Goal: Task Accomplishment & Management: Manage account settings

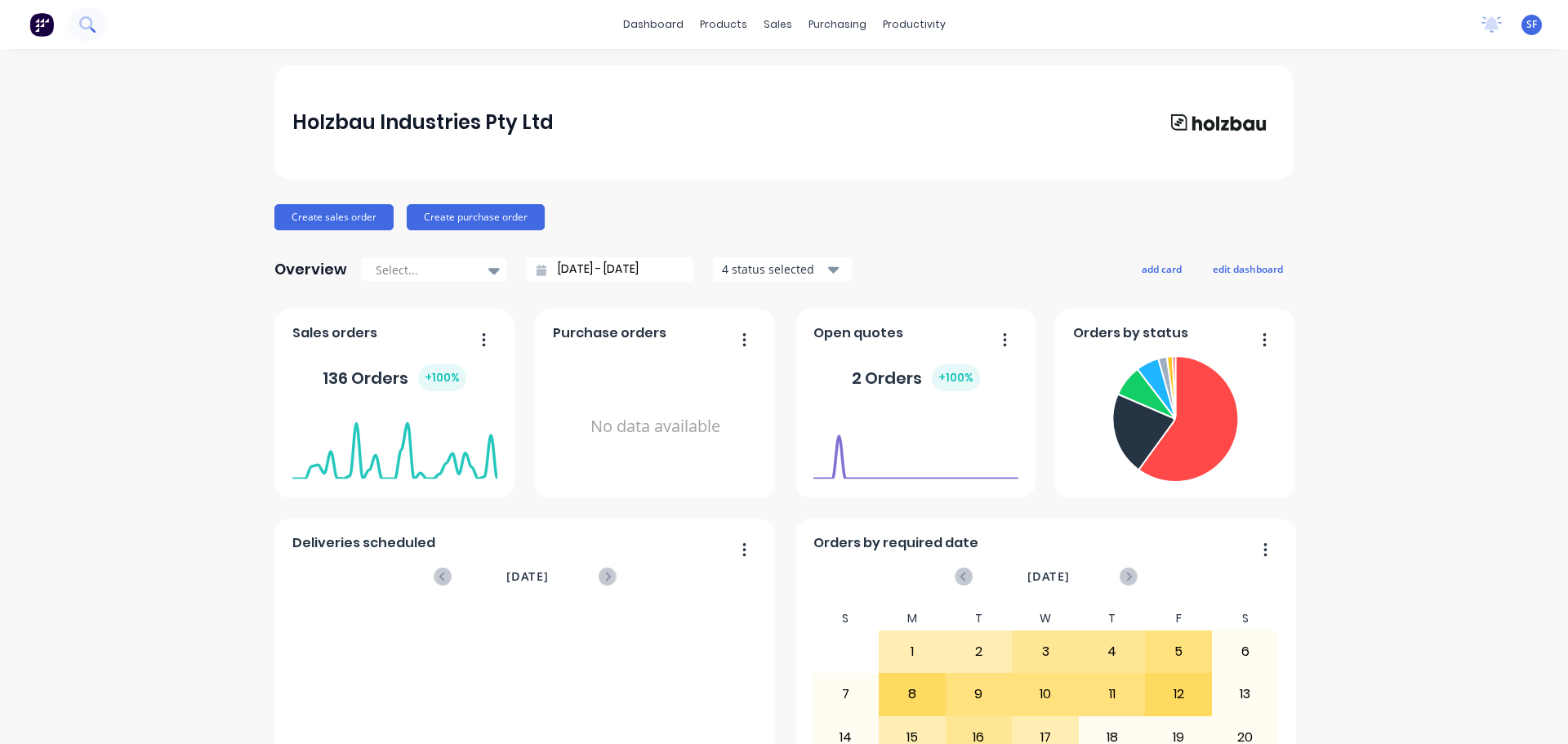
click at [84, 31] on icon at bounding box center [87, 24] width 16 height 16
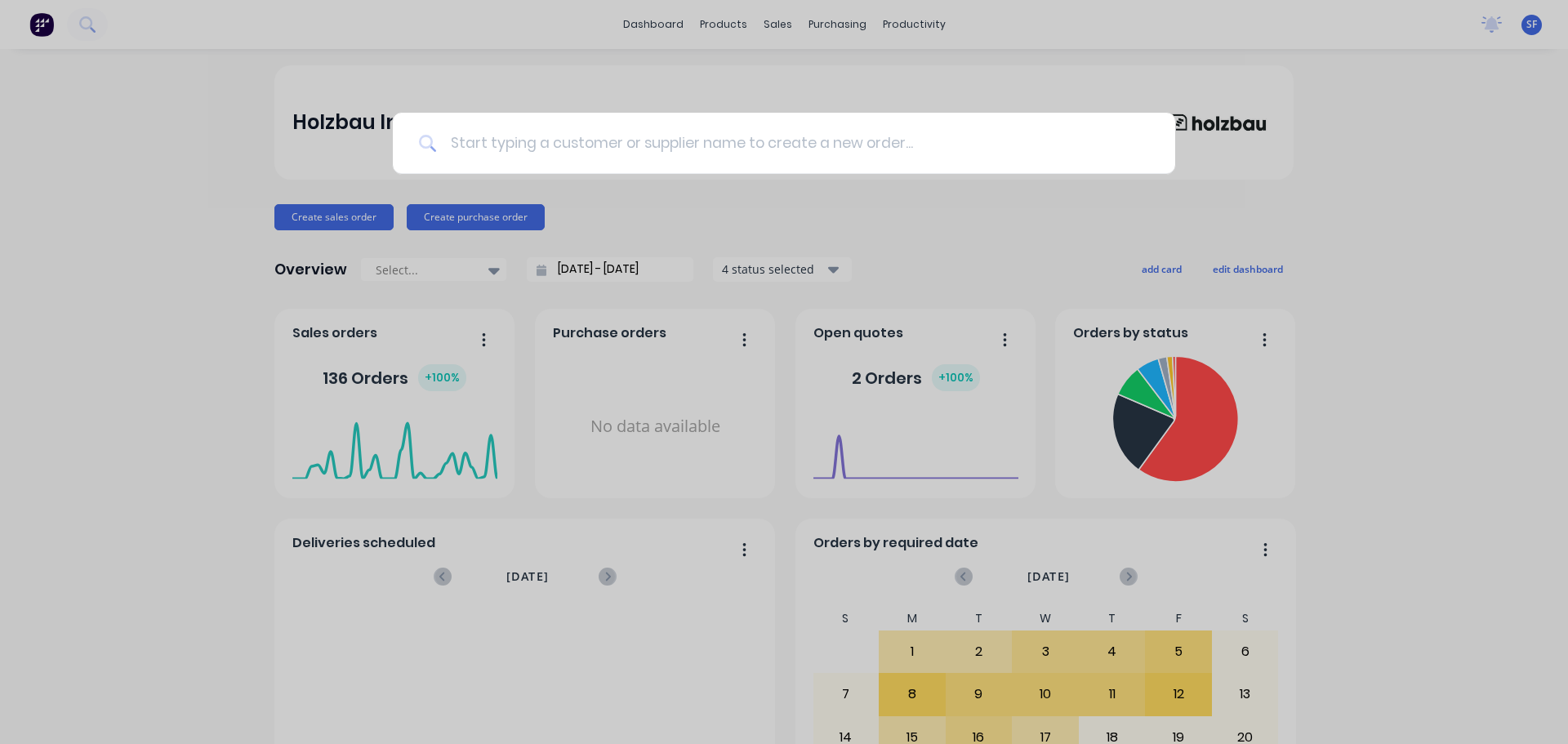
click at [515, 137] on input at bounding box center [793, 143] width 712 height 61
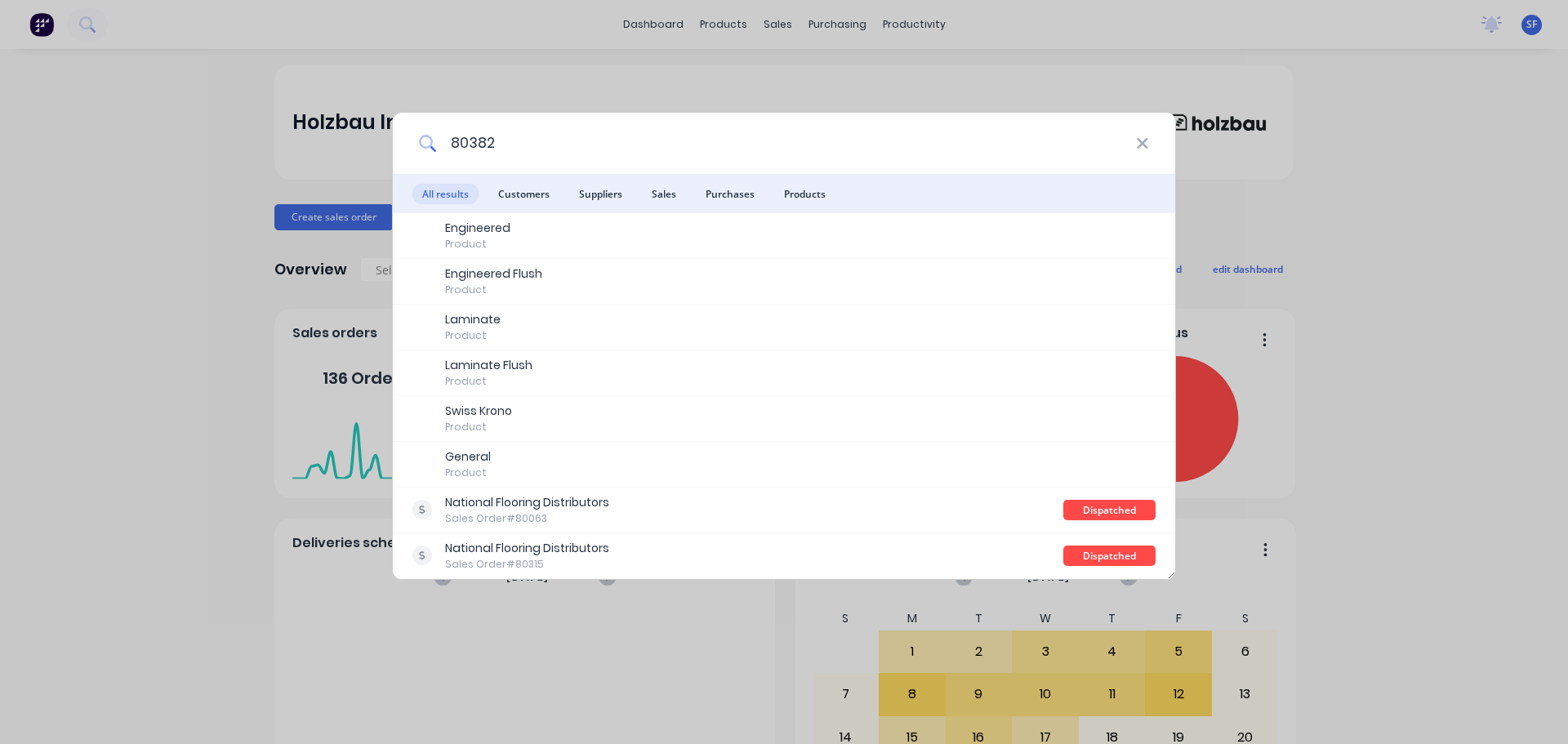
type input "80382"
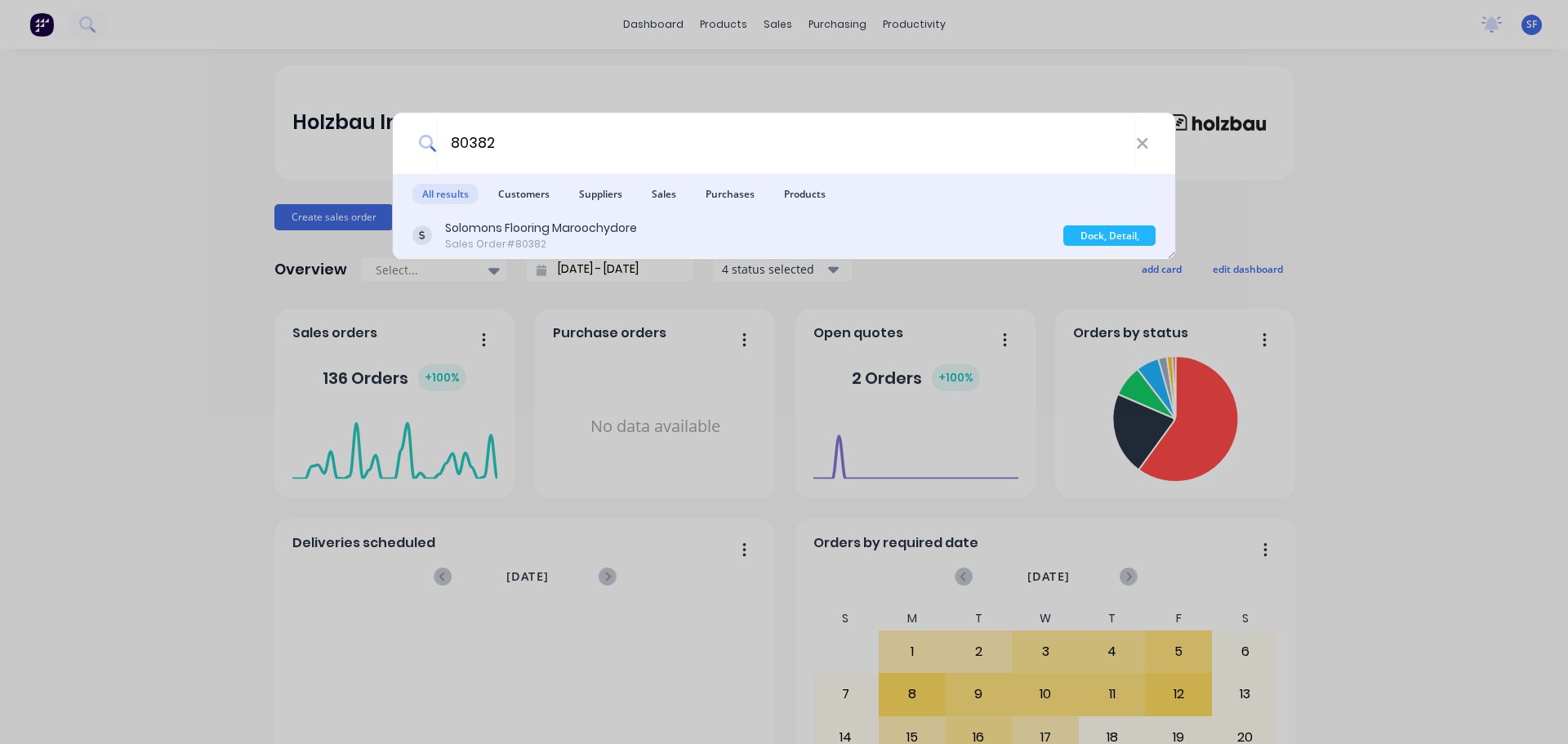
click at [559, 243] on div "Sales Order #80382" at bounding box center [541, 243] width 192 height 15
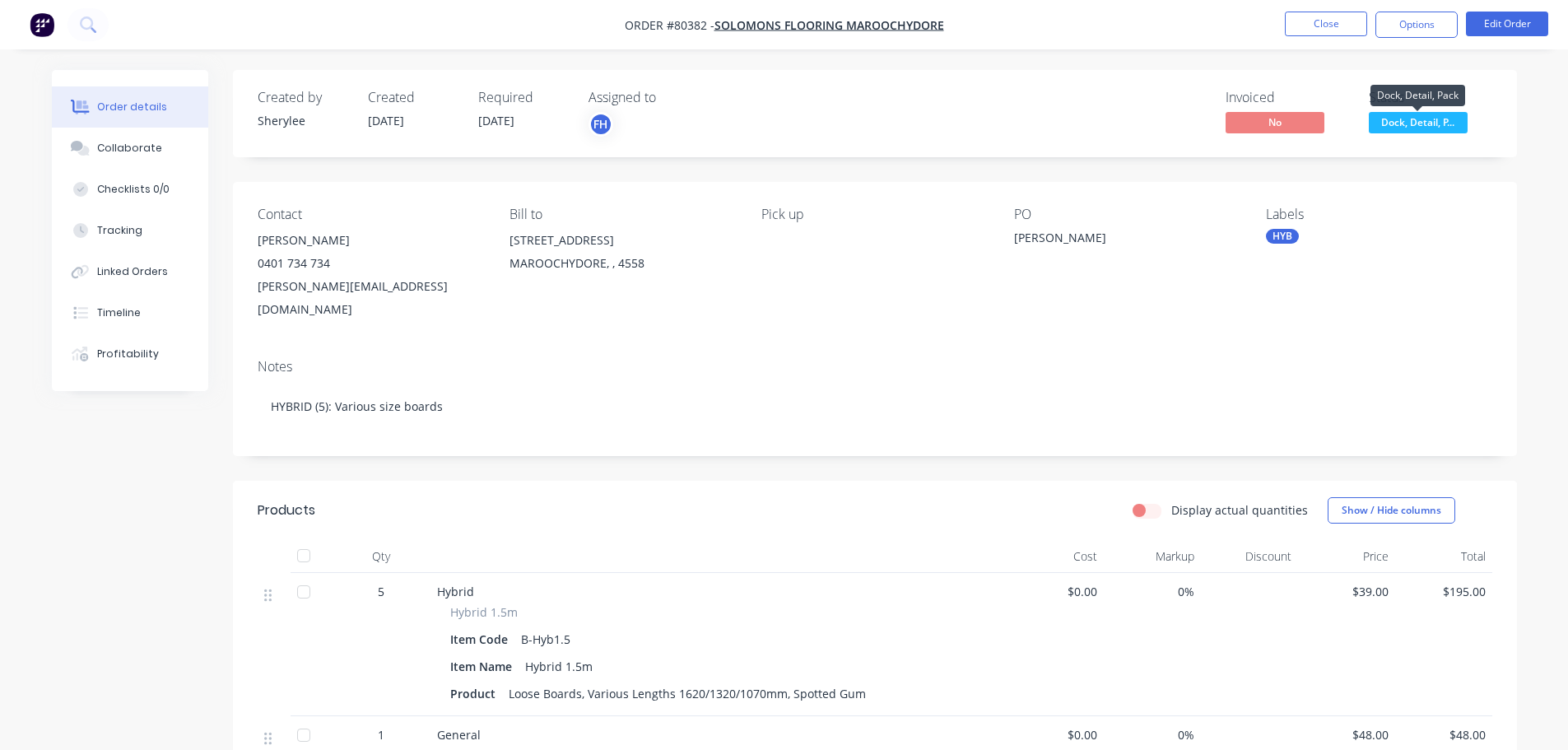
click at [1438, 125] on span "Dock, Detail, P..." at bounding box center [1418, 121] width 98 height 20
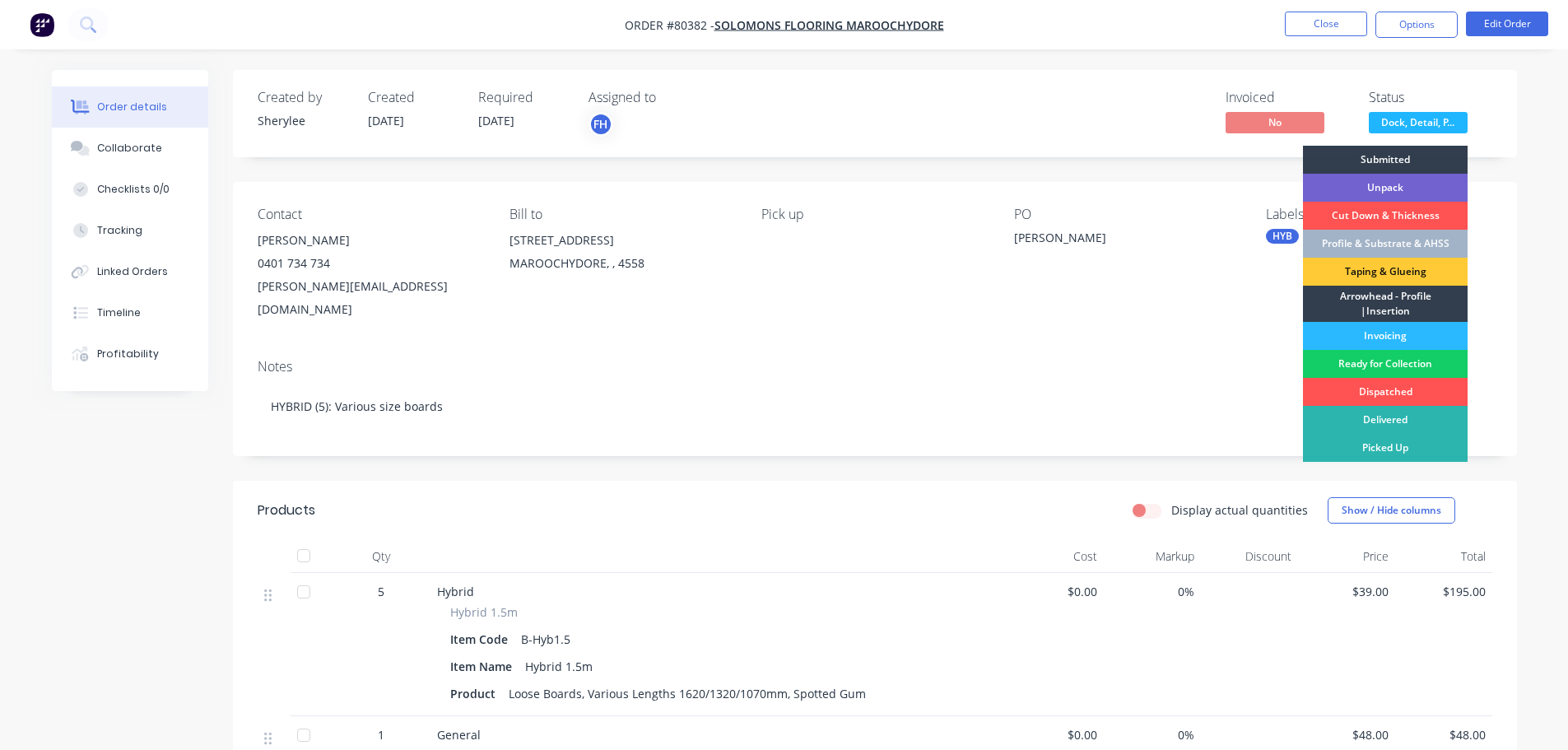
click at [1371, 359] on div "Ready for Collection" at bounding box center [1385, 364] width 164 height 28
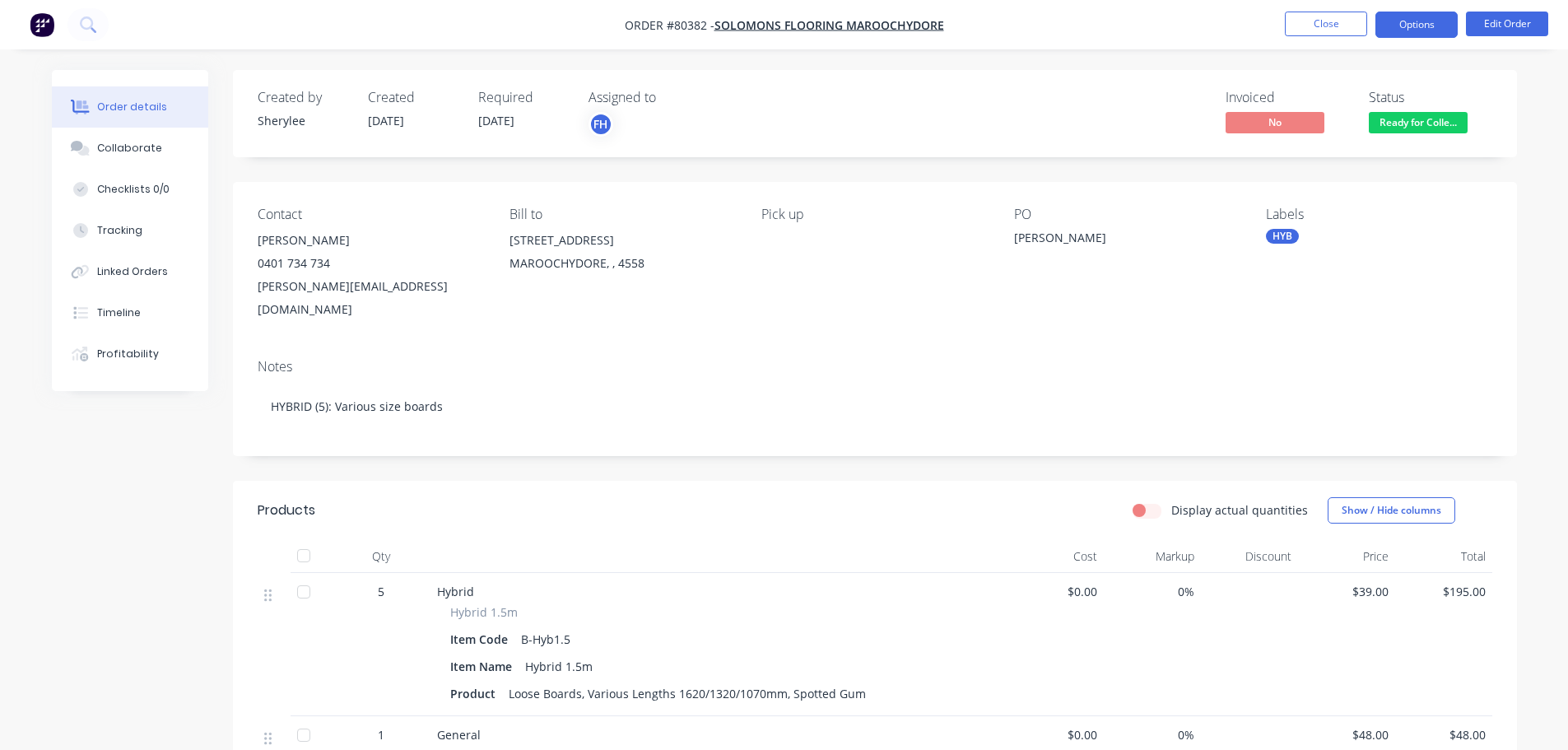
click at [1412, 20] on button "Options" at bounding box center [1417, 25] width 83 height 26
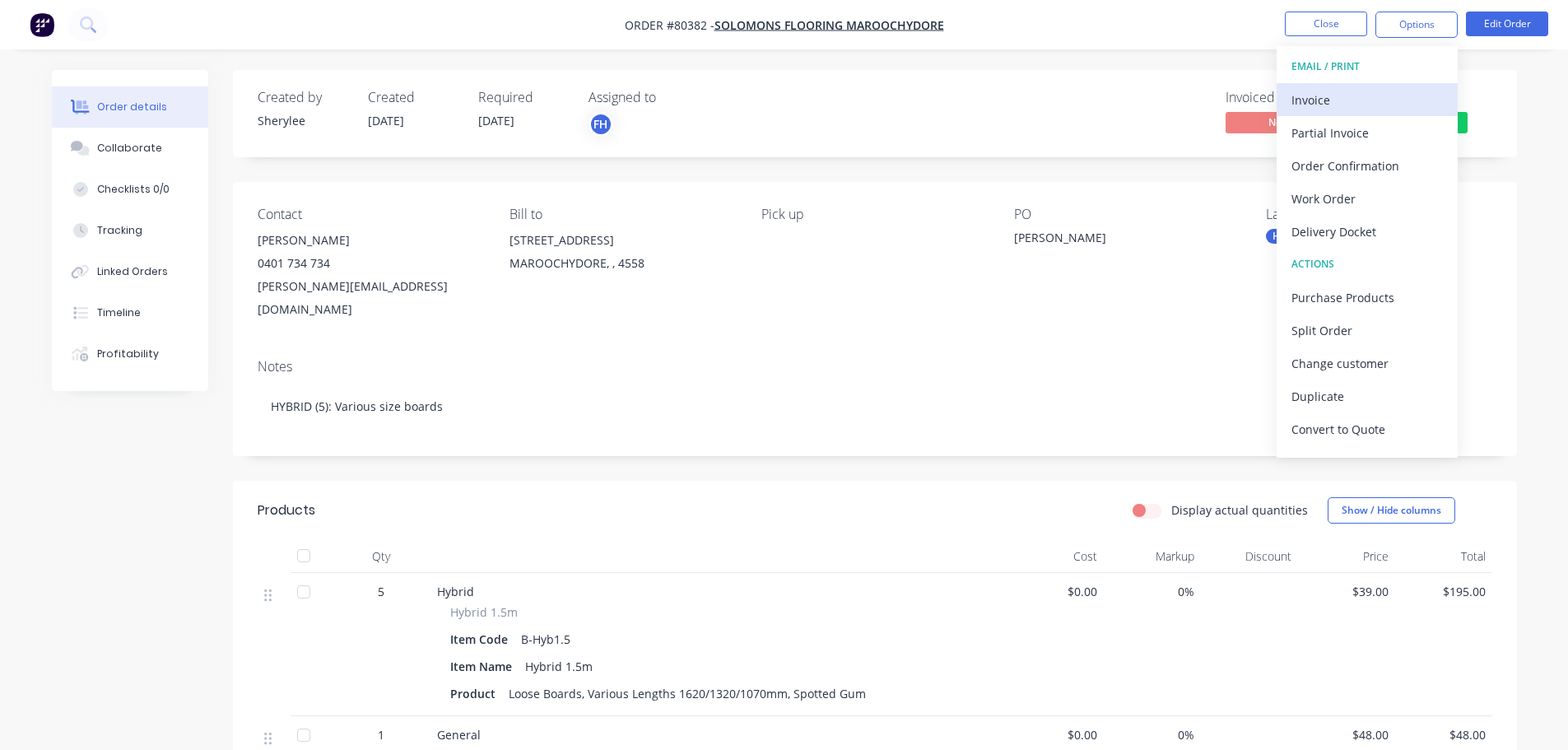
click at [1360, 96] on div "Invoice" at bounding box center [1367, 99] width 151 height 24
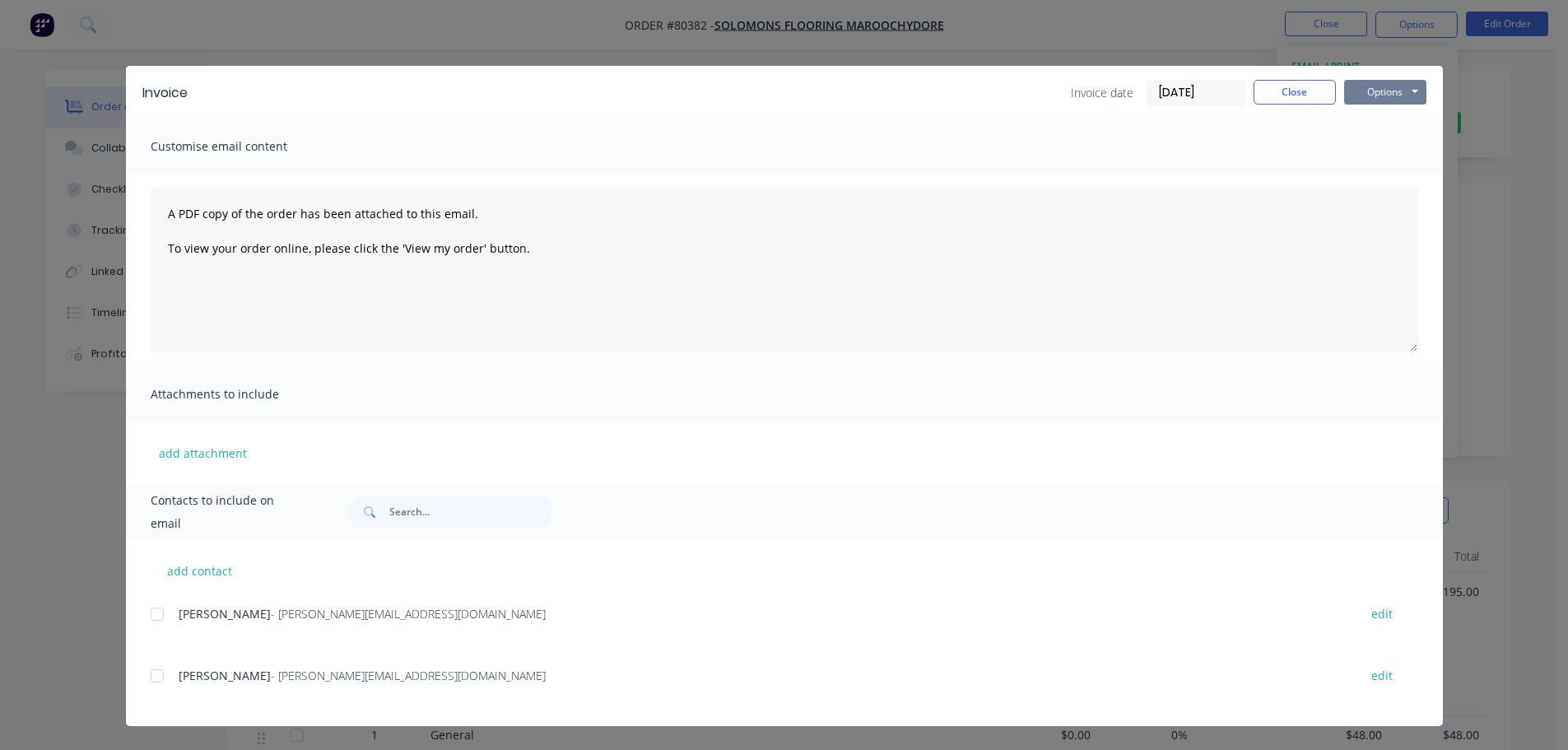
click at [1377, 85] on button "Options" at bounding box center [1385, 92] width 83 height 25
click at [1382, 149] on button "Print" at bounding box center [1397, 148] width 106 height 27
click at [1279, 95] on button "Close" at bounding box center [1295, 92] width 83 height 25
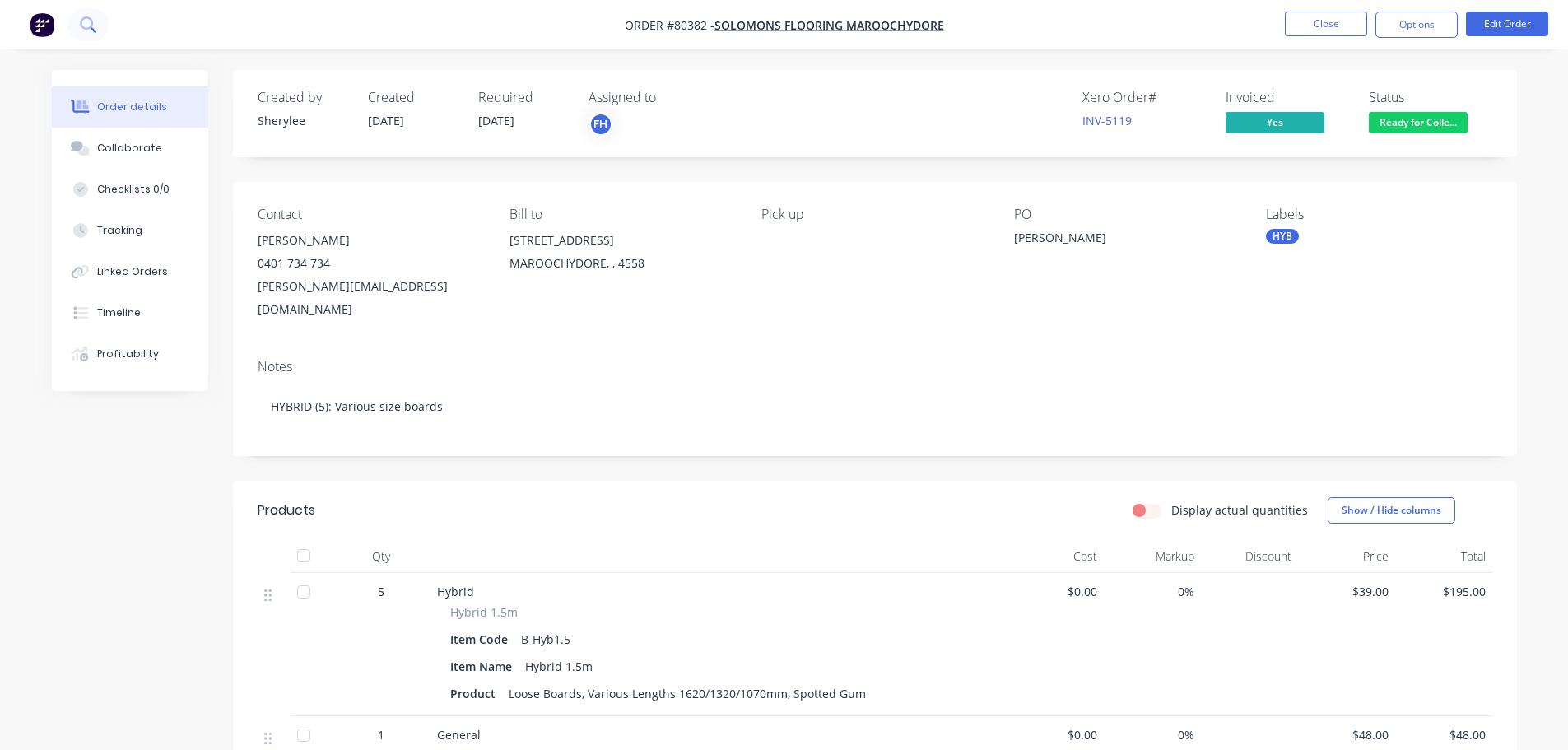
click at [87, 19] on icon at bounding box center [88, 25] width 16 height 16
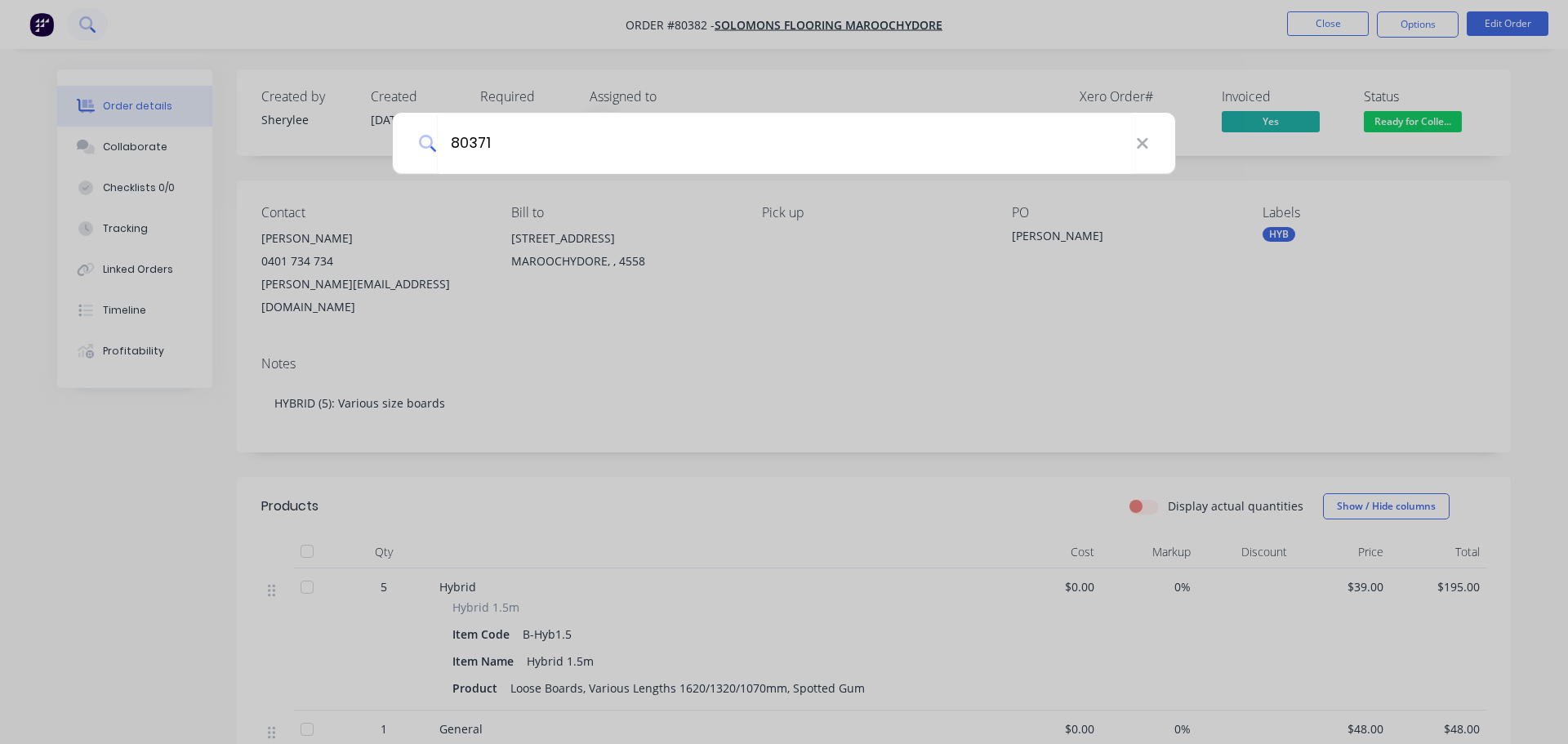
type input "80371"
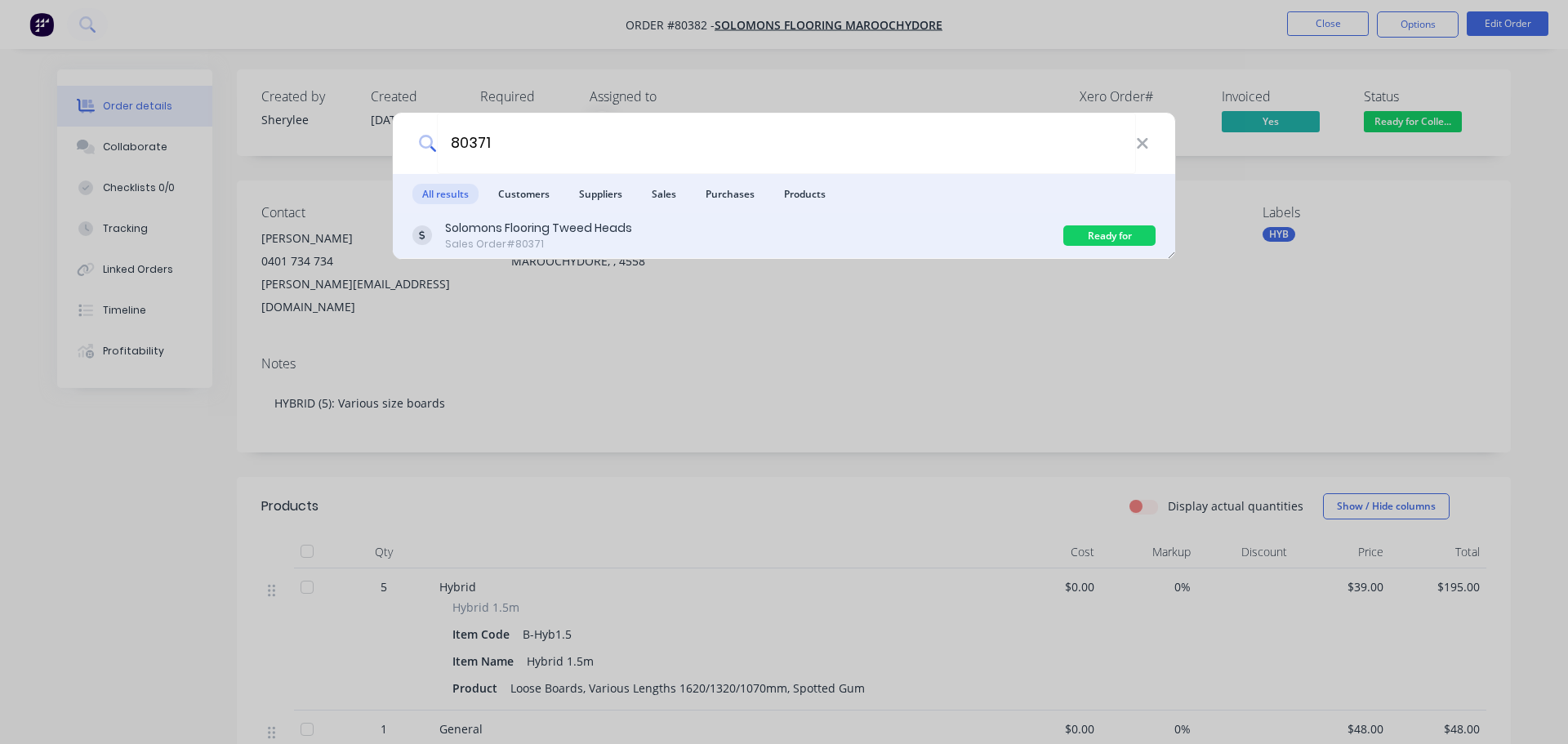
click at [529, 229] on div "Solomons Flooring Tweed Heads" at bounding box center [538, 229] width 187 height 17
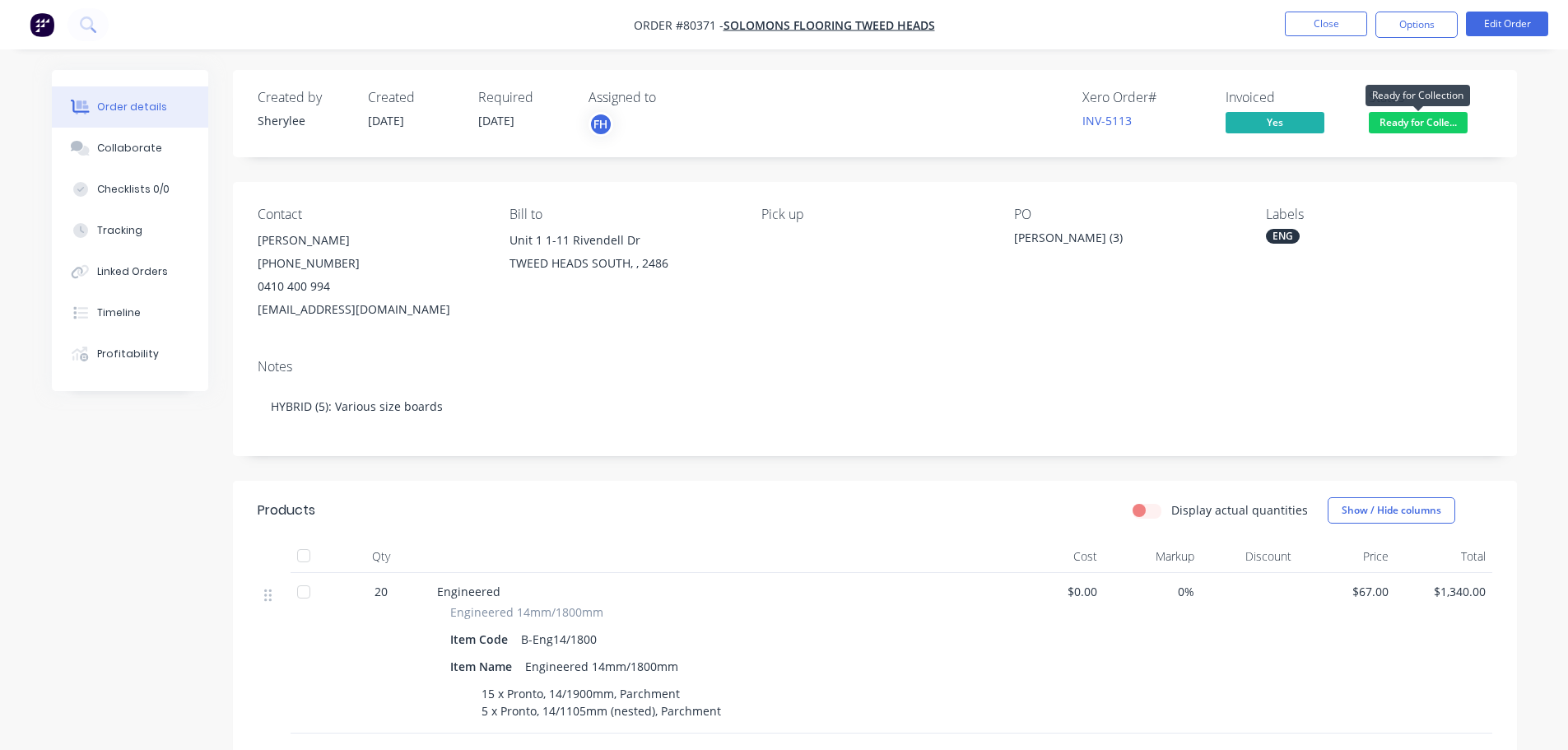
click at [1407, 116] on span "Ready for Colle..." at bounding box center [1418, 121] width 98 height 20
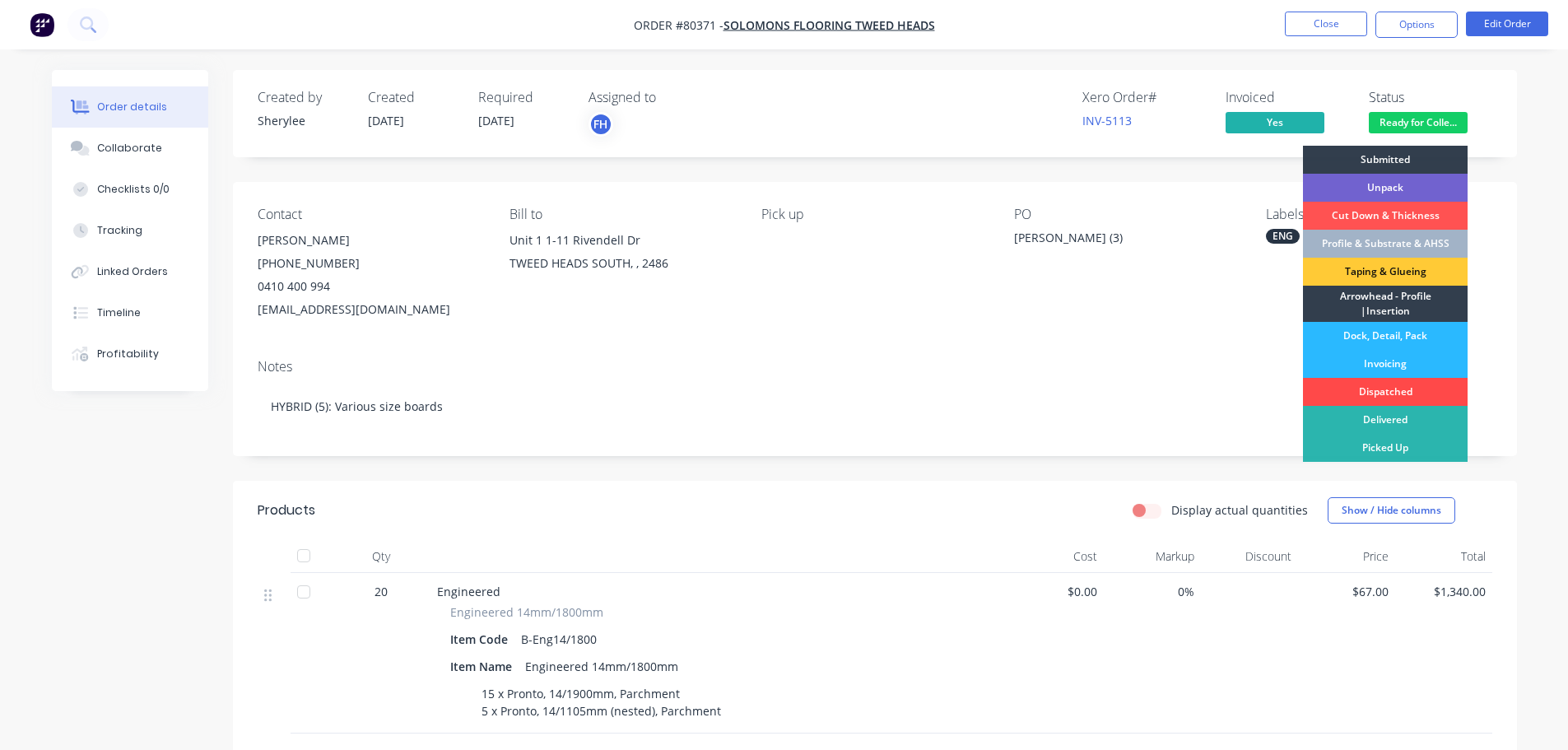
click at [1411, 390] on div "Dispatched" at bounding box center [1385, 392] width 164 height 28
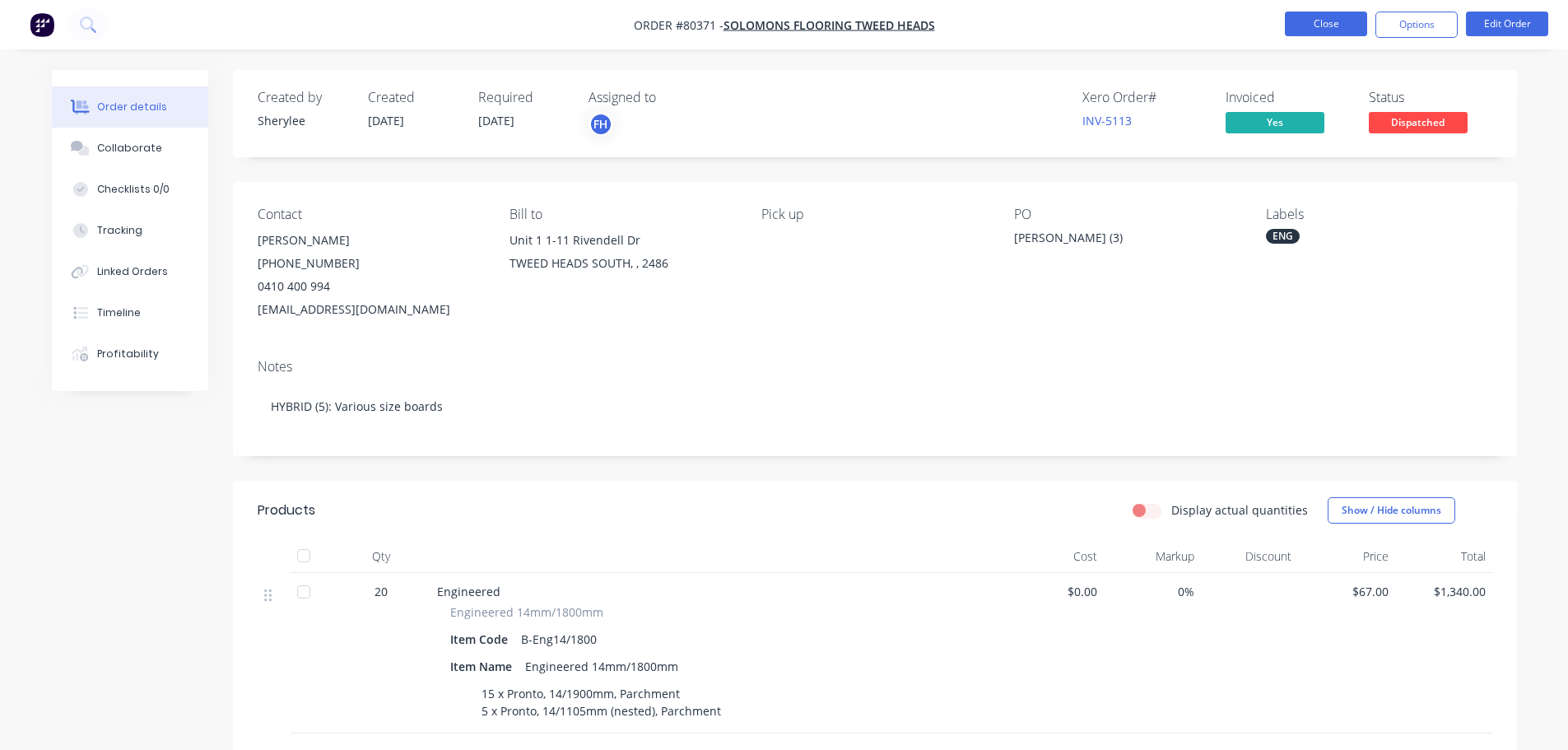
click at [1338, 28] on button "Close" at bounding box center [1326, 24] width 83 height 25
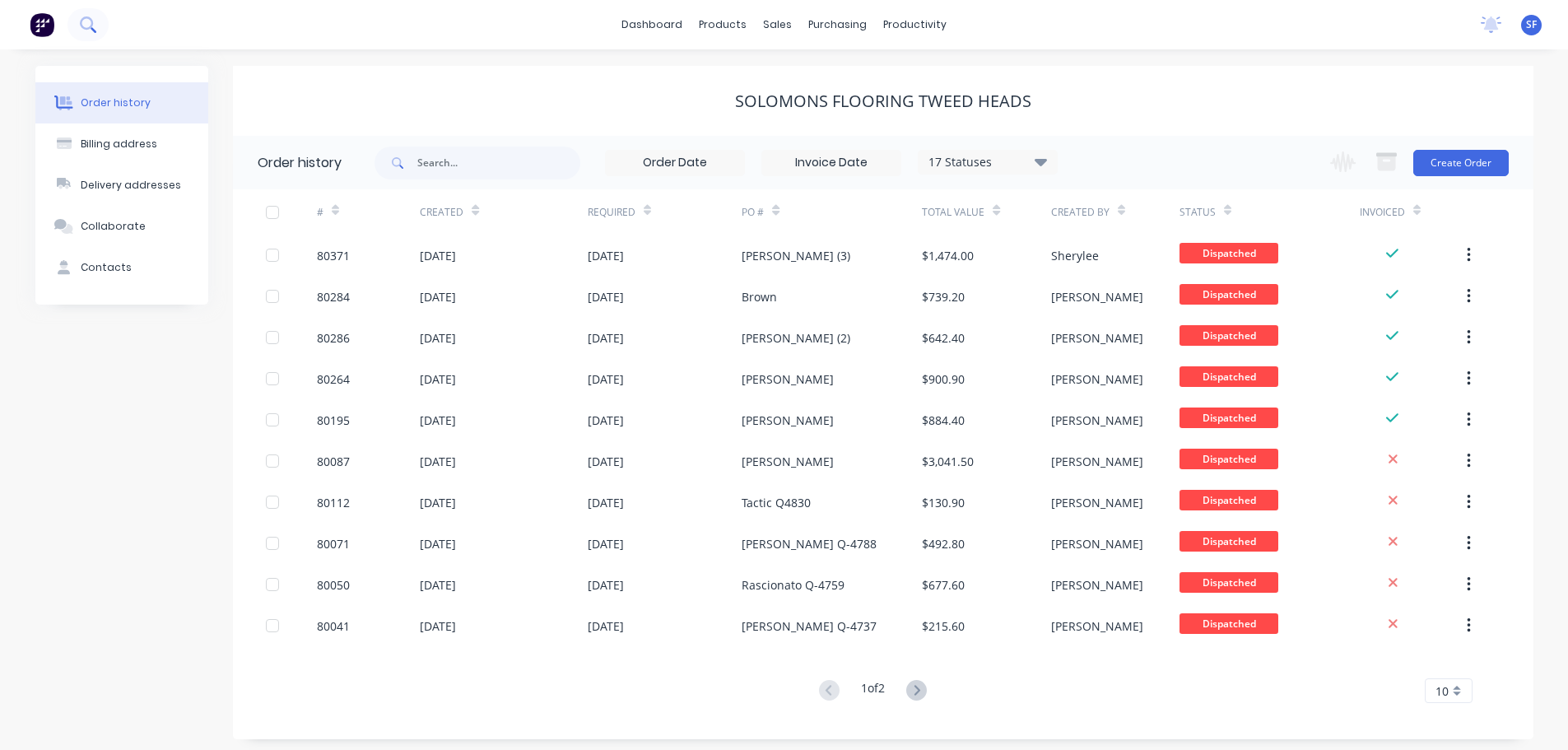
click at [94, 19] on icon at bounding box center [88, 25] width 16 height 16
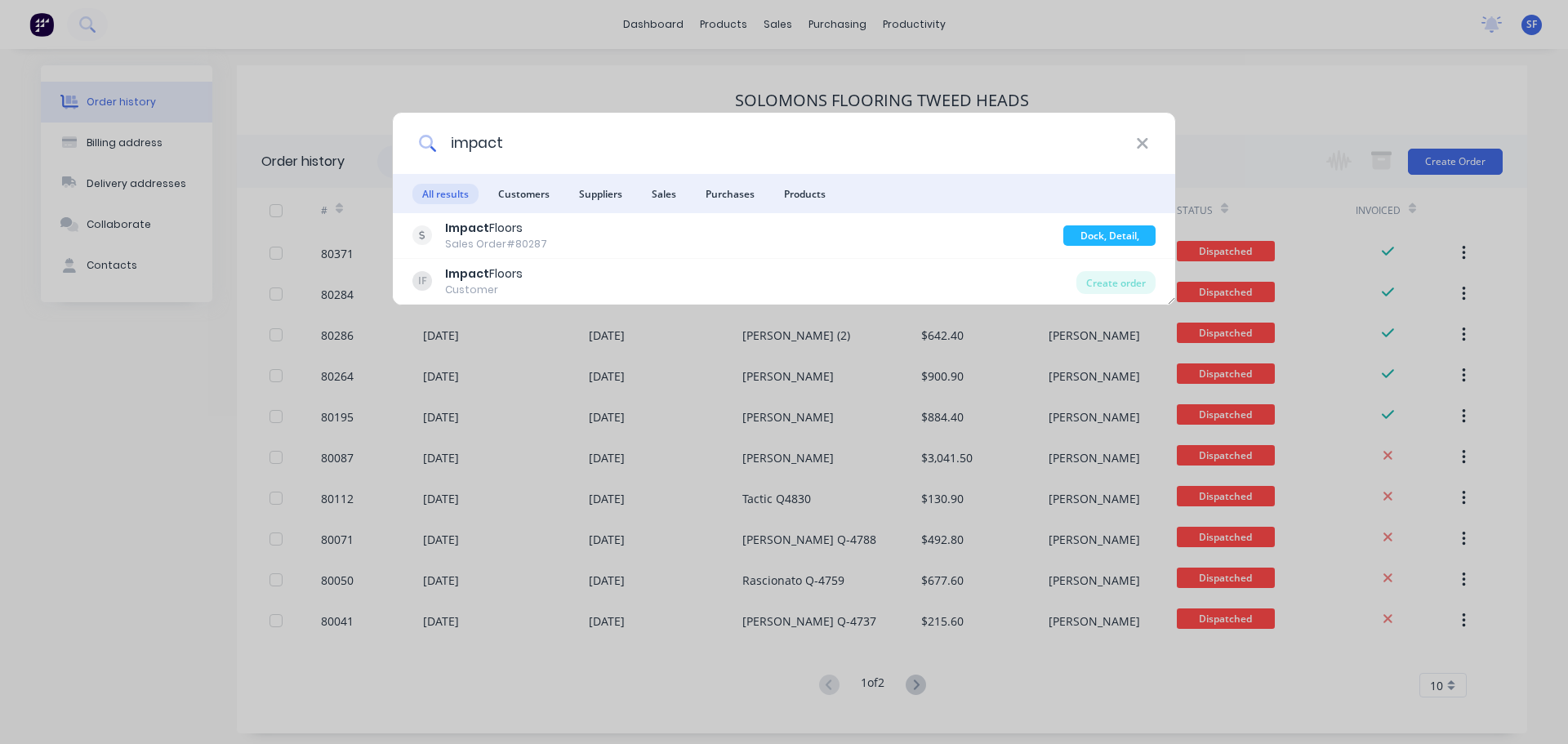
type input "impact"
click at [510, 191] on span "Customers" at bounding box center [524, 194] width 71 height 20
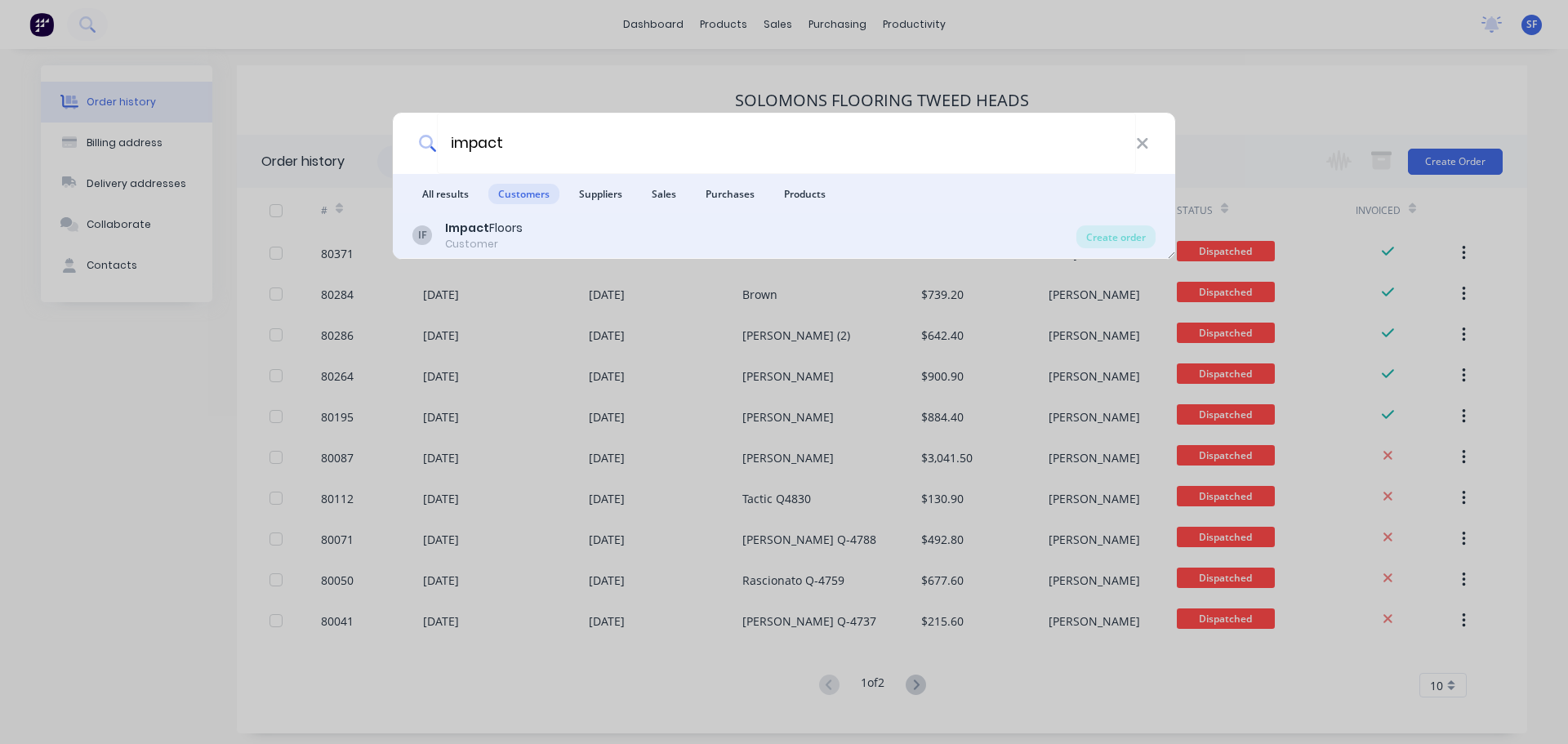
click at [504, 231] on div "Impact Floors" at bounding box center [483, 229] width 78 height 17
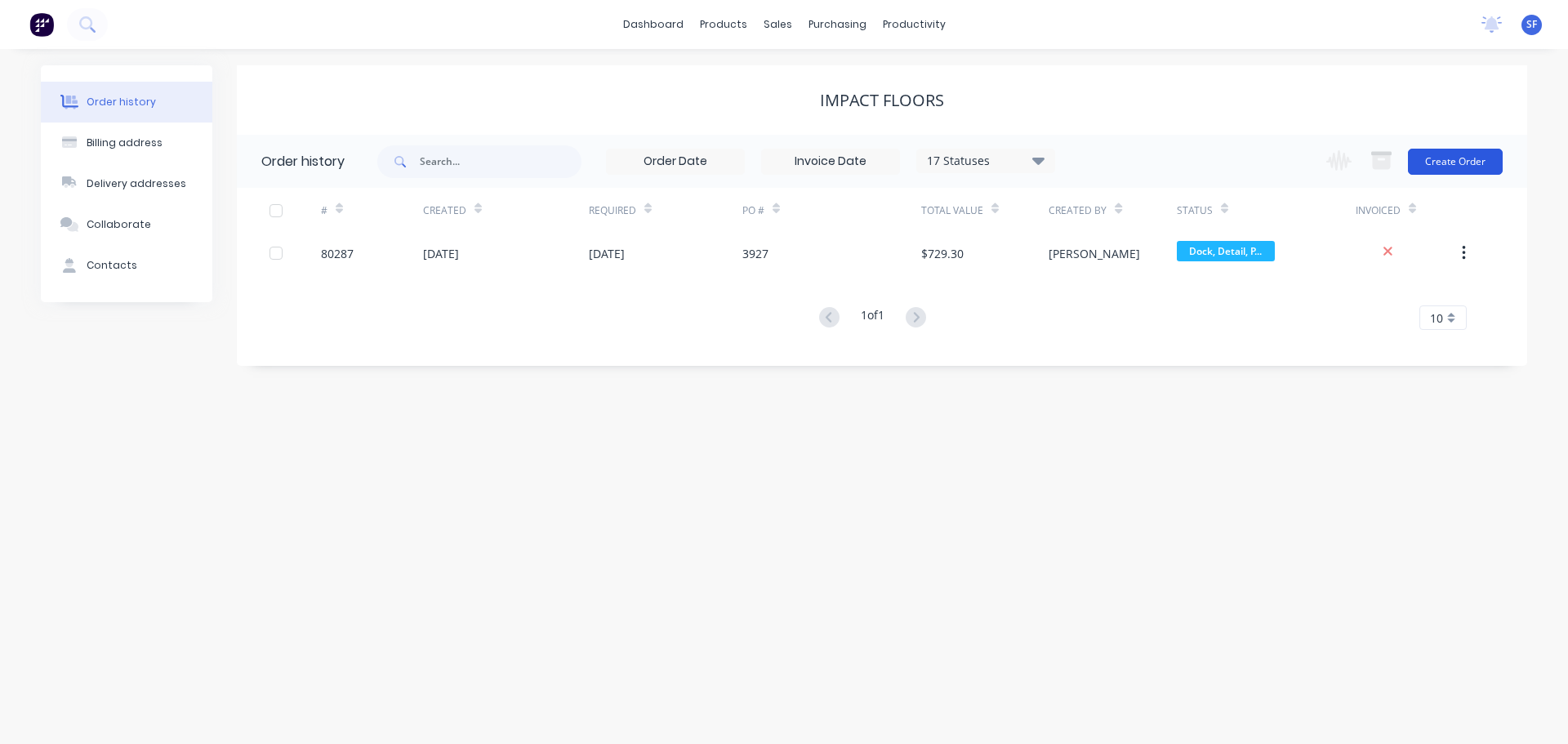
click at [1452, 163] on button "Create Order" at bounding box center [1455, 161] width 95 height 26
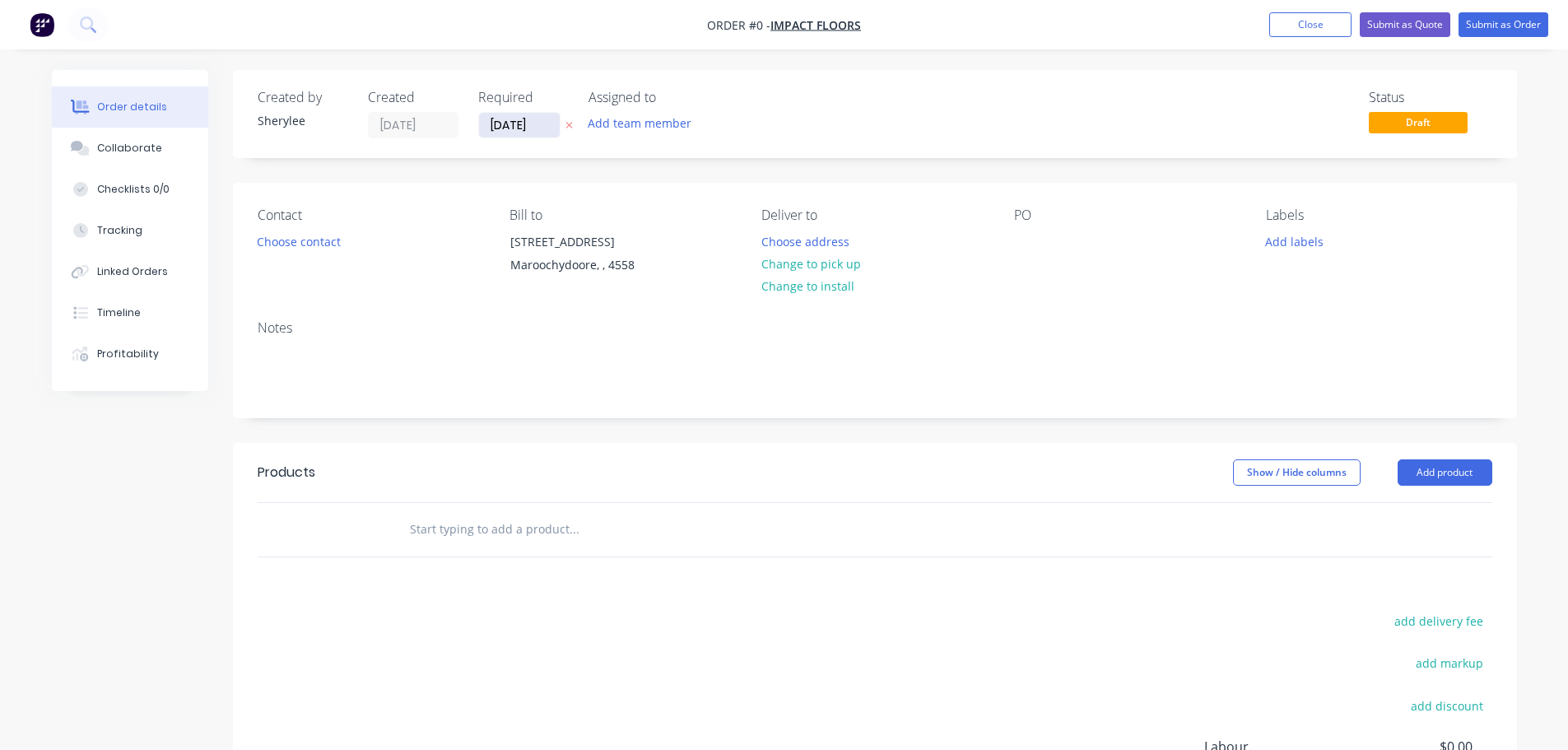
click at [519, 120] on input "[DATE]" at bounding box center [520, 125] width 81 height 25
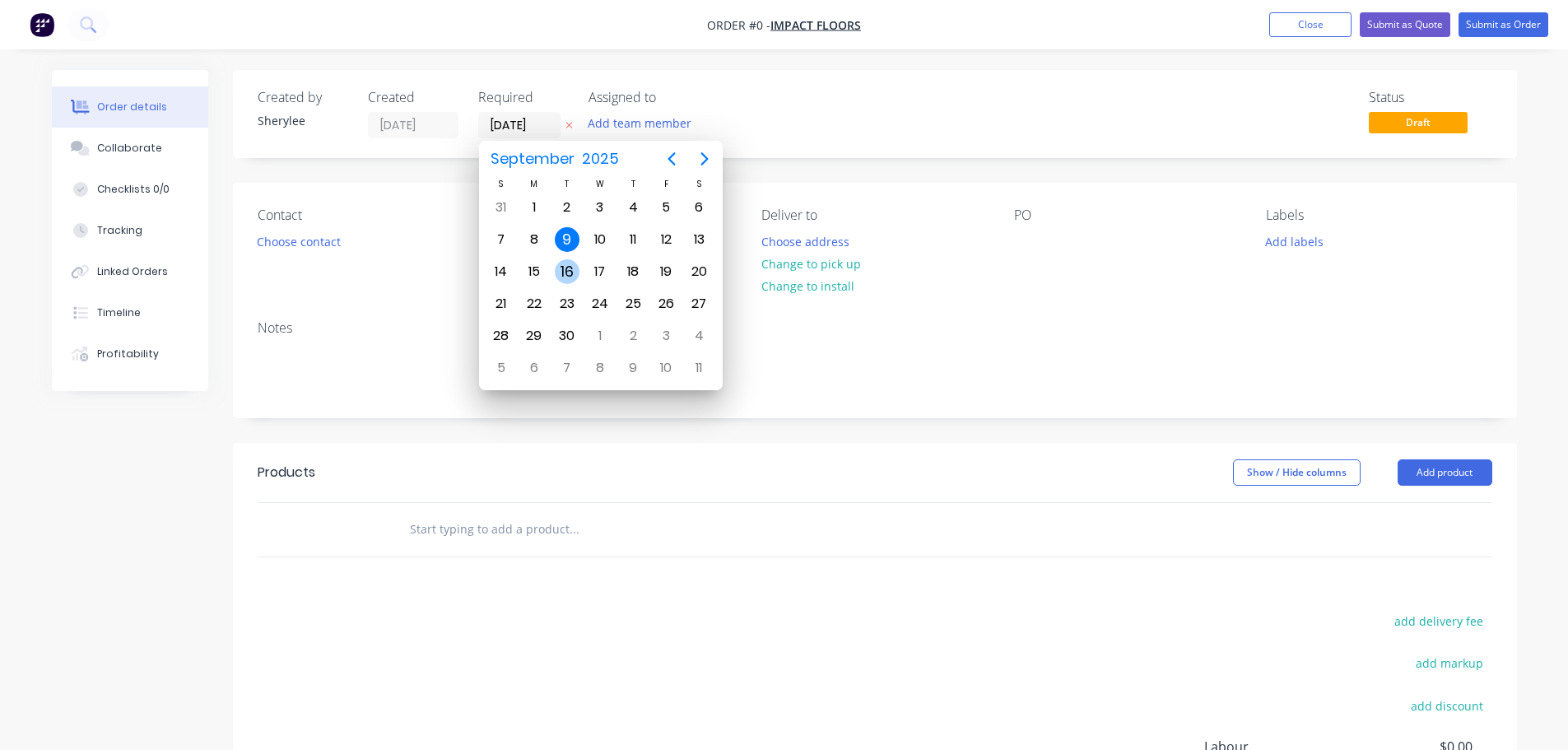
click at [565, 270] on div "16" at bounding box center [567, 272] width 25 height 25
type input "[DATE]"
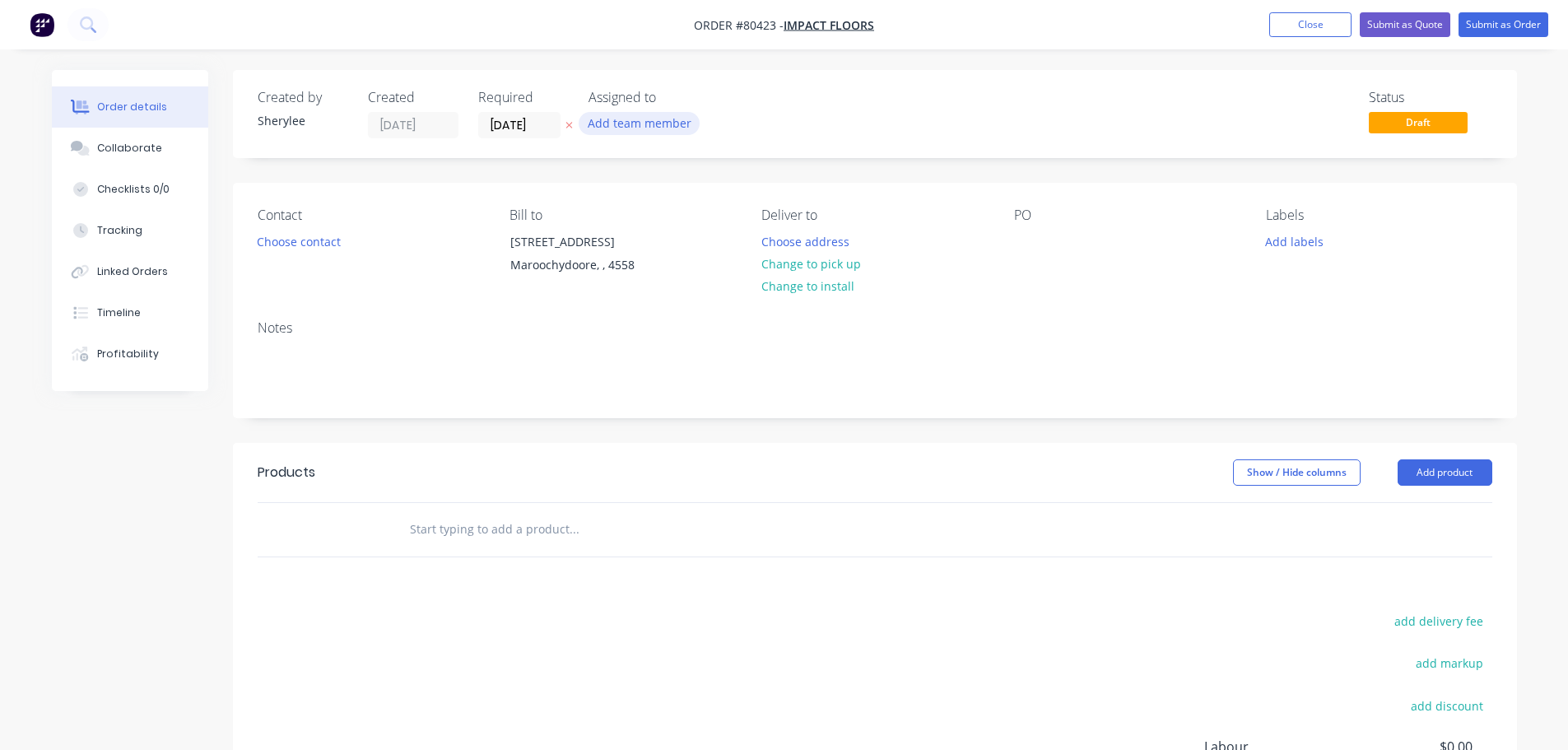
click at [622, 118] on button "Add team member" at bounding box center [639, 122] width 121 height 22
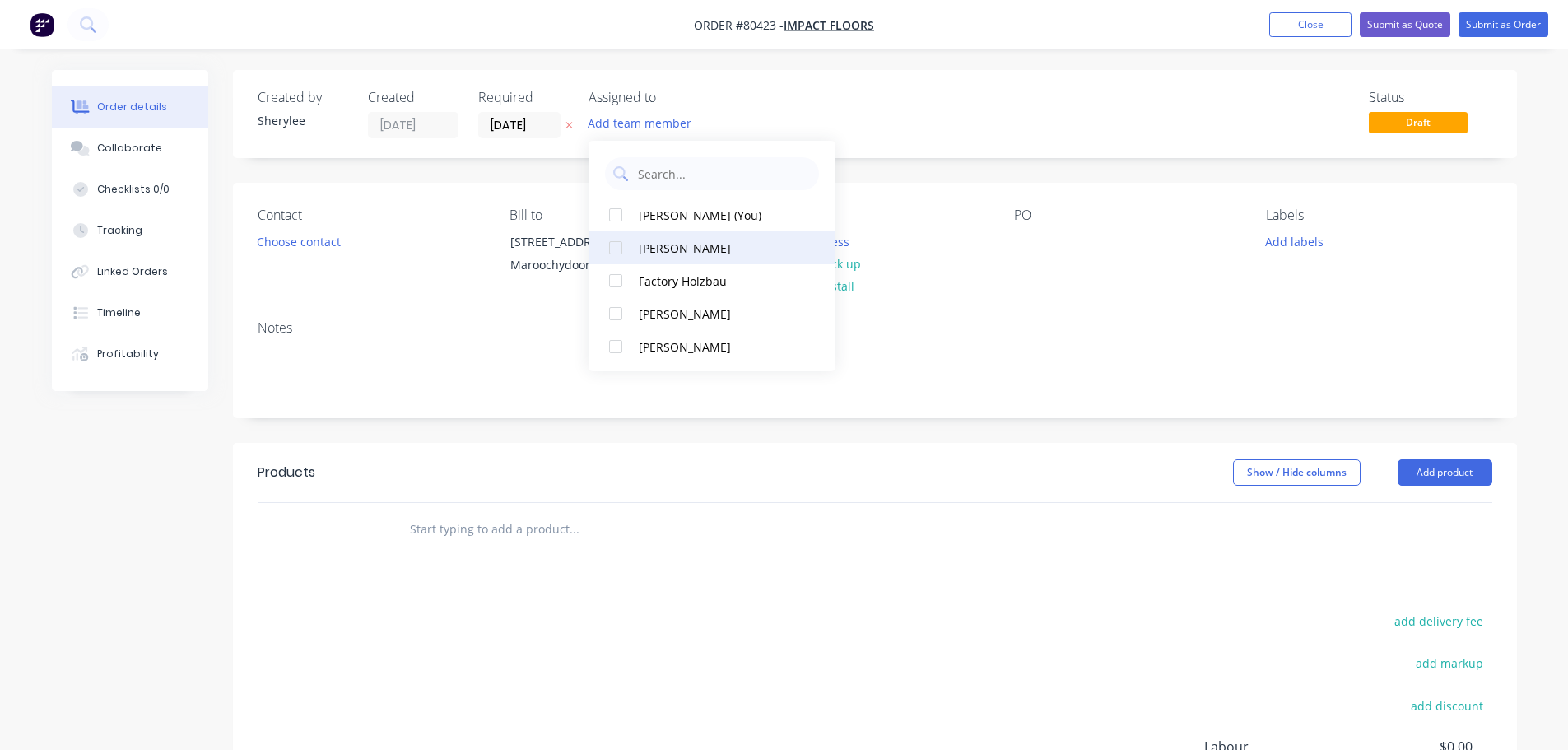
click at [614, 283] on div at bounding box center [615, 280] width 33 height 33
click at [315, 241] on button "Choose contact" at bounding box center [298, 240] width 101 height 22
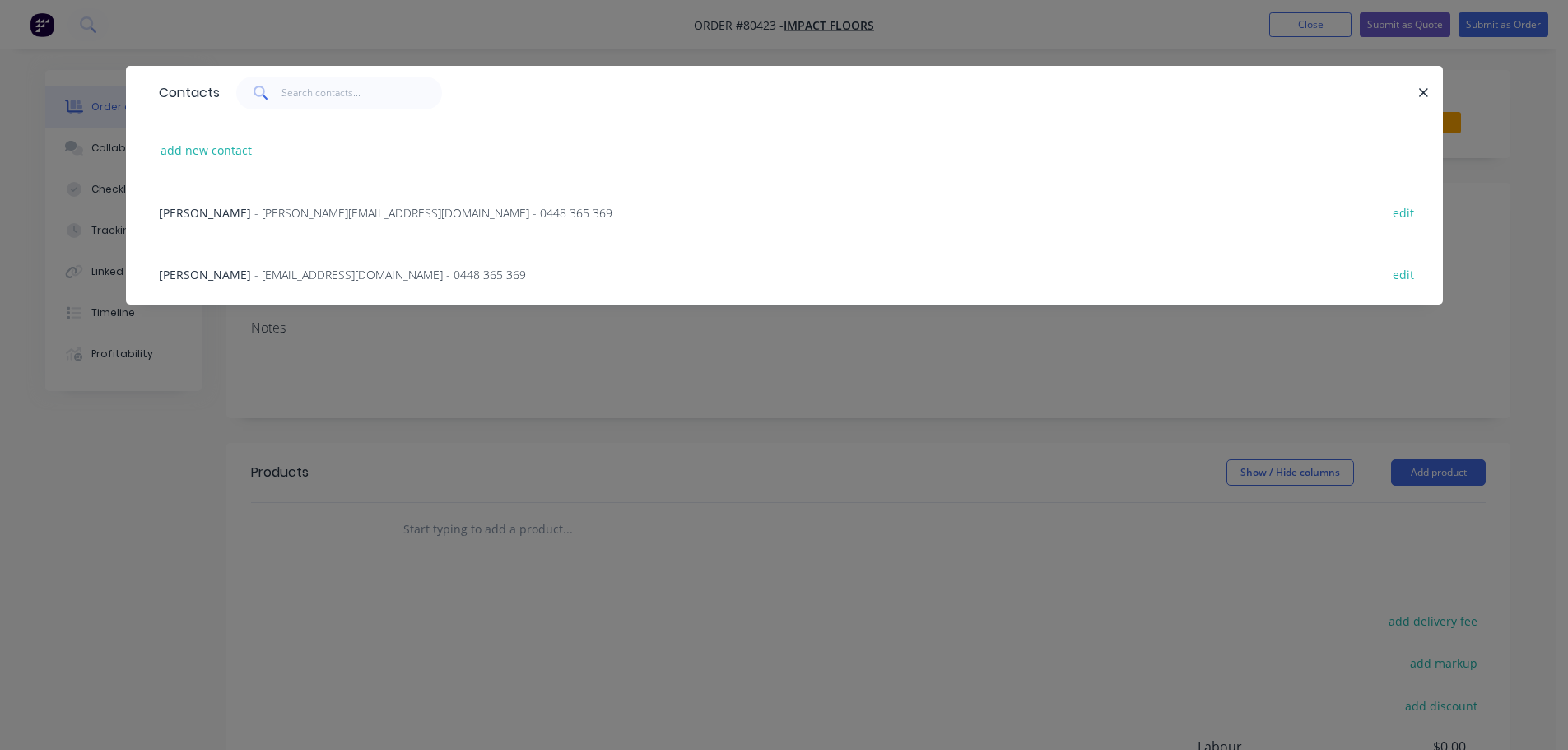
click at [325, 212] on span "- [PERSON_NAME][EMAIL_ADDRESS][DOMAIN_NAME] - 0448 365 369" at bounding box center [433, 213] width 358 height 16
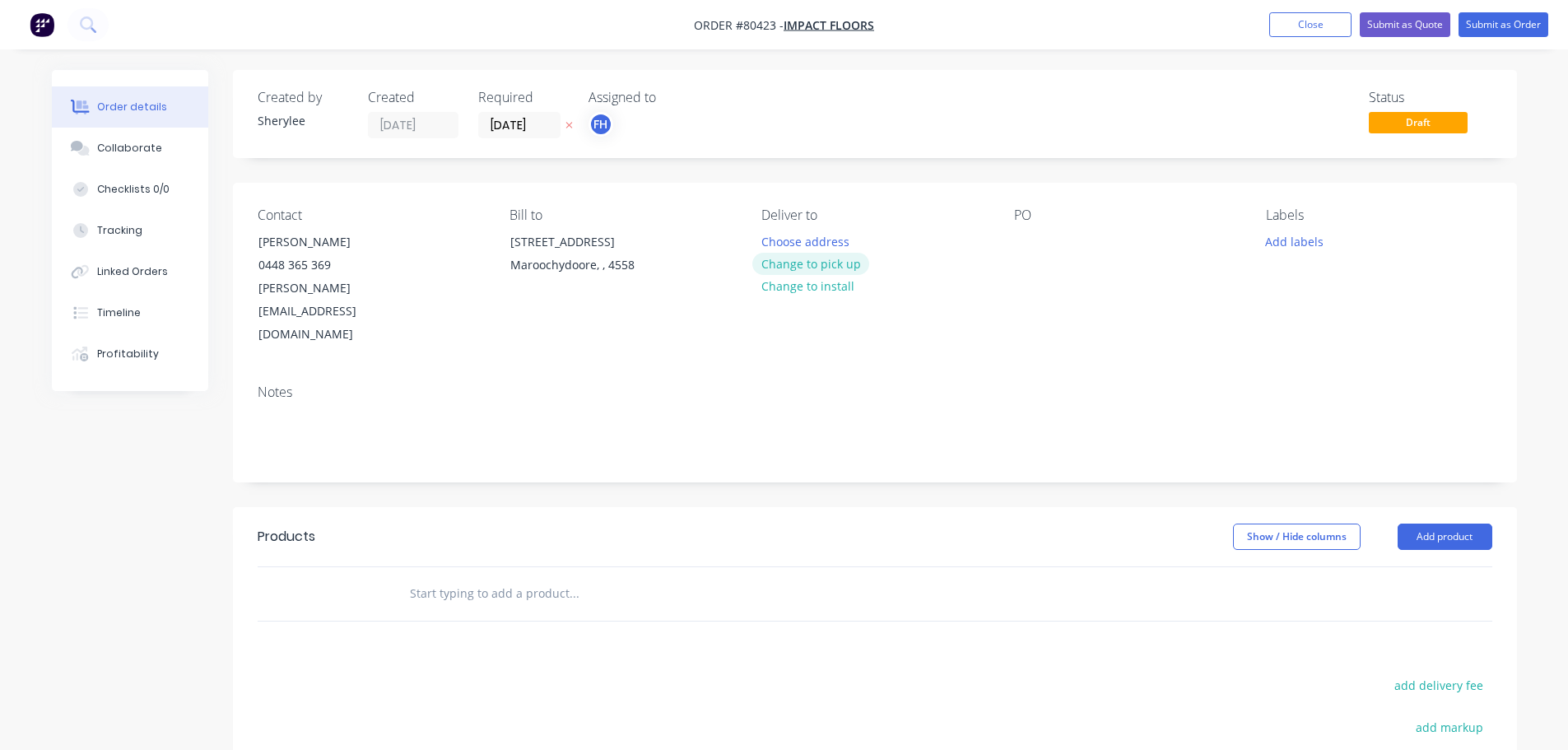
click at [805, 266] on button "Change to pick up" at bounding box center [810, 263] width 117 height 22
click at [1029, 244] on div at bounding box center [1027, 241] width 26 height 24
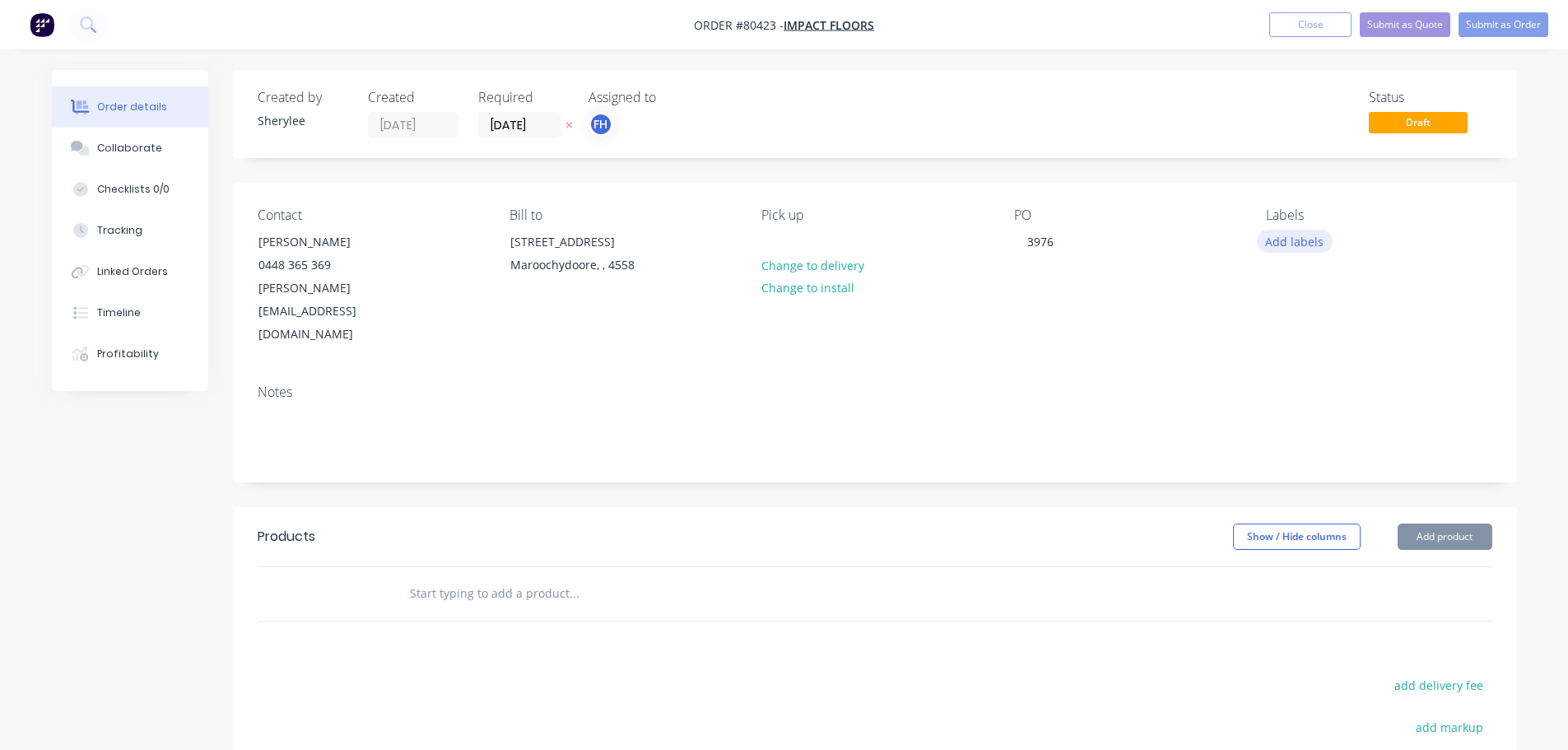
click at [1277, 234] on button "Add labels" at bounding box center [1295, 240] width 76 height 22
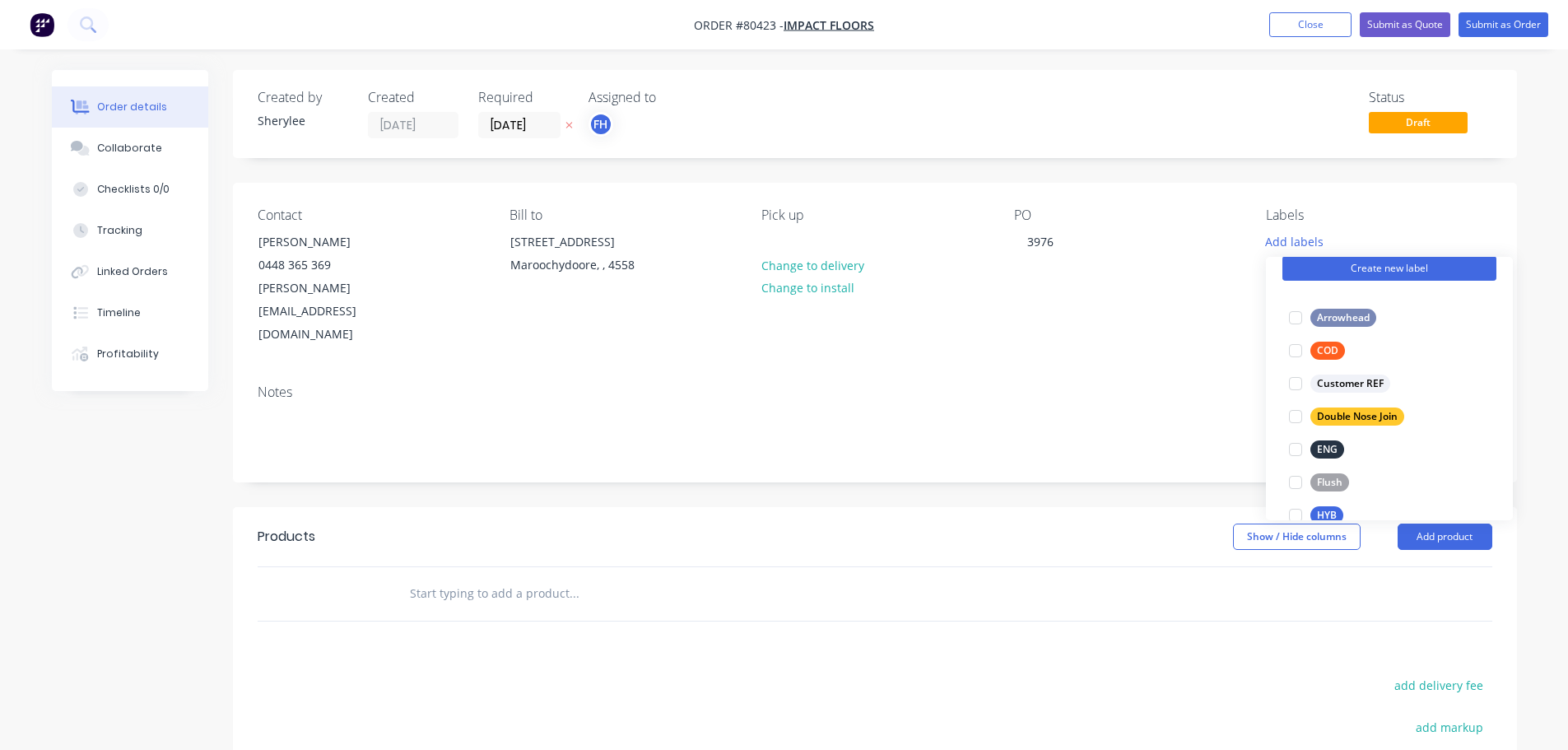
scroll to position [164, 0]
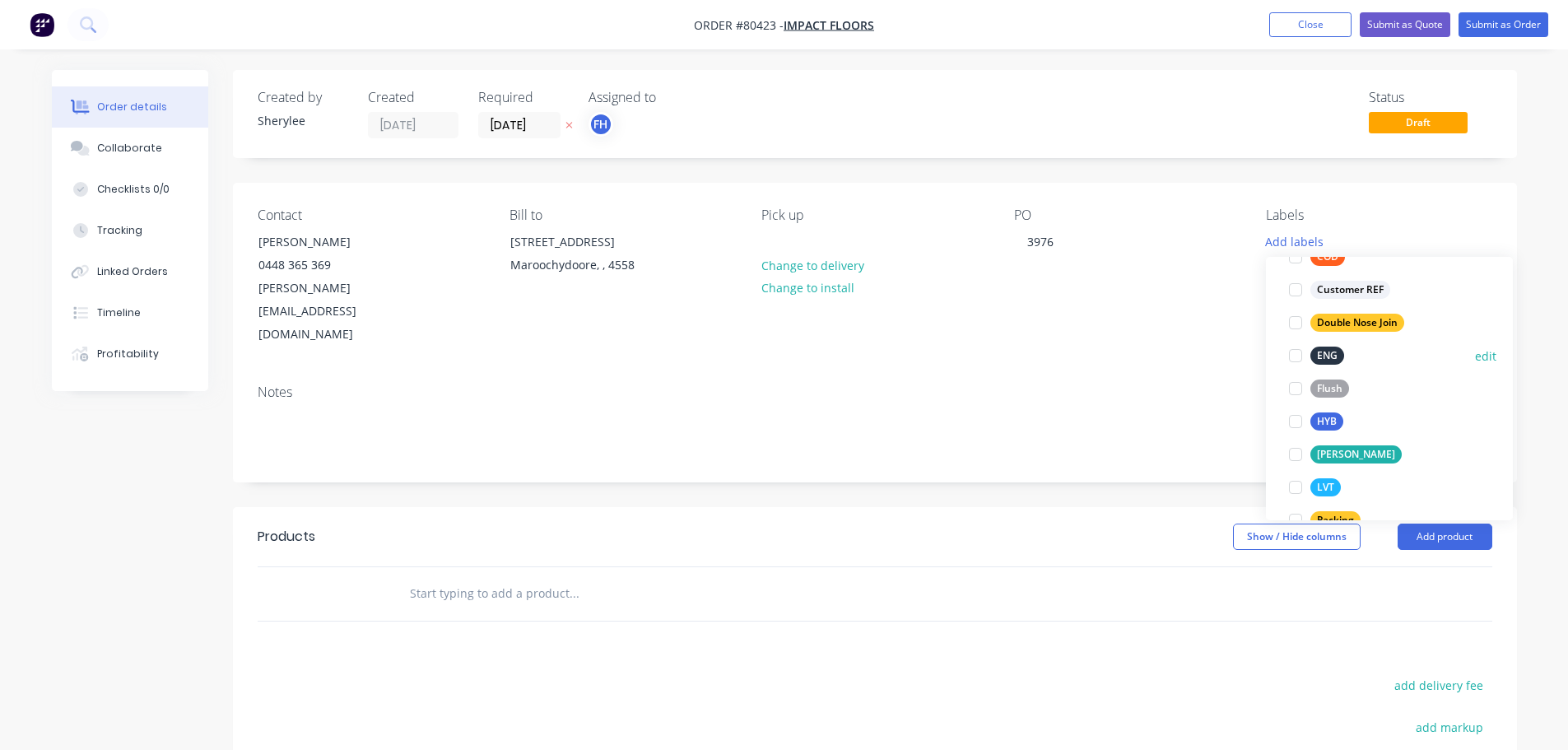
click at [1292, 359] on div at bounding box center [1295, 355] width 33 height 33
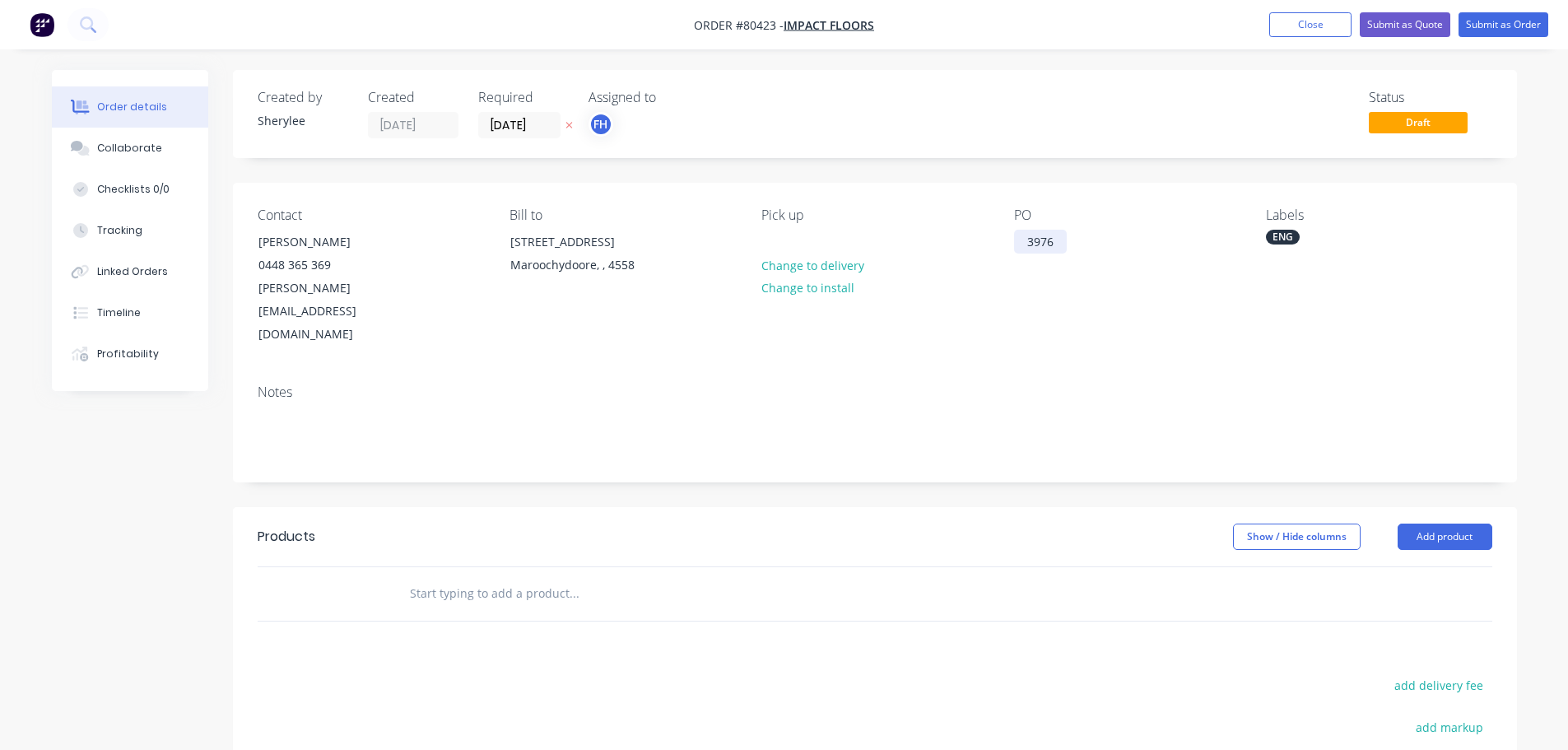
click at [1021, 239] on div "3976" at bounding box center [1040, 241] width 53 height 24
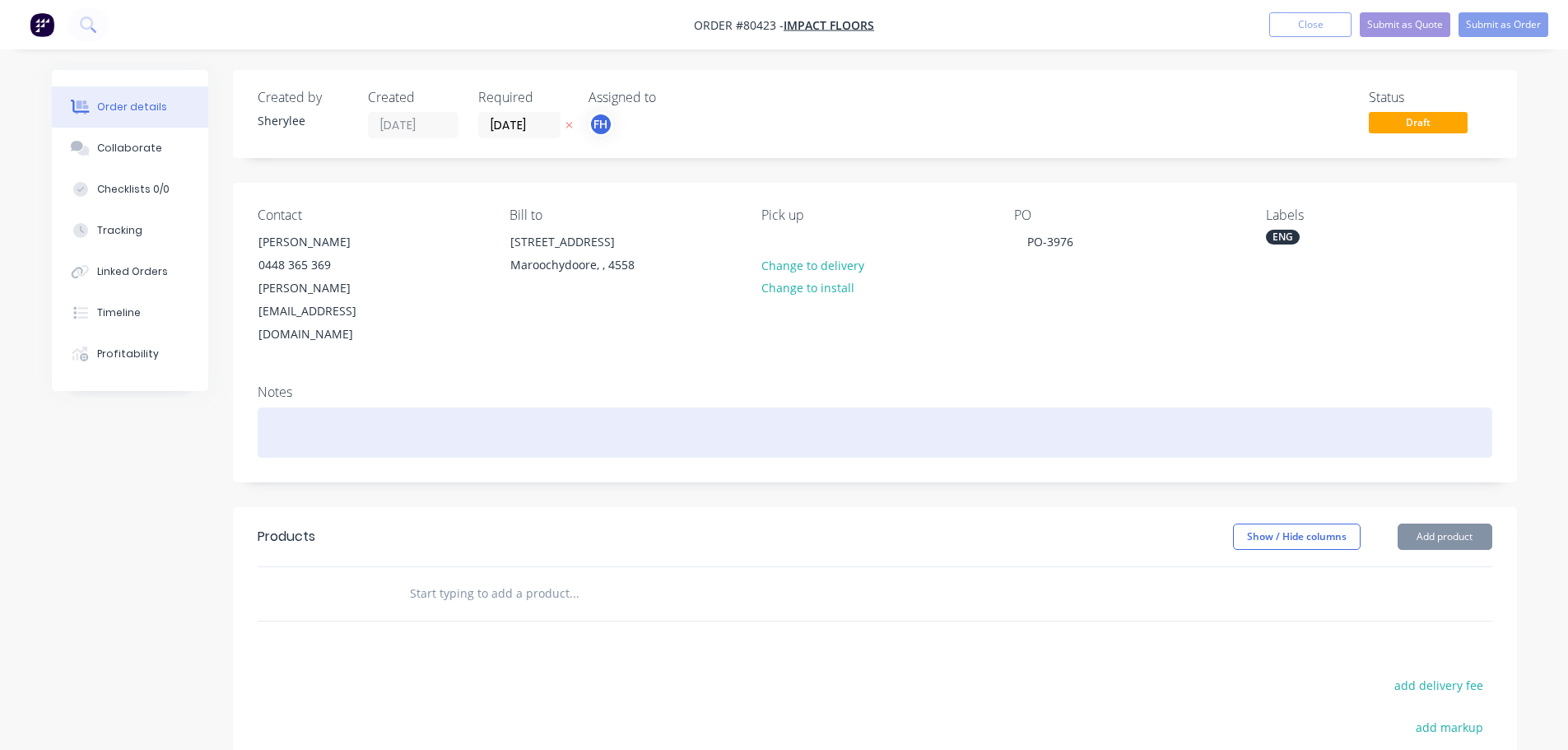
click at [297, 407] on div at bounding box center [875, 432] width 1235 height 50
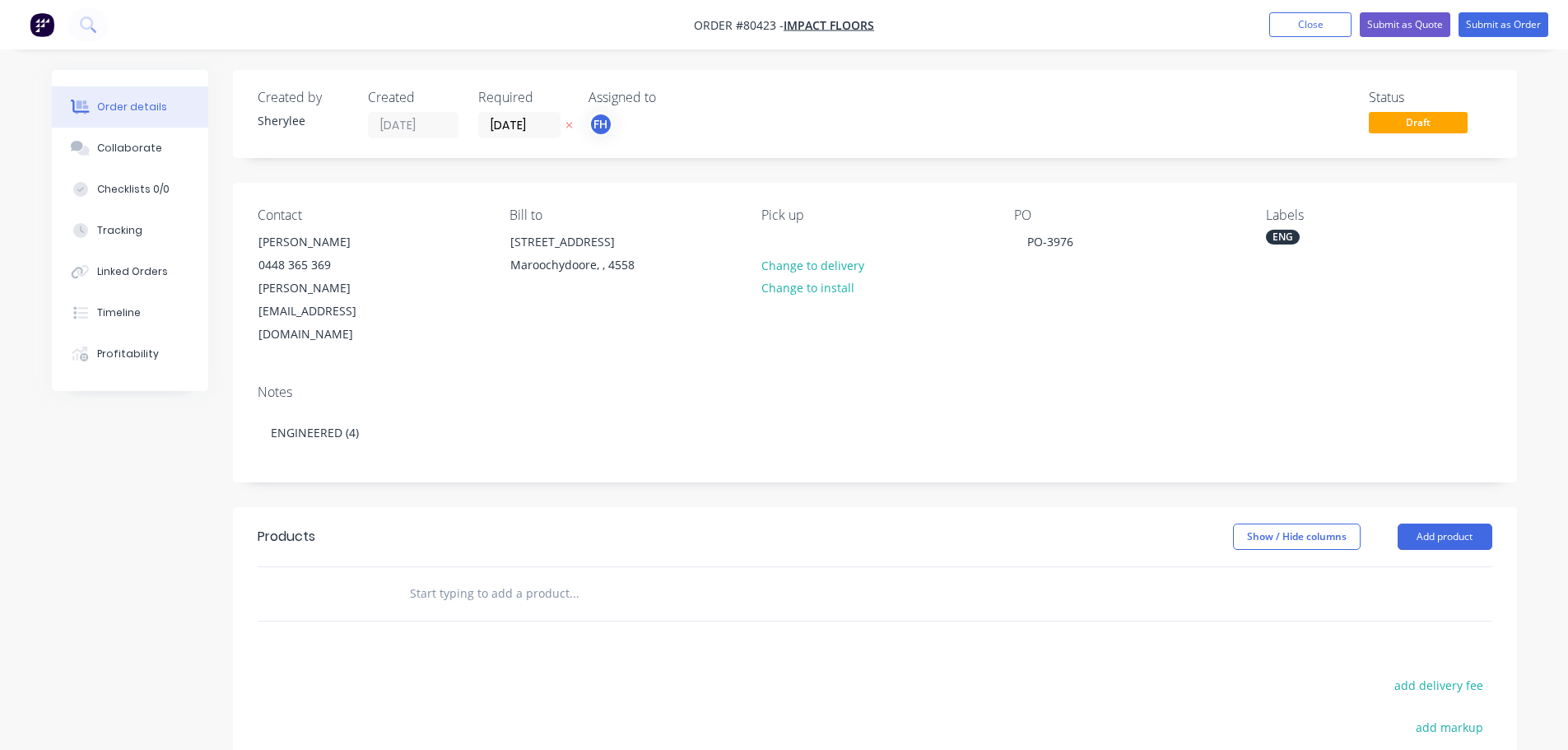
click at [428, 577] on input "text" at bounding box center [573, 593] width 329 height 33
type input "C"
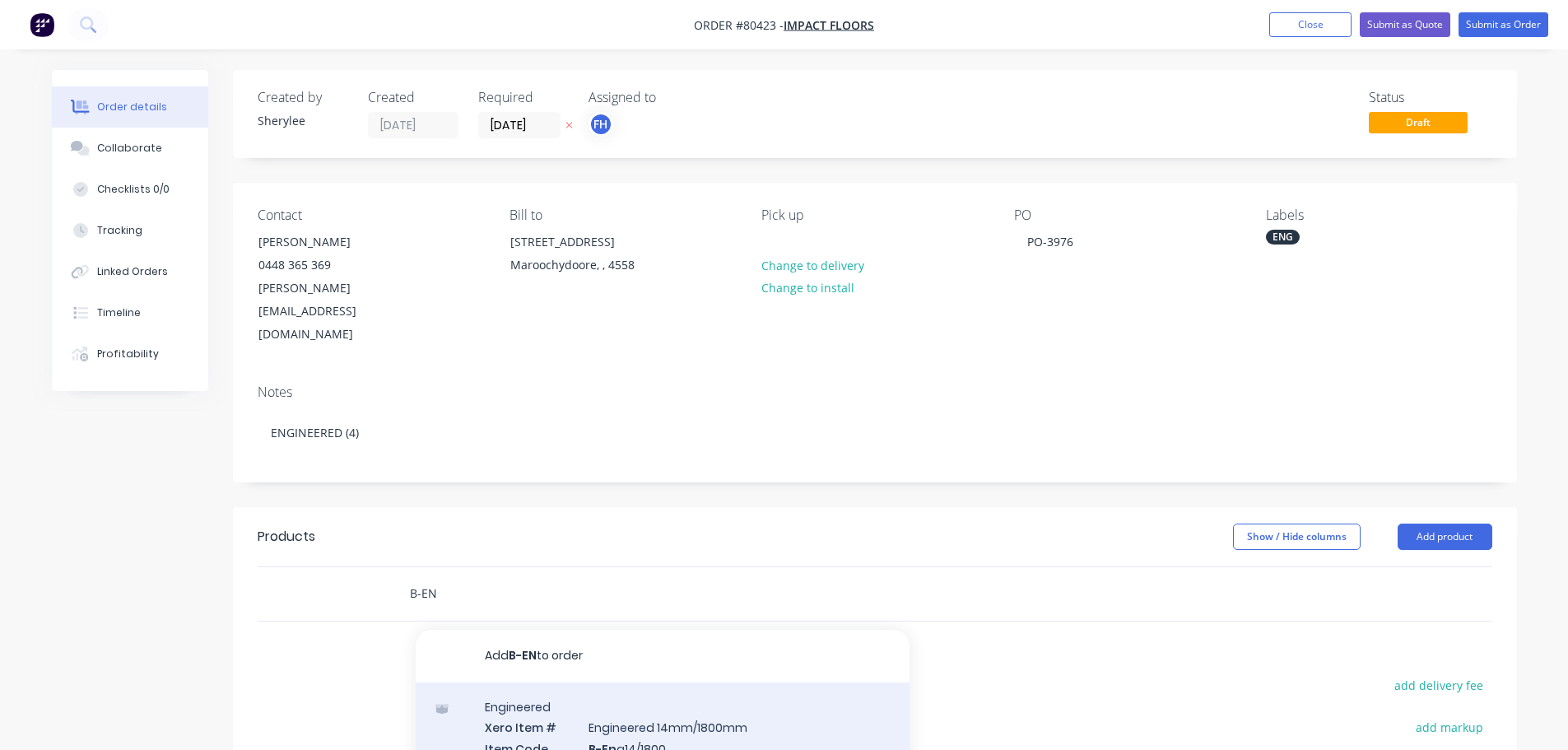
type input "B-EN"
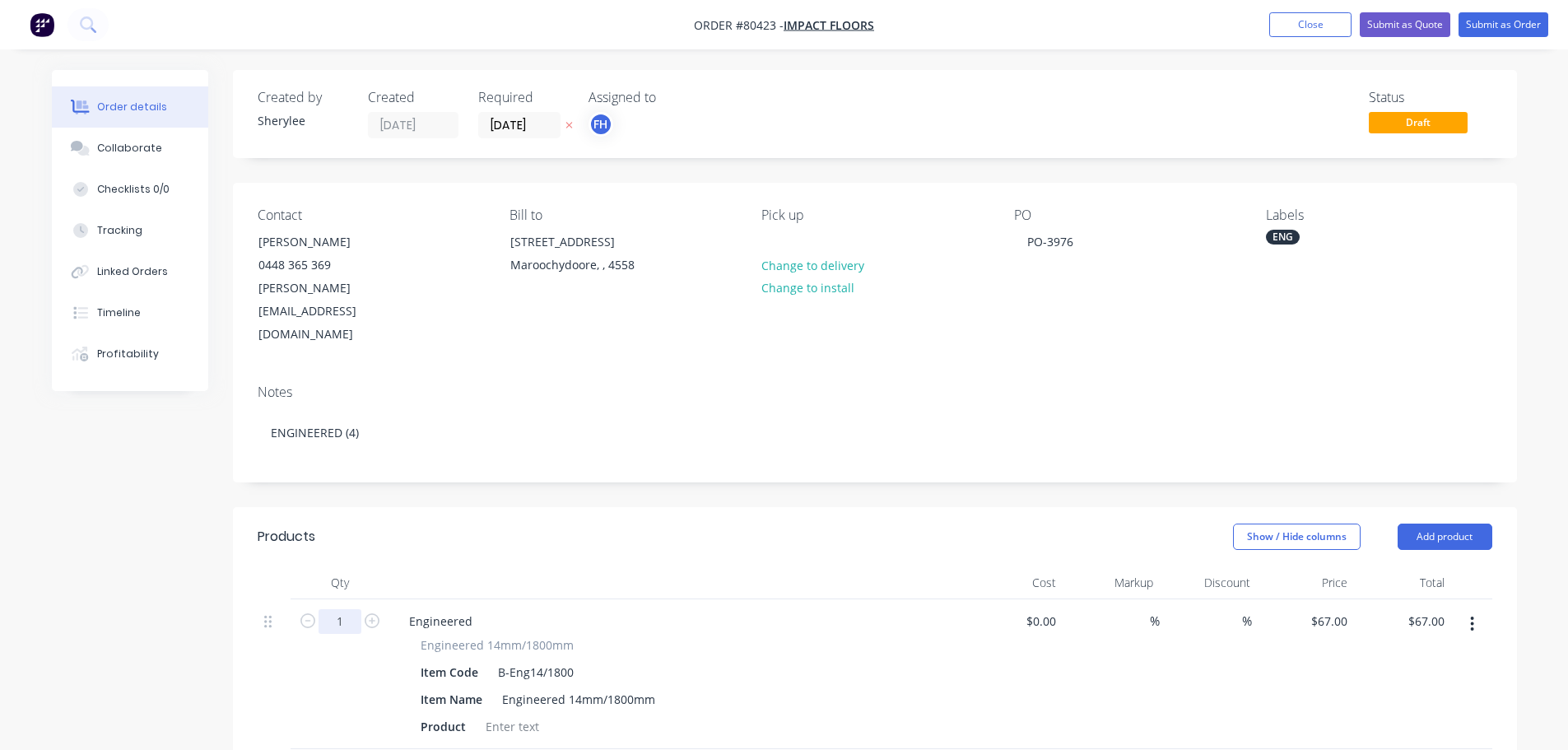
click at [340, 609] on input "1" at bounding box center [339, 622] width 43 height 25
type input "4"
type input "$268.00"
click at [511, 714] on div at bounding box center [513, 725] width 67 height 24
click at [520, 714] on div at bounding box center [513, 725] width 67 height 24
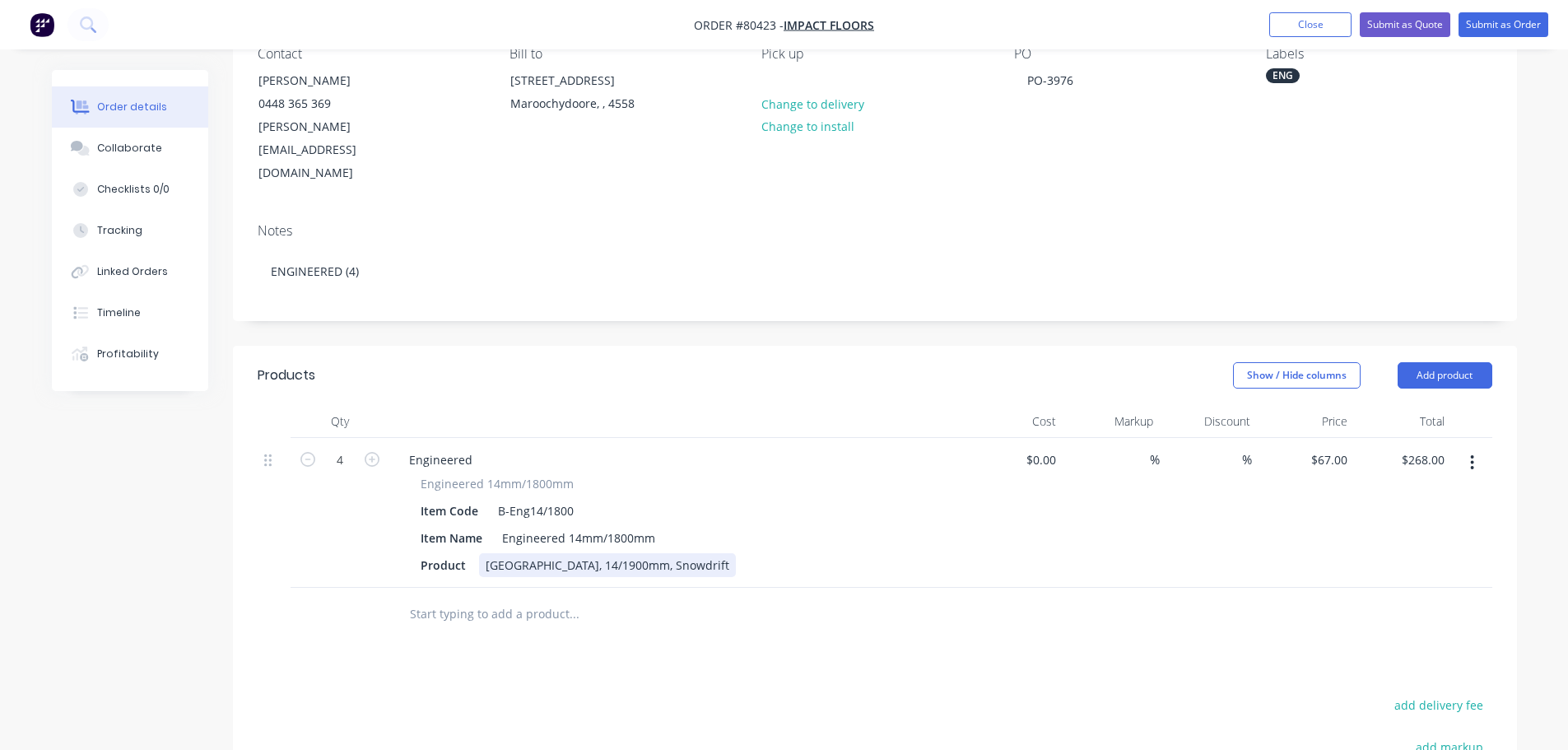
scroll to position [164, 0]
click at [504, 594] on input "text" at bounding box center [573, 610] width 329 height 33
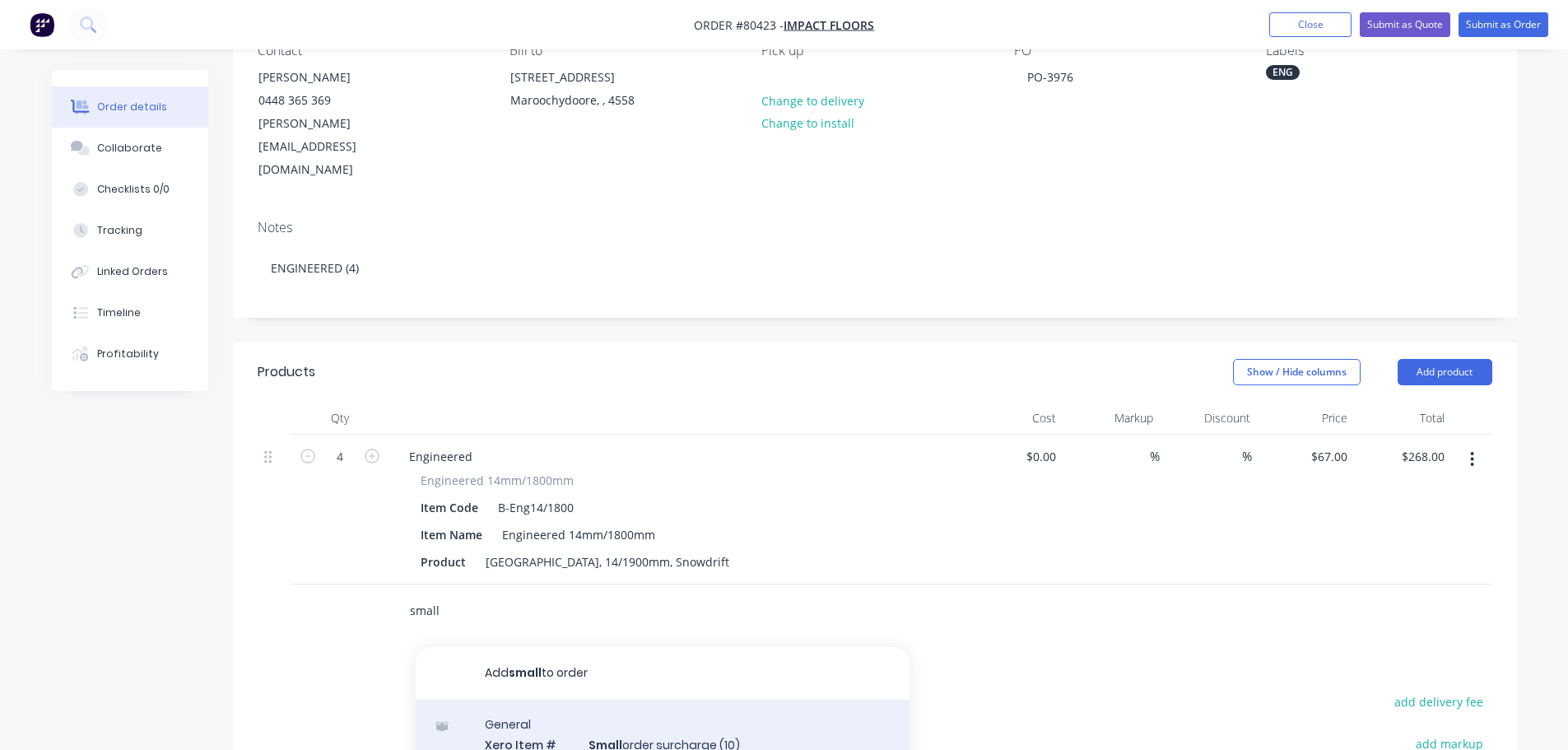
type input "small"
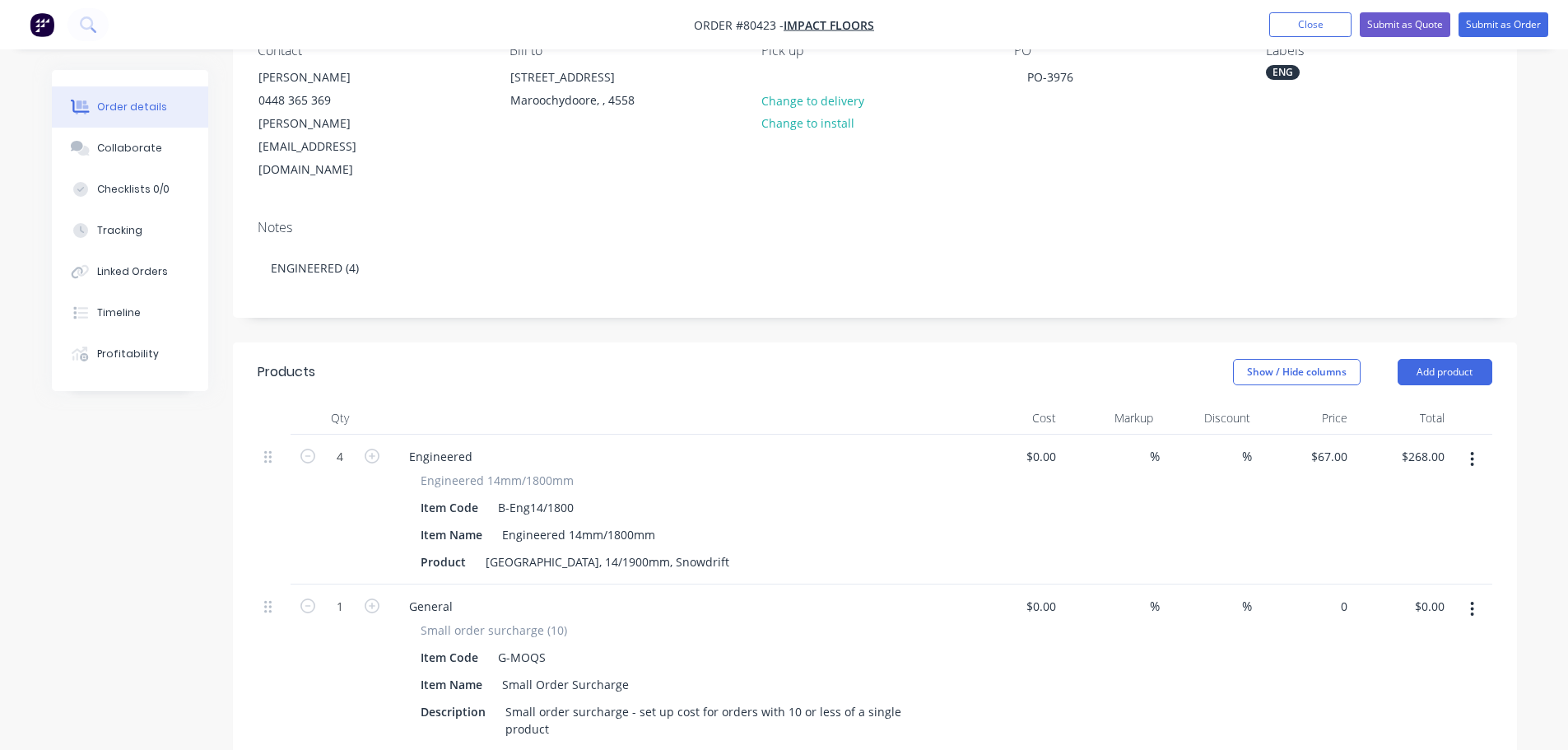
click at [1332, 585] on div "0 $0.00" at bounding box center [1305, 681] width 97 height 194
type input "$48.00"
click at [1141, 636] on div "%" at bounding box center [1111, 681] width 97 height 194
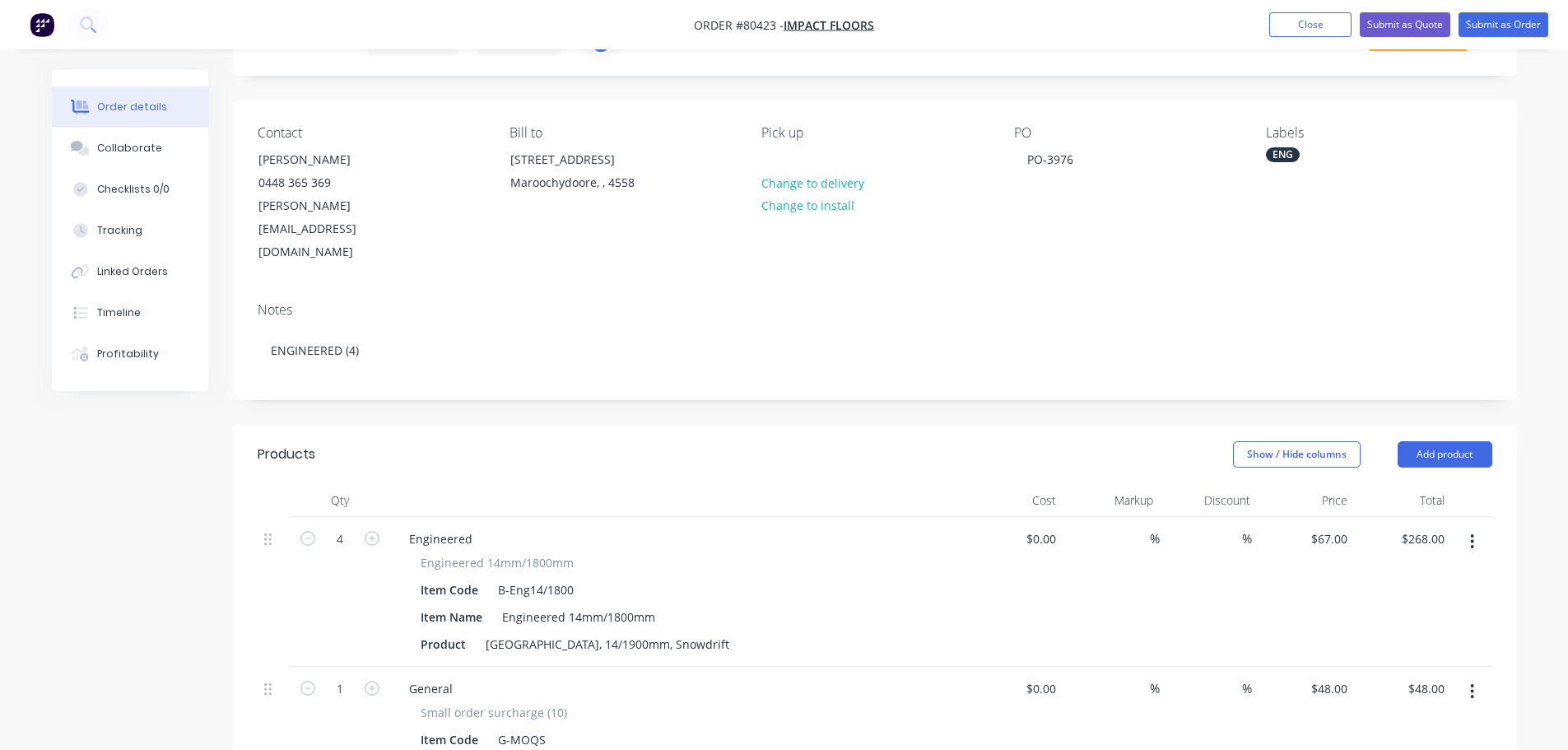
scroll to position [0, 0]
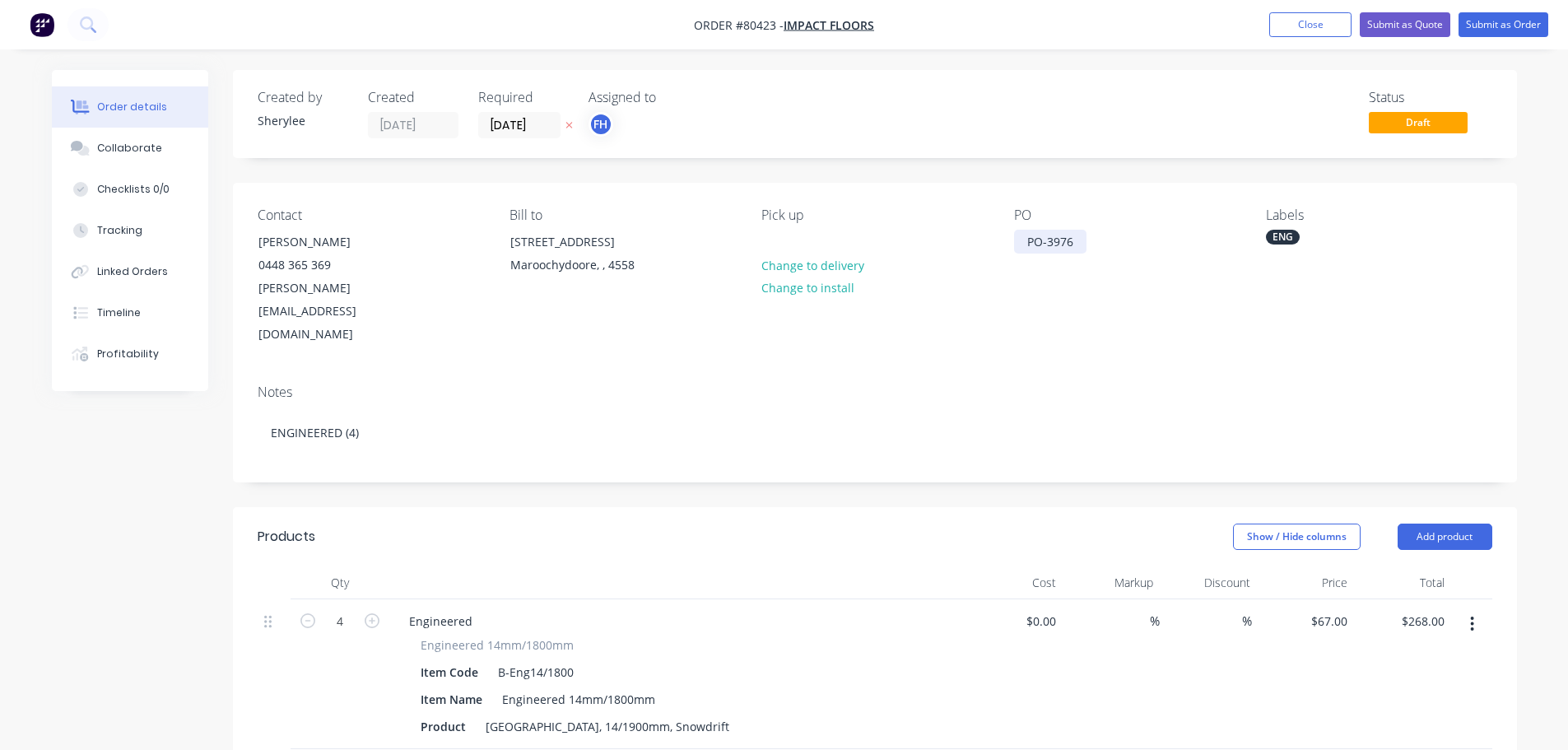
click at [1047, 244] on div "PO-3976" at bounding box center [1050, 241] width 72 height 24
click at [1515, 20] on button "Submit as Order" at bounding box center [1504, 25] width 90 height 25
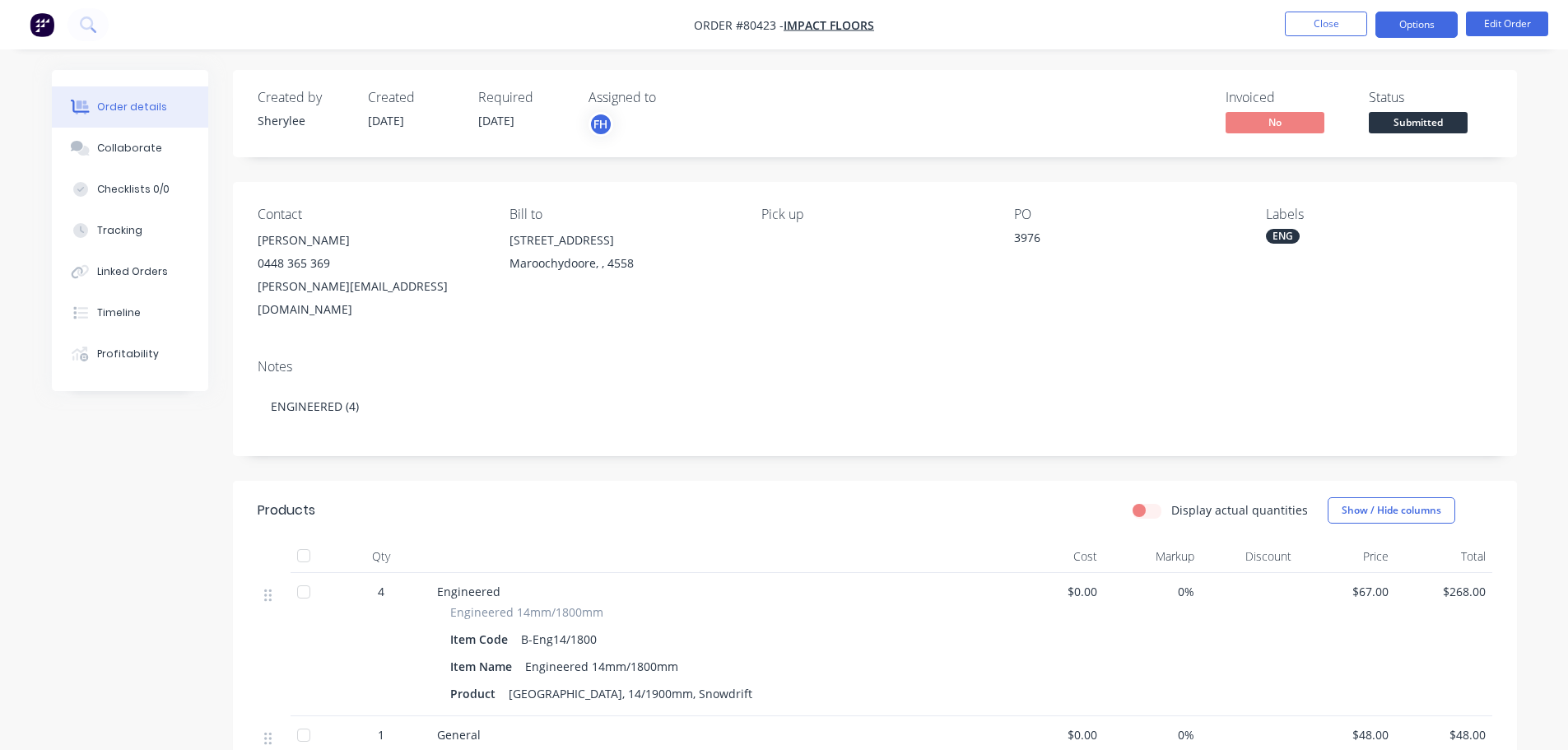
click at [1433, 28] on button "Options" at bounding box center [1417, 25] width 83 height 26
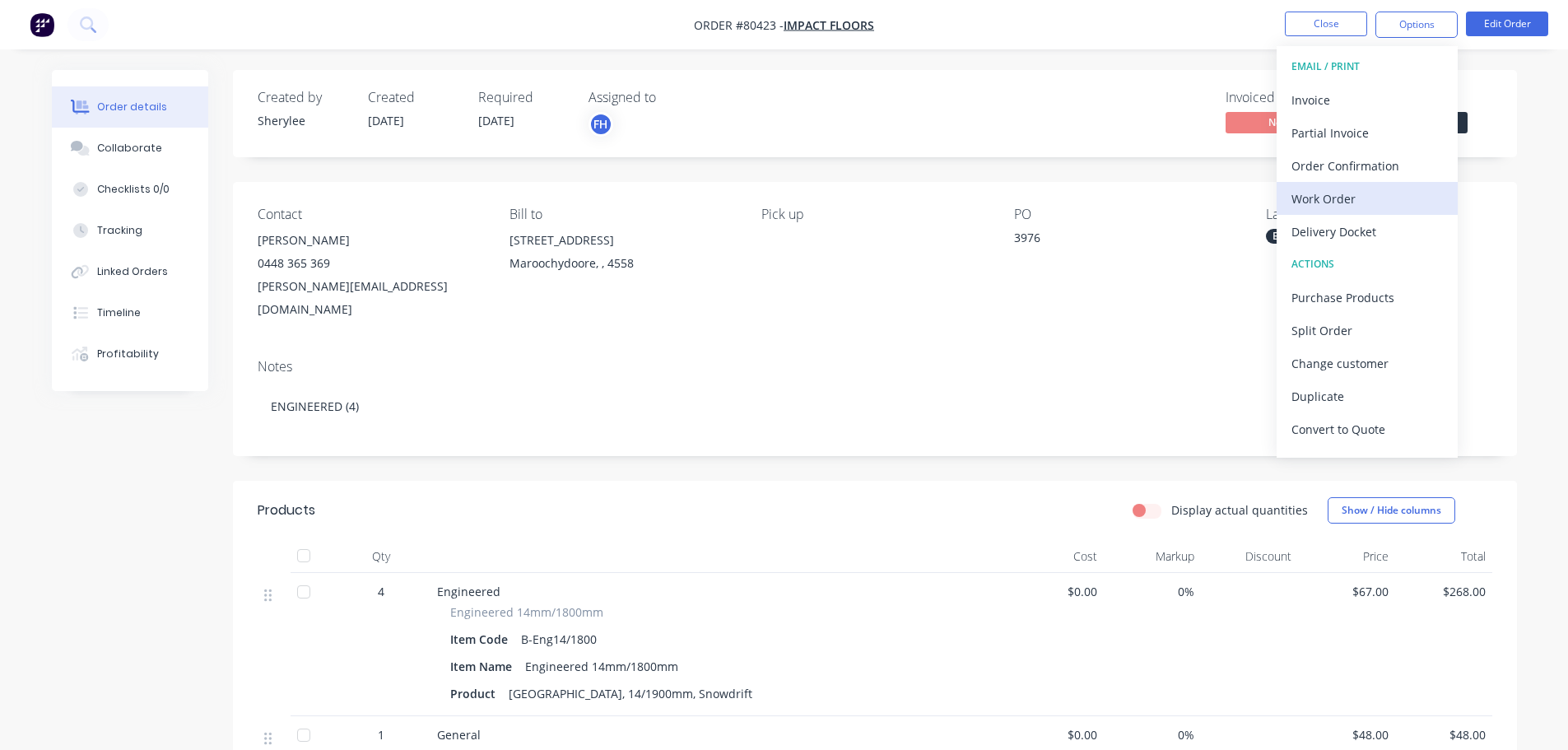
click at [1331, 191] on div "Work Order" at bounding box center [1367, 198] width 151 height 24
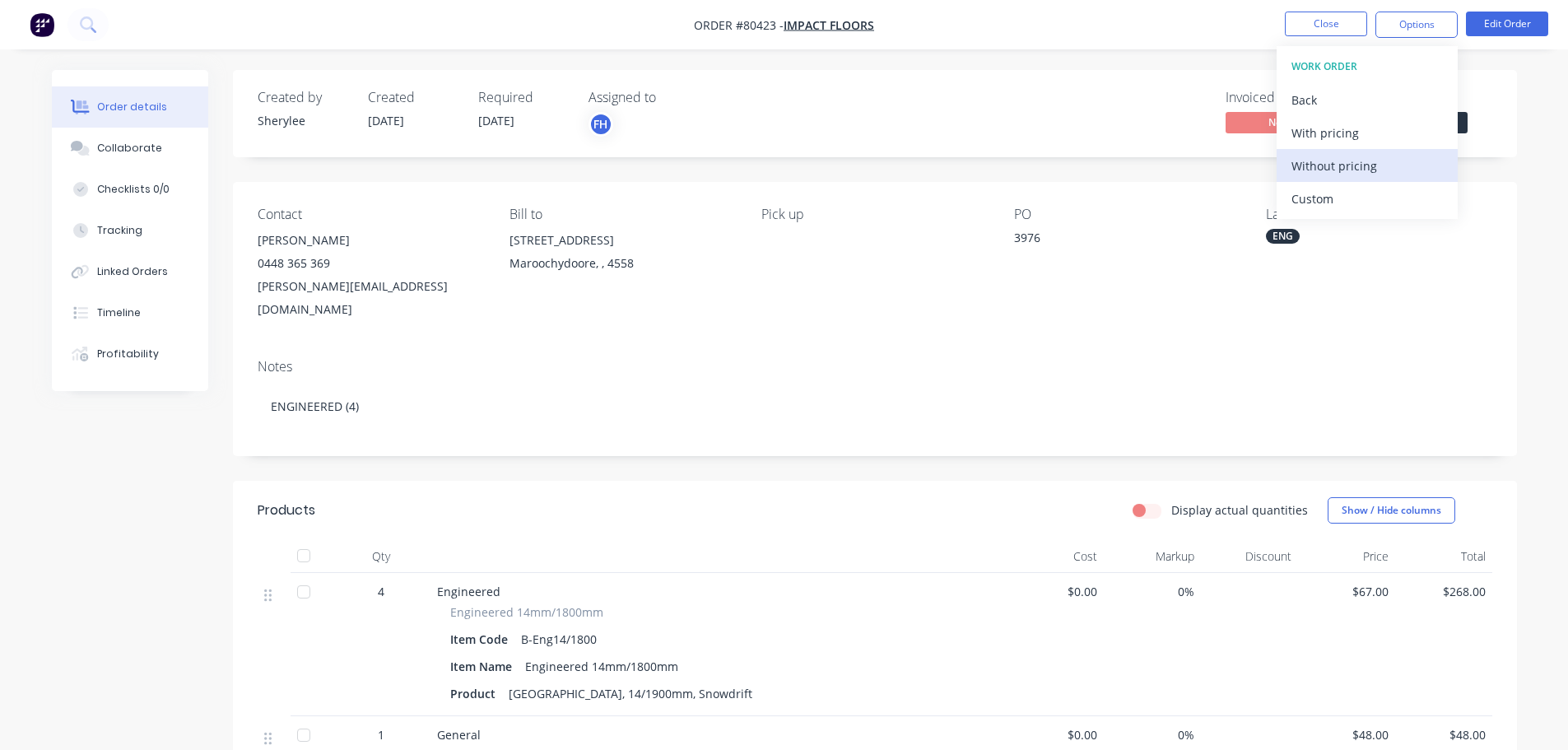
click at [1336, 165] on div "Without pricing" at bounding box center [1367, 165] width 151 height 24
click at [89, 21] on icon at bounding box center [88, 25] width 16 height 16
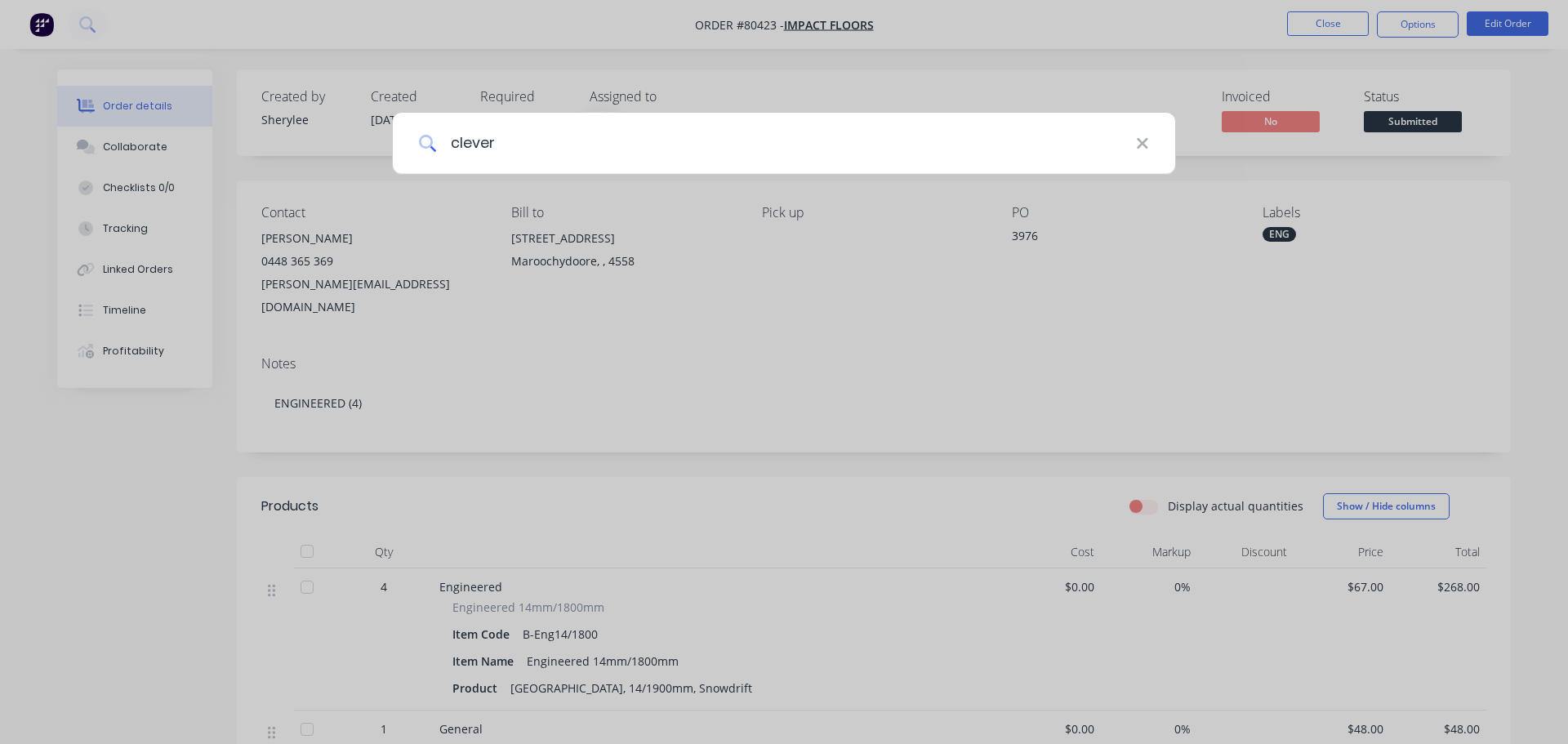
type input "clever"
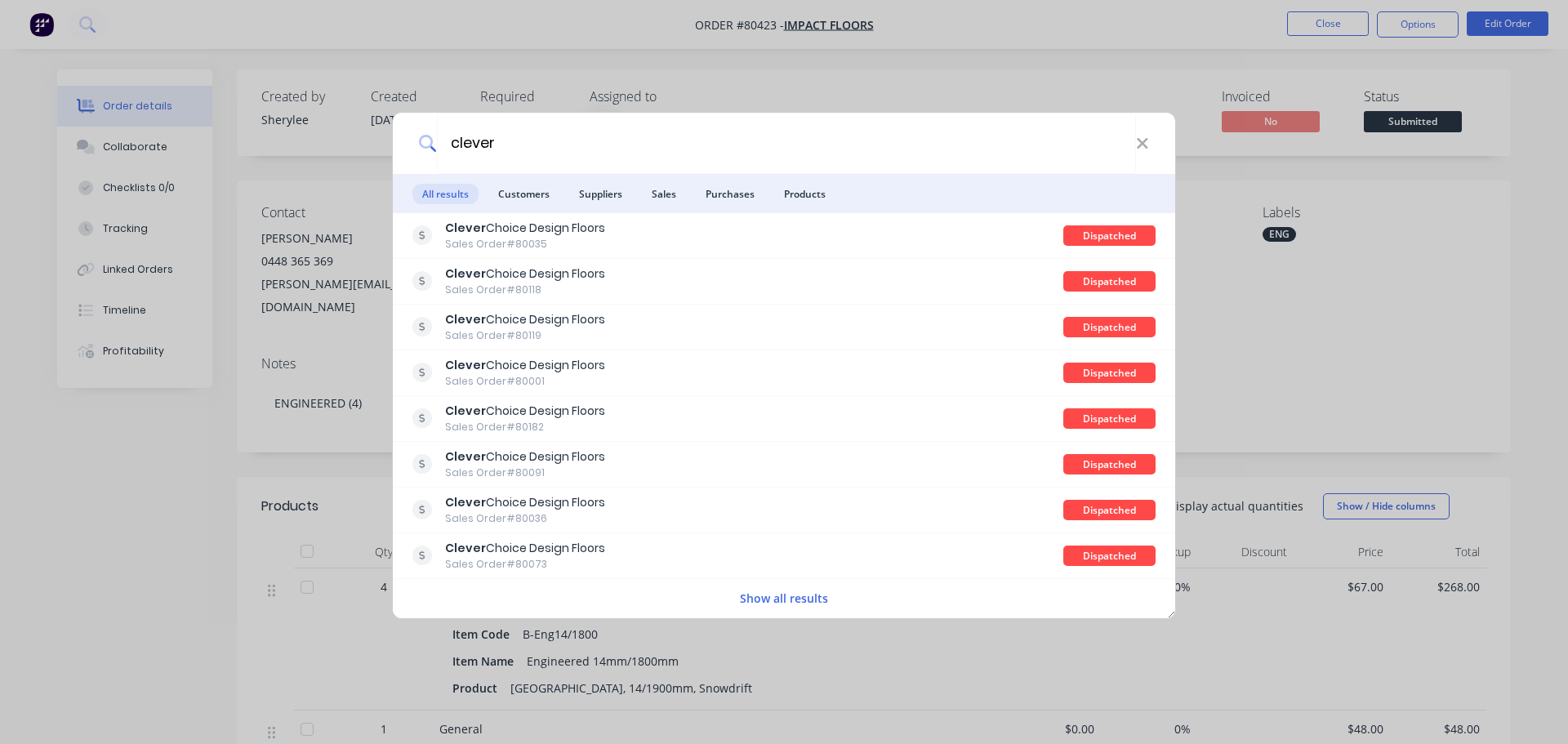
click at [529, 188] on span "Customers" at bounding box center [524, 194] width 71 height 20
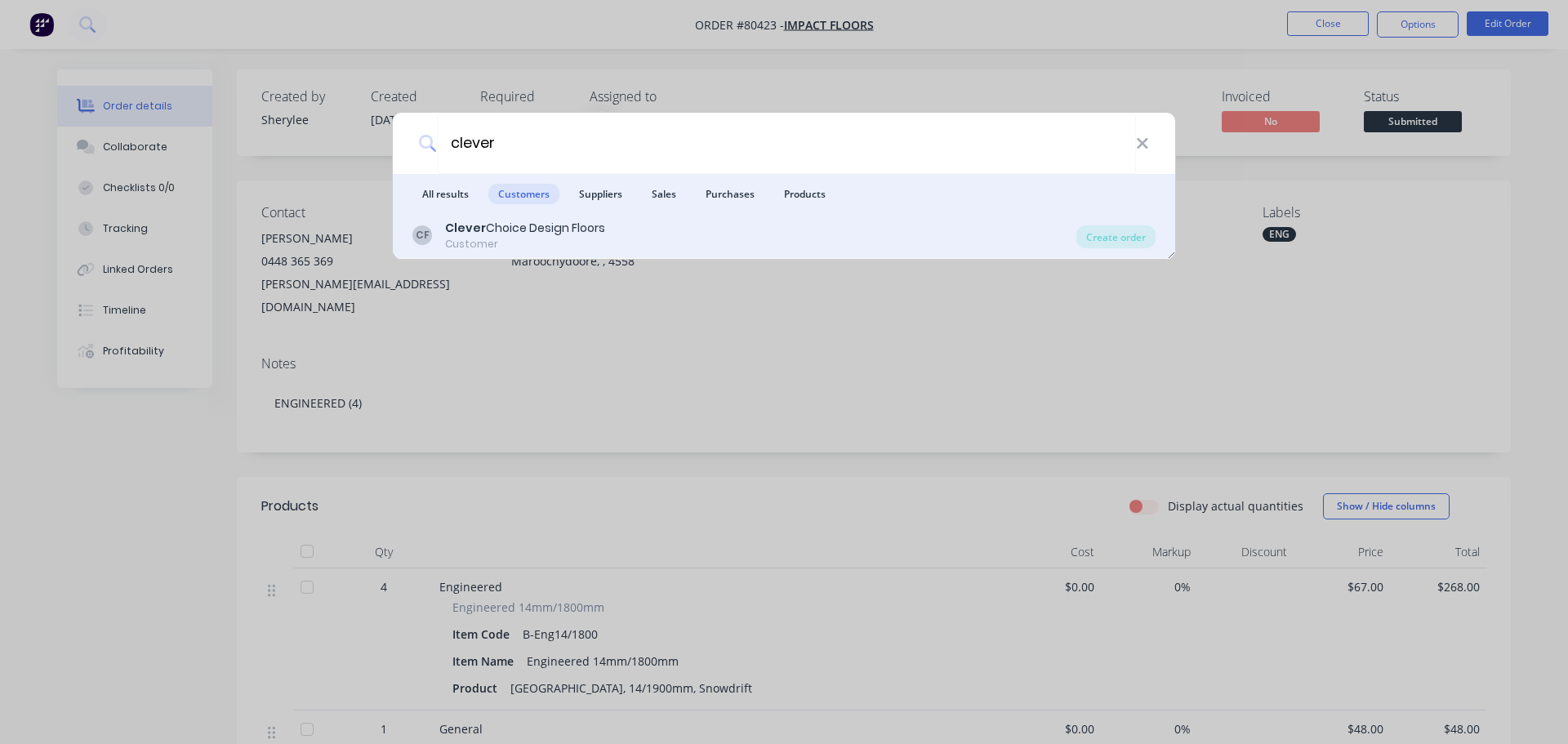
click at [502, 223] on div "Clever Choice Design Floors" at bounding box center [524, 229] width 160 height 17
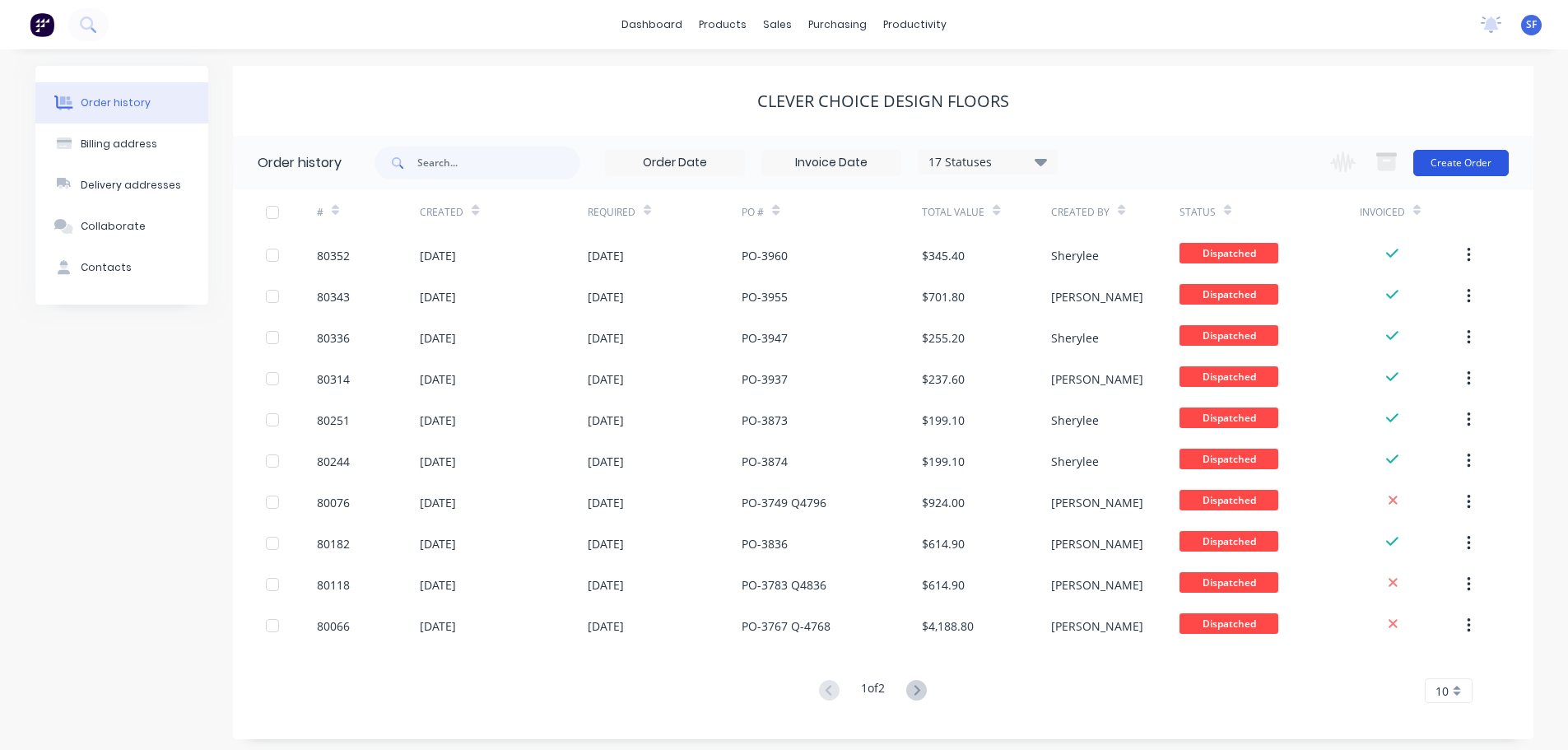
click at [1442, 162] on button "Create Order" at bounding box center [1461, 163] width 96 height 26
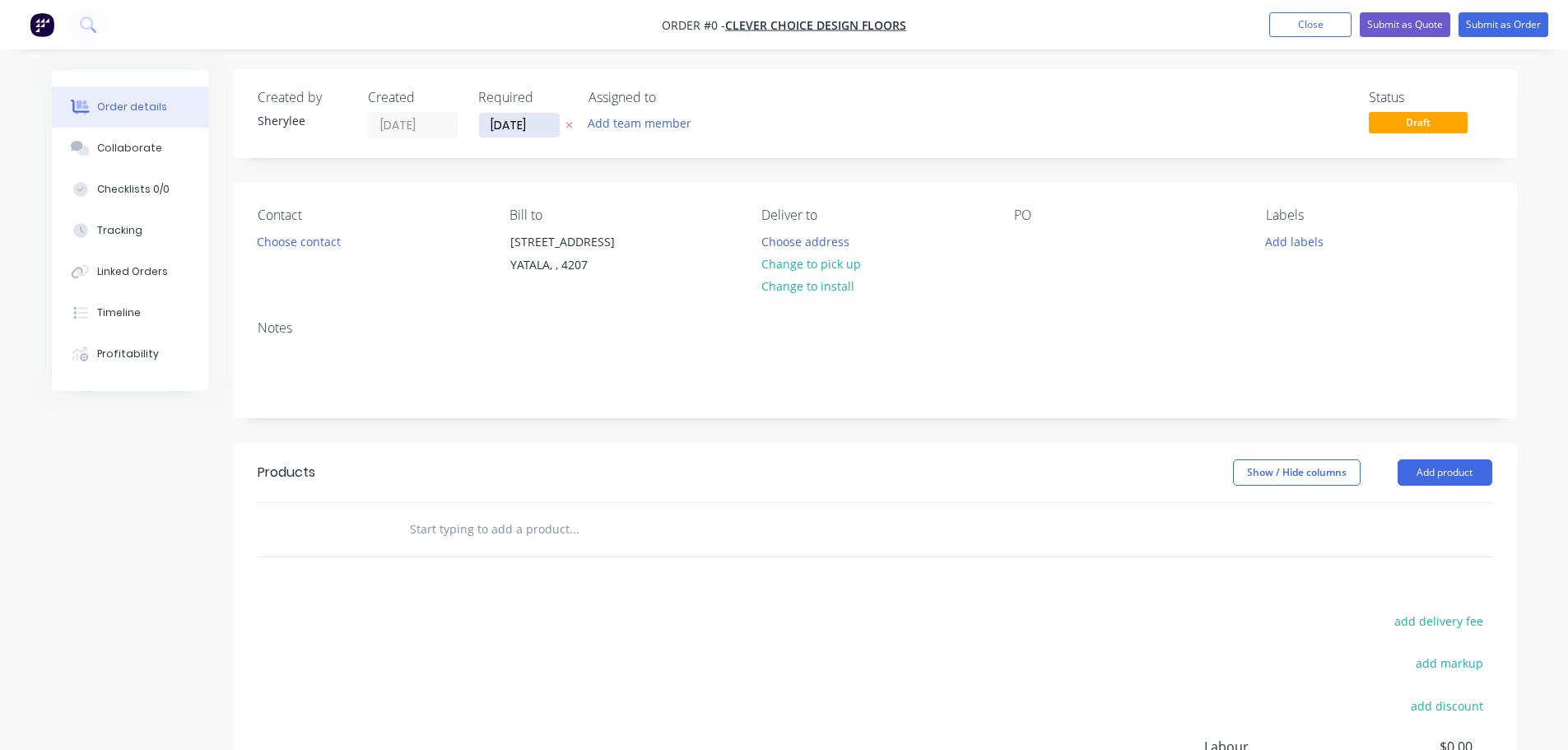
click at [513, 116] on input "[DATE]" at bounding box center [520, 125] width 81 height 25
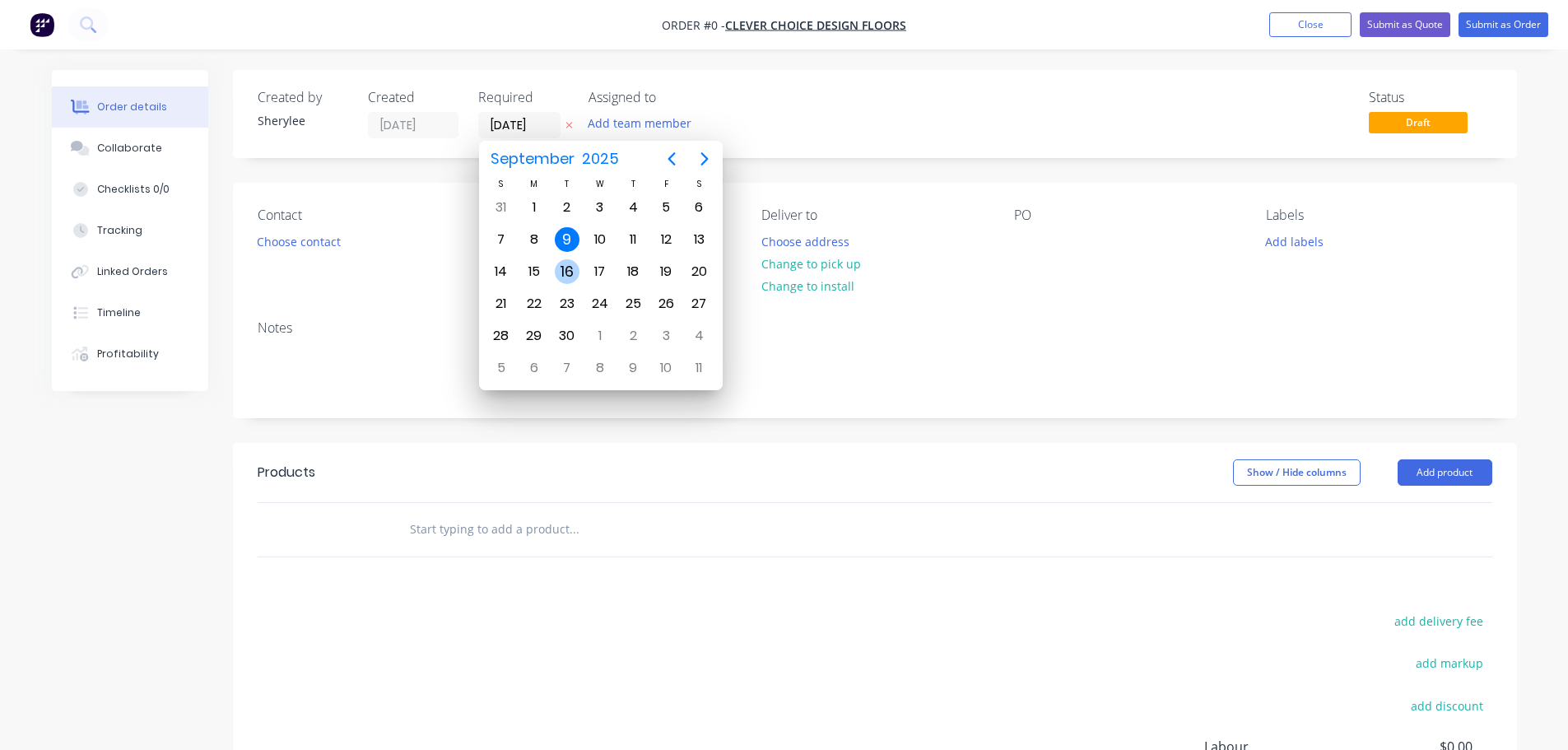
click at [575, 264] on div "16" at bounding box center [567, 272] width 25 height 25
type input "[DATE]"
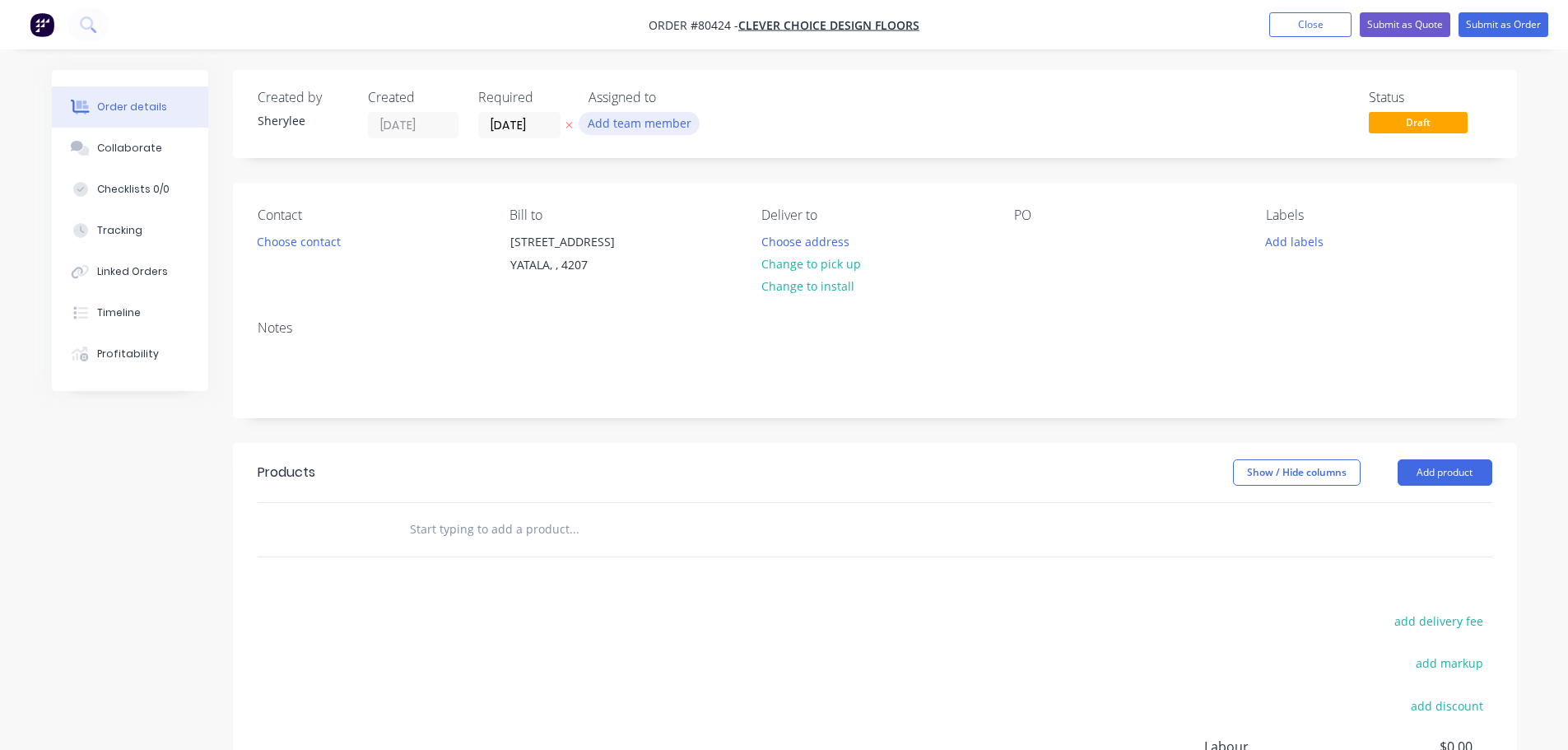
click at [601, 126] on button "Add team member" at bounding box center [639, 122] width 121 height 22
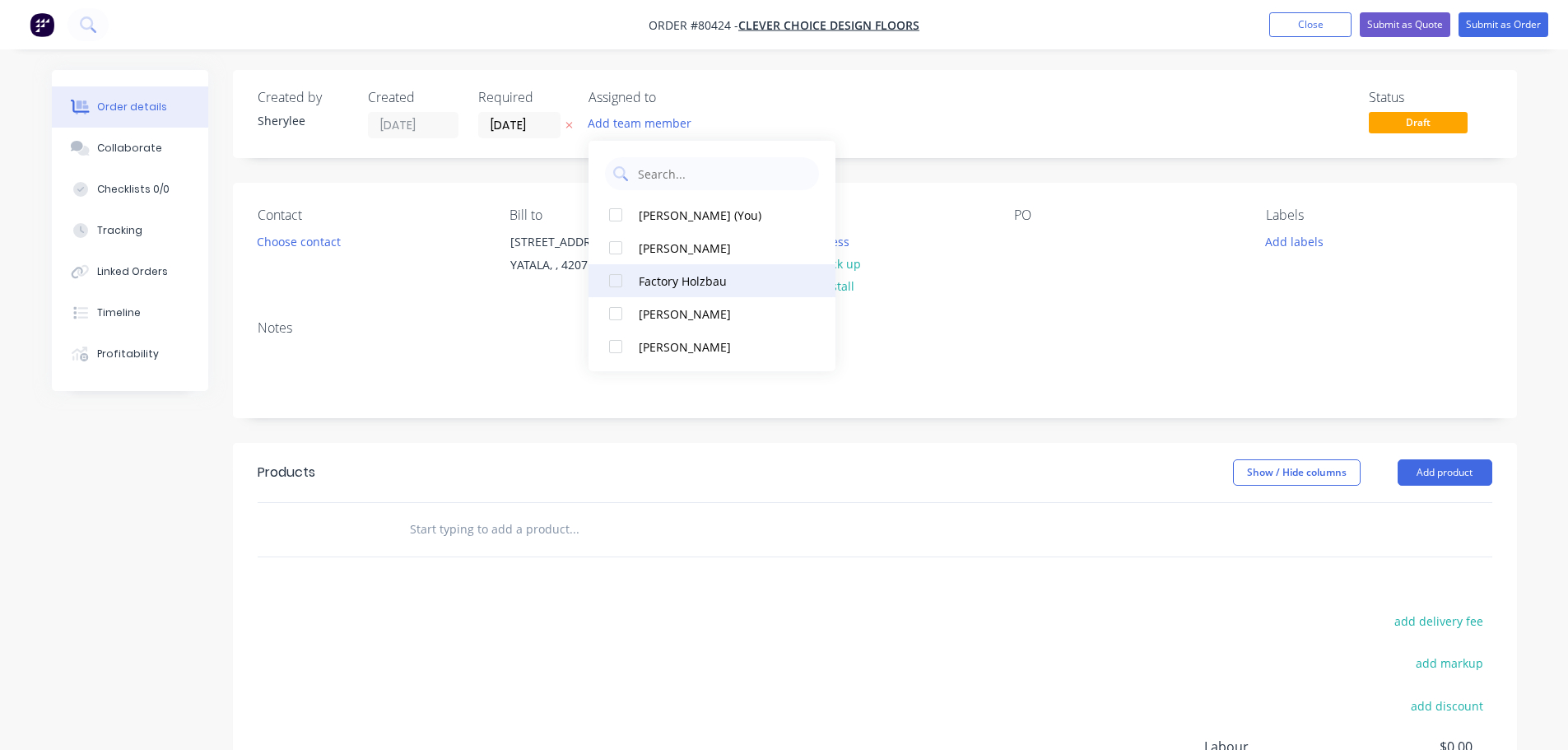
click at [615, 284] on div at bounding box center [615, 280] width 33 height 33
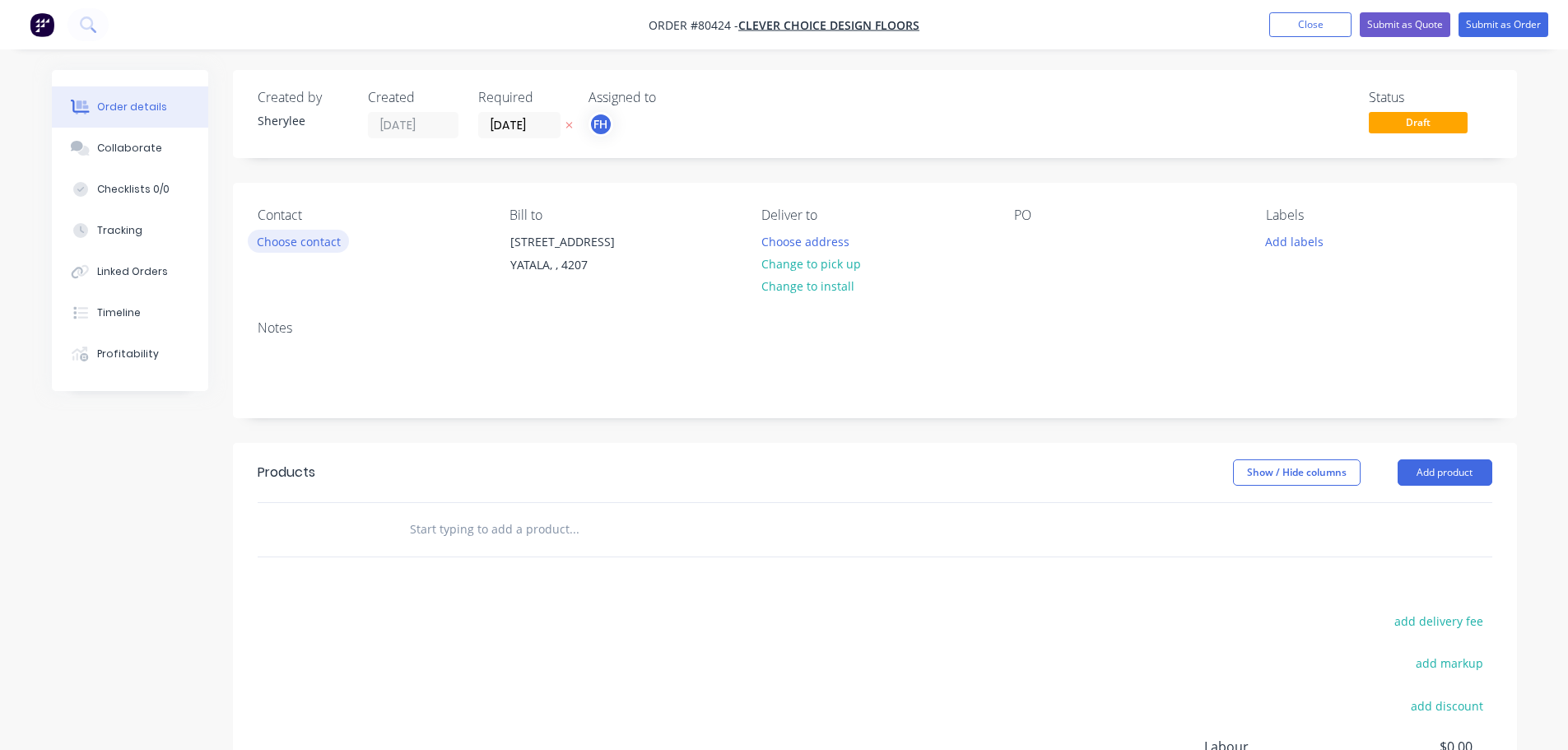
click at [310, 244] on button "Choose contact" at bounding box center [298, 240] width 101 height 22
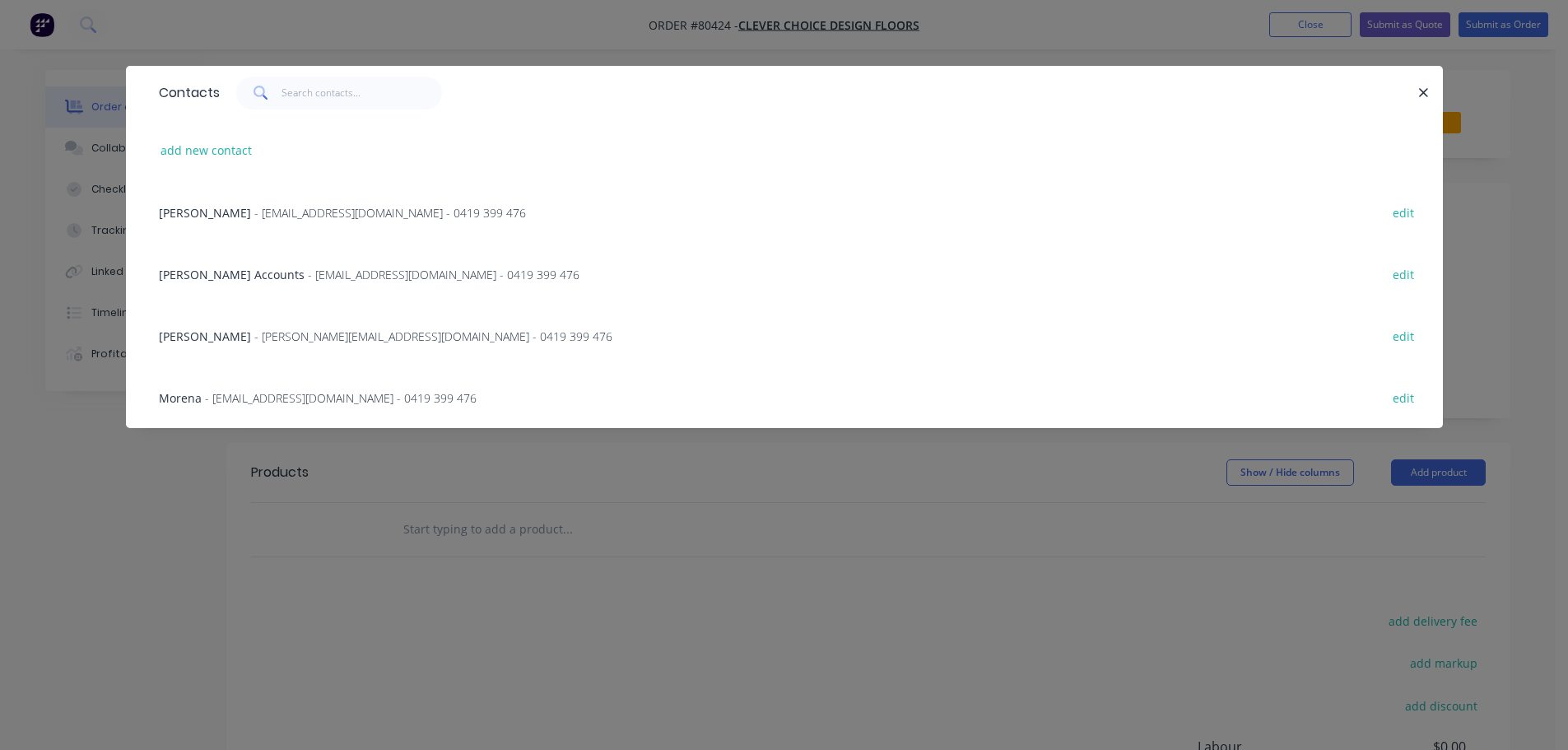
click at [340, 392] on span "- [EMAIL_ADDRESS][DOMAIN_NAME] - 0419 399 476" at bounding box center [340, 398] width 272 height 16
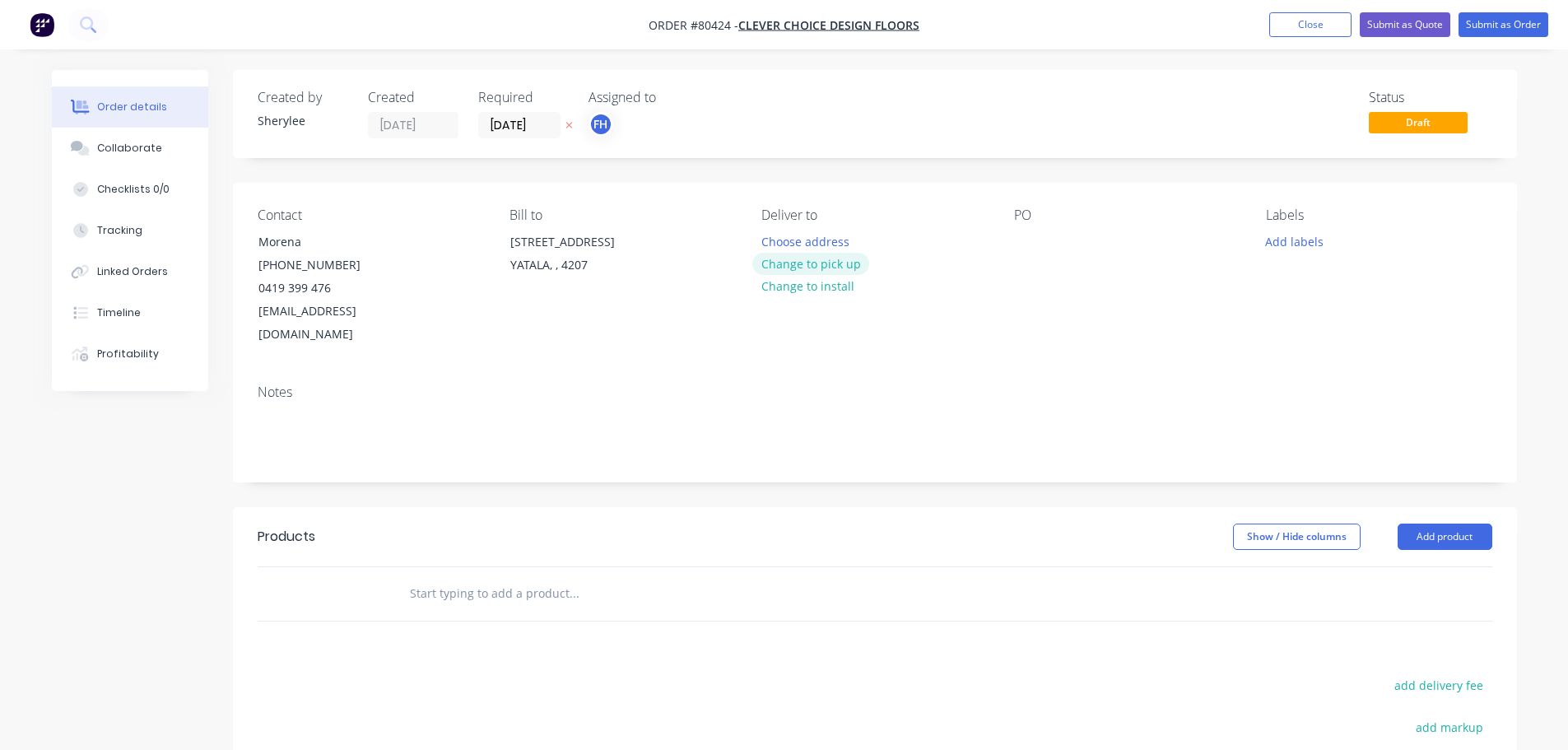
click at [802, 266] on button "Change to pick up" at bounding box center [810, 263] width 117 height 22
click at [1017, 244] on div at bounding box center [1027, 241] width 26 height 24
click at [1280, 237] on button "Add labels" at bounding box center [1295, 240] width 76 height 22
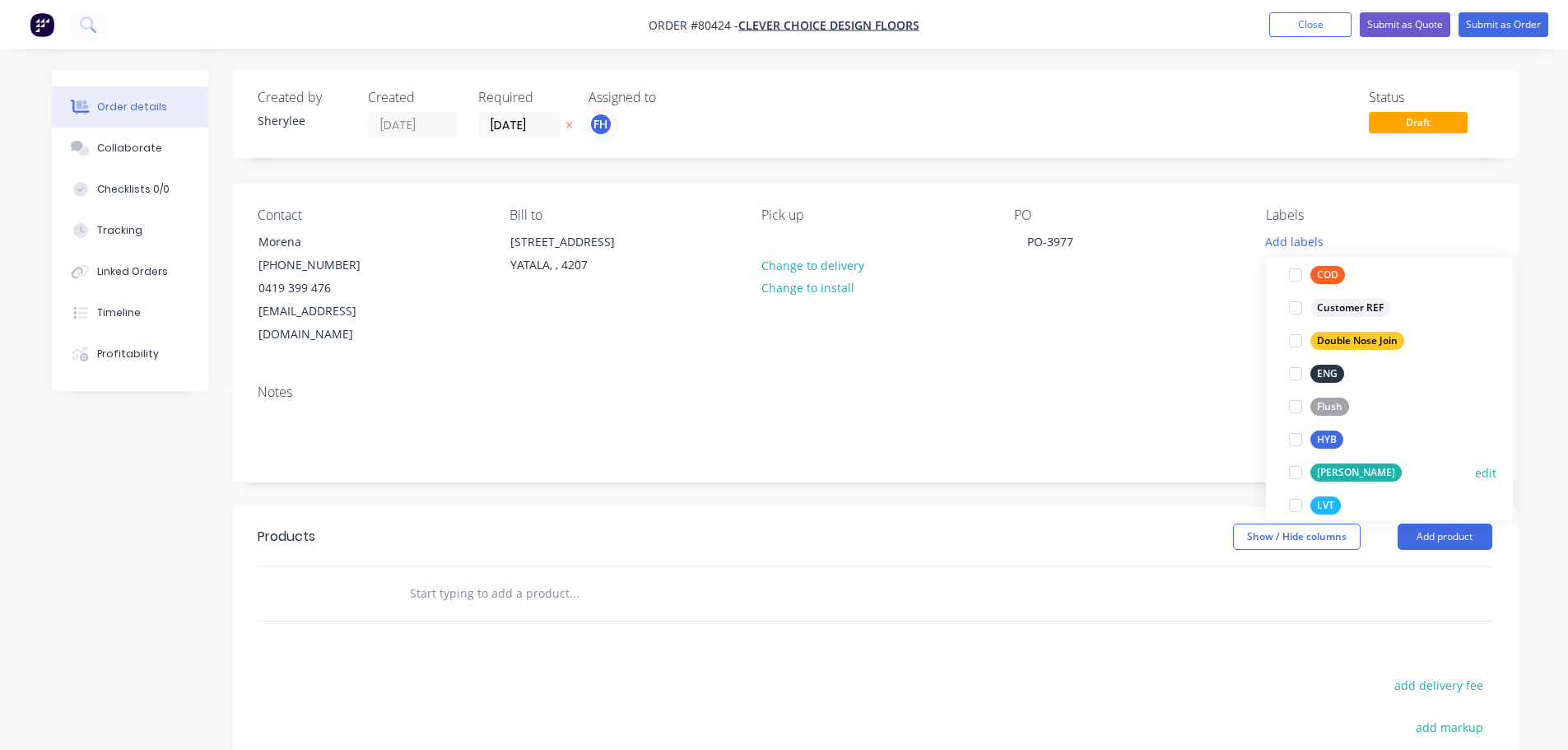
scroll to position [164, 0]
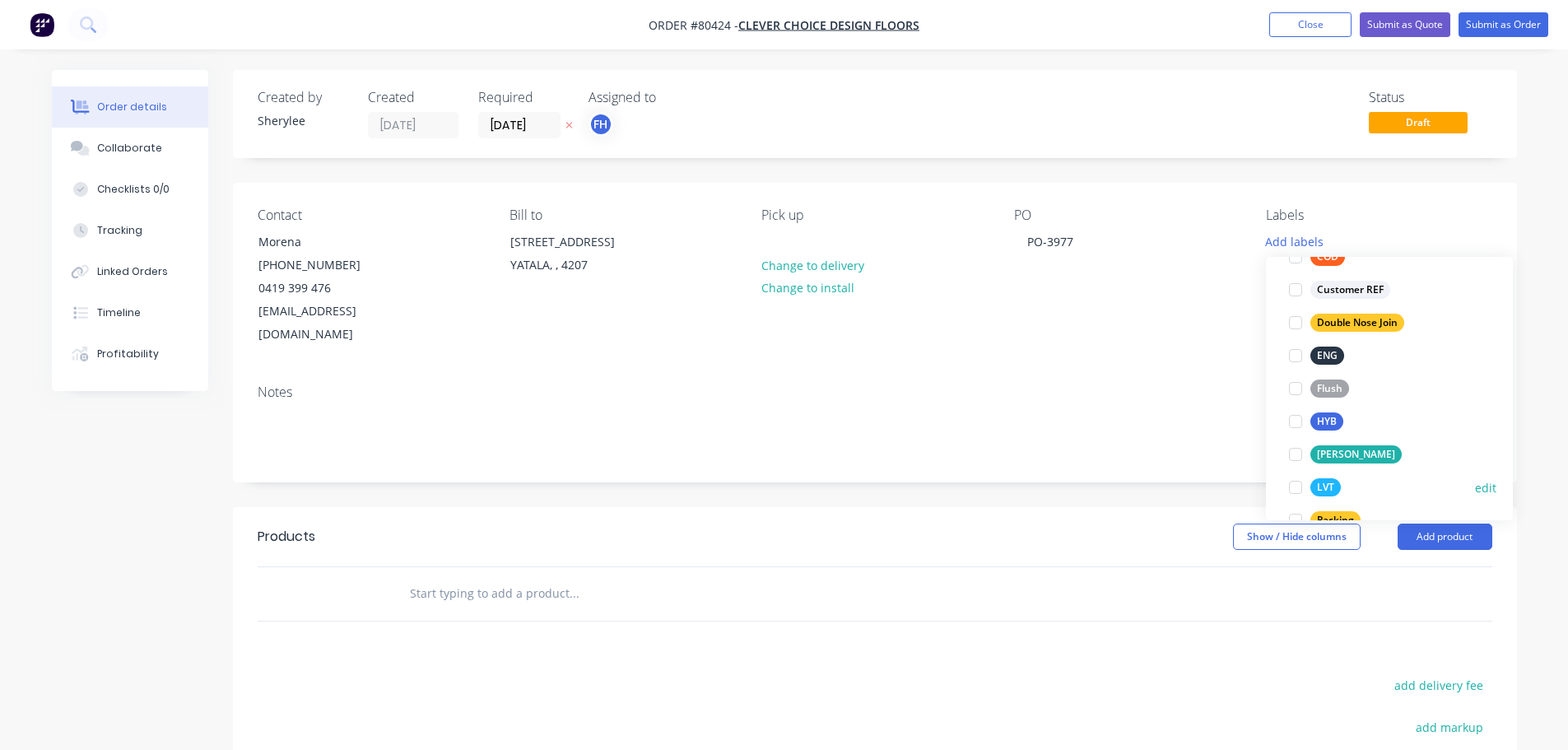
click at [1296, 487] on div at bounding box center [1295, 486] width 33 height 33
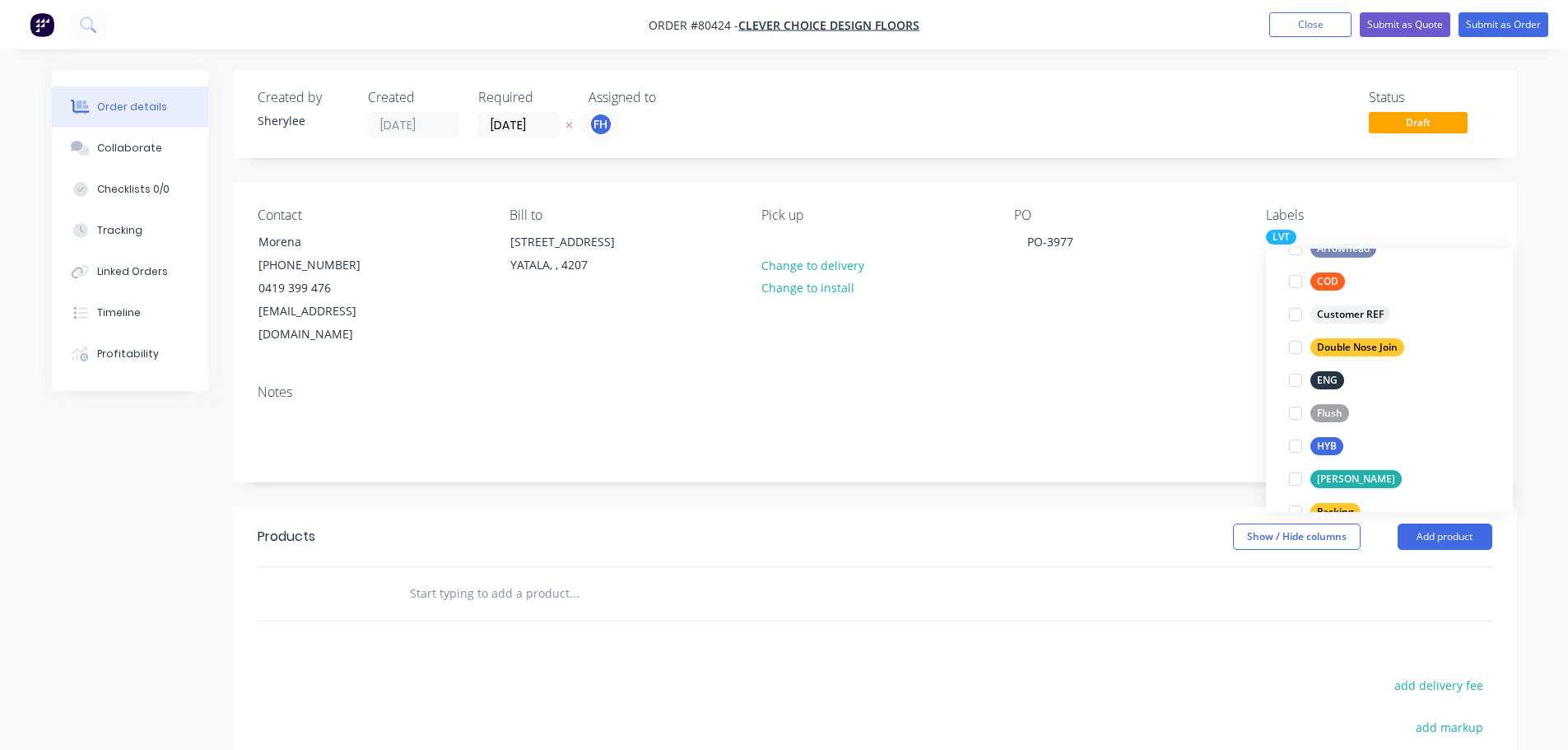
scroll to position [0, 0]
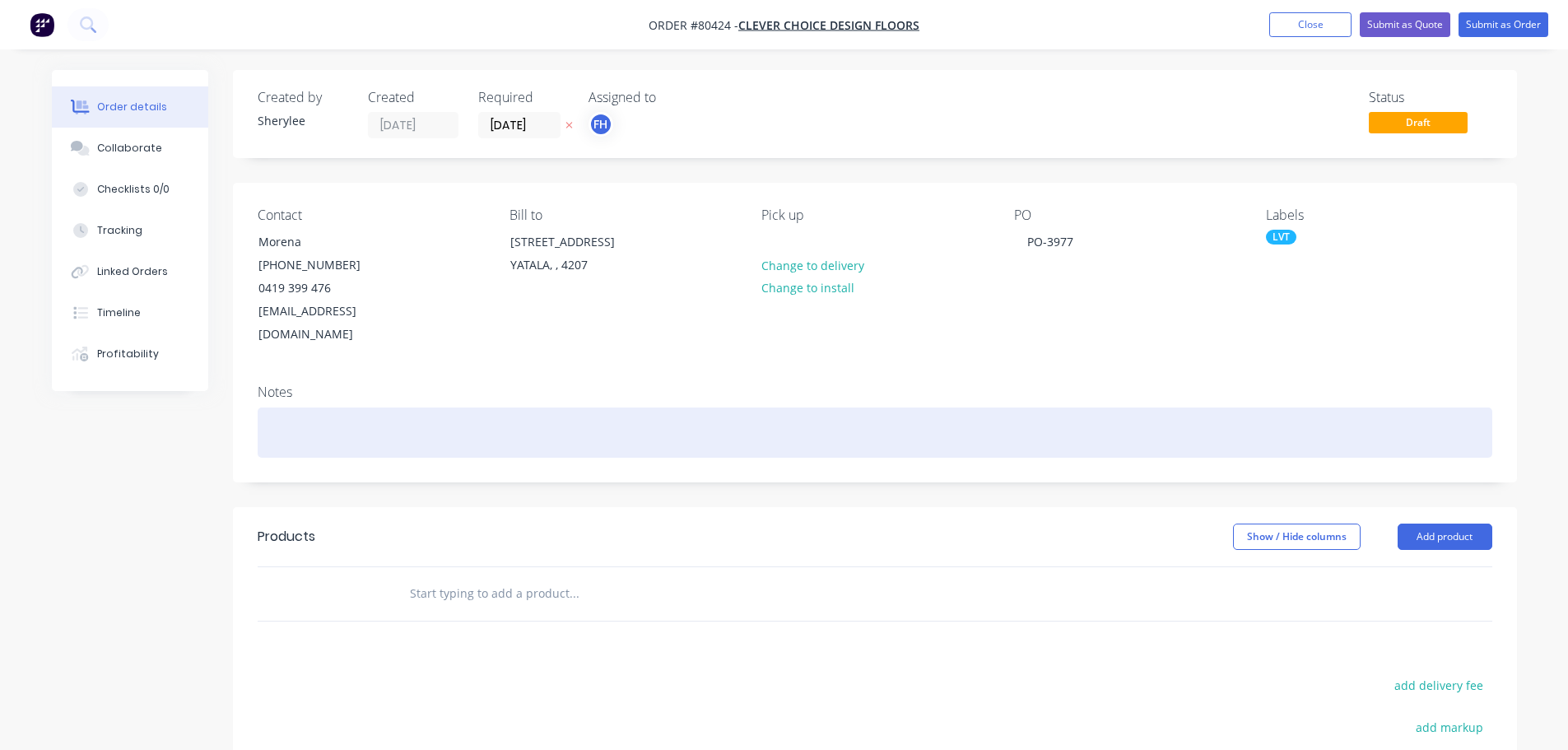
click at [343, 407] on div at bounding box center [875, 432] width 1235 height 50
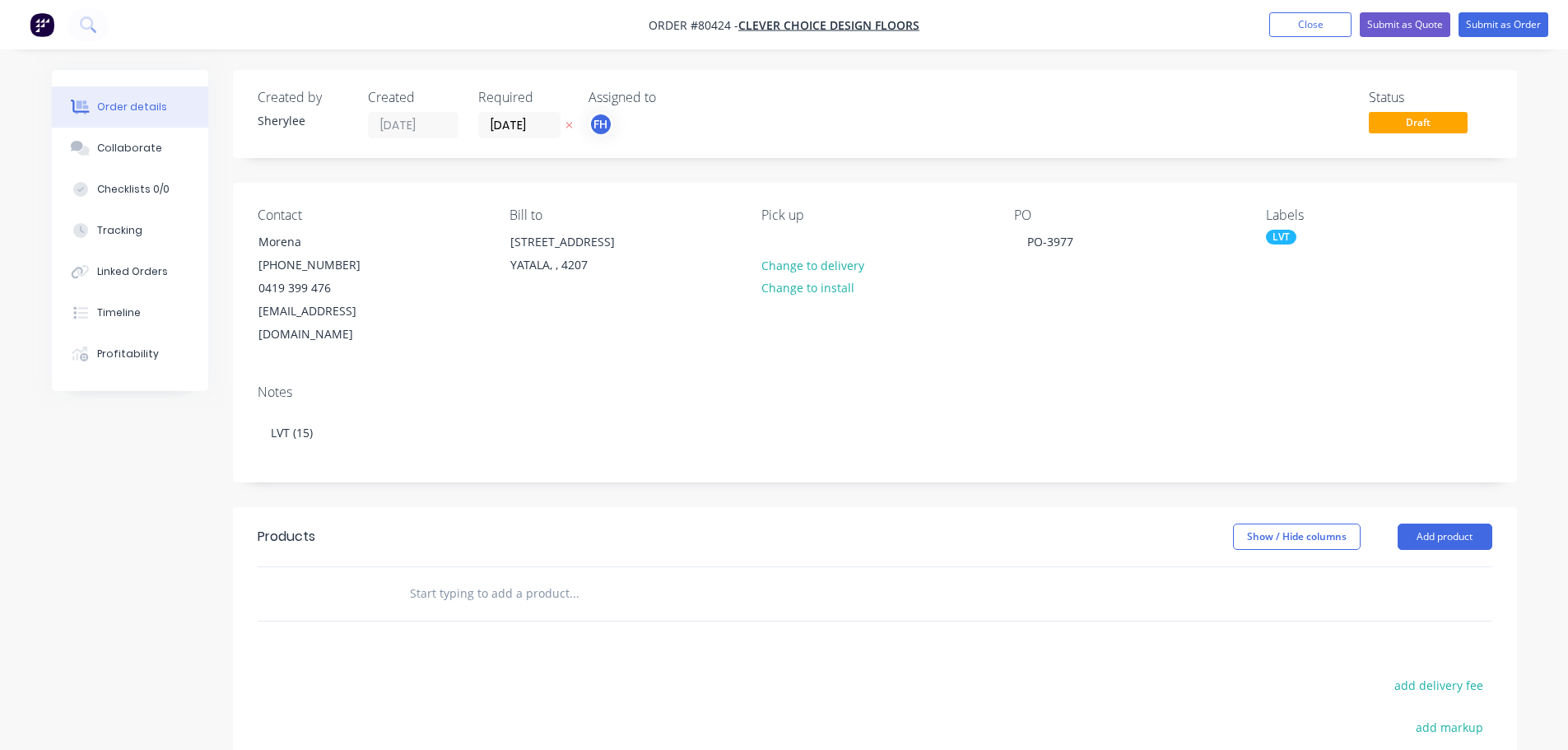
click at [468, 577] on input "text" at bounding box center [573, 593] width 329 height 33
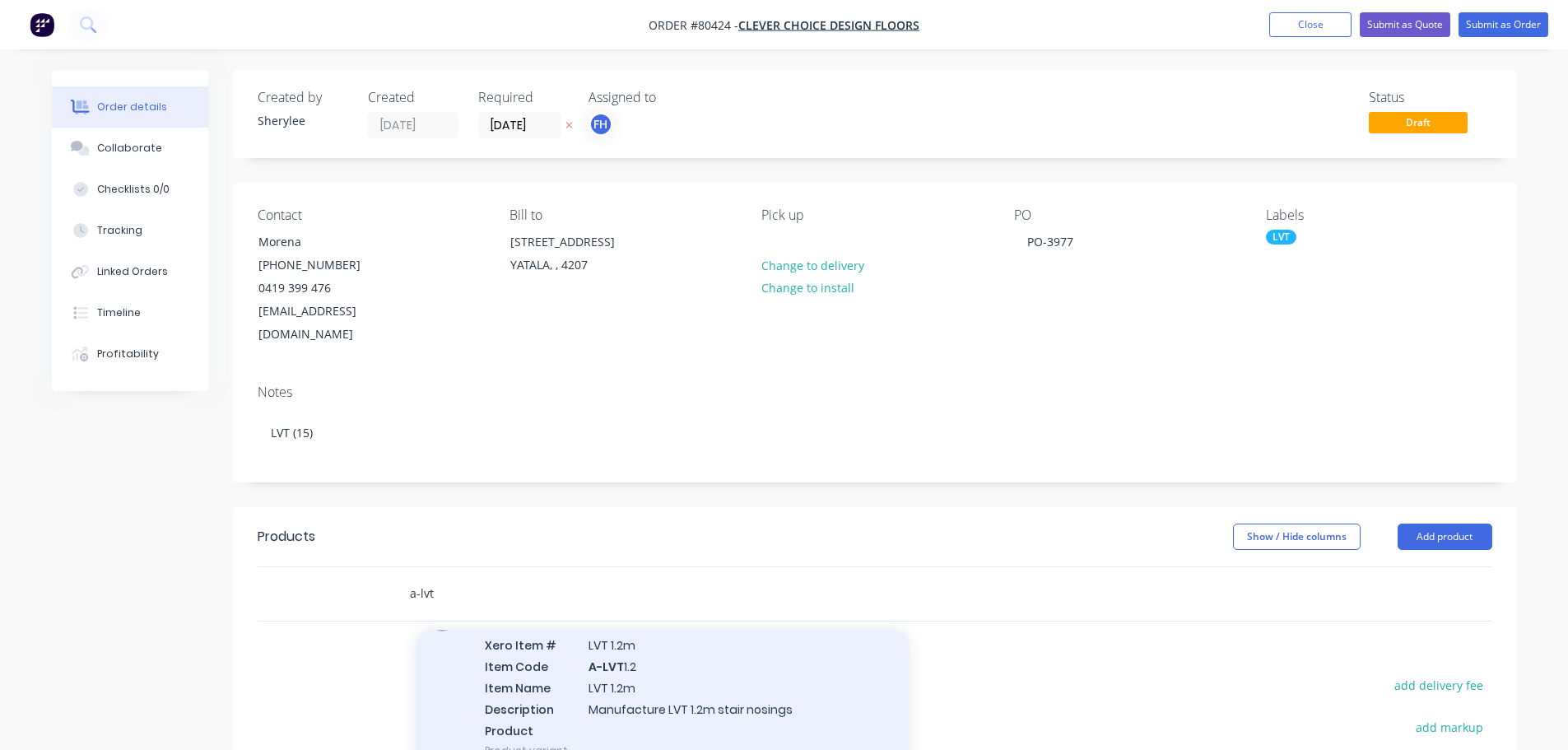
scroll to position [247, 0]
type input "a-lvt"
click at [670, 660] on div "LVT Xero Item # LVT 1.5m Item Code A-LVT 1.5 Item Name LVT 1.5m Description Man…" at bounding box center [663, 697] width 494 height 175
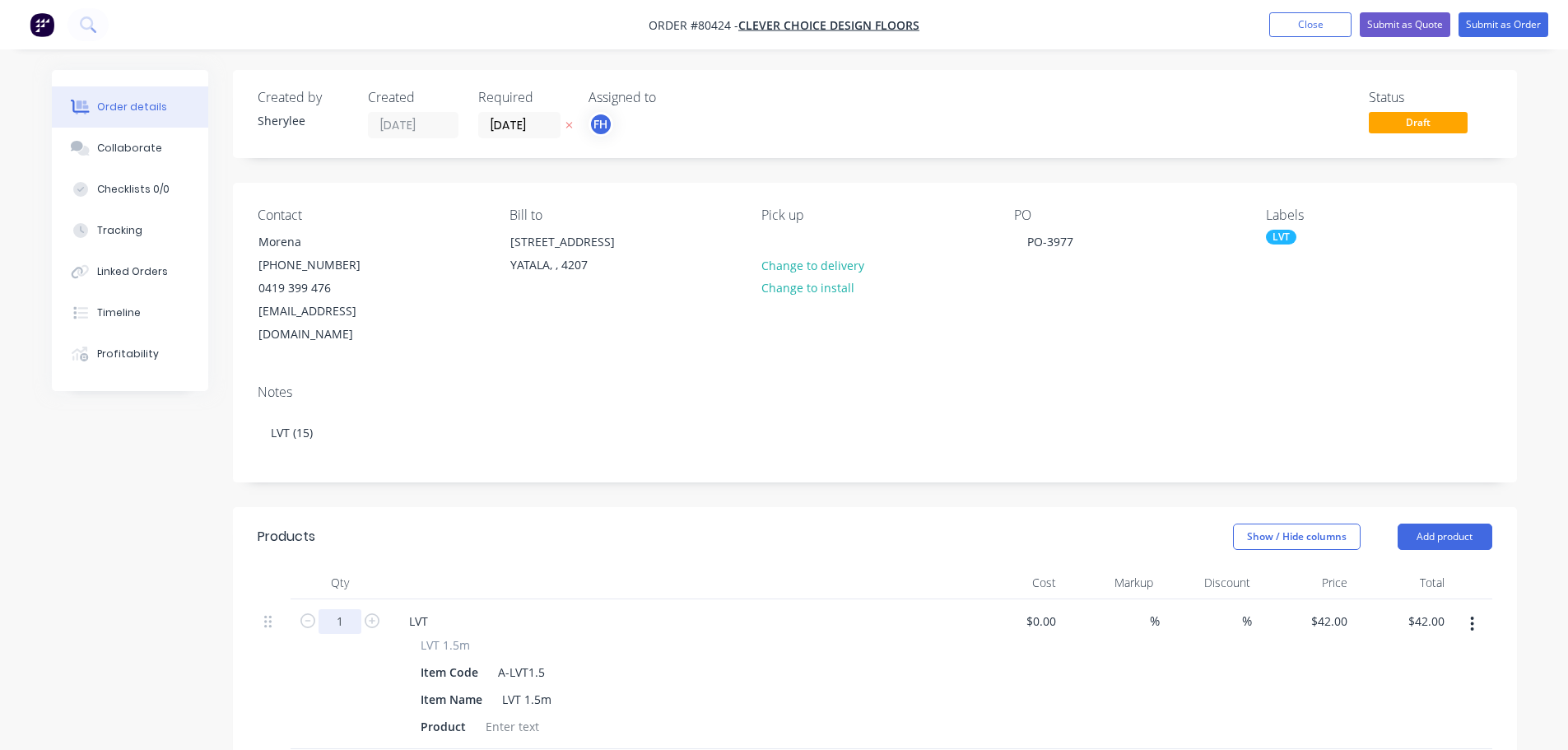
click at [346, 609] on input "1" at bounding box center [339, 622] width 43 height 25
type input "15"
type input "$630.00"
click at [506, 714] on div at bounding box center [513, 725] width 67 height 24
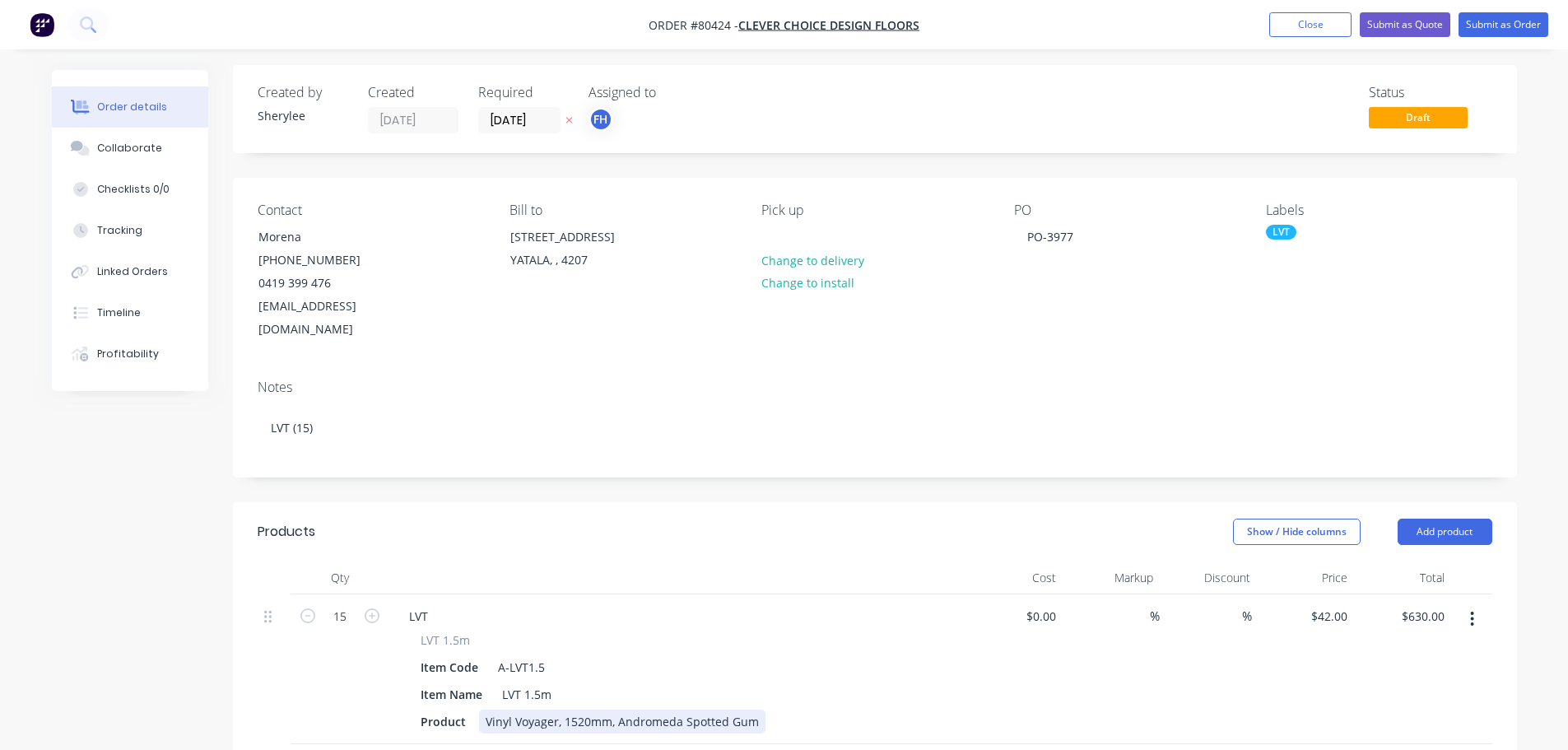
scroll to position [0, 0]
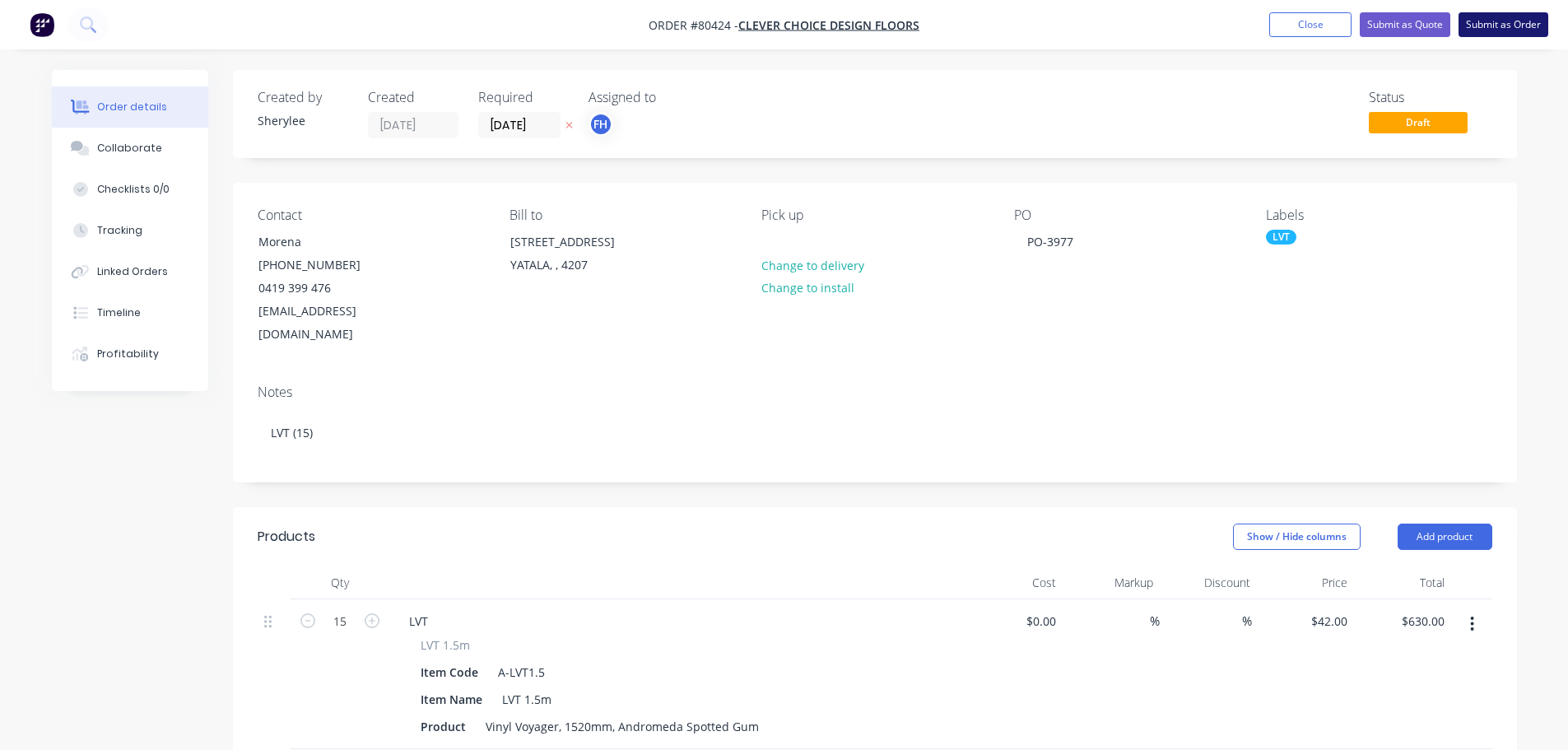
click at [1517, 32] on button "Submit as Order" at bounding box center [1504, 25] width 90 height 25
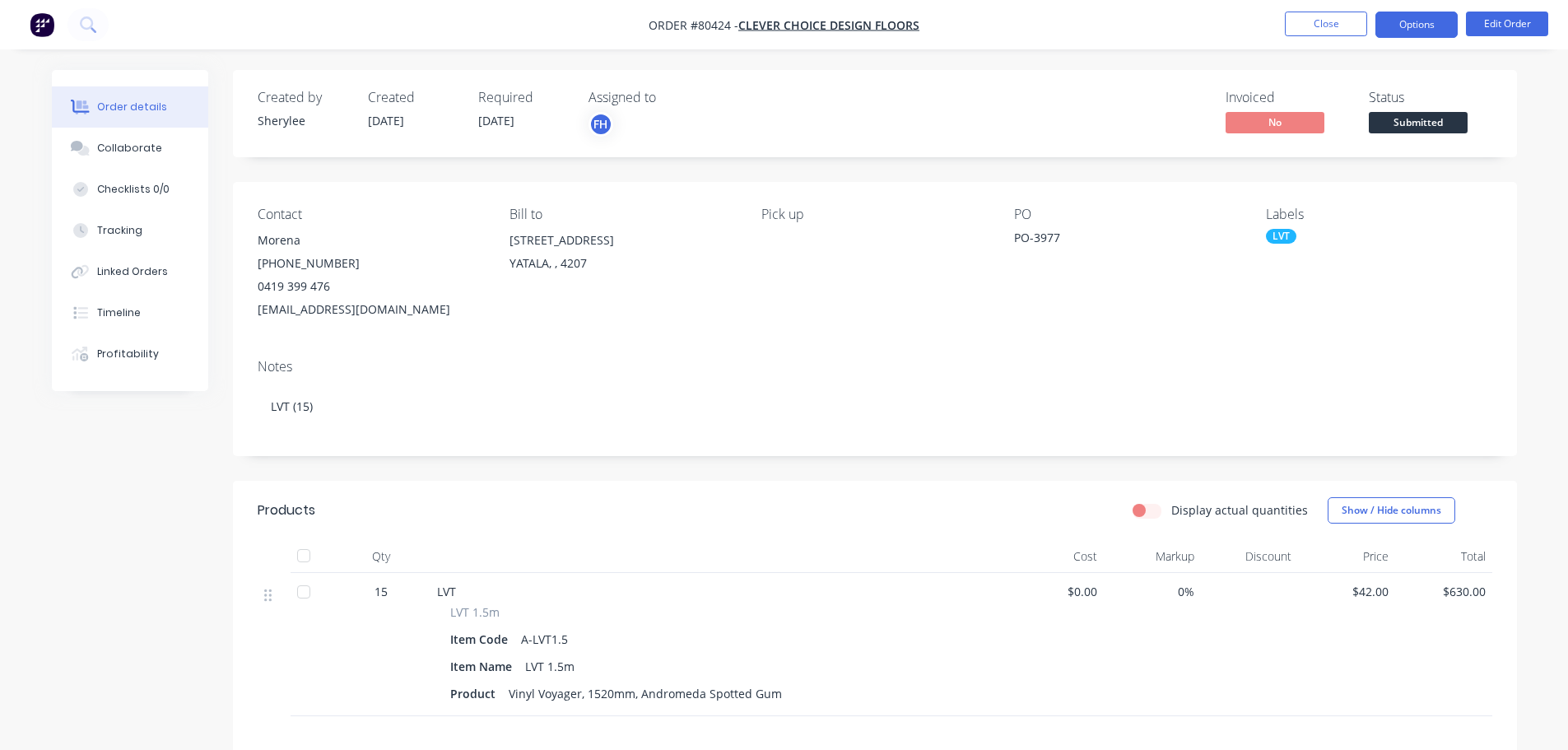
click at [1439, 25] on button "Options" at bounding box center [1417, 25] width 83 height 26
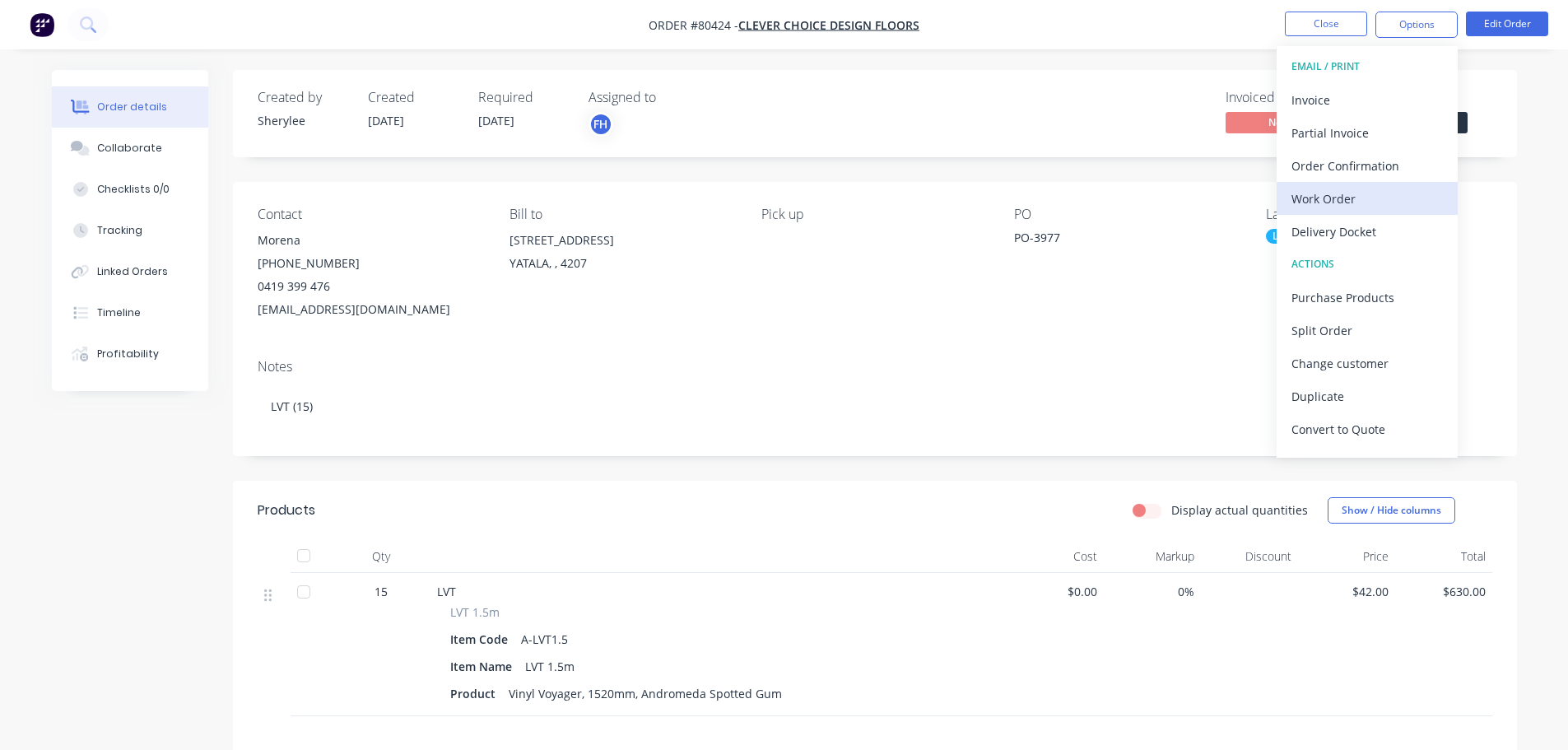
click at [1334, 190] on div "Work Order" at bounding box center [1367, 198] width 151 height 24
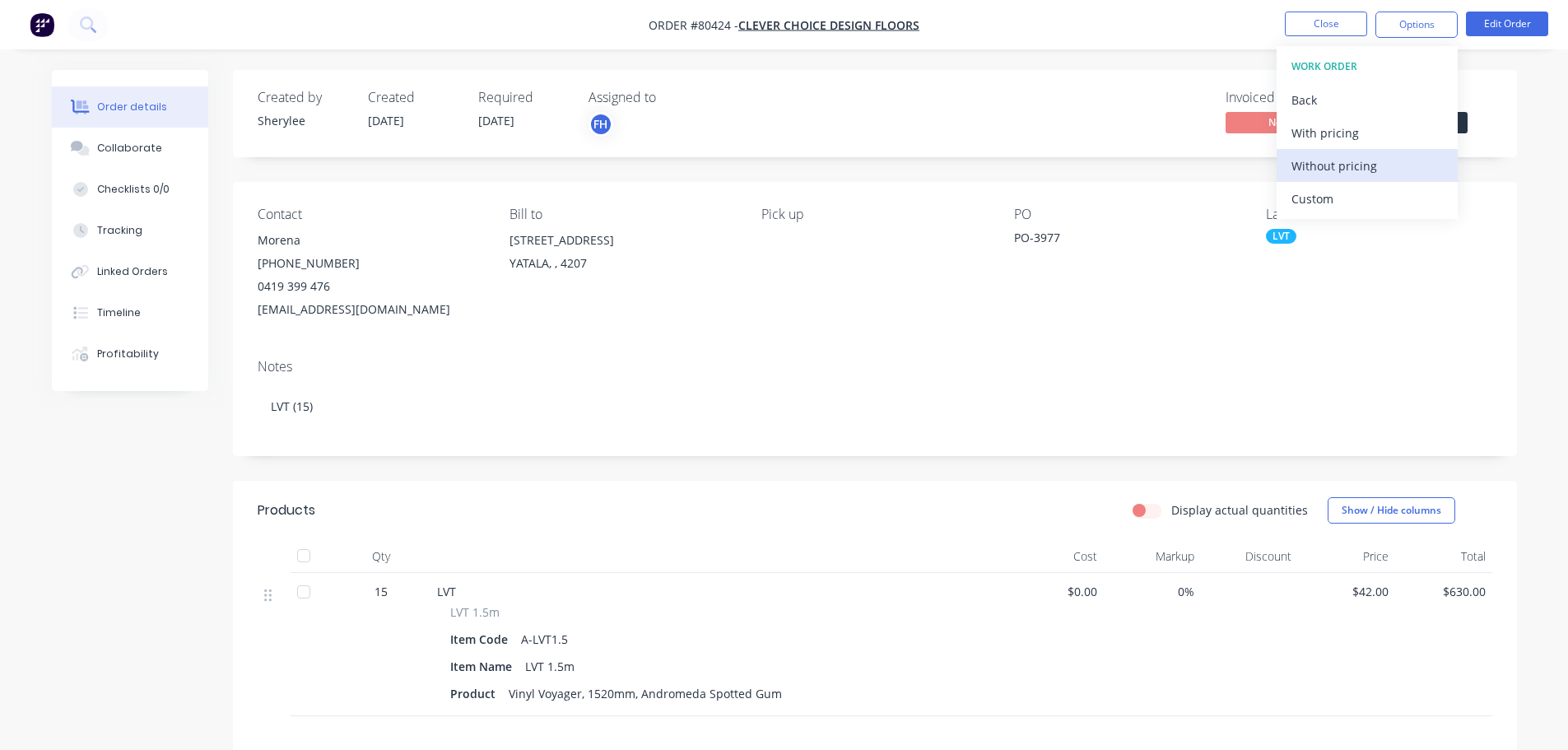
click at [1343, 173] on div "Without pricing" at bounding box center [1367, 165] width 151 height 24
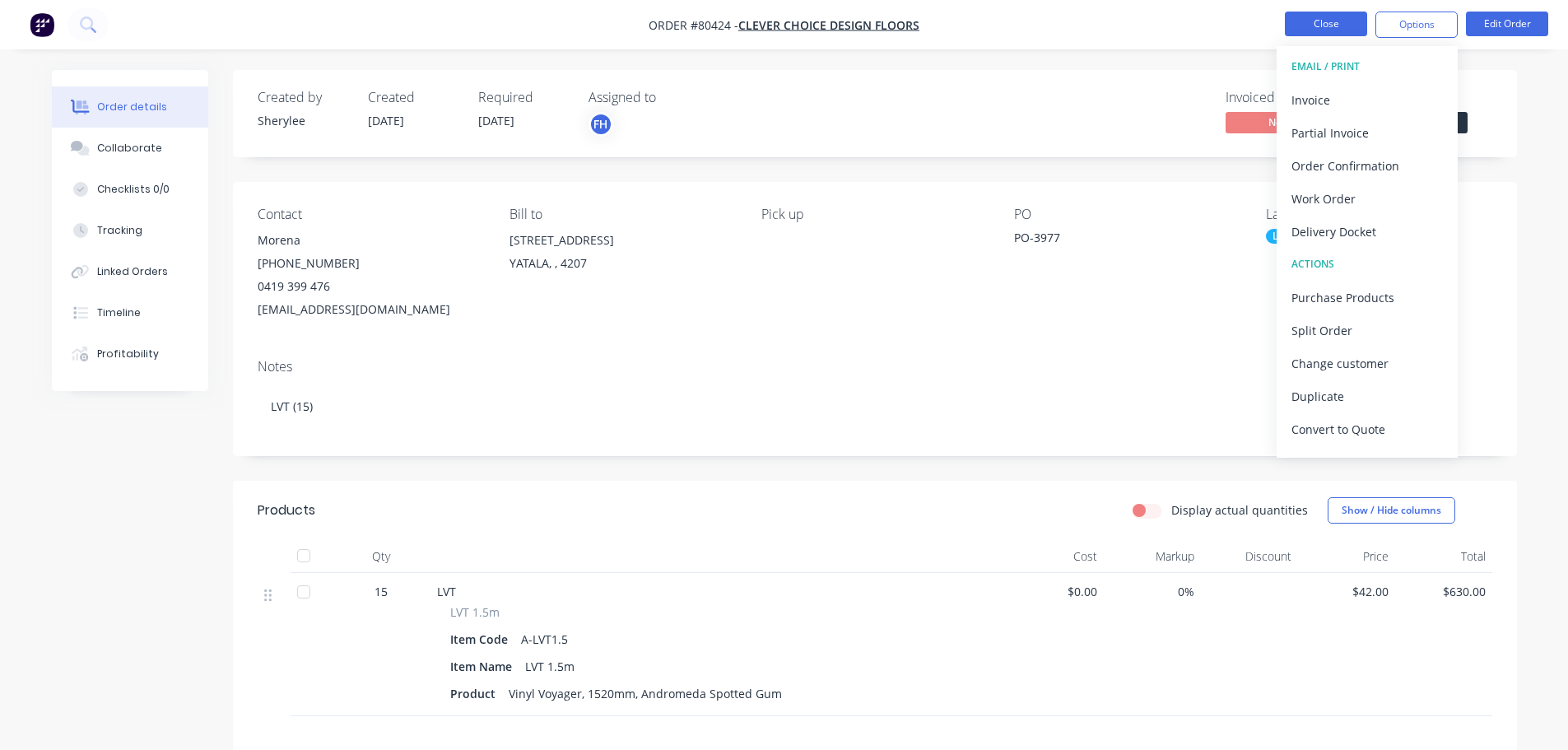
click at [1342, 18] on button "Close" at bounding box center [1326, 24] width 83 height 25
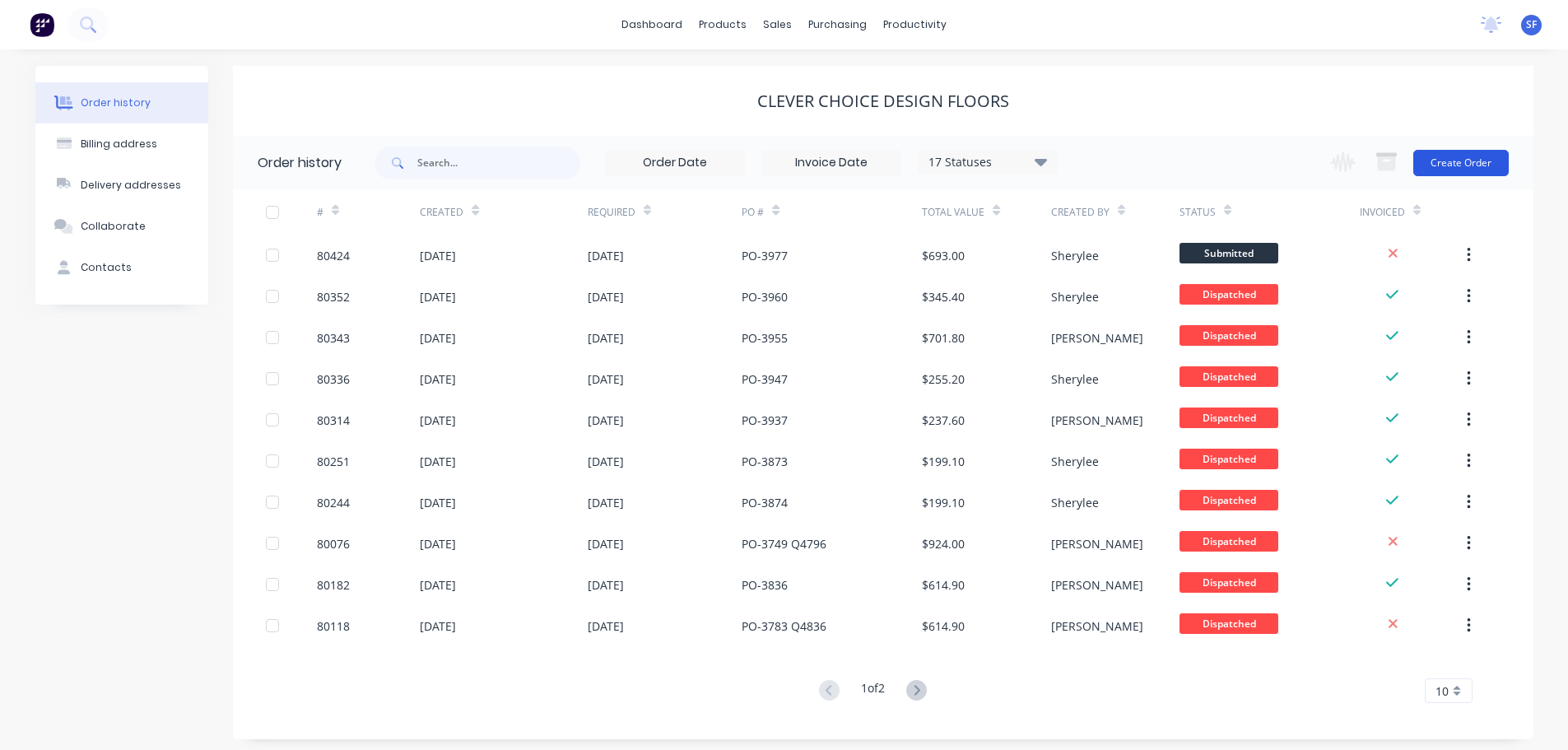
click at [1449, 163] on button "Create Order" at bounding box center [1461, 163] width 96 height 26
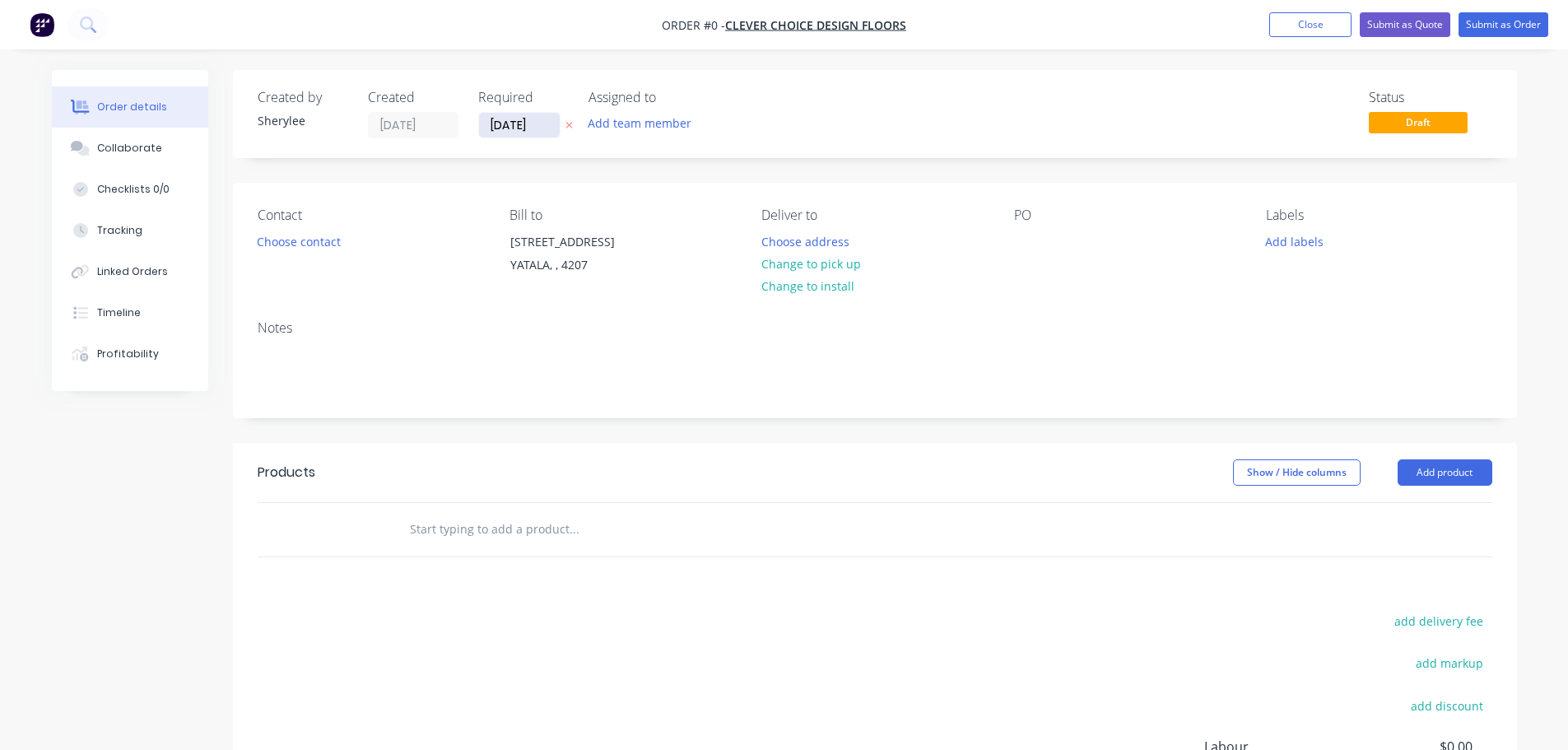
click at [537, 123] on input "[DATE]" at bounding box center [520, 125] width 81 height 25
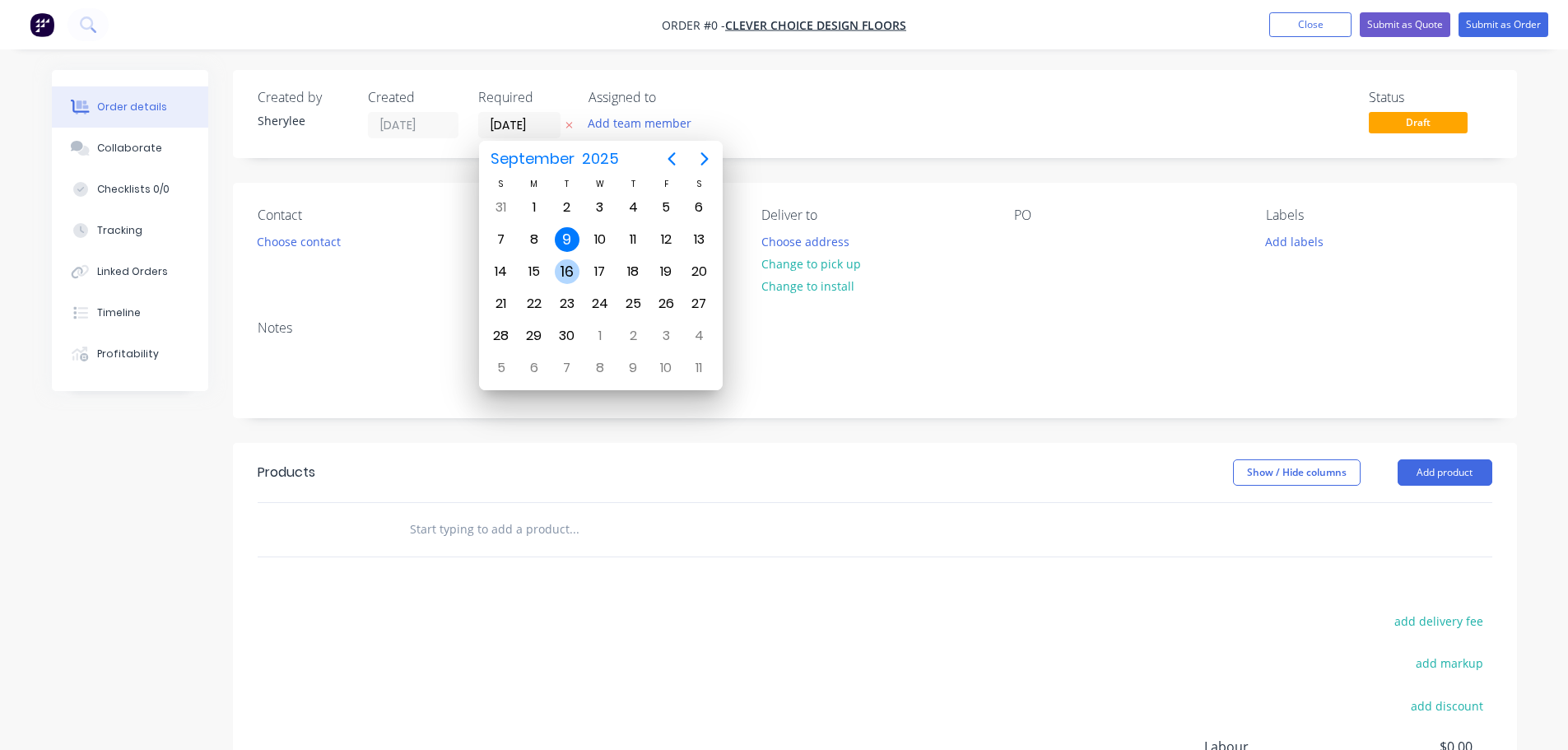
click at [570, 265] on div "16" at bounding box center [567, 272] width 25 height 25
type input "[DATE]"
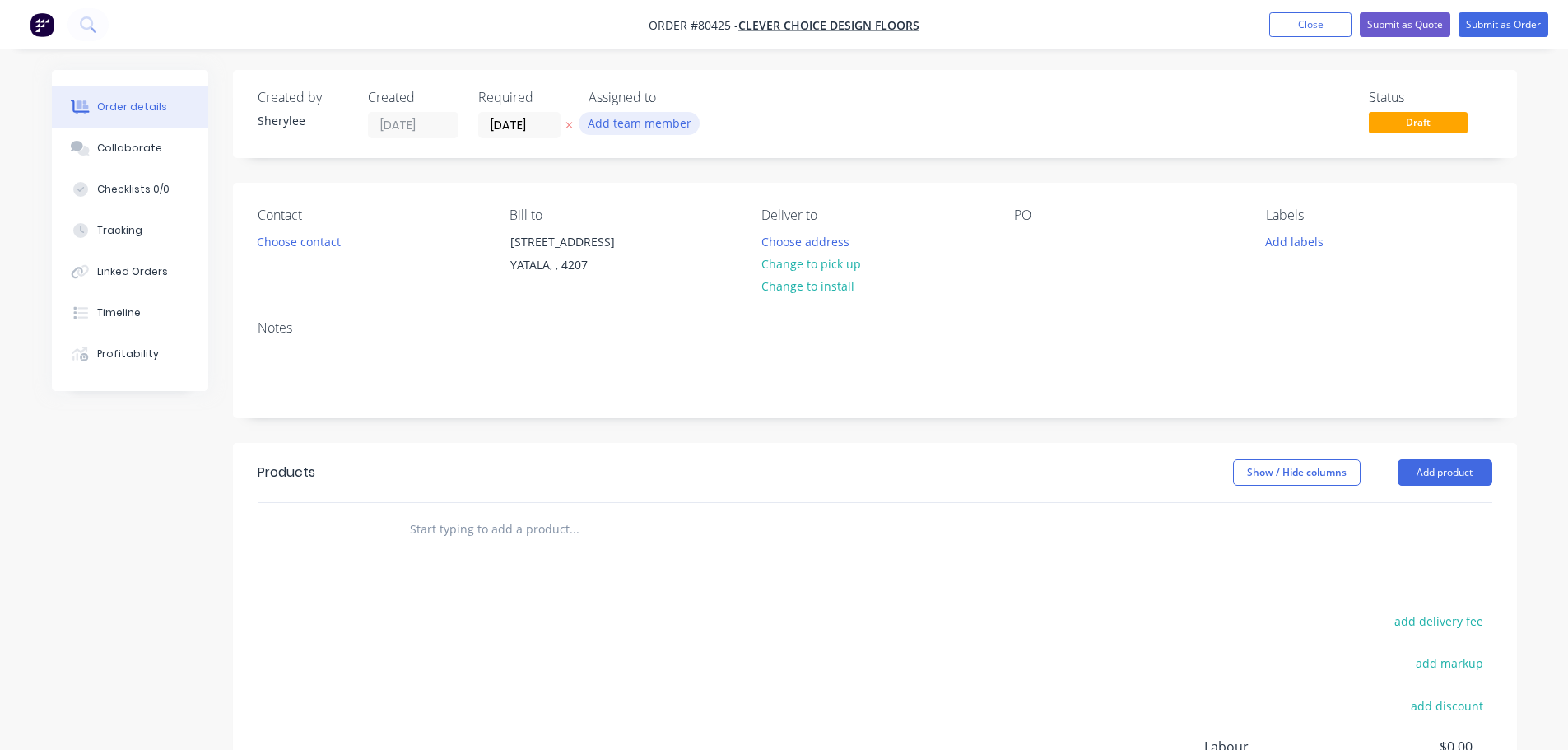
click at [631, 122] on button "Add team member" at bounding box center [639, 122] width 121 height 22
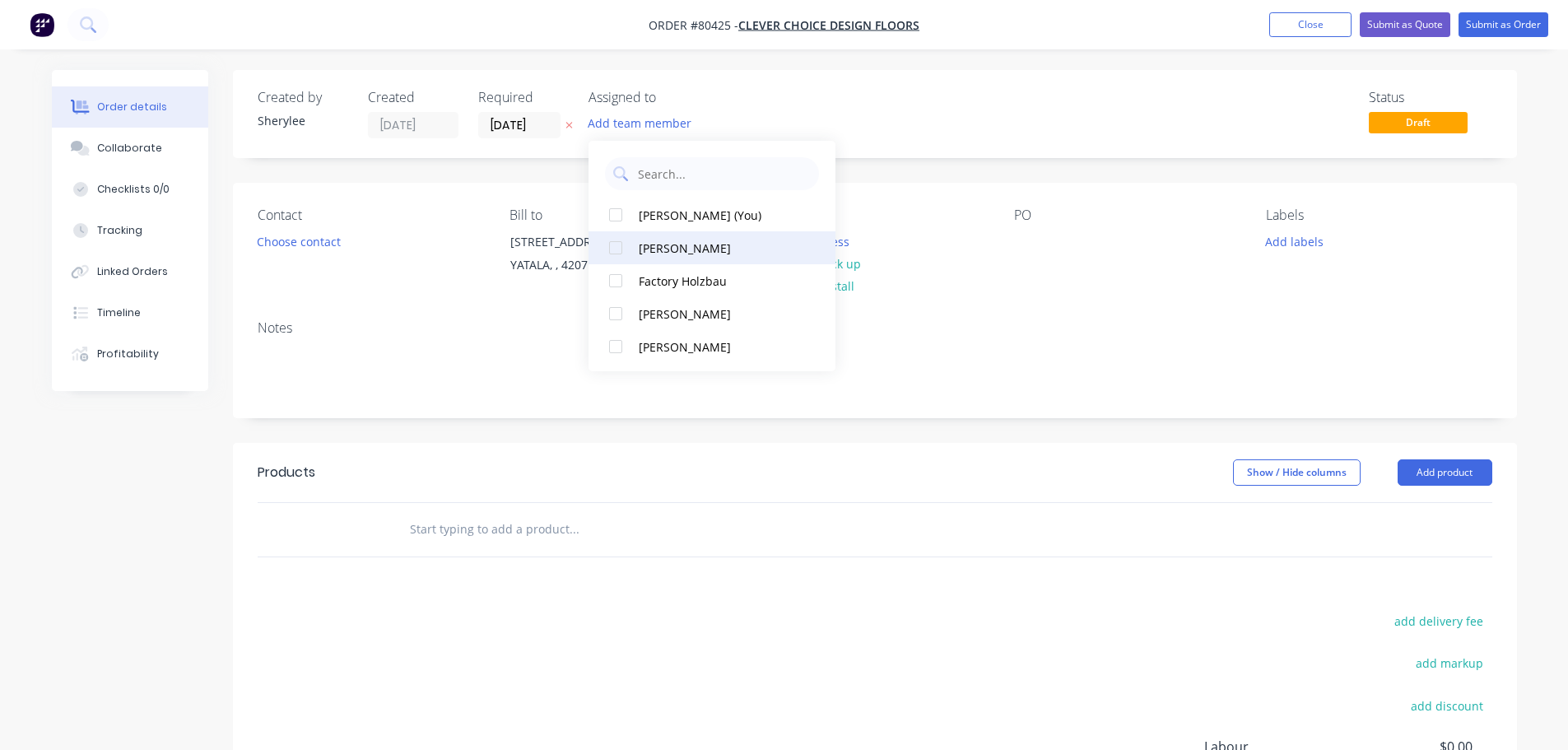
click at [611, 279] on div at bounding box center [615, 280] width 33 height 33
click at [322, 242] on button "Choose contact" at bounding box center [298, 240] width 101 height 22
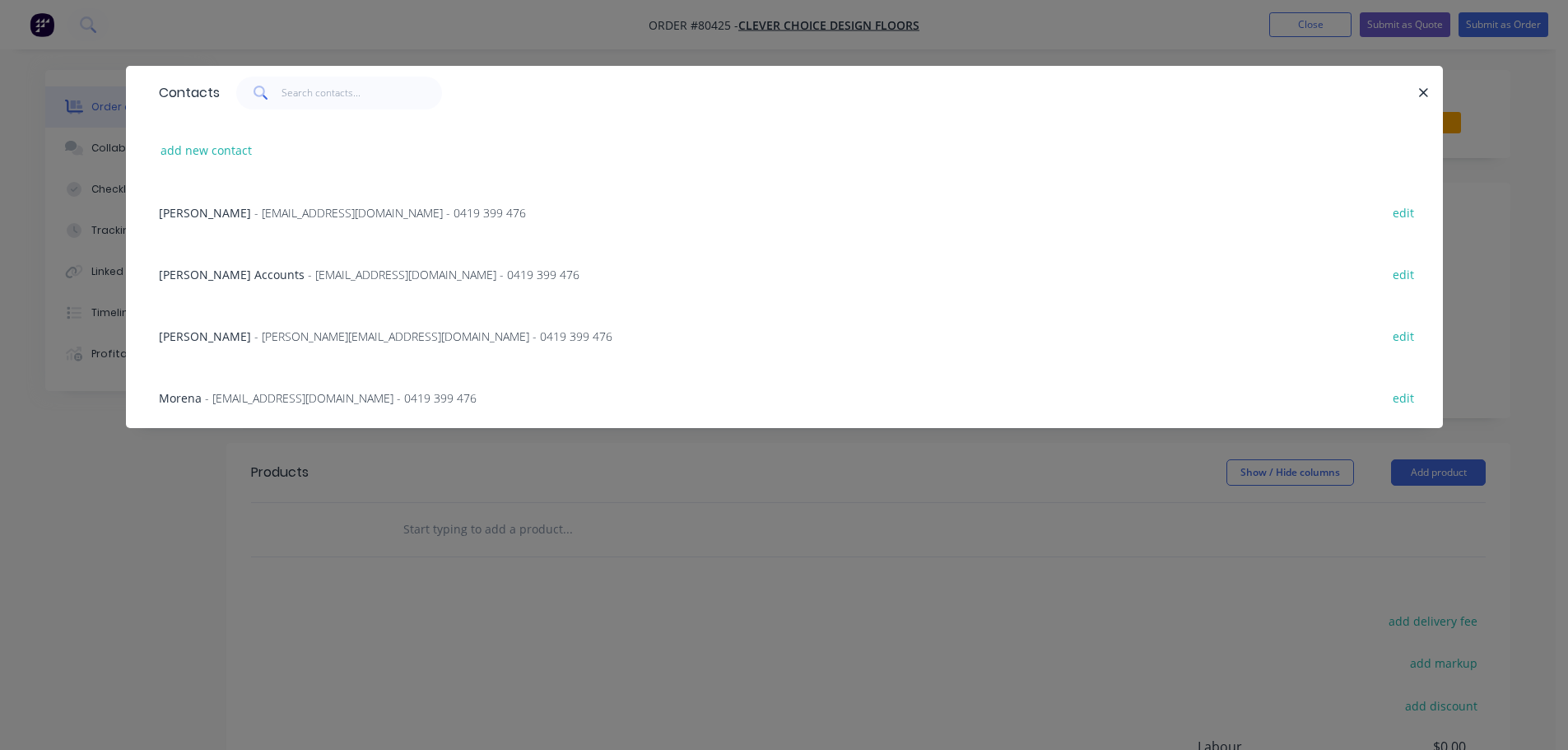
click at [266, 397] on span "- [EMAIL_ADDRESS][DOMAIN_NAME] - 0419 399 476" at bounding box center [340, 398] width 272 height 16
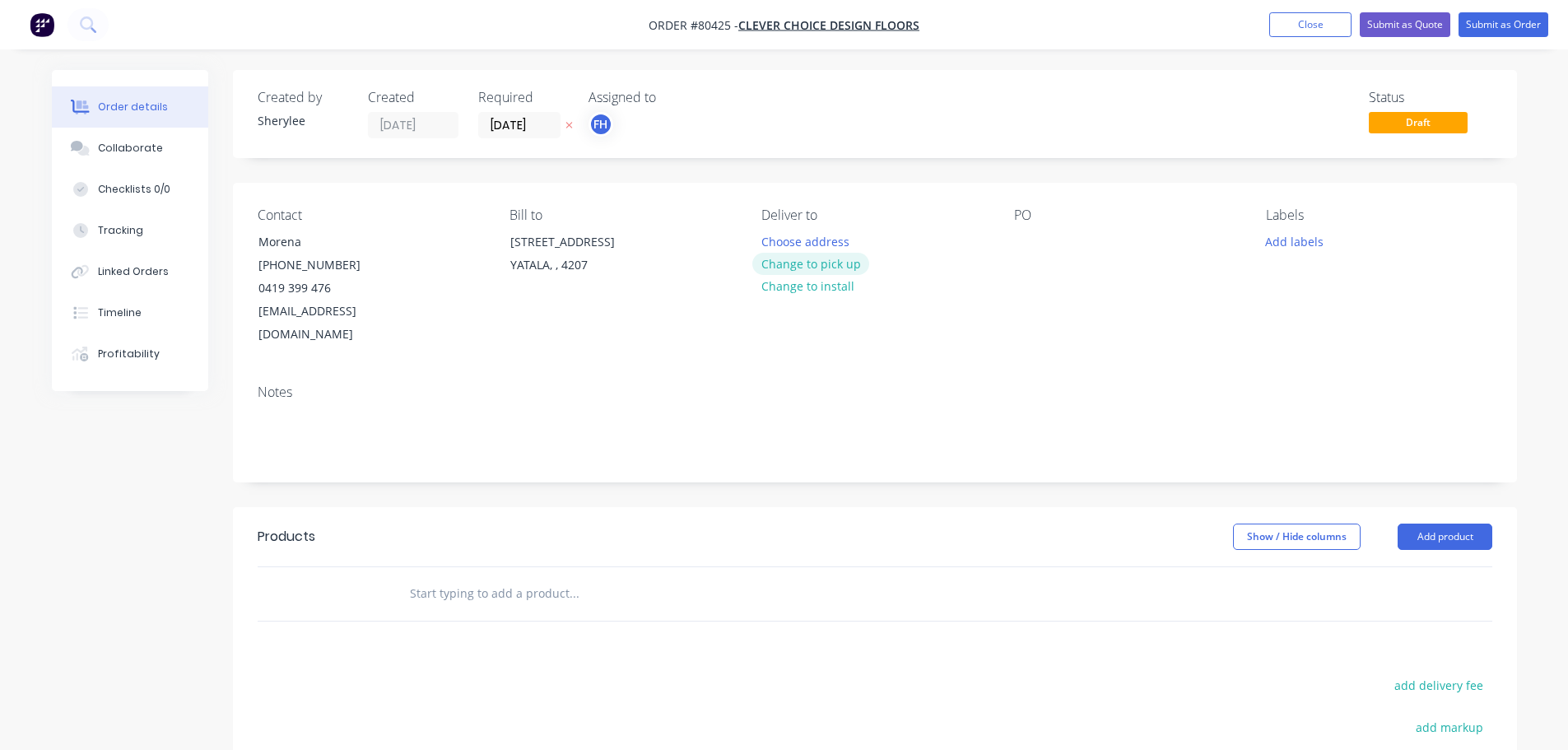
click at [815, 268] on button "Change to pick up" at bounding box center [810, 263] width 117 height 22
click at [1025, 247] on div at bounding box center [1027, 241] width 26 height 24
click at [1273, 244] on button "Add labels" at bounding box center [1295, 240] width 76 height 22
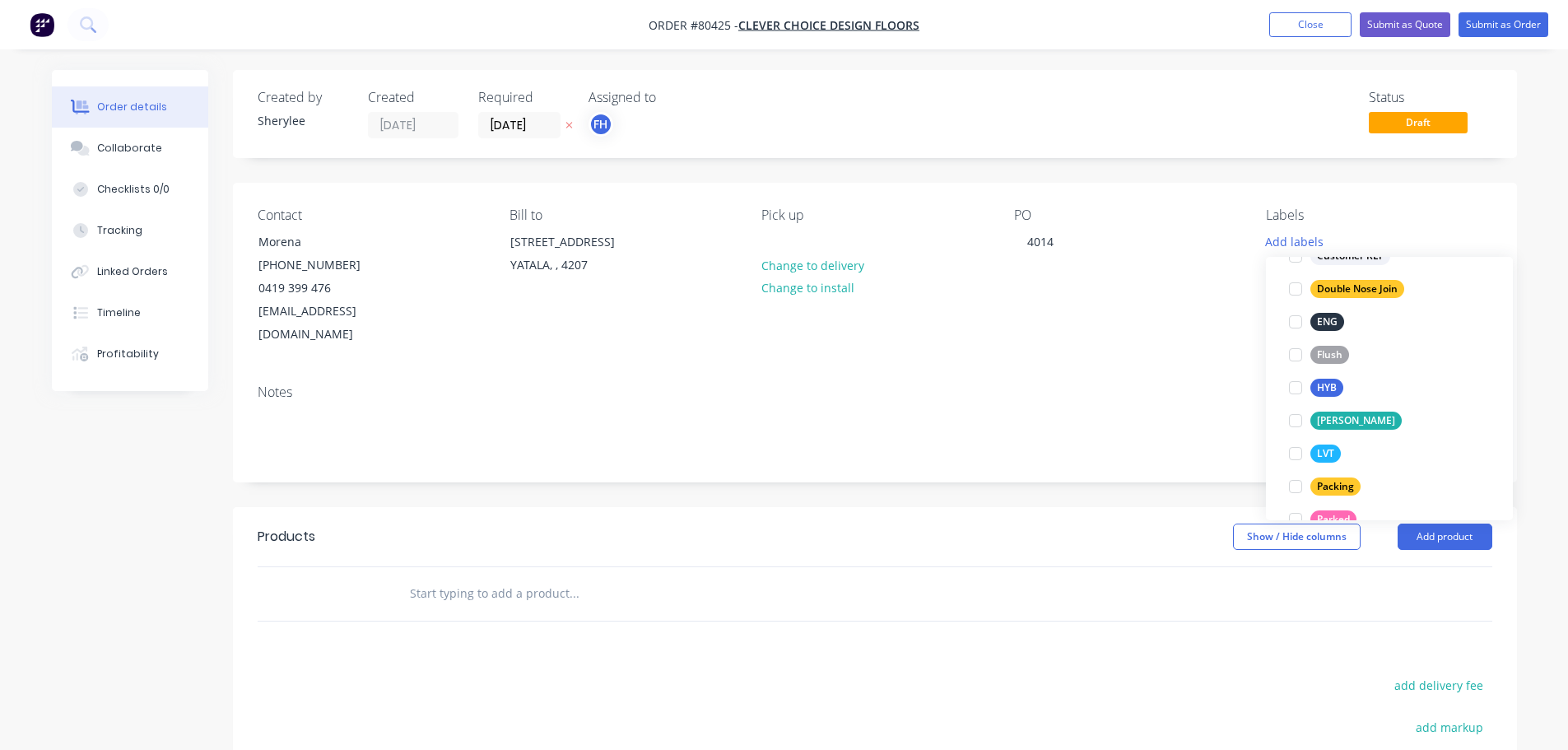
scroll to position [247, 0]
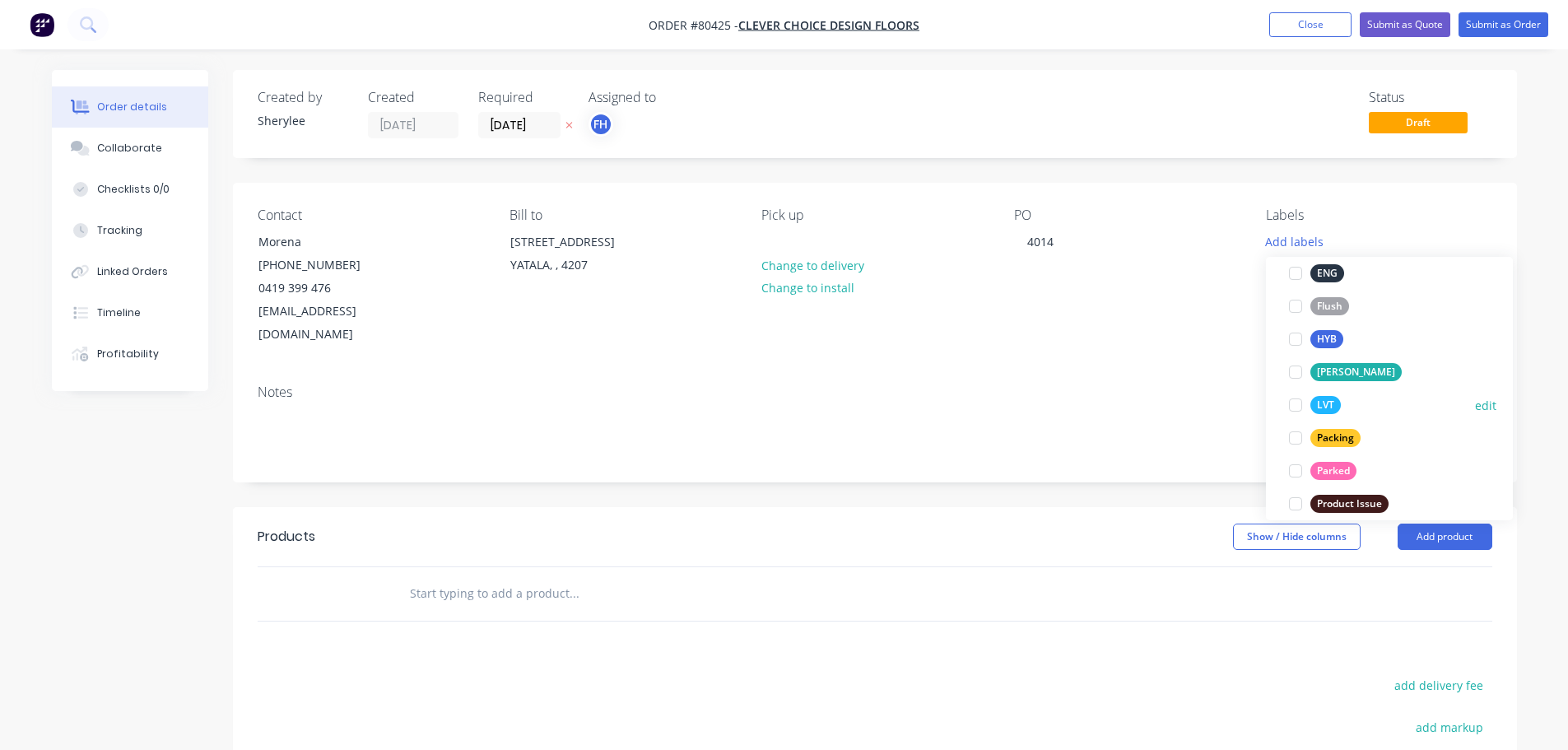
click at [1294, 402] on div at bounding box center [1295, 404] width 33 height 33
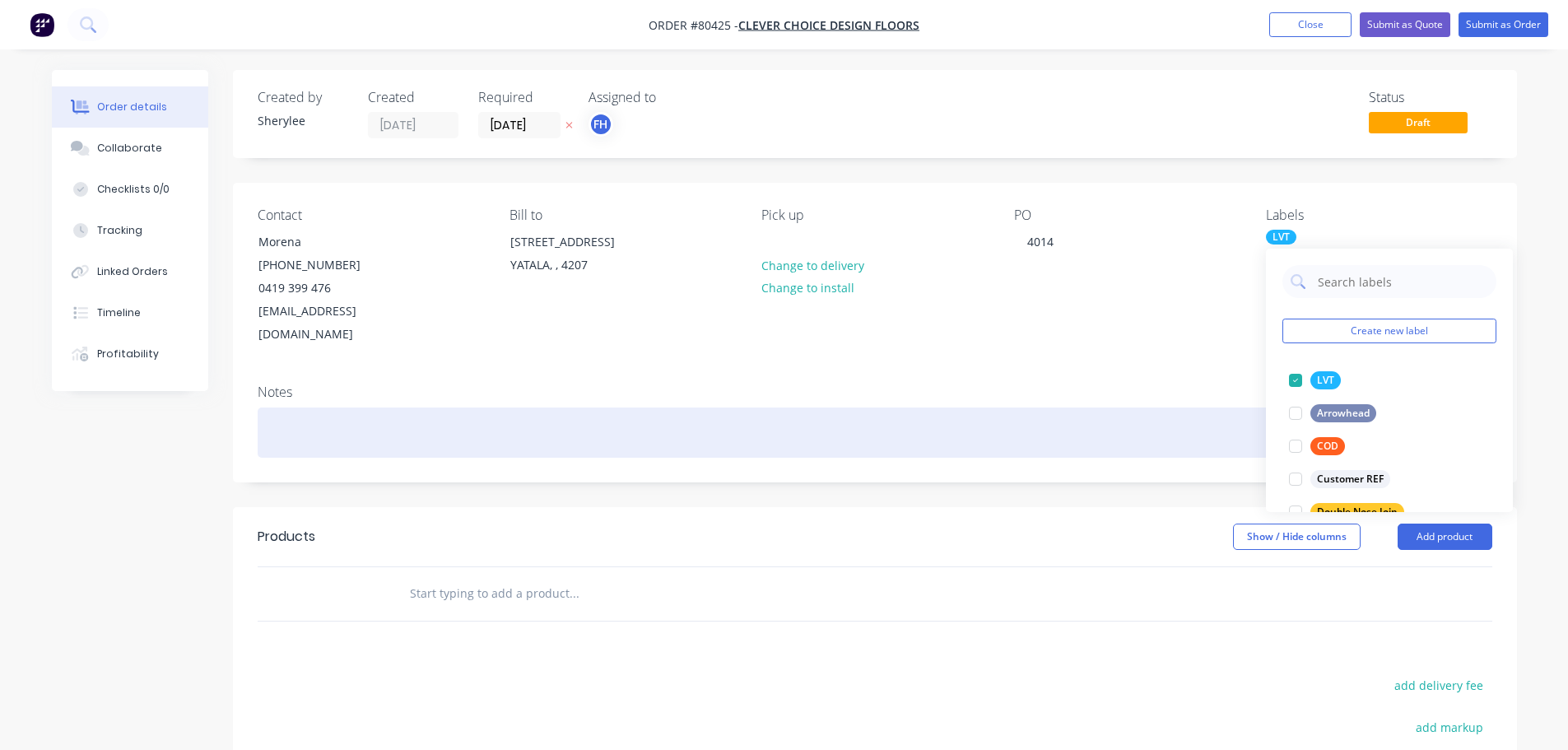
click at [402, 407] on div at bounding box center [875, 432] width 1235 height 50
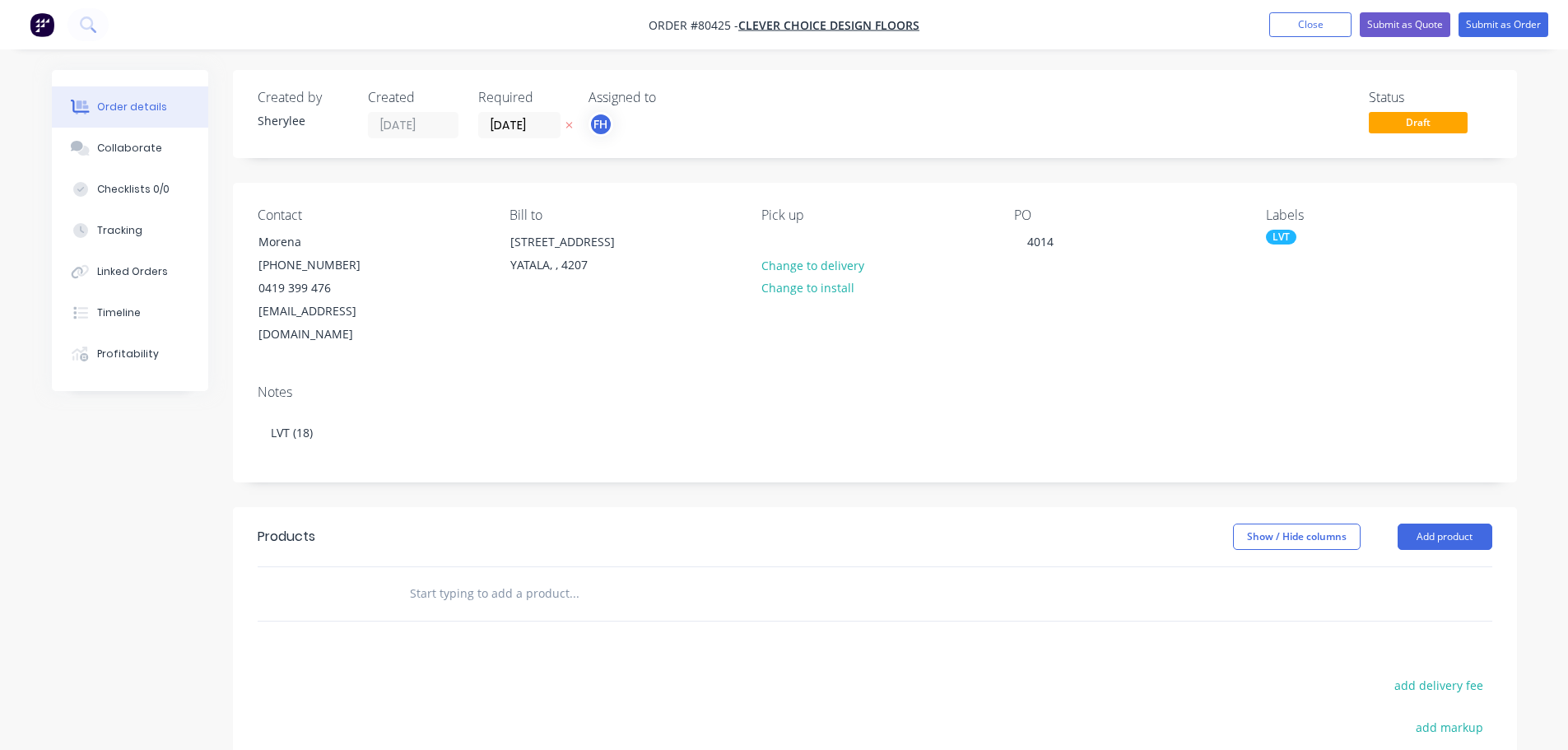
click at [465, 577] on input "text" at bounding box center [573, 593] width 329 height 33
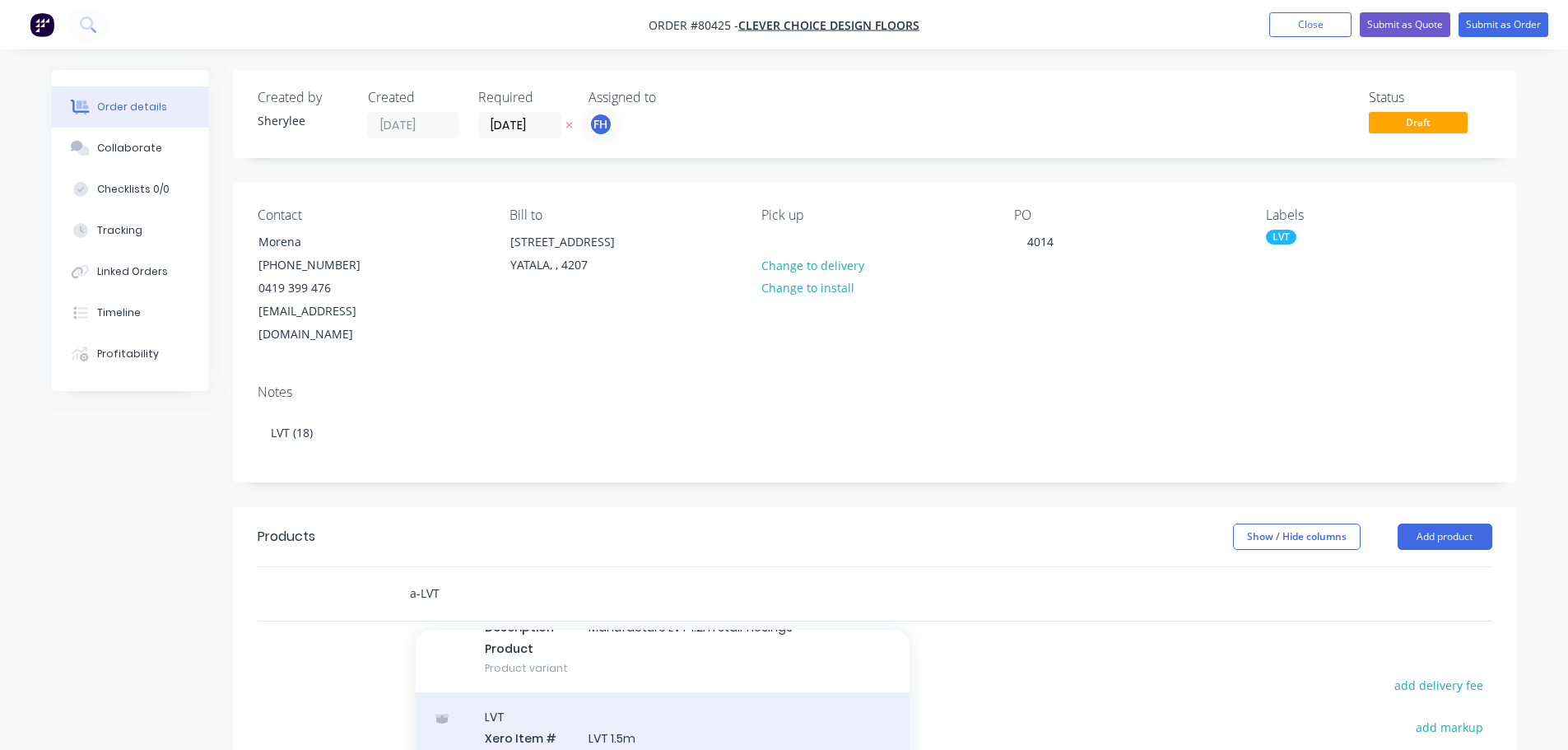
type input "a-LVT"
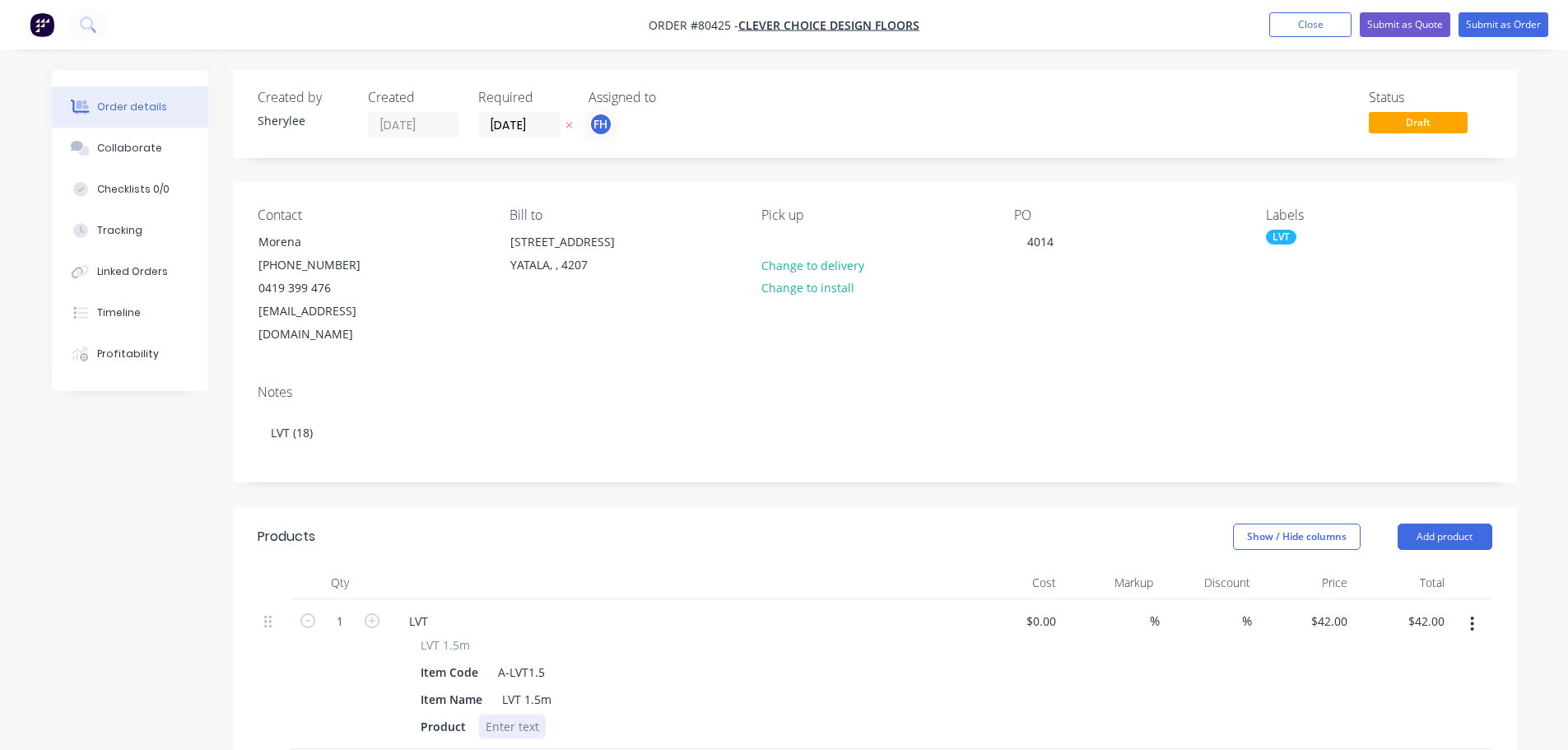
click at [523, 714] on div at bounding box center [513, 725] width 67 height 24
click at [348, 609] on input "1" at bounding box center [339, 622] width 43 height 25
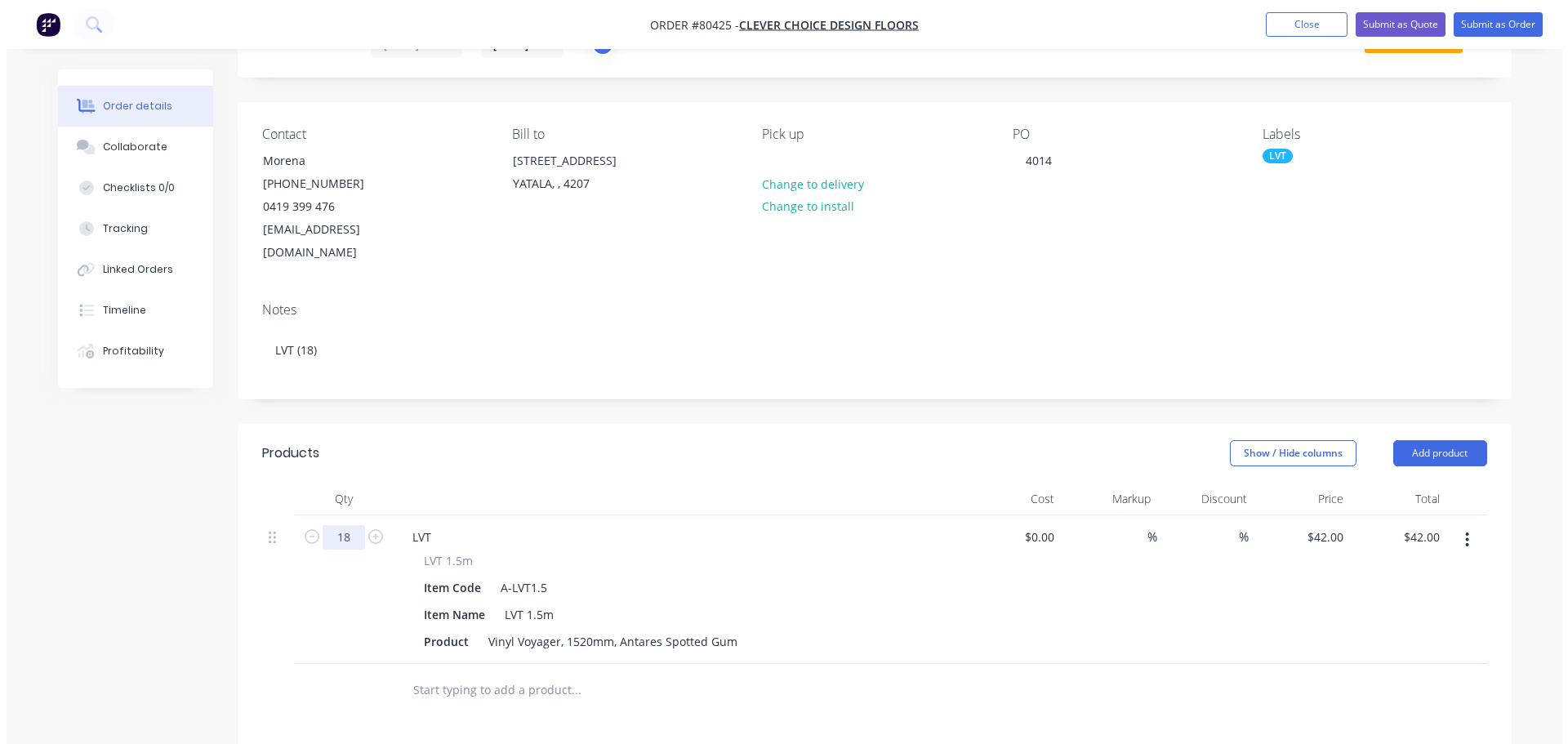
scroll to position [0, 0]
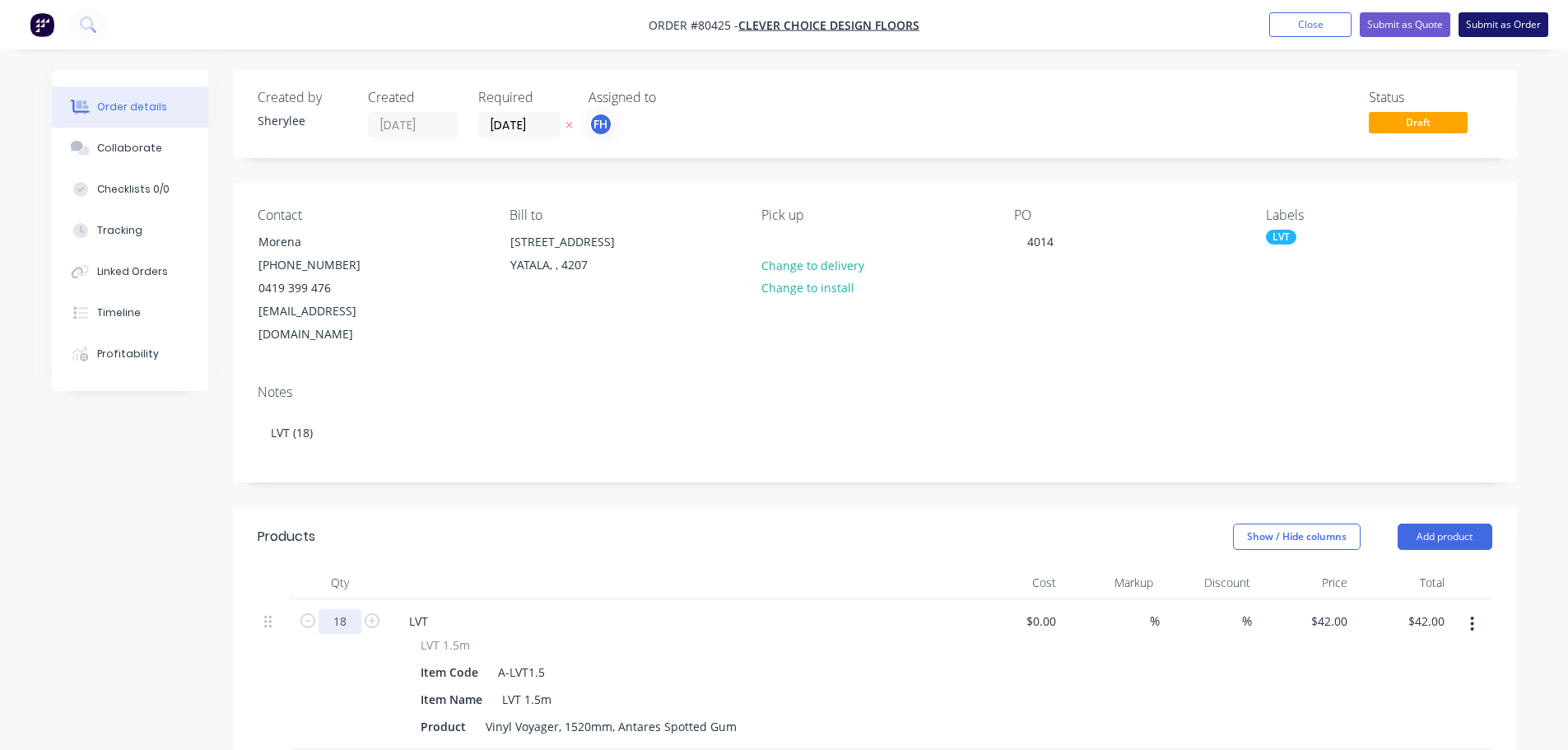
type input "18"
type input "$756.00"
click at [1513, 28] on button "Submit as Order" at bounding box center [1504, 25] width 90 height 25
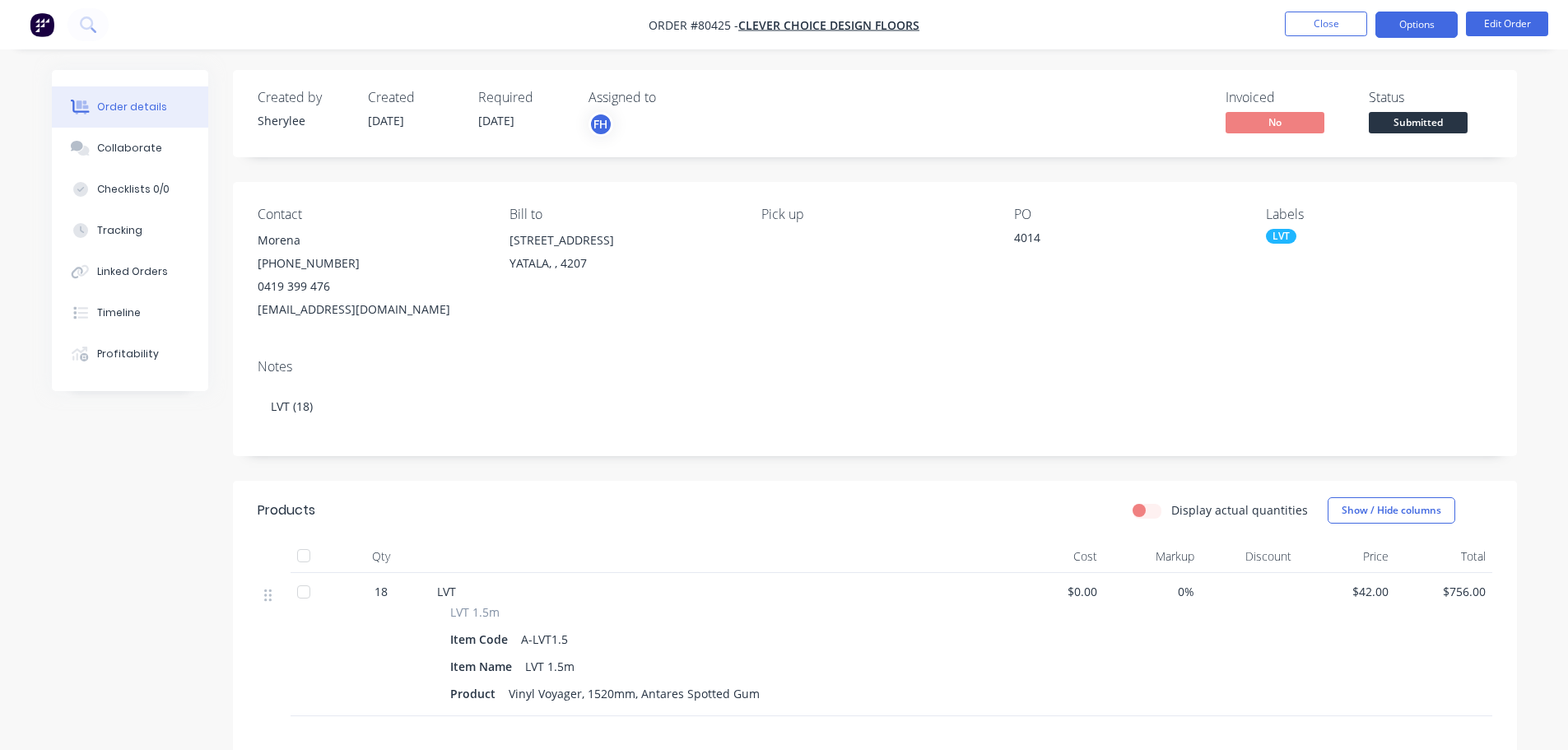
click at [1425, 28] on button "Options" at bounding box center [1417, 25] width 83 height 26
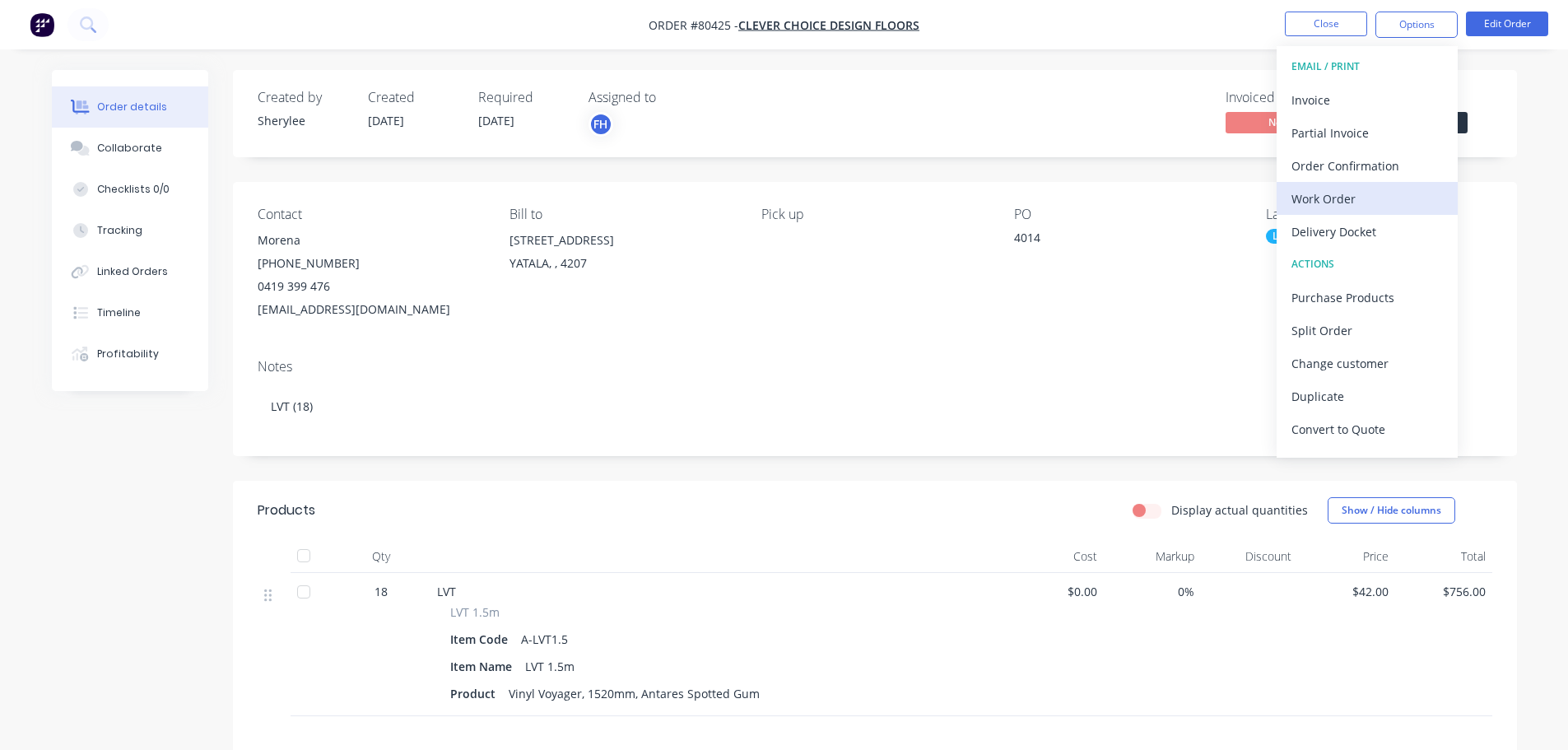
click at [1343, 196] on div "Work Order" at bounding box center [1367, 198] width 151 height 24
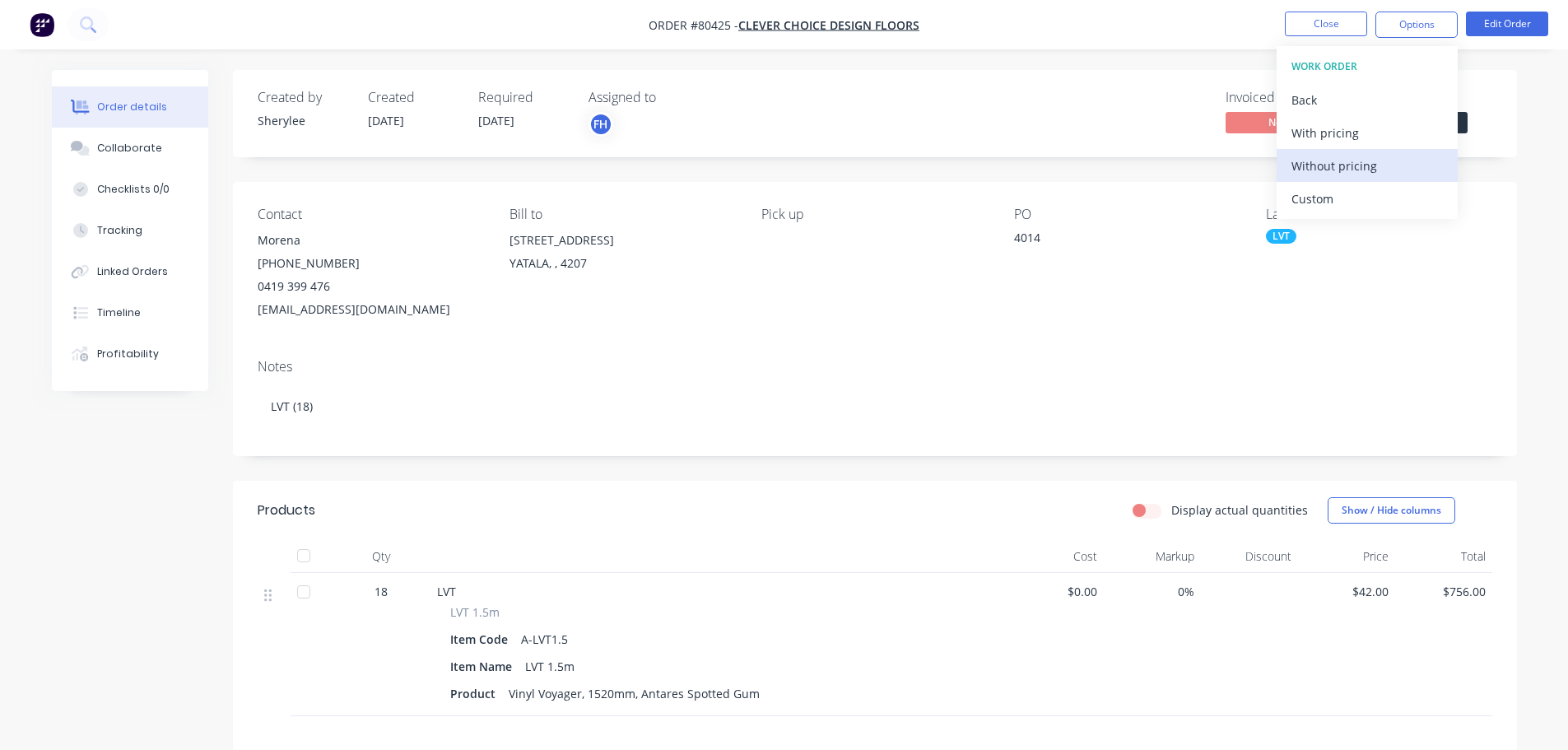
click at [1349, 170] on div "Without pricing" at bounding box center [1367, 165] width 151 height 24
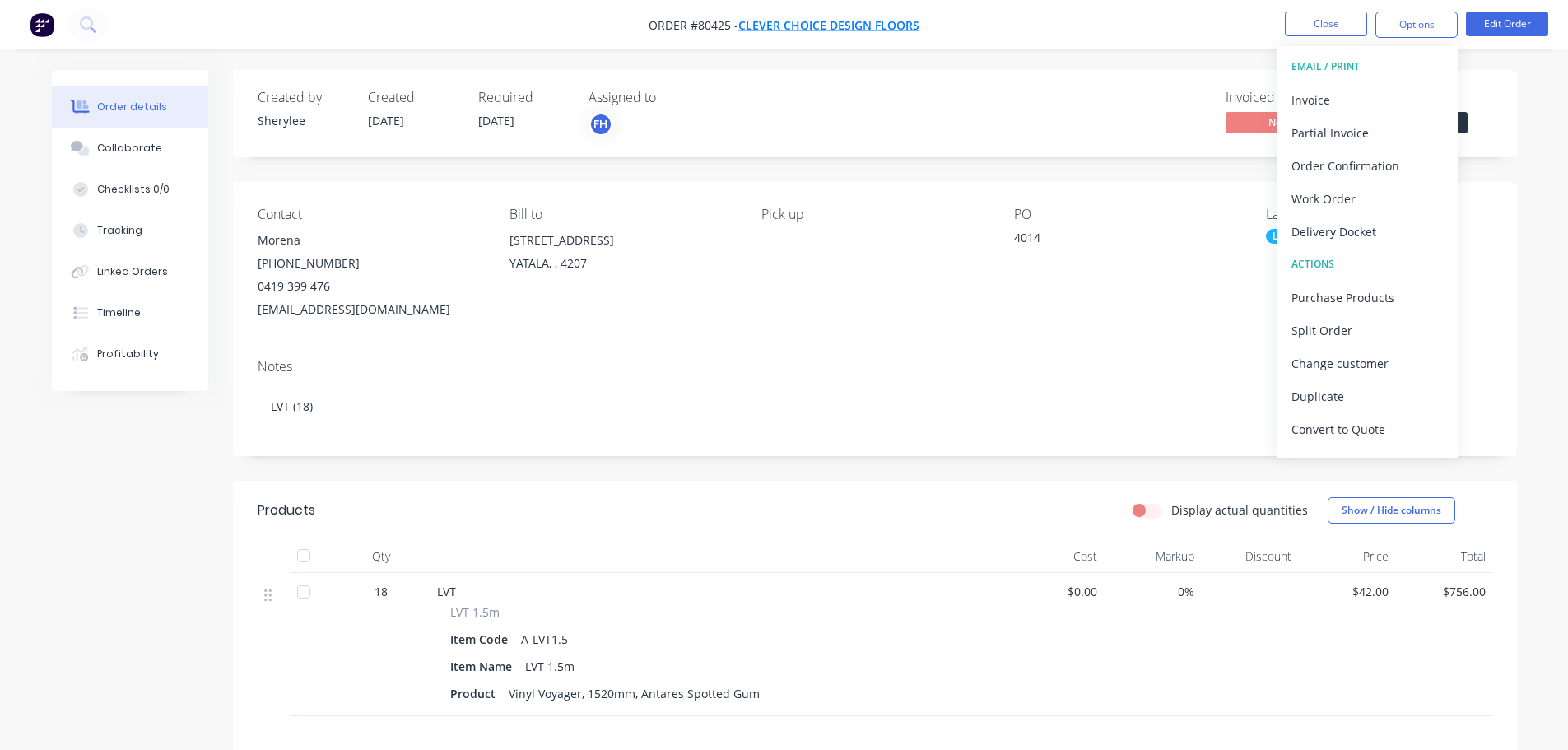
click at [806, 26] on span "Clever Choice Design Floors" at bounding box center [829, 25] width 181 height 16
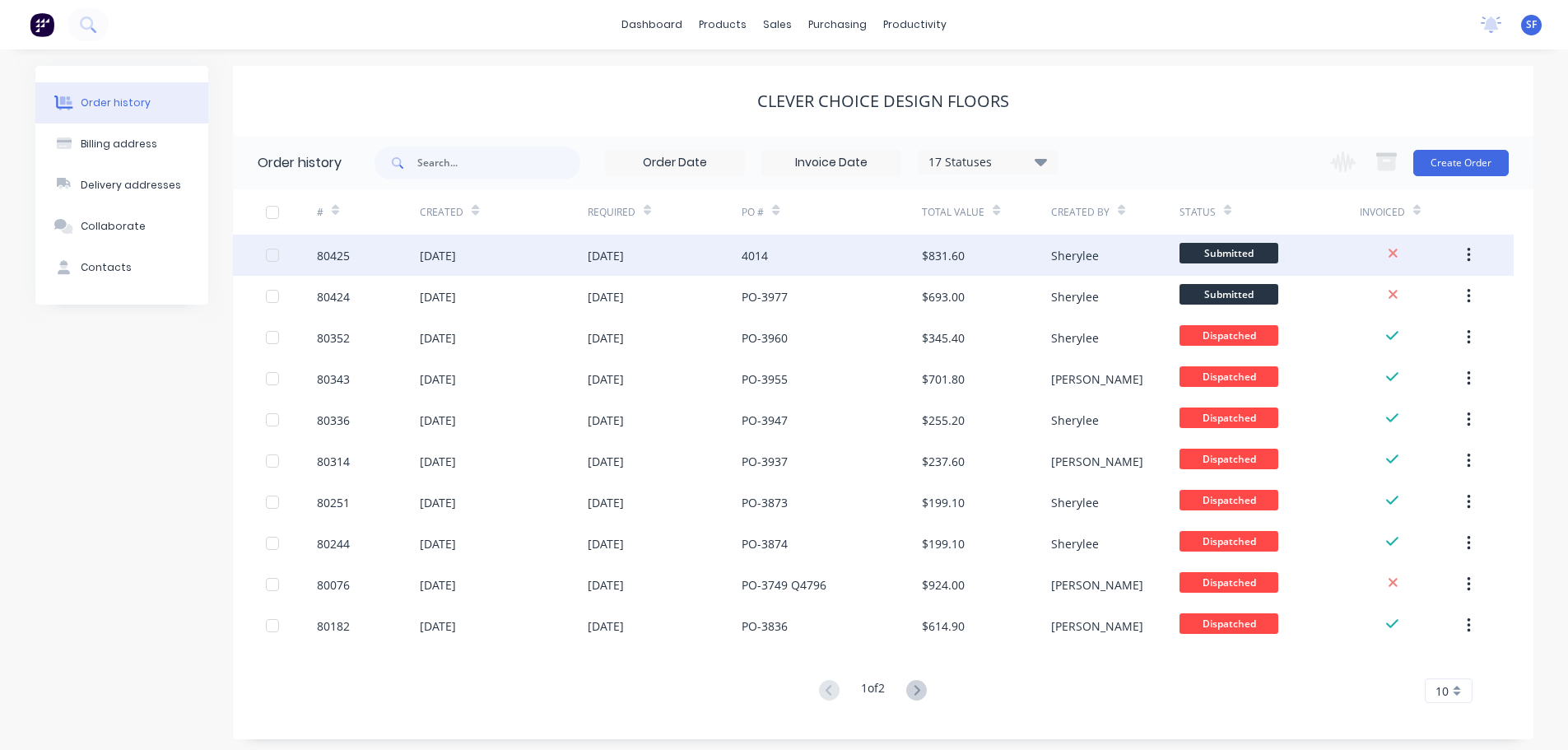
click at [756, 253] on div "4014" at bounding box center [755, 256] width 26 height 18
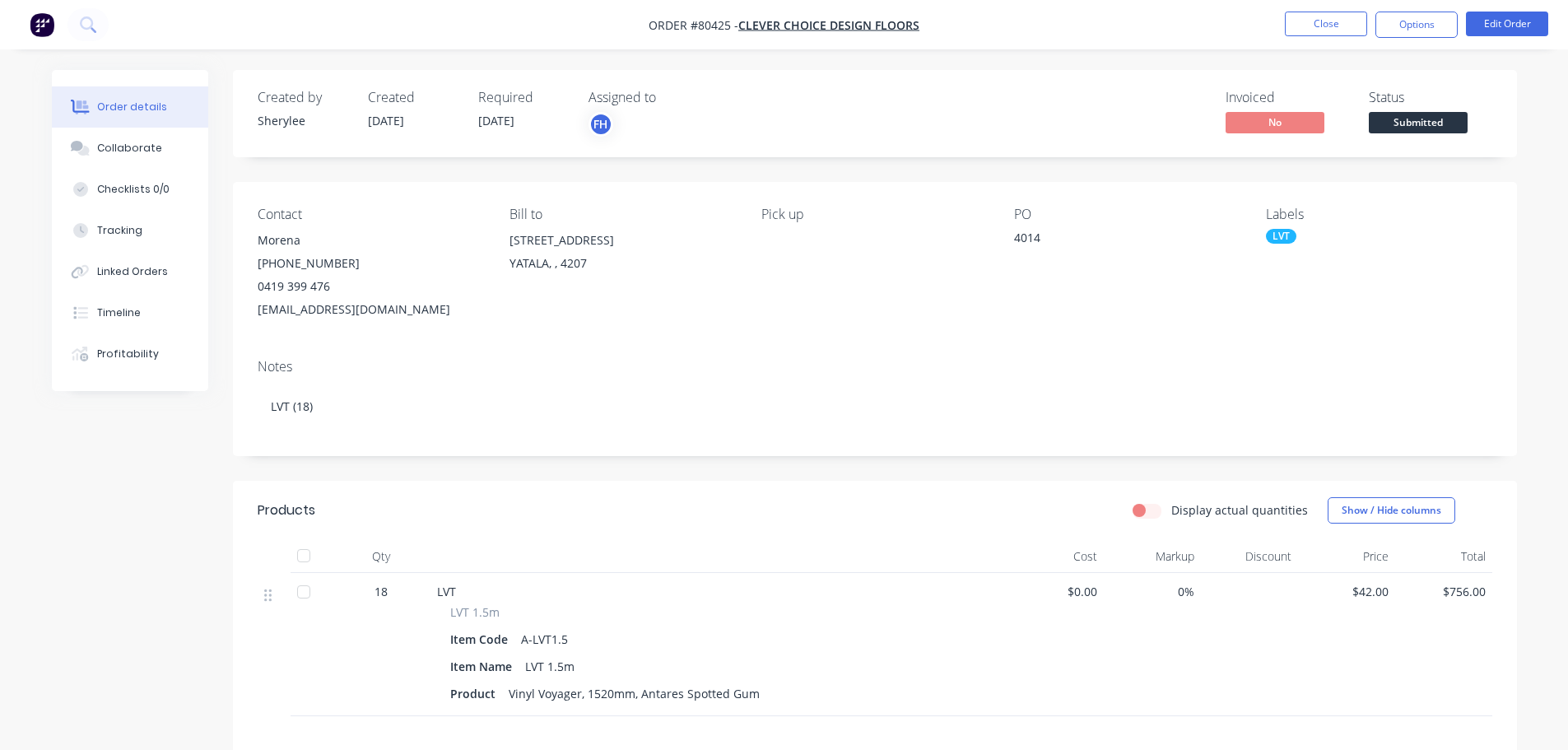
click at [1034, 235] on div "4014" at bounding box center [1117, 240] width 206 height 23
click at [1487, 25] on button "Edit Order" at bounding box center [1507, 24] width 83 height 25
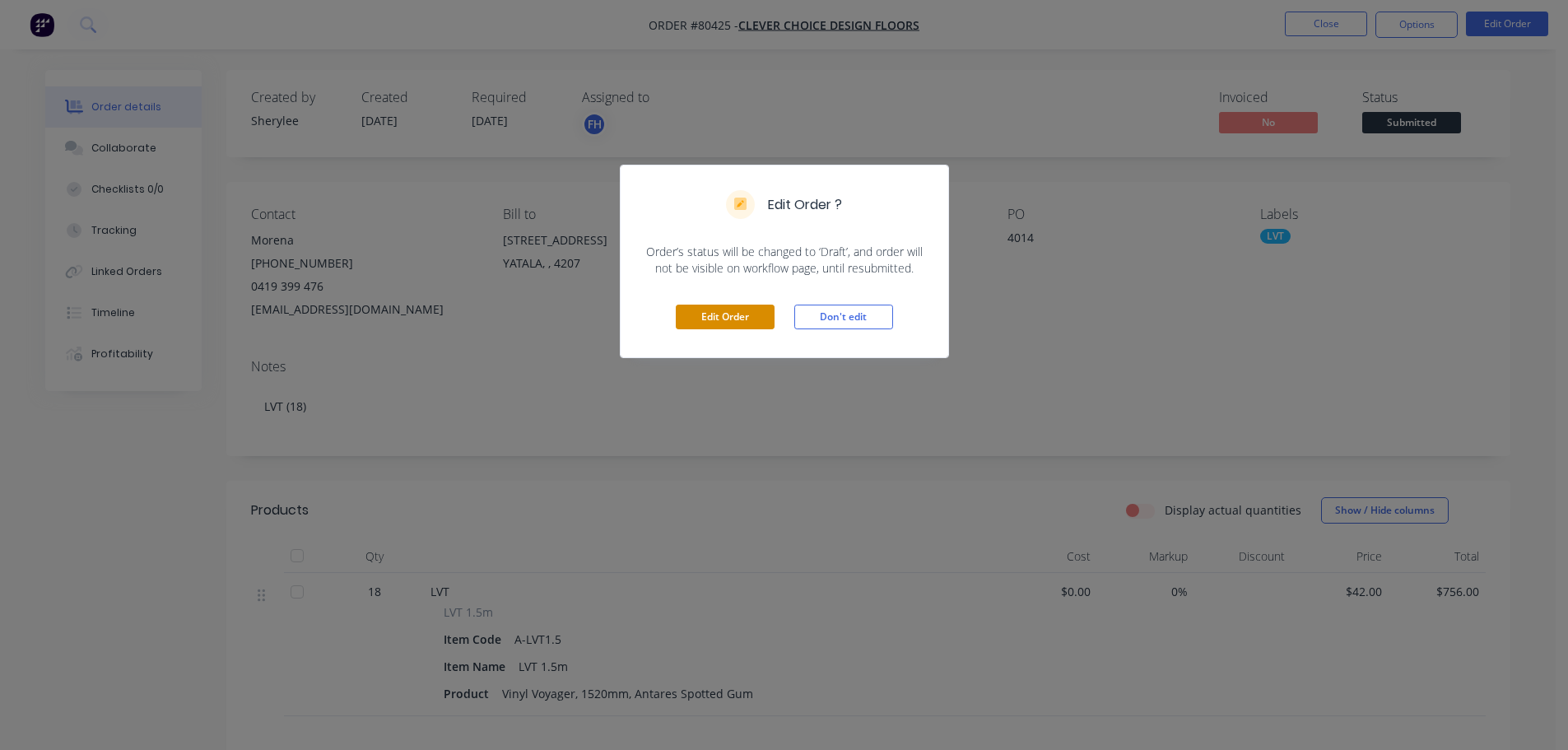
click at [741, 317] on button "Edit Order" at bounding box center [725, 317] width 98 height 25
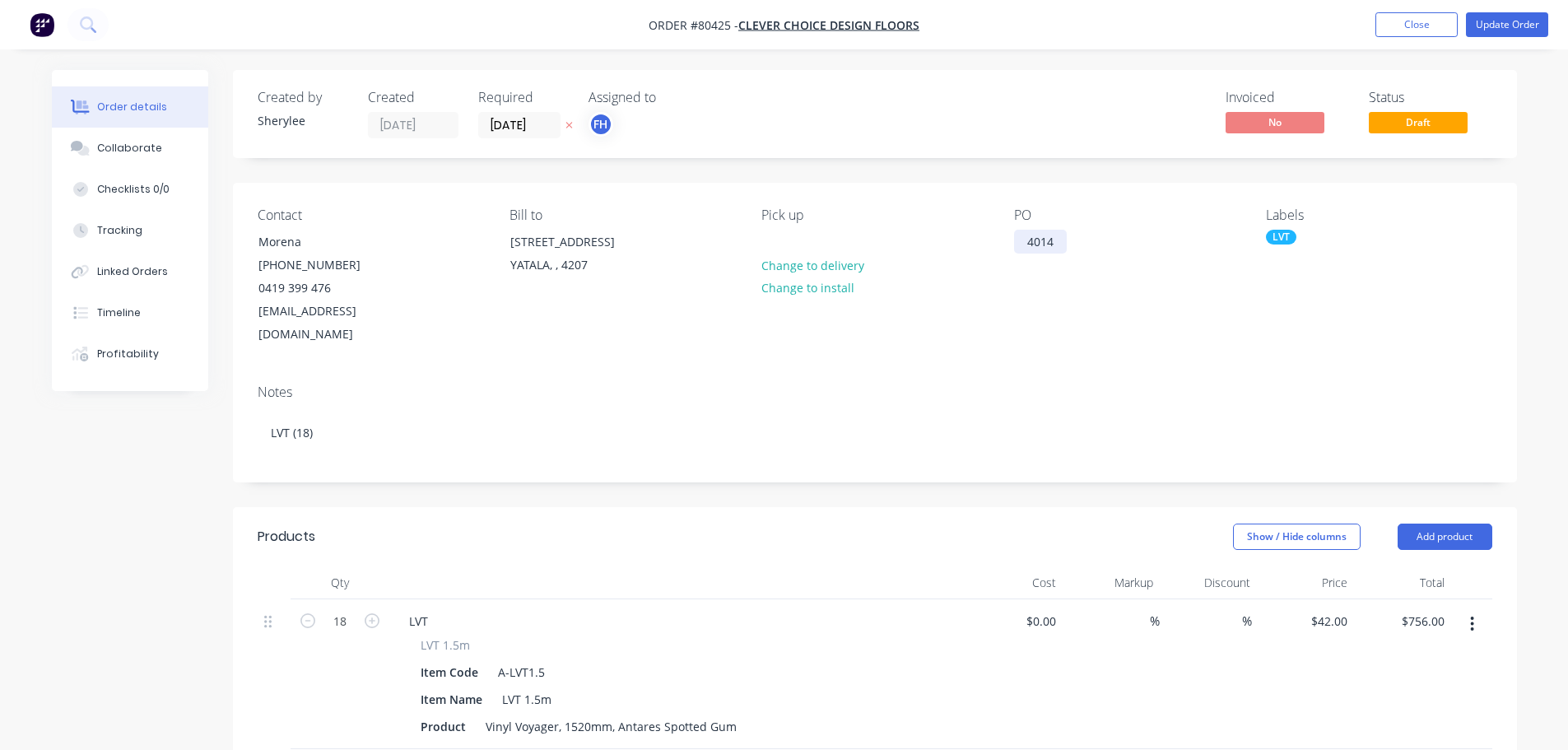
click at [1024, 245] on div "4014" at bounding box center [1040, 241] width 53 height 24
click at [1525, 27] on button "Update Order" at bounding box center [1507, 25] width 83 height 25
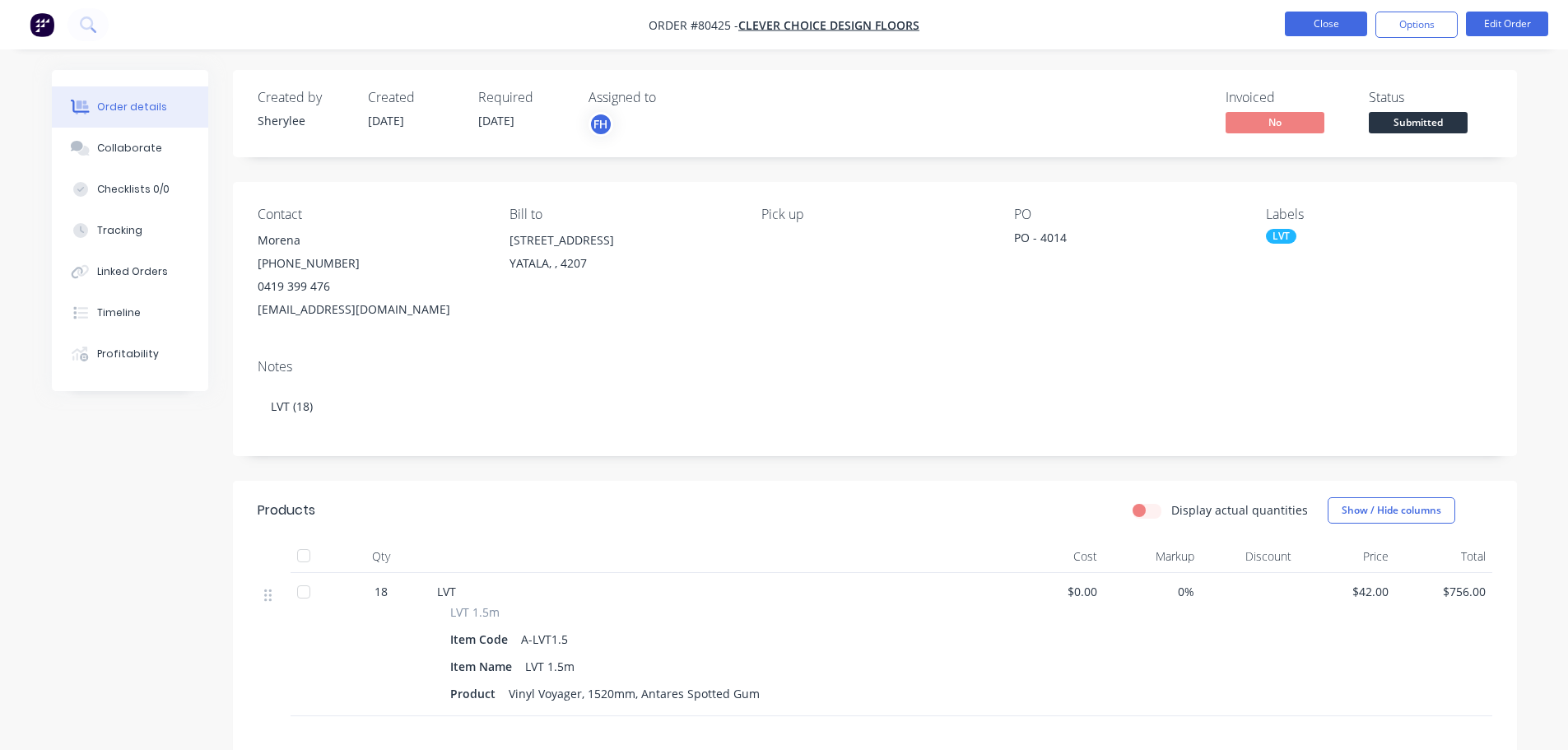
click at [1324, 25] on button "Close" at bounding box center [1326, 24] width 83 height 25
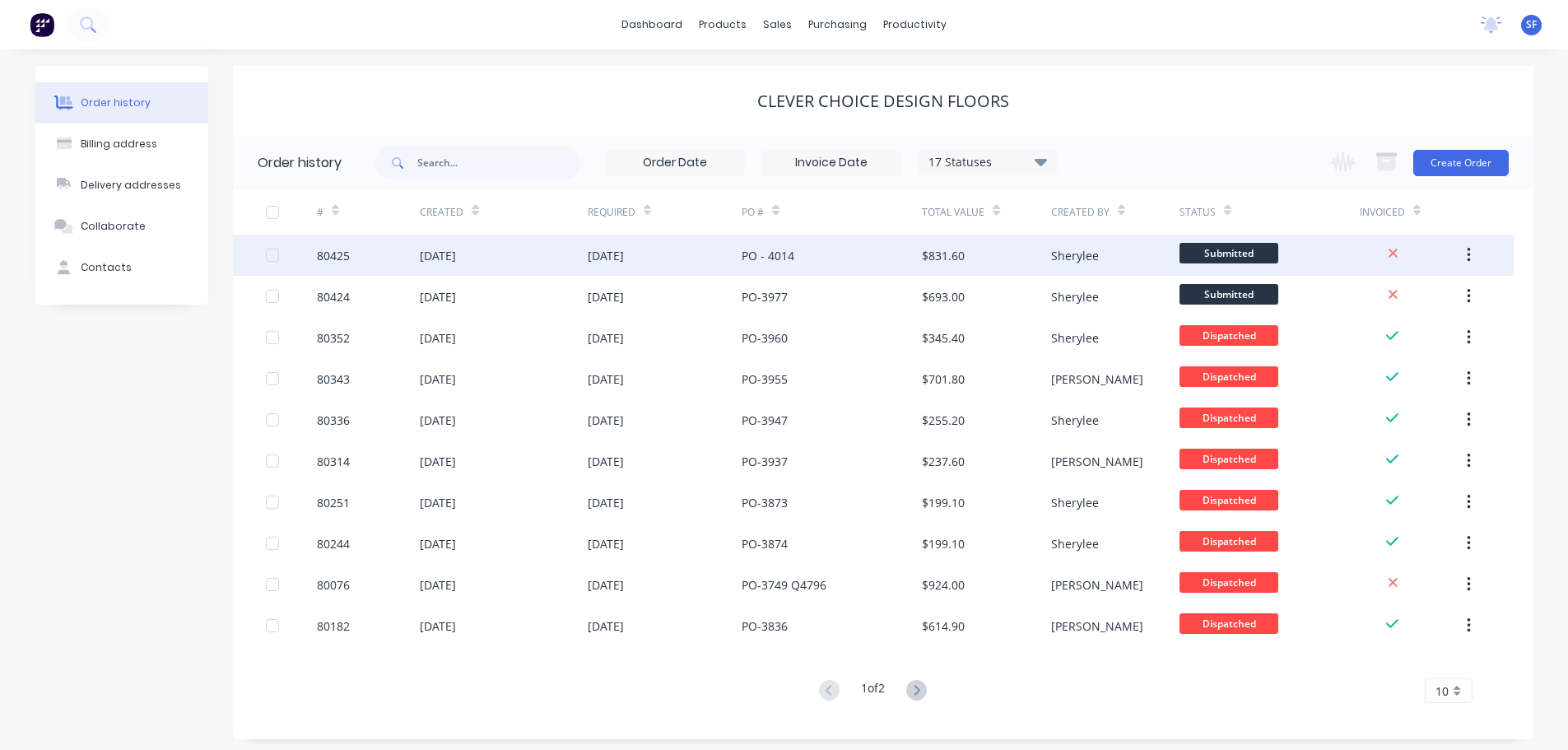
click at [791, 275] on div "PO - 4014" at bounding box center [831, 255] width 180 height 41
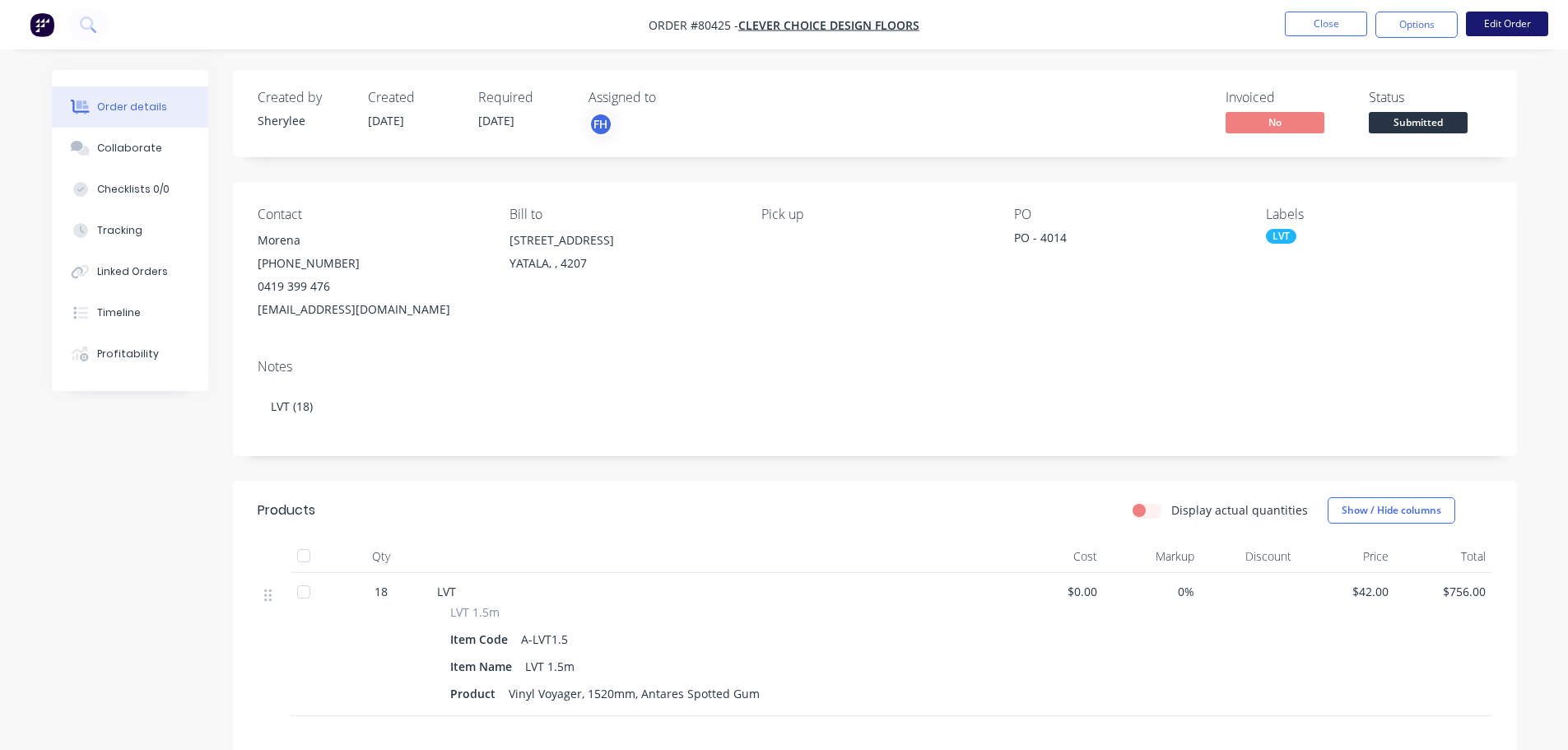
click at [1500, 22] on button "Edit Order" at bounding box center [1507, 24] width 83 height 25
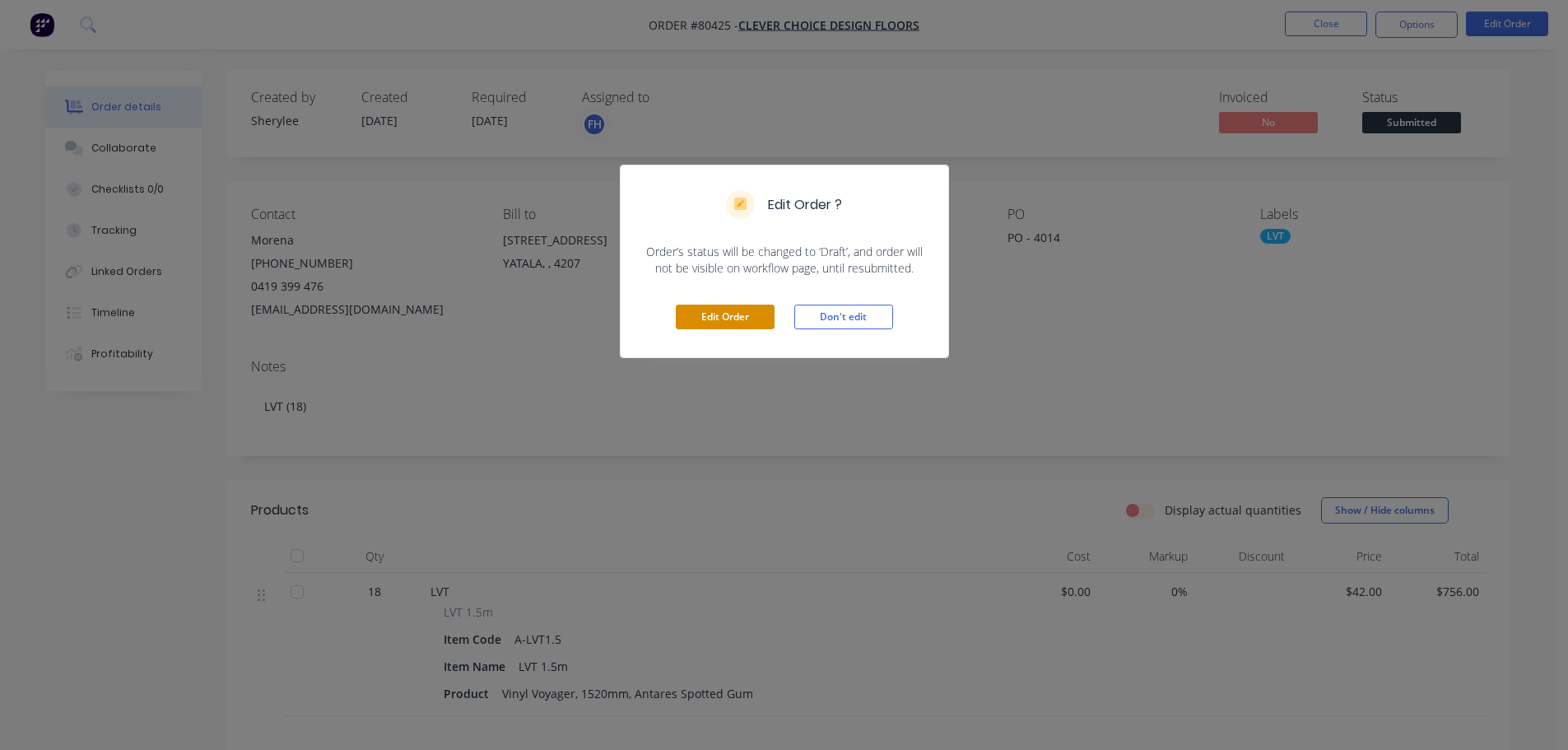
click at [739, 314] on button "Edit Order" at bounding box center [725, 317] width 98 height 25
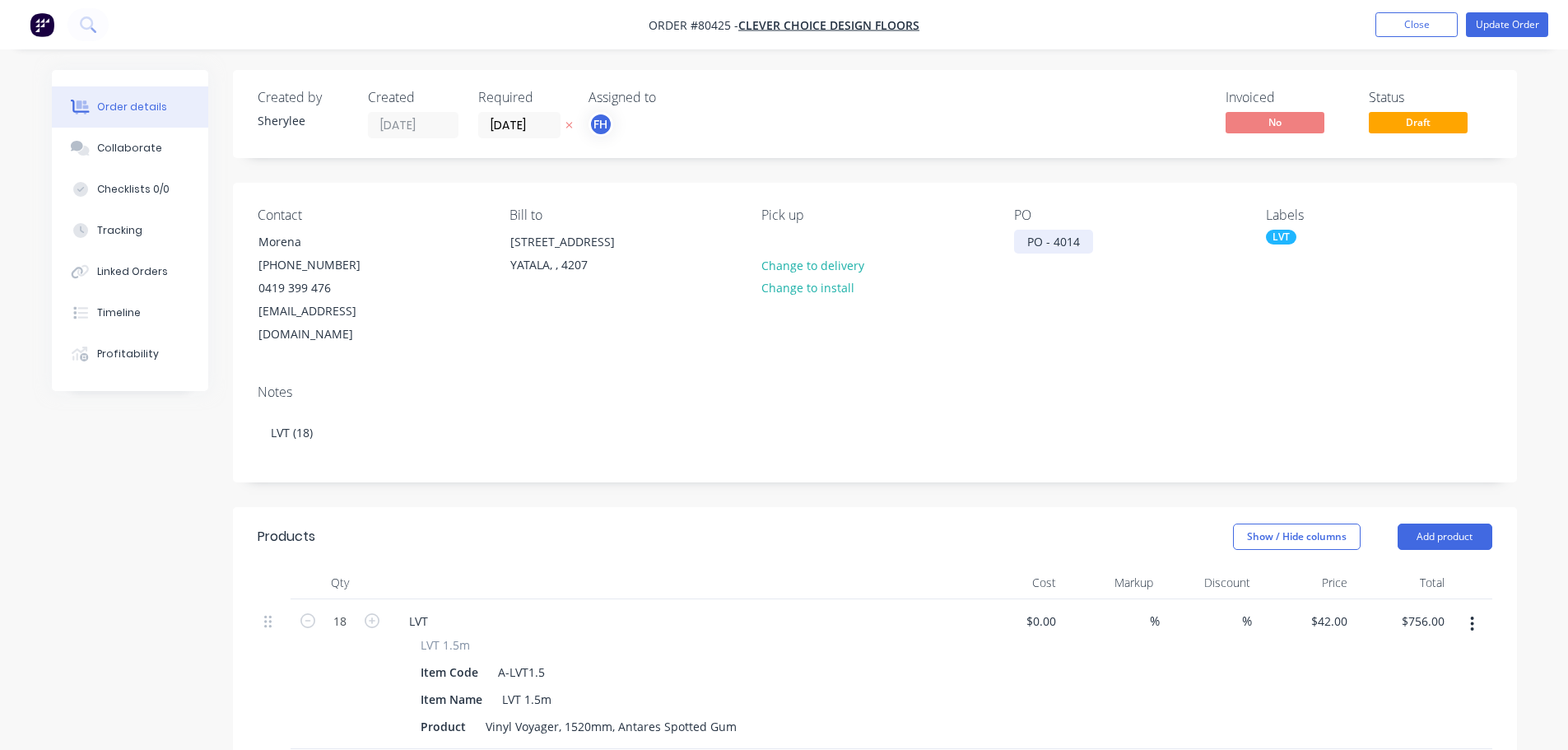
click at [1060, 237] on div "PO - 4014" at bounding box center [1054, 241] width 79 height 24
click at [1055, 238] on div "PO - 4014" at bounding box center [1054, 241] width 79 height 24
click at [1502, 23] on button "Update Order" at bounding box center [1507, 25] width 83 height 25
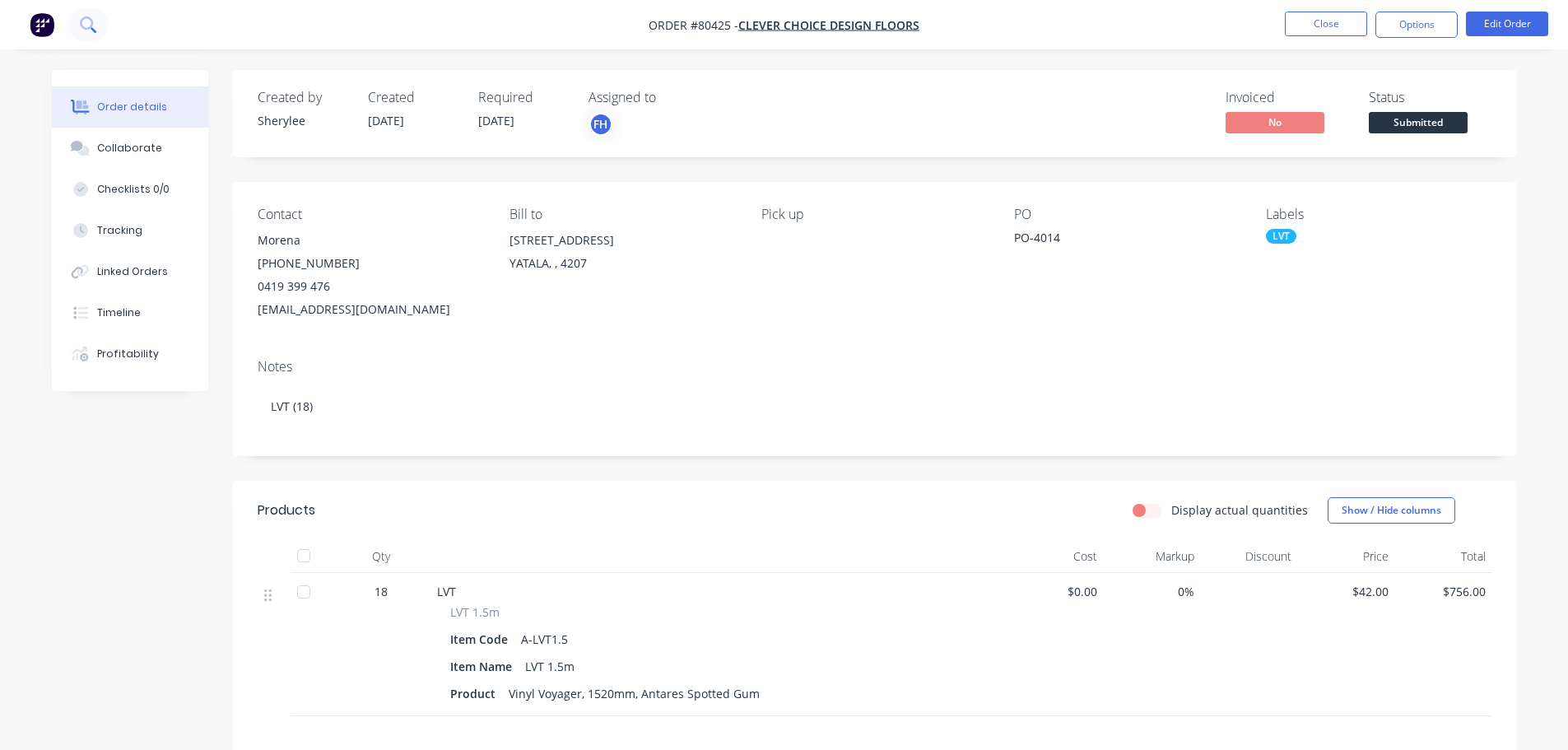
click at [84, 25] on icon at bounding box center [88, 25] width 16 height 16
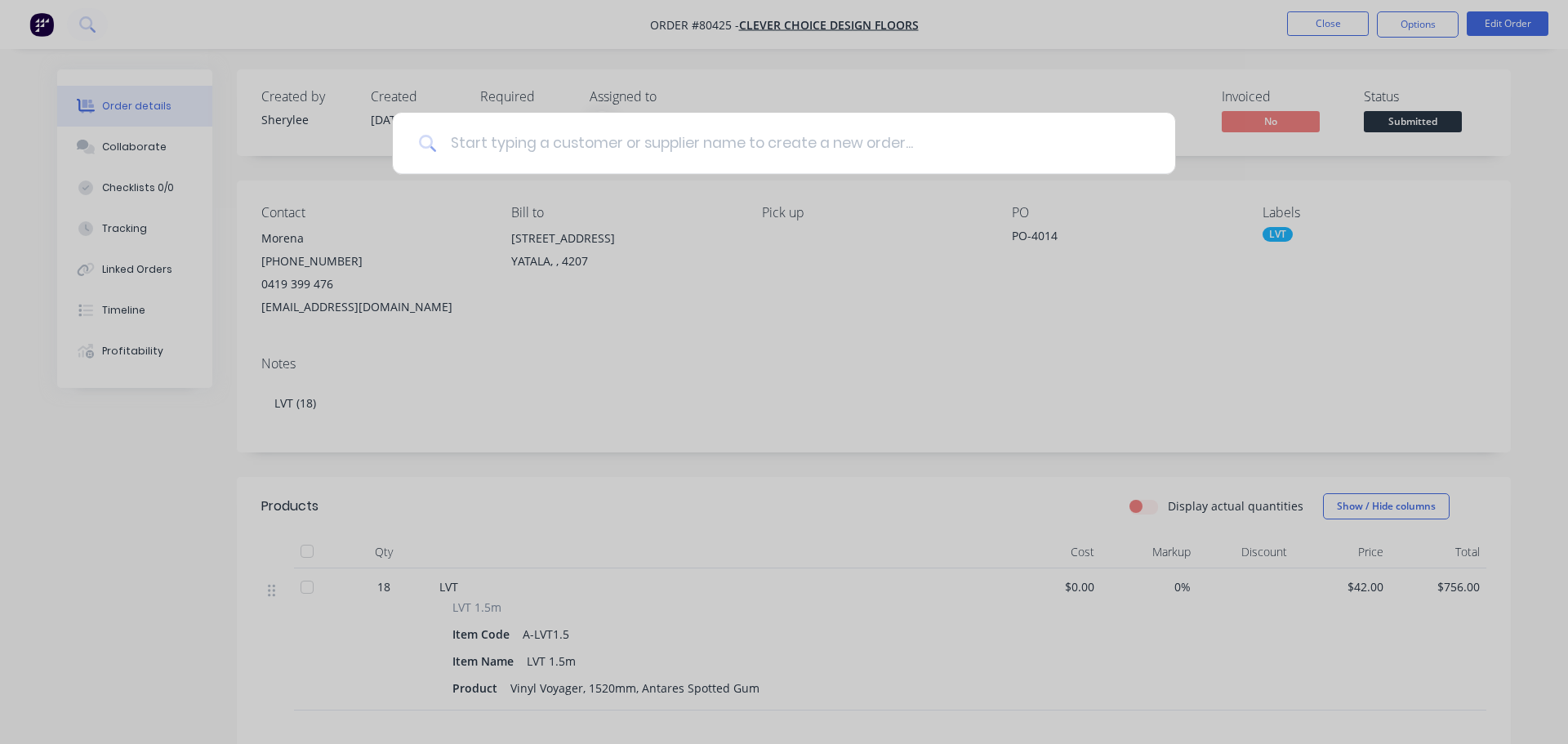
click at [489, 147] on input at bounding box center [793, 143] width 712 height 61
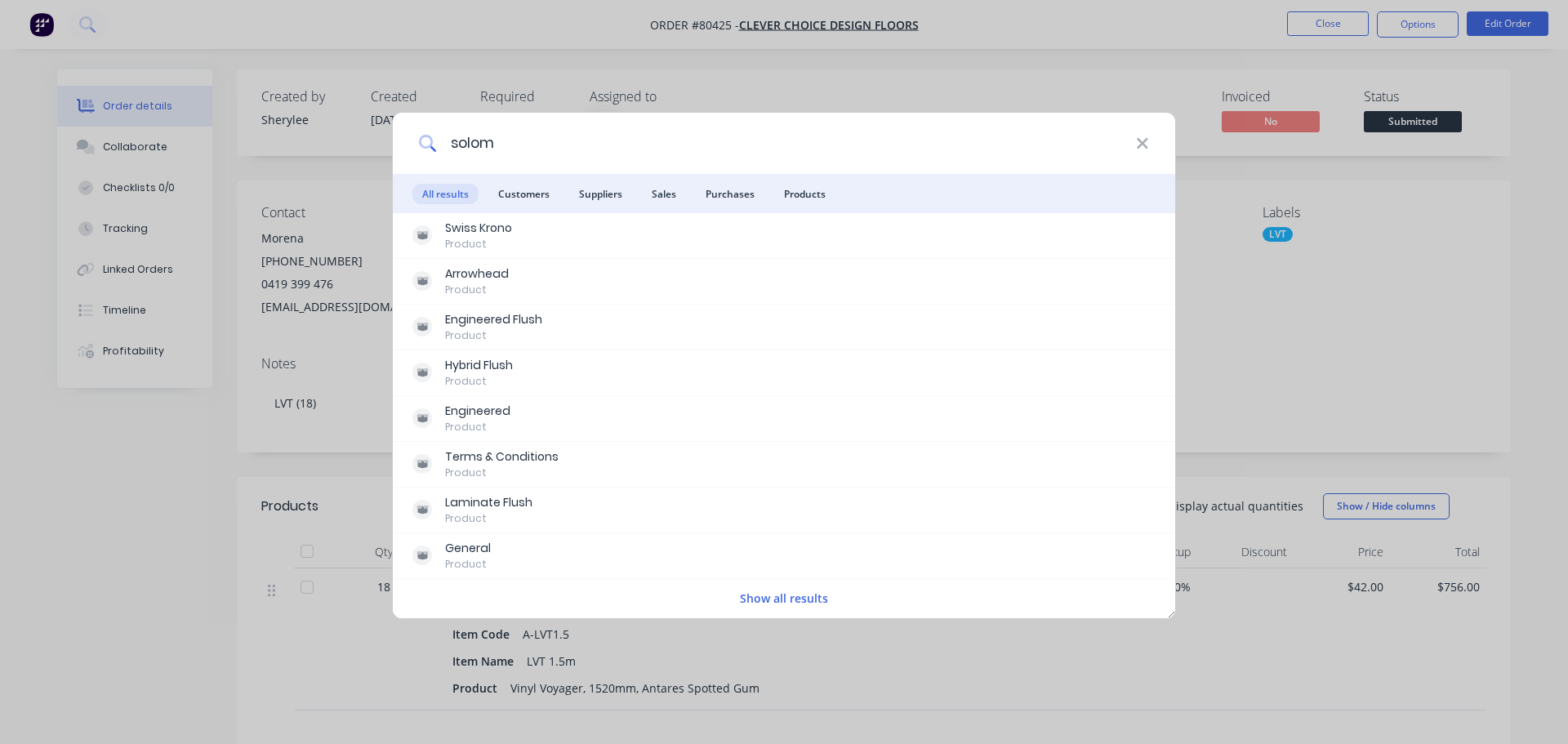
type input "solom"
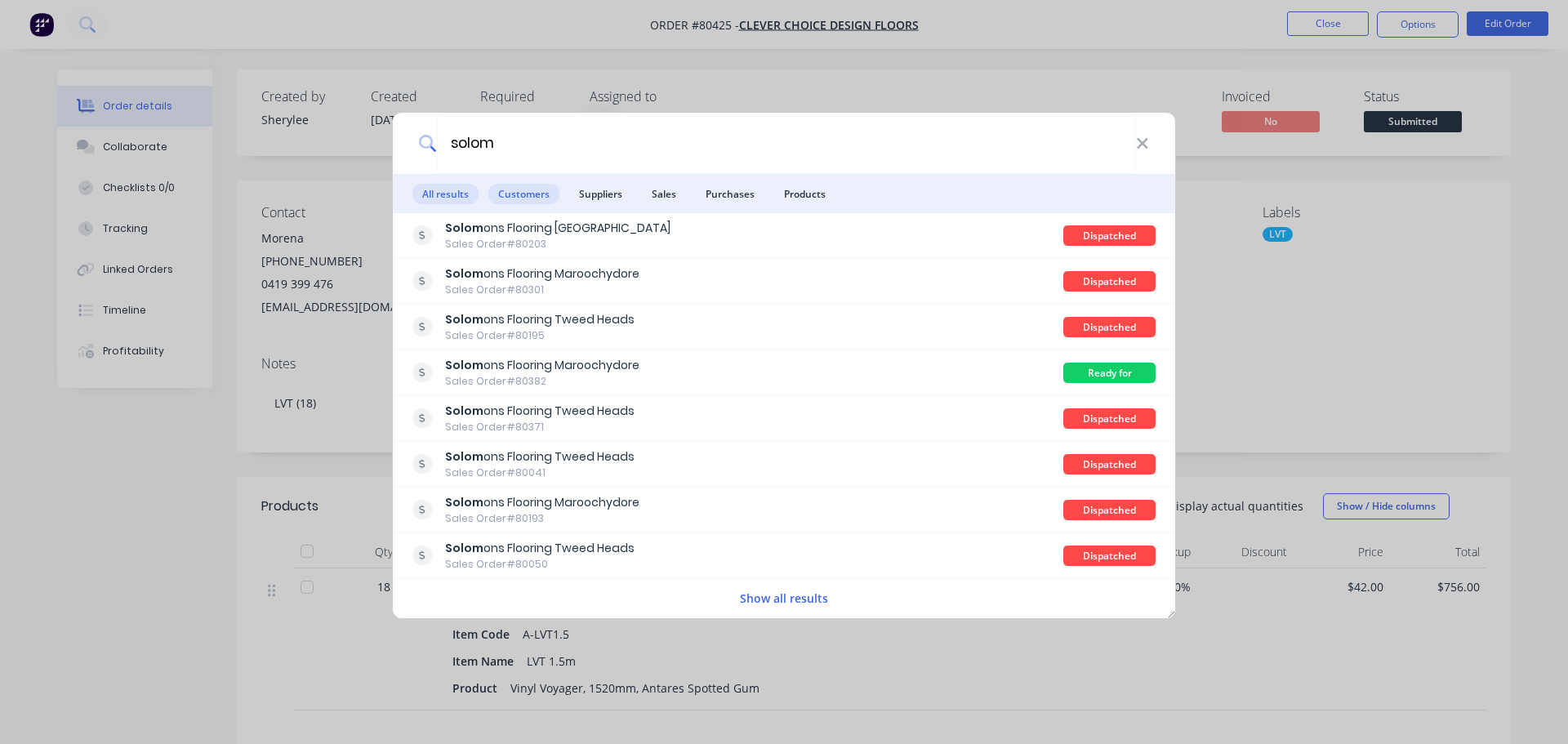
click at [532, 186] on span "Customers" at bounding box center [524, 194] width 71 height 20
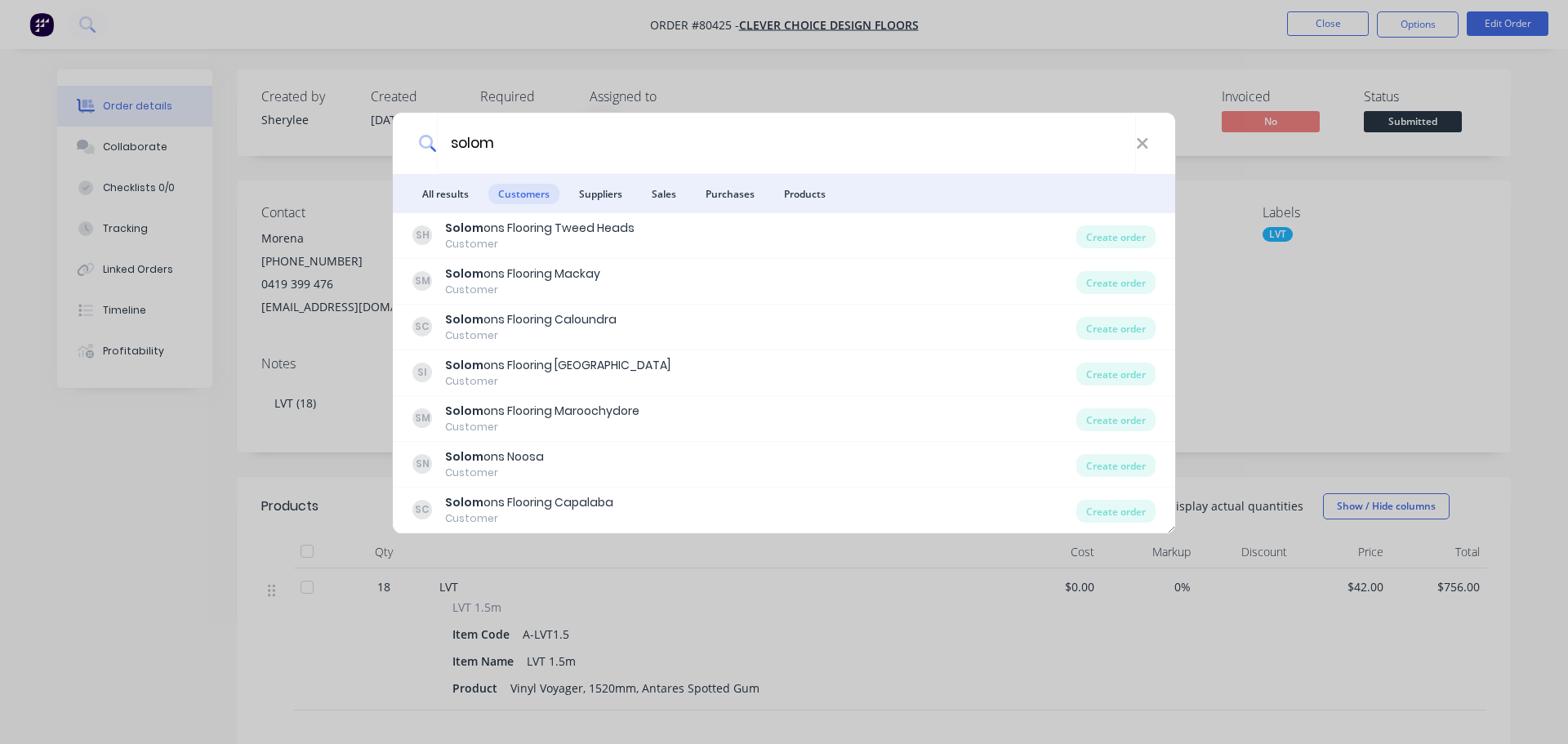
click at [202, 29] on div "solom All results Customers Suppliers Sales Purchases Products [PERSON_NAME] on…" at bounding box center [784, 372] width 1568 height 744
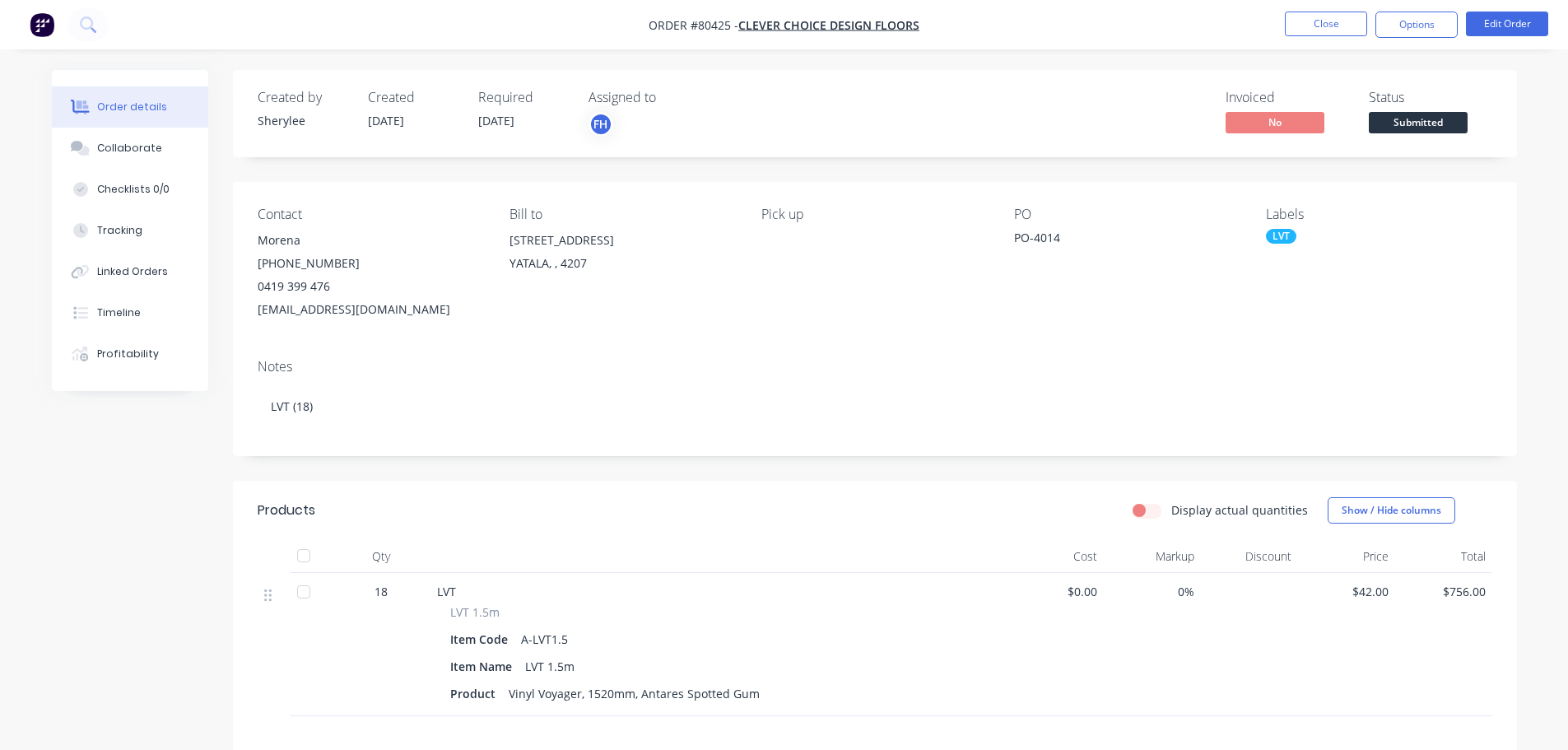
click at [40, 33] on img "button" at bounding box center [42, 25] width 25 height 25
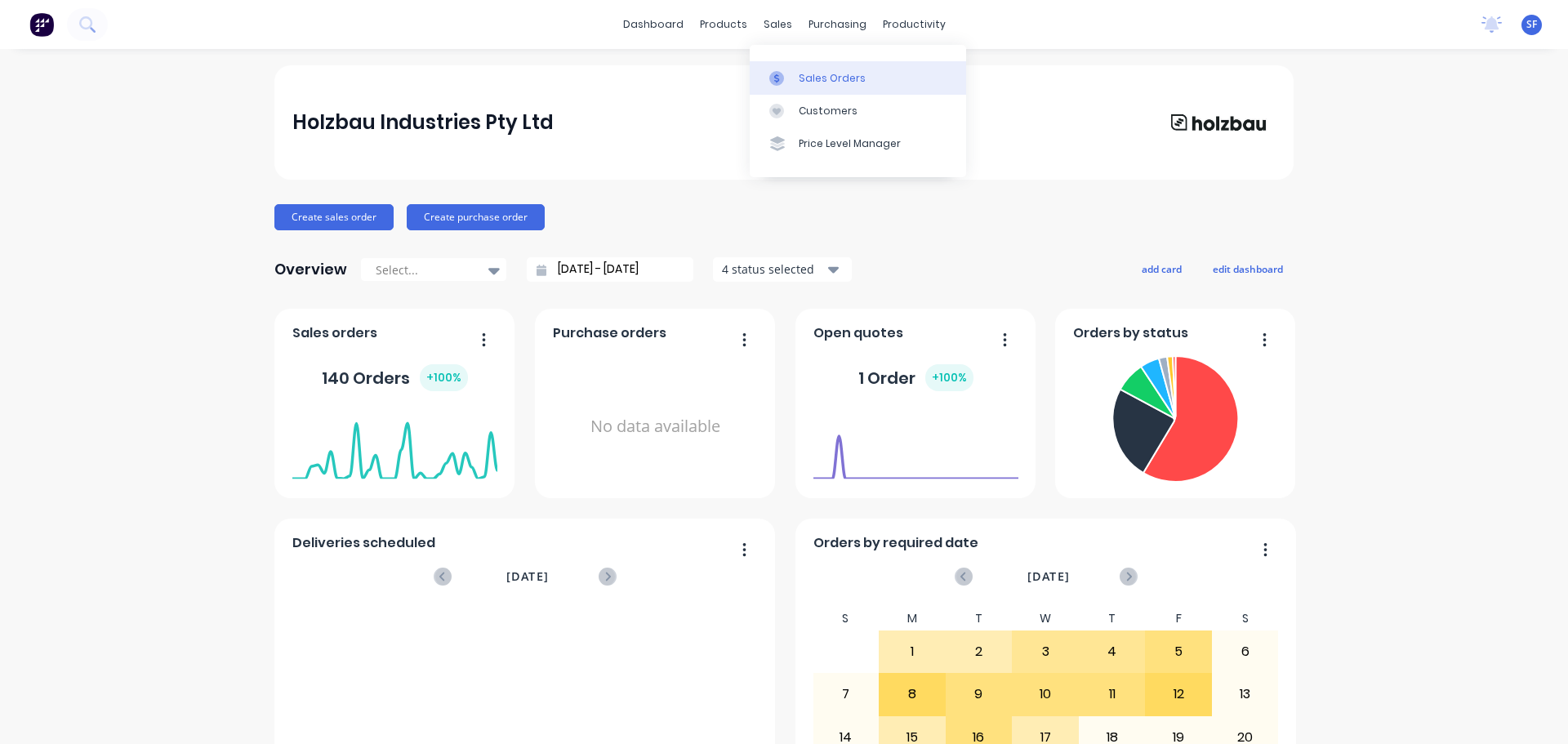
click at [804, 72] on div "Sales Orders" at bounding box center [832, 78] width 67 height 15
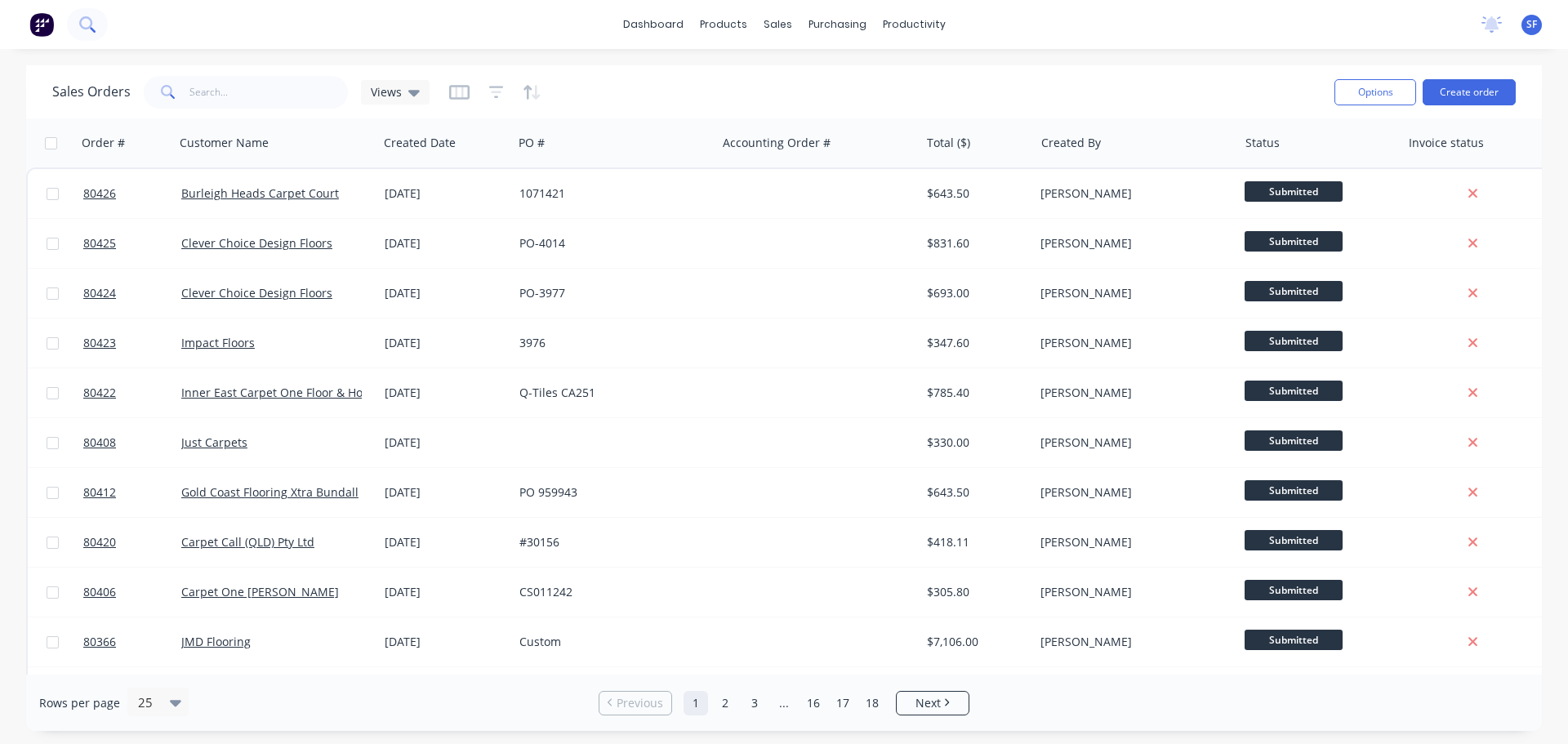
click at [91, 30] on icon at bounding box center [87, 24] width 16 height 16
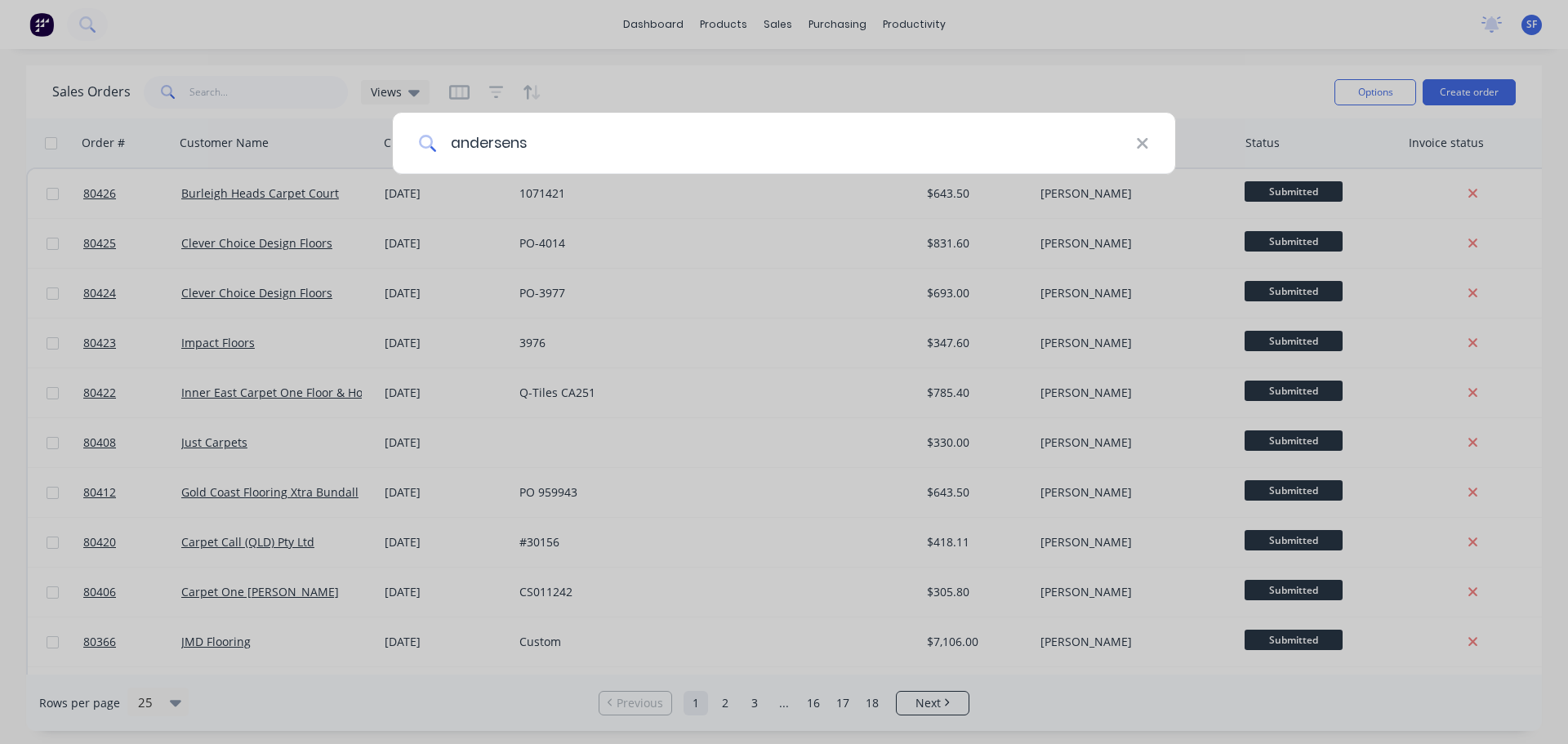
type input "andersens"
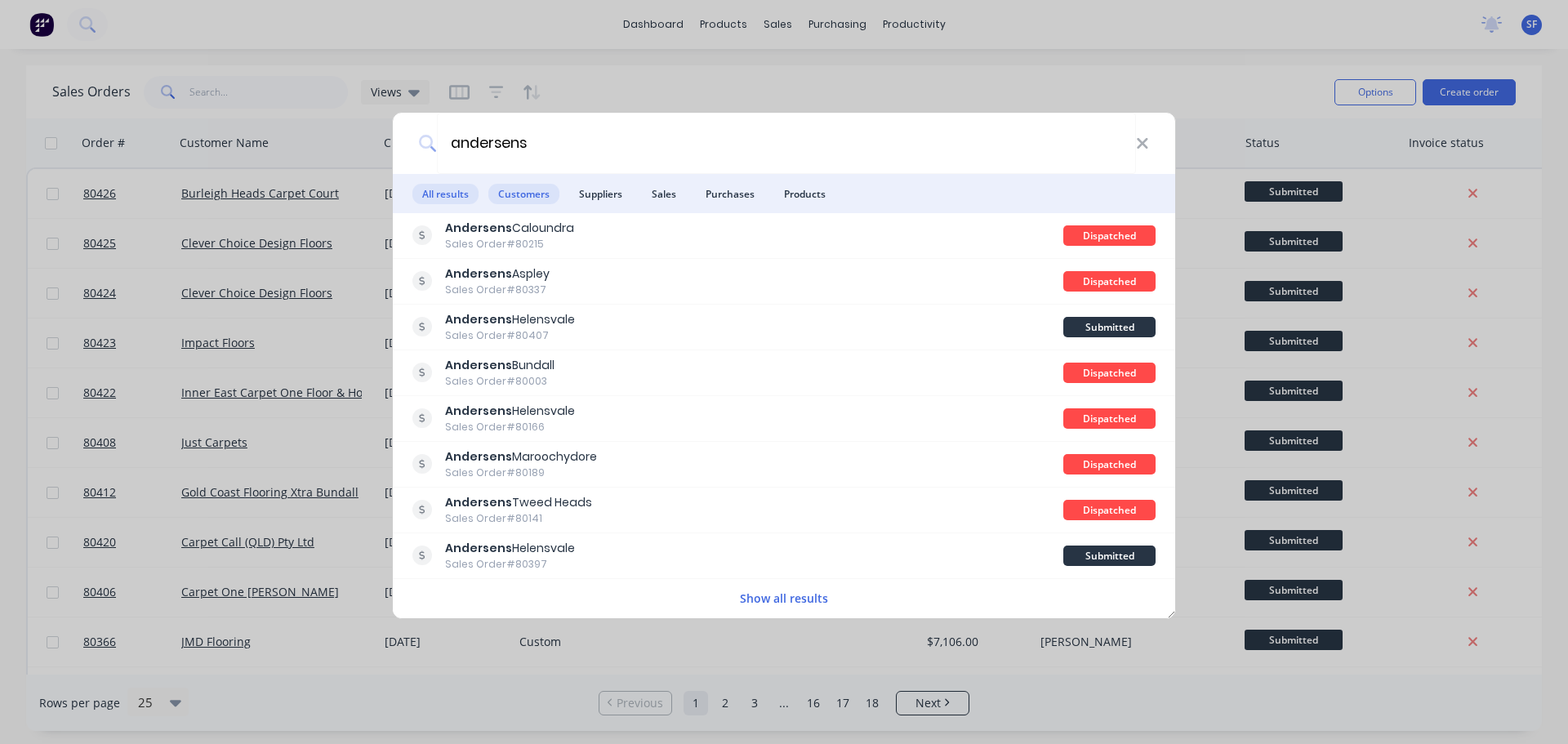
click at [530, 191] on span "Customers" at bounding box center [524, 194] width 71 height 20
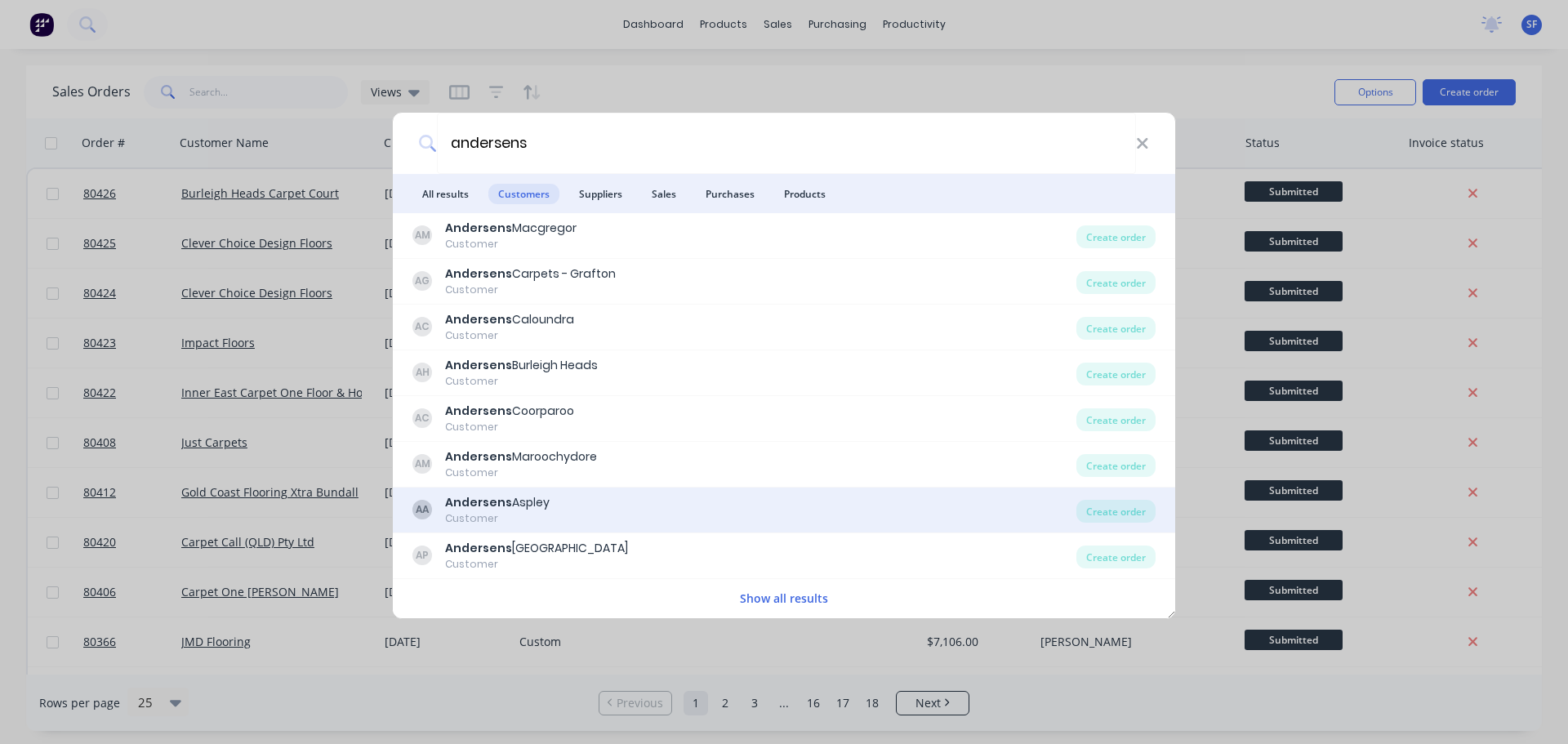
click at [475, 498] on b "Andersens" at bounding box center [478, 502] width 67 height 17
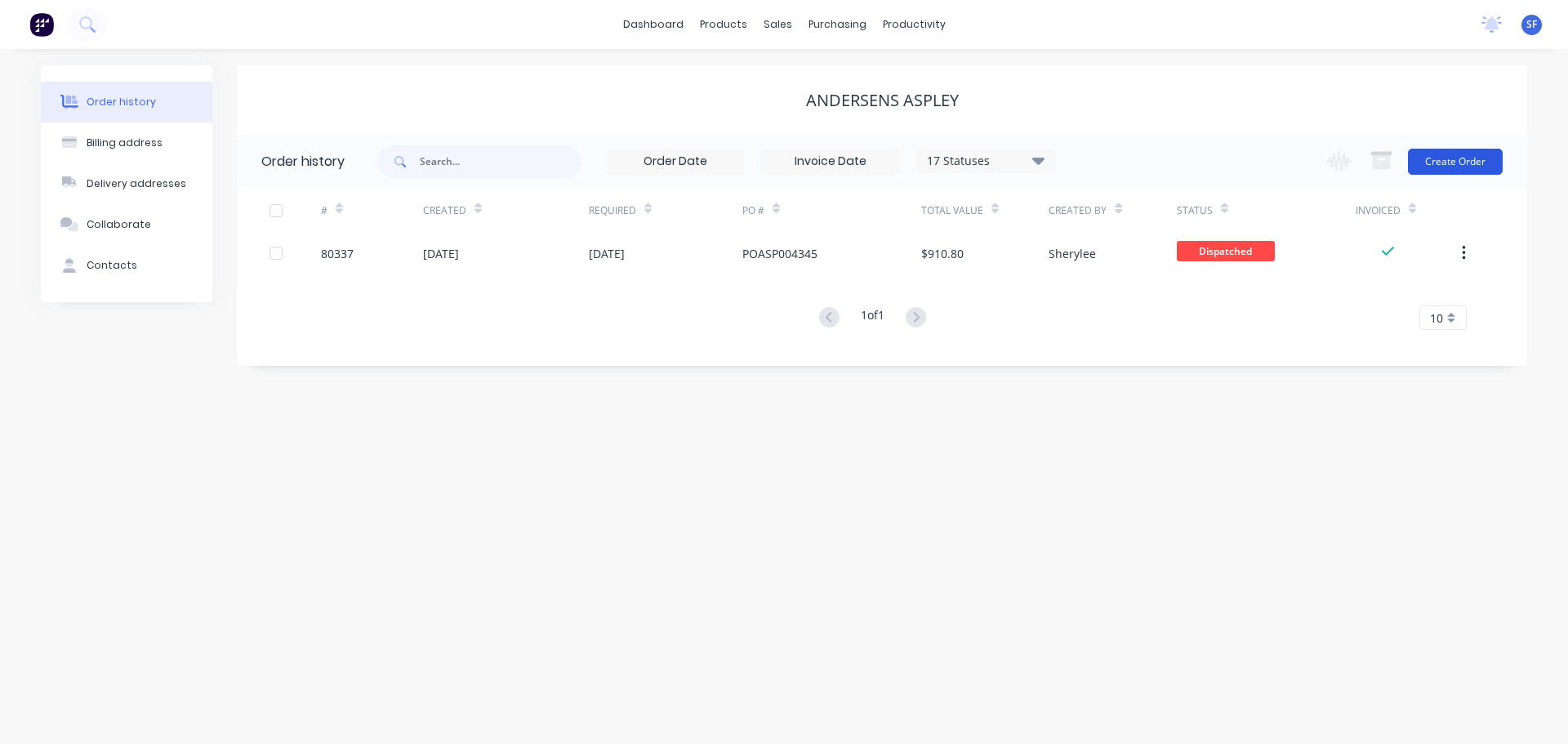
click at [1469, 154] on button "Create Order" at bounding box center [1455, 161] width 95 height 26
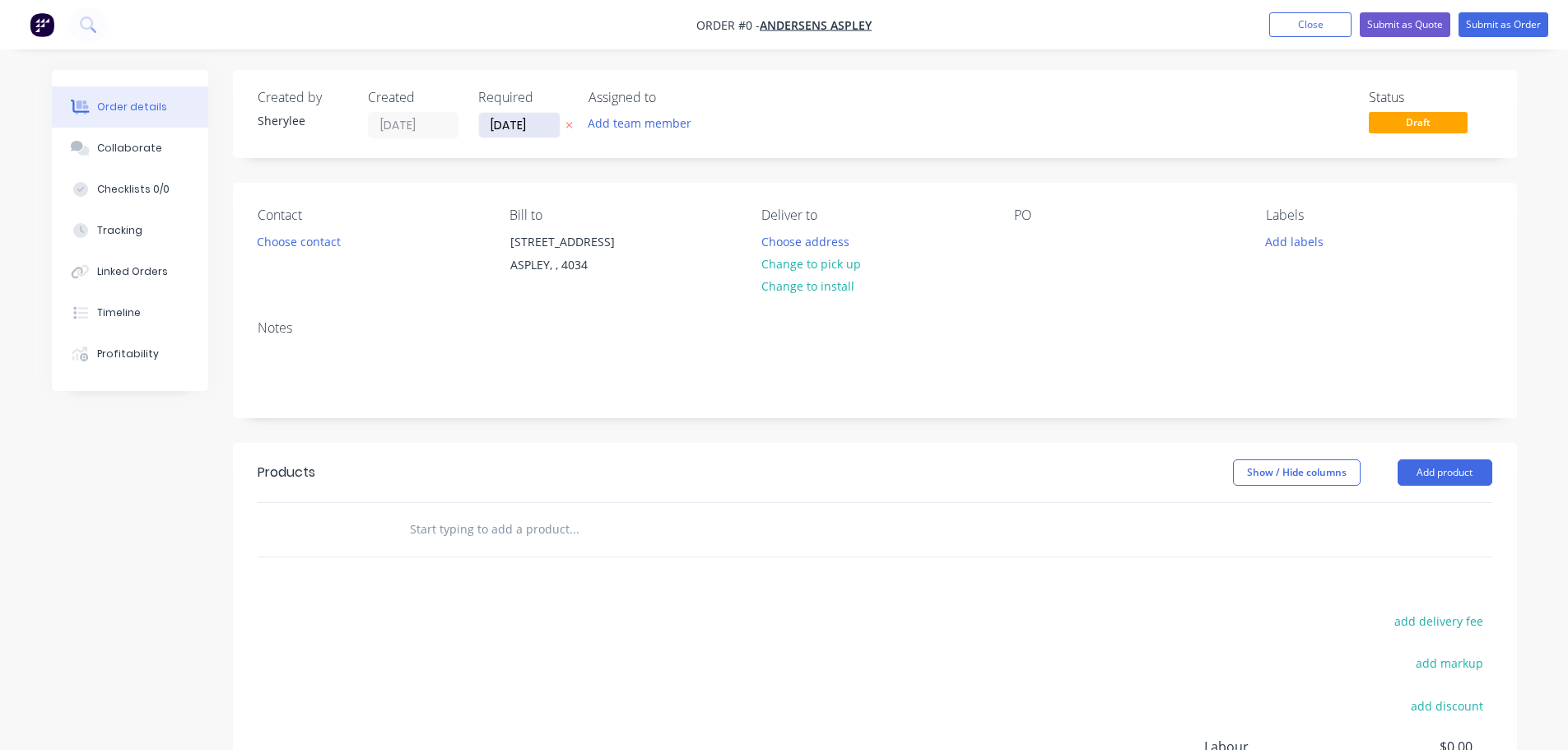
click at [521, 121] on input "[DATE]" at bounding box center [520, 125] width 81 height 25
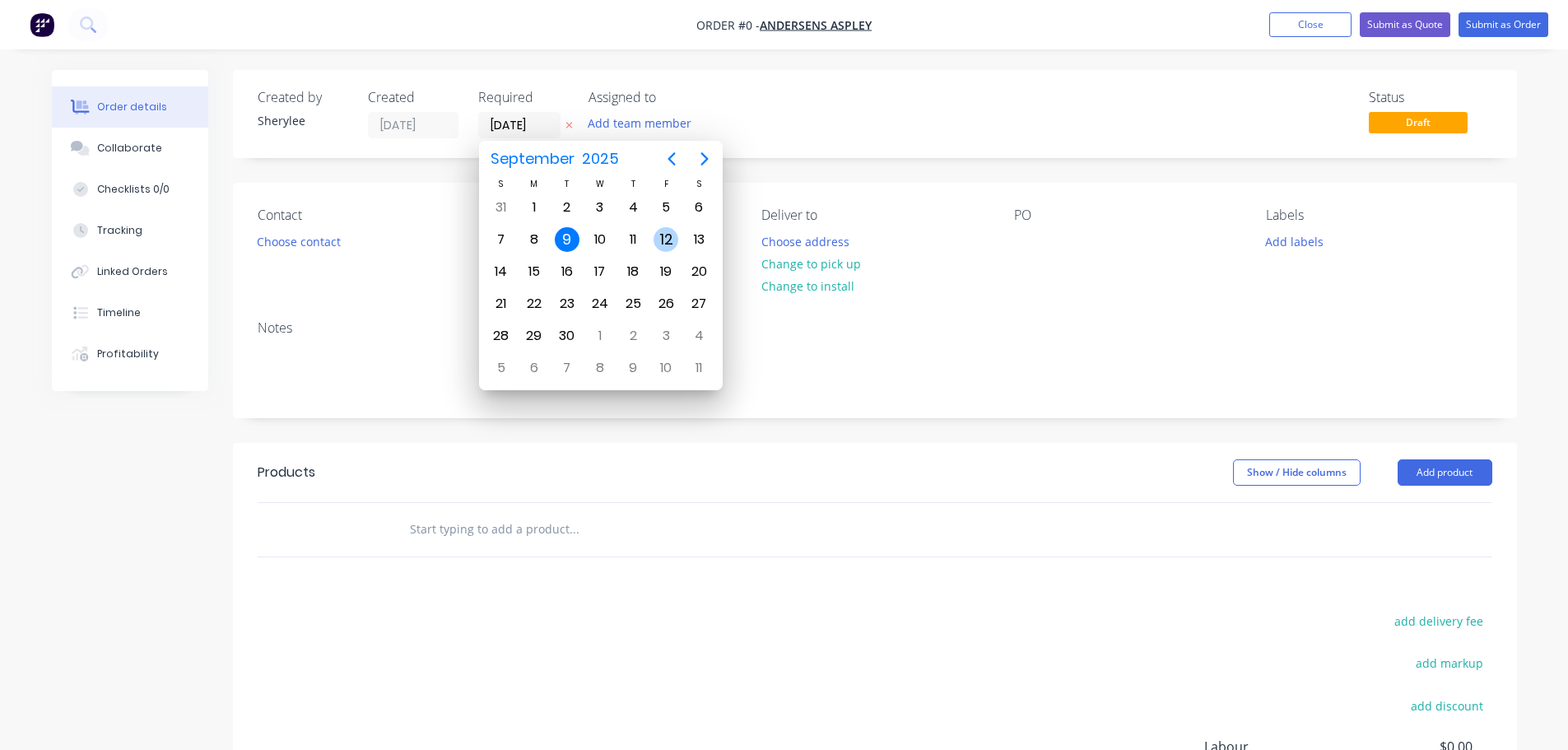
click at [655, 237] on div "12" at bounding box center [666, 239] width 25 height 25
type input "[DATE]"
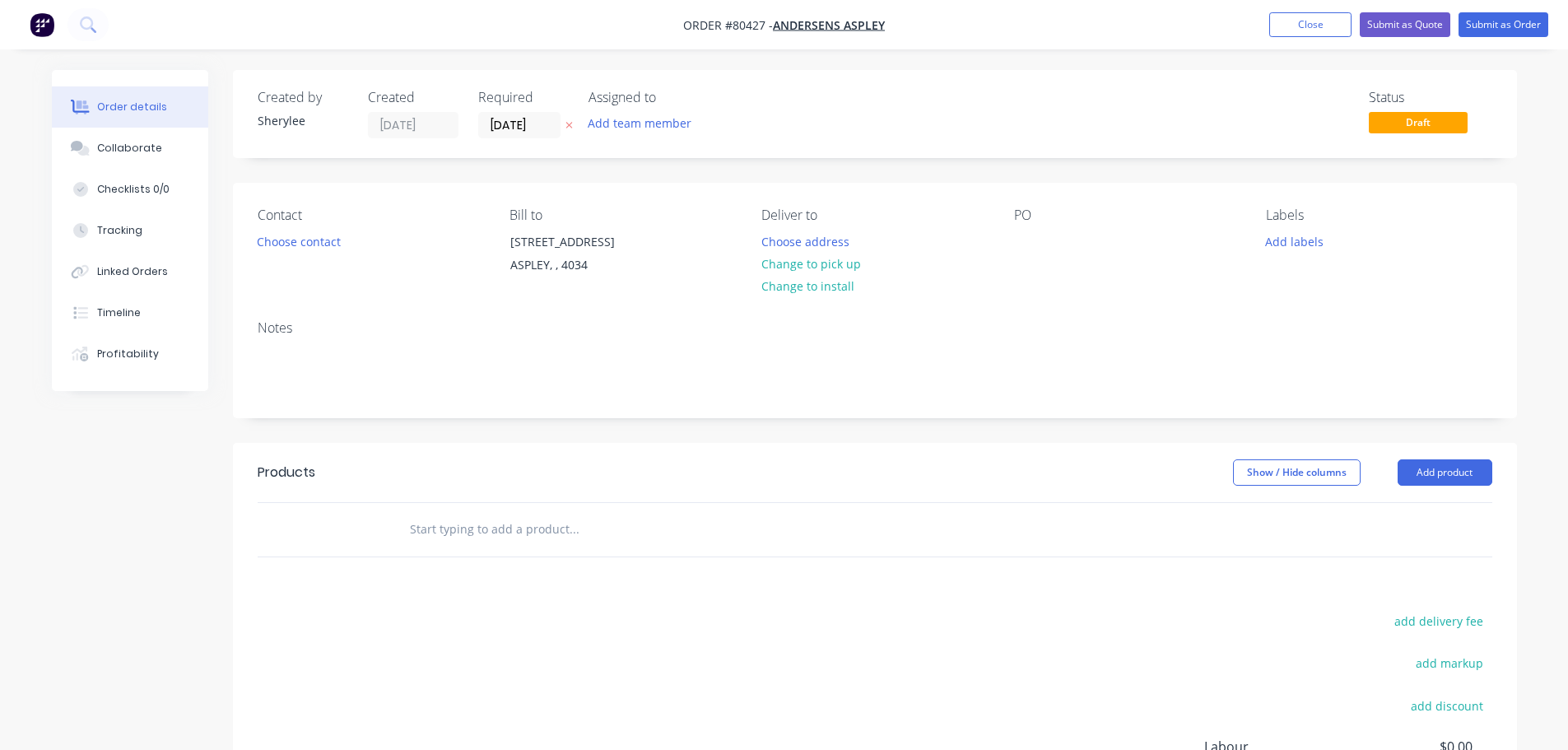
click at [646, 127] on button "Add team member" at bounding box center [639, 122] width 121 height 22
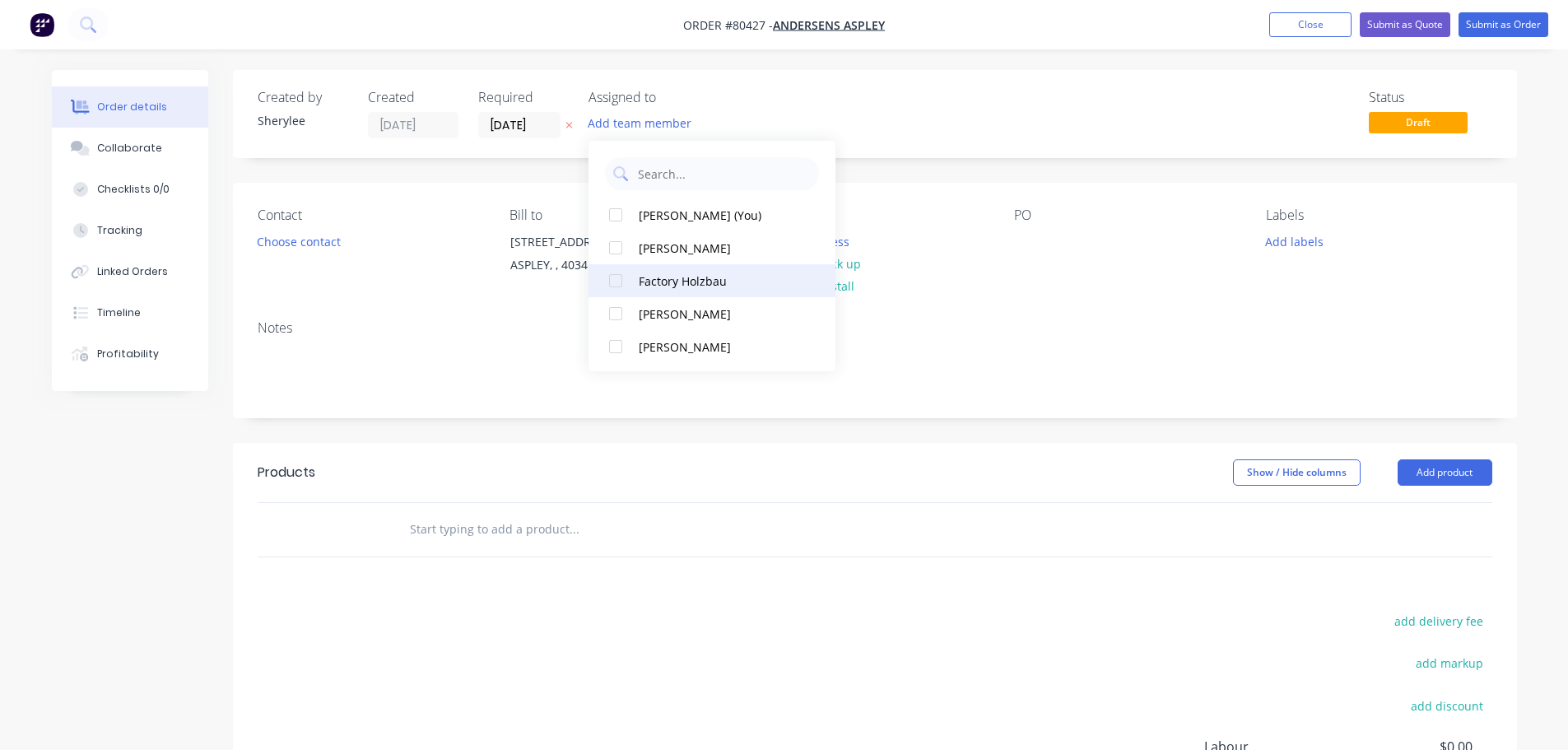
click at [613, 287] on div at bounding box center [615, 280] width 33 height 33
click at [323, 237] on button "Choose contact" at bounding box center [298, 240] width 101 height 22
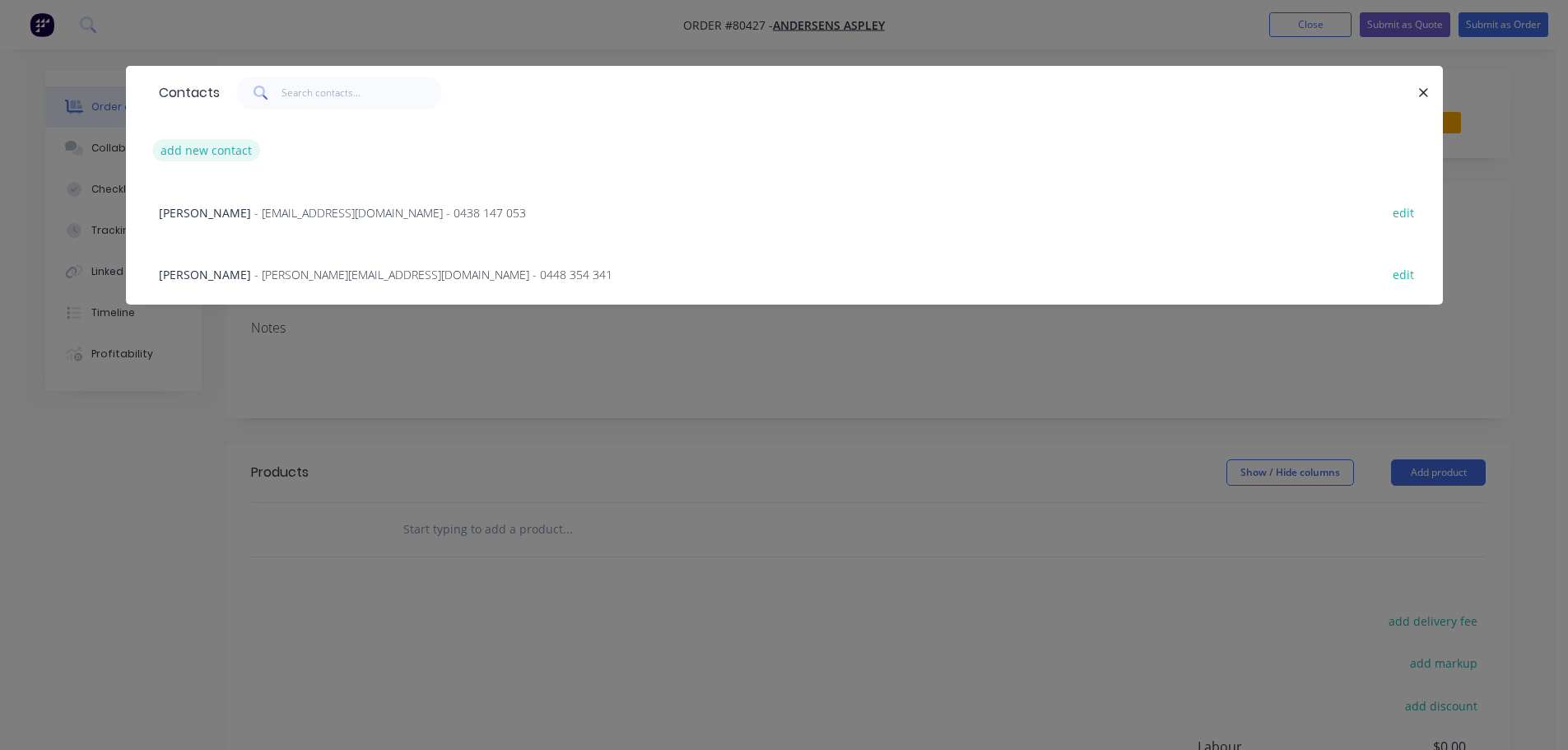
click at [212, 152] on button "add new contact" at bounding box center [207, 149] width 109 height 22
select select "AU"
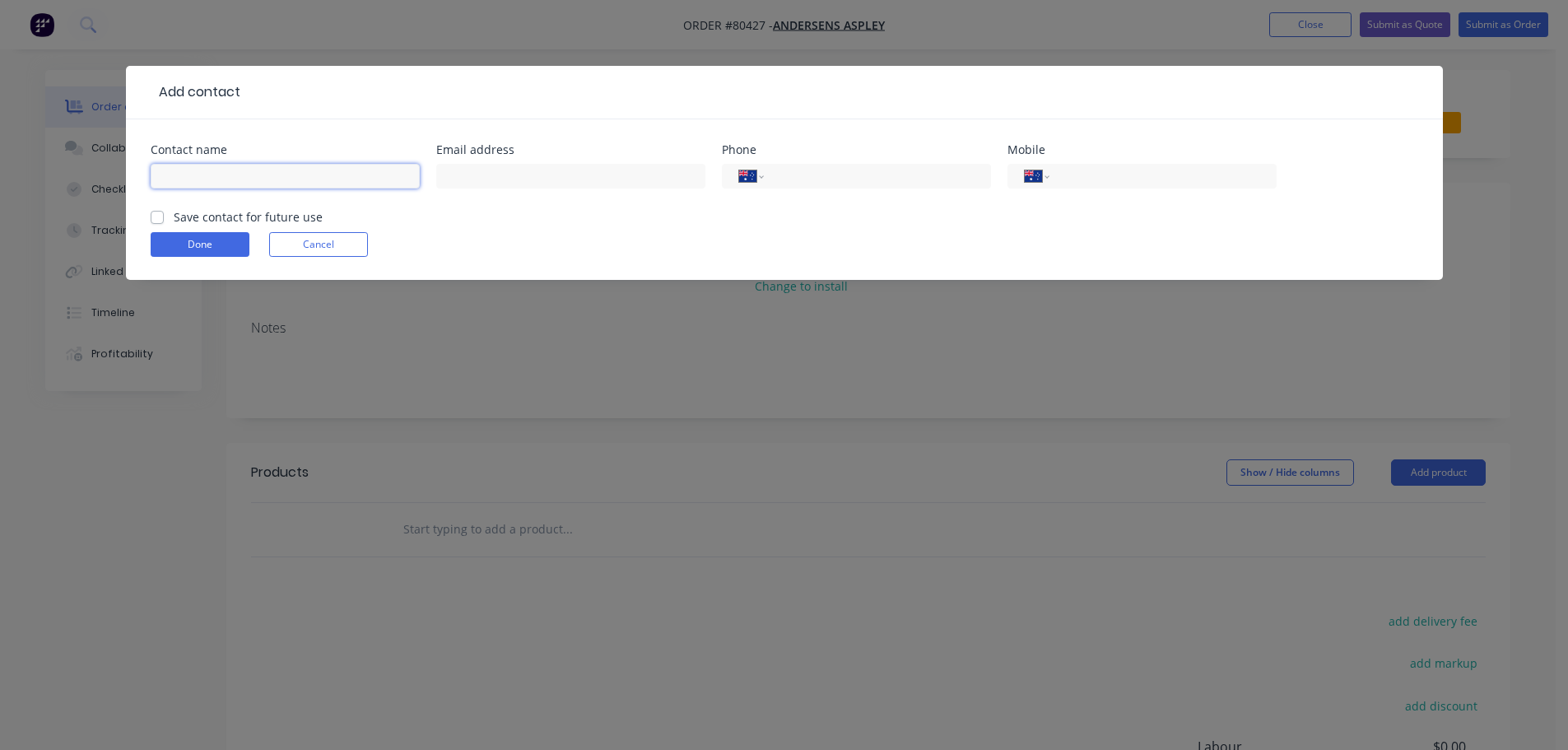
click at [217, 178] on input "text" at bounding box center [285, 176] width 269 height 25
type input "Pat"
click at [1124, 167] on input "tel" at bounding box center [1159, 177] width 198 height 19
type input "0475 775 976"
click at [173, 223] on label "Save contact for future use" at bounding box center [247, 217] width 149 height 18
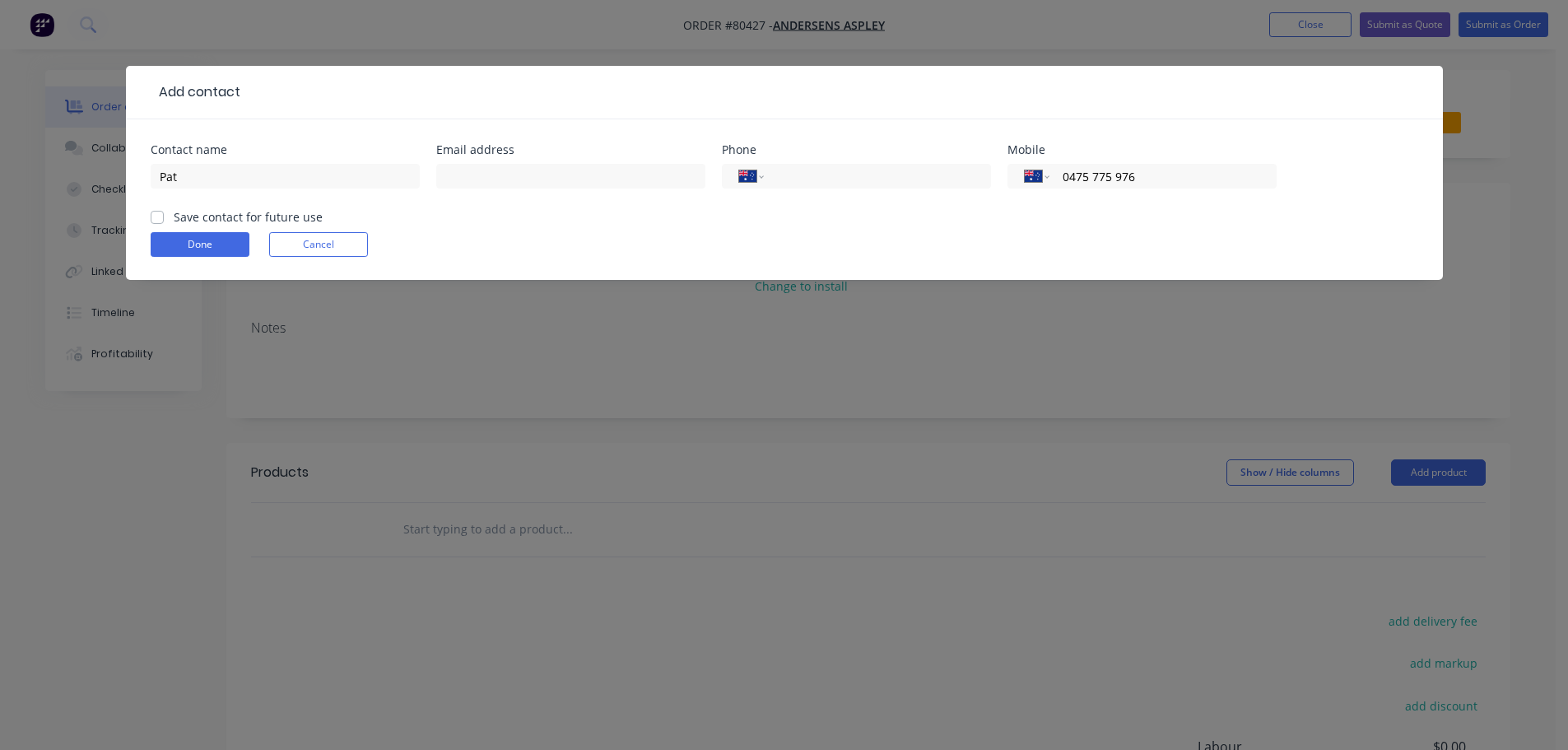
click at [155, 223] on input "Save contact for future use" at bounding box center [157, 216] width 13 height 16
checkbox input "true"
click at [220, 251] on button "Done" at bounding box center [200, 244] width 98 height 25
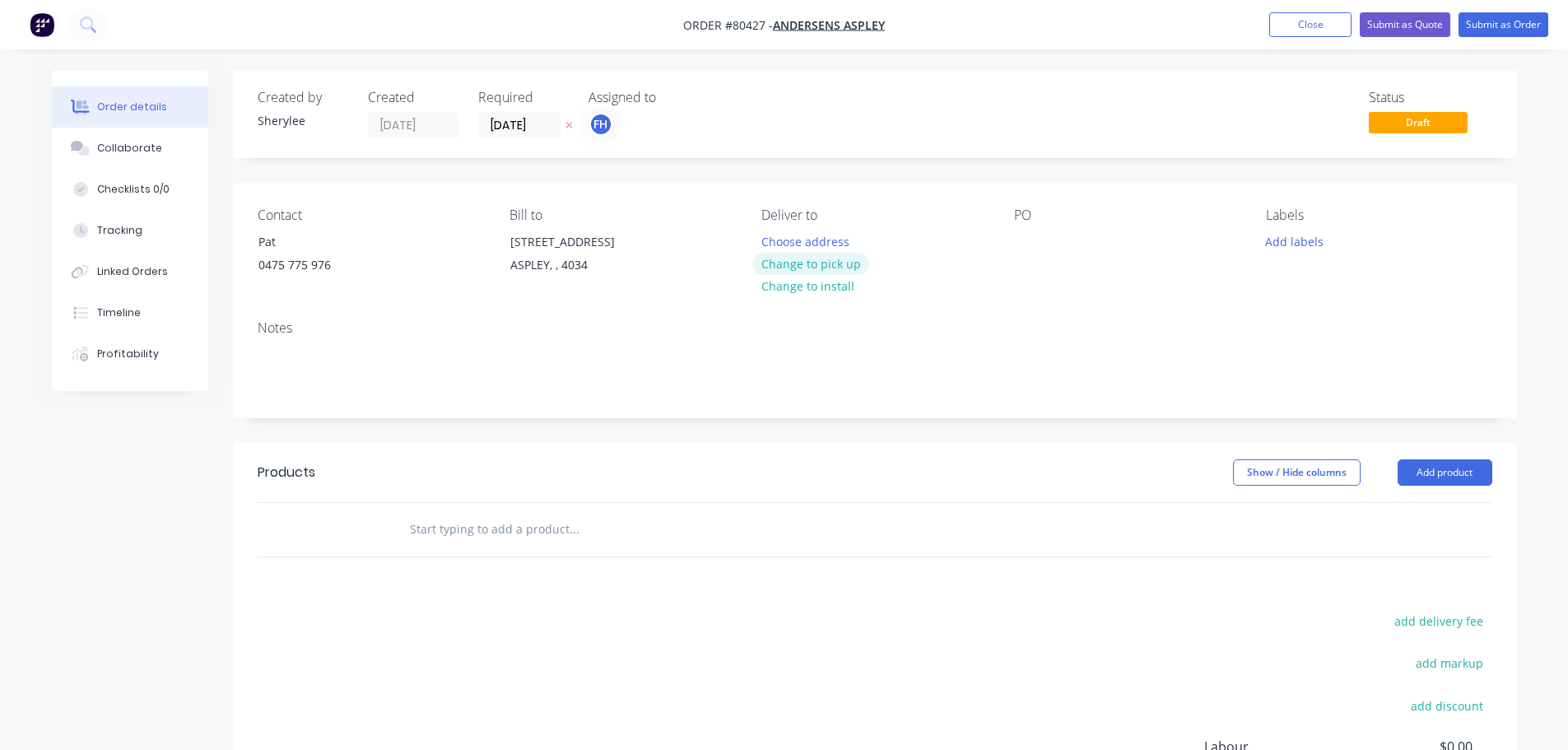
click at [800, 267] on button "Change to pick up" at bounding box center [810, 263] width 117 height 22
click at [1022, 243] on div at bounding box center [1027, 241] width 26 height 24
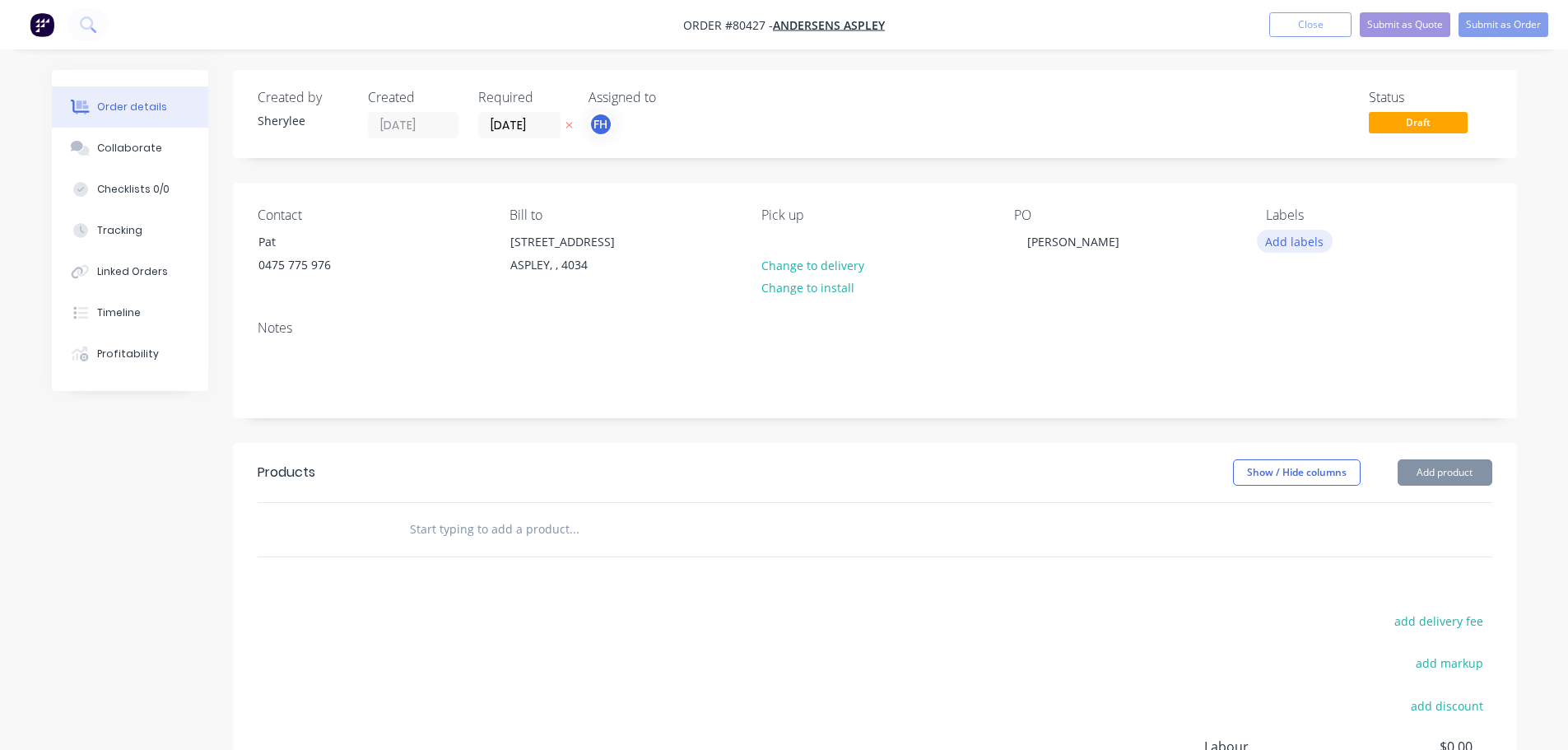
click at [1307, 245] on button "Add labels" at bounding box center [1295, 240] width 76 height 22
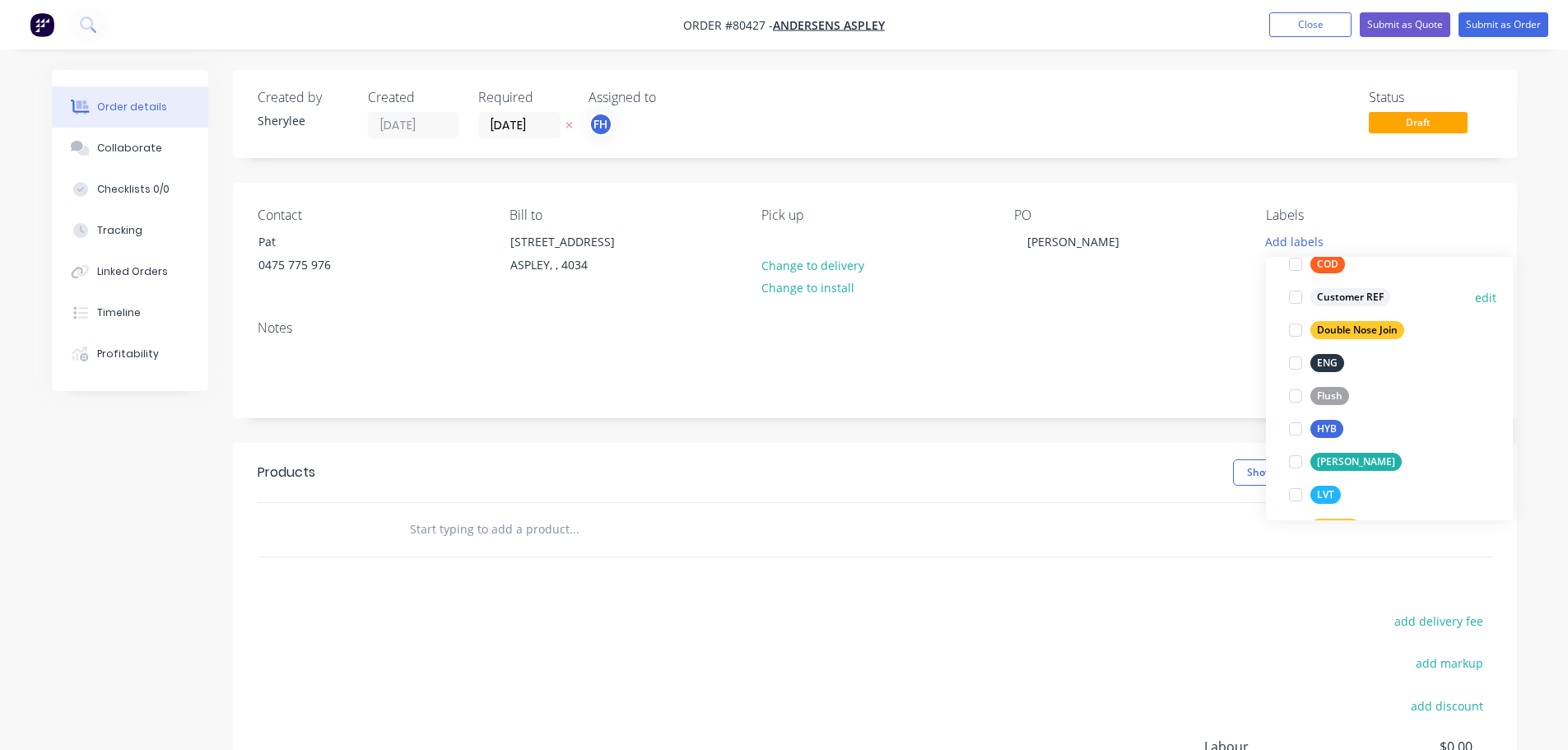
scroll to position [83, 0]
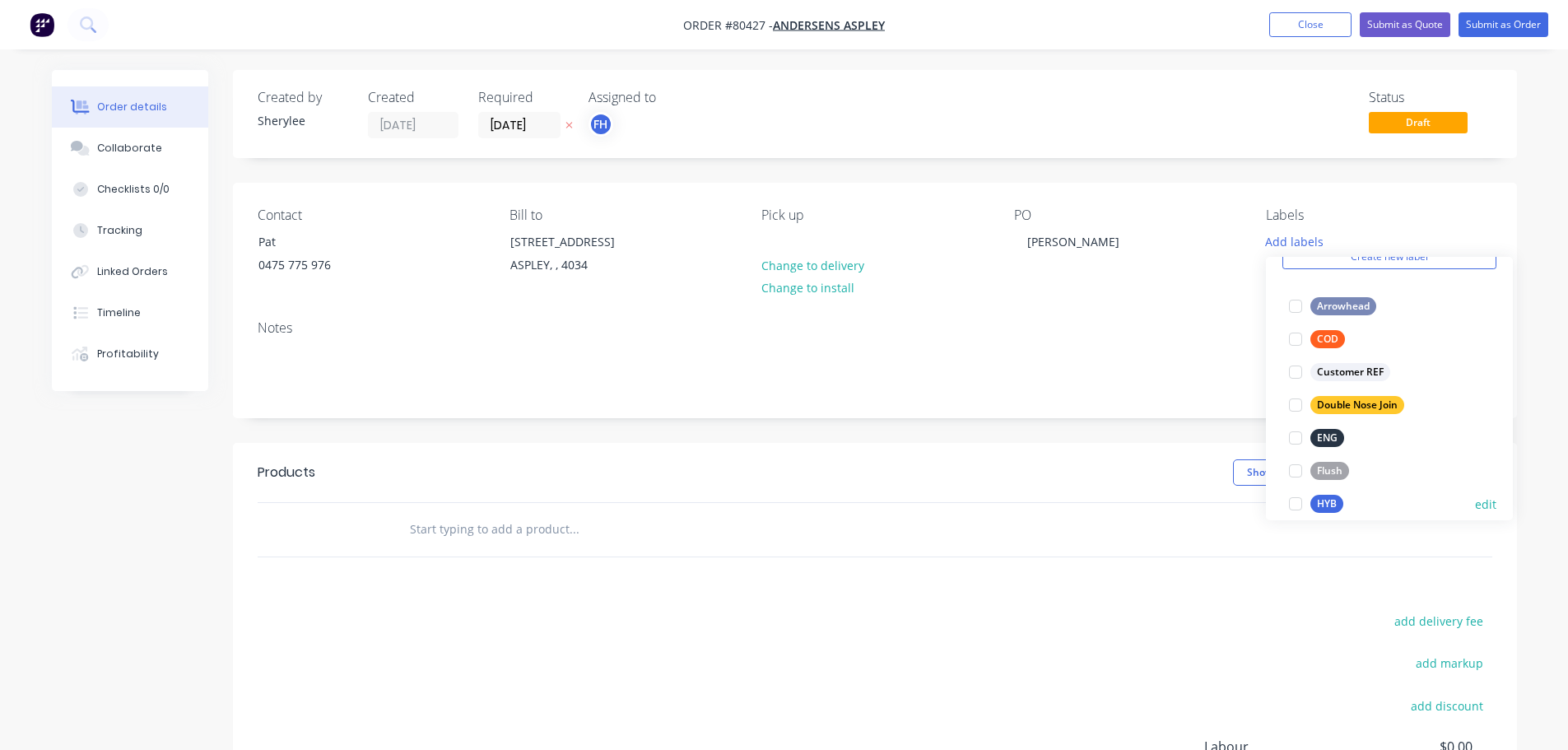
click at [1294, 505] on div at bounding box center [1295, 503] width 33 height 33
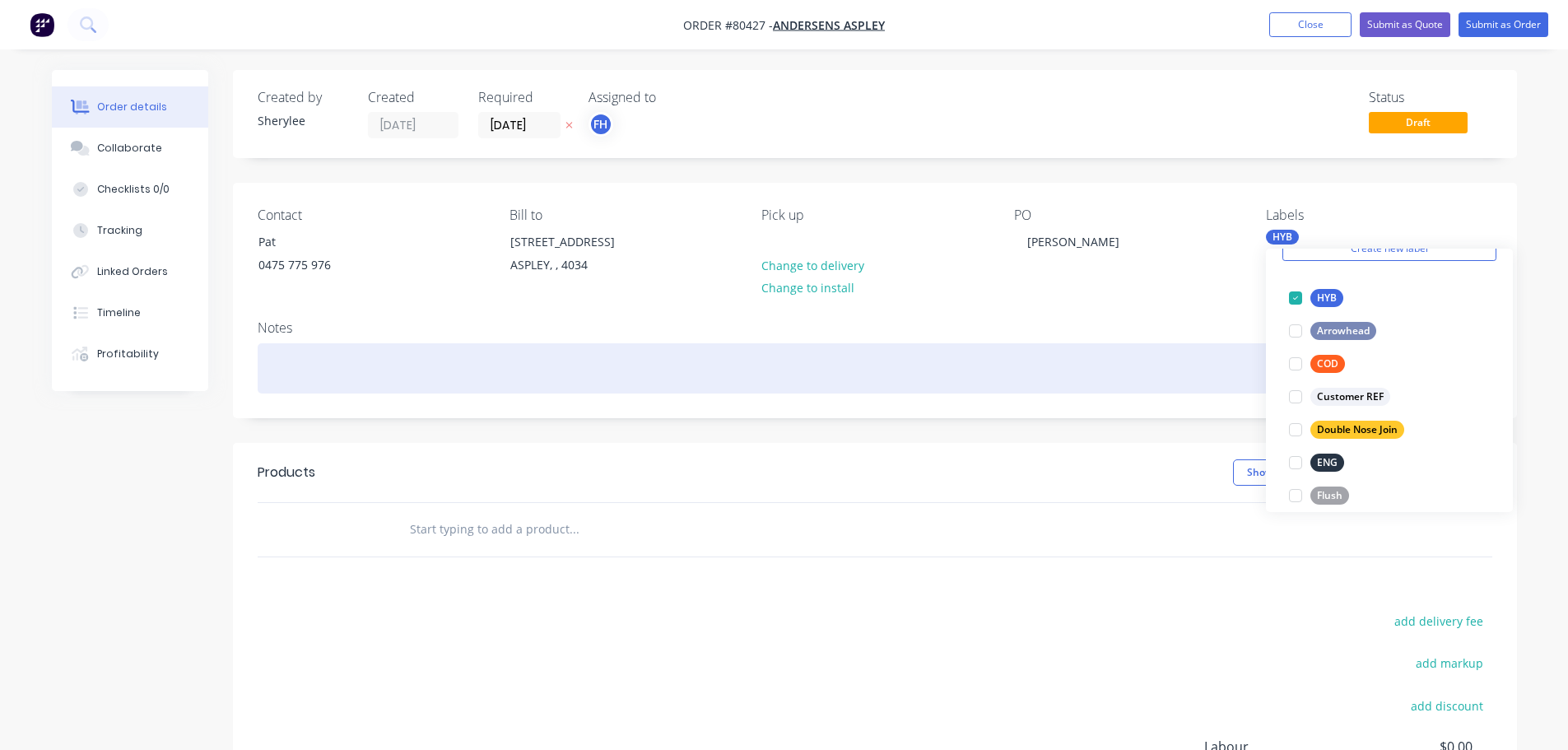
click at [443, 370] on div at bounding box center [875, 368] width 1235 height 50
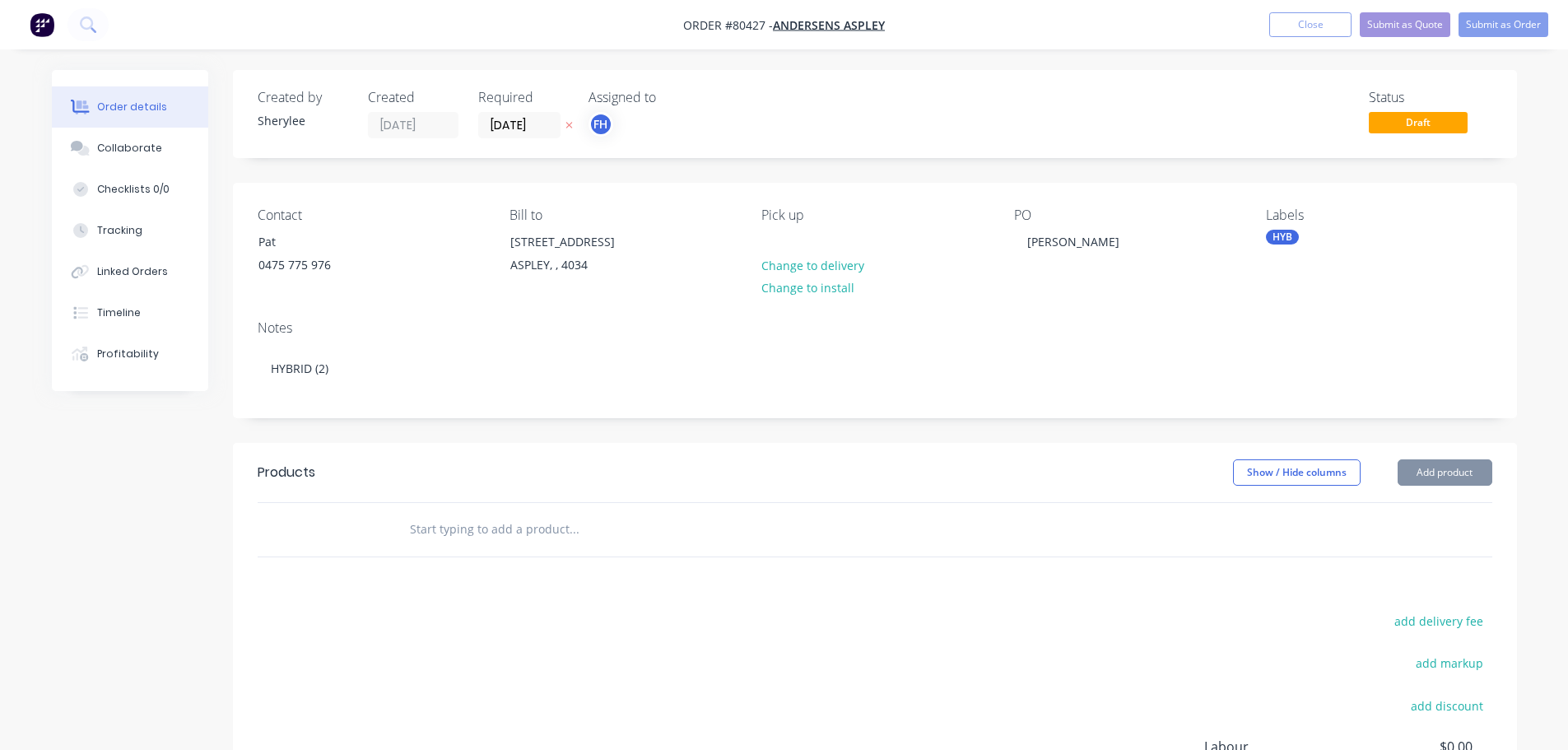
click at [456, 528] on input "text" at bounding box center [573, 528] width 329 height 33
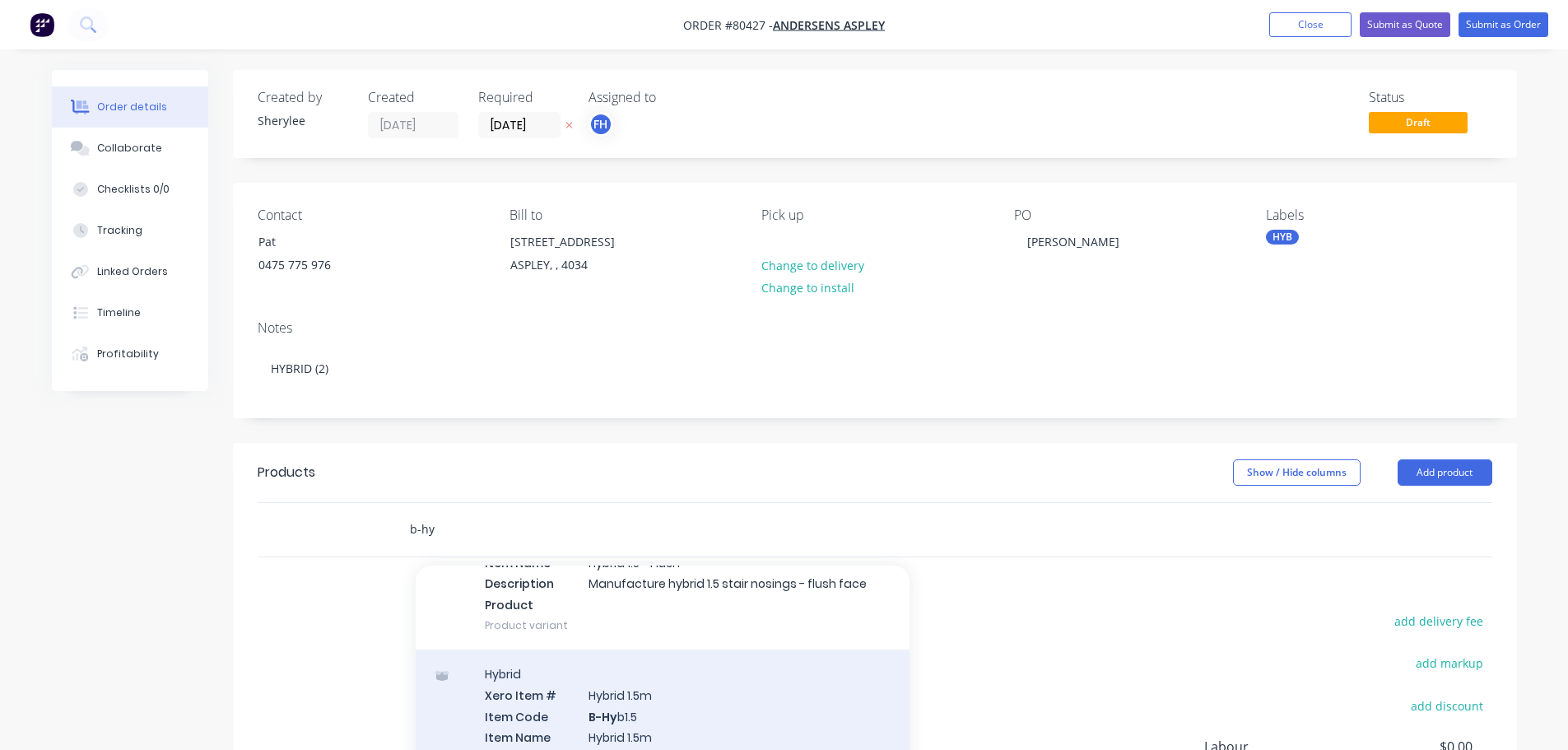
type input "b-hy"
click at [696, 701] on div "Hybrid Xero Item # Hybrid 1.5m Item Code B-Hy b1.5 Item Name Hybrid 1.5m Descri…" at bounding box center [663, 736] width 494 height 175
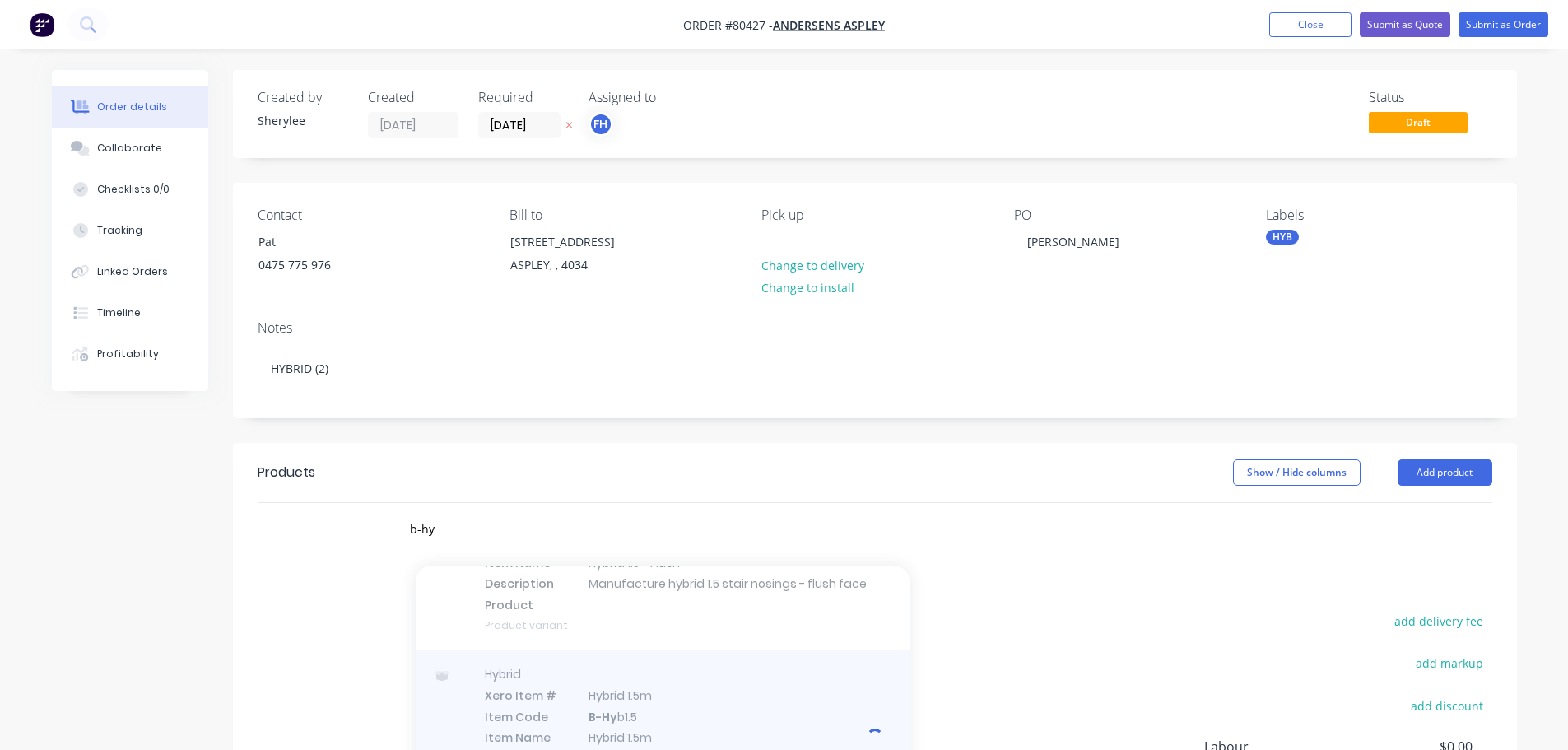
scroll to position [547, 0]
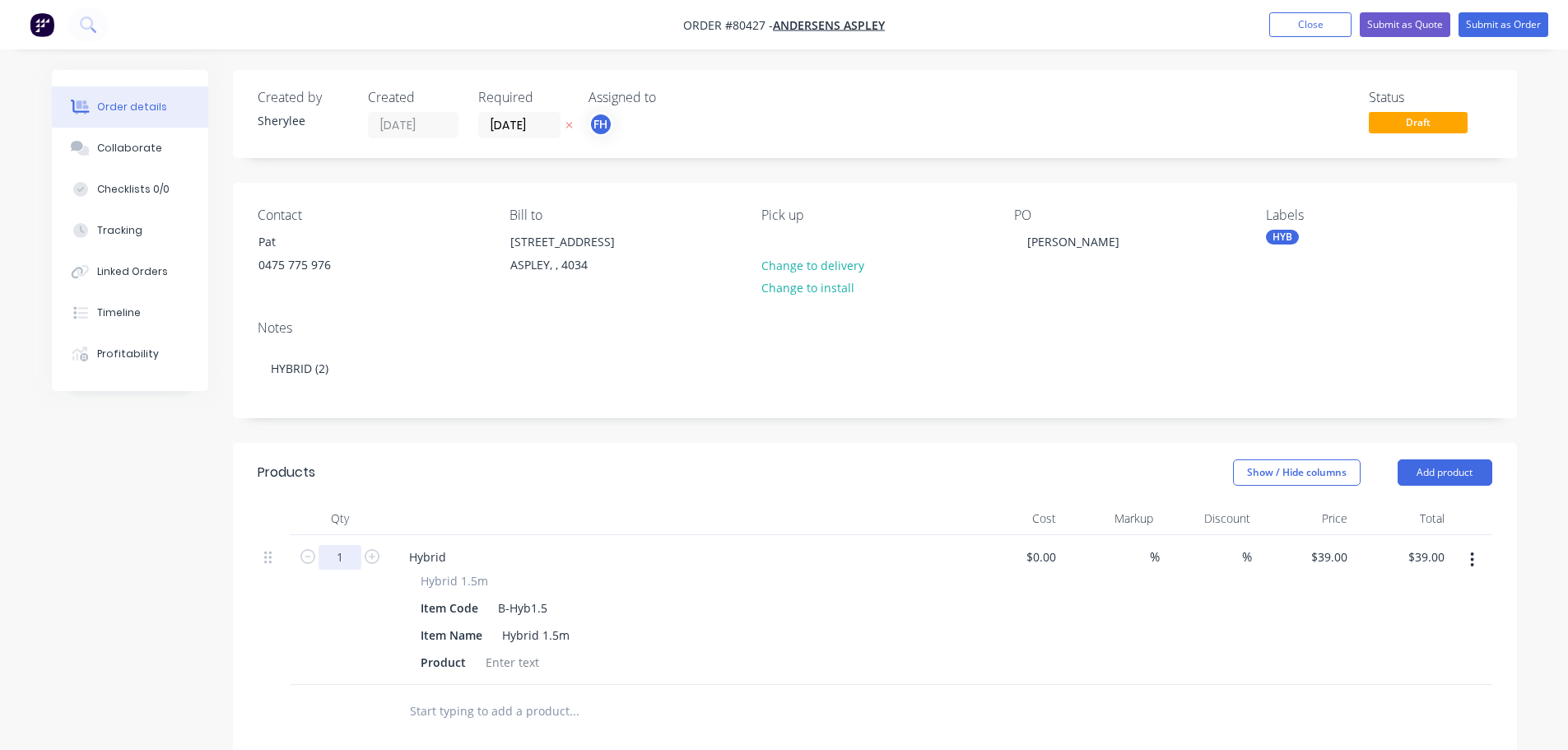
click at [346, 566] on input "1" at bounding box center [339, 557] width 43 height 25
type input "2"
type input "$78.00"
click at [523, 663] on div at bounding box center [513, 661] width 67 height 24
click at [516, 660] on div at bounding box center [513, 661] width 67 height 24
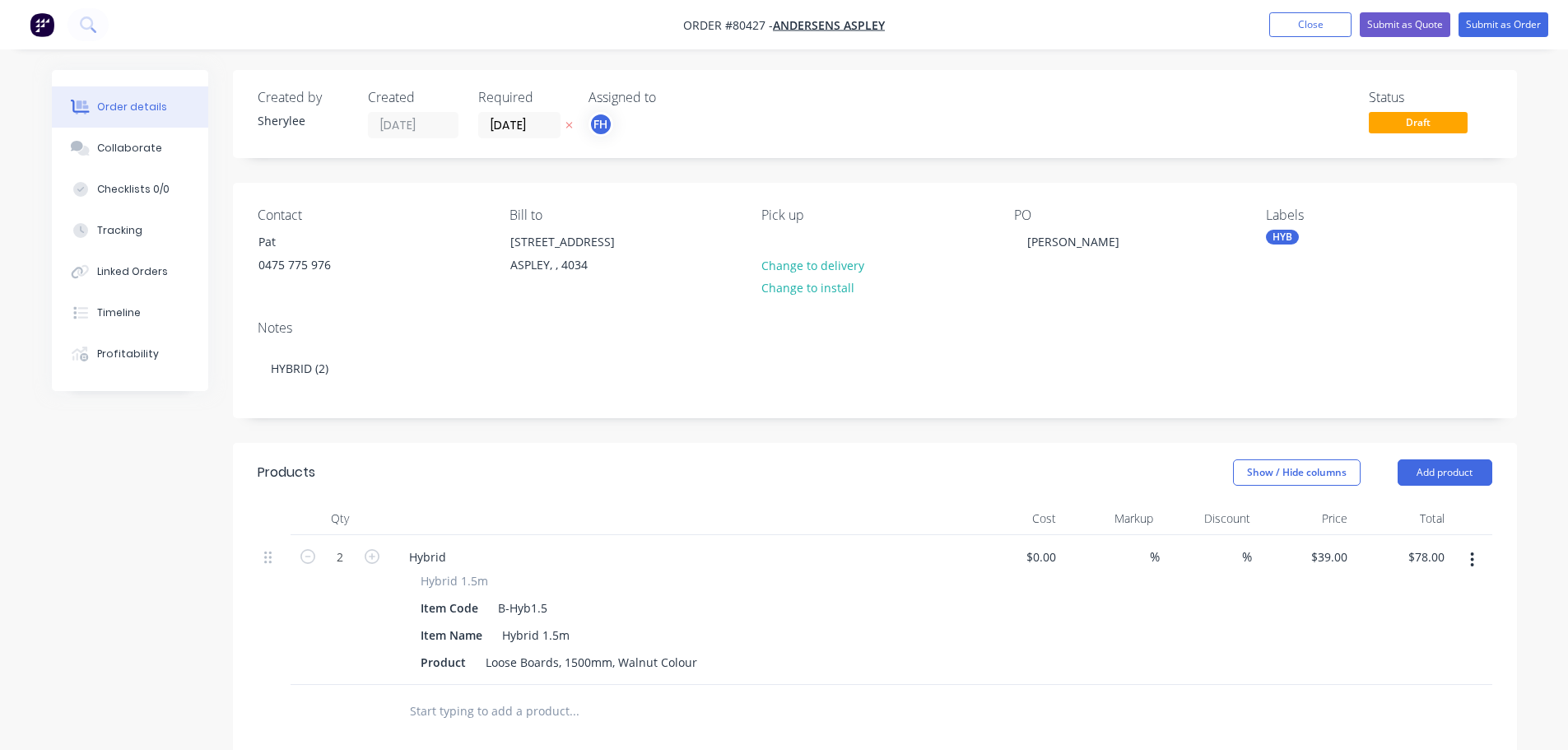
click at [516, 712] on input "text" at bounding box center [573, 710] width 329 height 33
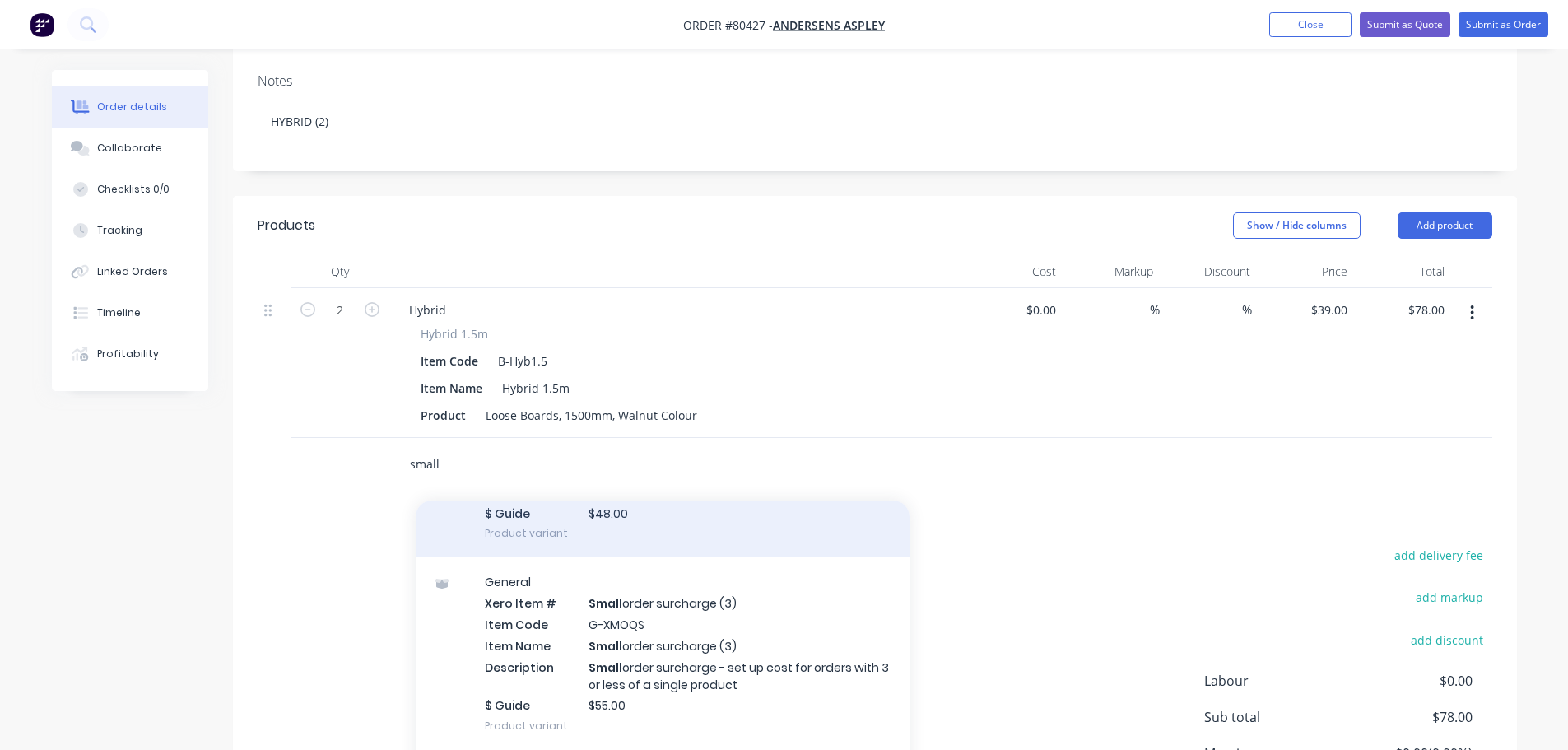
scroll to position [201, 0]
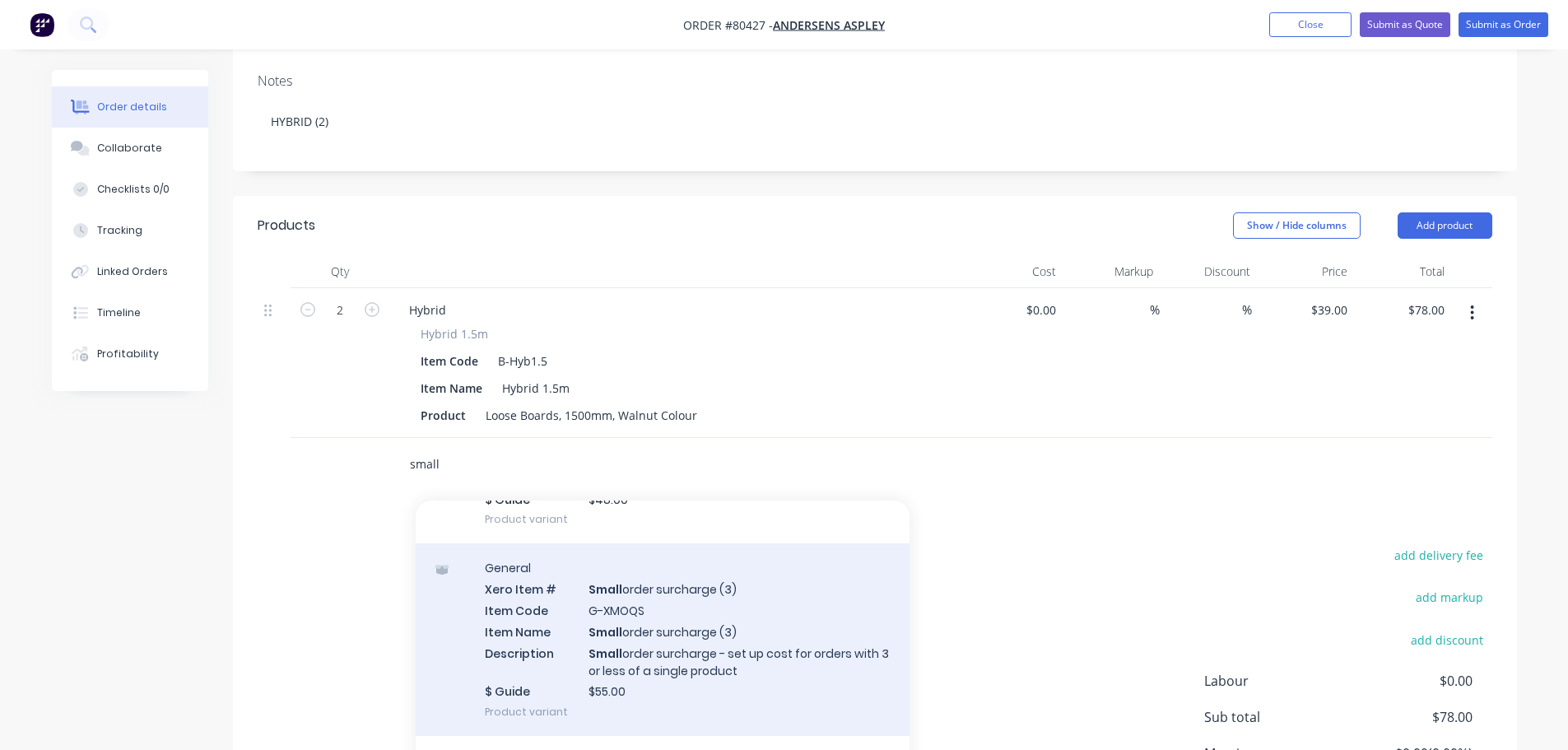
type input "small"
click at [791, 605] on div "General Xero Item # Small order surcharge (3) Item Code G-XMOQS Item Name Small…" at bounding box center [663, 639] width 494 height 193
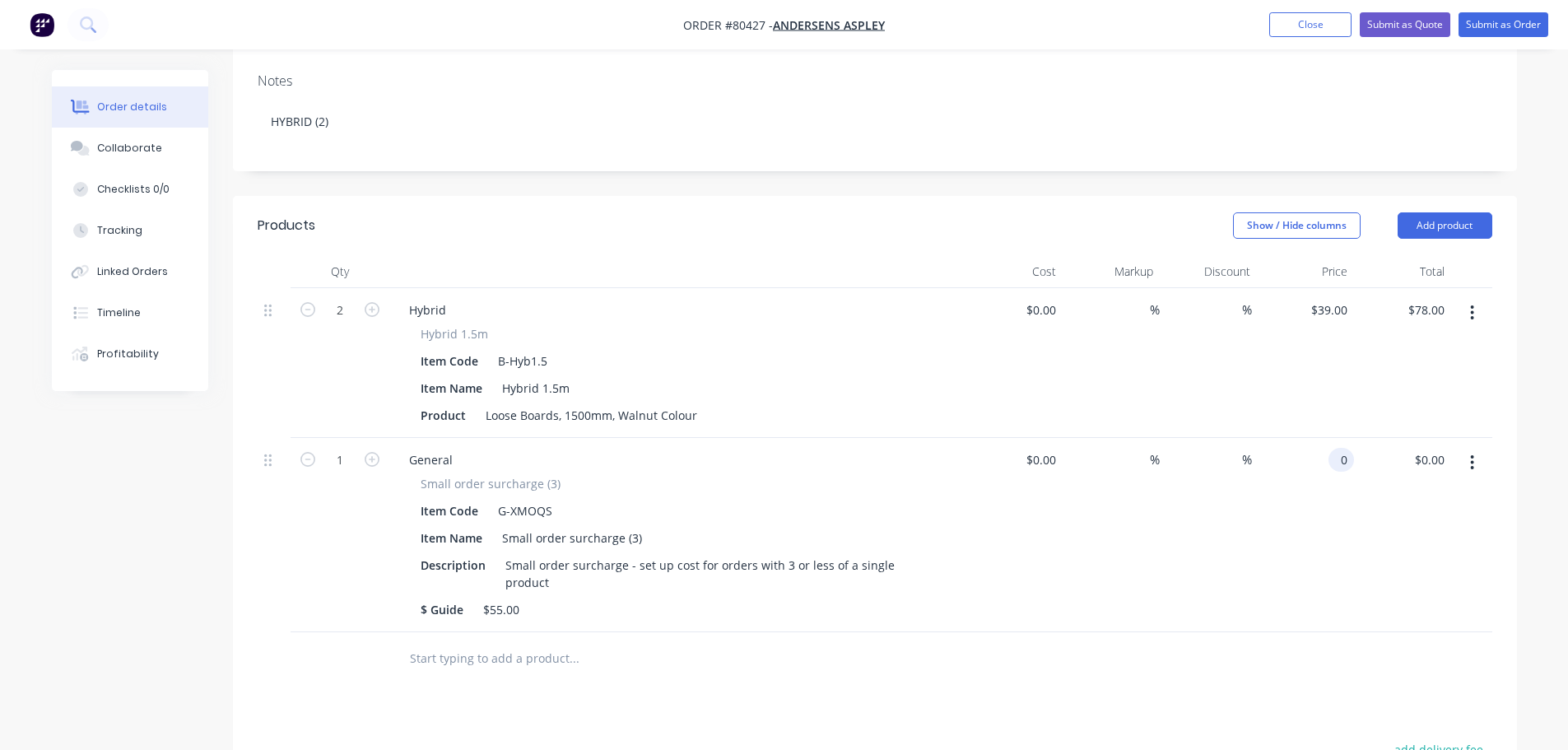
click at [1323, 463] on div "0 0" at bounding box center [1305, 535] width 97 height 194
type input "$55.00"
click at [571, 686] on div "Products Show / Hide columns Add product Qty Cost Markup Discount Price Total 2…" at bounding box center [875, 638] width 1284 height 885
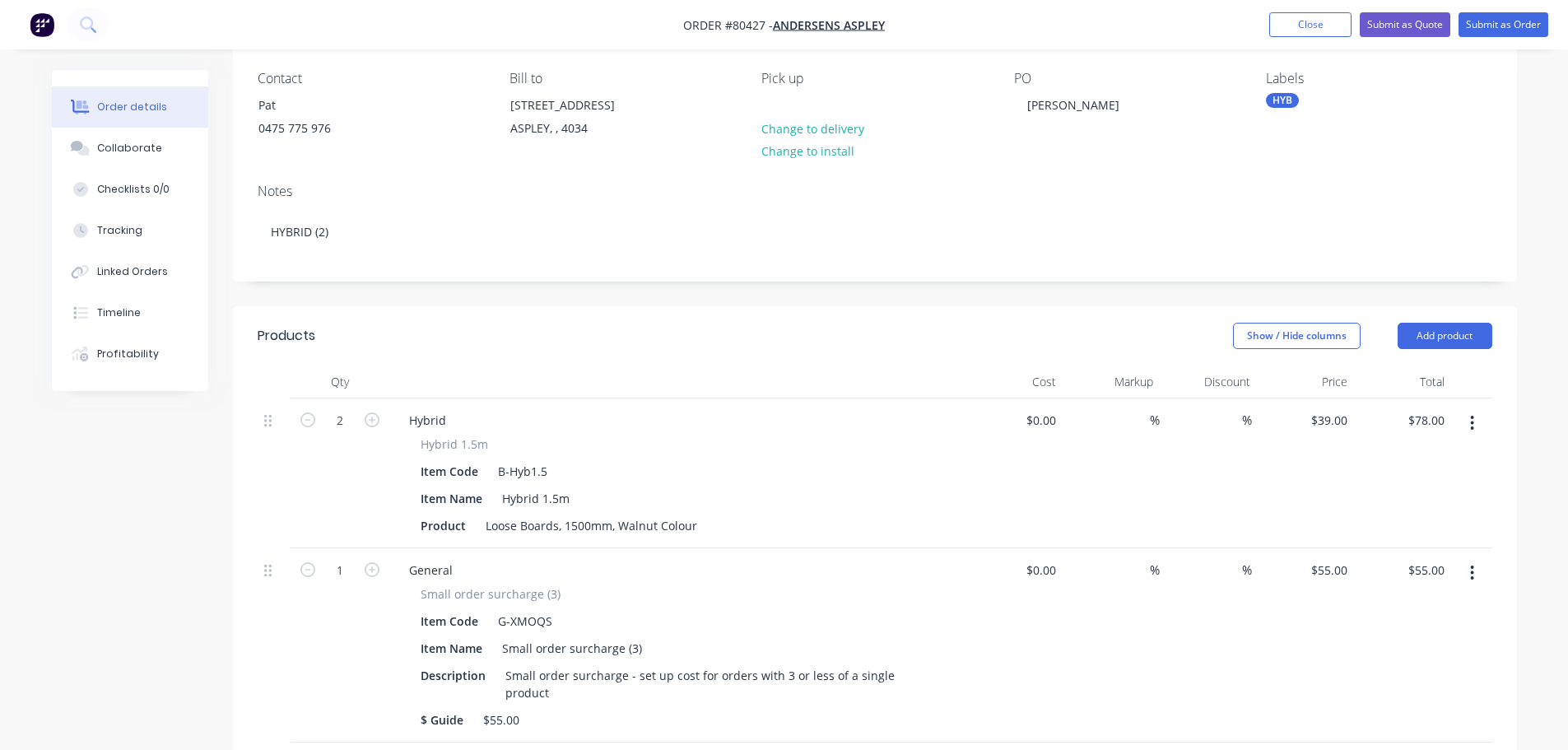
scroll to position [0, 0]
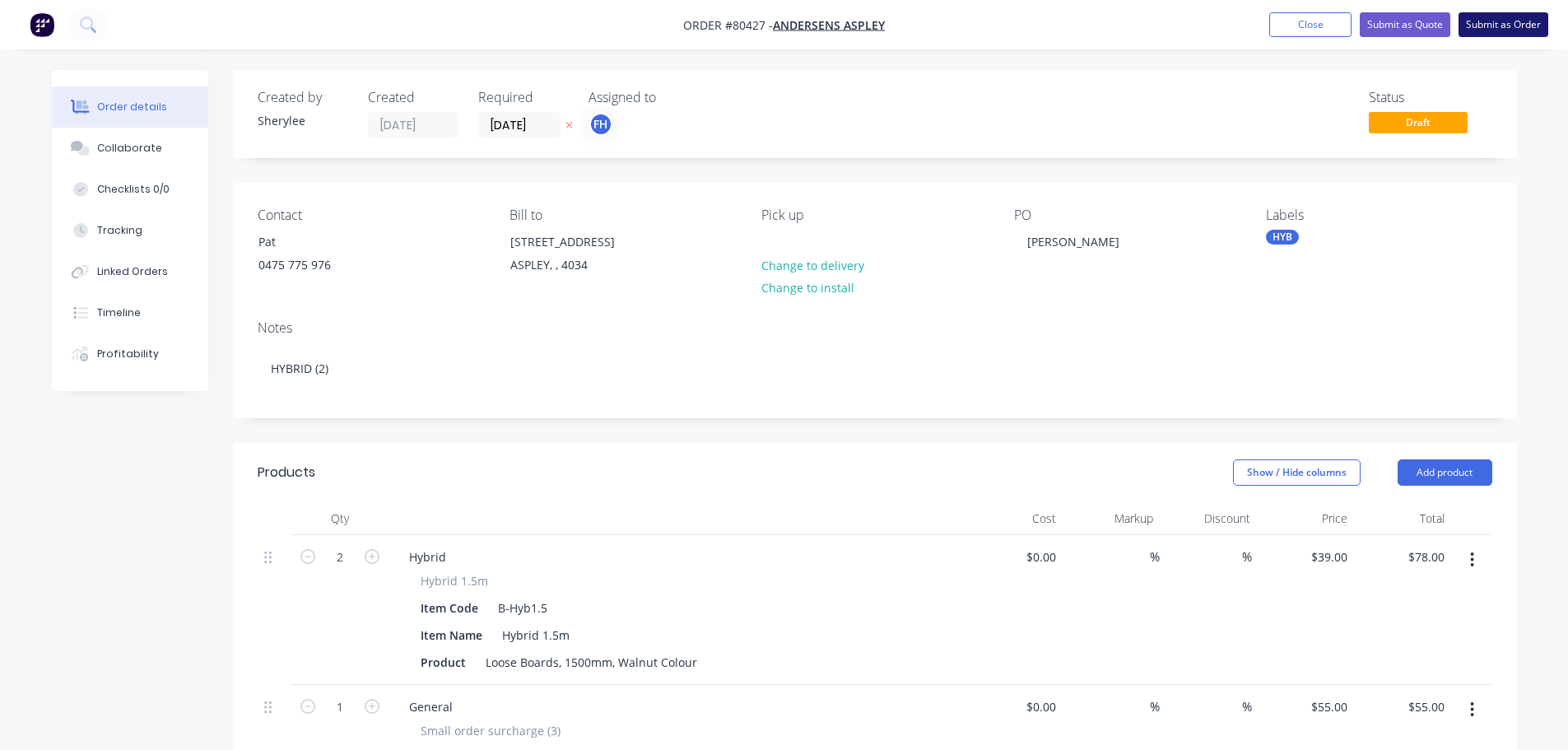
click at [1504, 21] on button "Submit as Order" at bounding box center [1504, 25] width 90 height 25
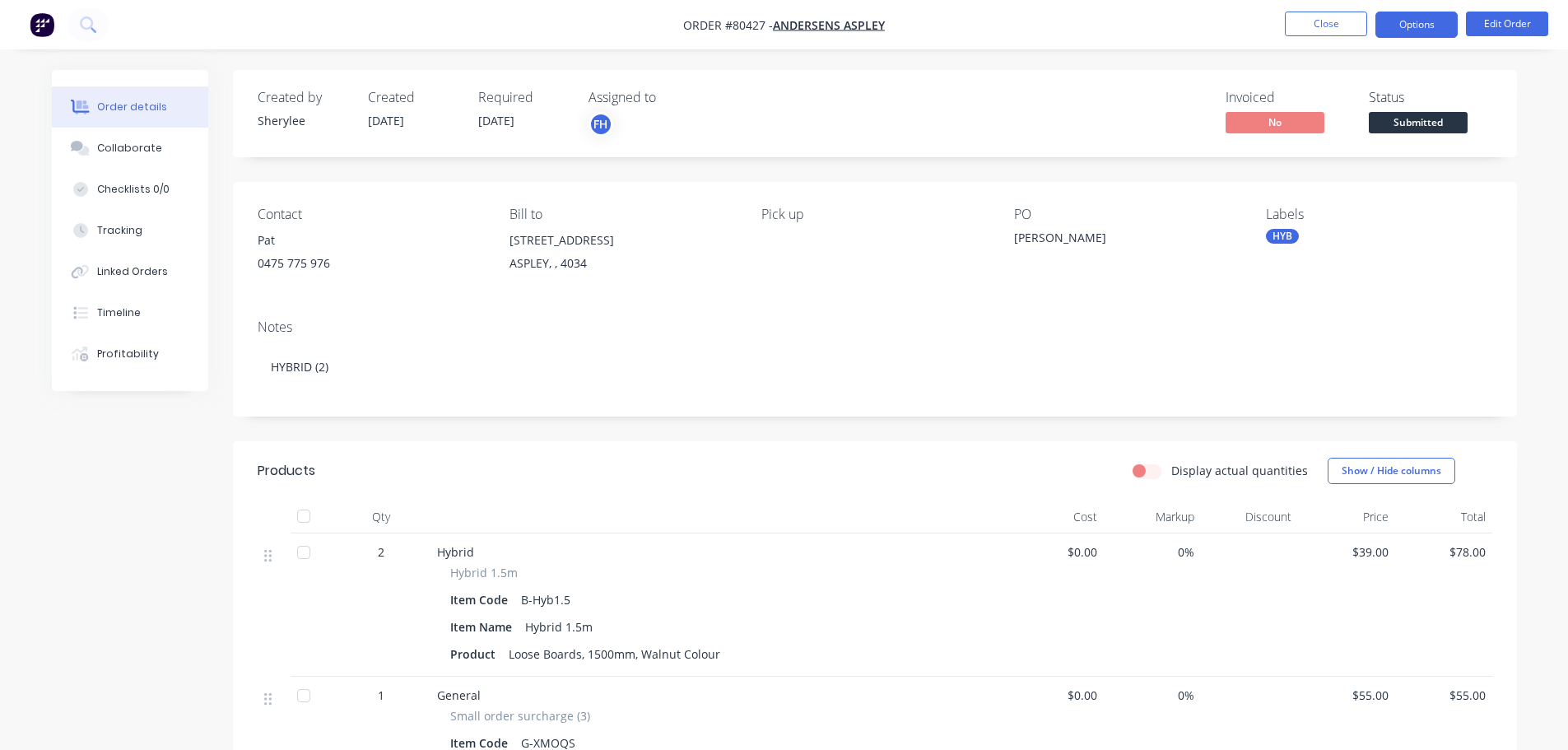
click at [1421, 25] on button "Options" at bounding box center [1417, 25] width 83 height 26
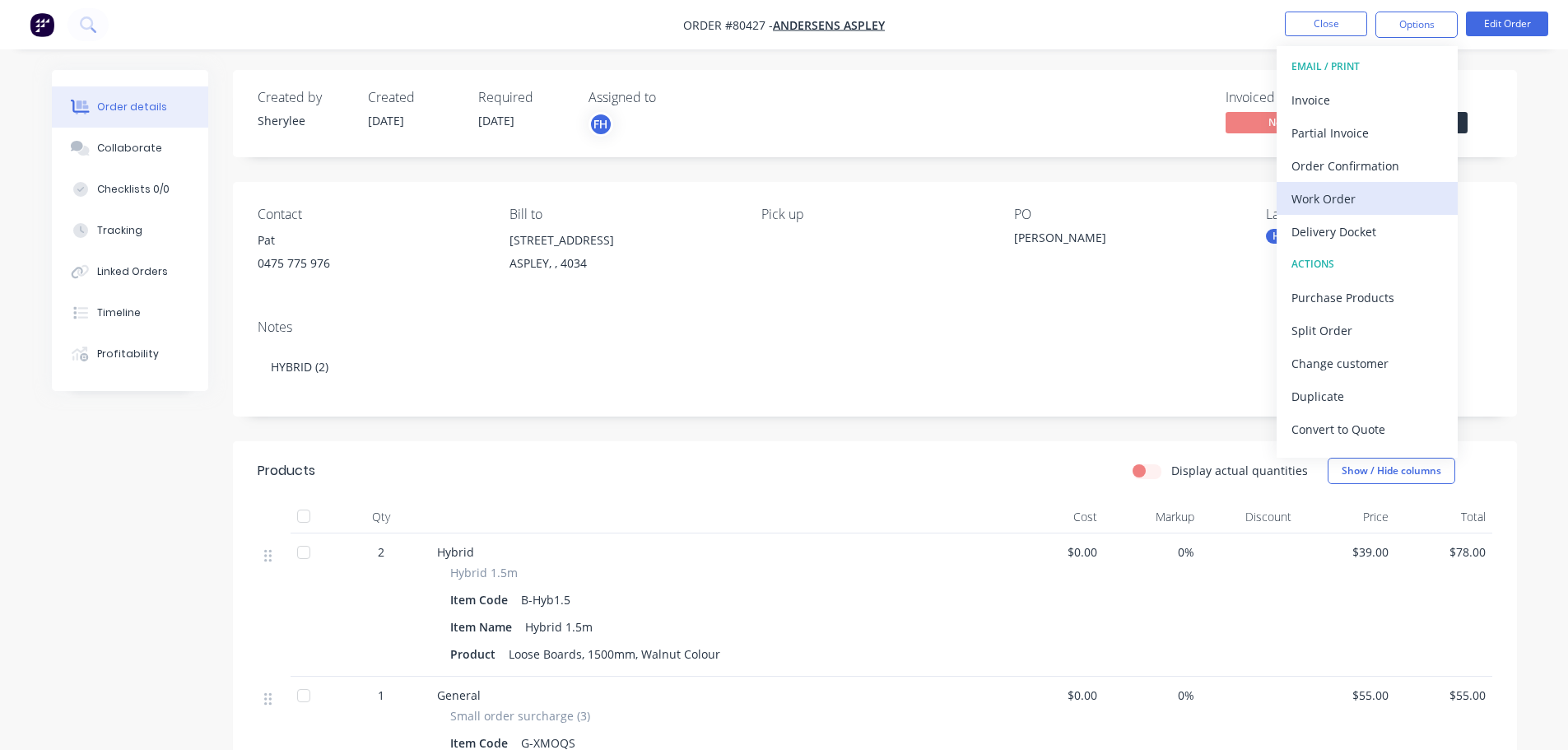
click at [1338, 195] on div "Work Order" at bounding box center [1367, 198] width 151 height 24
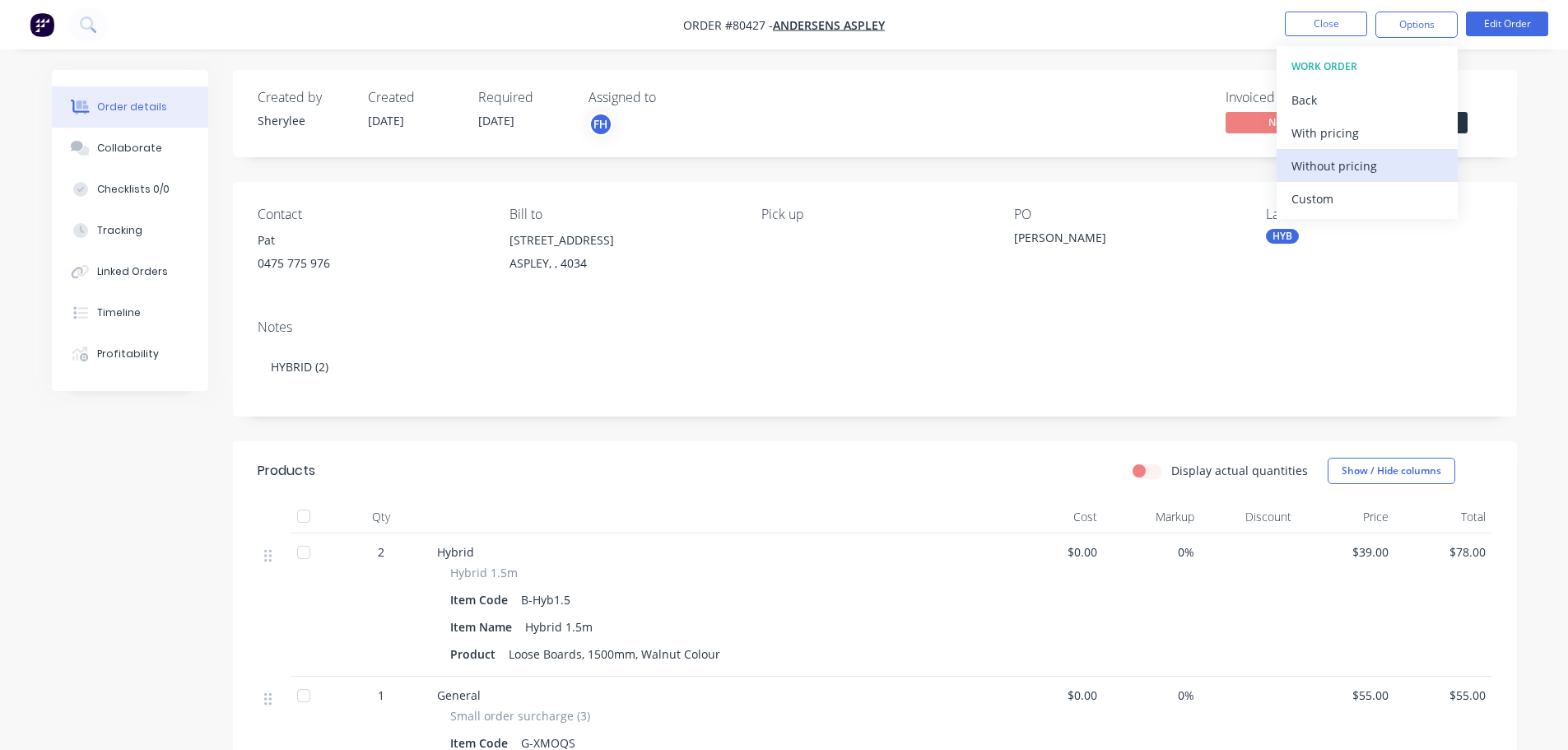
click at [1353, 165] on div "Without pricing" at bounding box center [1367, 165] width 151 height 24
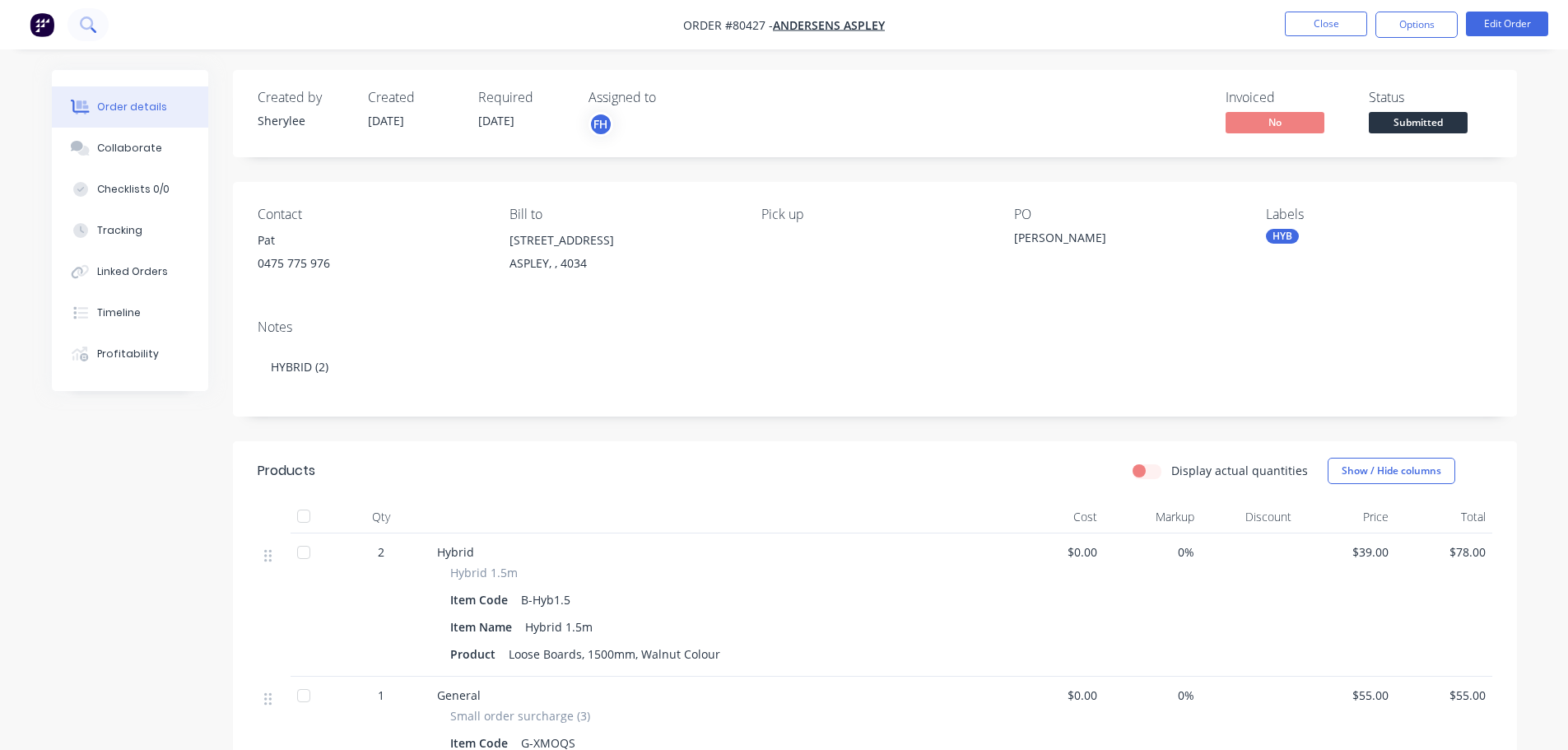
click at [91, 24] on icon at bounding box center [86, 23] width 13 height 13
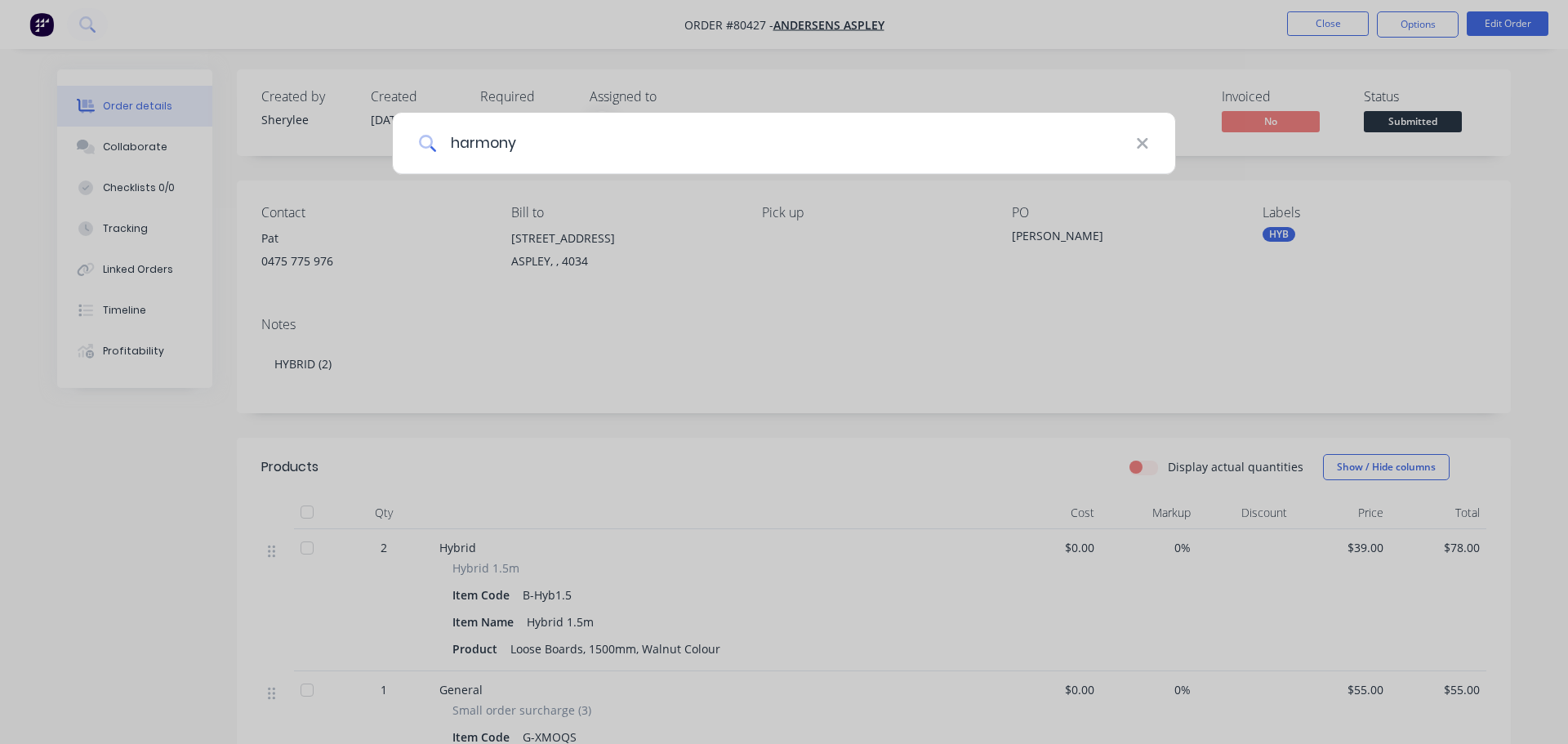
type input "harmony"
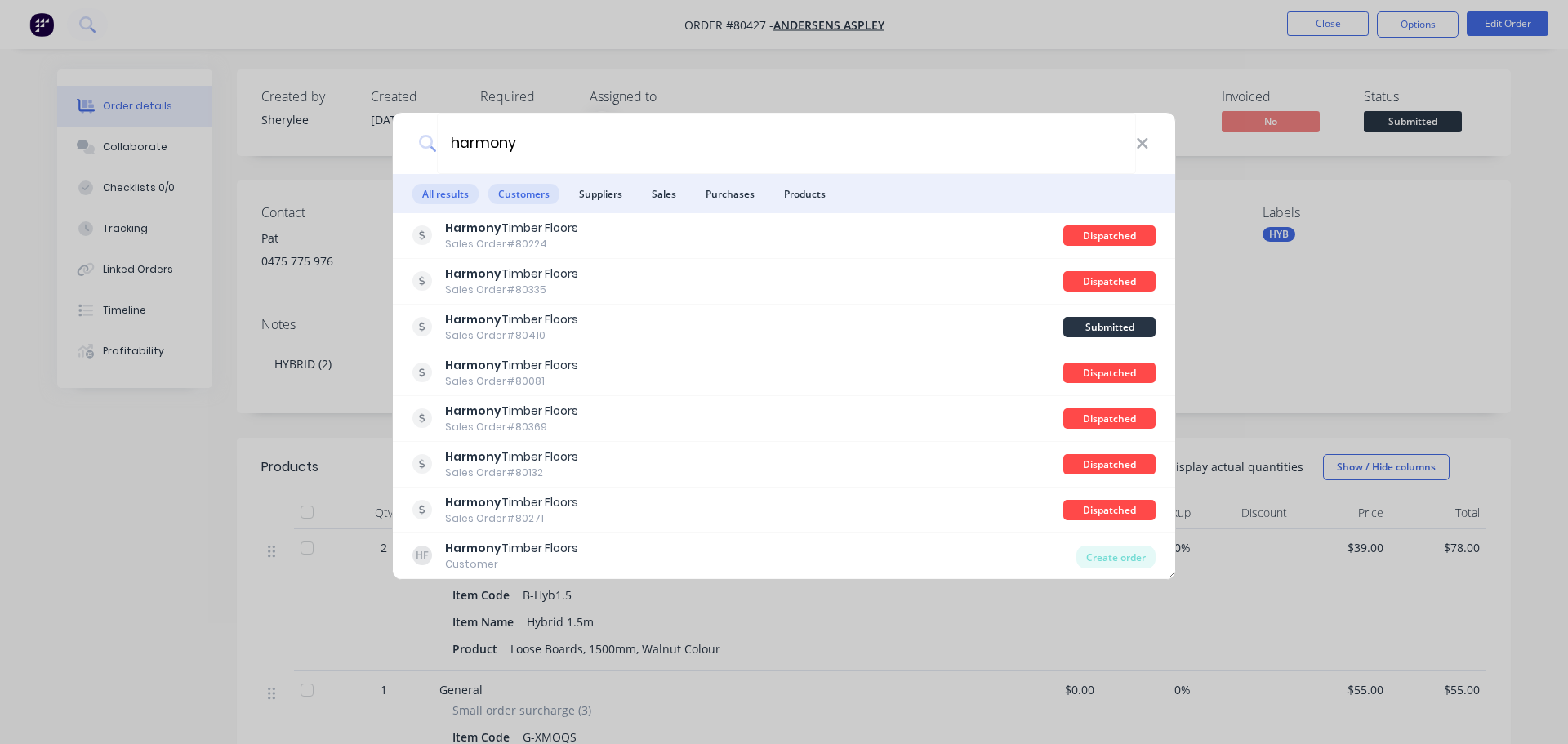
click at [533, 185] on span "Customers" at bounding box center [524, 194] width 71 height 20
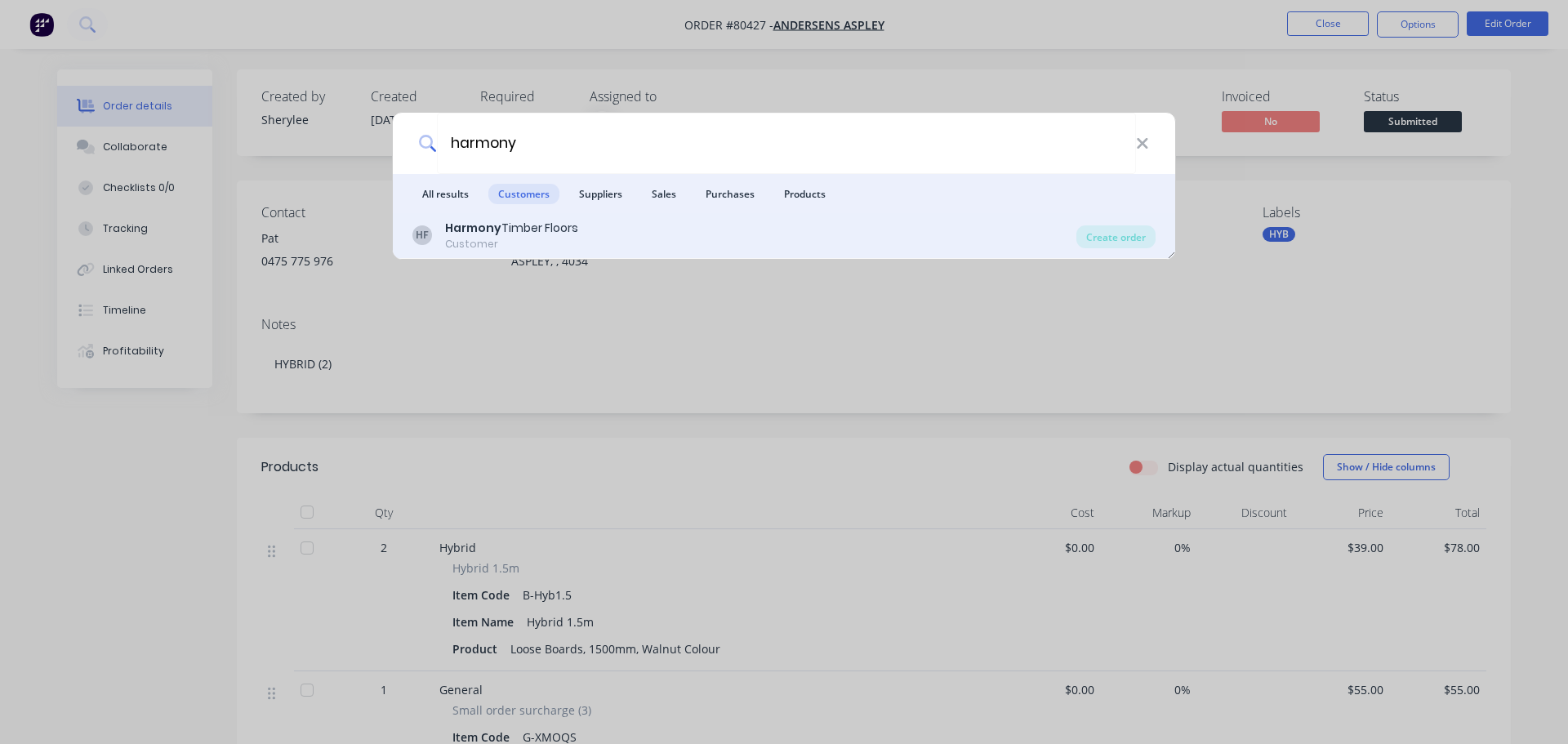
click at [522, 234] on div "Harmony Timber Floors" at bounding box center [511, 229] width 134 height 17
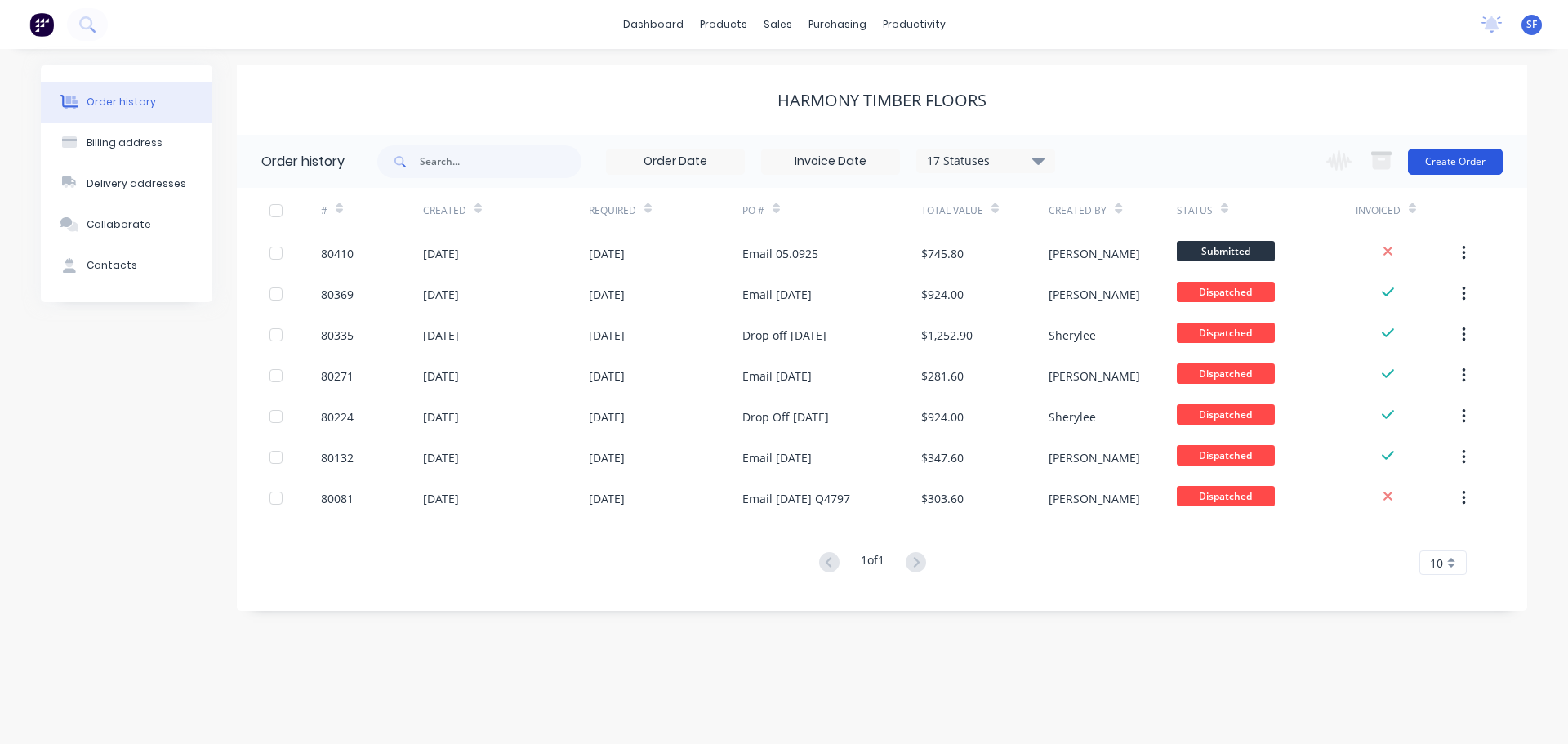
click at [1431, 159] on button "Create Order" at bounding box center [1455, 161] width 95 height 26
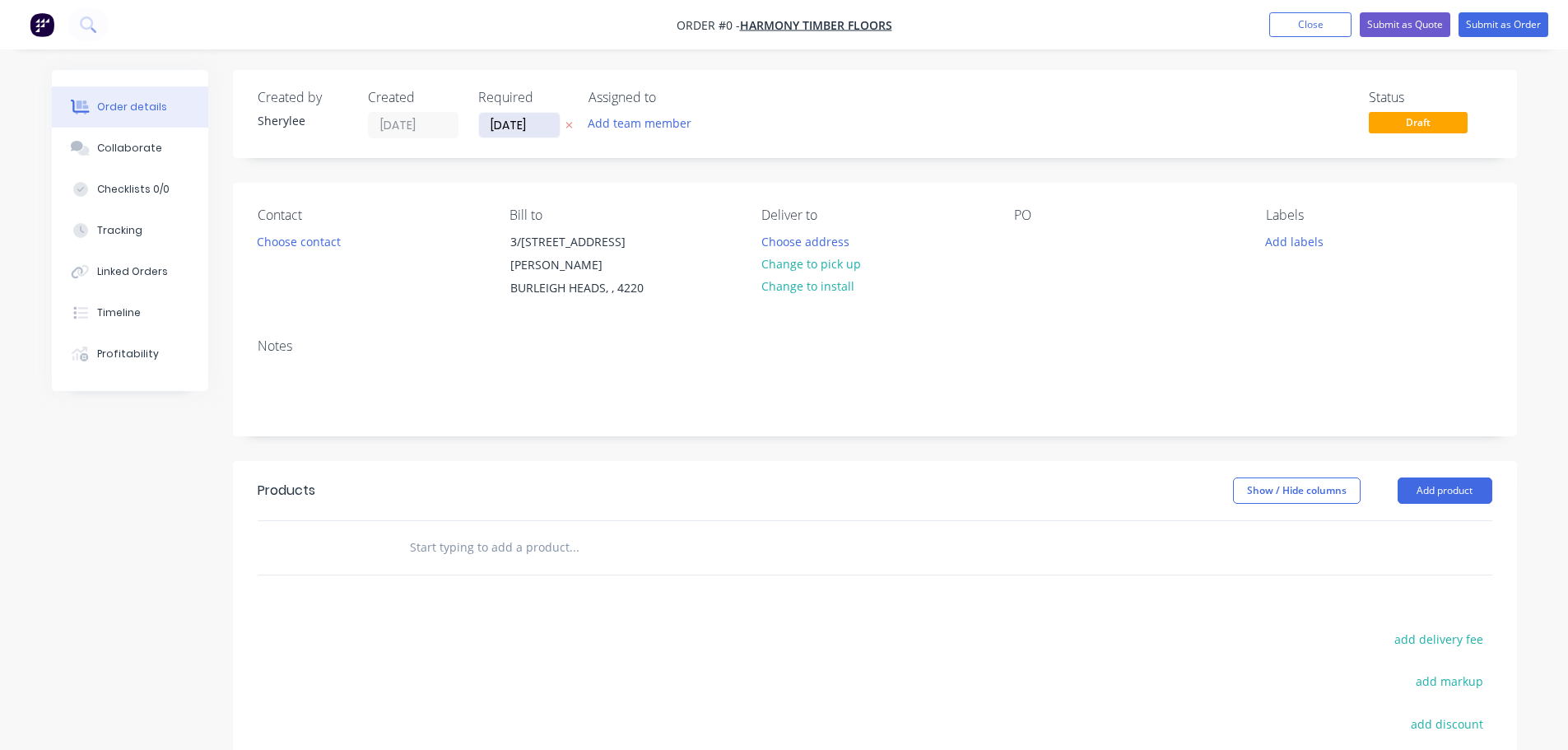
click at [519, 127] on input "[DATE]" at bounding box center [520, 125] width 81 height 25
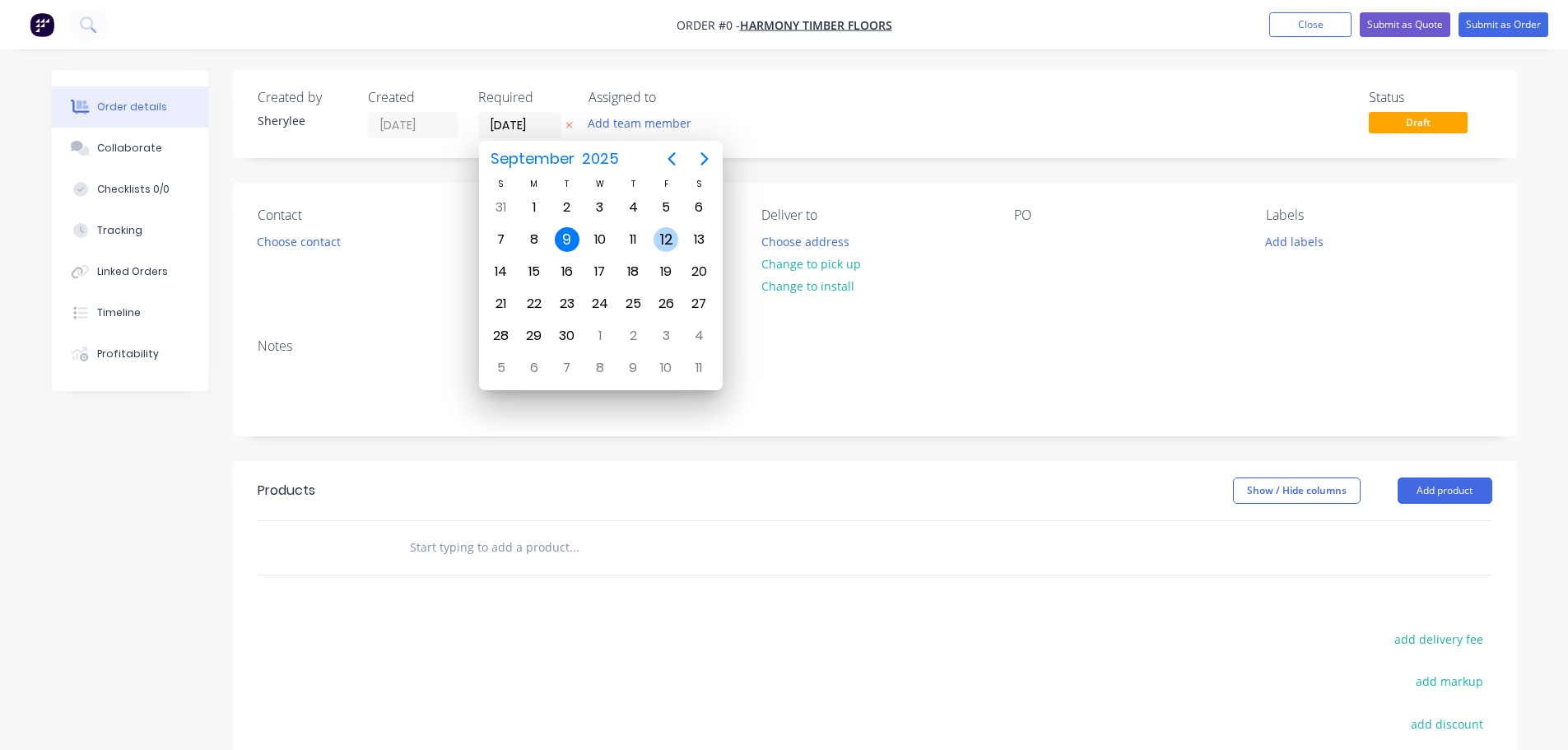
click at [662, 234] on div "12" at bounding box center [666, 239] width 25 height 25
type input "[DATE]"
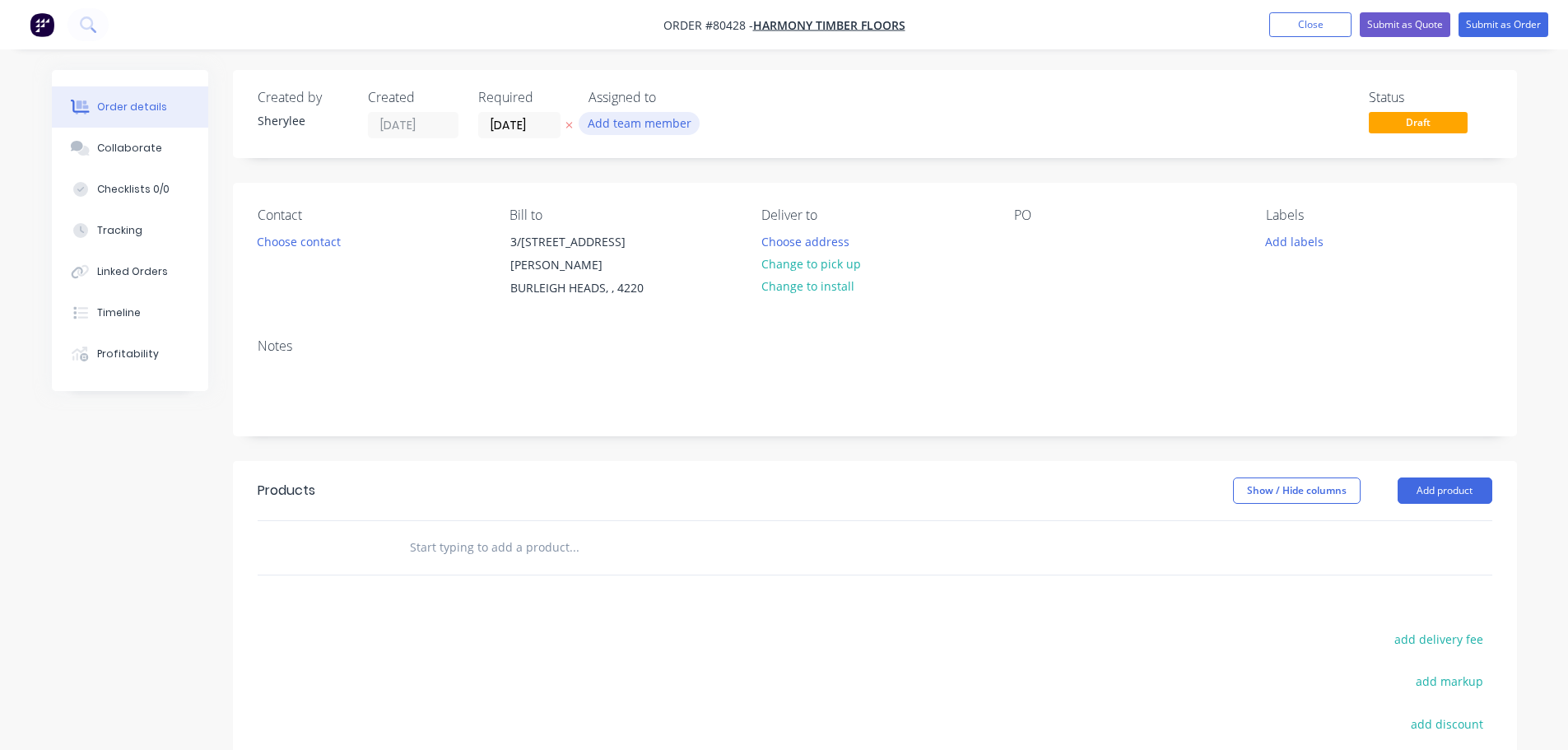
click at [629, 130] on button "Add team member" at bounding box center [639, 122] width 121 height 22
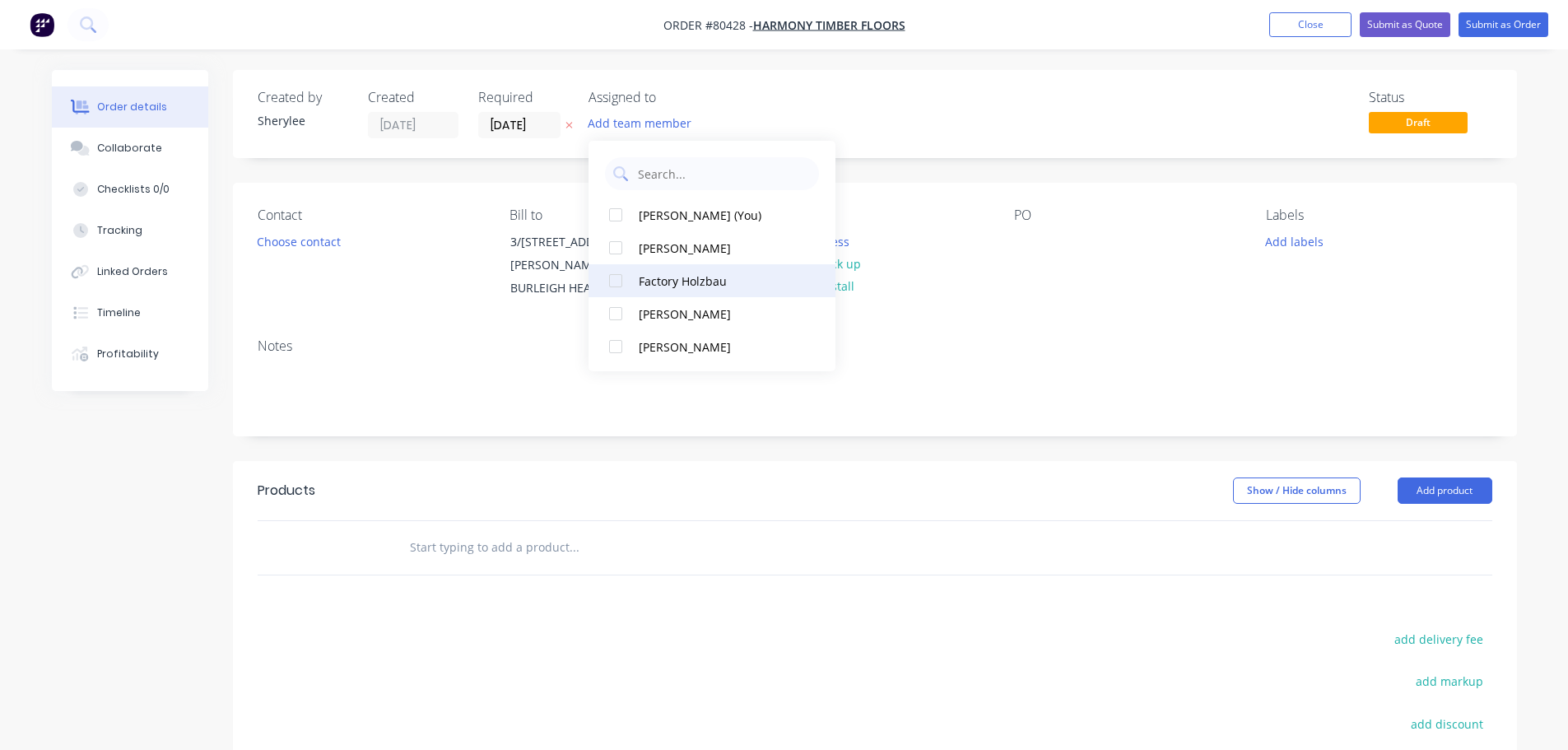
click at [617, 281] on div at bounding box center [615, 280] width 33 height 33
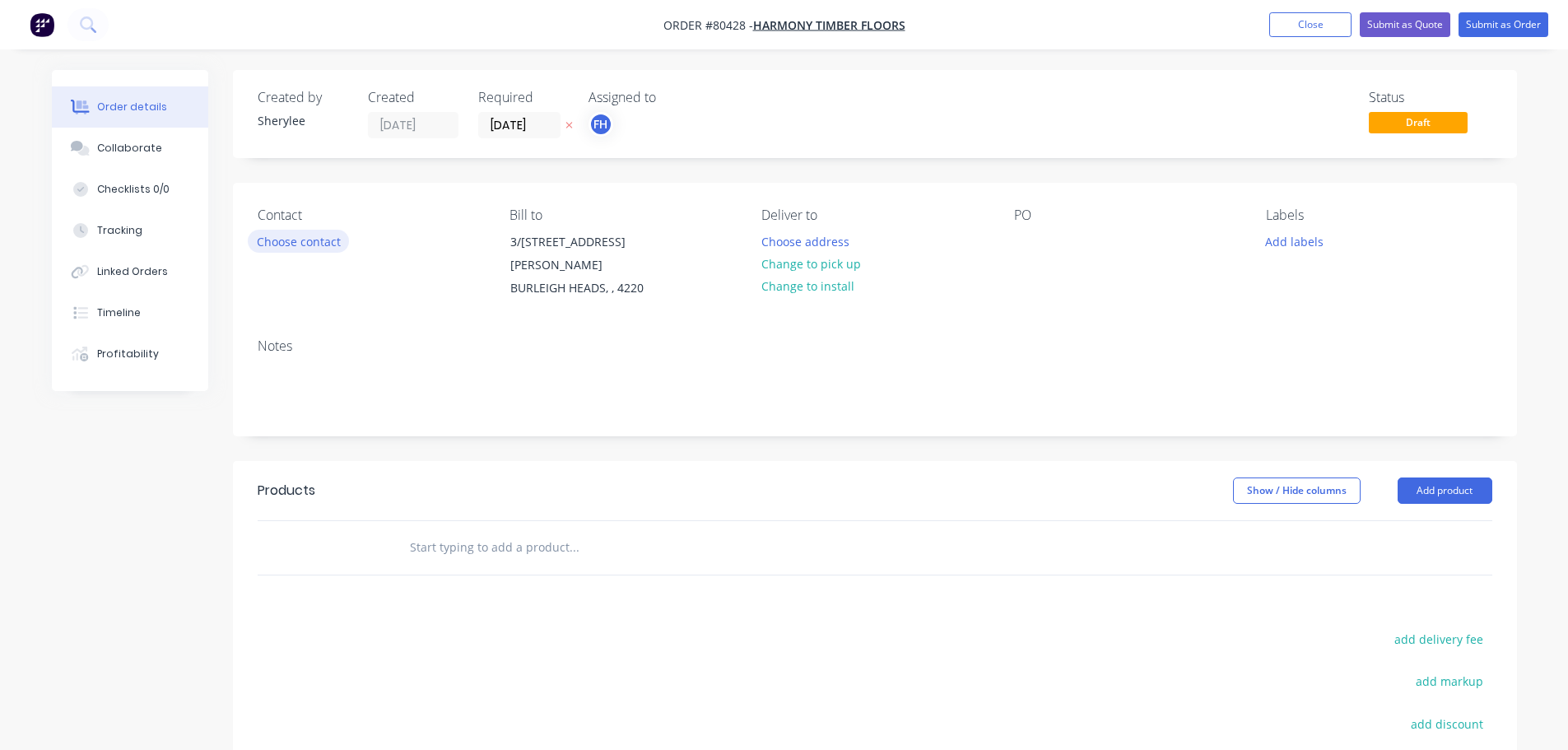
click at [273, 246] on button "Choose contact" at bounding box center [298, 240] width 101 height 22
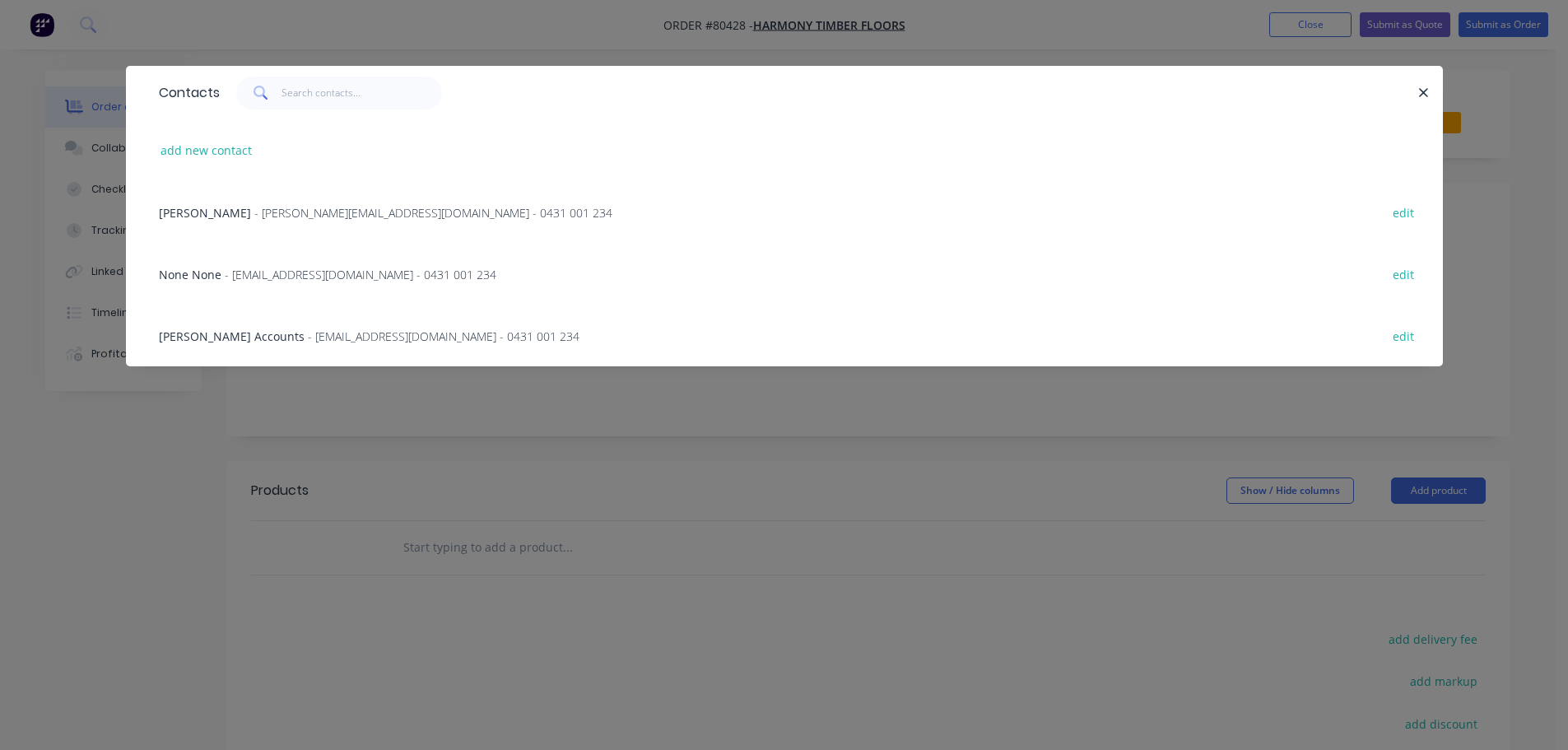
click at [276, 212] on span "- [PERSON_NAME][EMAIL_ADDRESS][DOMAIN_NAME] - 0431 001 234" at bounding box center [433, 213] width 358 height 16
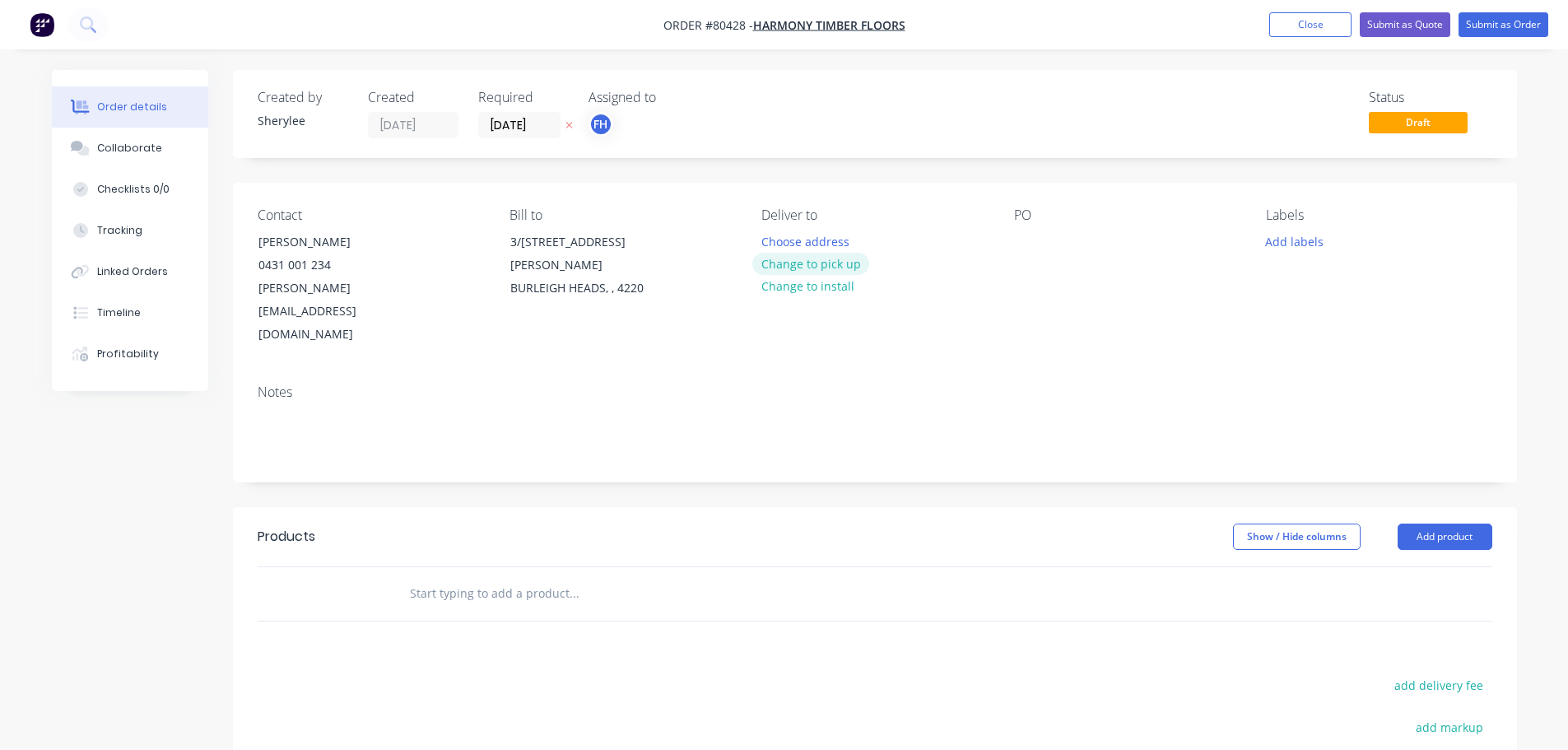
click at [814, 265] on button "Change to pick up" at bounding box center [810, 263] width 117 height 22
click at [1027, 248] on div at bounding box center [1027, 241] width 26 height 24
click at [1280, 239] on button "Add labels" at bounding box center [1295, 240] width 76 height 22
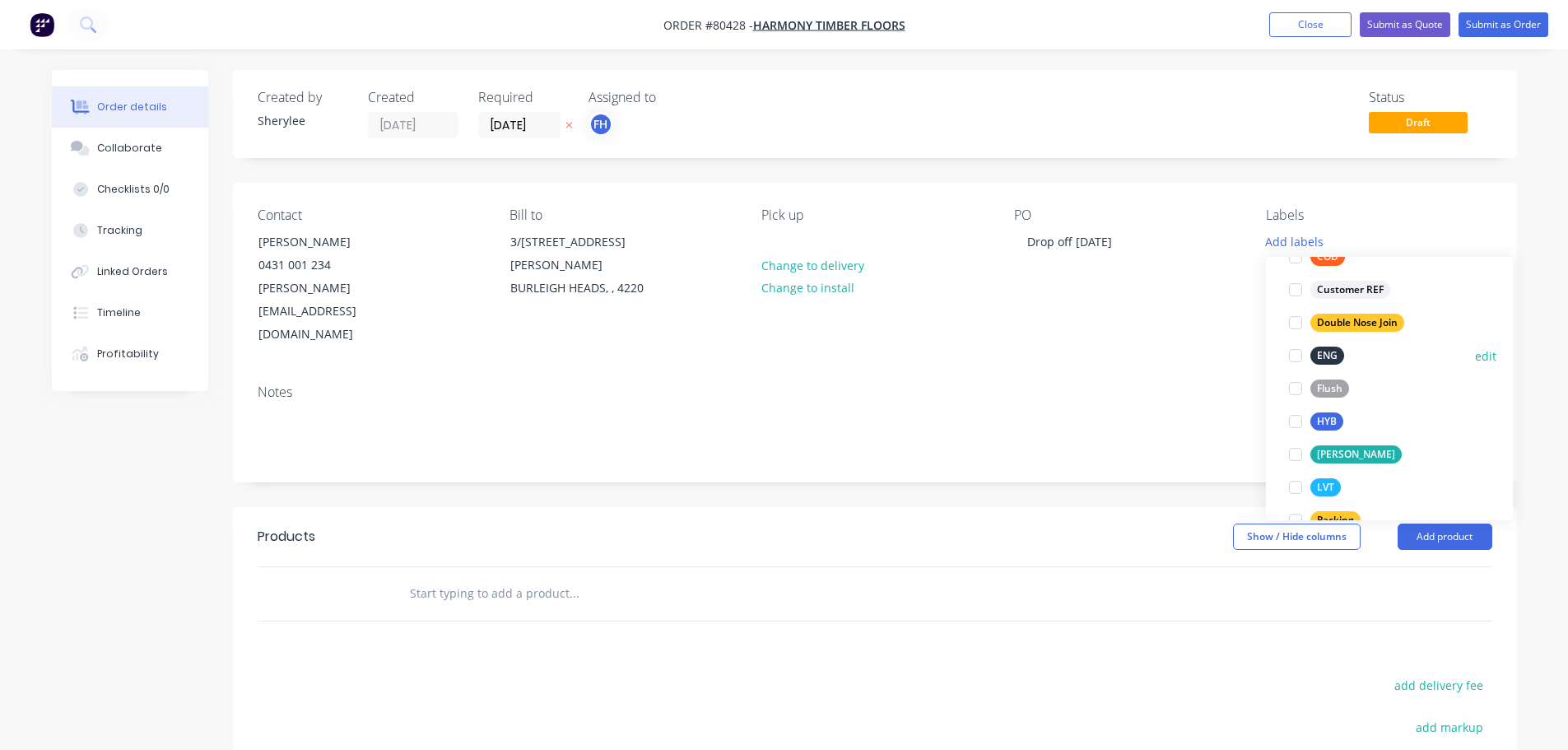
click at [1294, 354] on div at bounding box center [1295, 355] width 33 height 33
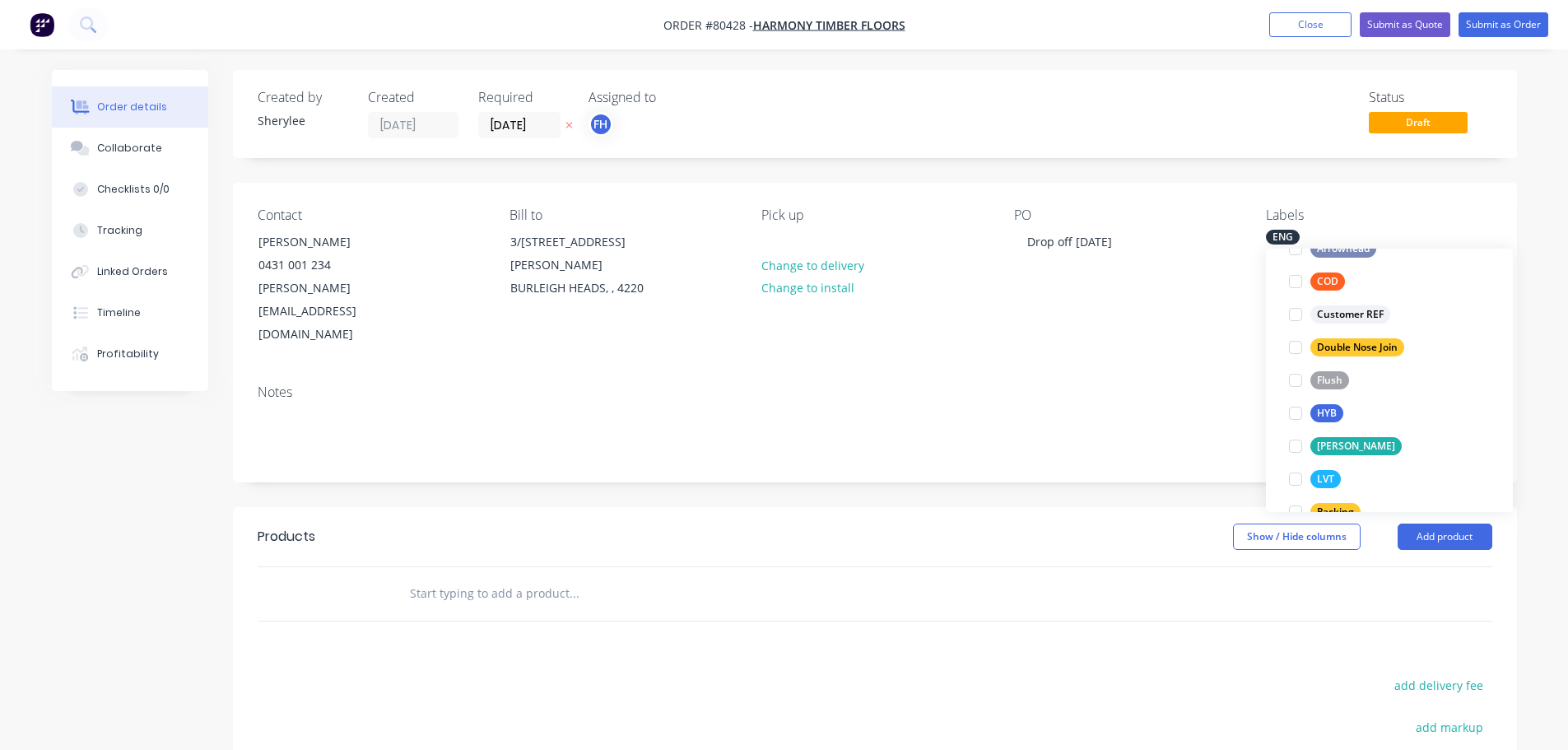
scroll to position [33, 0]
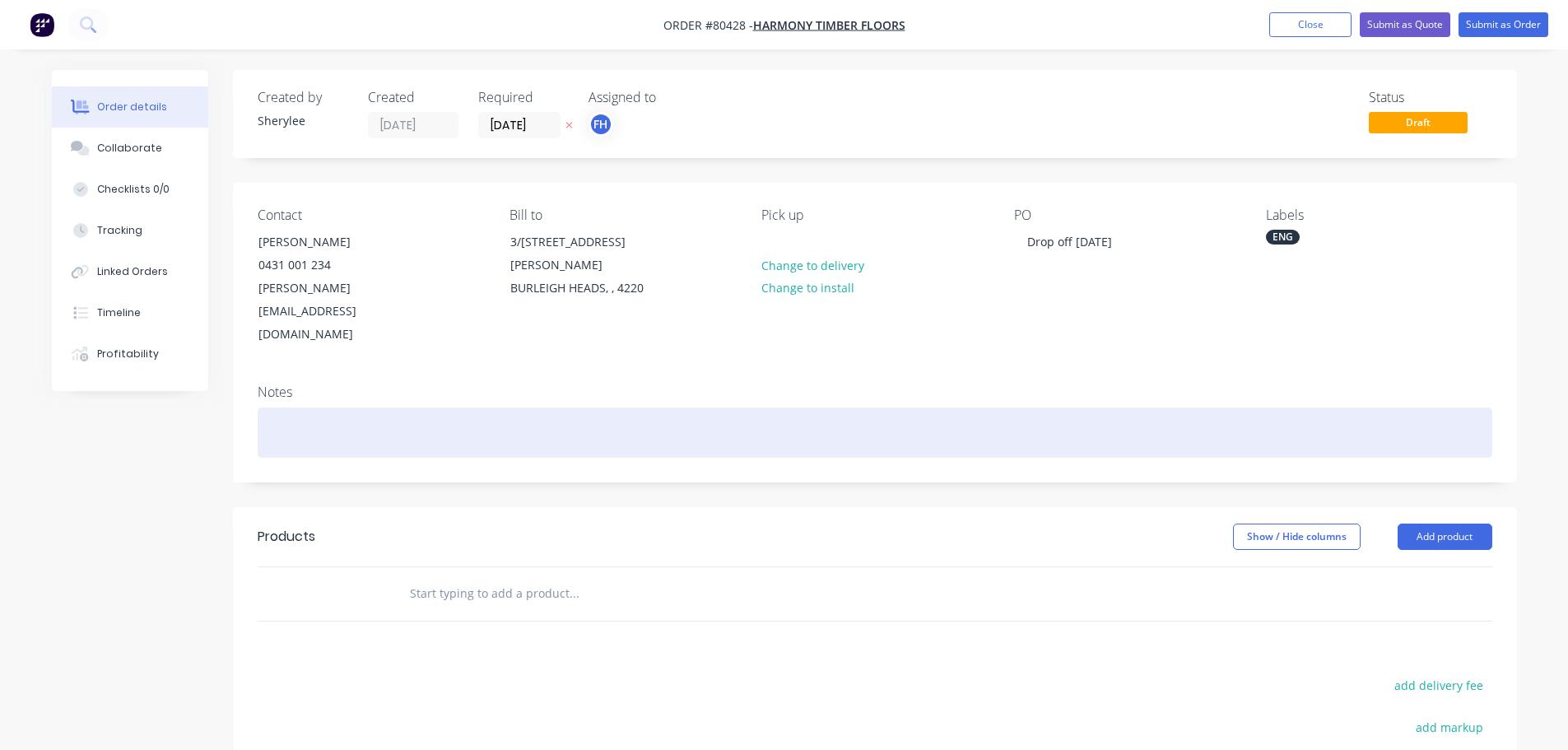
click at [399, 407] on div at bounding box center [875, 432] width 1235 height 50
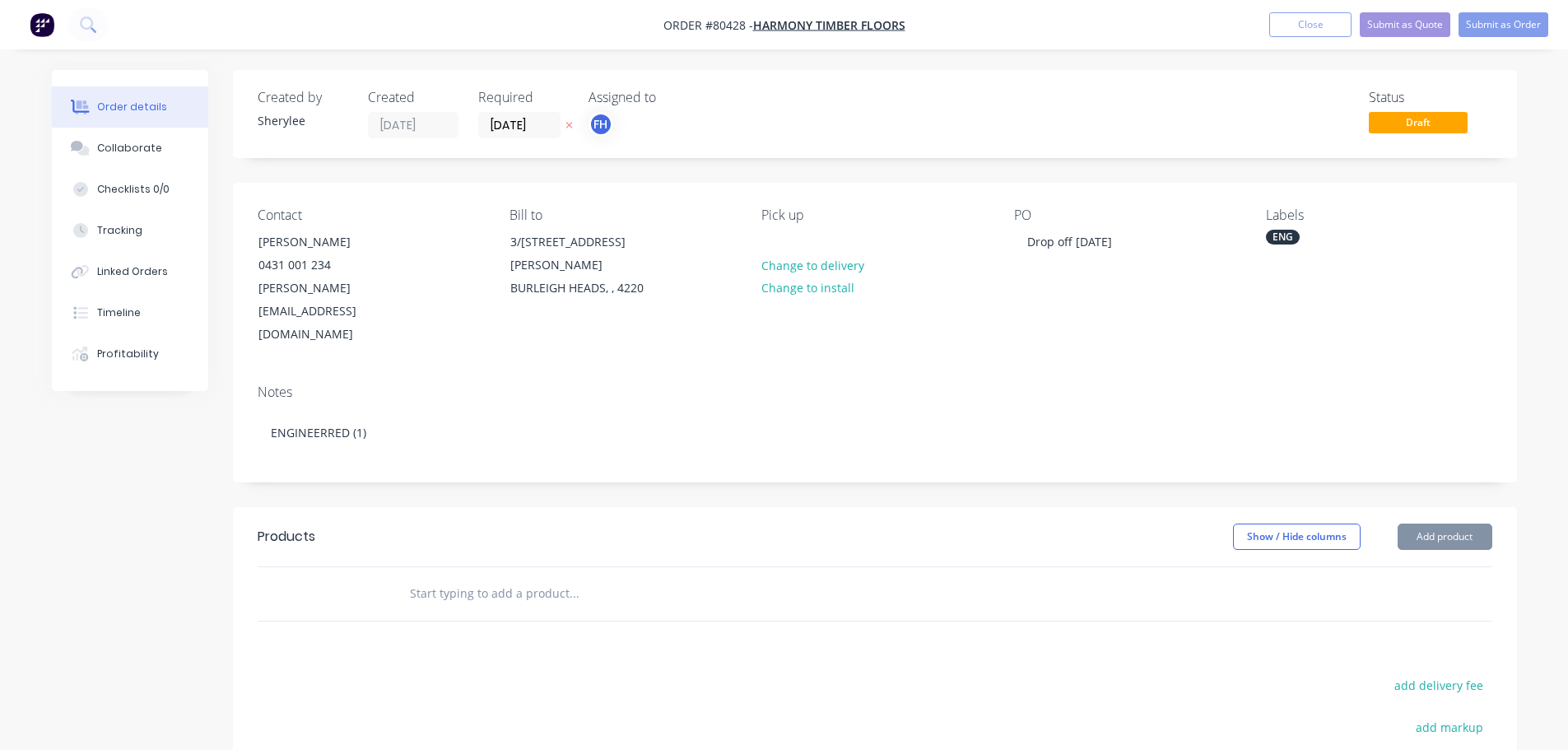
click at [471, 577] on input "text" at bounding box center [573, 593] width 329 height 33
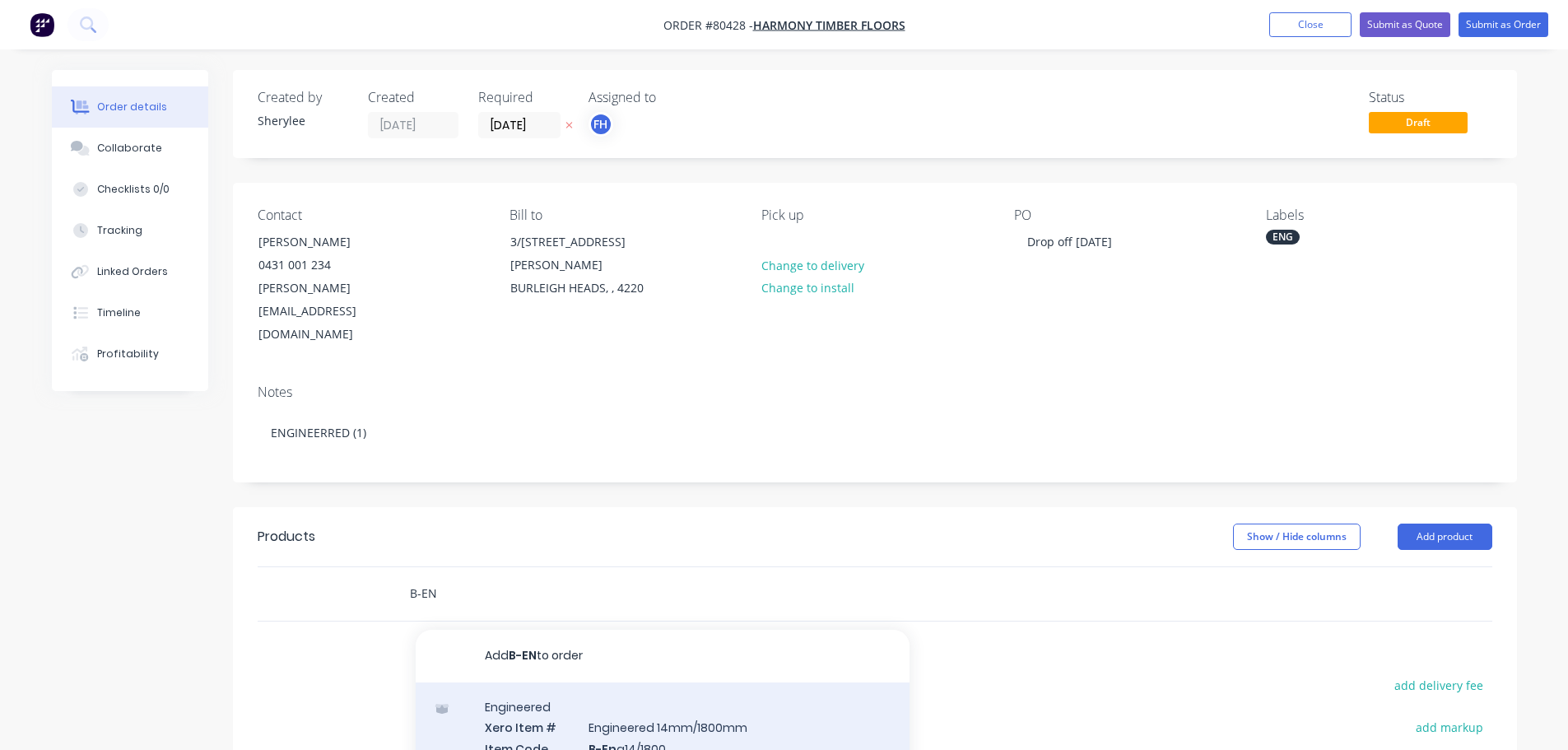
type input "B-EN"
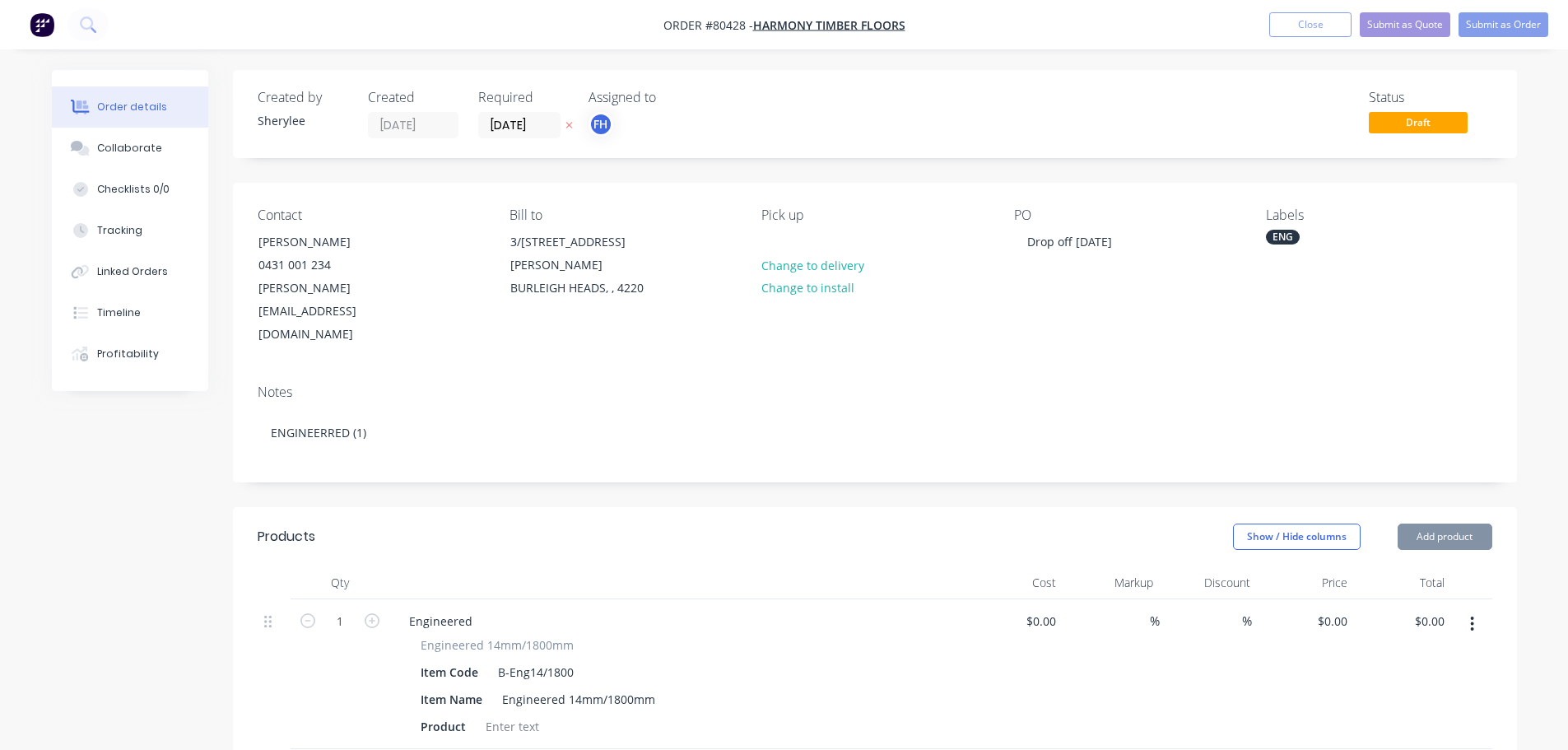
type input "$67.00"
click at [529, 714] on div at bounding box center [513, 725] width 67 height 24
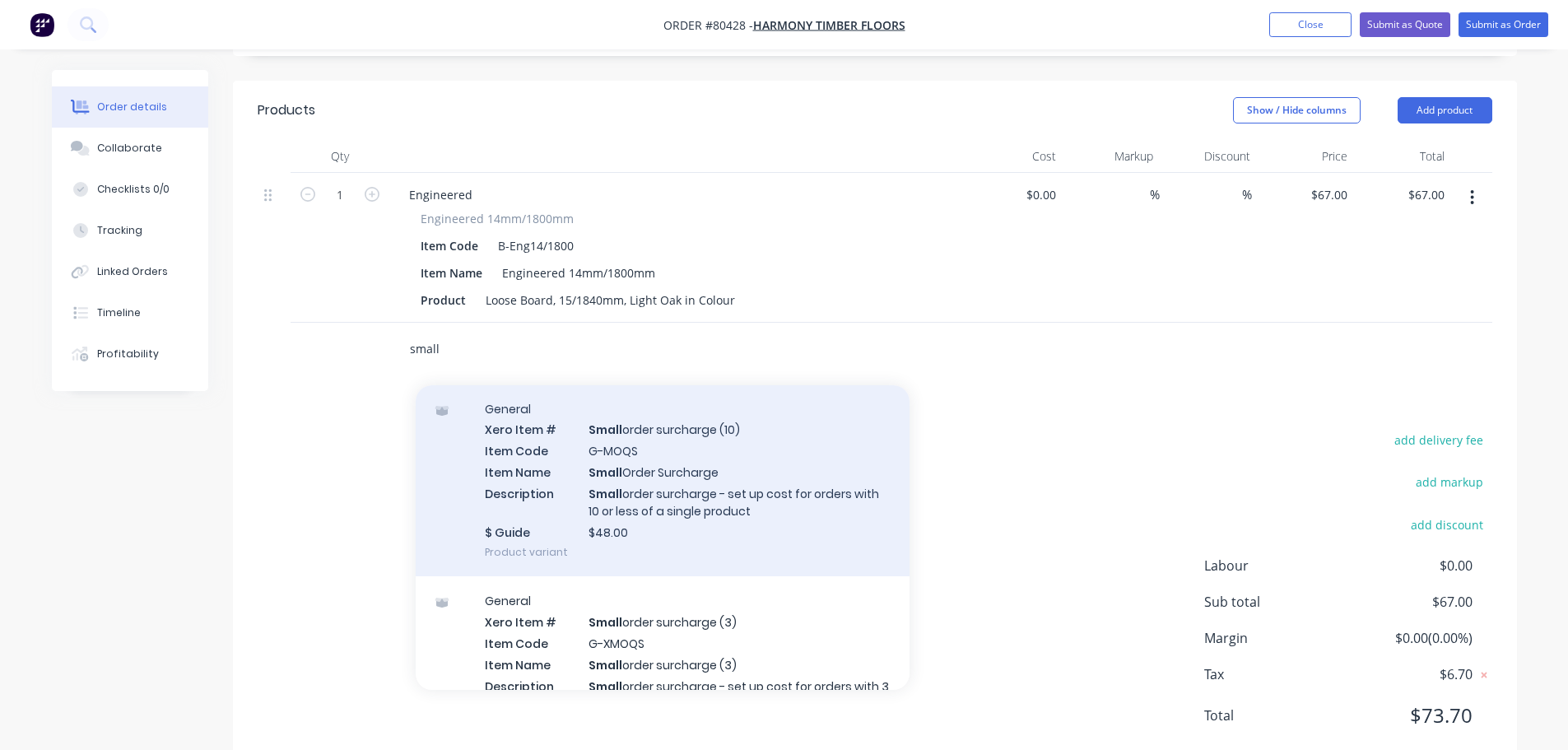
scroll to position [83, 0]
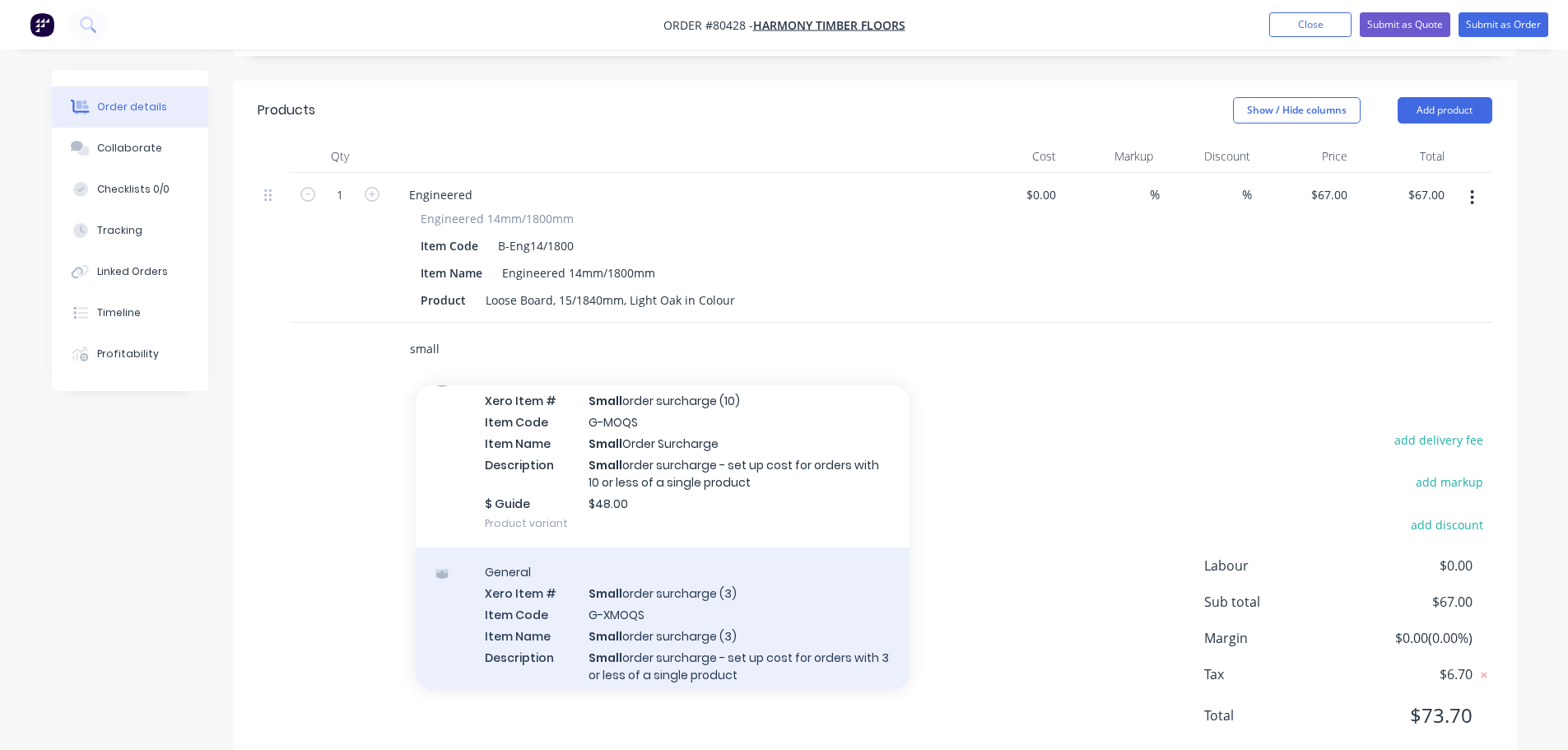
type input "small"
click at [713, 547] on div "General Xero Item # Small order surcharge (3) Item Code G-XMOQS Item Name Small…" at bounding box center [663, 643] width 494 height 193
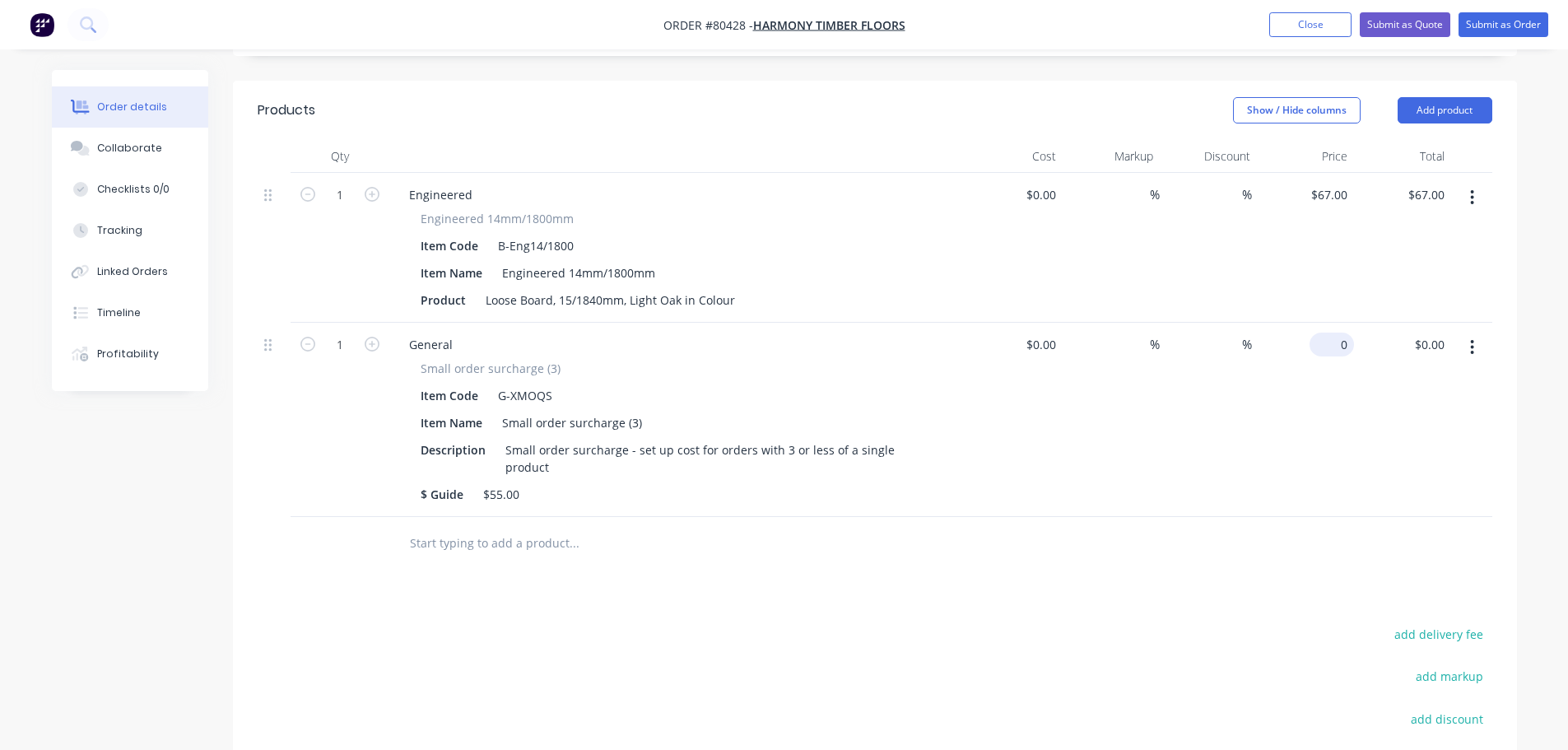
click at [1336, 332] on input "0" at bounding box center [1335, 344] width 38 height 24
type input "$55.00"
click at [691, 535] on div "Products Show / Hide columns Add product Qty Cost Markup Discount Price Total 1…" at bounding box center [875, 523] width 1284 height 885
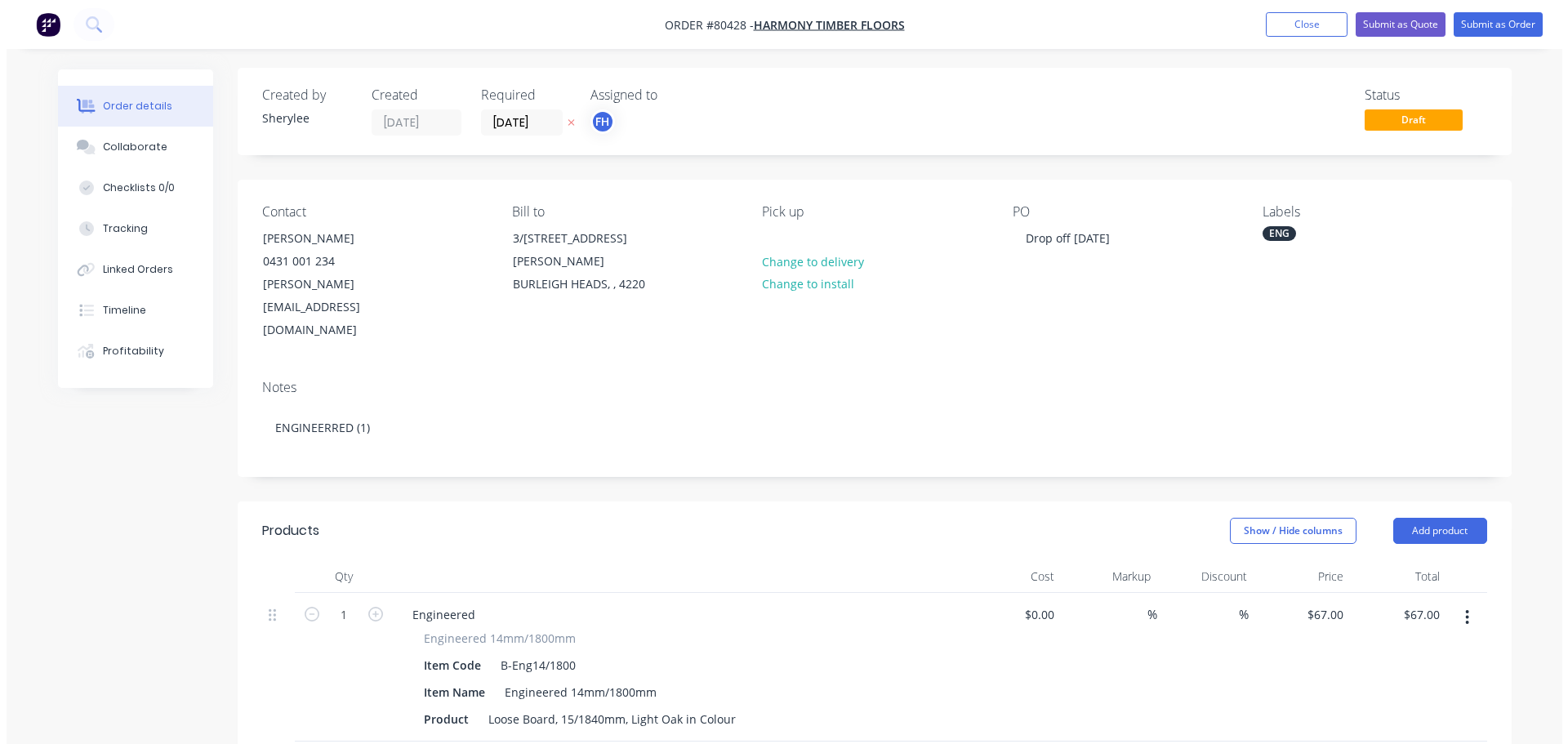
scroll to position [0, 0]
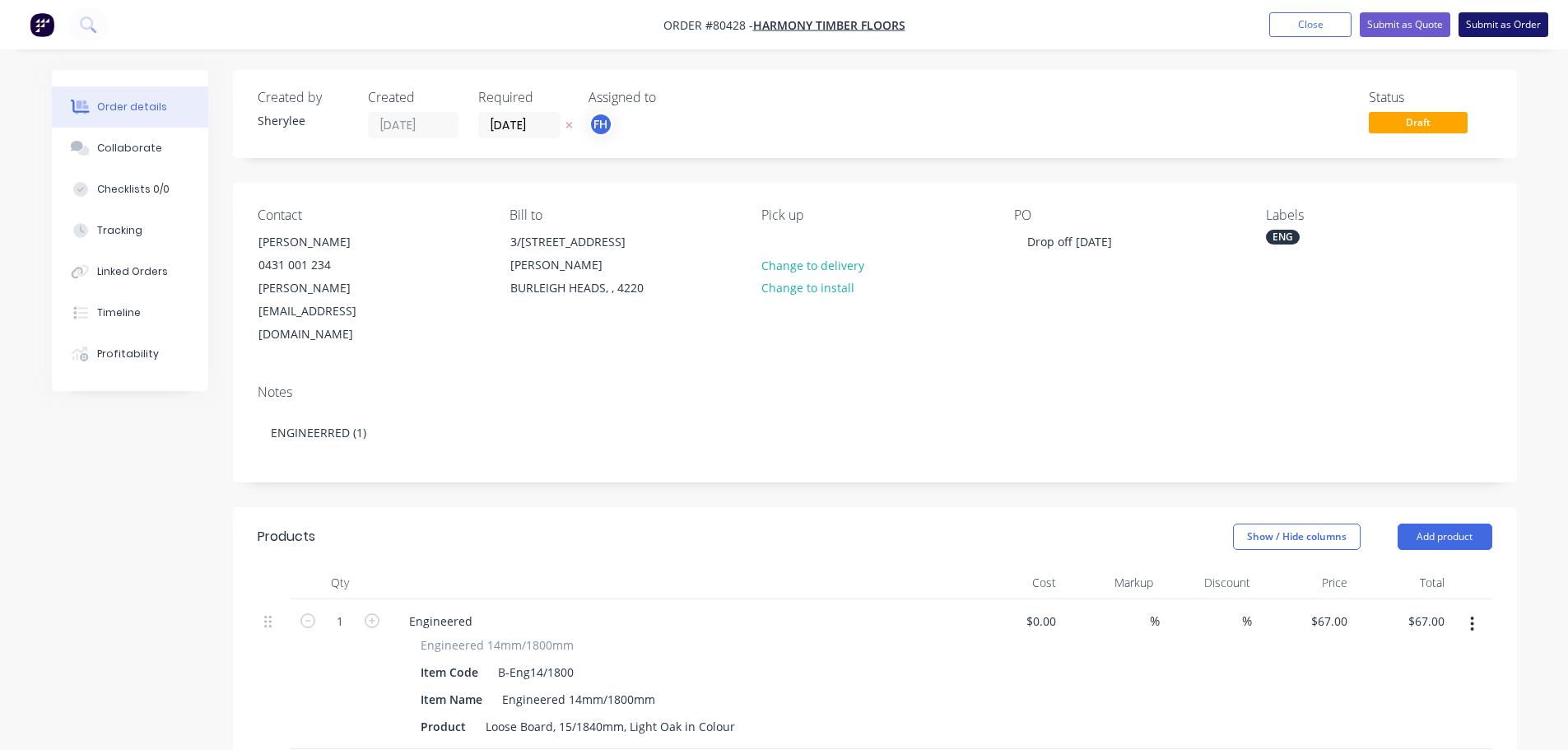
click at [1523, 18] on button "Submit as Order" at bounding box center [1504, 25] width 90 height 25
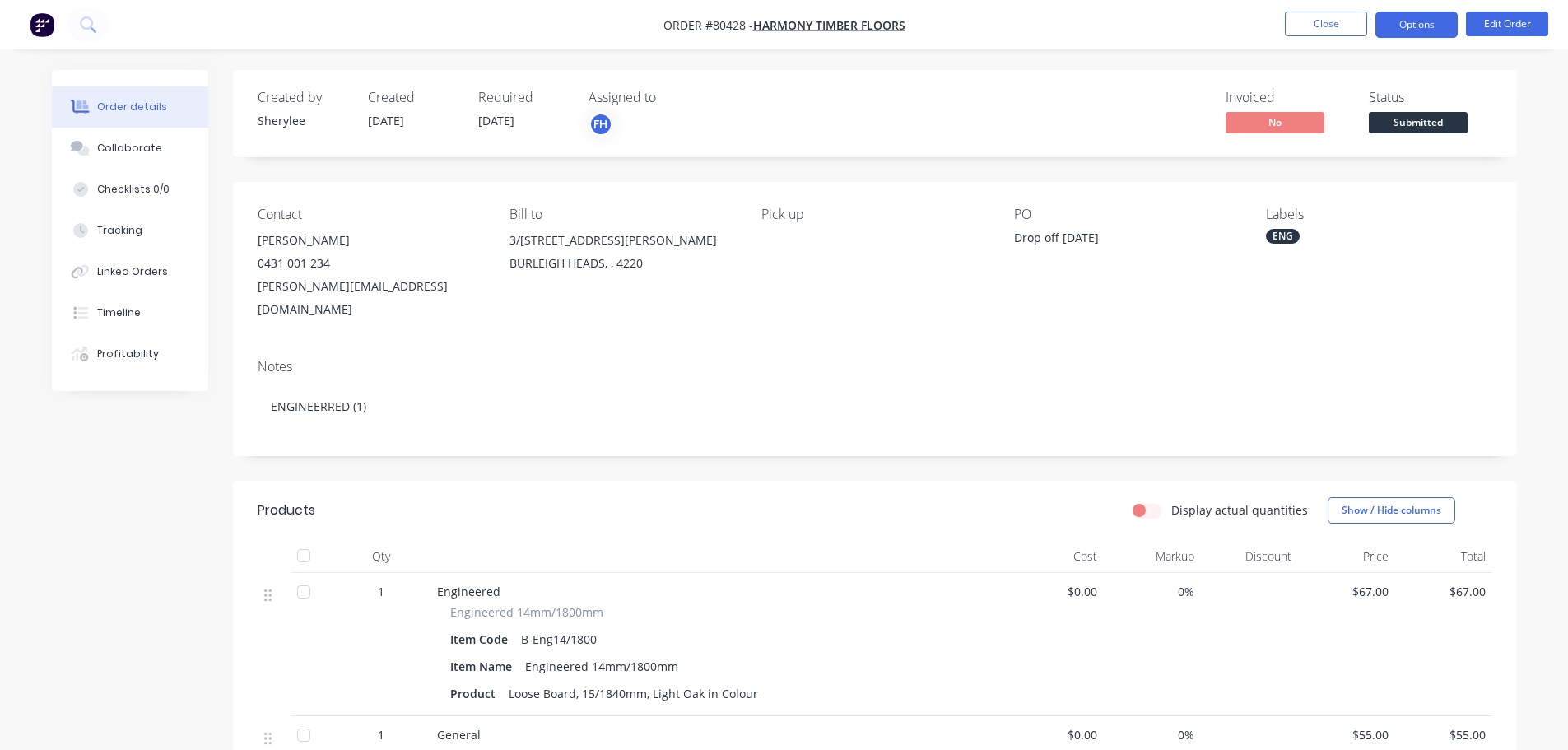
click at [1415, 14] on button "Options" at bounding box center [1417, 25] width 83 height 26
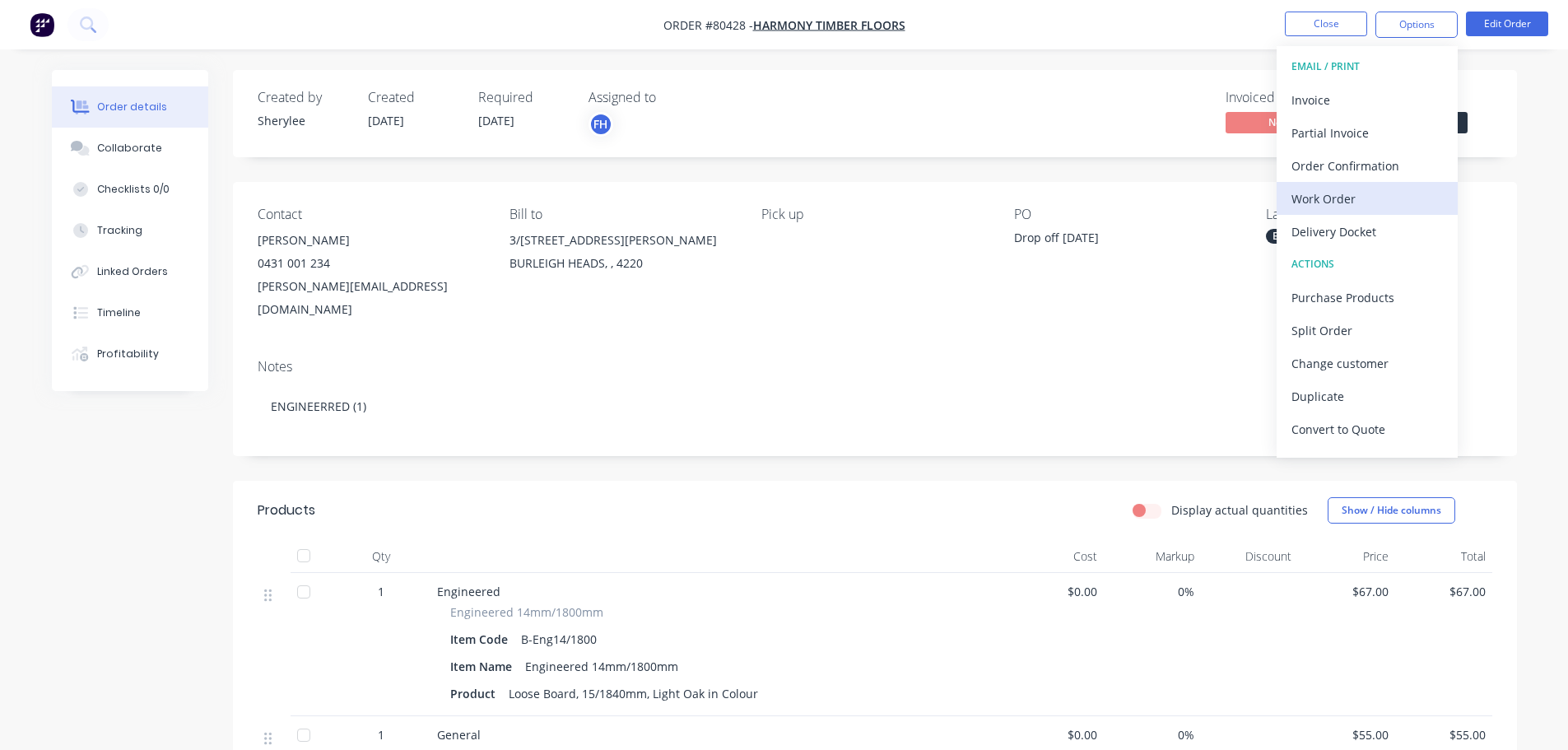
click at [1340, 194] on div "Work Order" at bounding box center [1367, 198] width 151 height 24
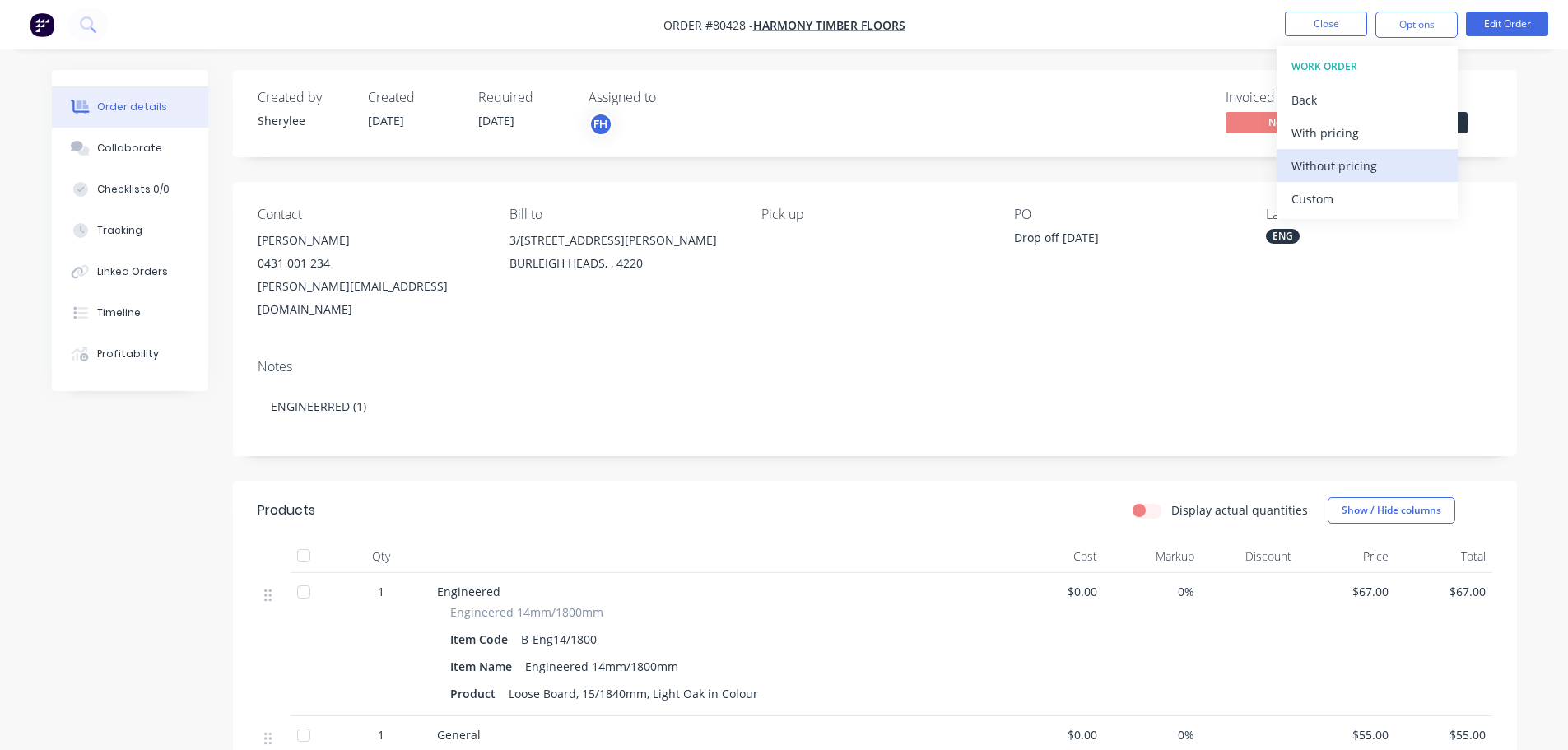
click at [1346, 166] on div "Without pricing" at bounding box center [1367, 165] width 151 height 24
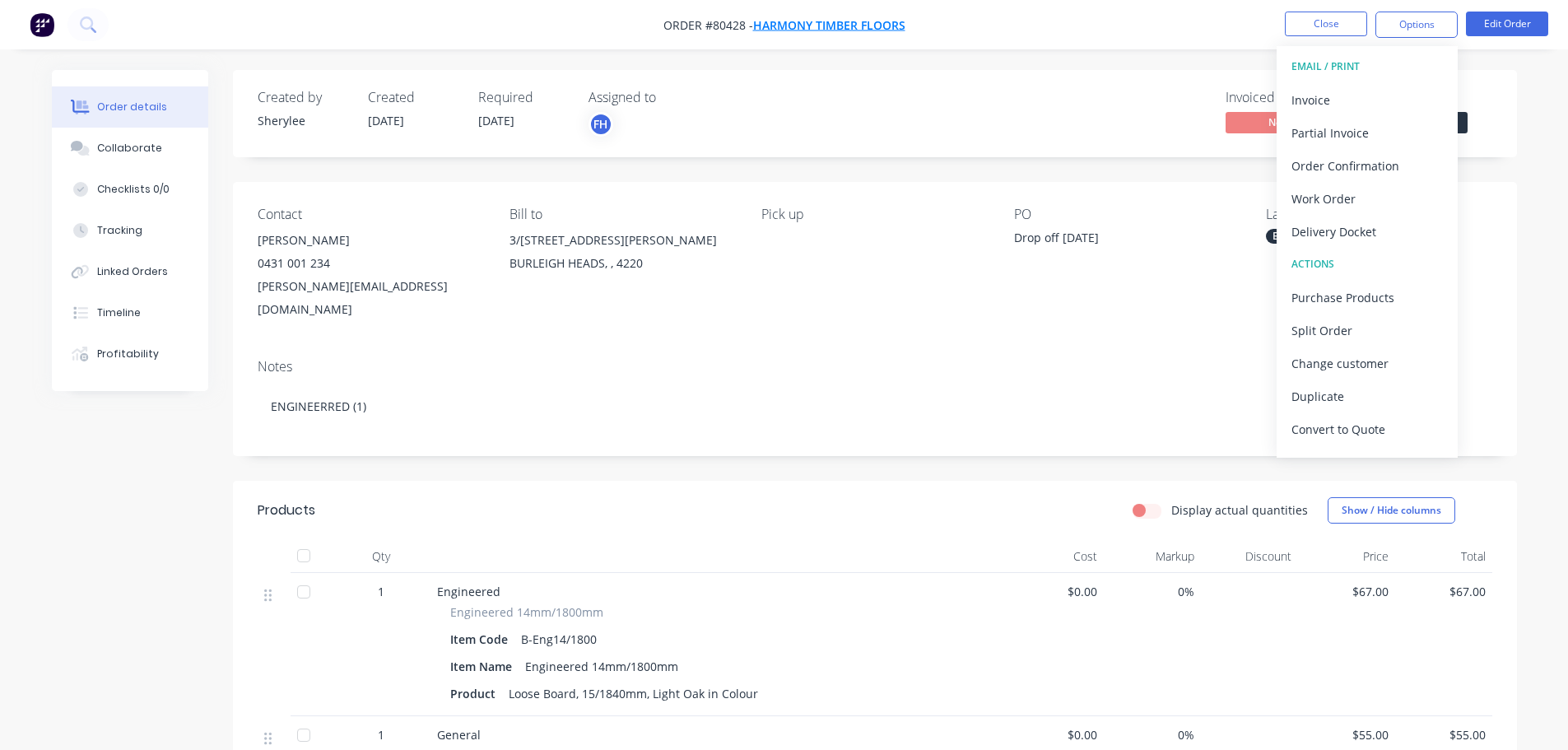
click at [867, 23] on span "Harmony Timber Floors" at bounding box center [828, 25] width 152 height 16
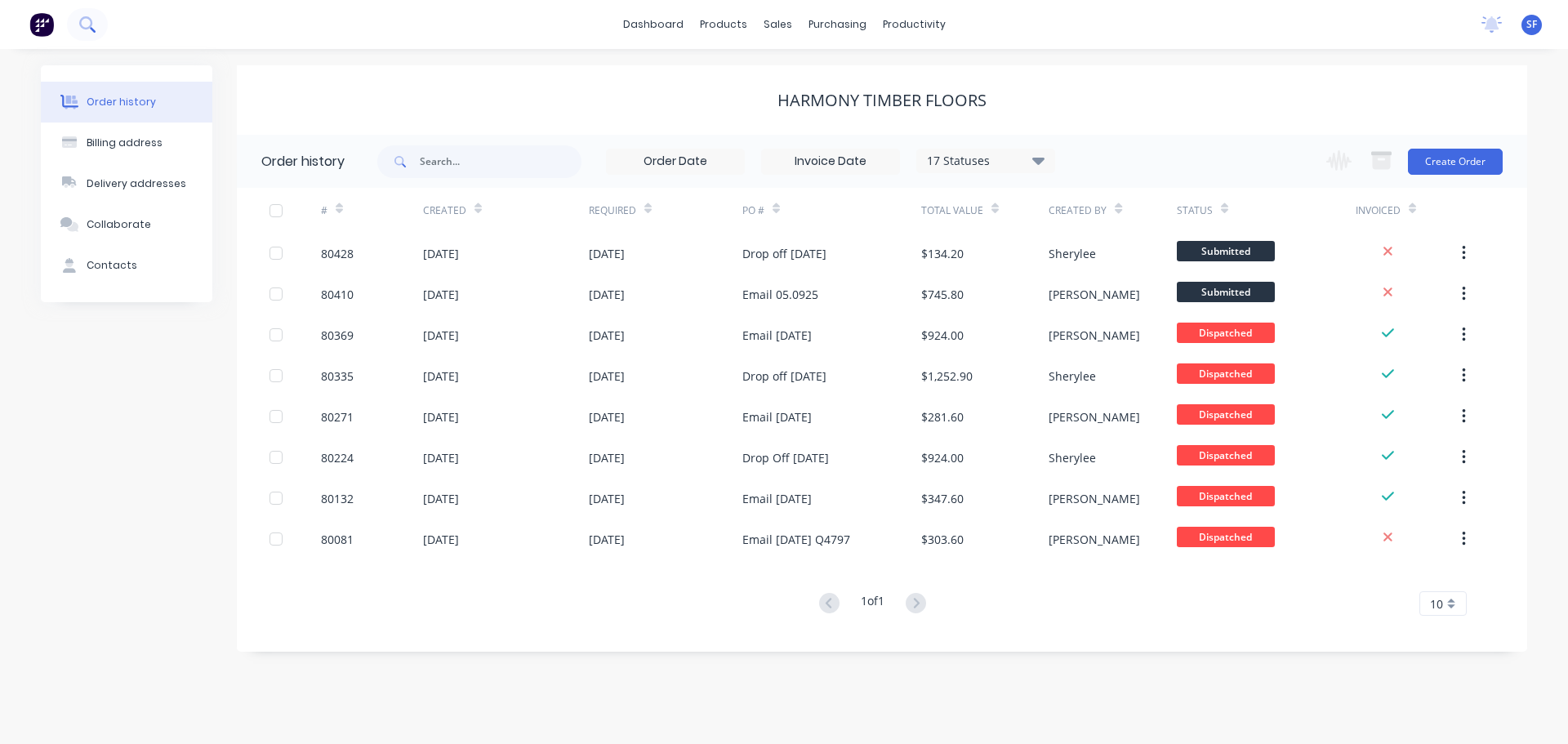
click at [98, 21] on button at bounding box center [87, 24] width 41 height 32
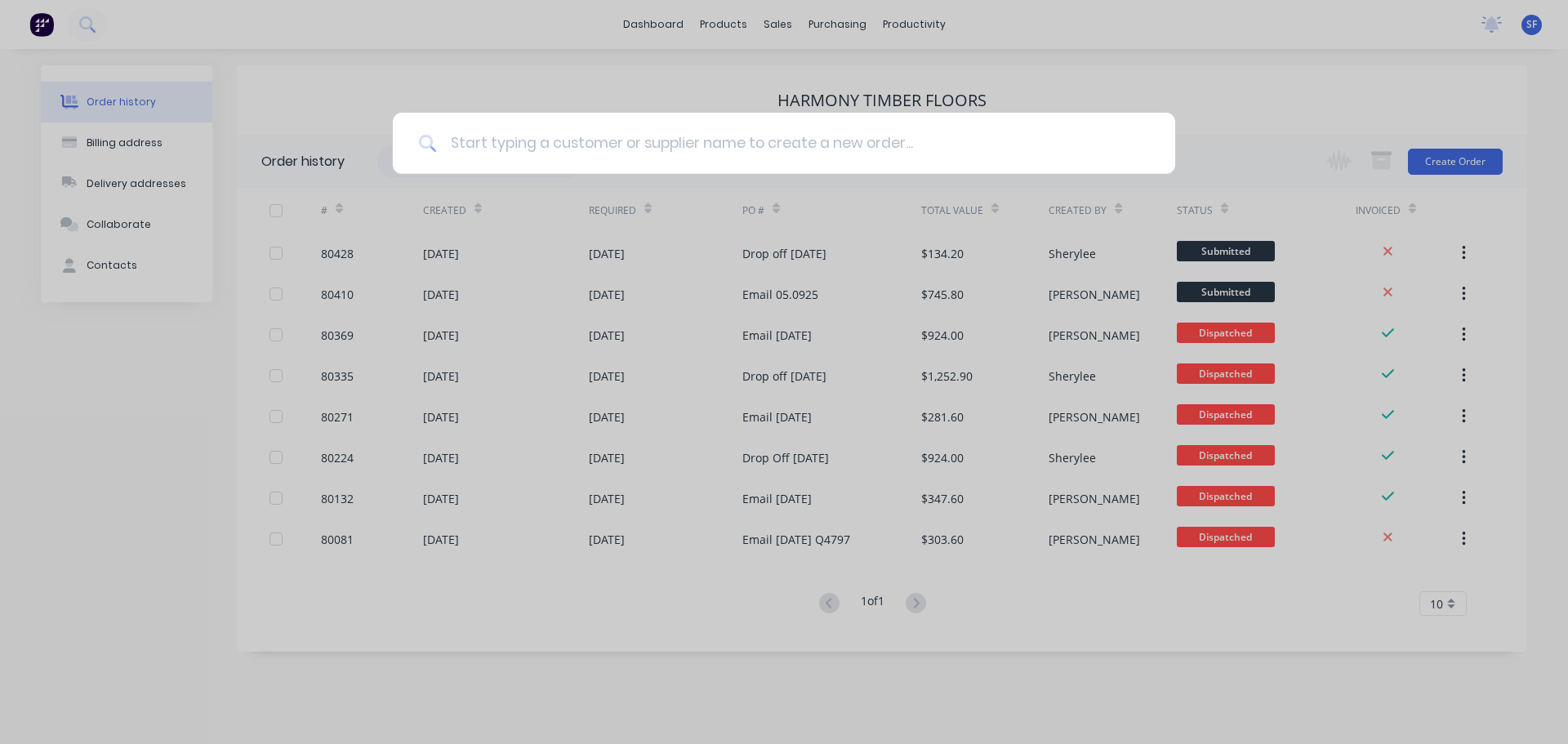
click at [489, 139] on input at bounding box center [793, 143] width 712 height 61
type input "choices"
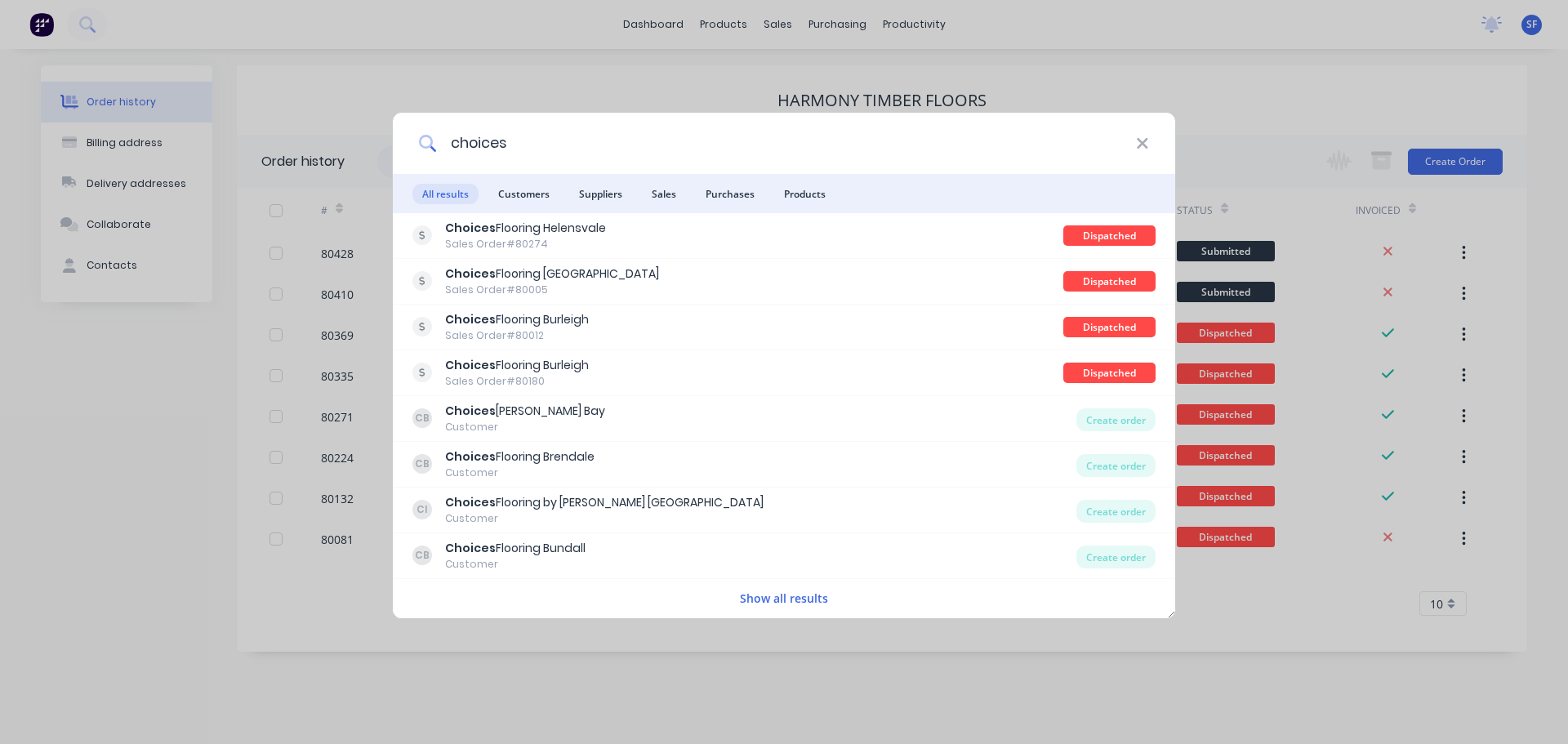
click at [490, 140] on input "choices" at bounding box center [786, 143] width 699 height 61
click at [530, 195] on span "Customers" at bounding box center [524, 194] width 71 height 20
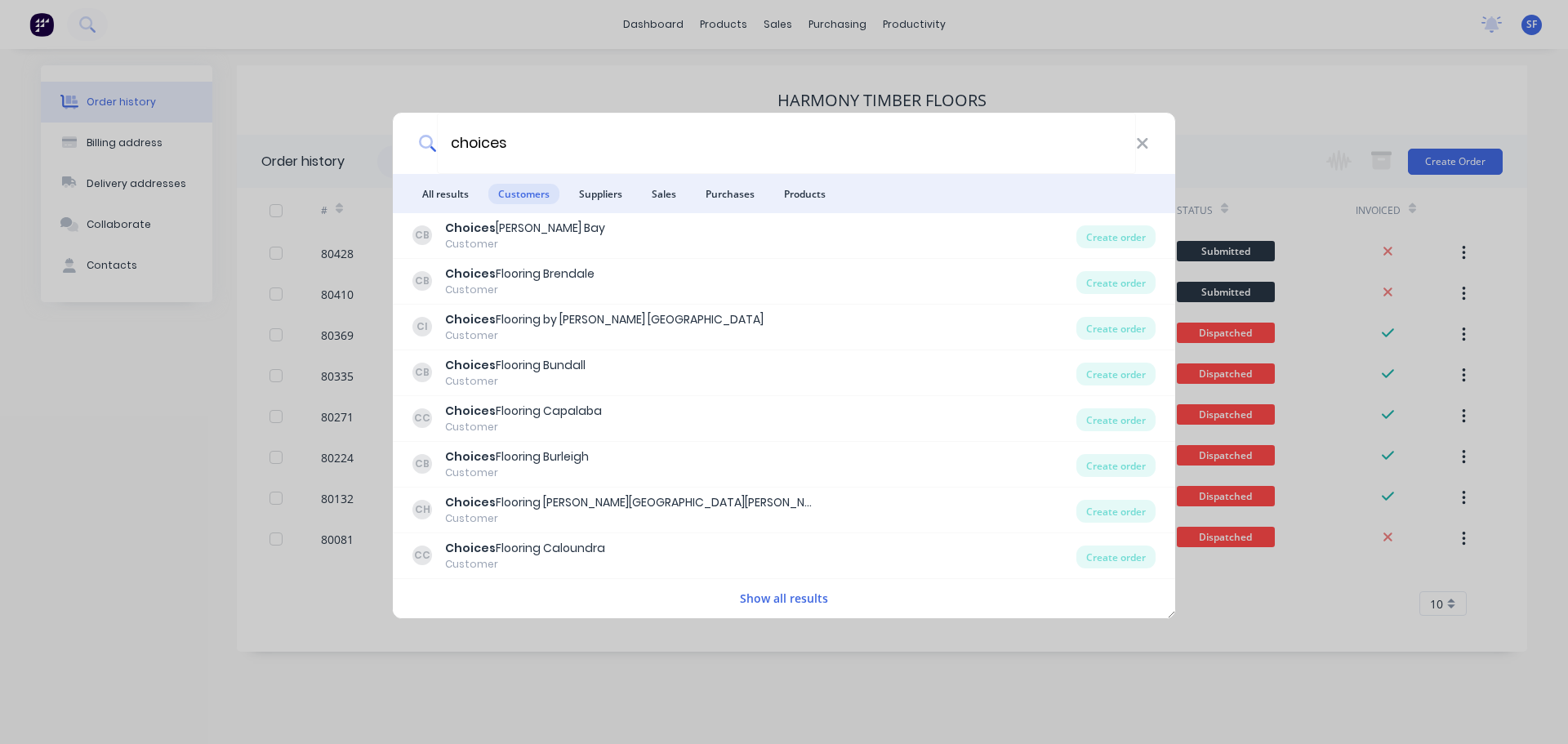
click at [798, 597] on button "Show all results" at bounding box center [784, 598] width 98 height 19
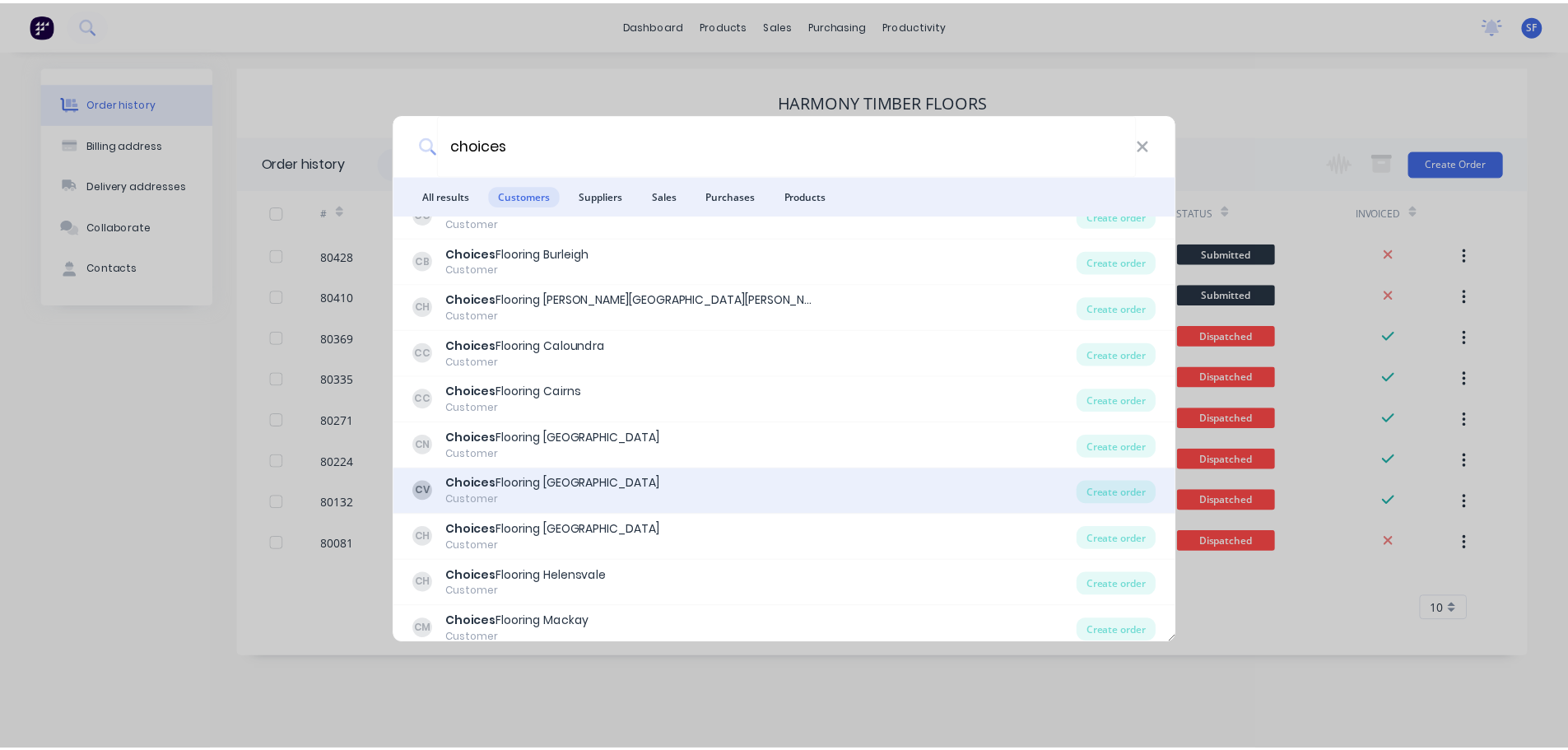
scroll to position [217, 0]
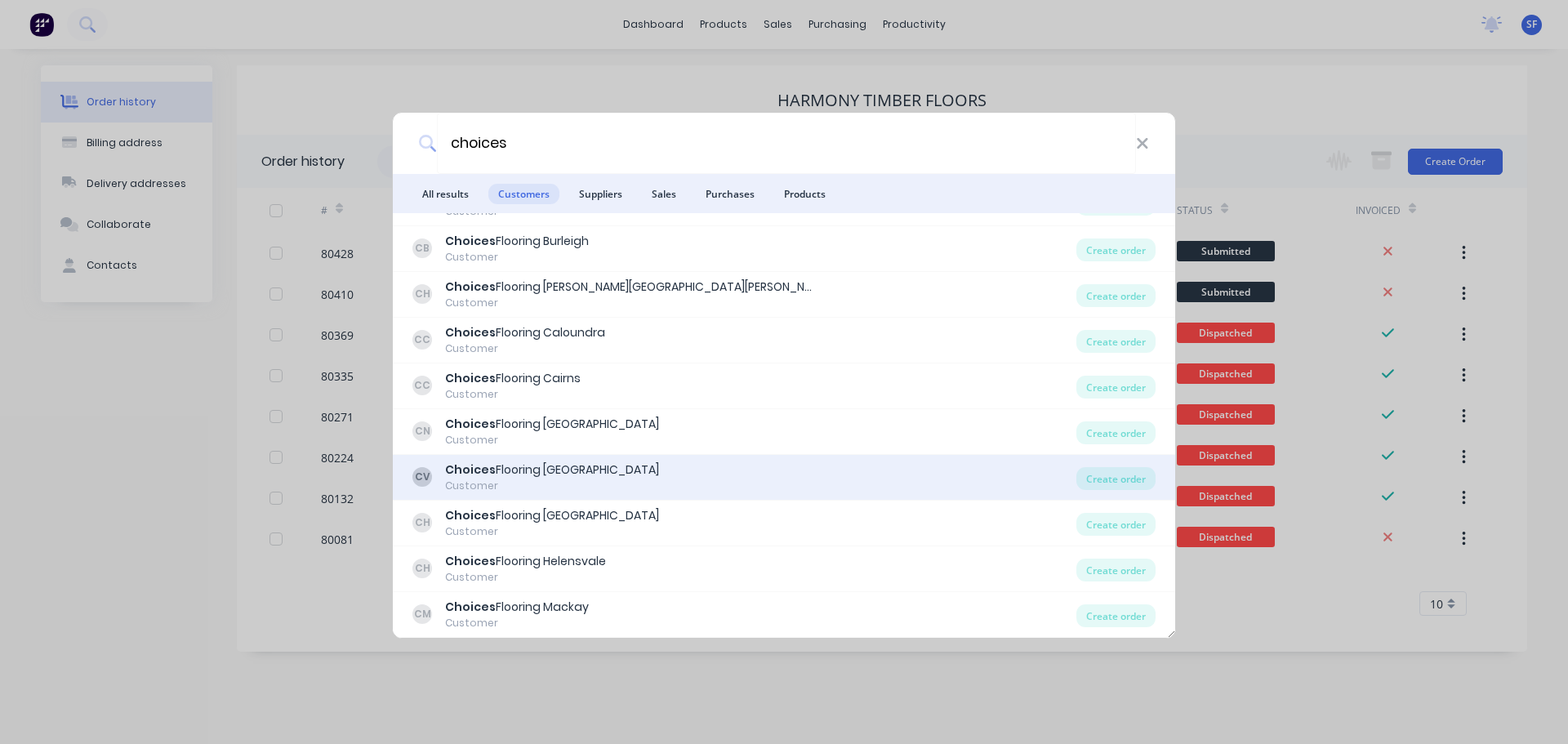
click at [599, 468] on div "Choices Flooring [GEOGRAPHIC_DATA]" at bounding box center [551, 470] width 214 height 17
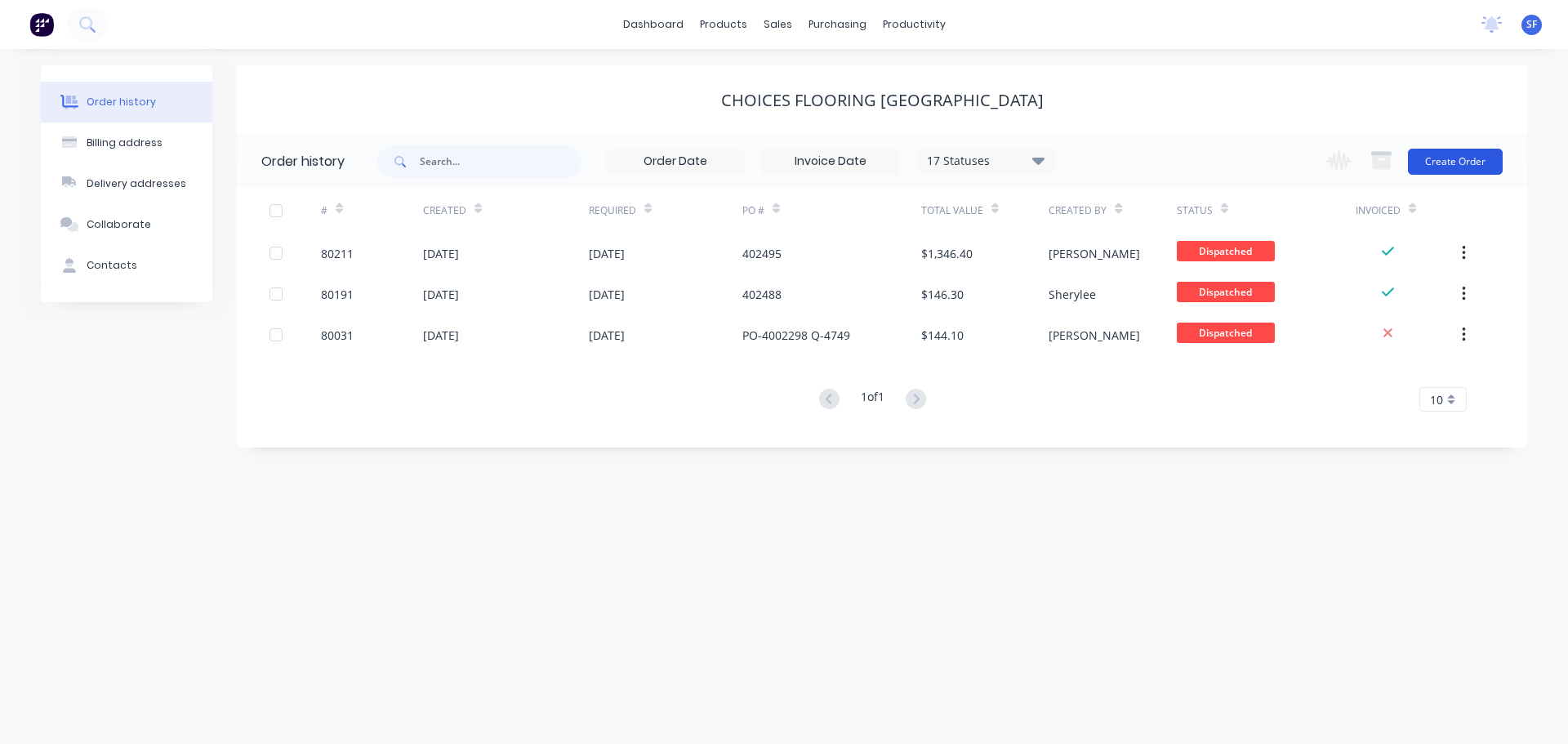
click at [1461, 166] on button "Create Order" at bounding box center [1455, 161] width 95 height 26
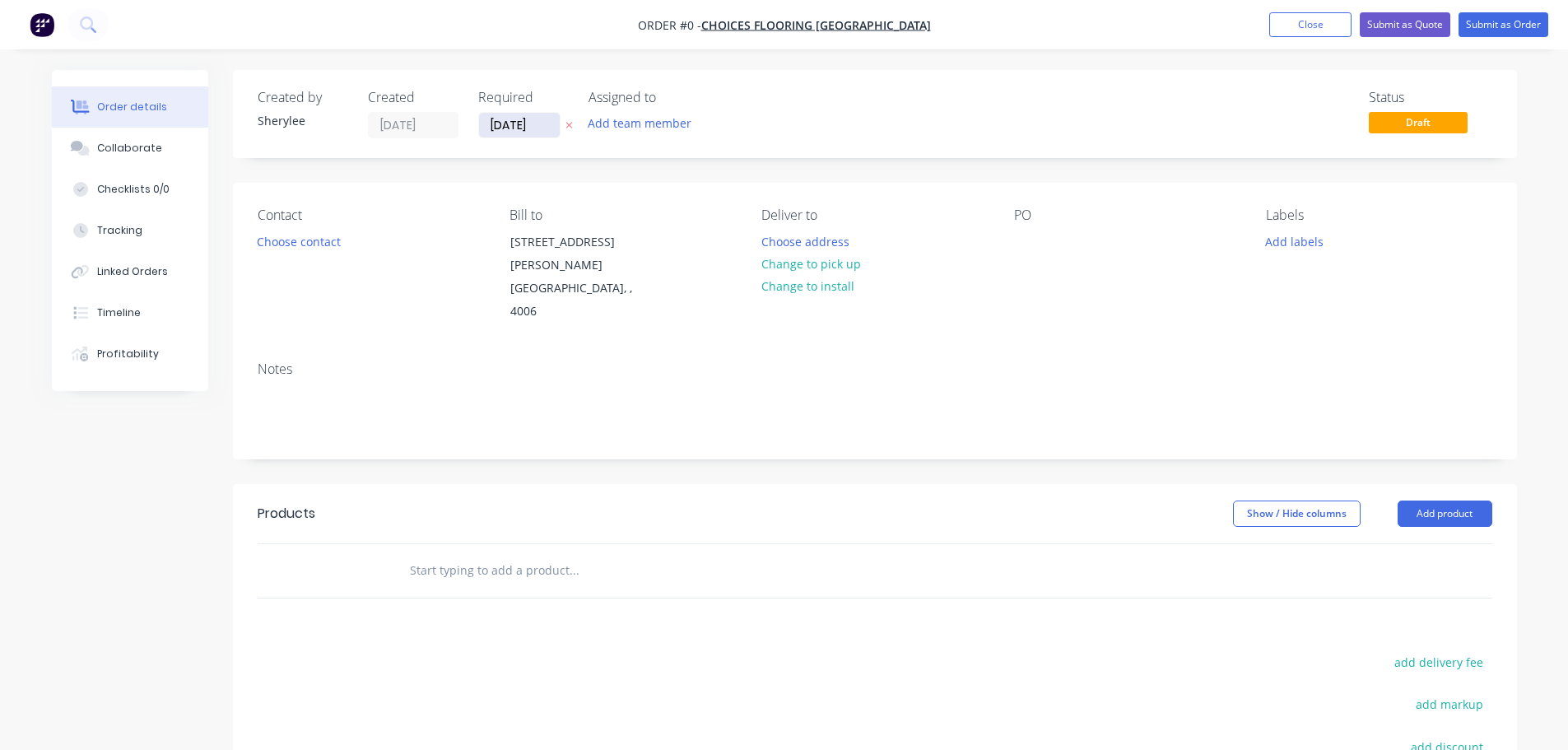
click at [536, 128] on input "[DATE]" at bounding box center [520, 125] width 81 height 25
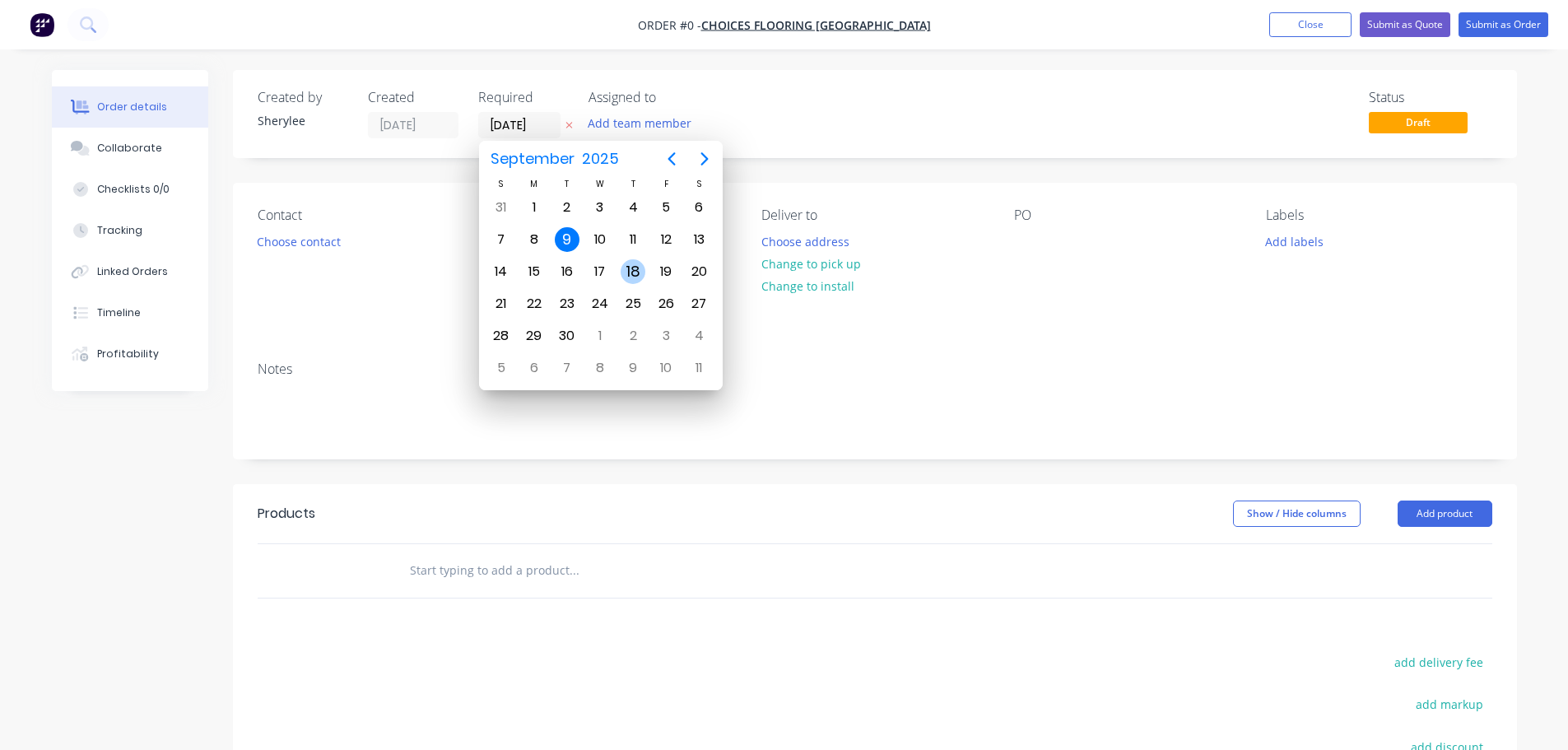
click at [629, 268] on div "18" at bounding box center [633, 272] width 25 height 25
type input "[DATE]"
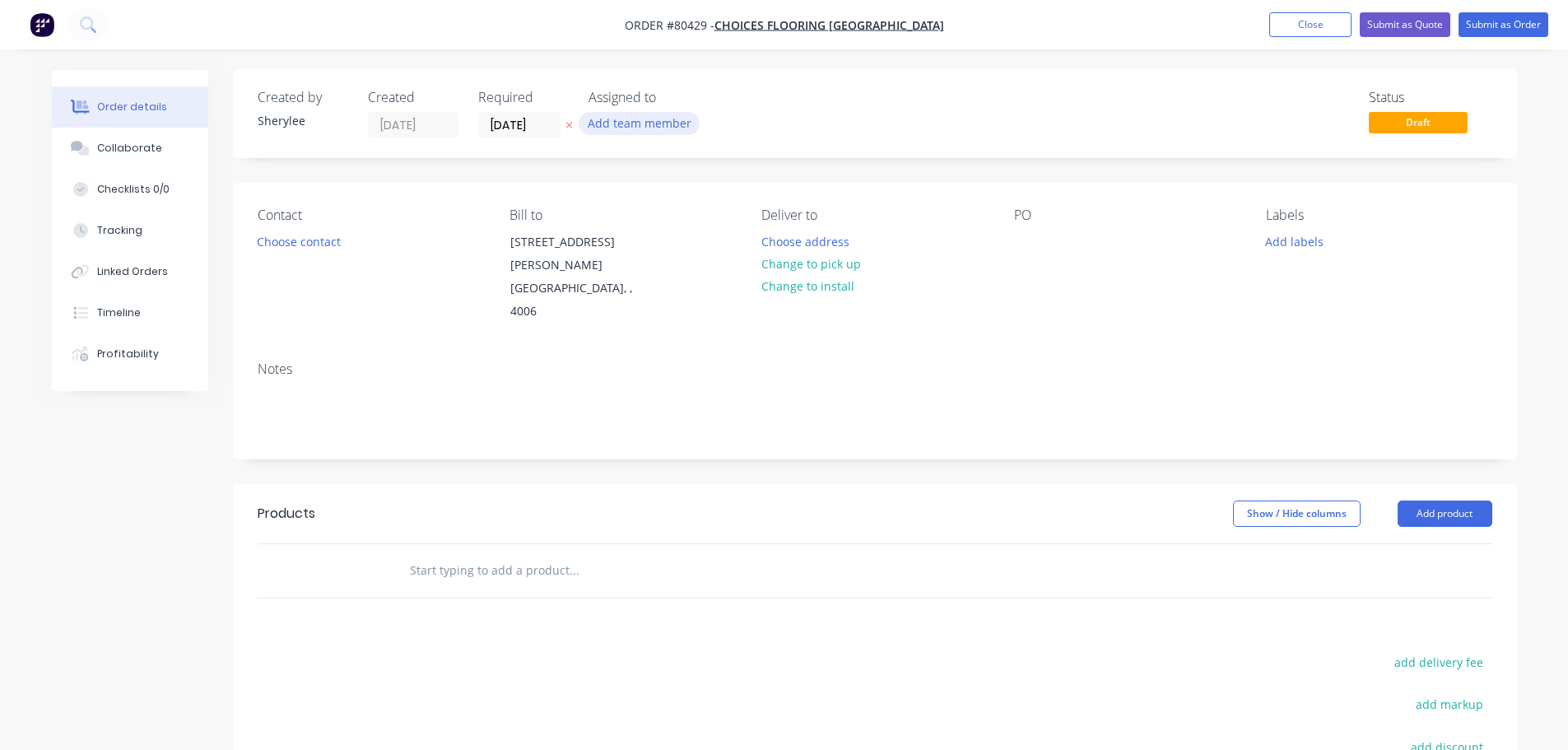
click at [603, 122] on button "Add team member" at bounding box center [639, 122] width 121 height 22
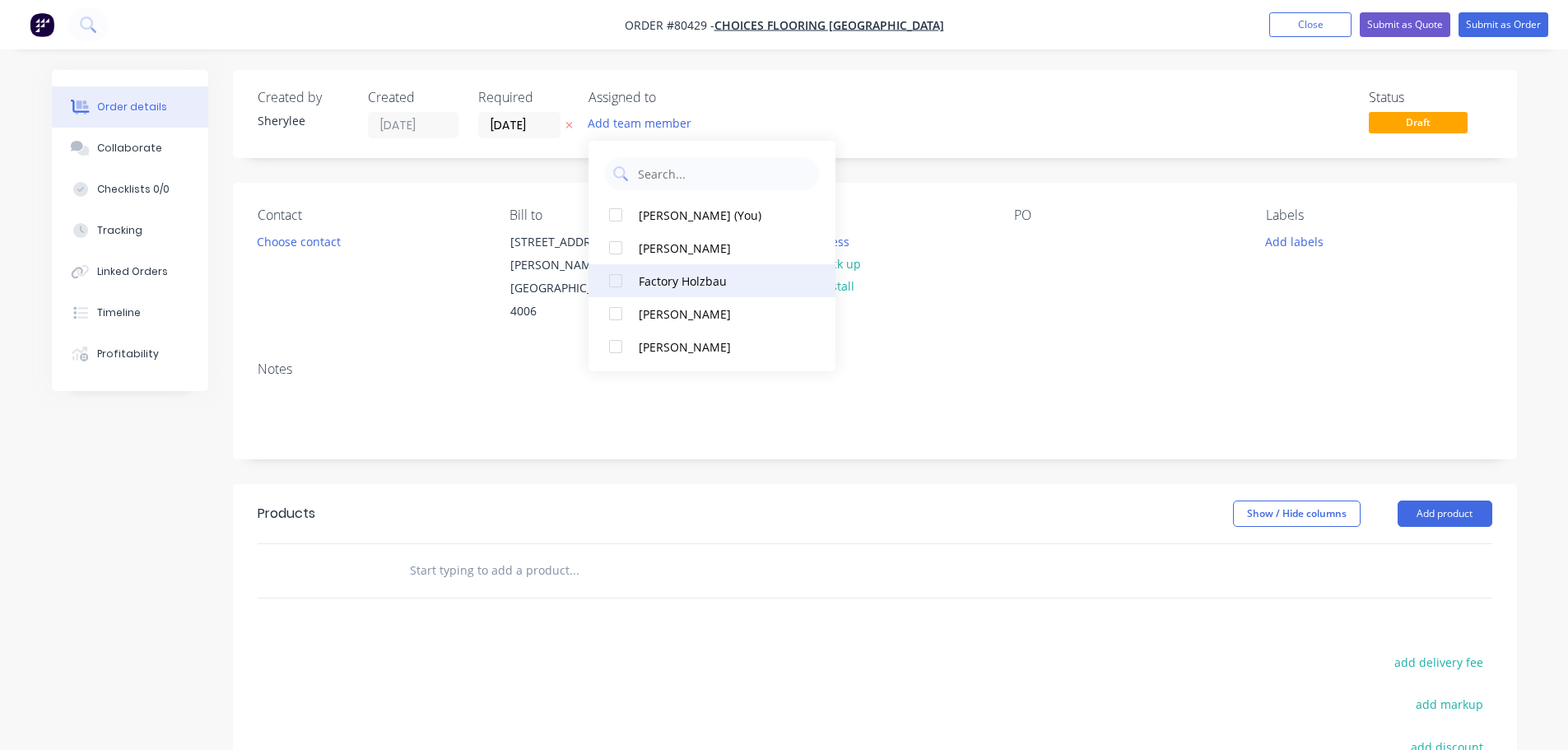
click at [618, 283] on div at bounding box center [615, 280] width 33 height 33
click at [282, 252] on div "Contact Choose contact" at bounding box center [370, 266] width 225 height 116
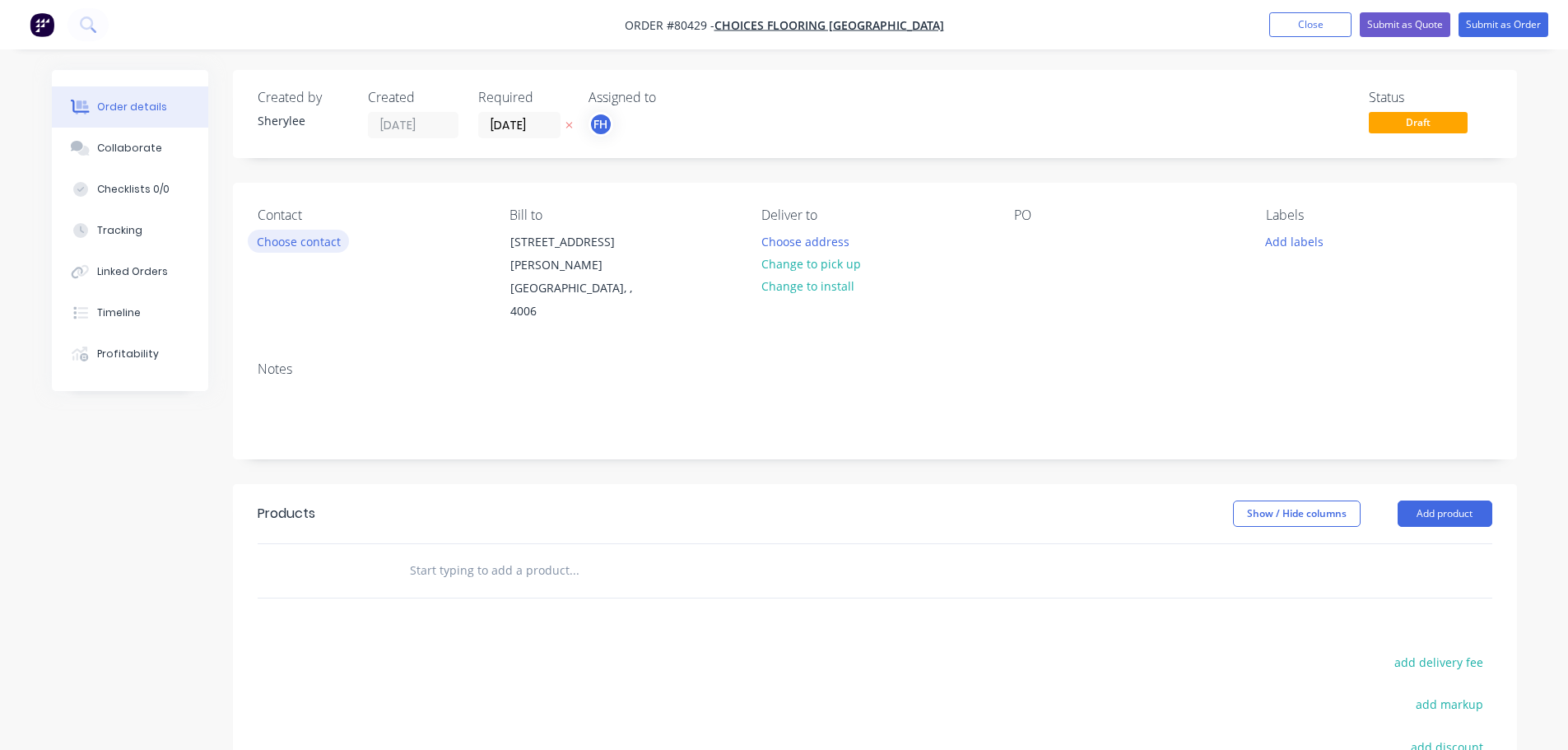
click at [282, 248] on button "Choose contact" at bounding box center [298, 240] width 101 height 22
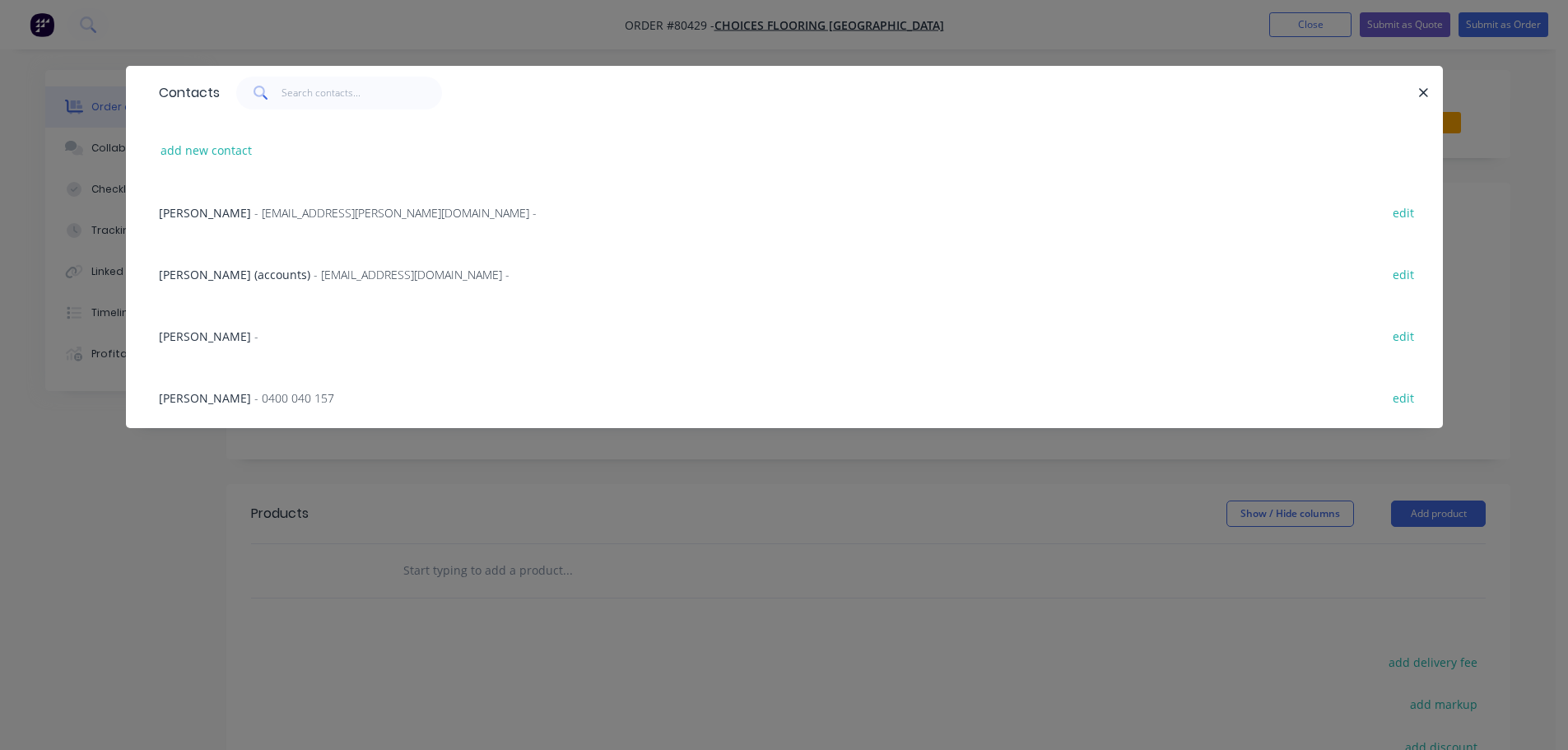
click at [254, 206] on span "- [EMAIL_ADDRESS][PERSON_NAME][DOMAIN_NAME] -" at bounding box center [395, 213] width 282 height 16
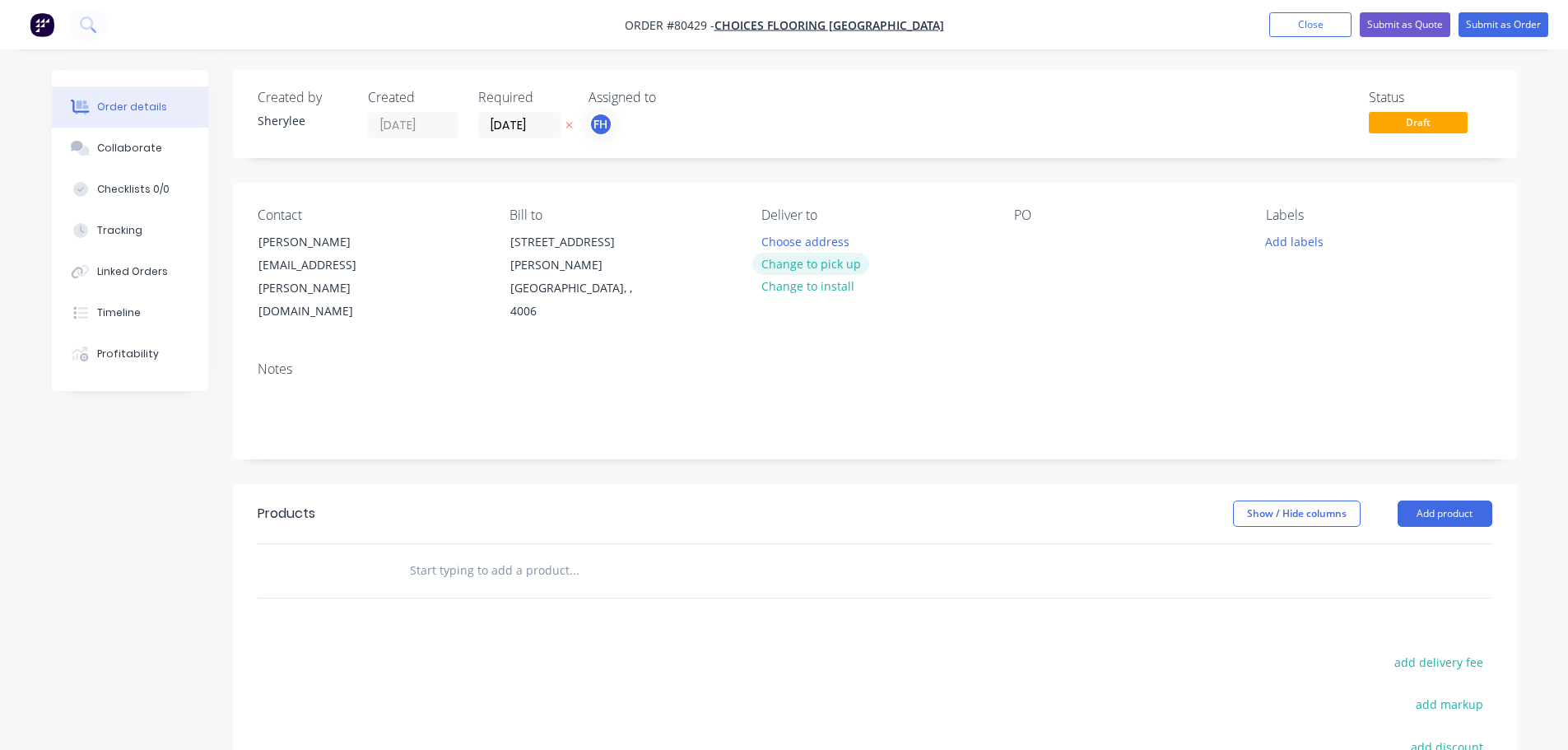
click at [832, 268] on button "Change to pick up" at bounding box center [810, 263] width 117 height 22
click at [1035, 249] on div at bounding box center [1027, 241] width 26 height 24
click at [1301, 242] on button "Add labels" at bounding box center [1295, 240] width 76 height 22
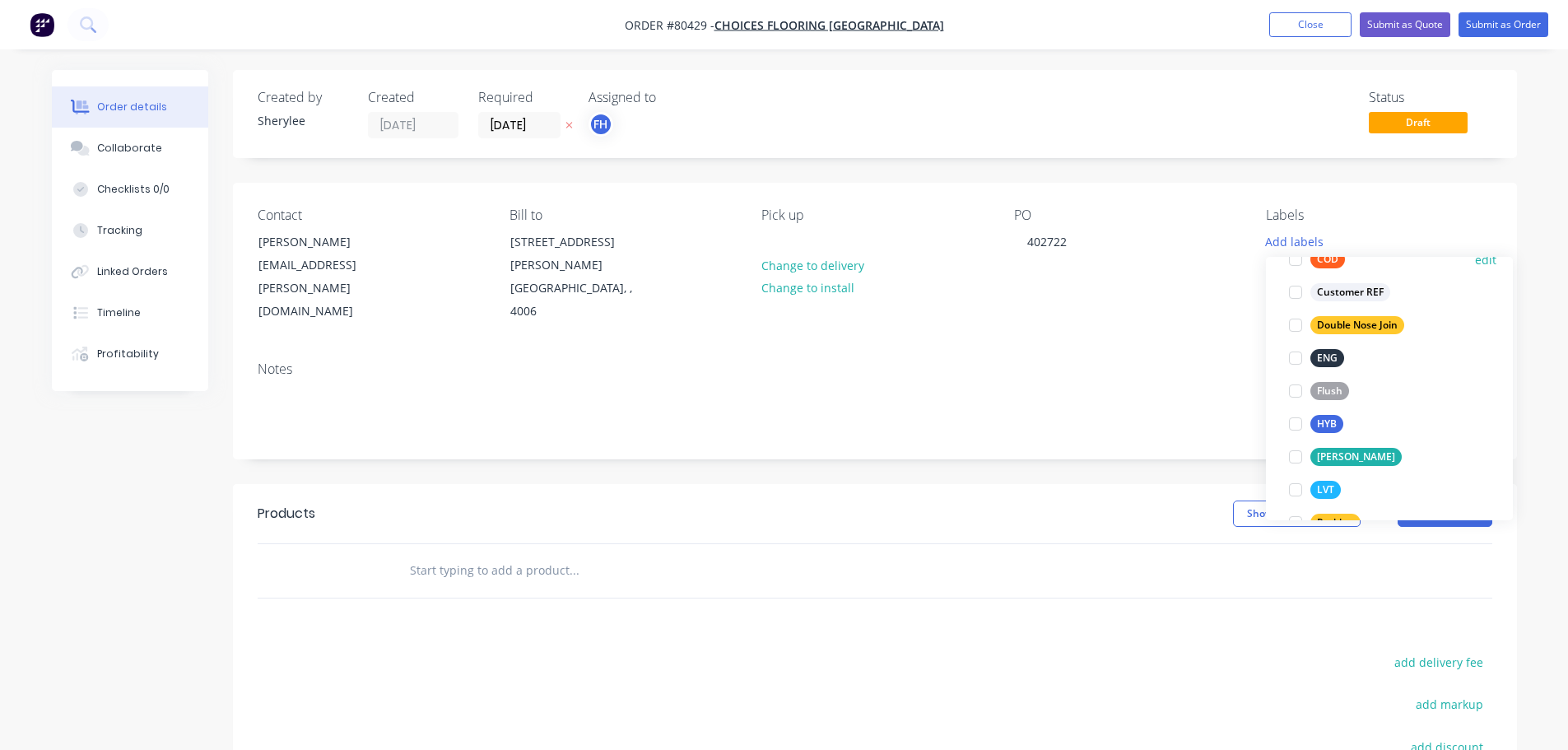
scroll to position [164, 0]
click at [1296, 420] on div at bounding box center [1295, 420] width 33 height 33
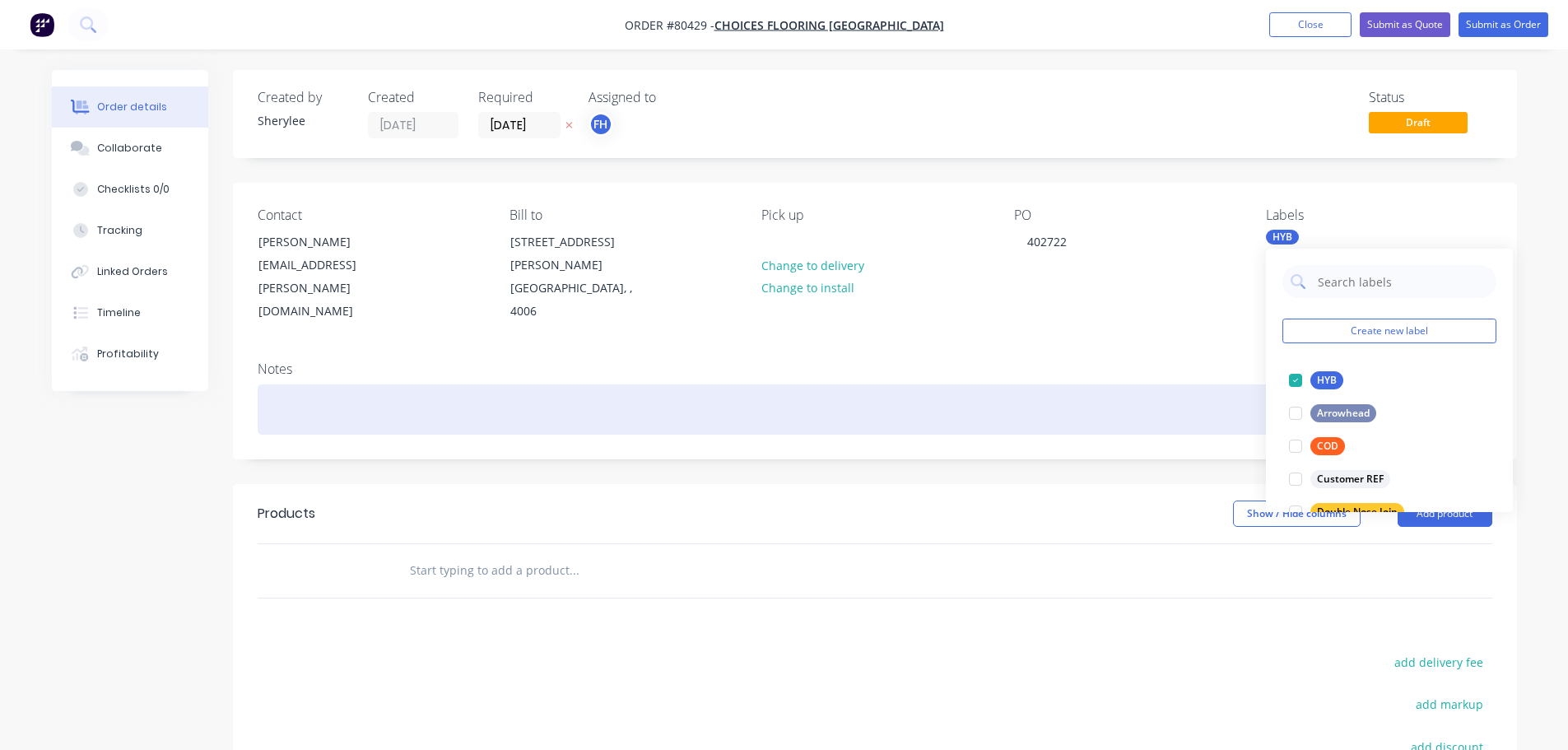
click at [456, 399] on div at bounding box center [875, 409] width 1235 height 50
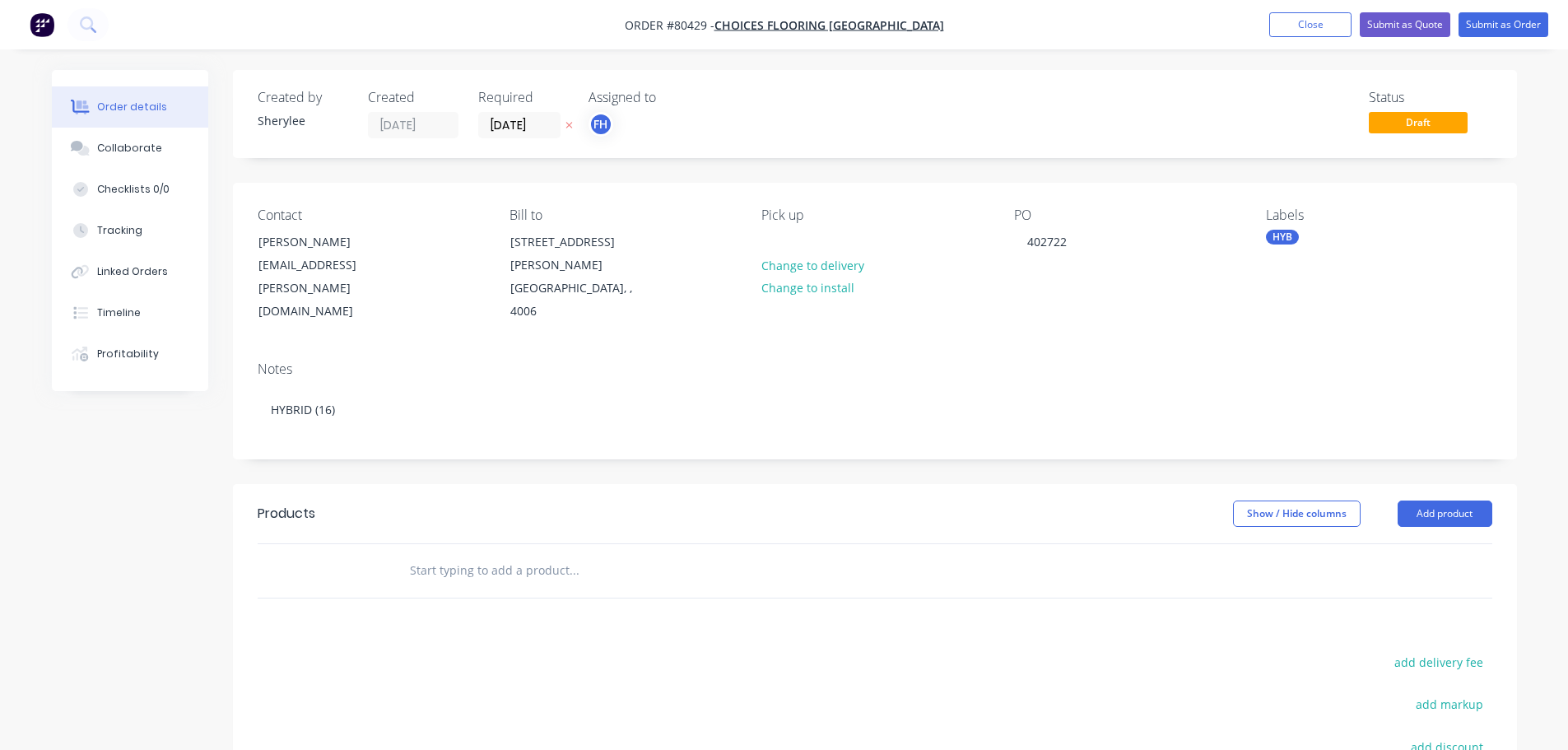
click at [443, 554] on input "text" at bounding box center [573, 570] width 329 height 33
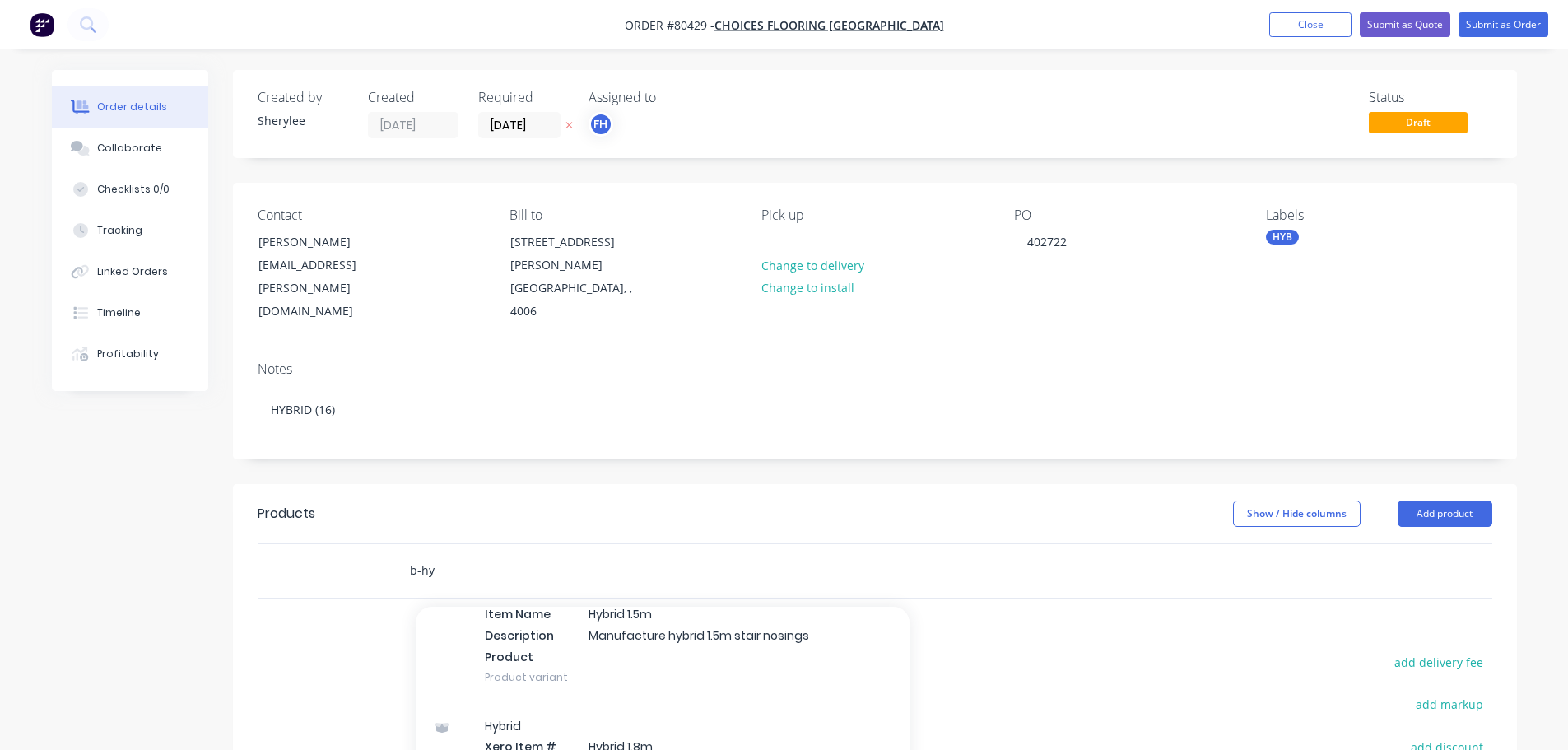
scroll to position [740, 0]
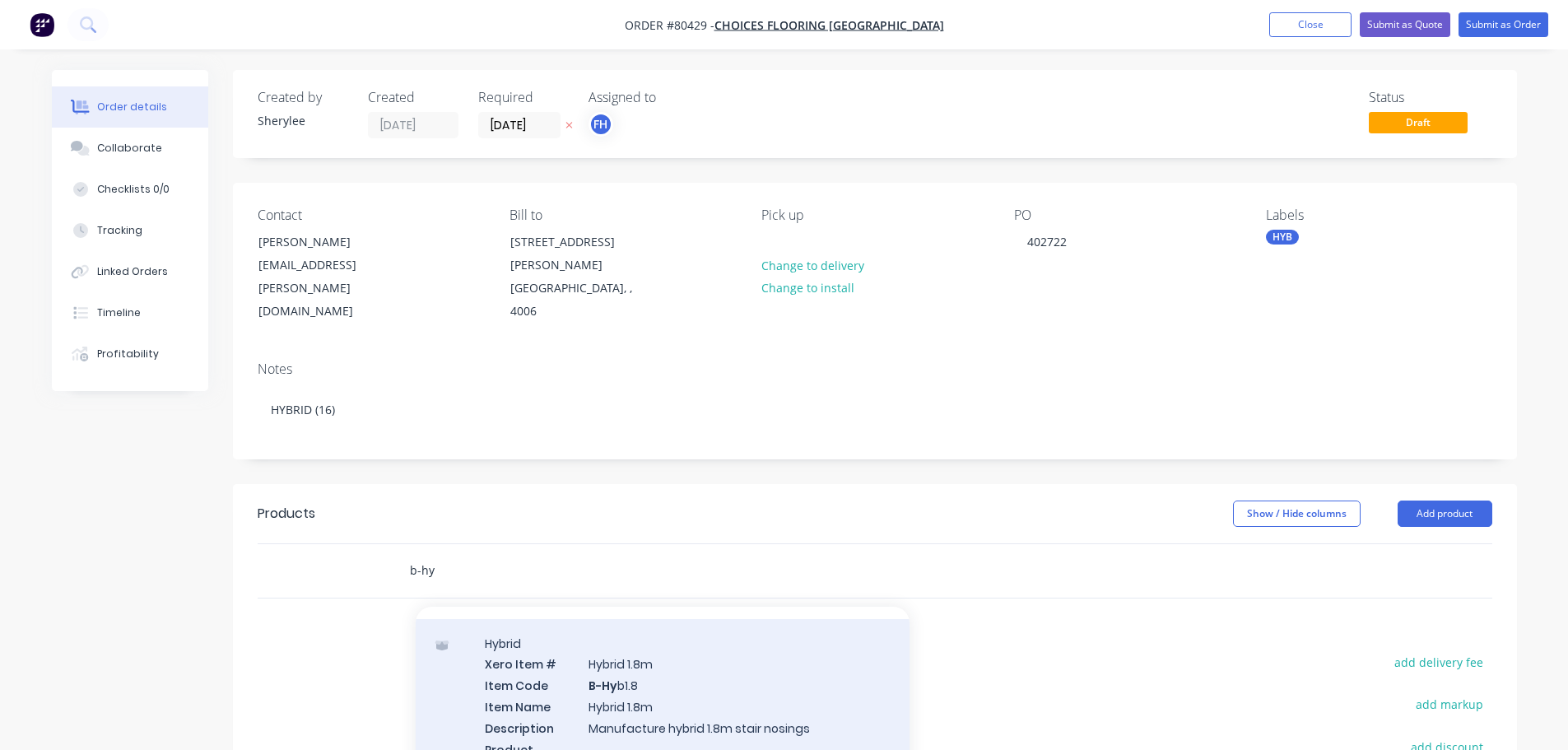
type input "b-hy"
click at [650, 653] on div "Hybrid Xero Item # Hybrid 1.8m Item Code B-Hy b1.8 Item Name Hybrid 1.8m Descri…" at bounding box center [663, 706] width 494 height 175
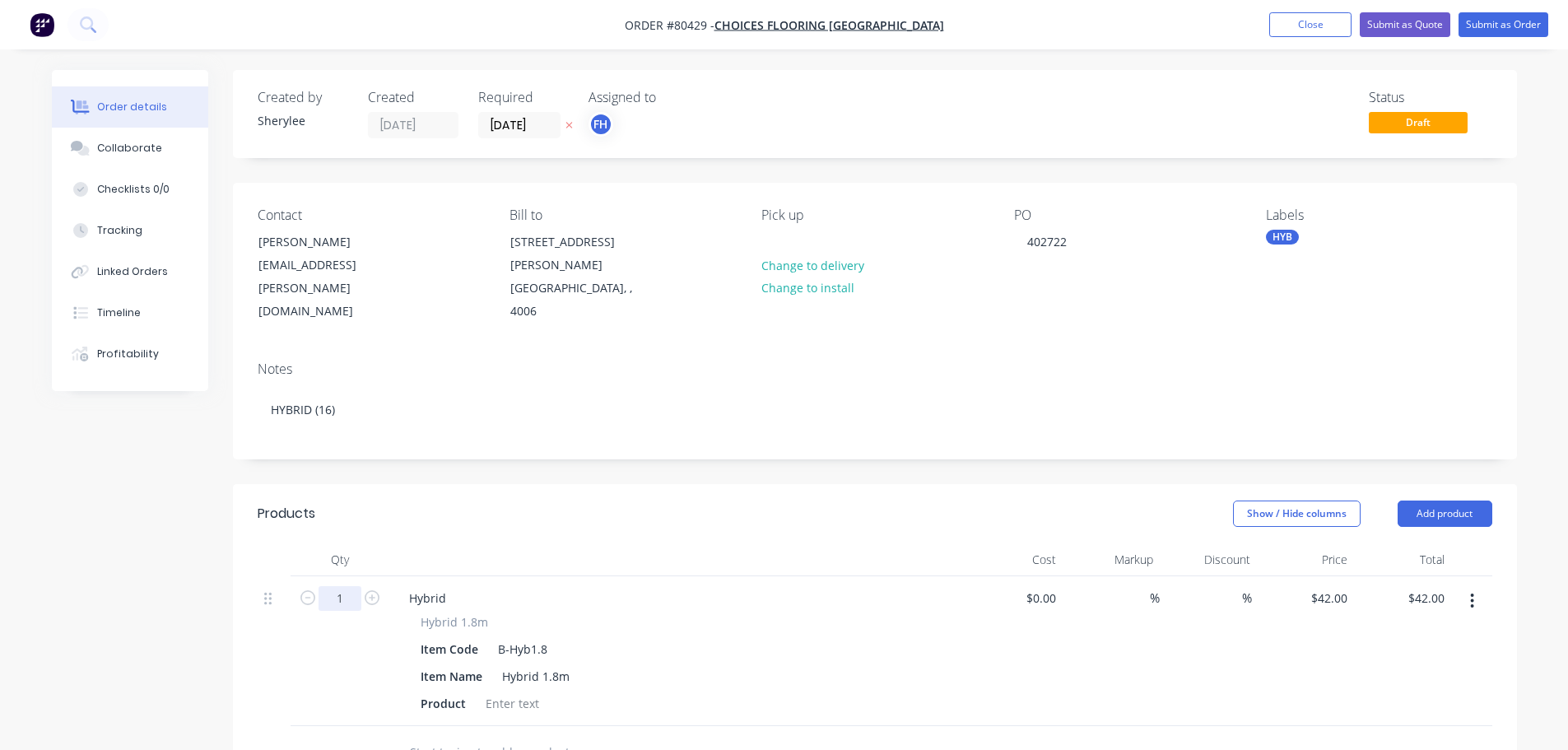
click at [345, 586] on input "1" at bounding box center [339, 598] width 43 height 25
type input "16"
type input "$672.00"
click at [503, 691] on div at bounding box center [513, 703] width 67 height 24
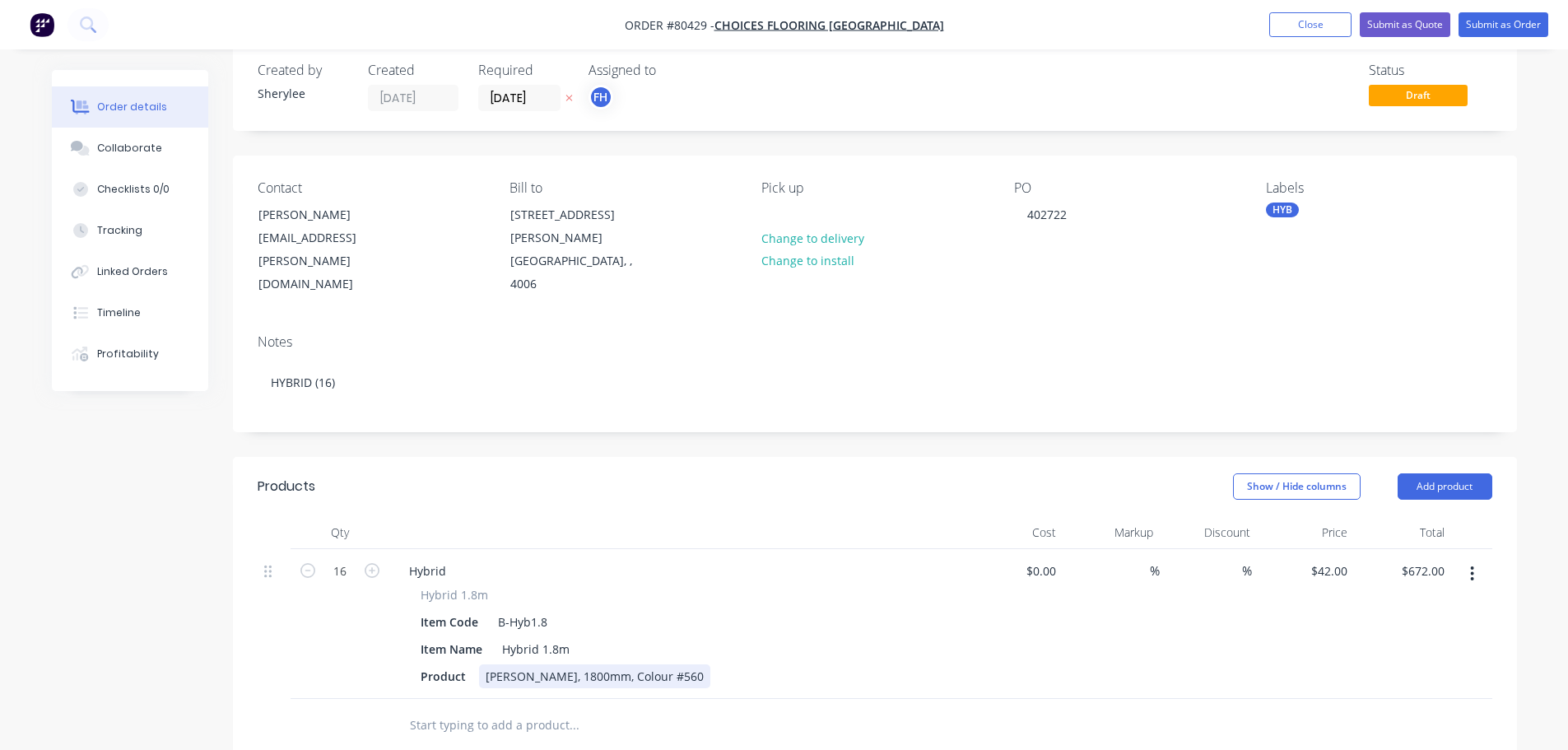
scroll to position [0, 0]
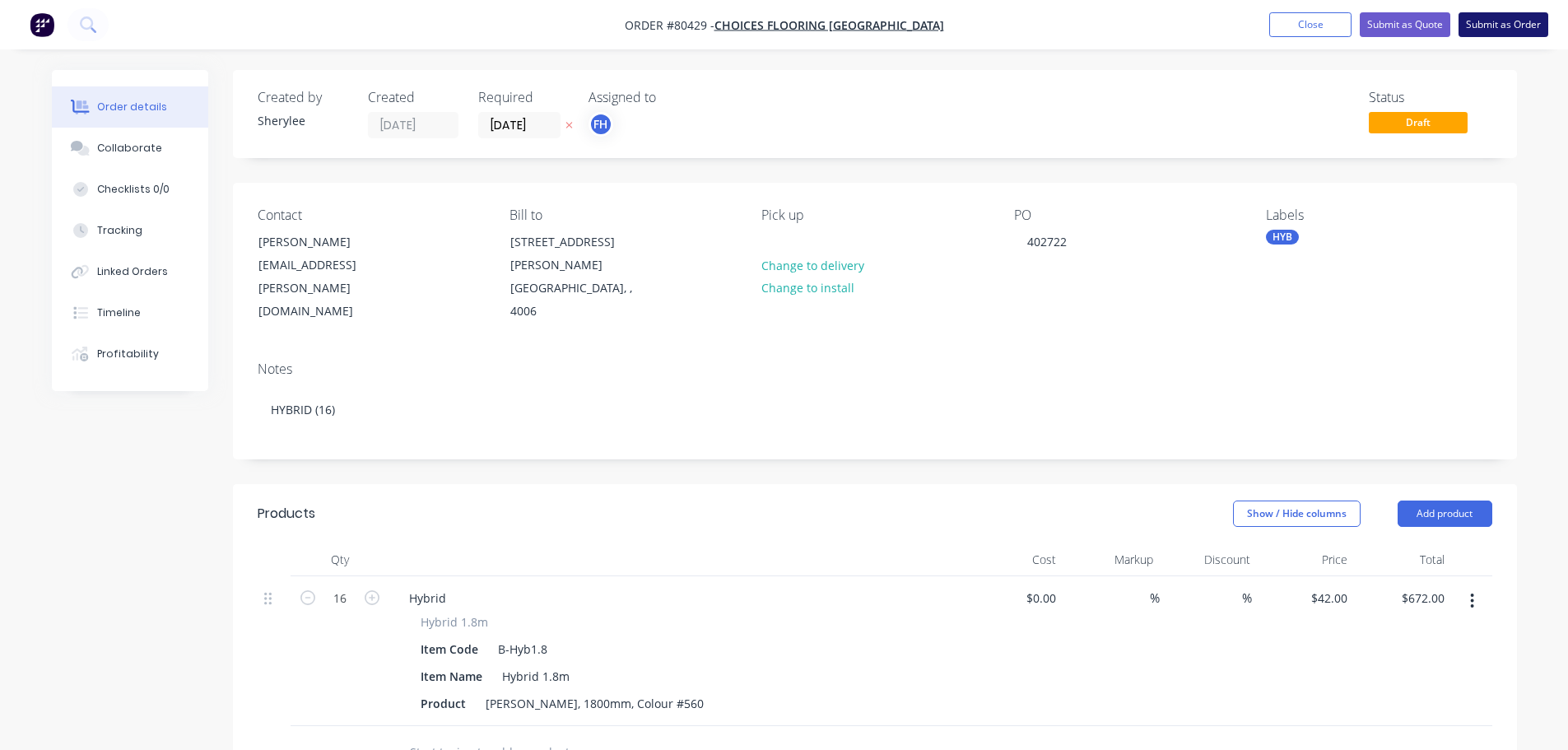
click at [1508, 25] on button "Submit as Order" at bounding box center [1504, 25] width 90 height 25
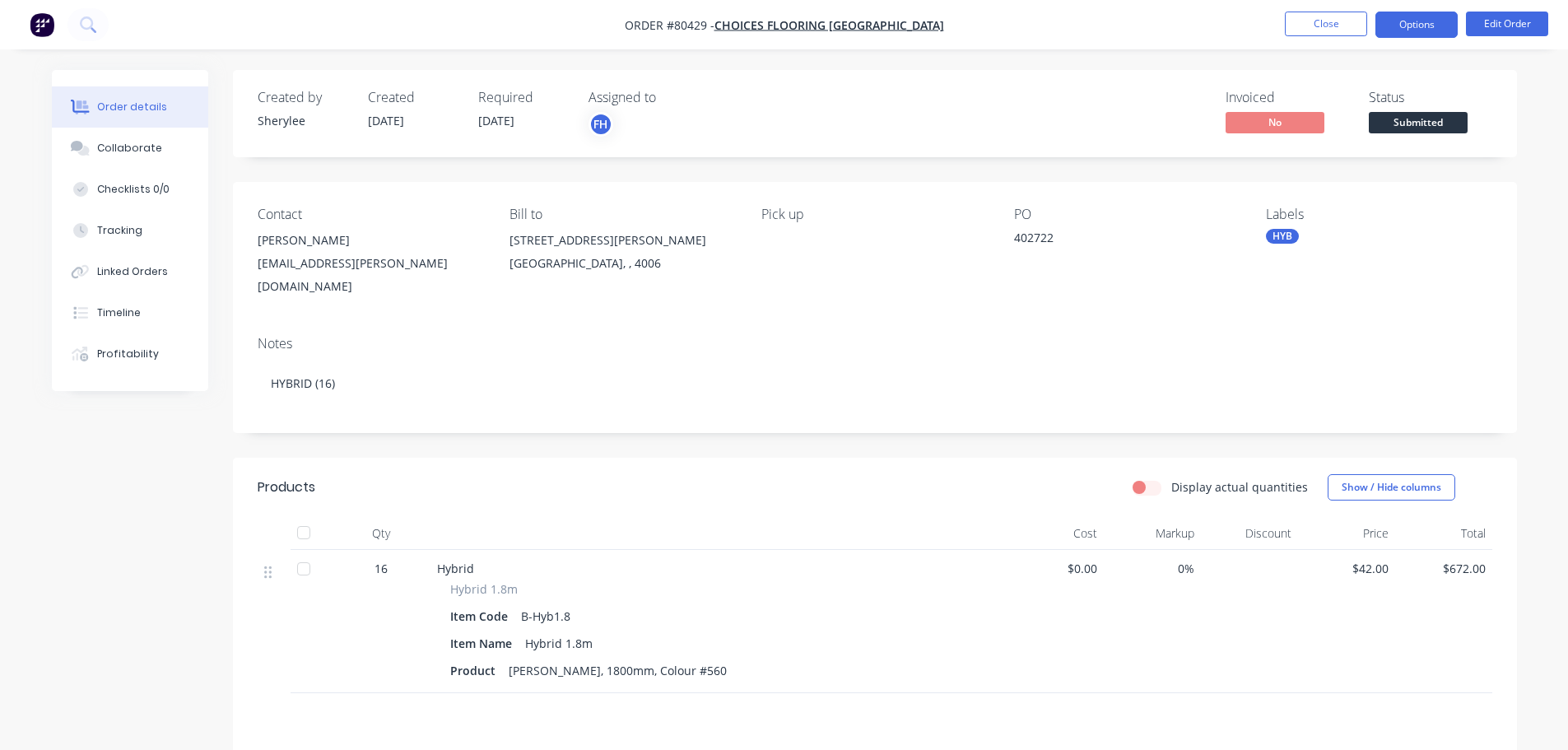
click at [1450, 23] on button "Options" at bounding box center [1417, 25] width 83 height 26
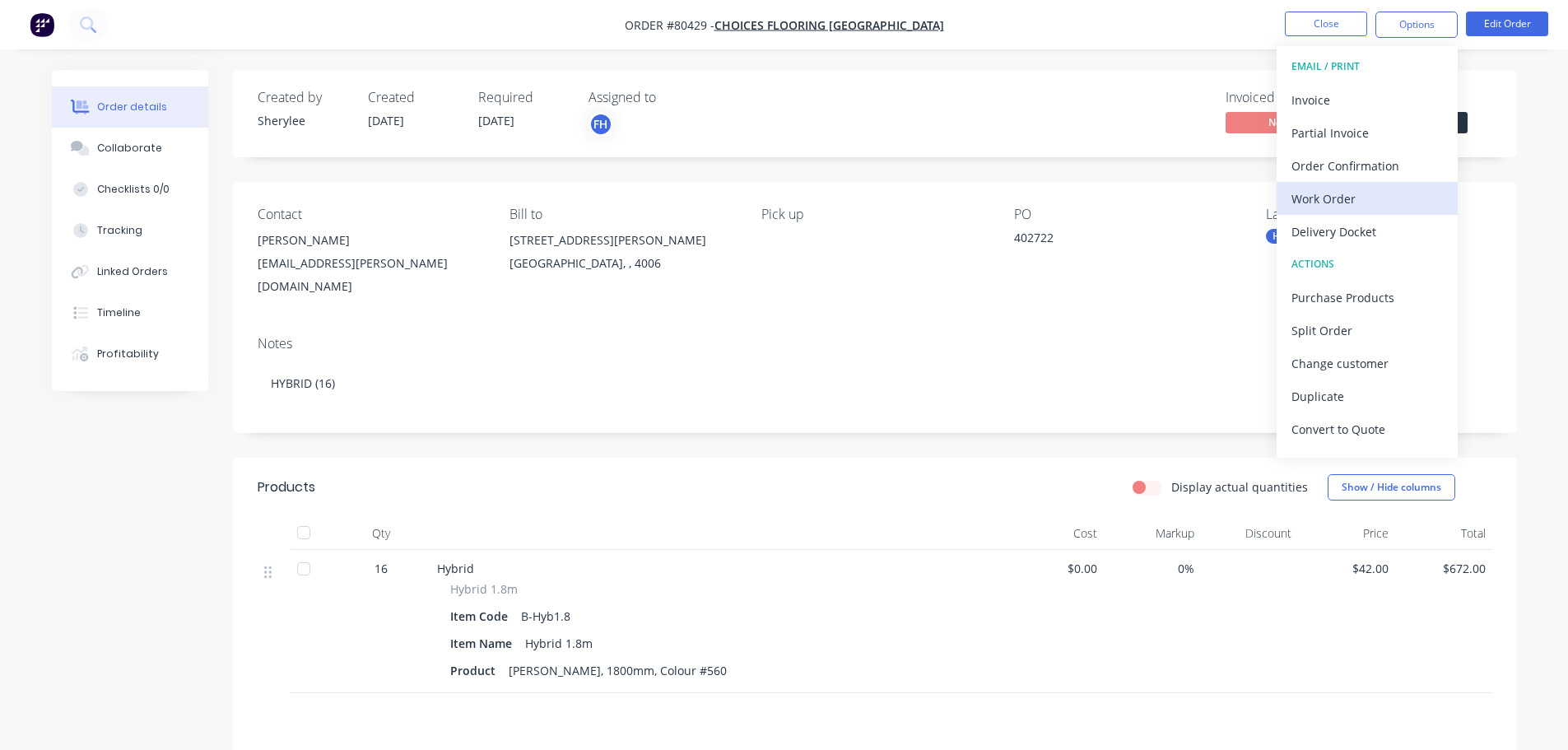
click at [1342, 196] on div "Work Order" at bounding box center [1367, 198] width 151 height 24
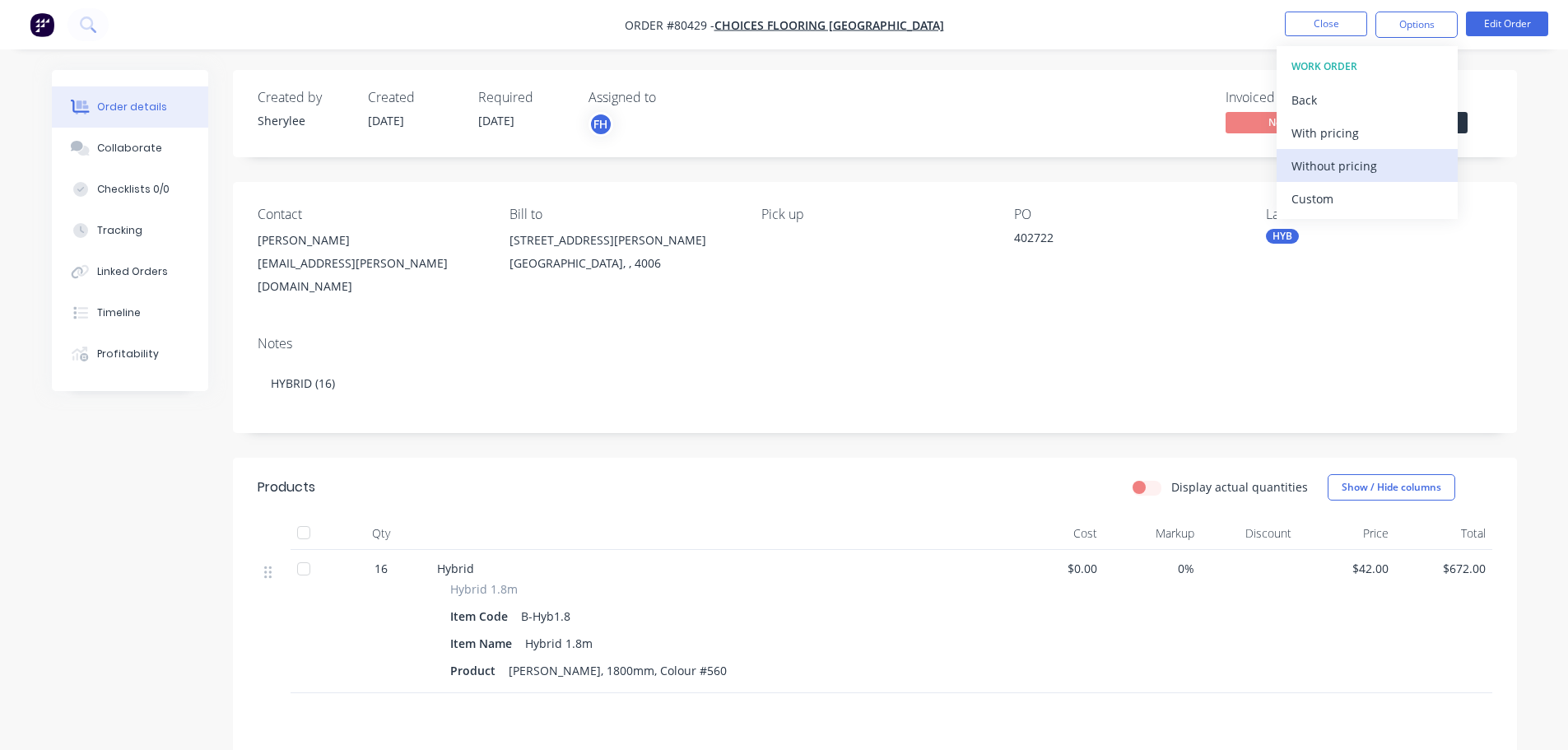
click at [1350, 170] on div "Without pricing" at bounding box center [1367, 165] width 151 height 24
click at [306, 237] on div "[PERSON_NAME]" at bounding box center [370, 240] width 225 height 23
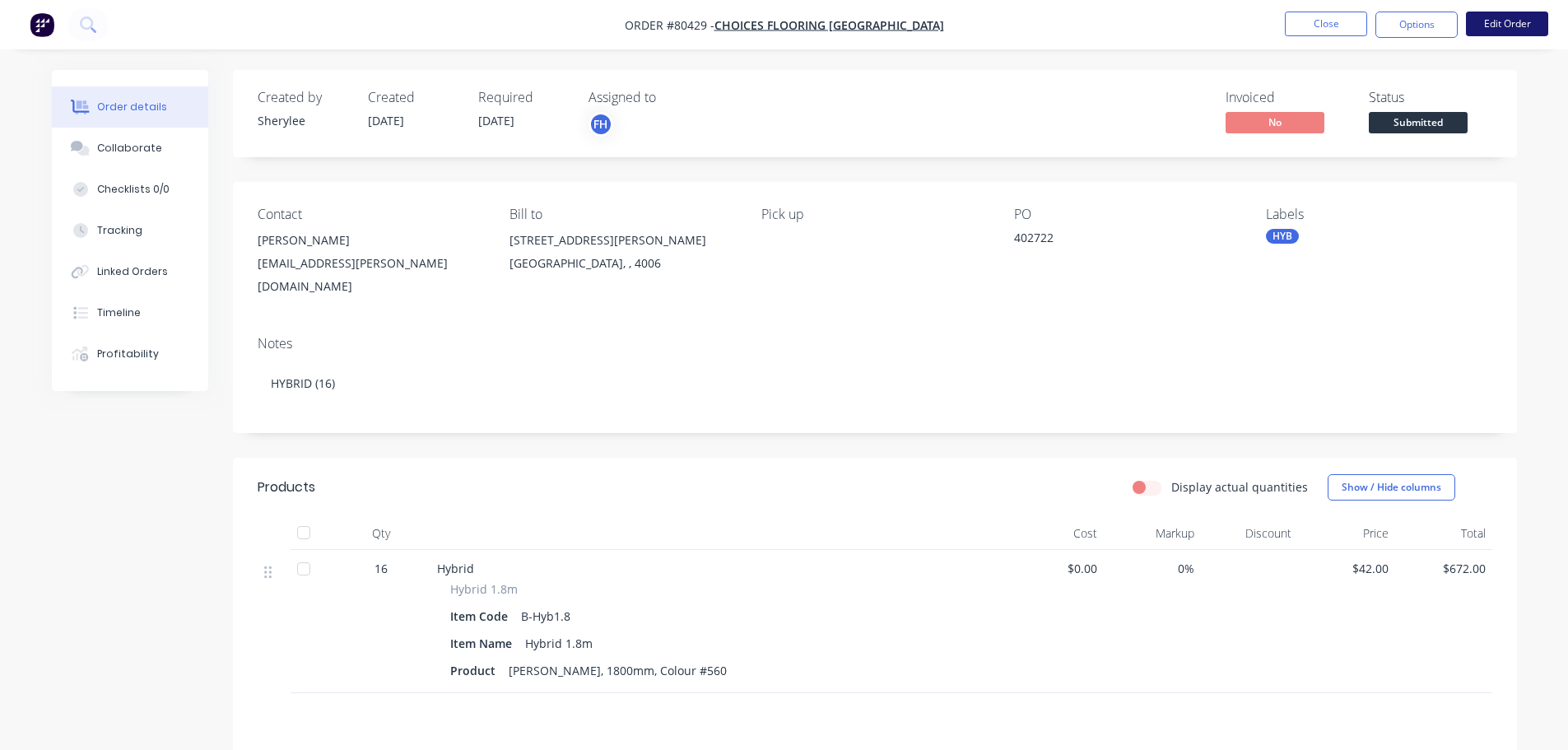
click at [1513, 24] on button "Edit Order" at bounding box center [1507, 24] width 83 height 25
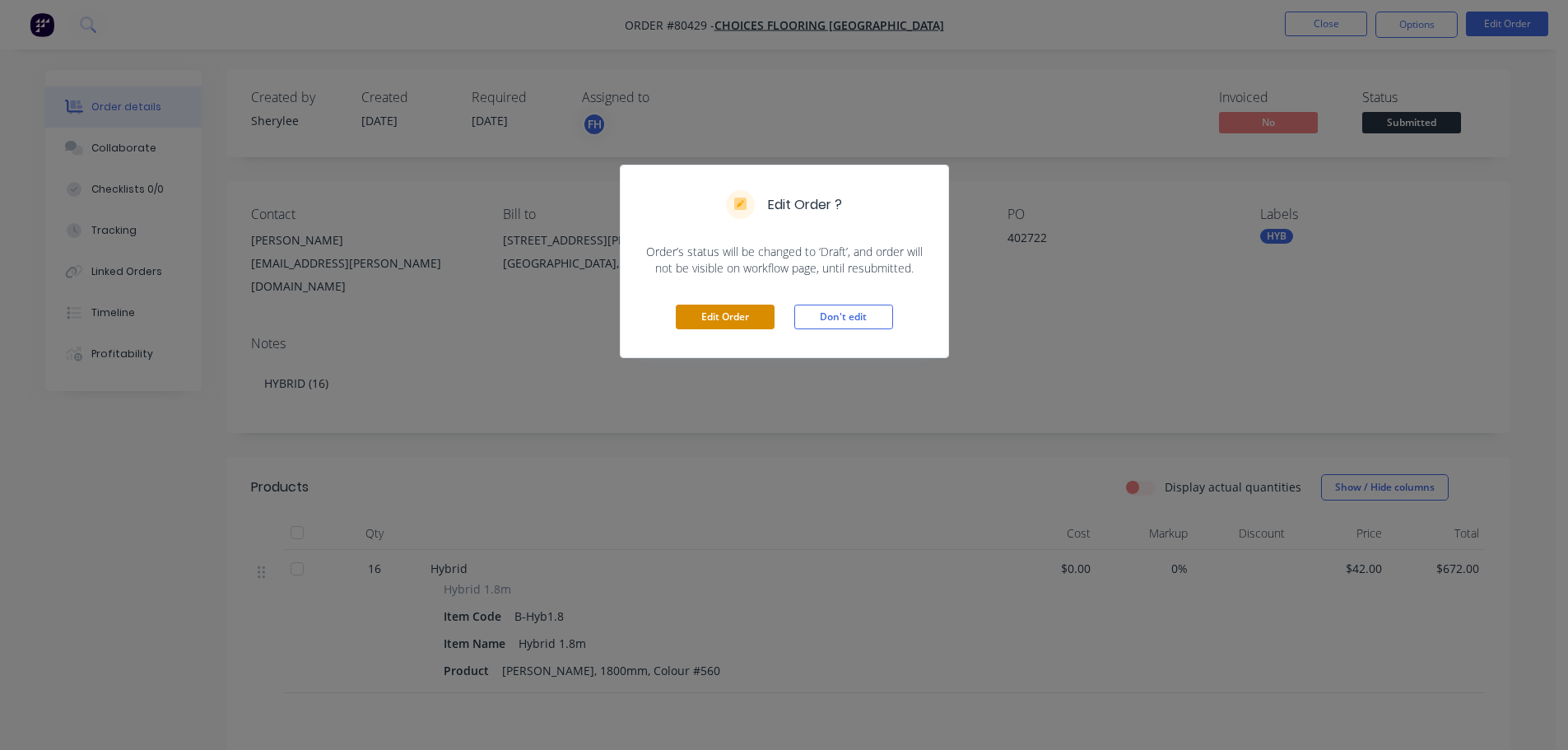
click at [740, 315] on button "Edit Order" at bounding box center [725, 317] width 98 height 25
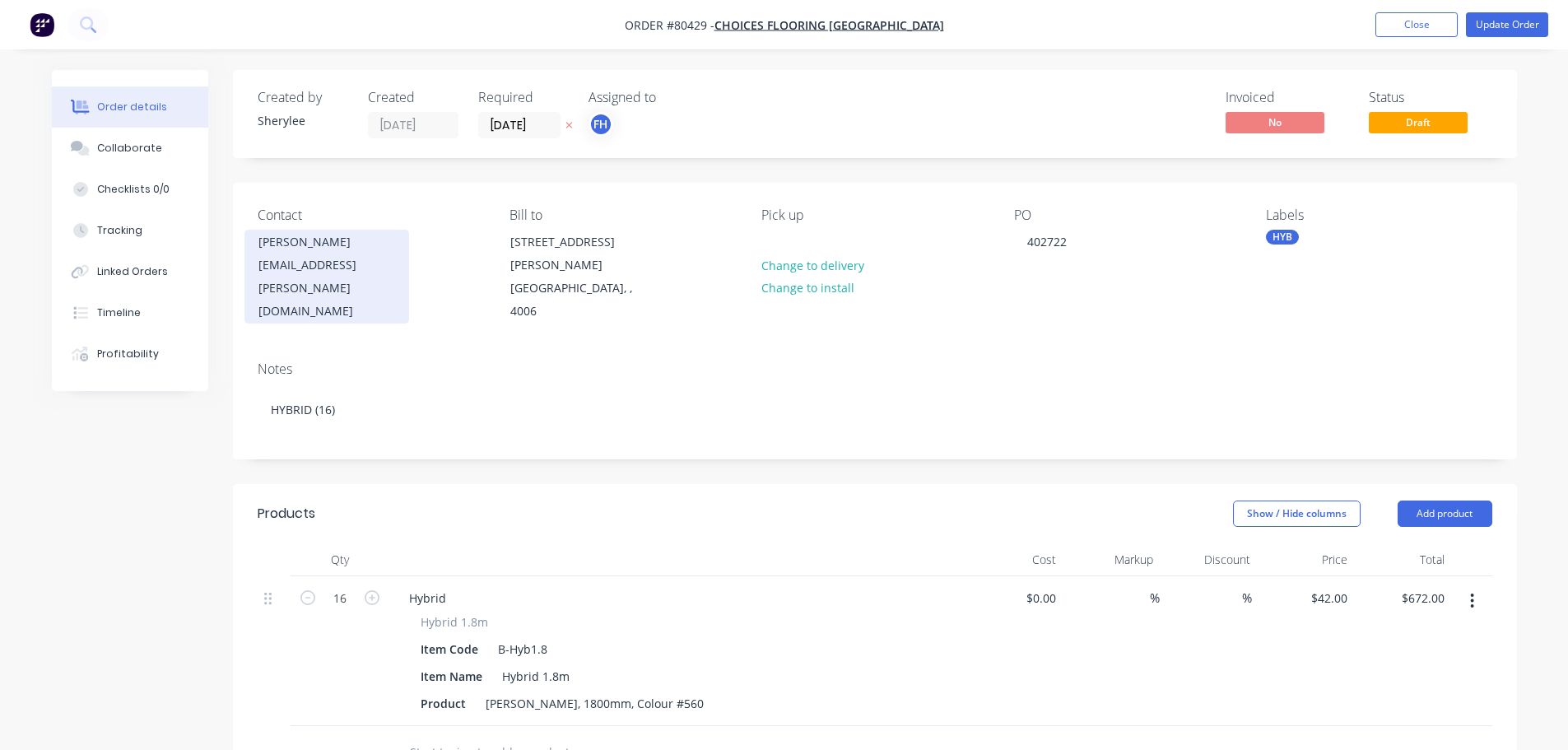
click at [323, 264] on div "[EMAIL_ADDRESS][PERSON_NAME][DOMAIN_NAME]" at bounding box center [326, 288] width 136 height 69
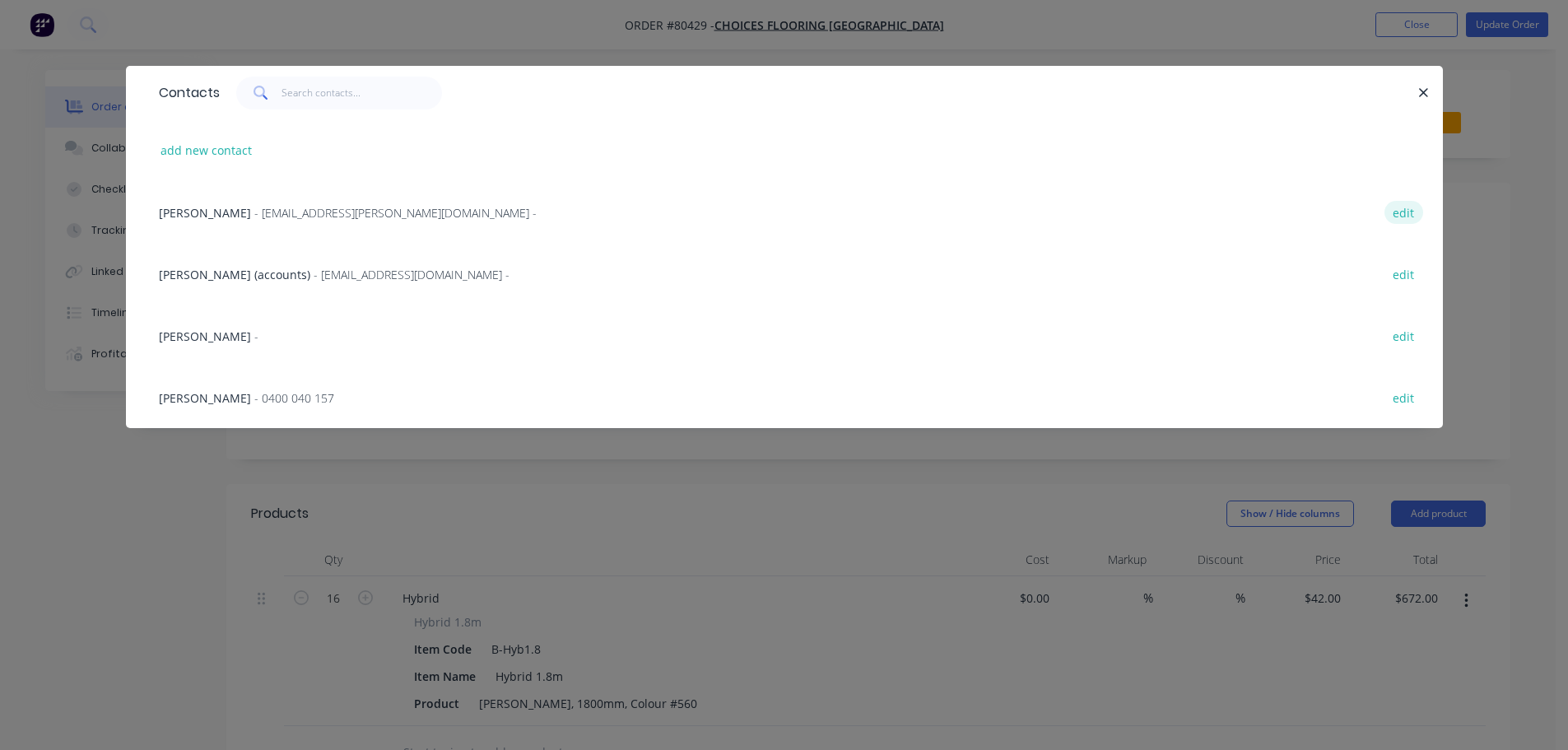
click at [1401, 221] on button "edit" at bounding box center [1404, 211] width 39 height 22
select select "AU"
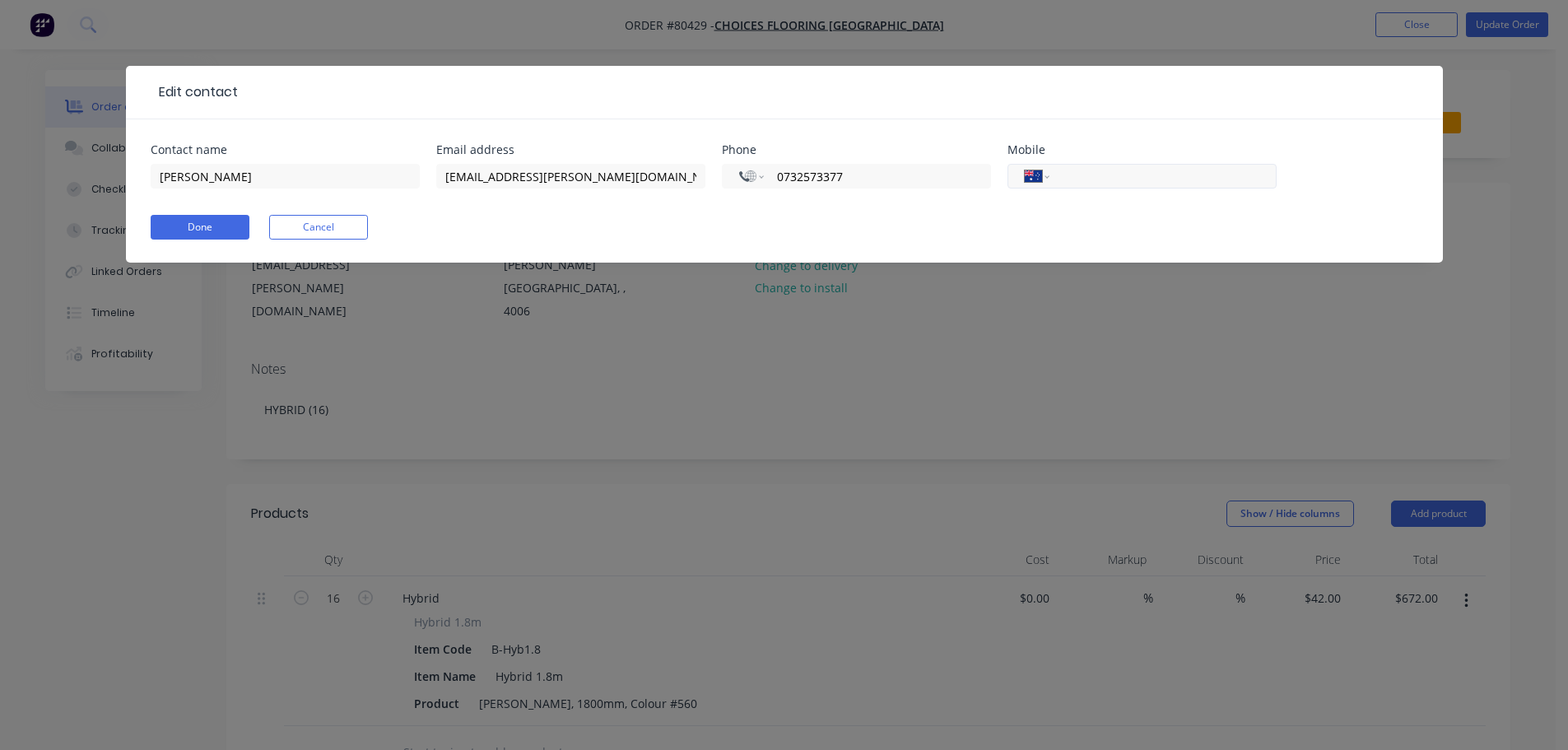
click at [1096, 179] on input "tel" at bounding box center [1159, 177] width 198 height 19
click at [808, 183] on input "0732573377" at bounding box center [874, 177] width 198 height 19
click at [752, 176] on select "International [GEOGRAPHIC_DATA] [GEOGRAPHIC_DATA] [GEOGRAPHIC_DATA] [GEOGRAPHIC…" at bounding box center [751, 176] width 25 height 23
select select "AU"
click at [739, 164] on select "International [GEOGRAPHIC_DATA] [GEOGRAPHIC_DATA] [GEOGRAPHIC_DATA] [GEOGRAPHIC…" at bounding box center [751, 176] width 25 height 23
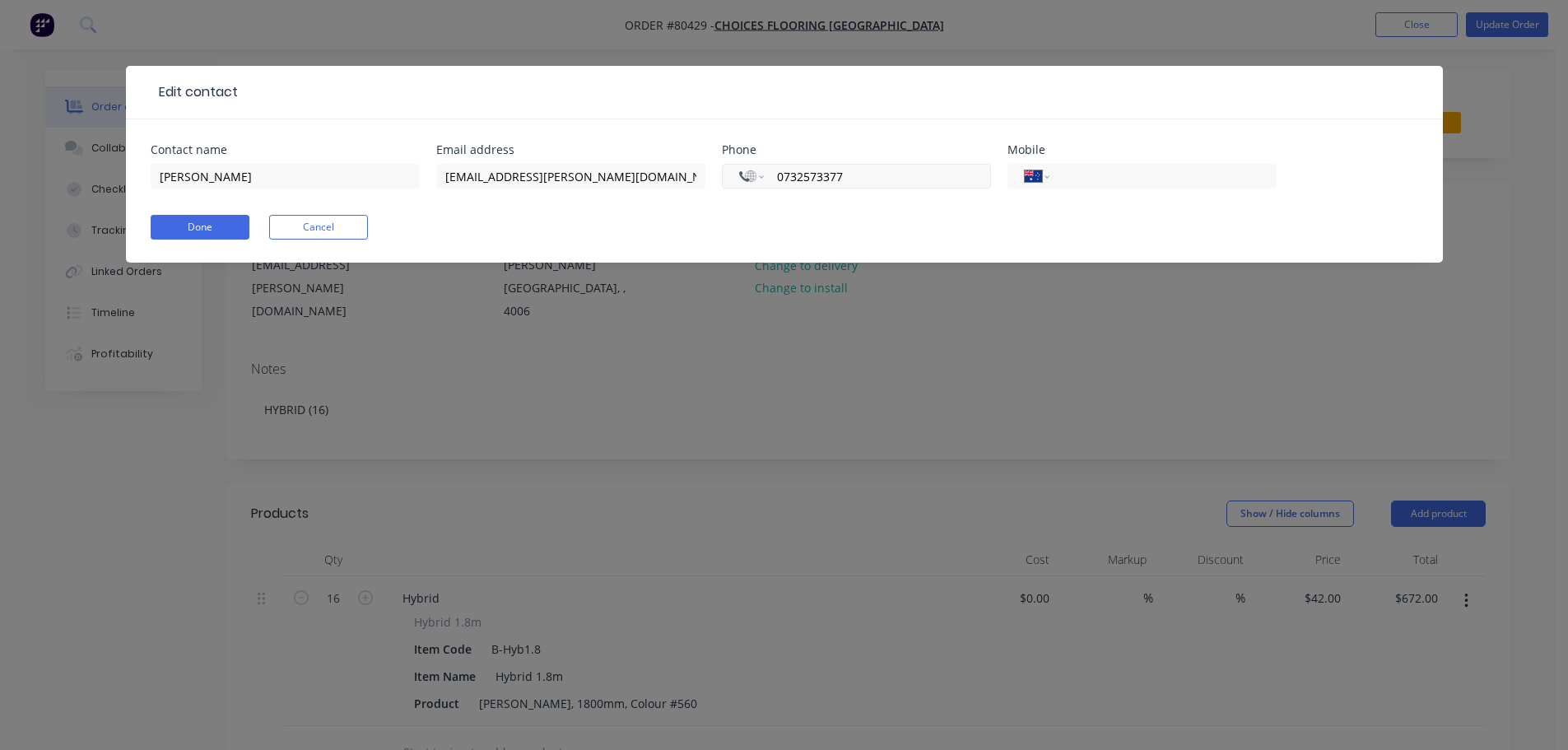
type input "[PHONE_NUMBER]"
click at [1082, 178] on input "tel" at bounding box center [1159, 177] width 198 height 19
type input "0"
click at [221, 222] on button "Done" at bounding box center [200, 227] width 98 height 25
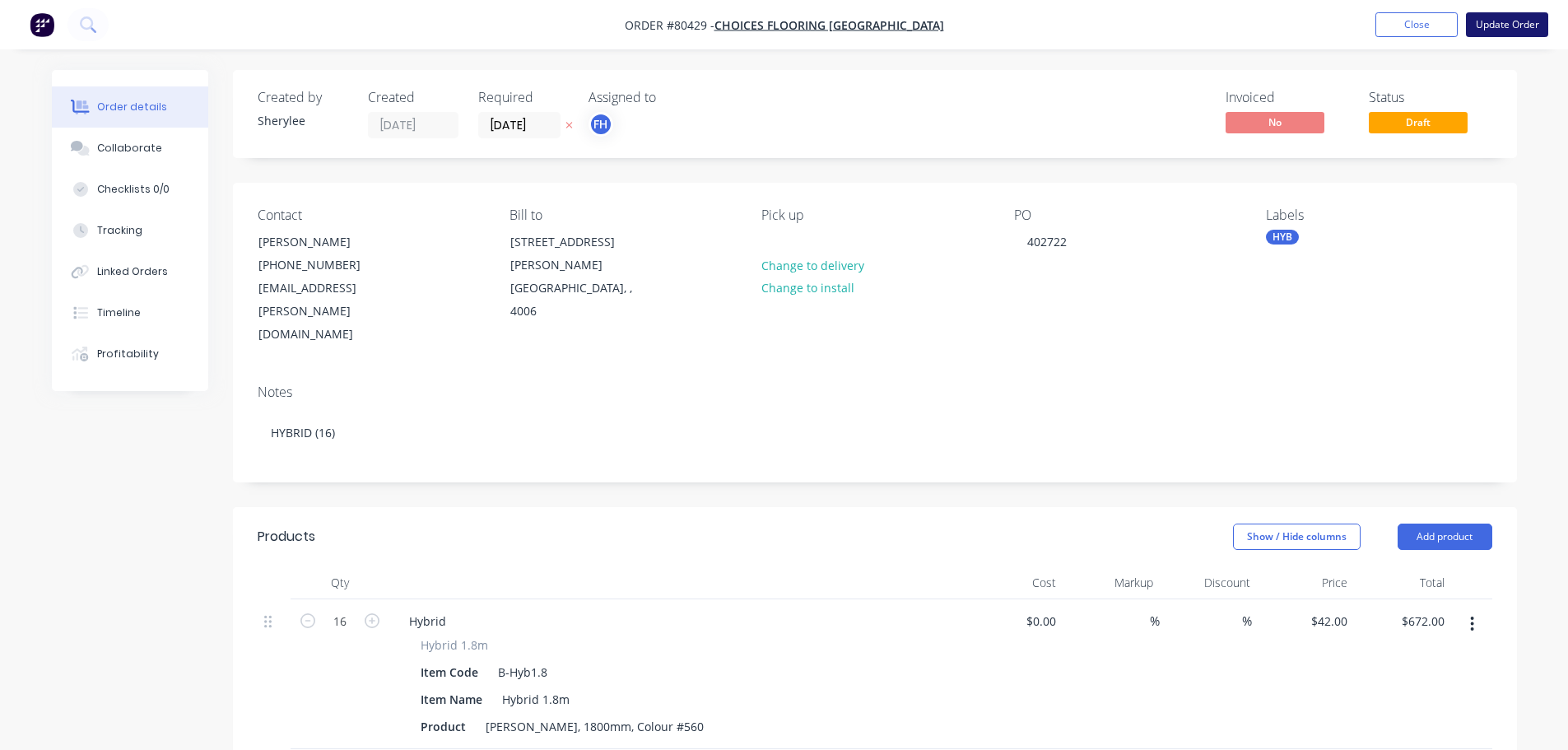
click at [1507, 27] on button "Update Order" at bounding box center [1507, 25] width 83 height 25
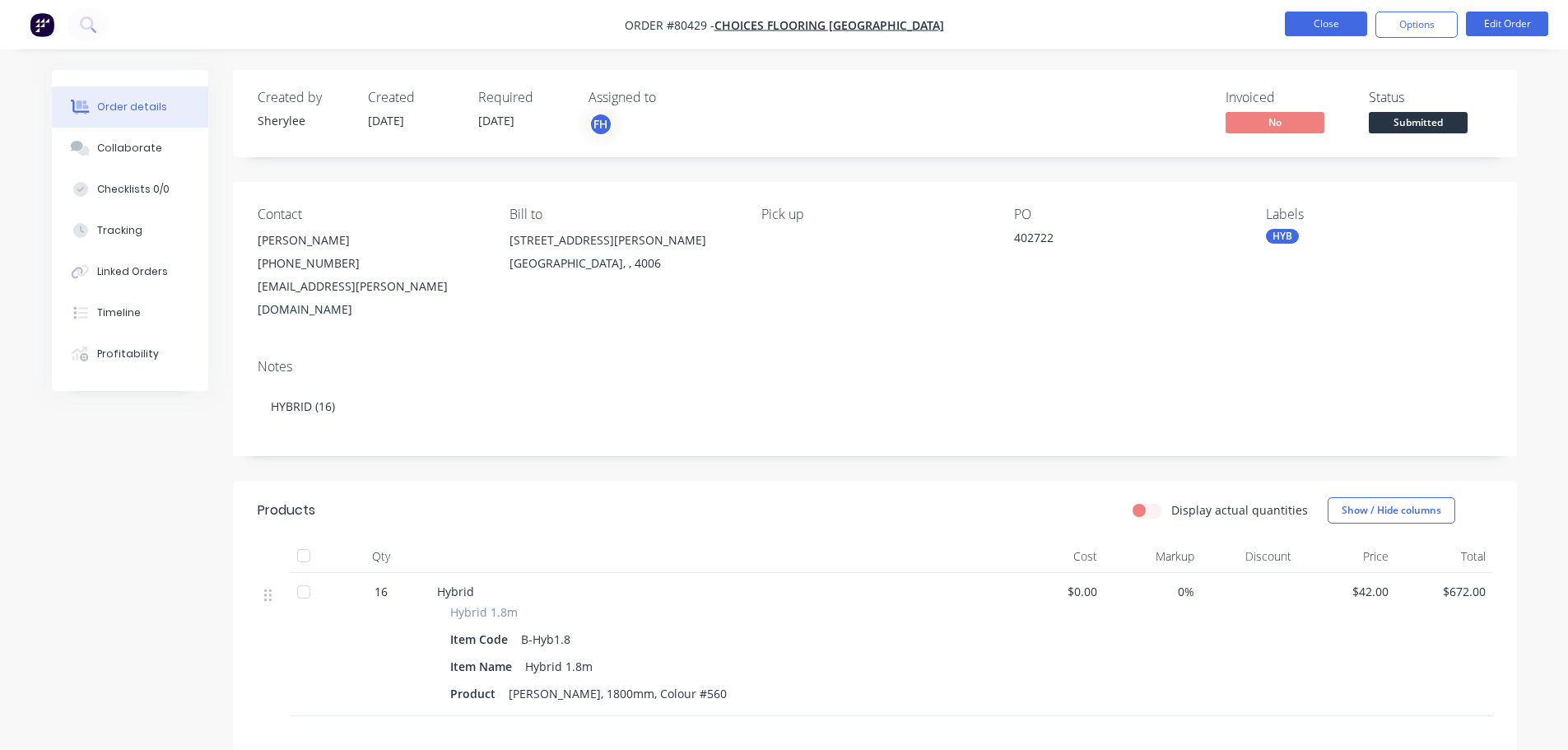
click at [1332, 27] on button "Close" at bounding box center [1326, 24] width 83 height 25
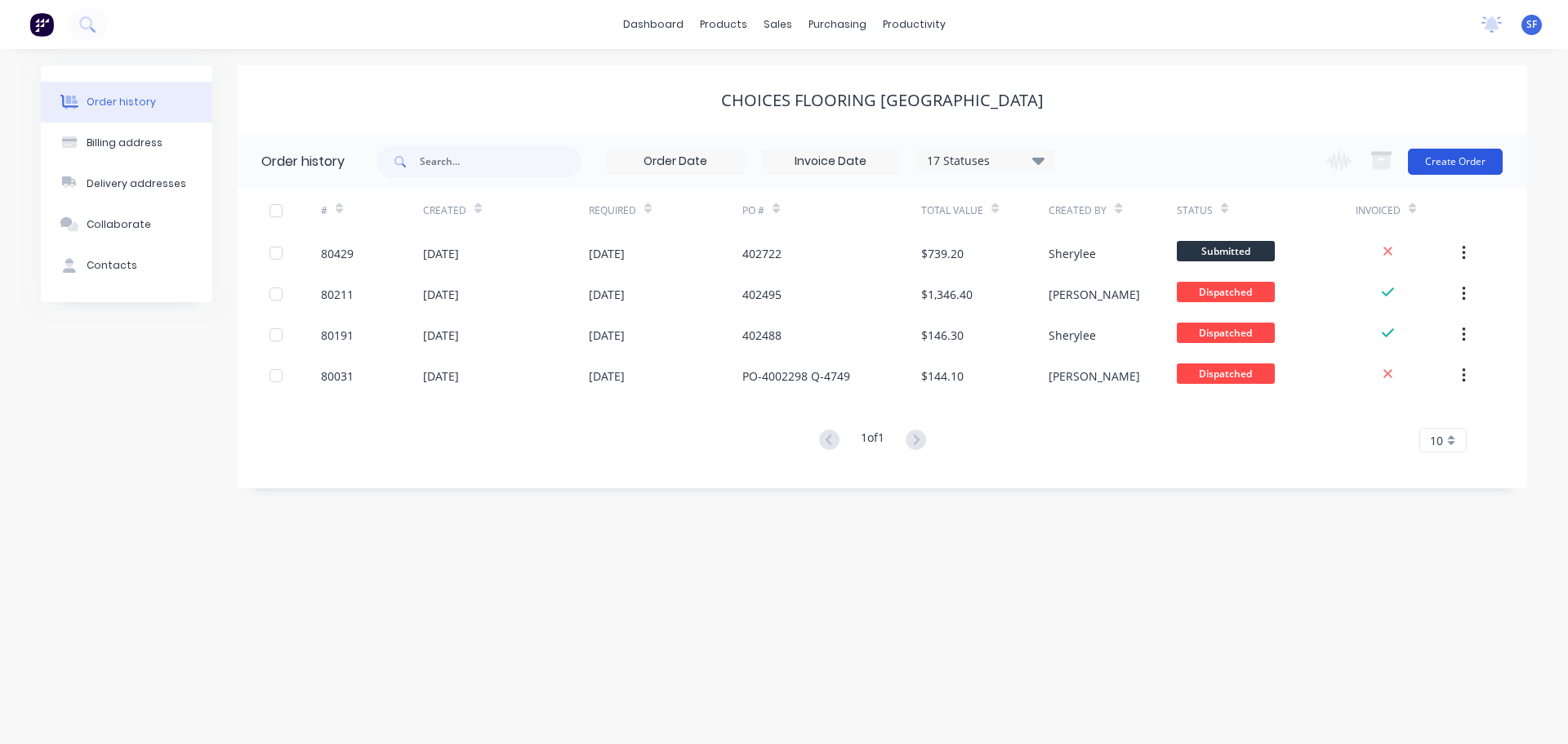
click at [1459, 160] on button "Create Order" at bounding box center [1455, 161] width 95 height 26
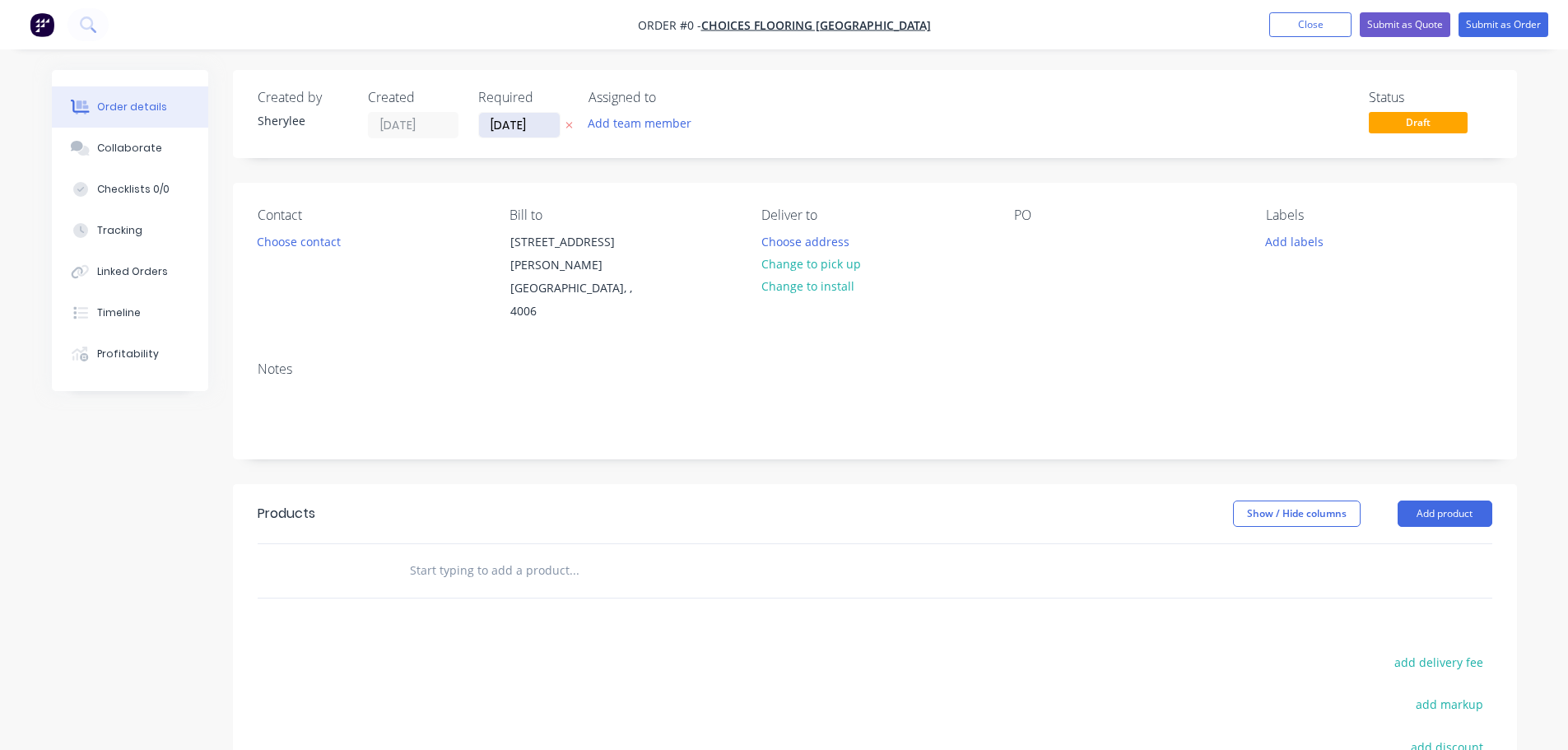
click at [507, 127] on input "[DATE]" at bounding box center [520, 125] width 81 height 25
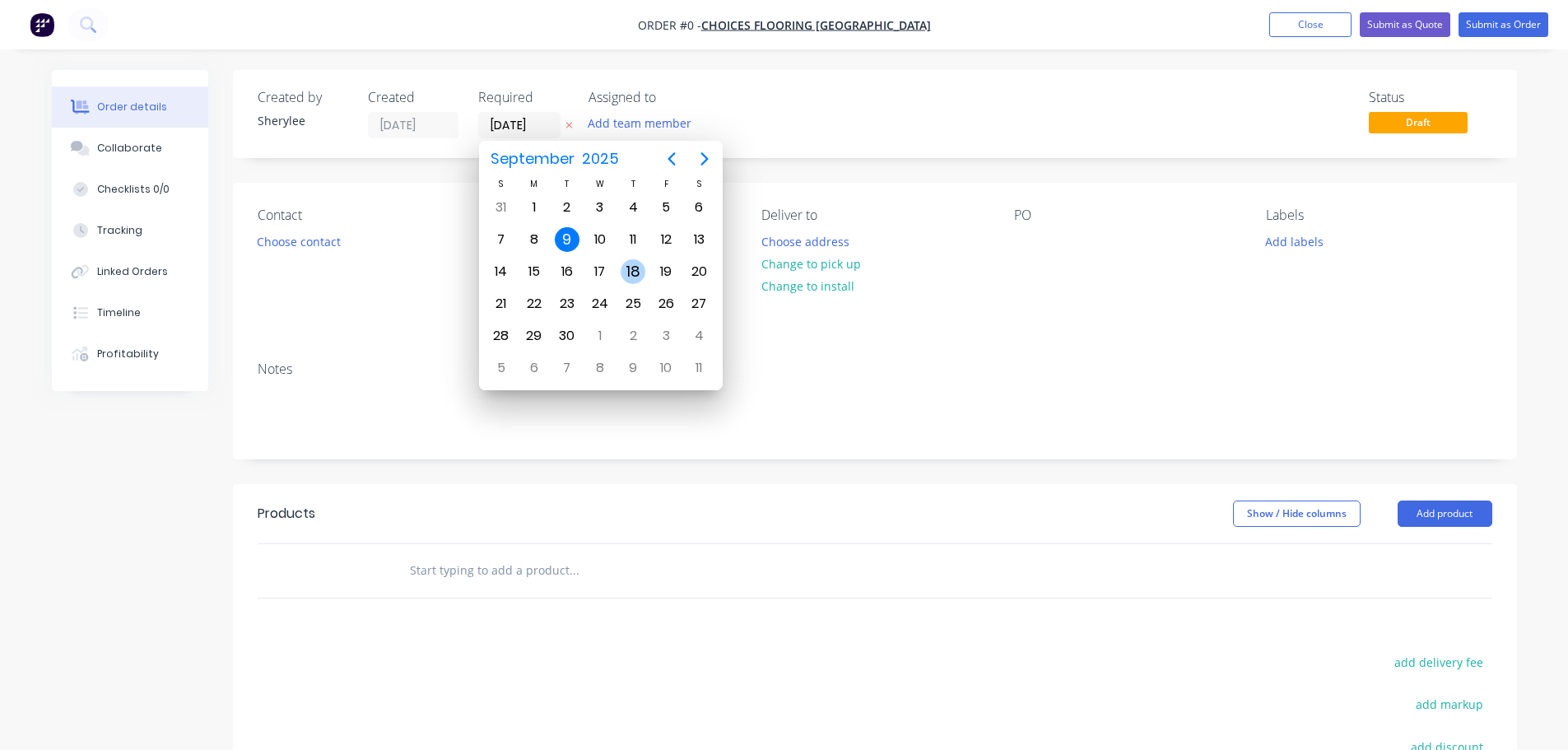
click at [626, 270] on div "18" at bounding box center [633, 272] width 25 height 25
type input "[DATE]"
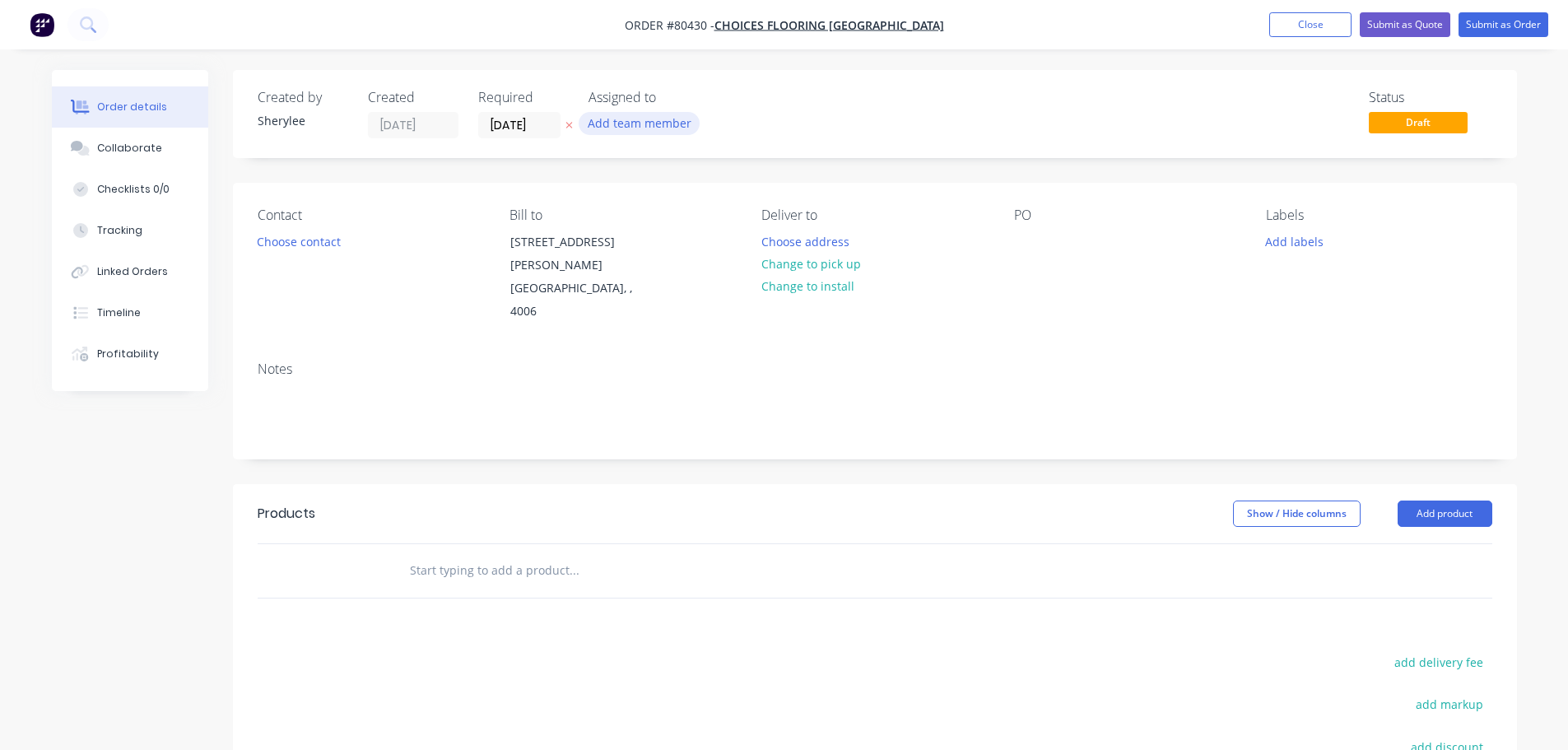
click at [618, 121] on button "Add team member" at bounding box center [639, 122] width 121 height 22
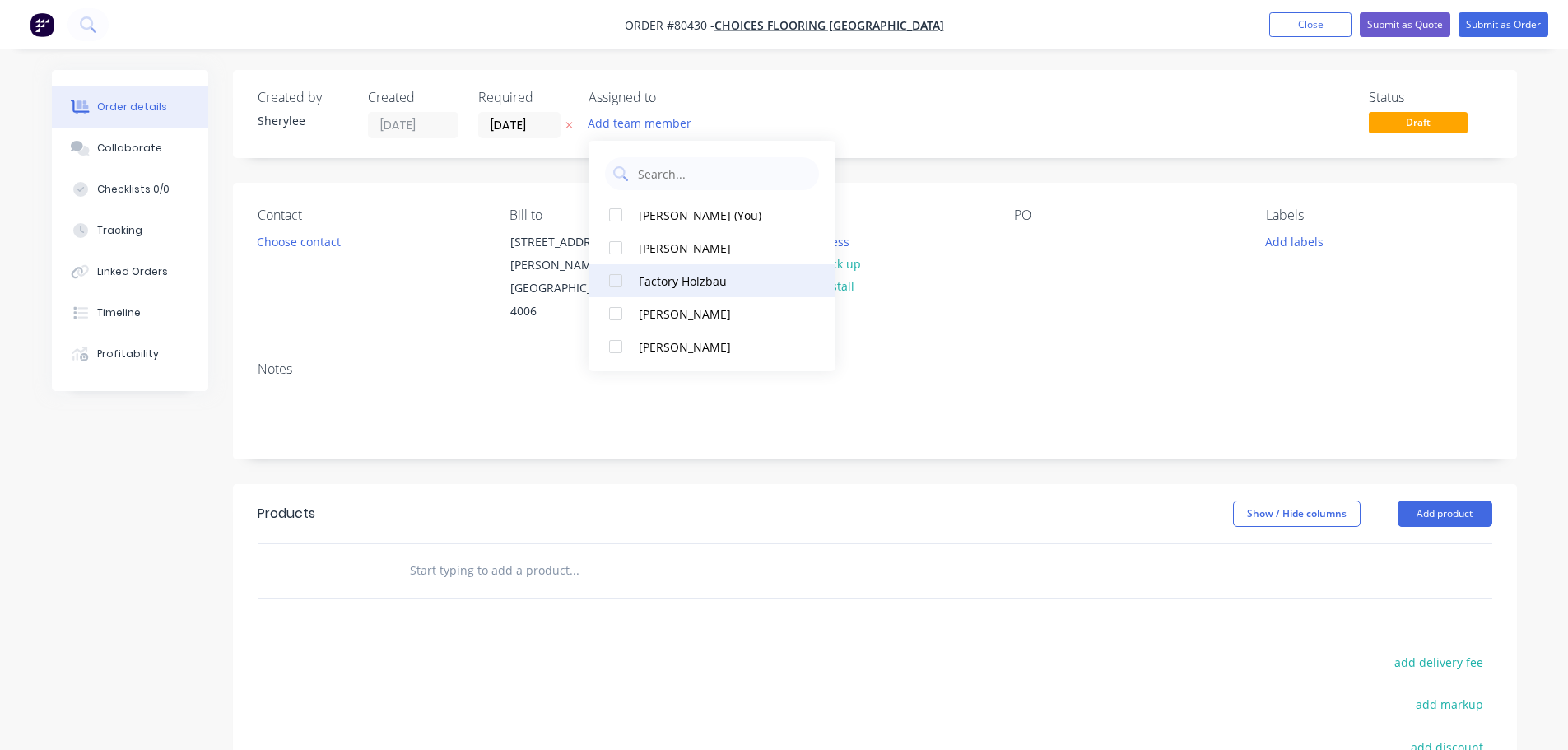
click at [614, 287] on div at bounding box center [615, 280] width 33 height 33
click at [311, 244] on button "Choose contact" at bounding box center [298, 240] width 101 height 22
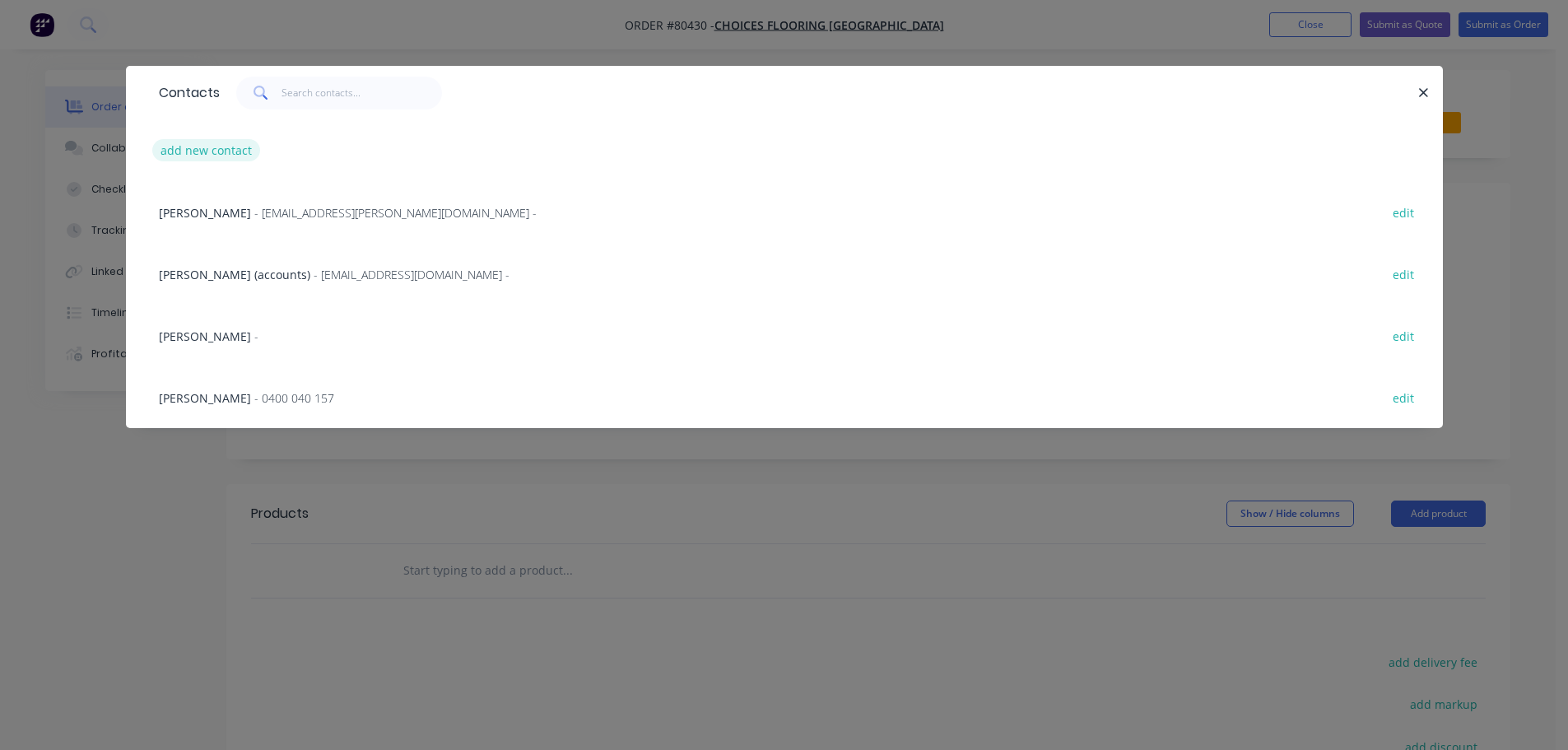
click at [221, 146] on button "add new contact" at bounding box center [207, 149] width 109 height 22
select select "AU"
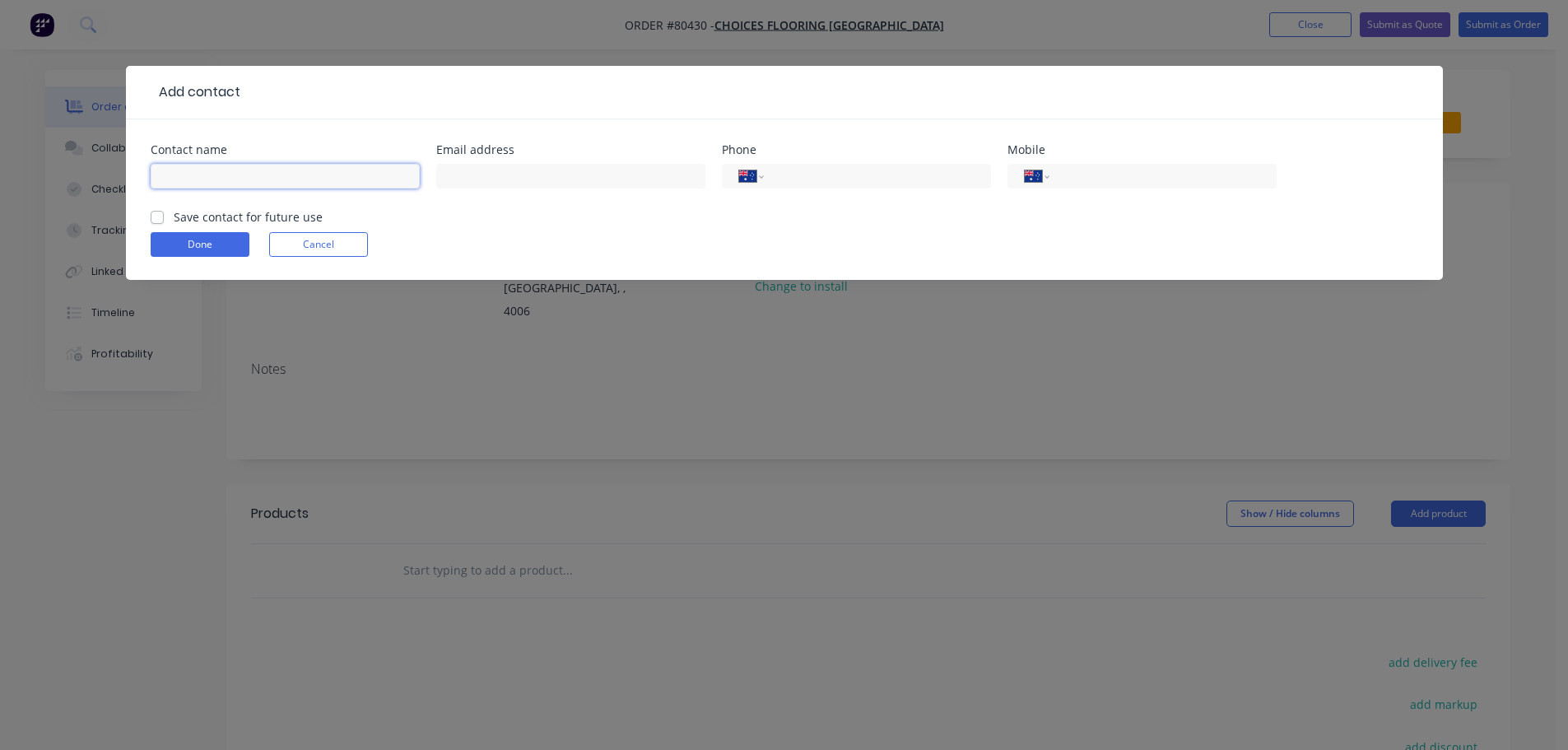
click at [251, 171] on input "text" at bounding box center [285, 176] width 269 height 25
type input "[PERSON_NAME]"
type input "[EMAIL_ADDRESS][DOMAIN_NAME]"
click at [791, 178] on input "tel" at bounding box center [874, 177] width 198 height 19
type input "[PHONE_NUMBER]"
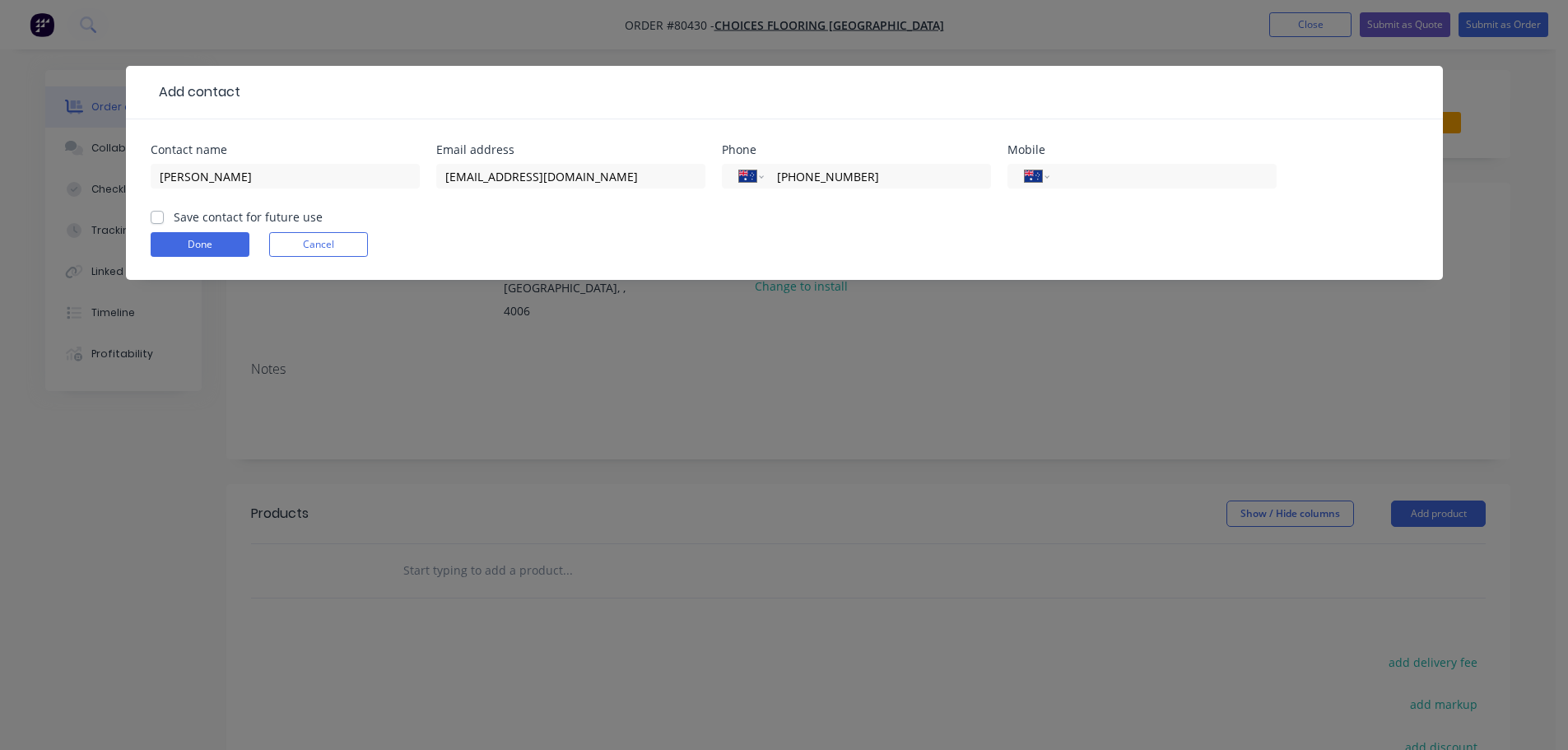
click at [217, 212] on label "Save contact for future use" at bounding box center [247, 217] width 149 height 18
click at [164, 212] on input "Save contact for future use" at bounding box center [157, 216] width 13 height 16
checkbox input "true"
click at [208, 246] on button "Done" at bounding box center [200, 244] width 98 height 25
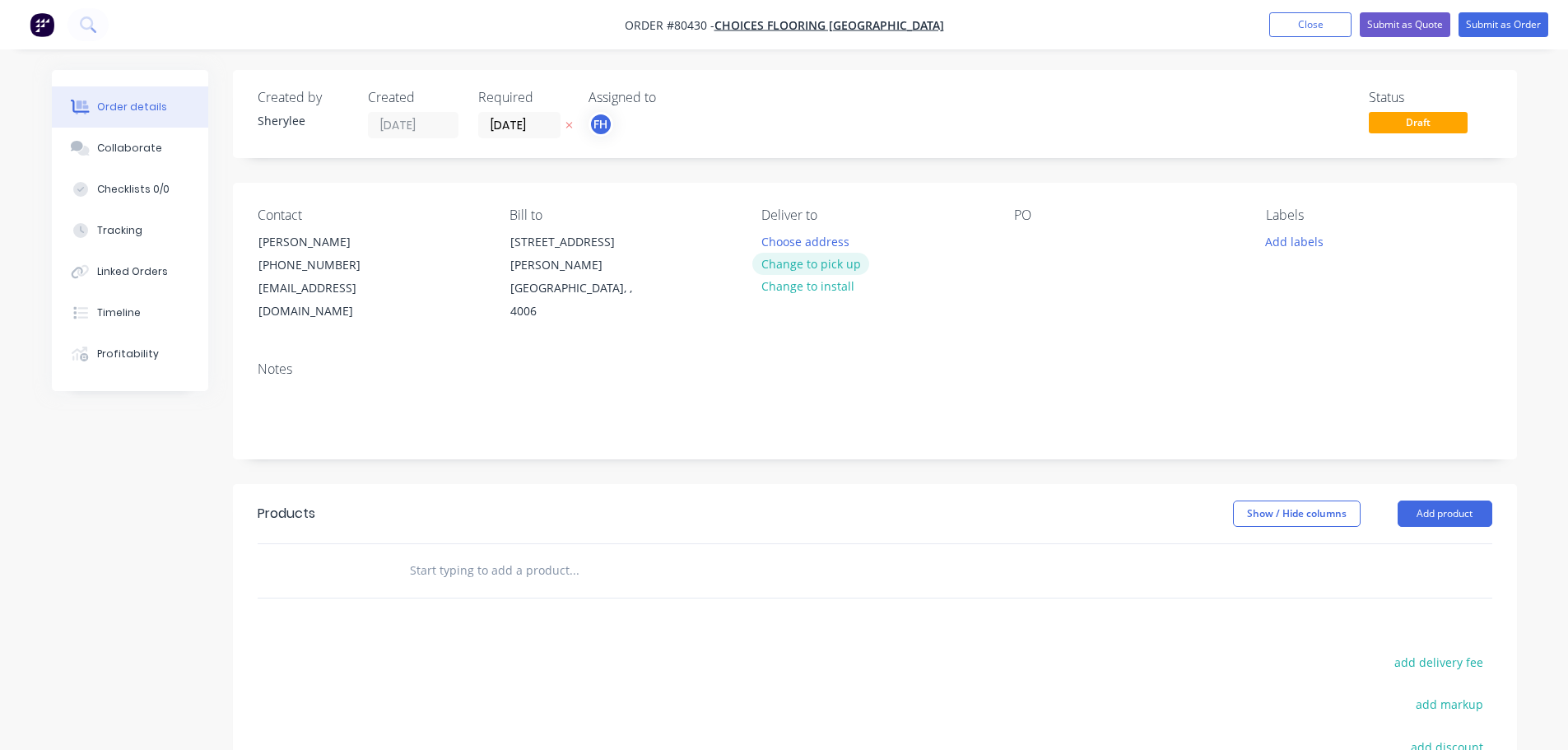
click at [793, 259] on button "Change to pick up" at bounding box center [810, 263] width 117 height 22
click at [1033, 245] on div at bounding box center [1027, 241] width 26 height 24
click at [1296, 239] on button "Add labels" at bounding box center [1295, 240] width 76 height 22
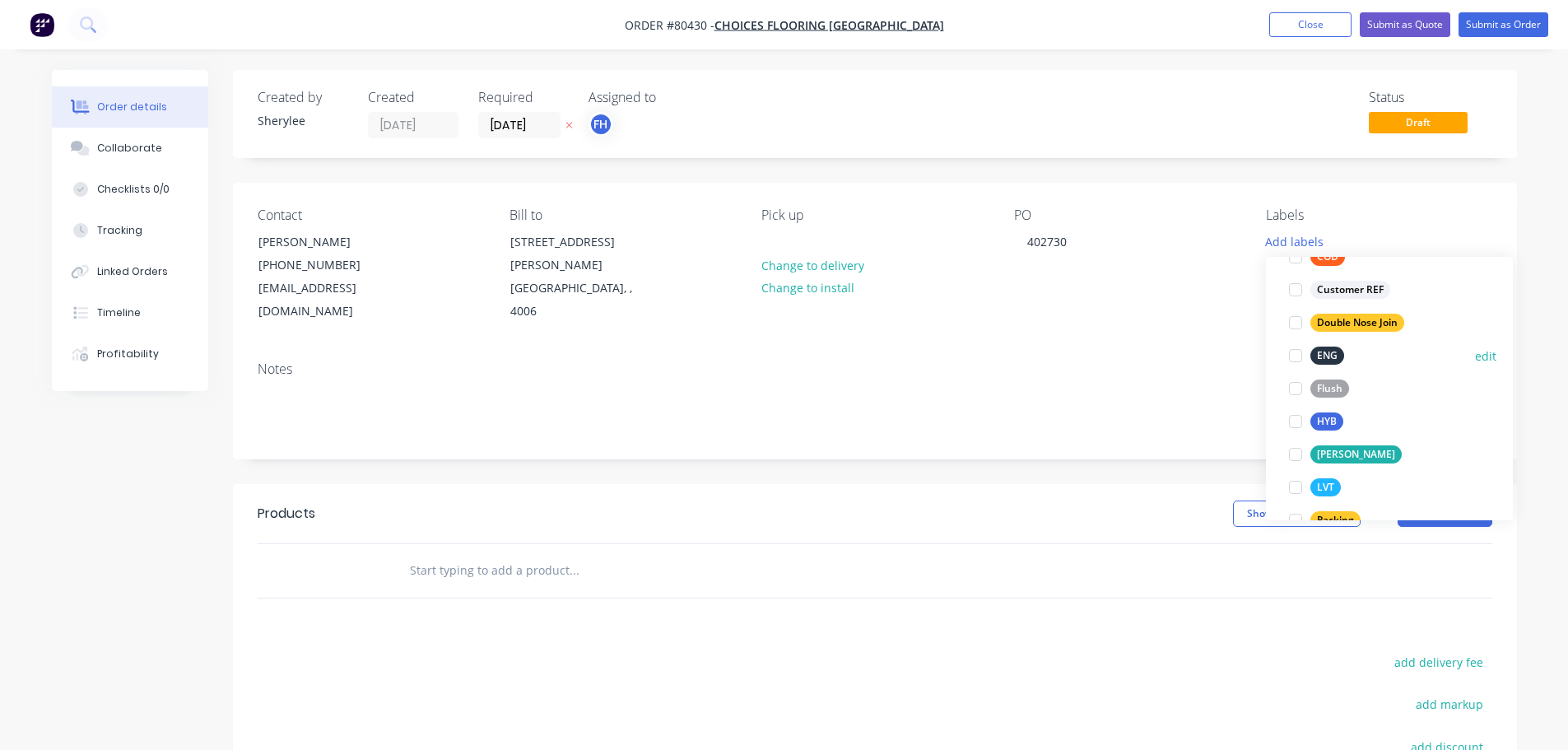
click at [1299, 354] on div at bounding box center [1295, 355] width 33 height 33
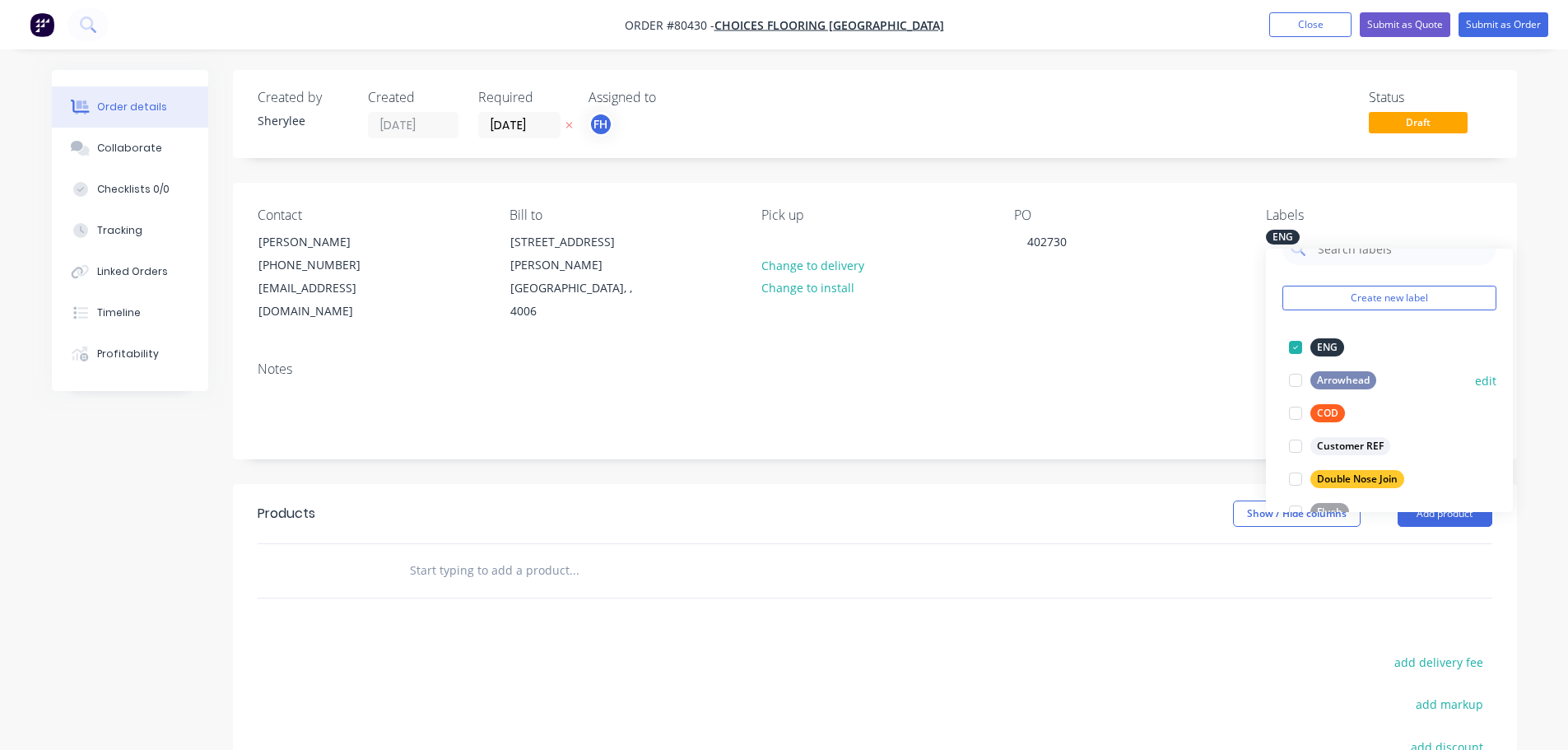
click at [1292, 379] on div at bounding box center [1295, 380] width 33 height 33
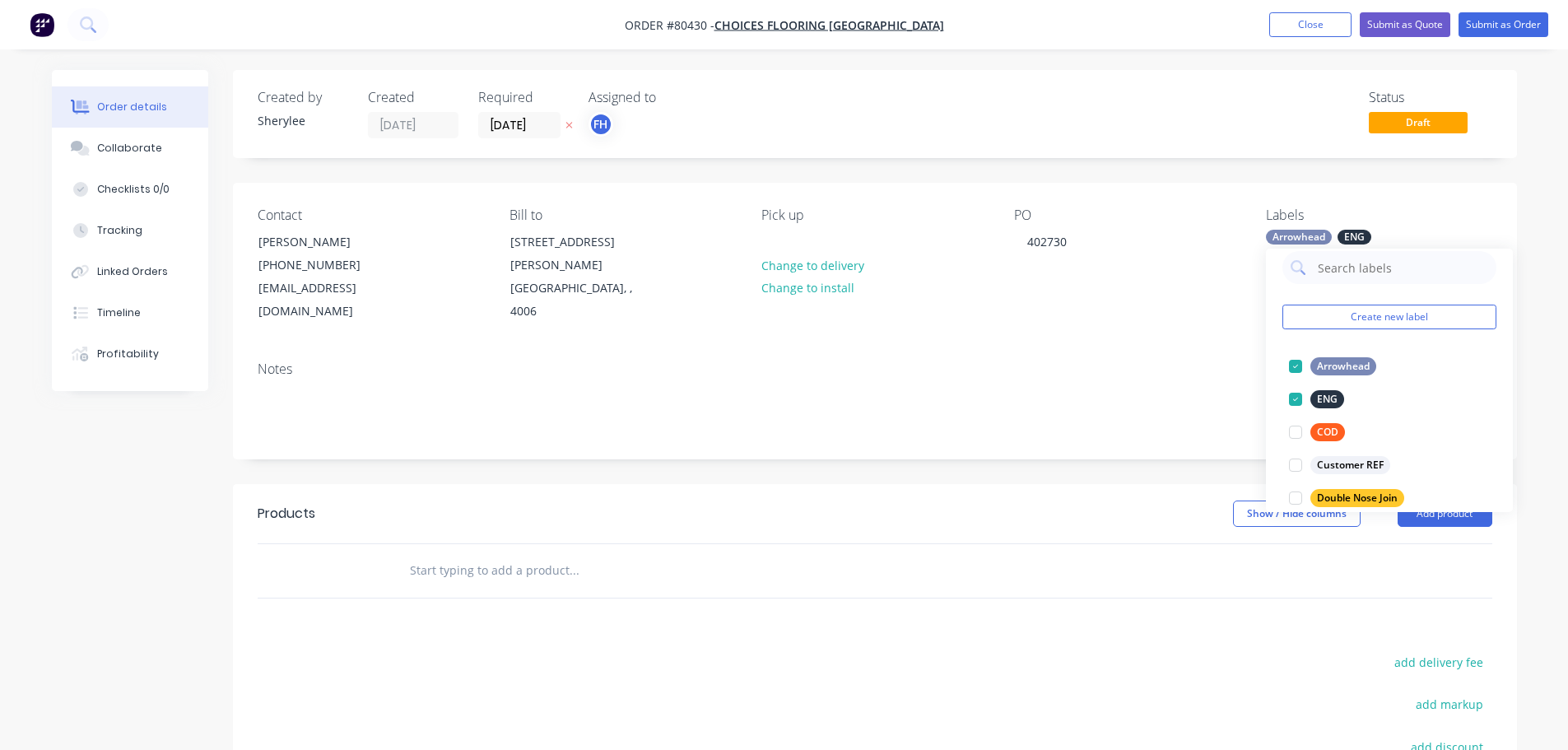
scroll to position [0, 0]
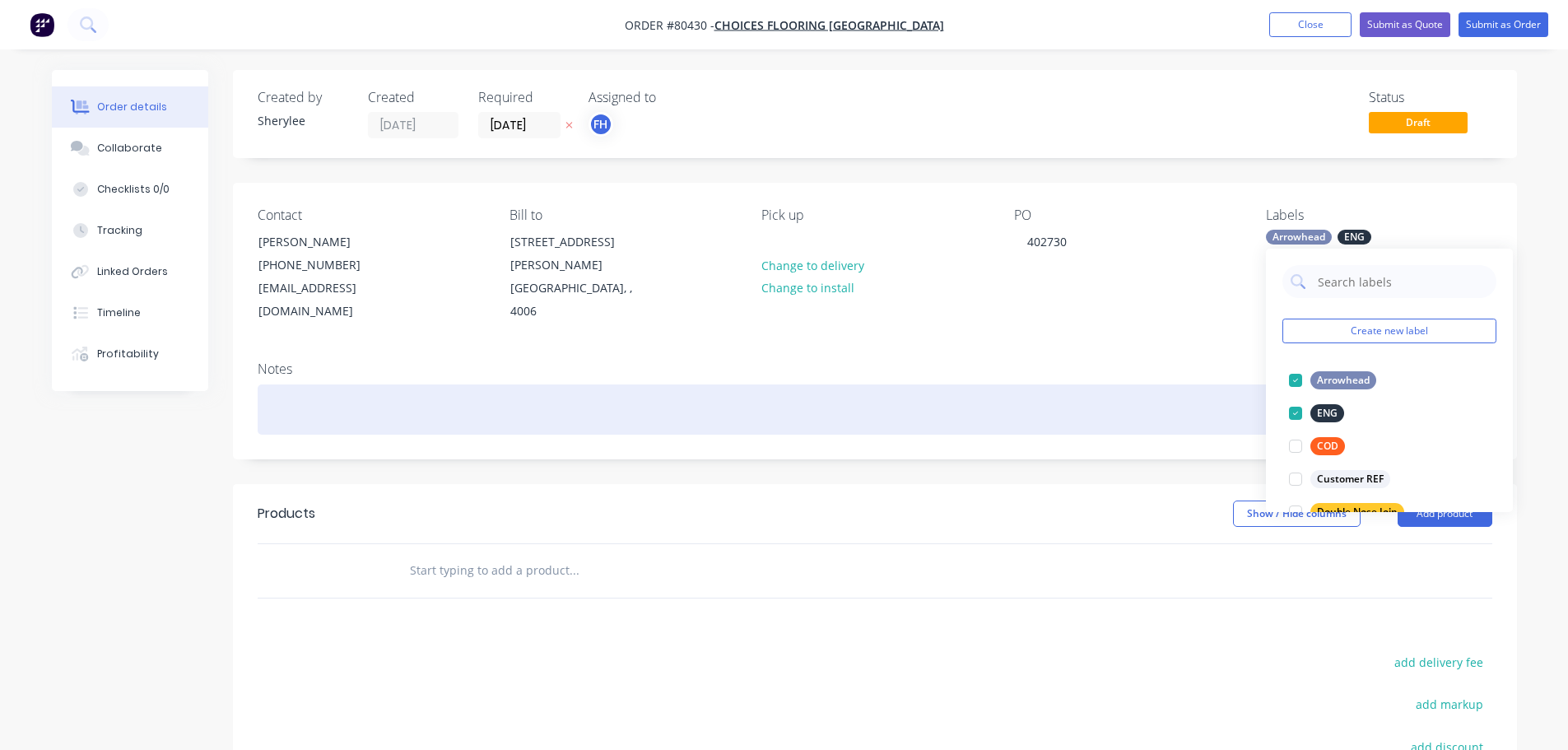
click at [329, 399] on div at bounding box center [875, 409] width 1235 height 50
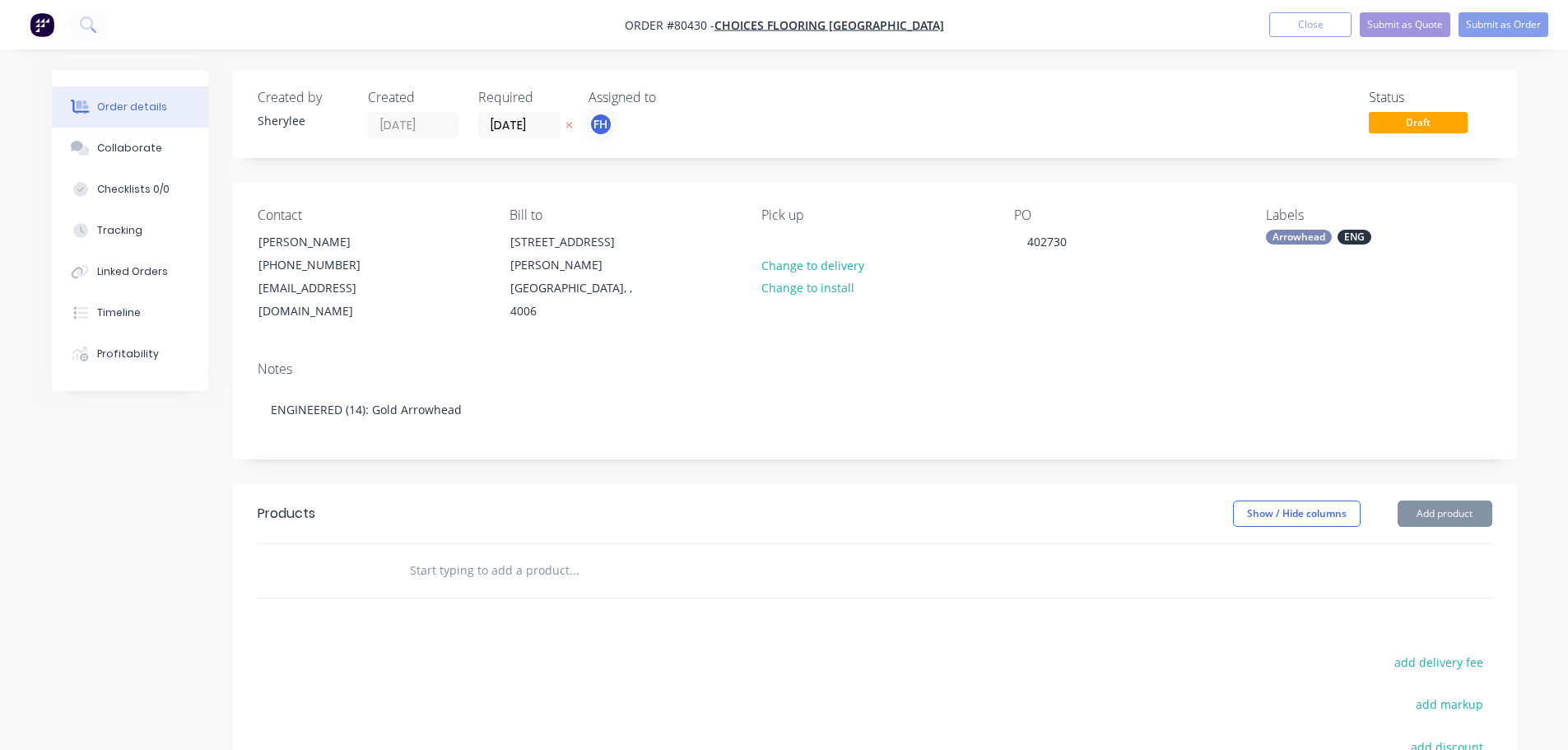
click at [427, 554] on input "text" at bounding box center [573, 570] width 329 height 33
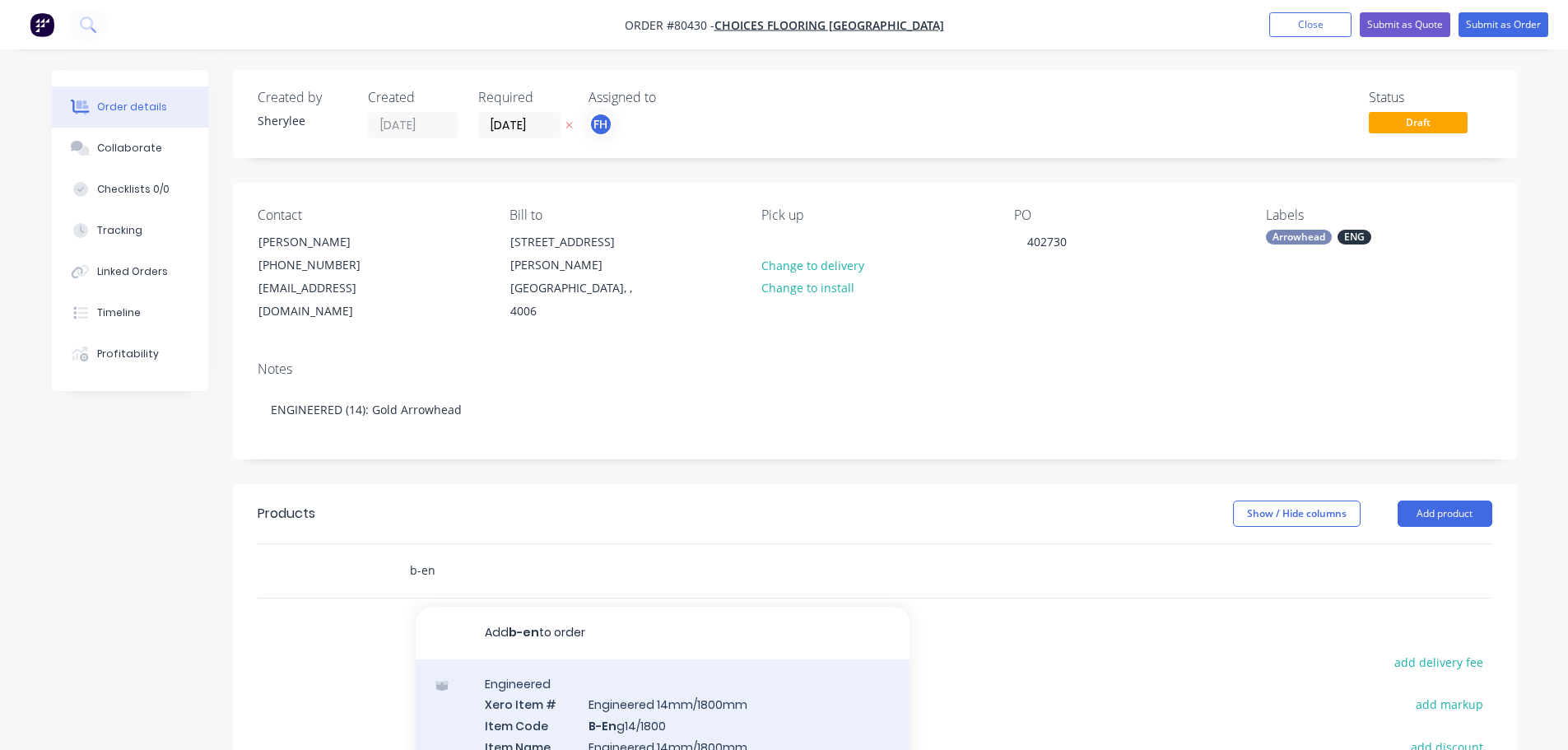
type input "b-en"
click at [696, 695] on div "Engineered Xero Item # Engineered 14mm/1800mm Item Code B-En g14/1800 Item Name…" at bounding box center [663, 755] width 494 height 193
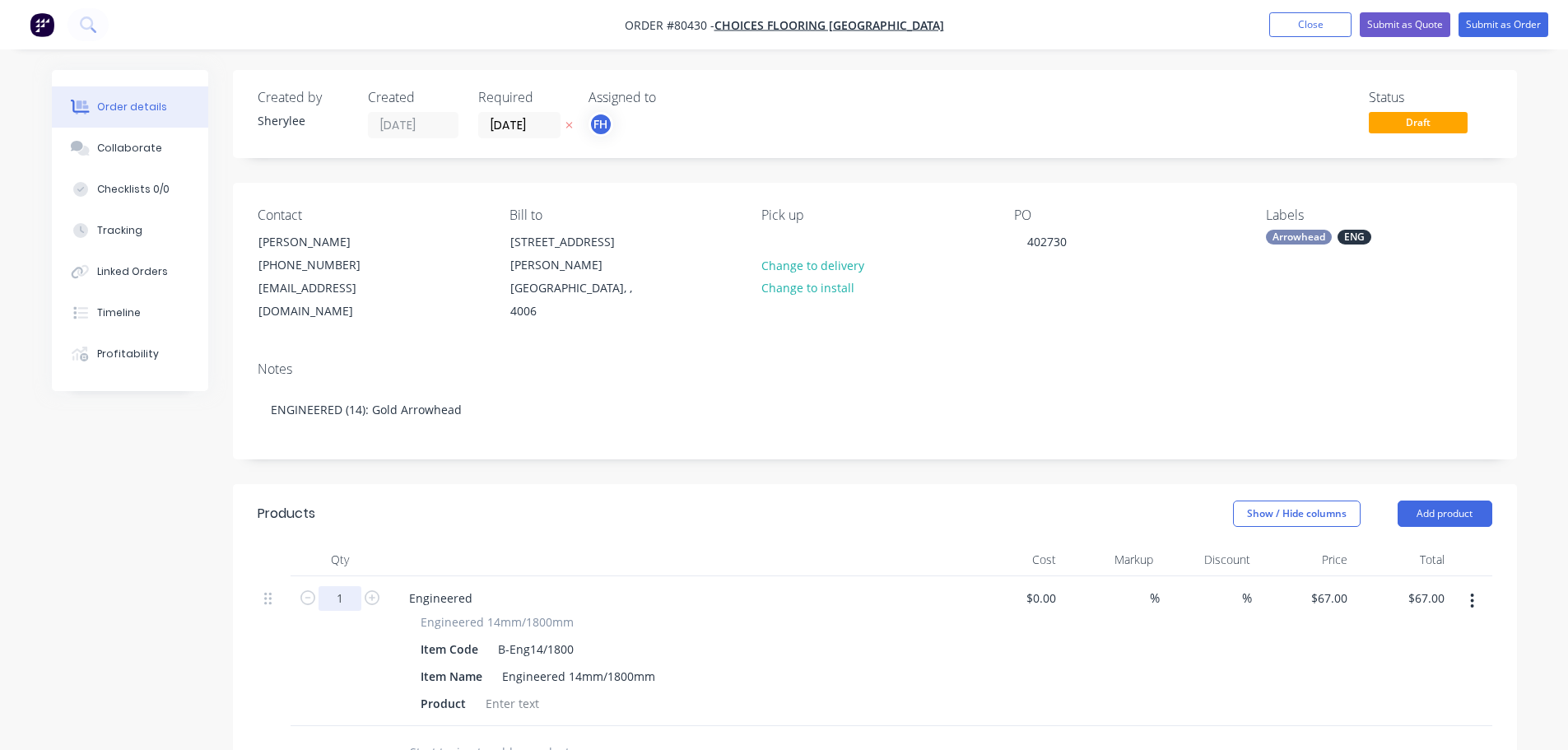
click at [349, 586] on input "1" at bounding box center [339, 598] width 43 height 25
type input "14"
type input "$938.00"
click at [491, 691] on div at bounding box center [513, 703] width 67 height 24
click at [501, 691] on div at bounding box center [513, 703] width 67 height 24
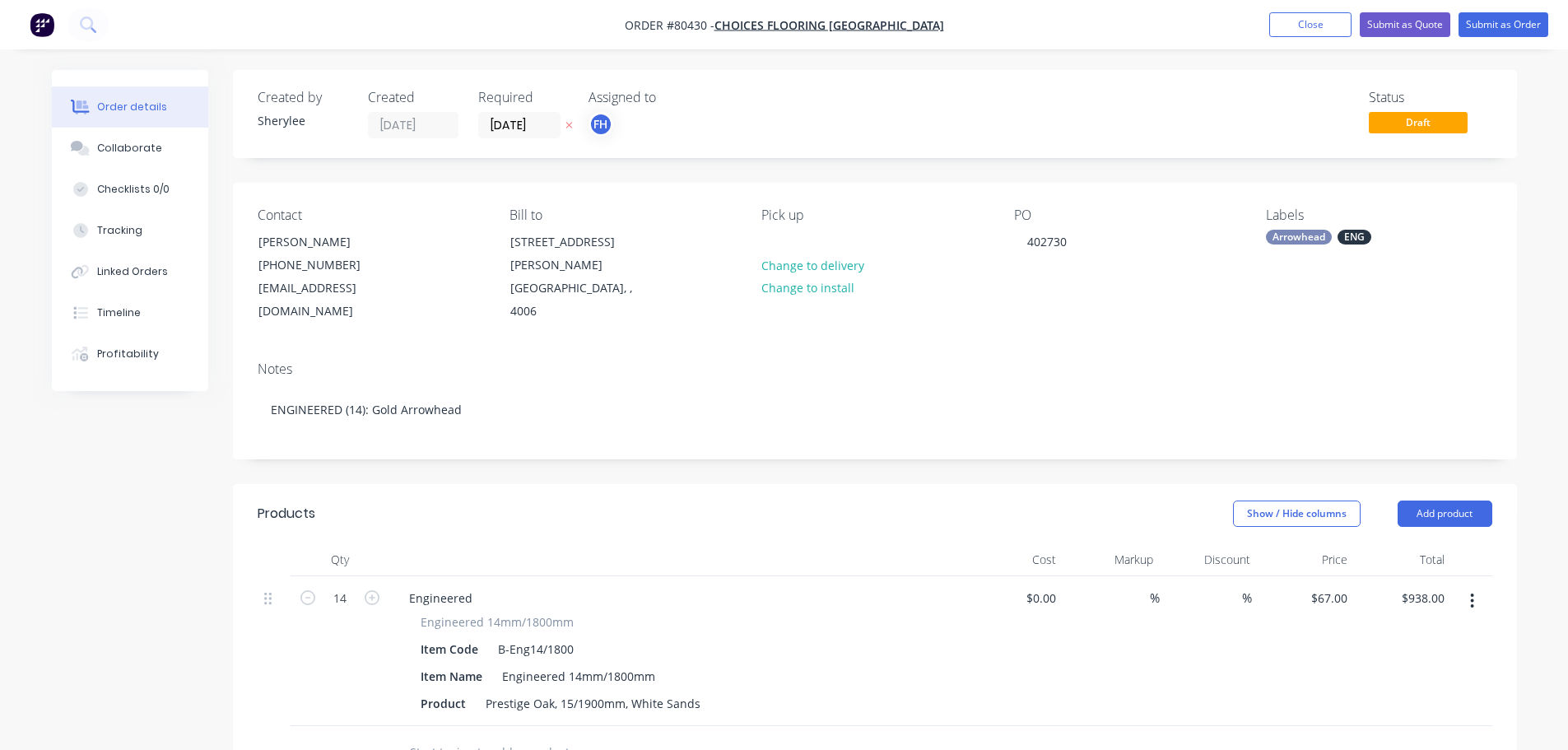
click at [506, 736] on input "text" at bounding box center [573, 752] width 329 height 33
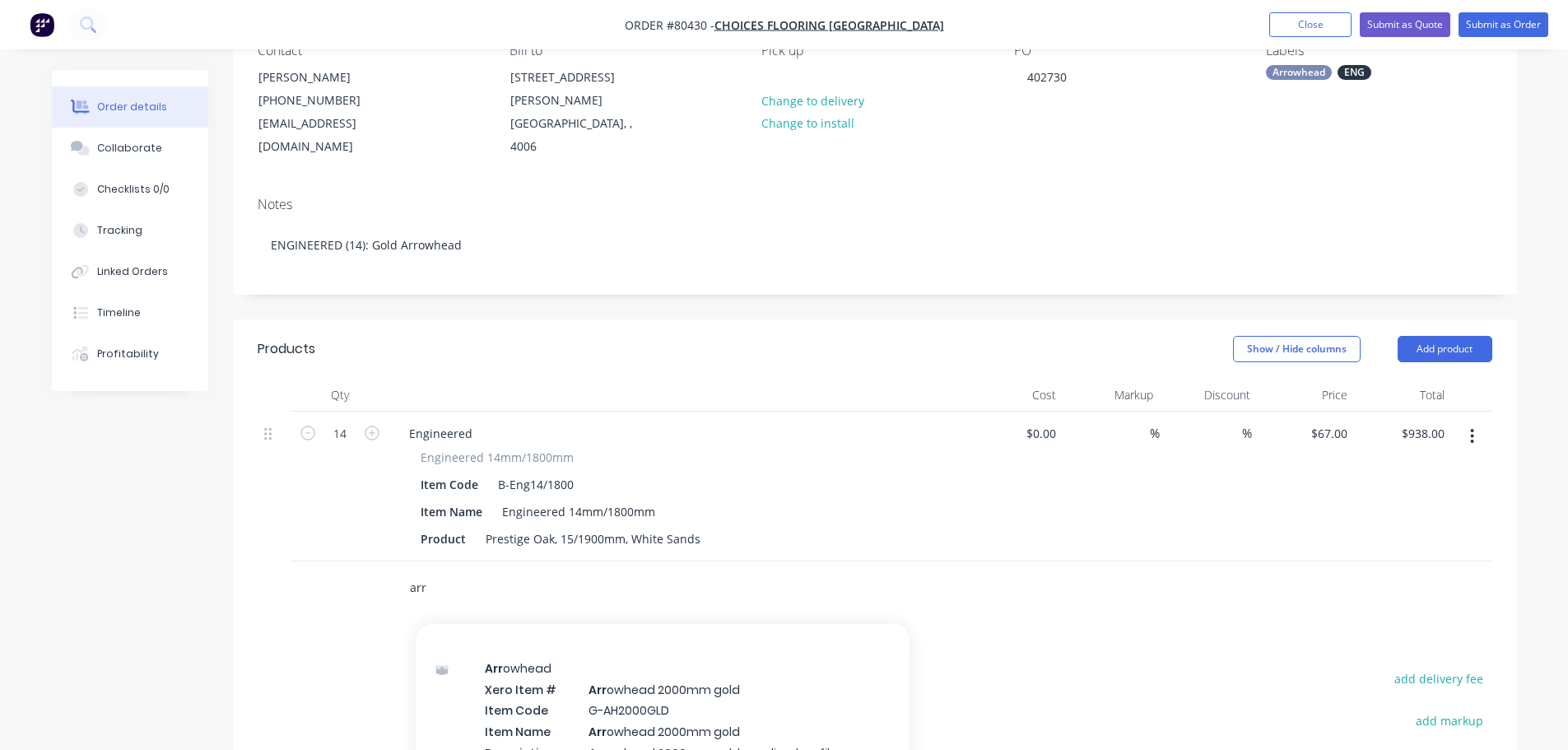
scroll to position [906, 0]
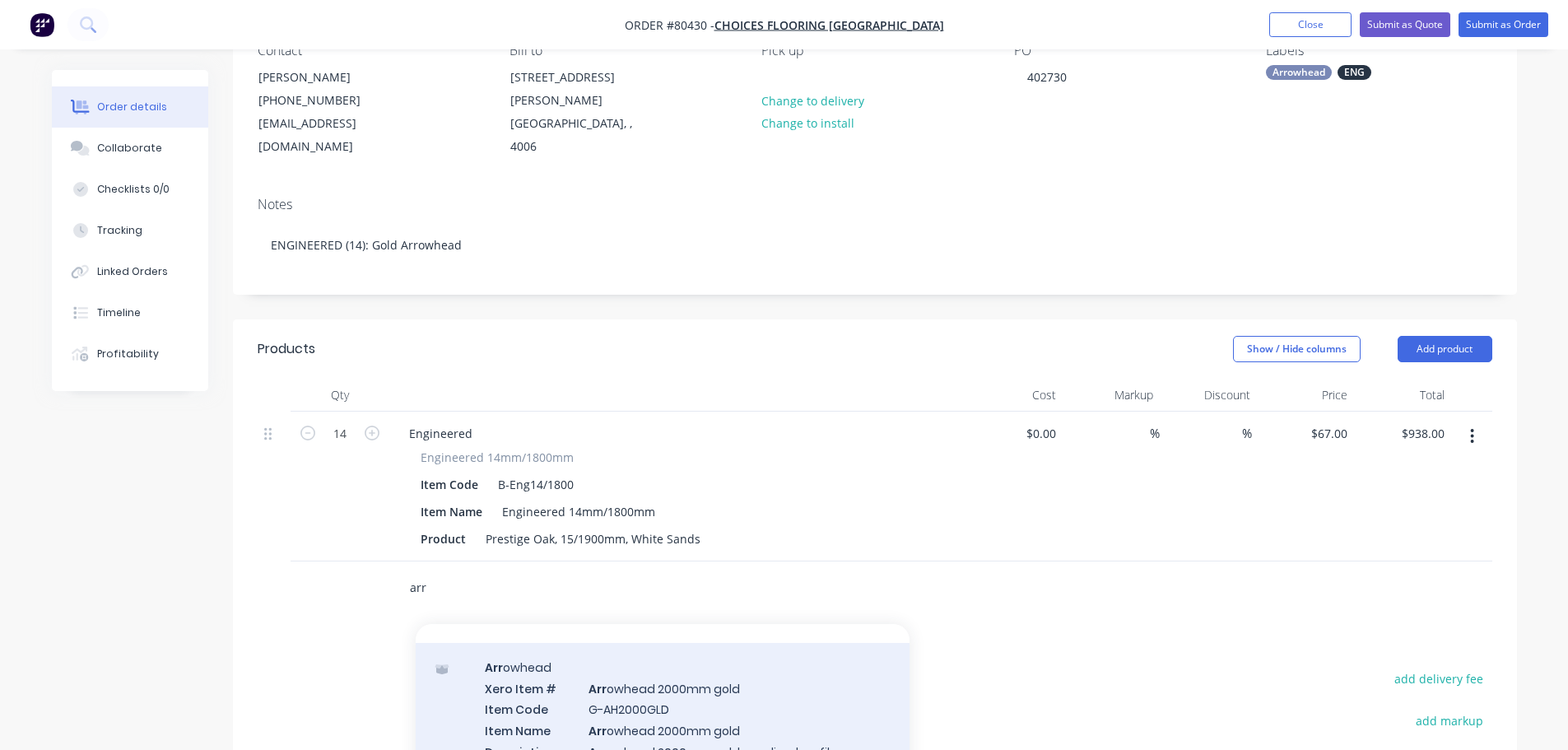
type input "arr"
click at [770, 681] on div "Arr owhead Xero Item # Arr owhead 2000mm gold Item Code G-AH2000GLD Item Name A…" at bounding box center [663, 749] width 494 height 214
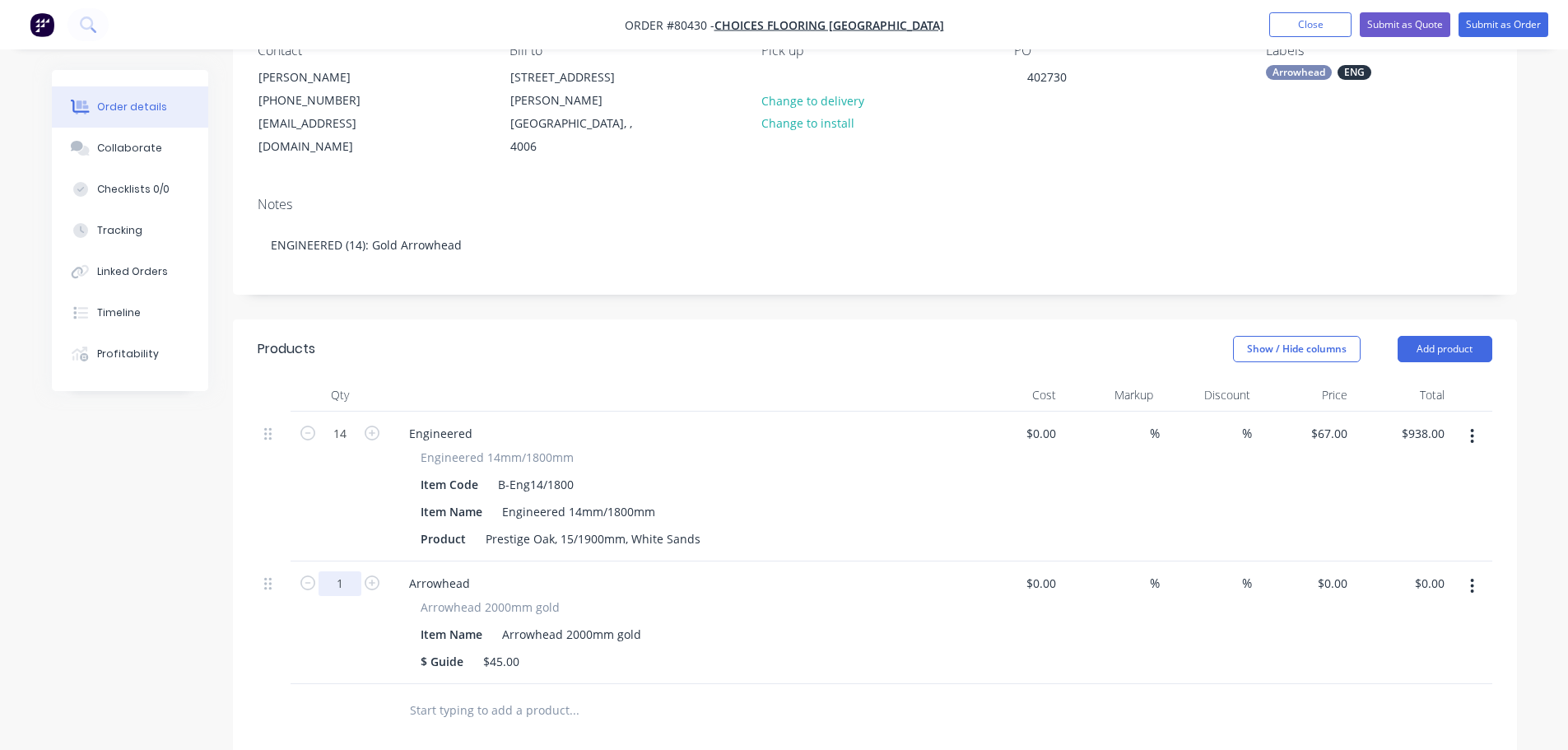
click at [353, 572] on input "1" at bounding box center [339, 584] width 43 height 25
type input "14"
click at [1327, 562] on div "0 0" at bounding box center [1305, 622] width 97 height 122
type input "$45.00"
type input "$630.00"
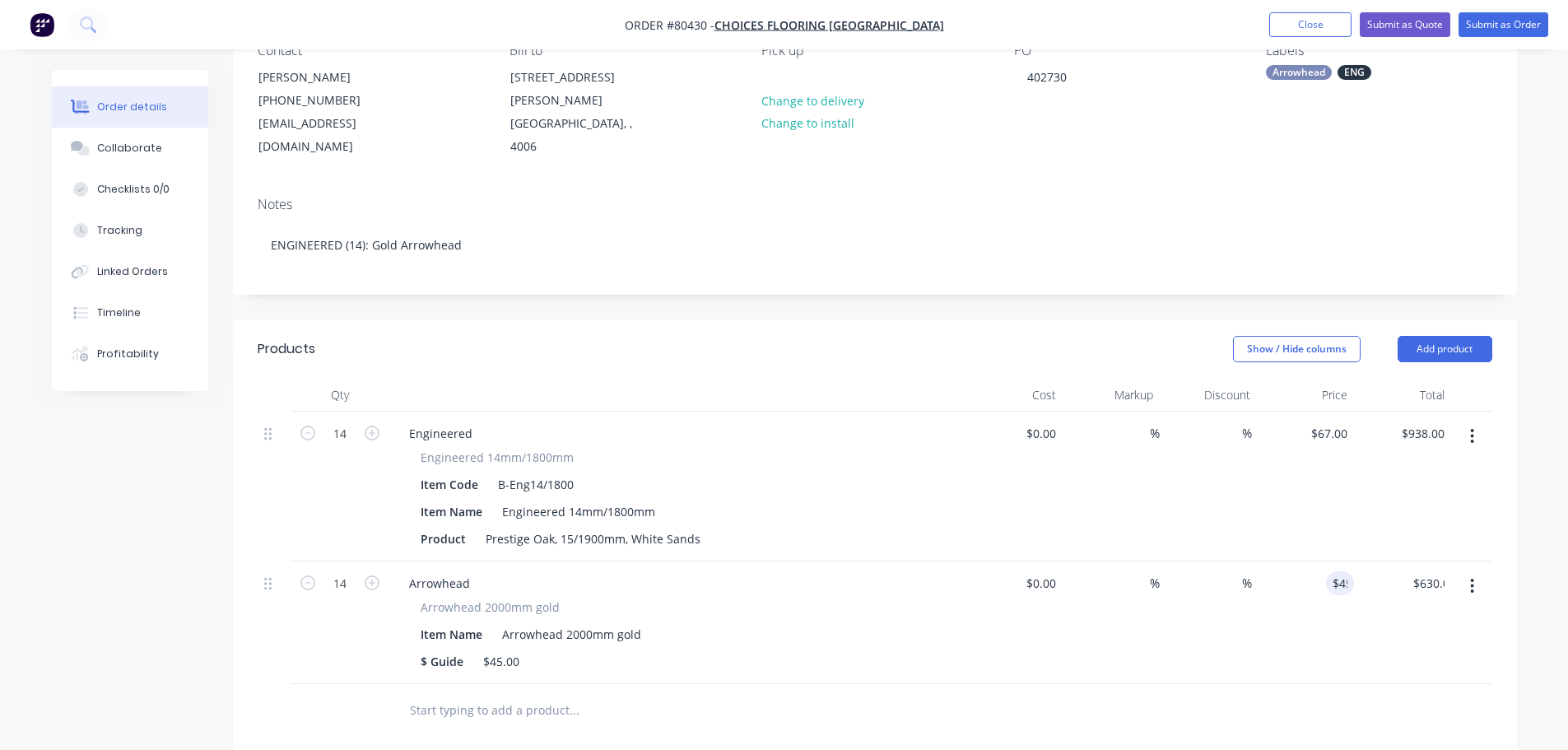
click at [733, 708] on div at bounding box center [686, 710] width 593 height 54
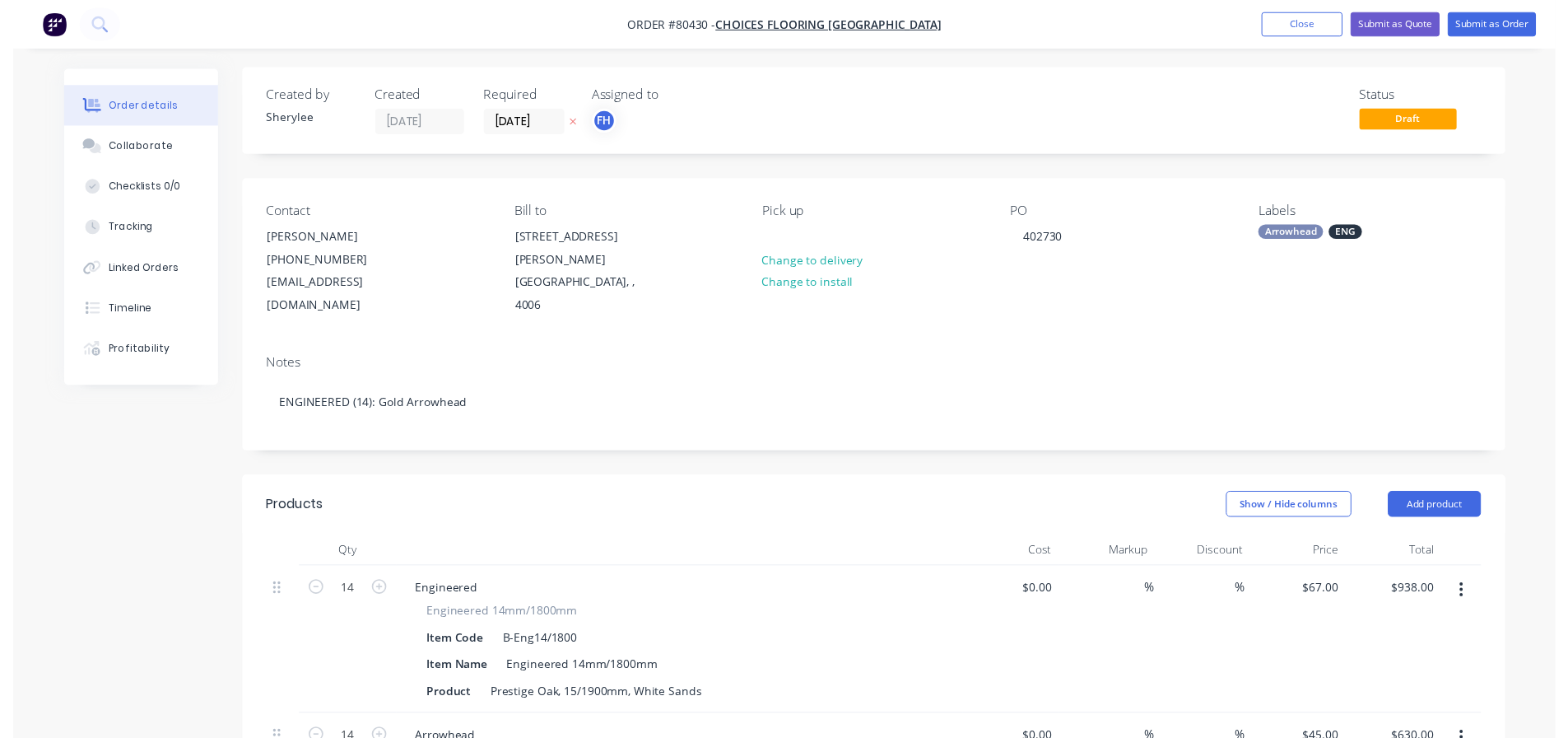
scroll to position [0, 0]
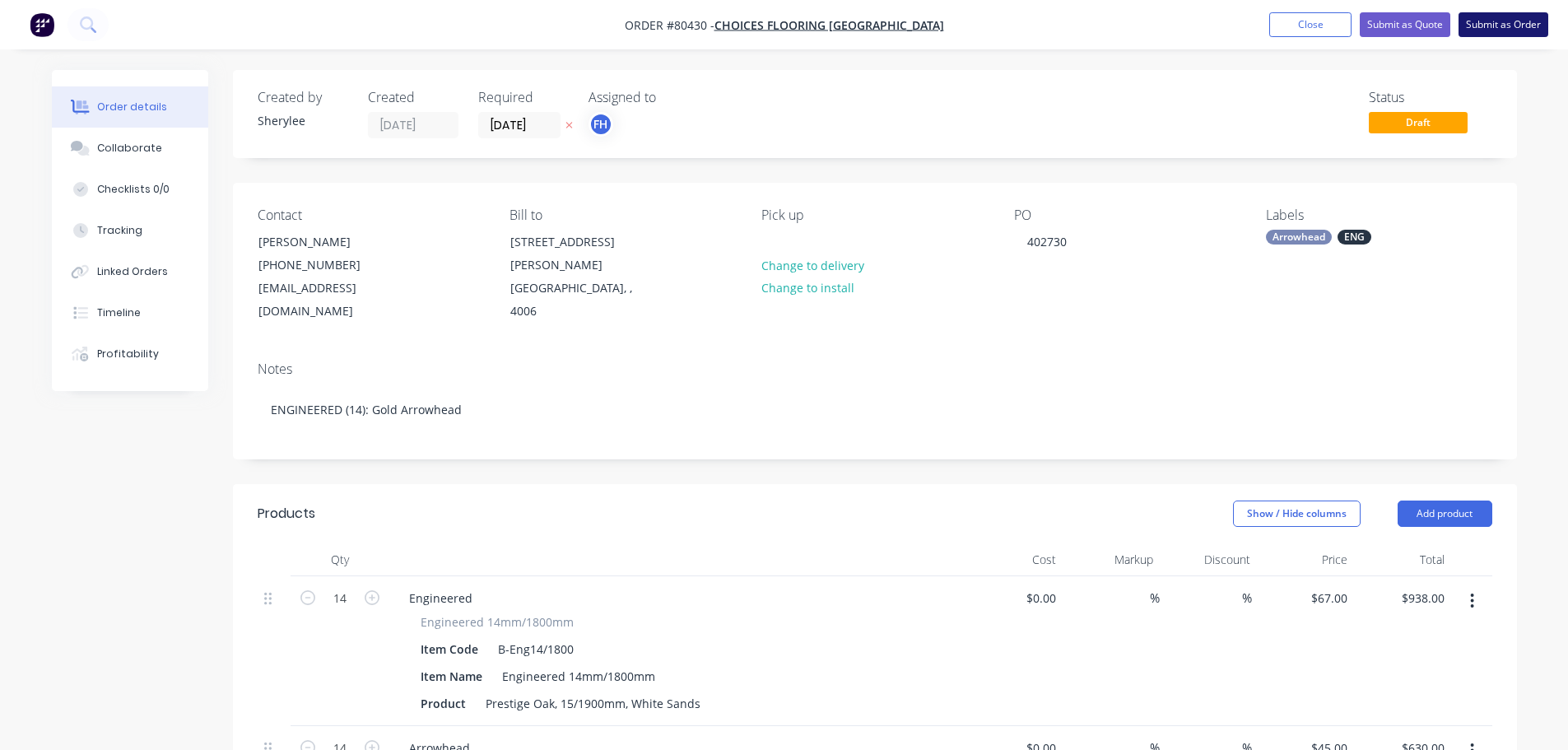
click at [1517, 28] on button "Submit as Order" at bounding box center [1504, 25] width 90 height 25
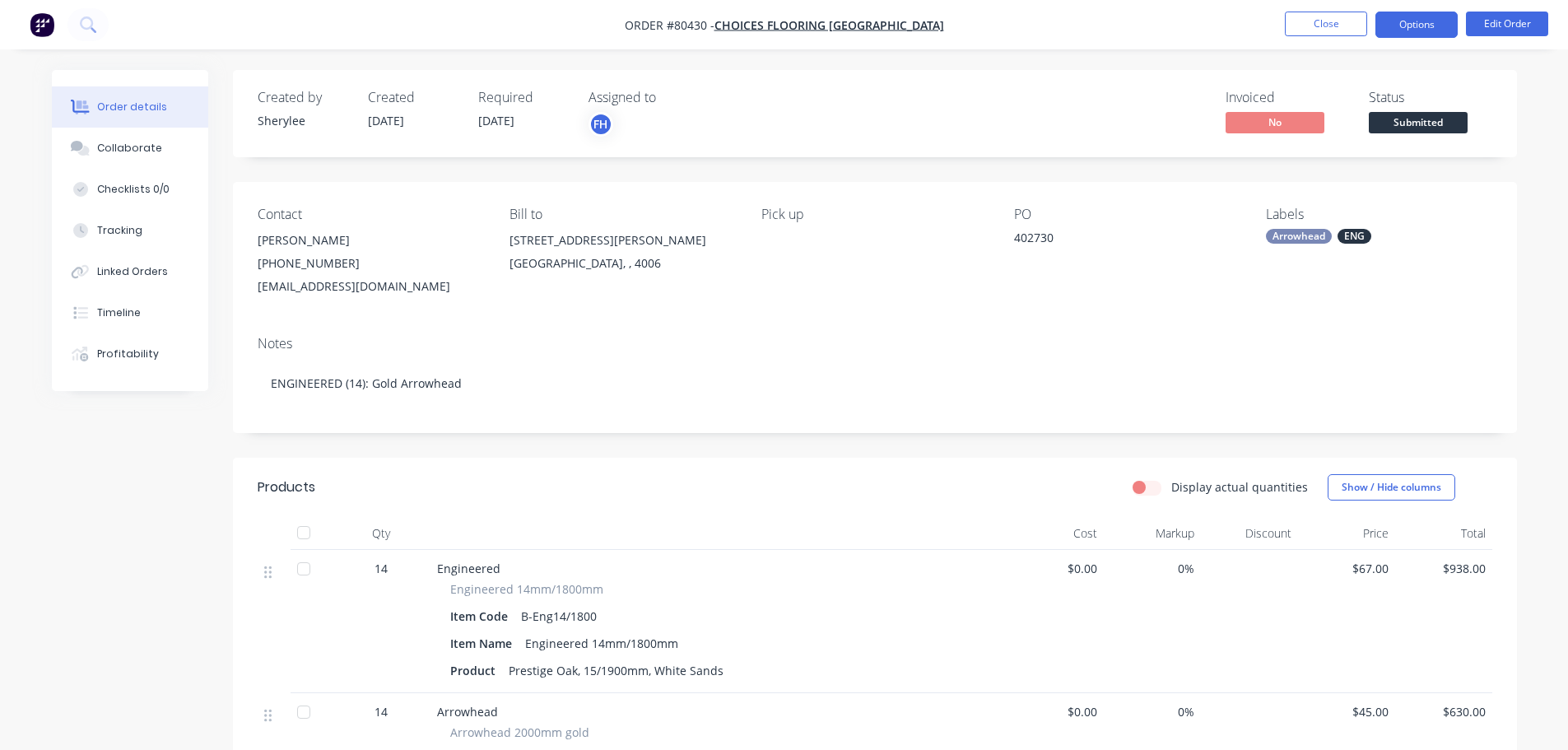
click at [1428, 29] on button "Options" at bounding box center [1417, 25] width 83 height 26
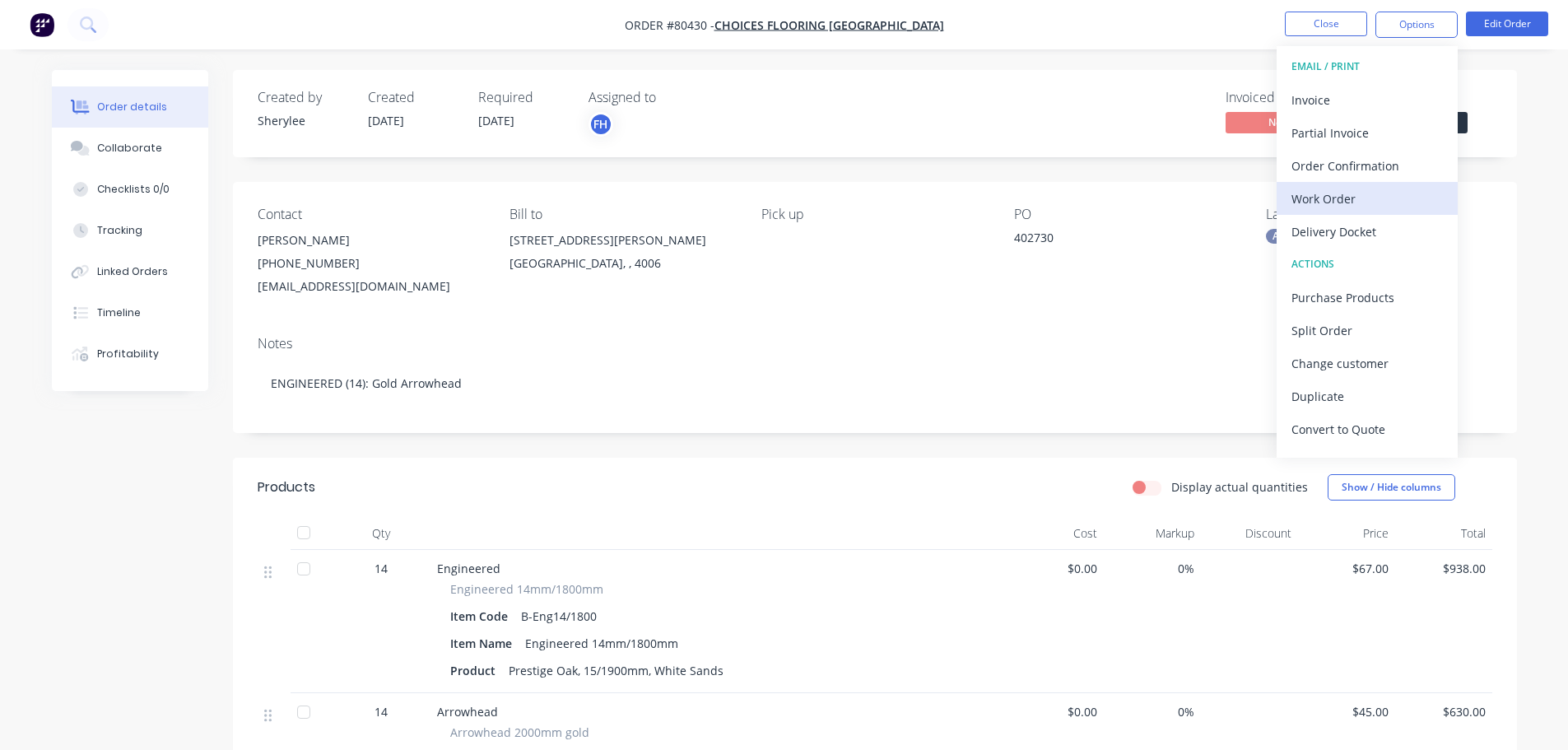
click at [1331, 203] on div "Work Order" at bounding box center [1367, 198] width 151 height 24
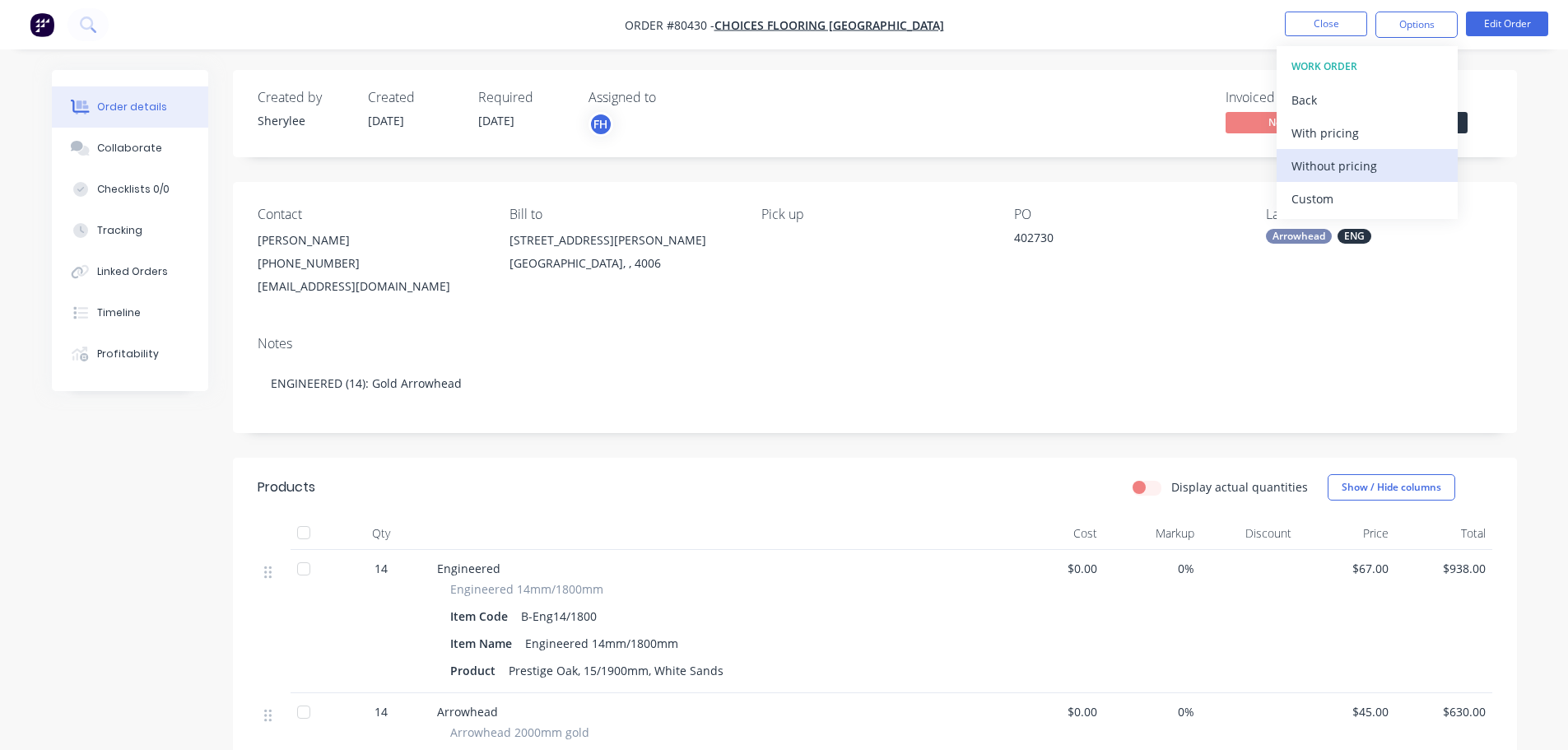
click at [1338, 165] on div "Without pricing" at bounding box center [1367, 165] width 151 height 24
click at [38, 19] on img "button" at bounding box center [42, 25] width 25 height 25
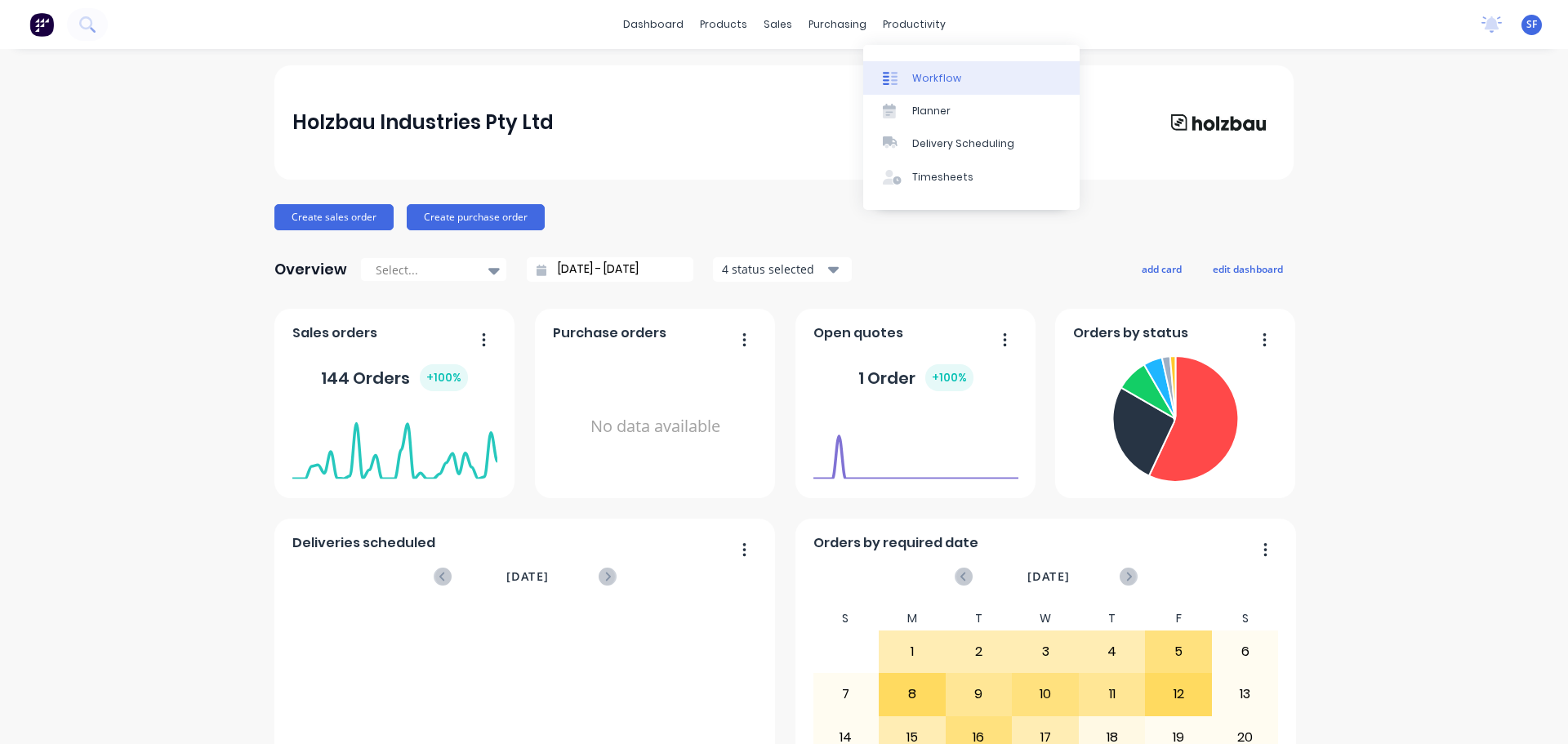
click at [942, 81] on div "Workflow" at bounding box center [936, 78] width 49 height 15
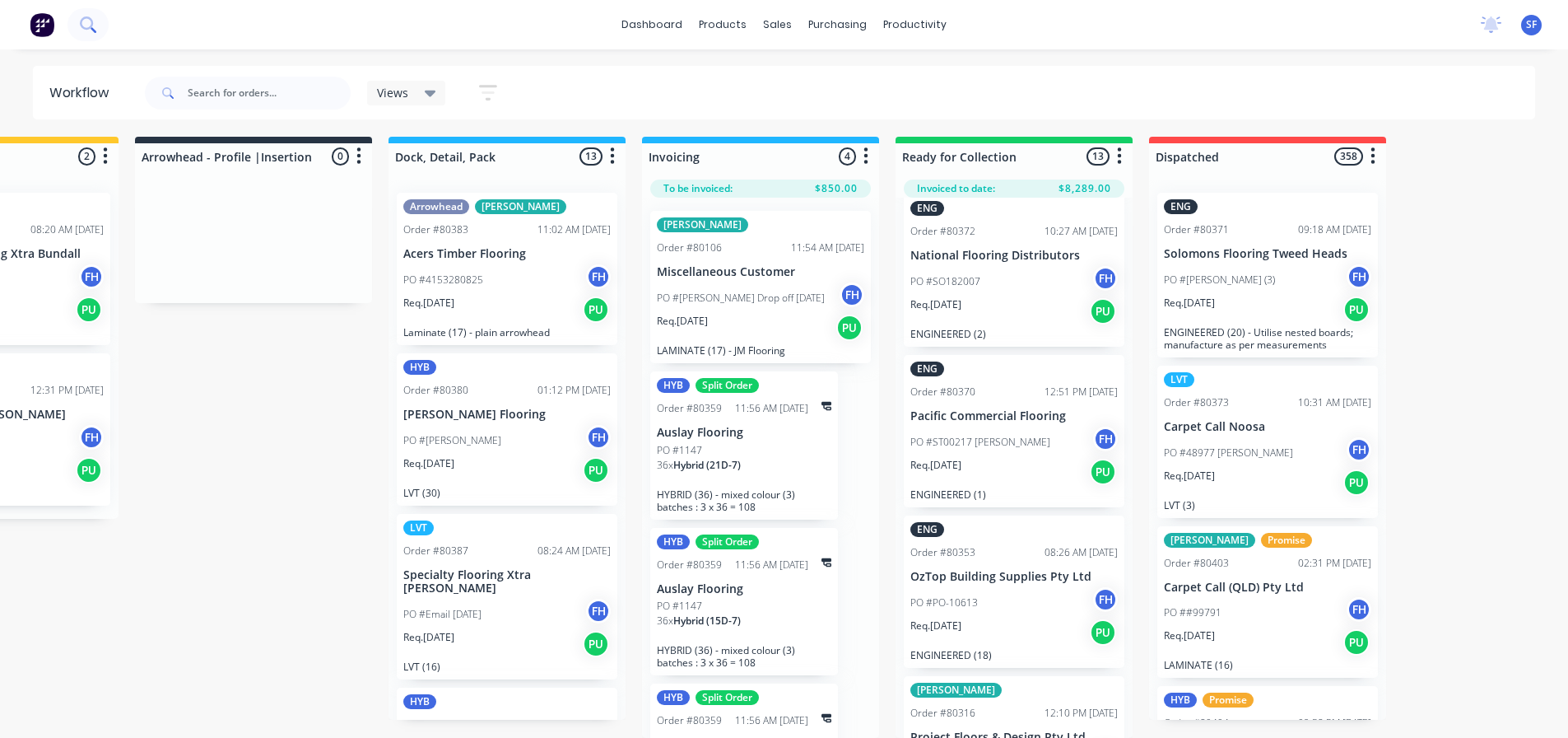
click at [84, 18] on icon at bounding box center [86, 23] width 13 height 13
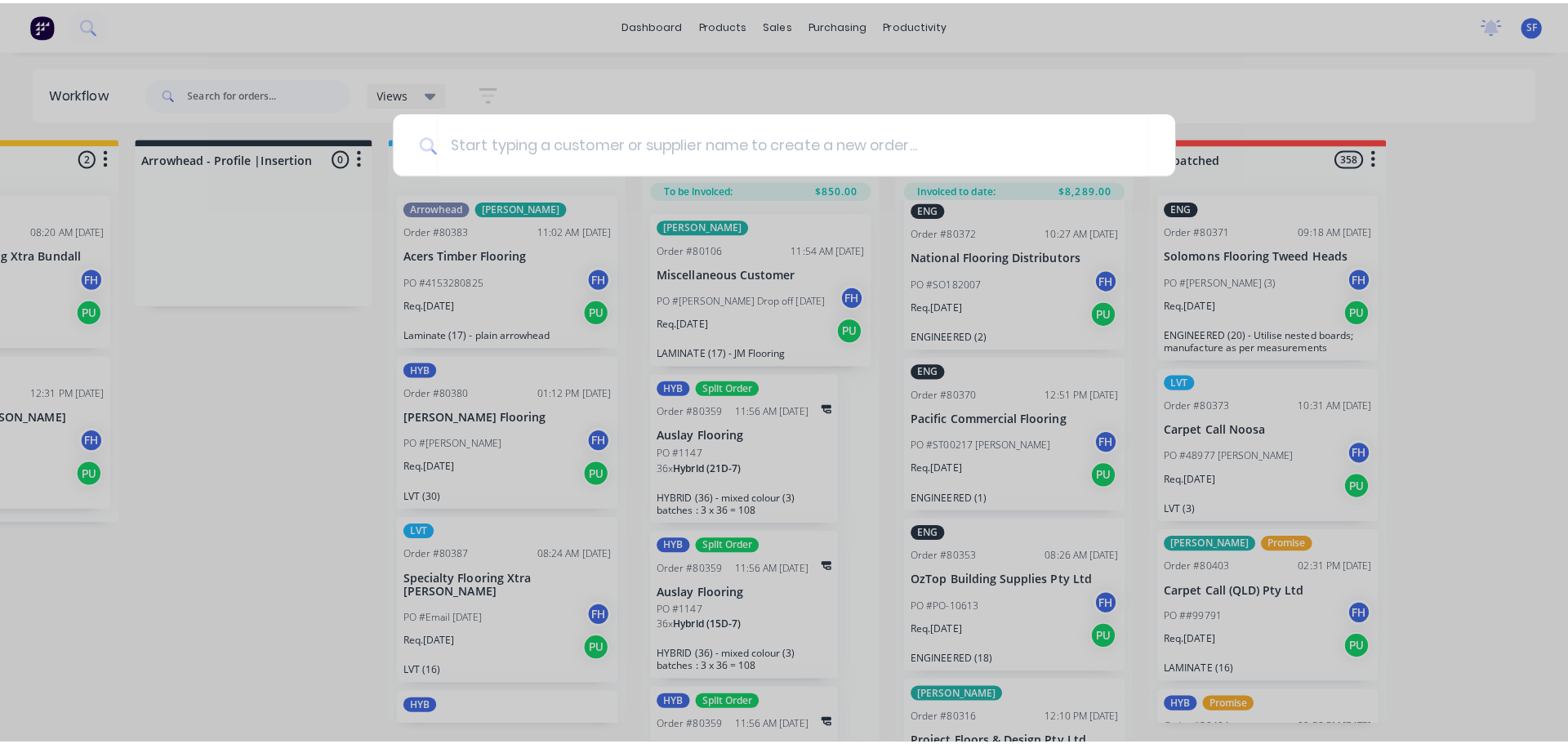
scroll to position [3, 1159]
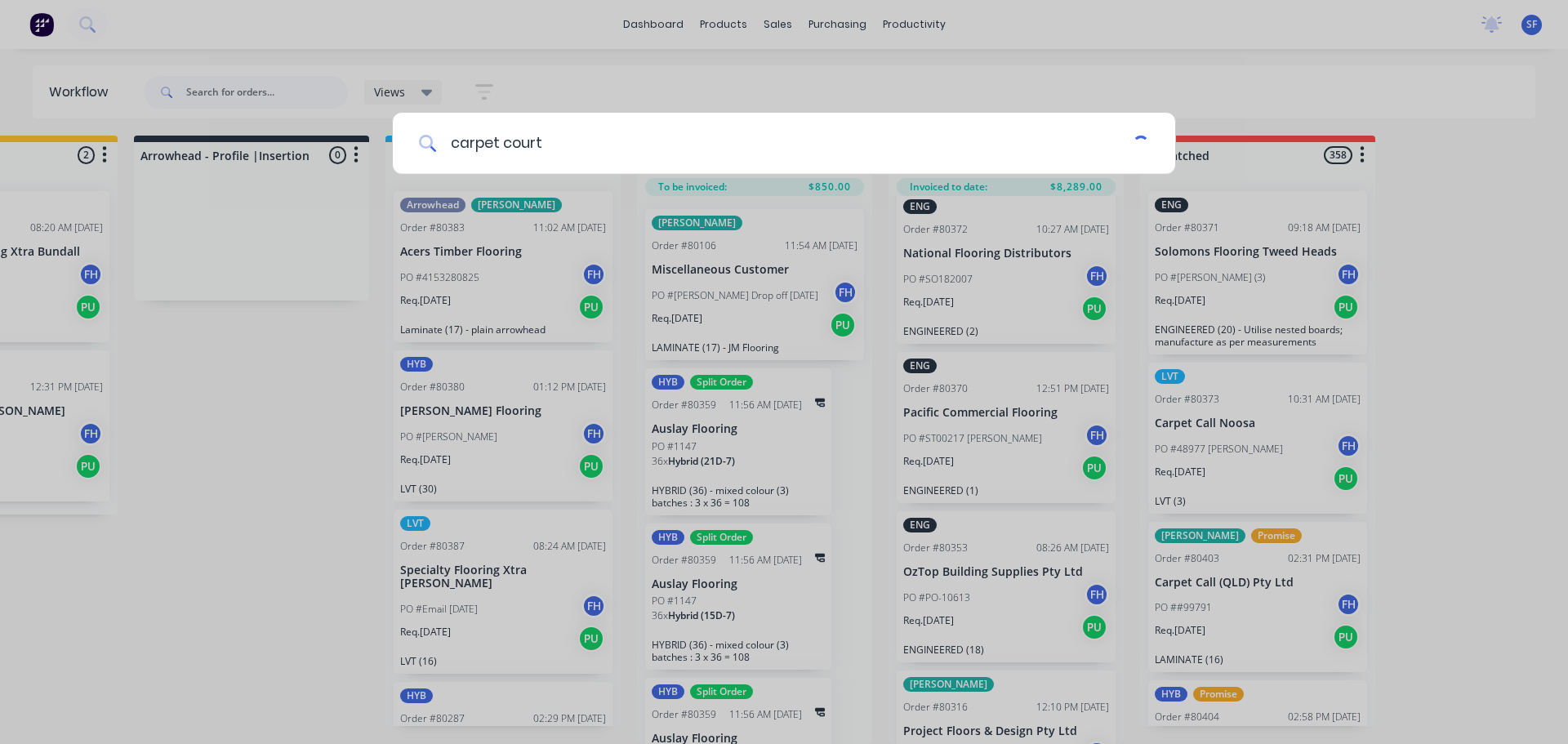
type input "carpet court"
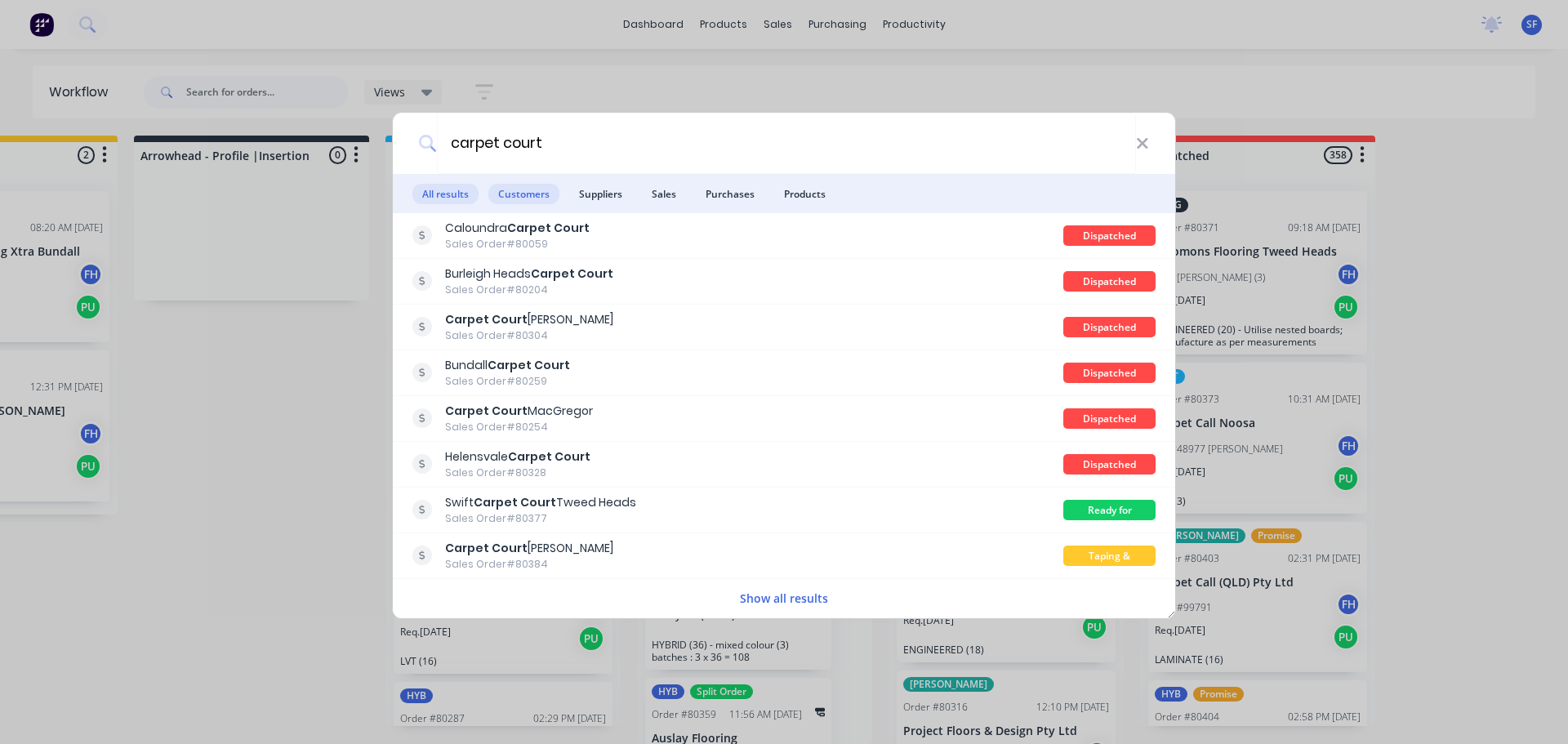
click at [535, 192] on span "Customers" at bounding box center [524, 194] width 71 height 20
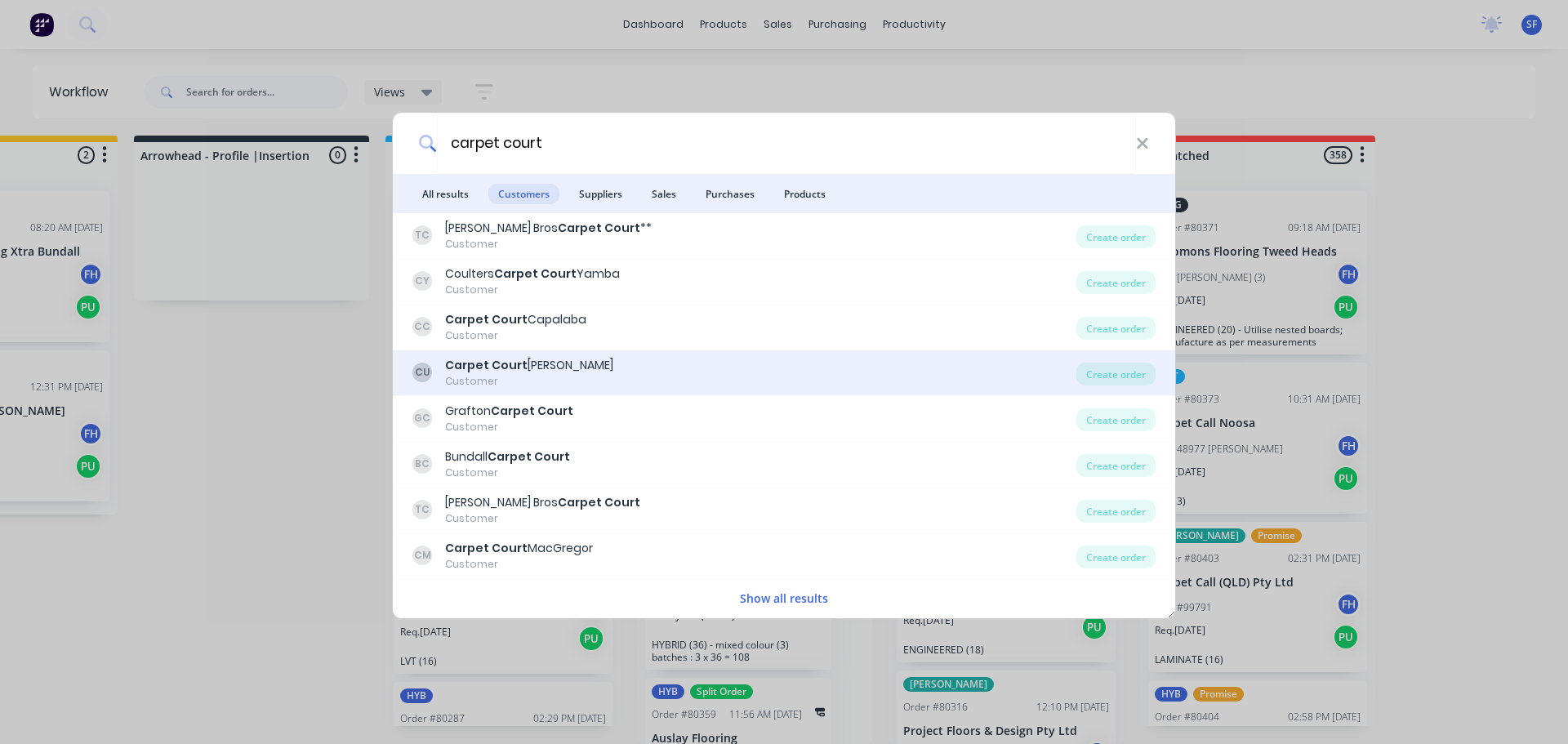
click at [524, 363] on div "Carpet Court [PERSON_NAME]" at bounding box center [529, 365] width 168 height 17
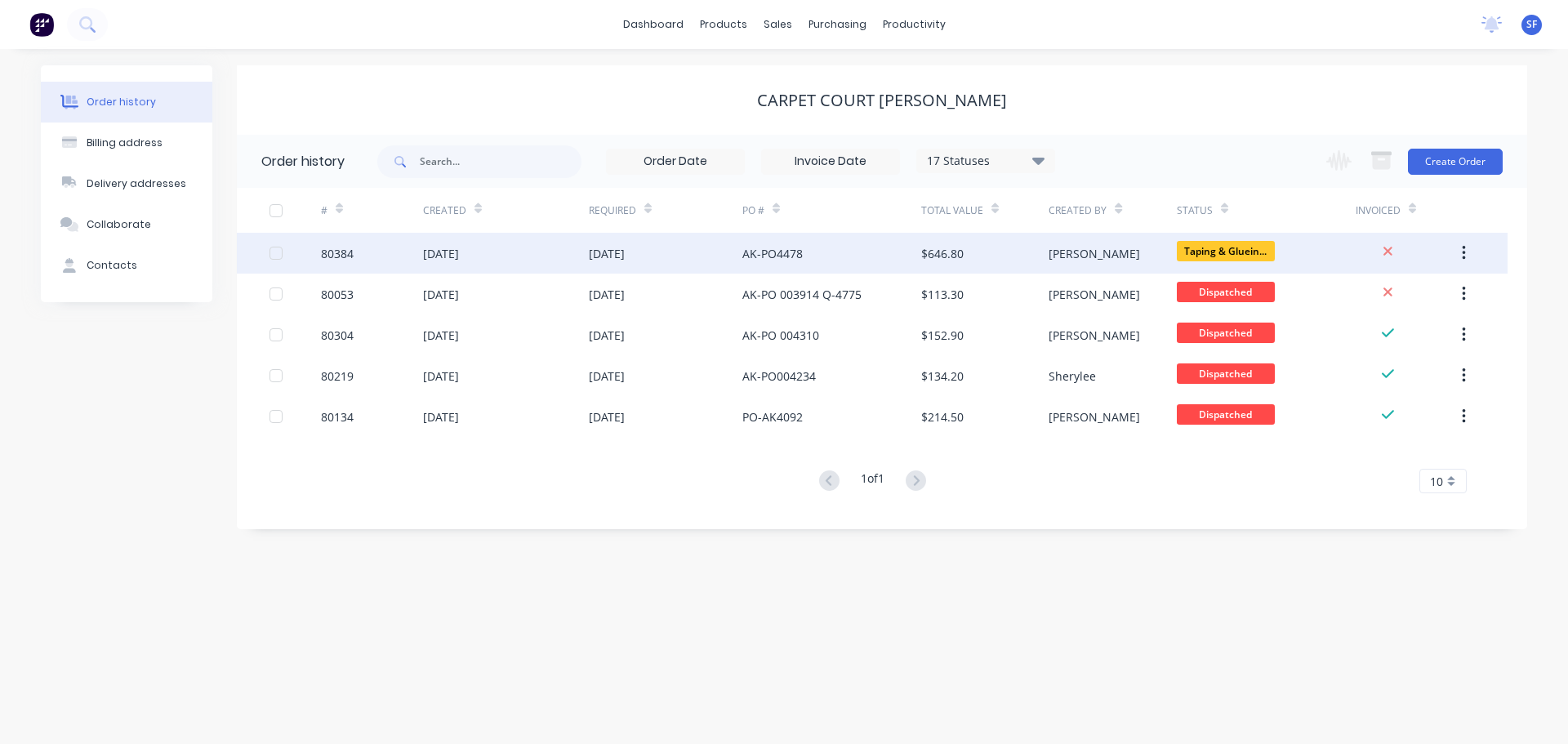
click at [797, 256] on div "AK-PO4478" at bounding box center [772, 254] width 60 height 17
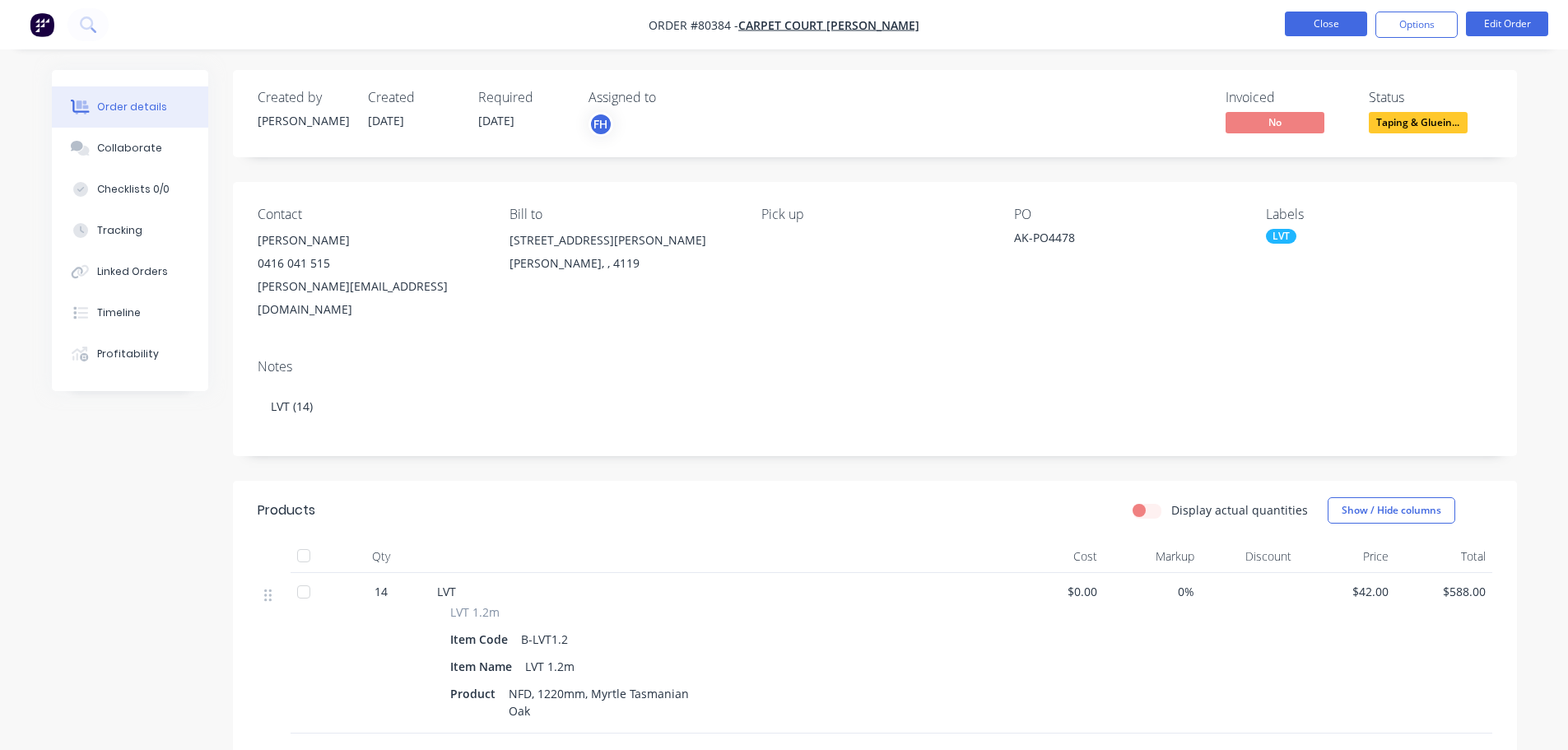
click at [1343, 22] on button "Close" at bounding box center [1326, 24] width 83 height 25
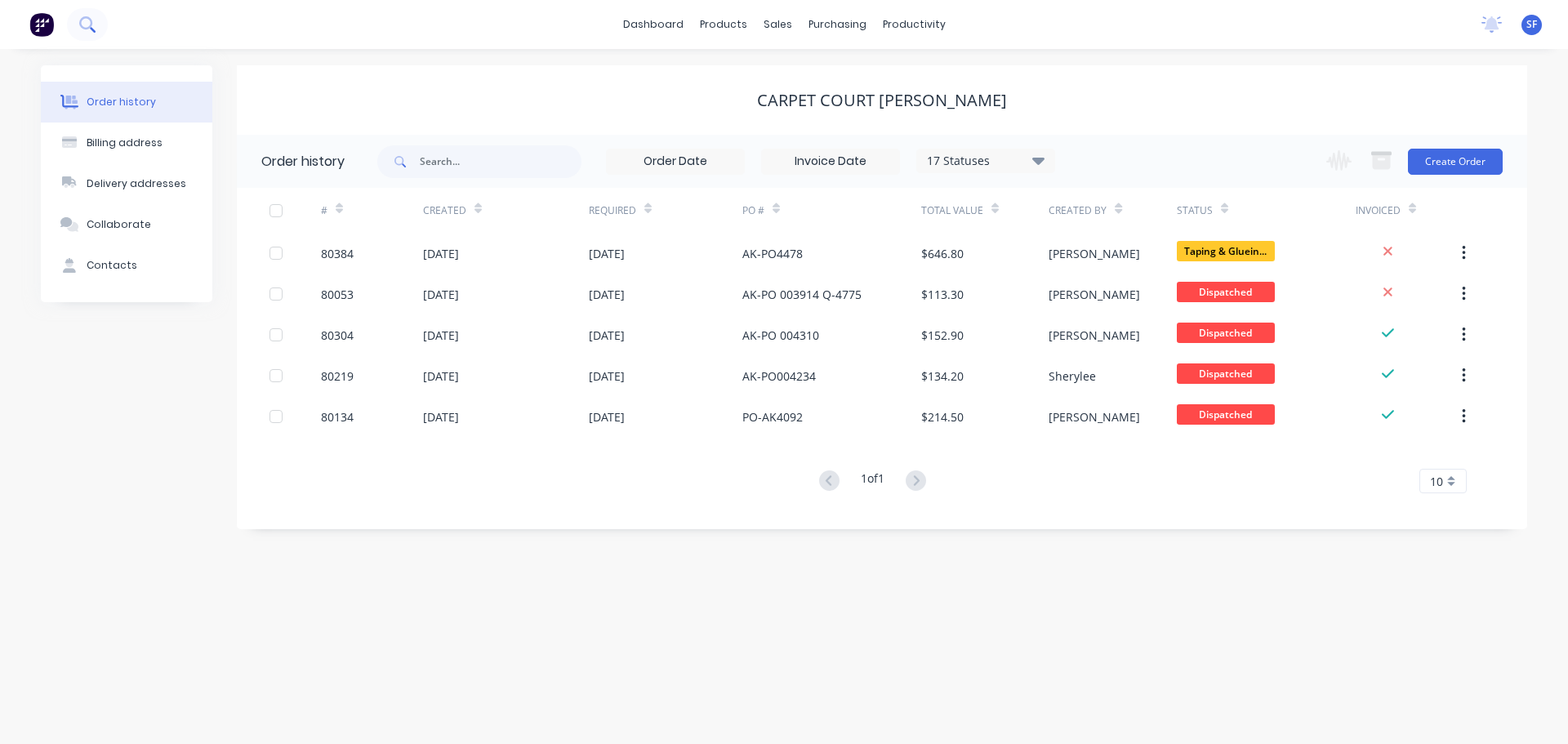
click at [79, 24] on icon at bounding box center [87, 24] width 16 height 16
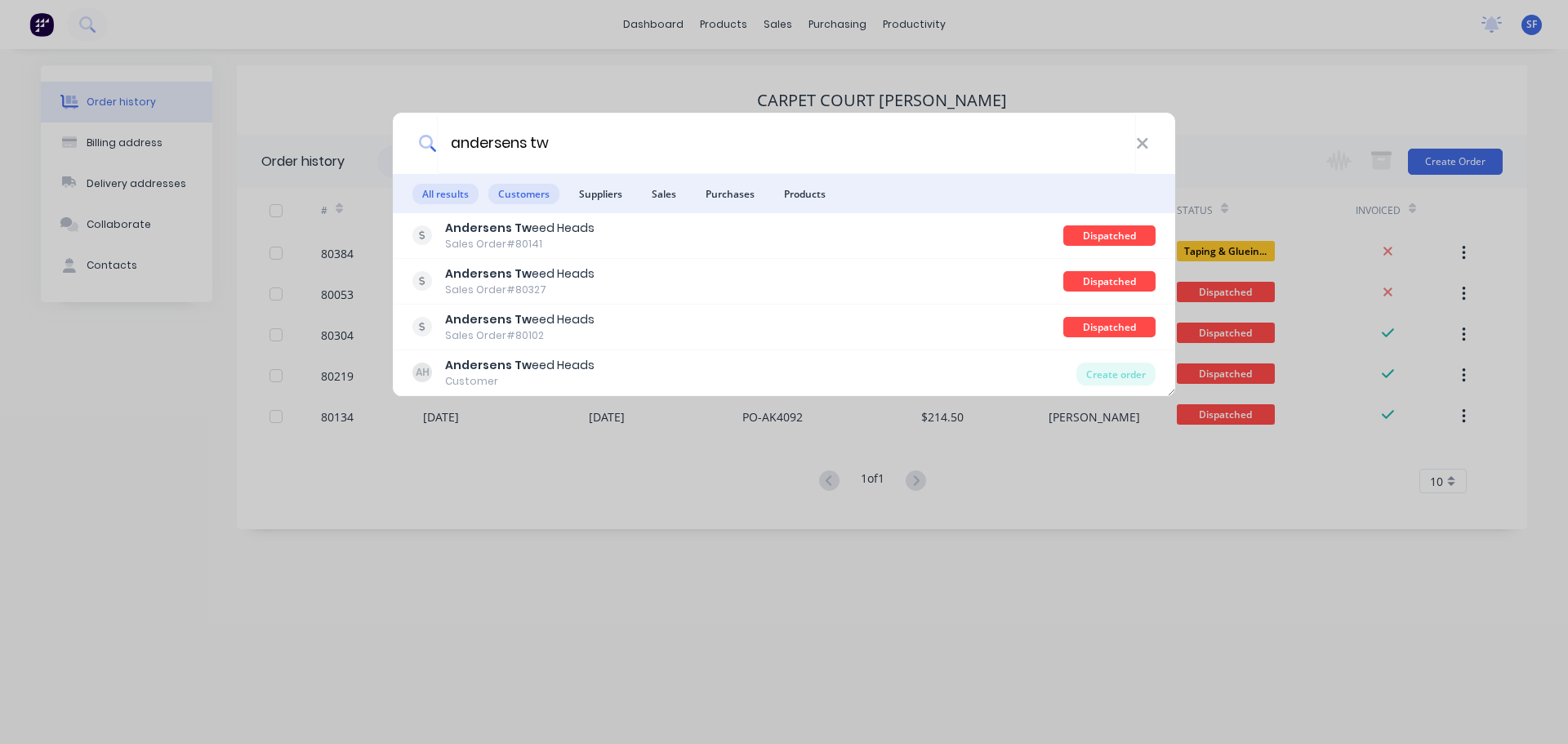
type input "andersens tw"
click at [524, 194] on span "Customers" at bounding box center [524, 194] width 71 height 20
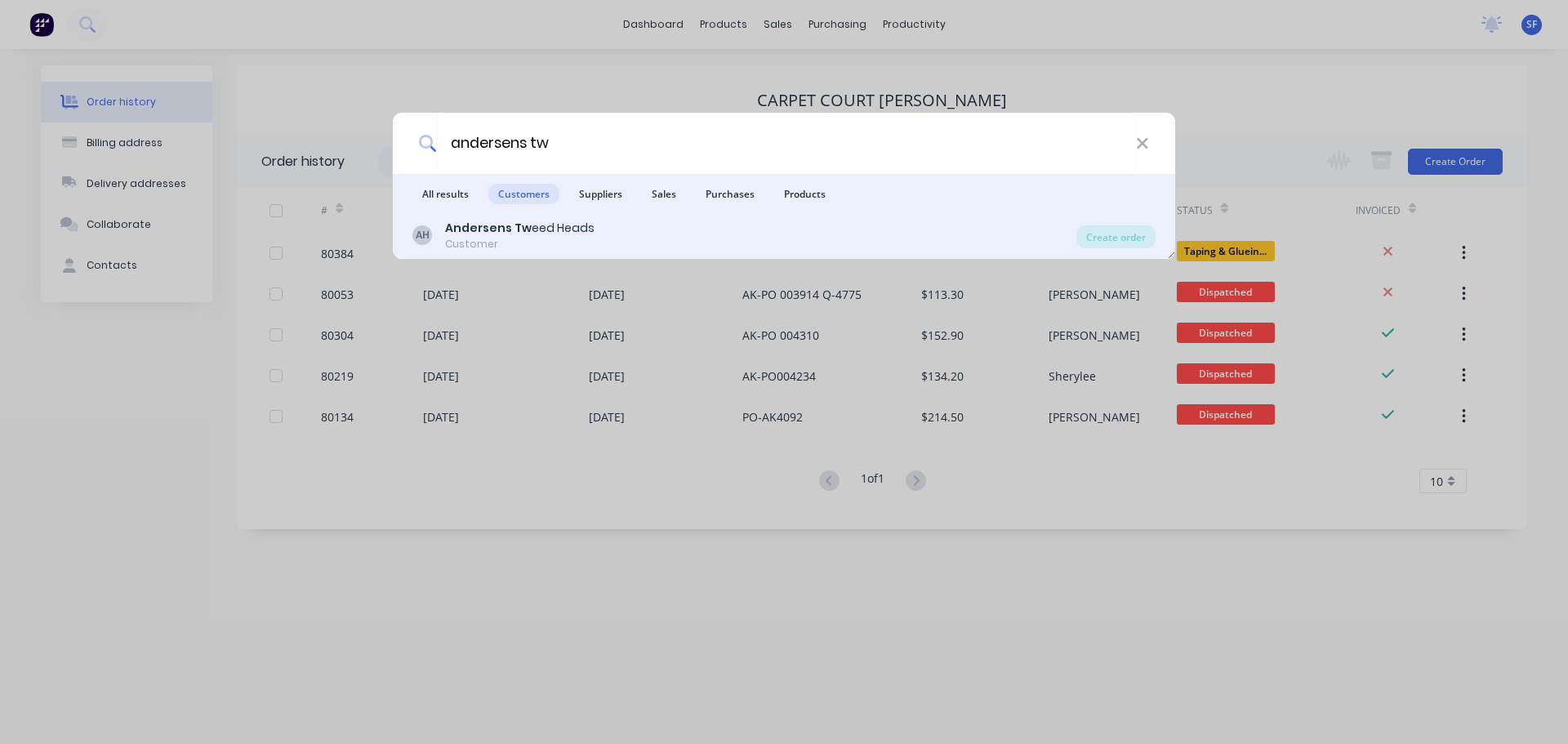
click at [524, 229] on b "Andersens Tw" at bounding box center [488, 228] width 86 height 17
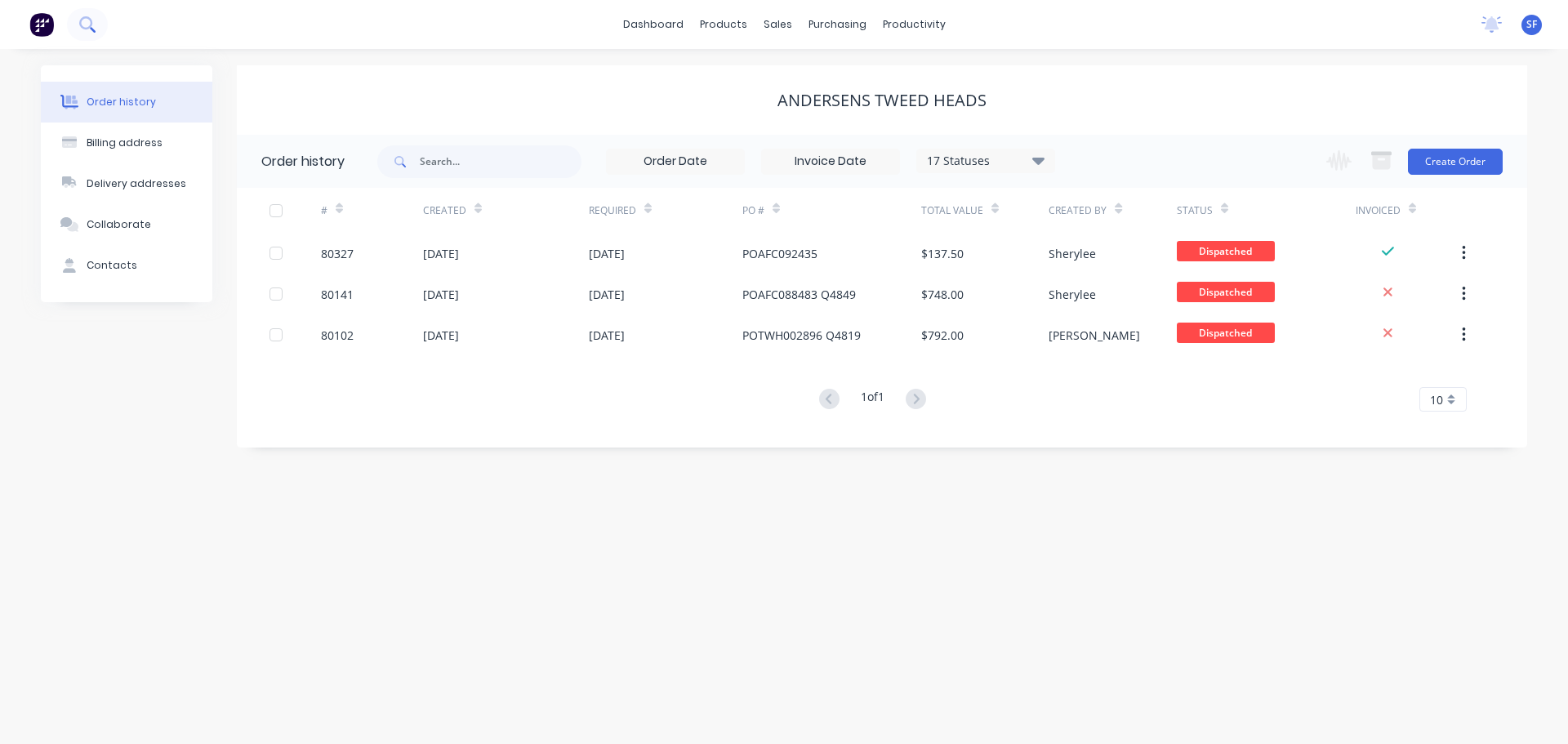
click at [89, 28] on icon at bounding box center [86, 23] width 13 height 13
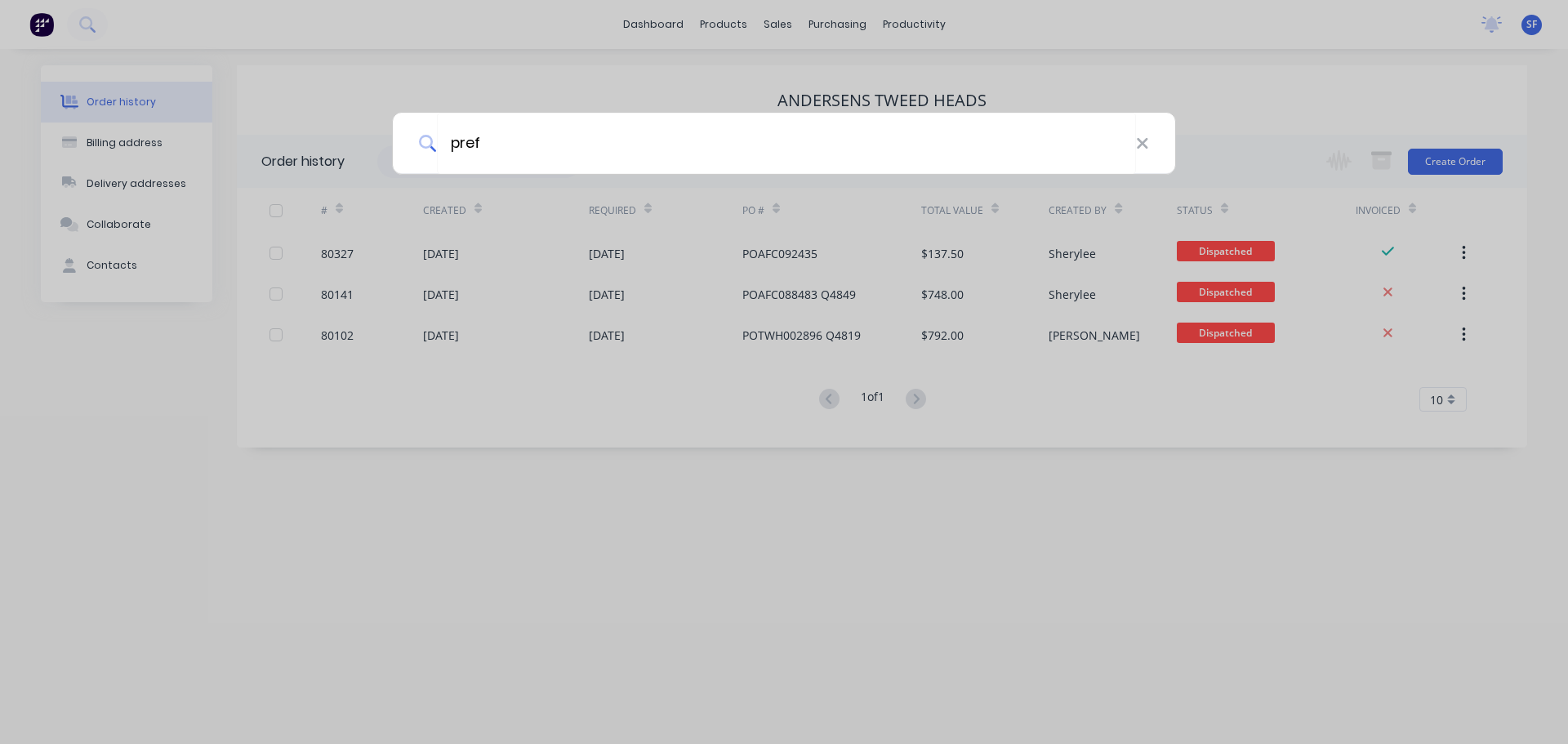
type input "pref"
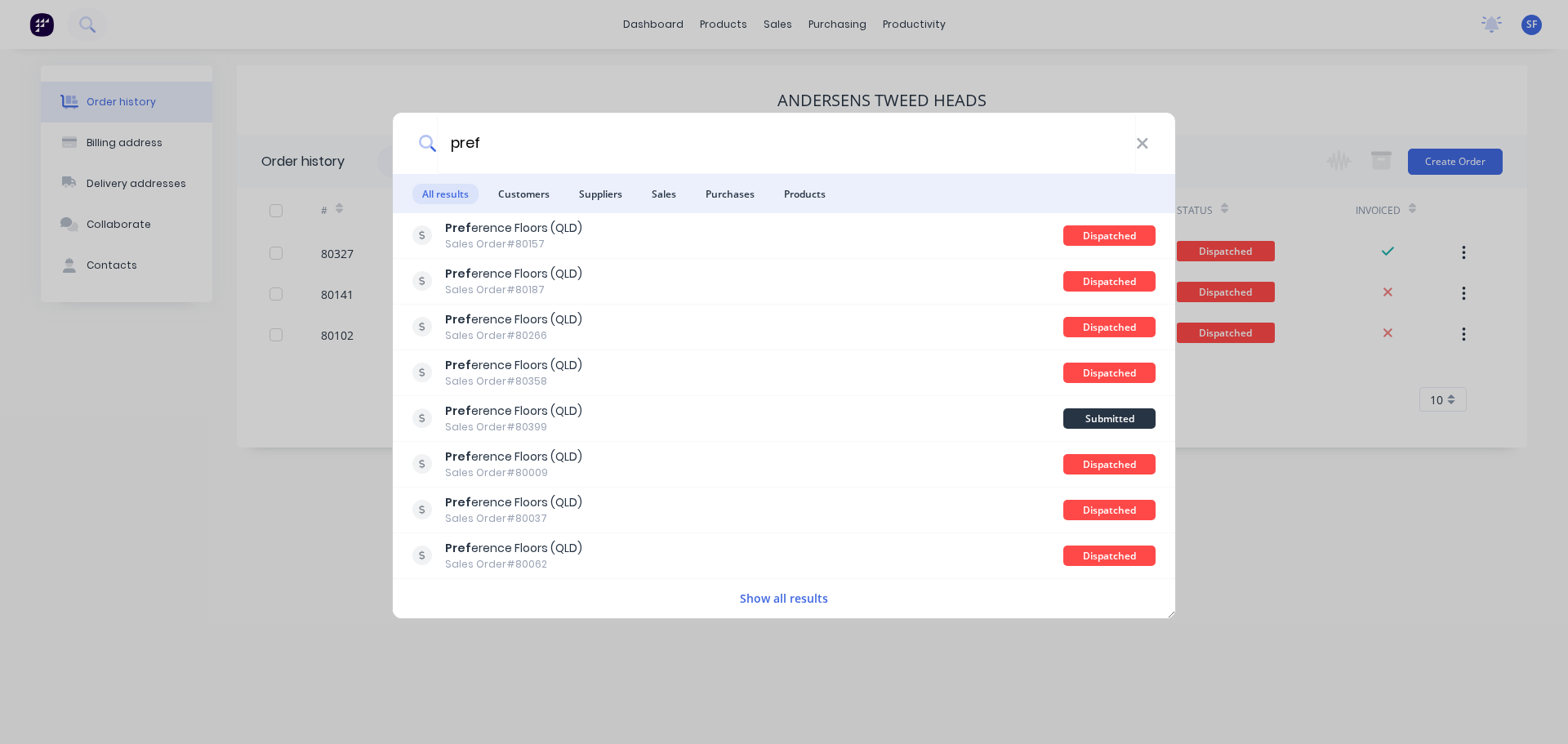
click at [536, 184] on span "Customers" at bounding box center [524, 194] width 71 height 20
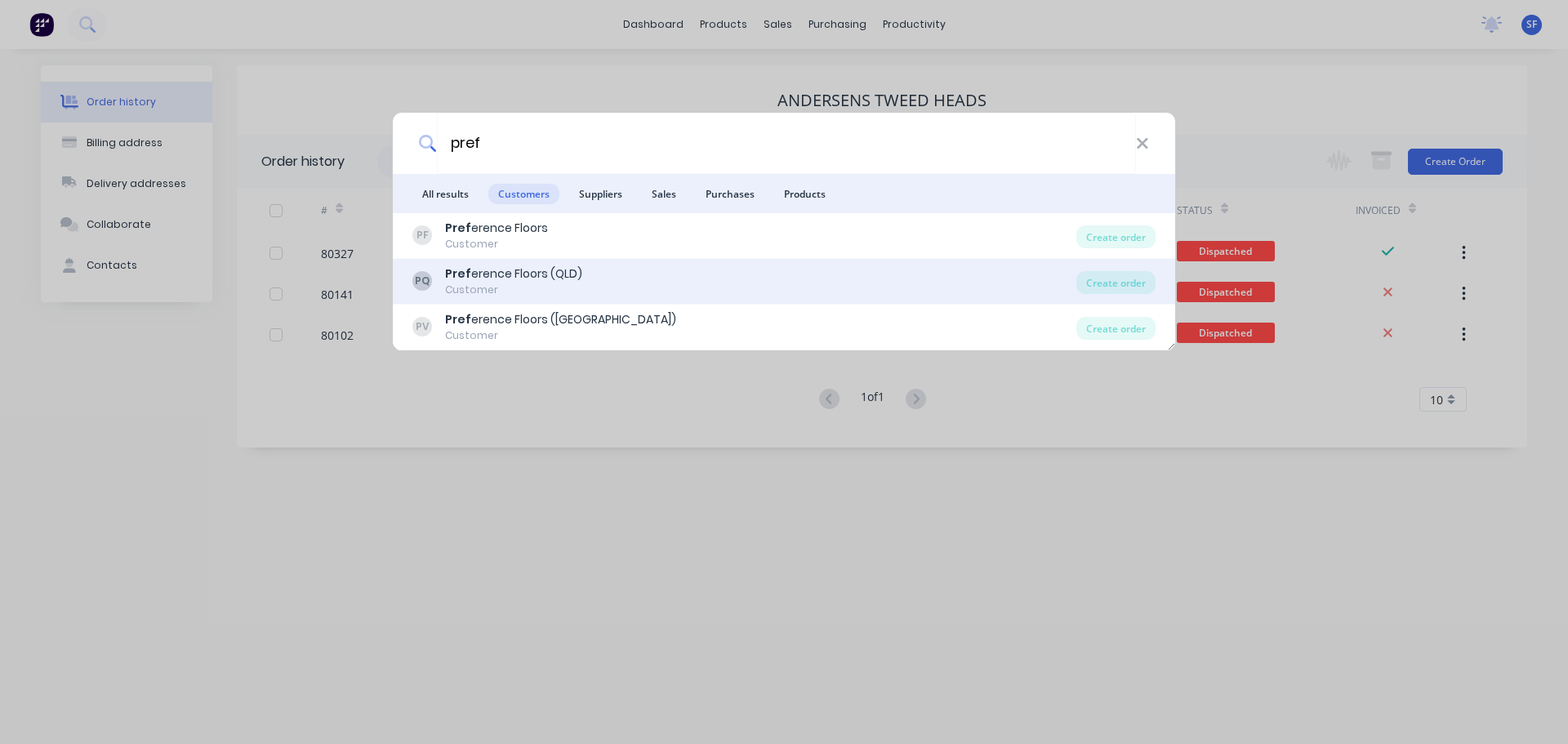
click at [519, 279] on div "Pref erence Floors (QLD)" at bounding box center [513, 274] width 137 height 17
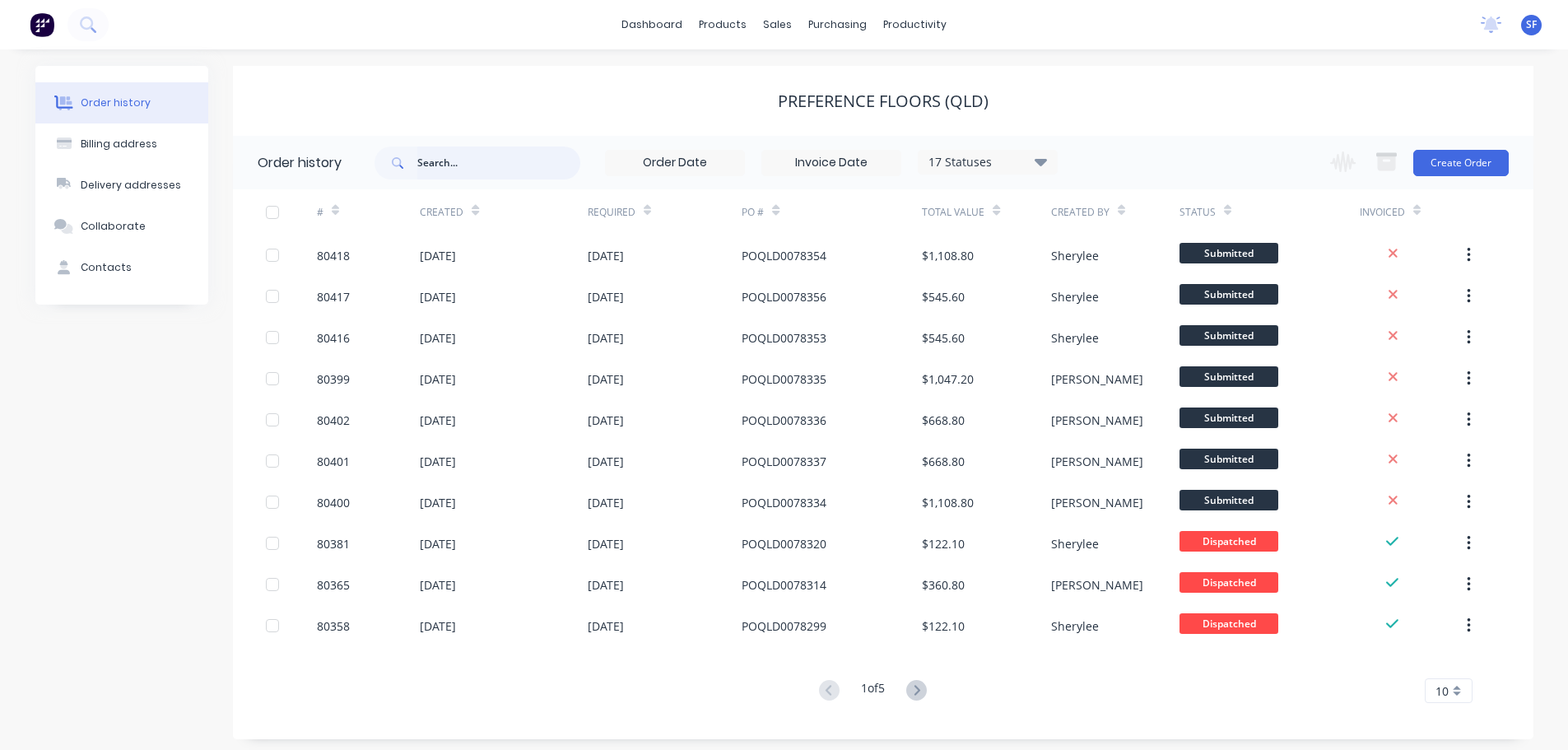
click at [439, 161] on input "text" at bounding box center [499, 163] width 163 height 33
type input "78158"
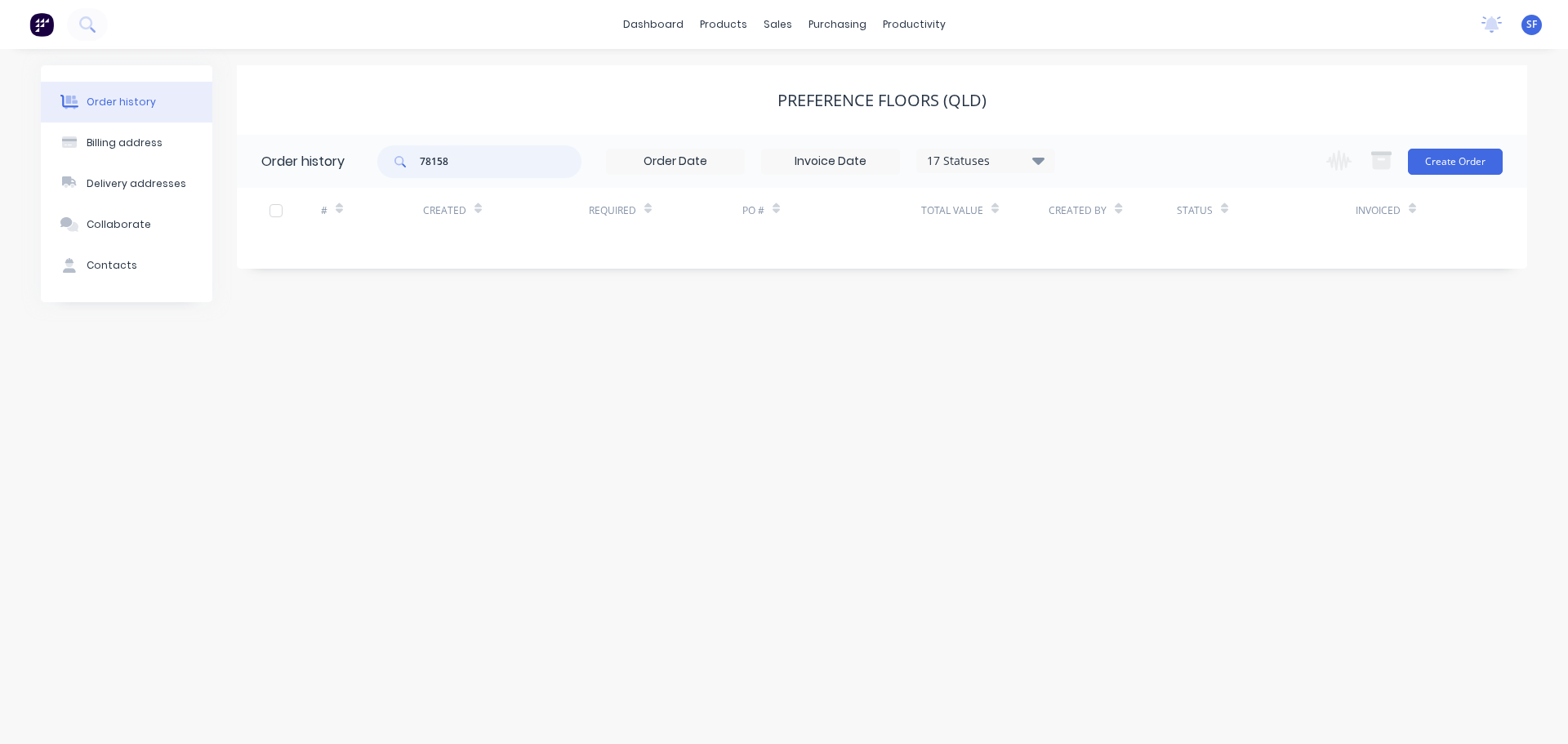
drag, startPoint x: 468, startPoint y: 161, endPoint x: 417, endPoint y: 160, distance: 51.0
click at [417, 160] on div "78158" at bounding box center [479, 161] width 204 height 32
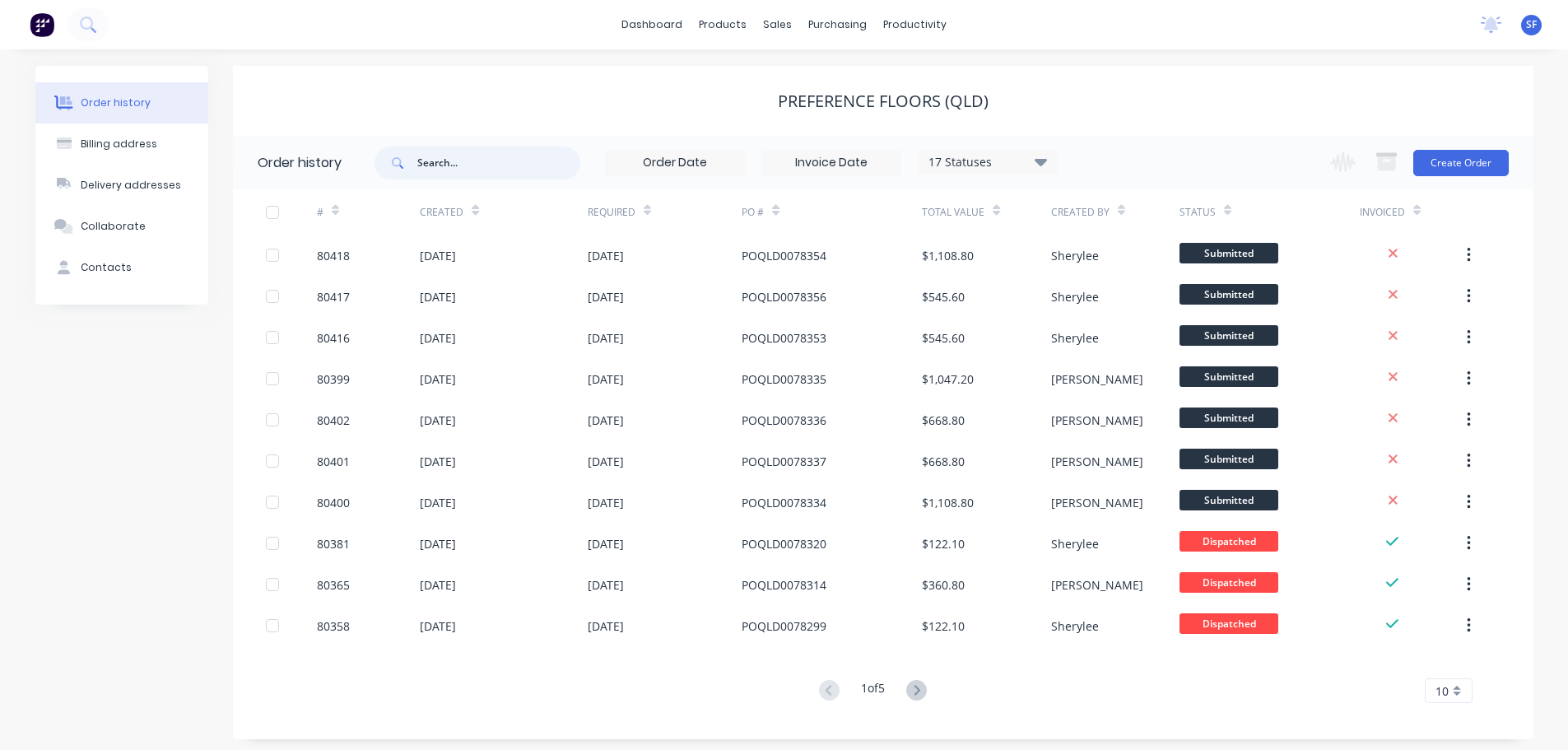
click at [420, 161] on input "text" at bounding box center [499, 163] width 163 height 33
type input "78363"
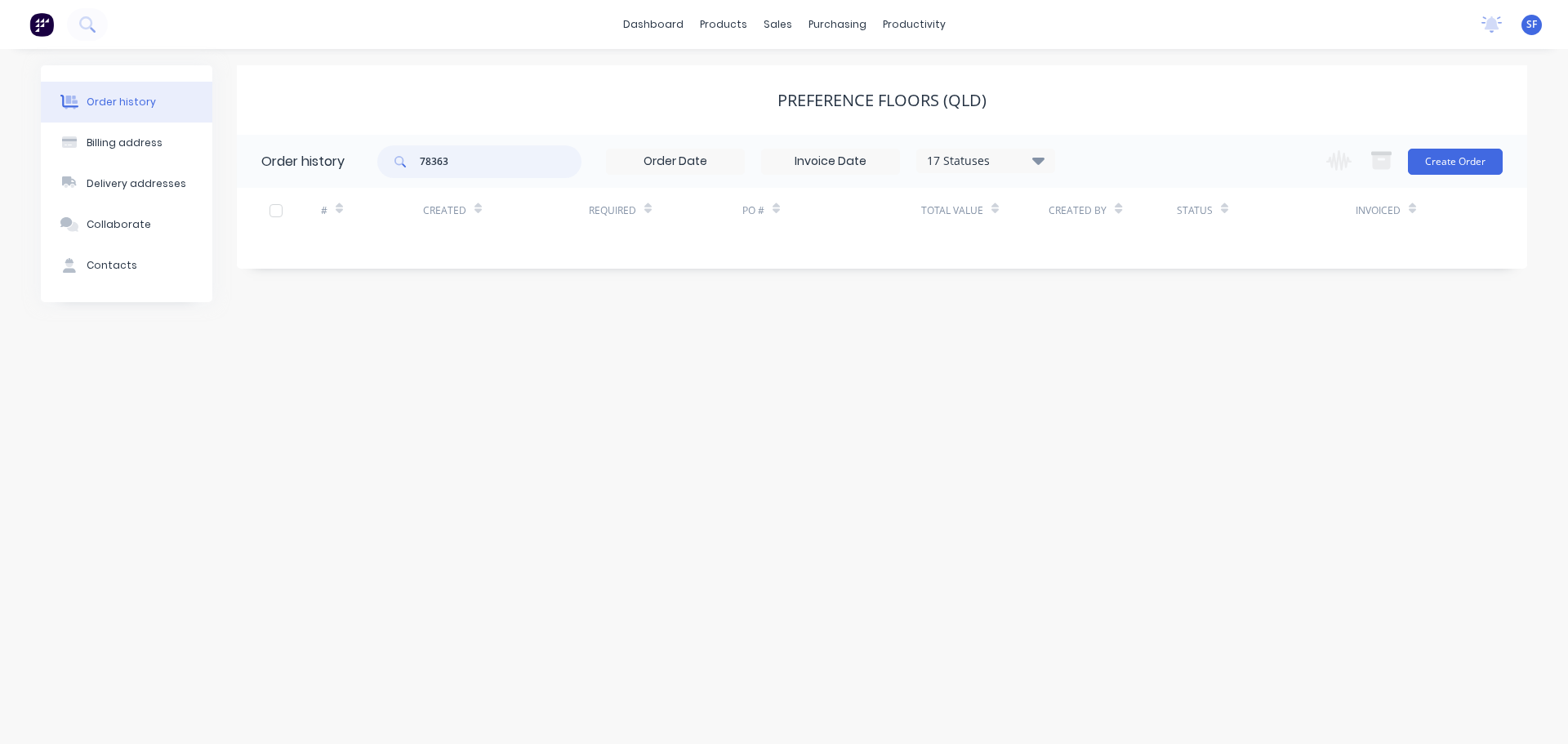
click at [457, 161] on input "78363" at bounding box center [500, 161] width 161 height 32
type input "7"
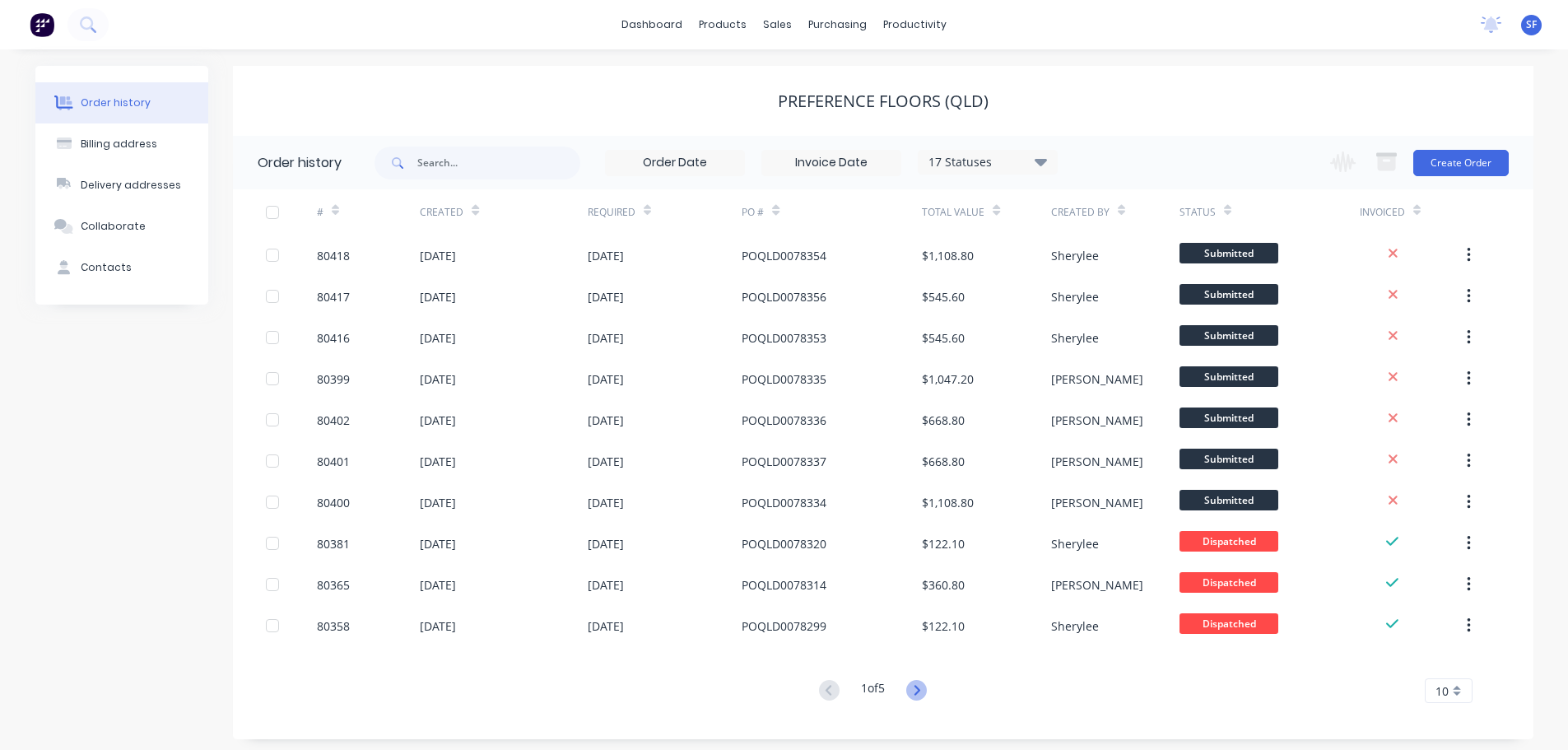
click at [923, 688] on icon at bounding box center [915, 689] width 20 height 20
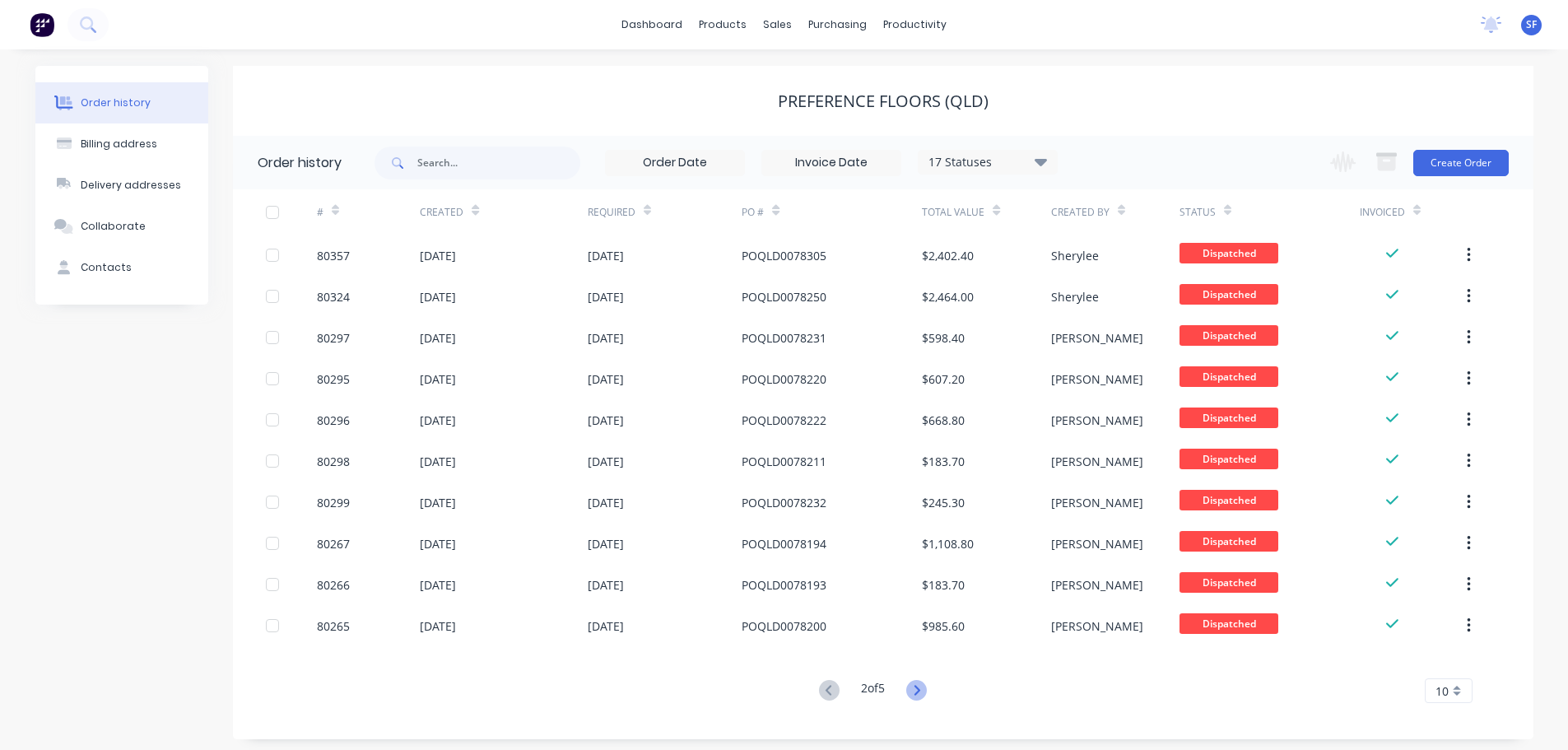
click at [918, 689] on icon at bounding box center [915, 689] width 20 height 20
click at [95, 18] on icon at bounding box center [88, 25] width 16 height 16
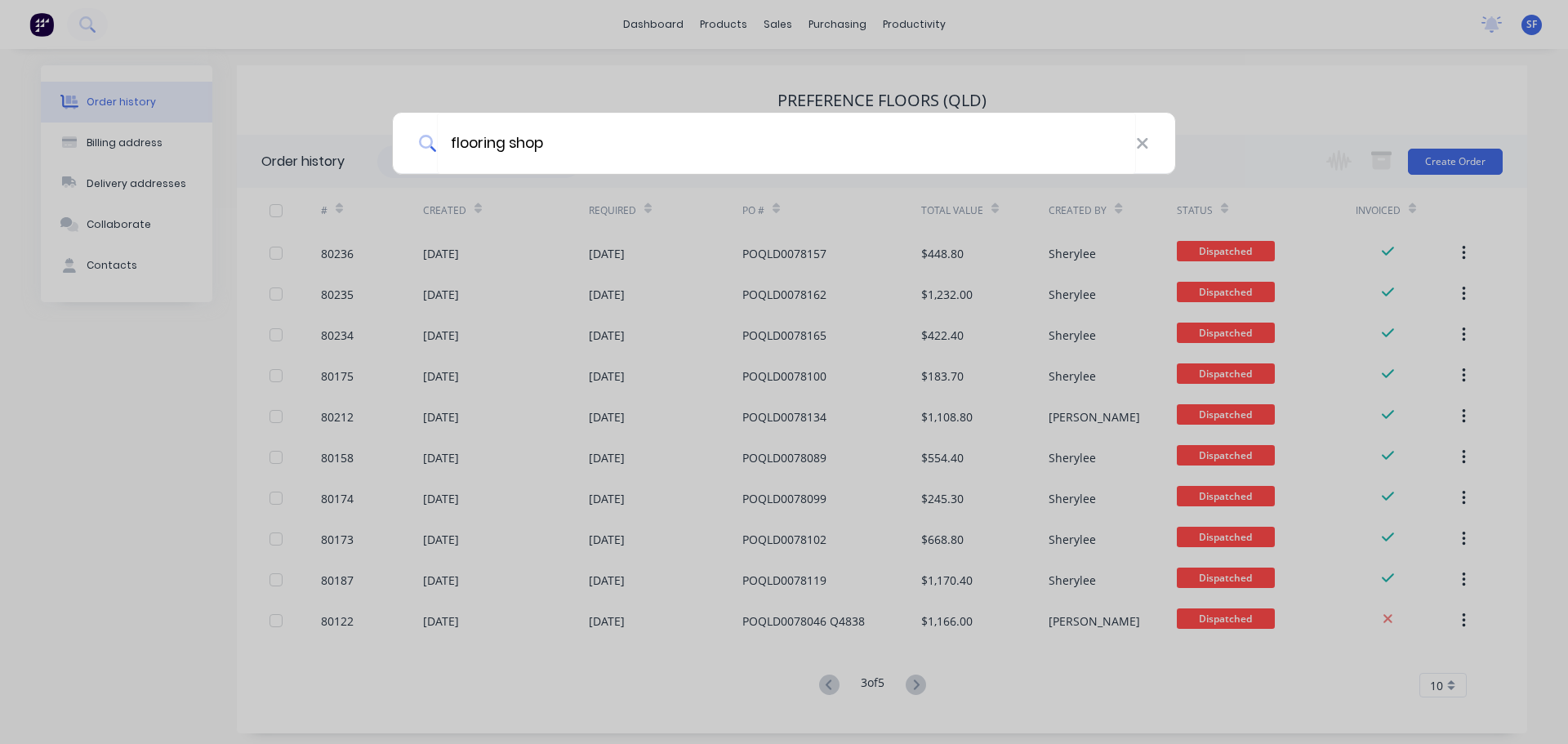
type input "flooring shop"
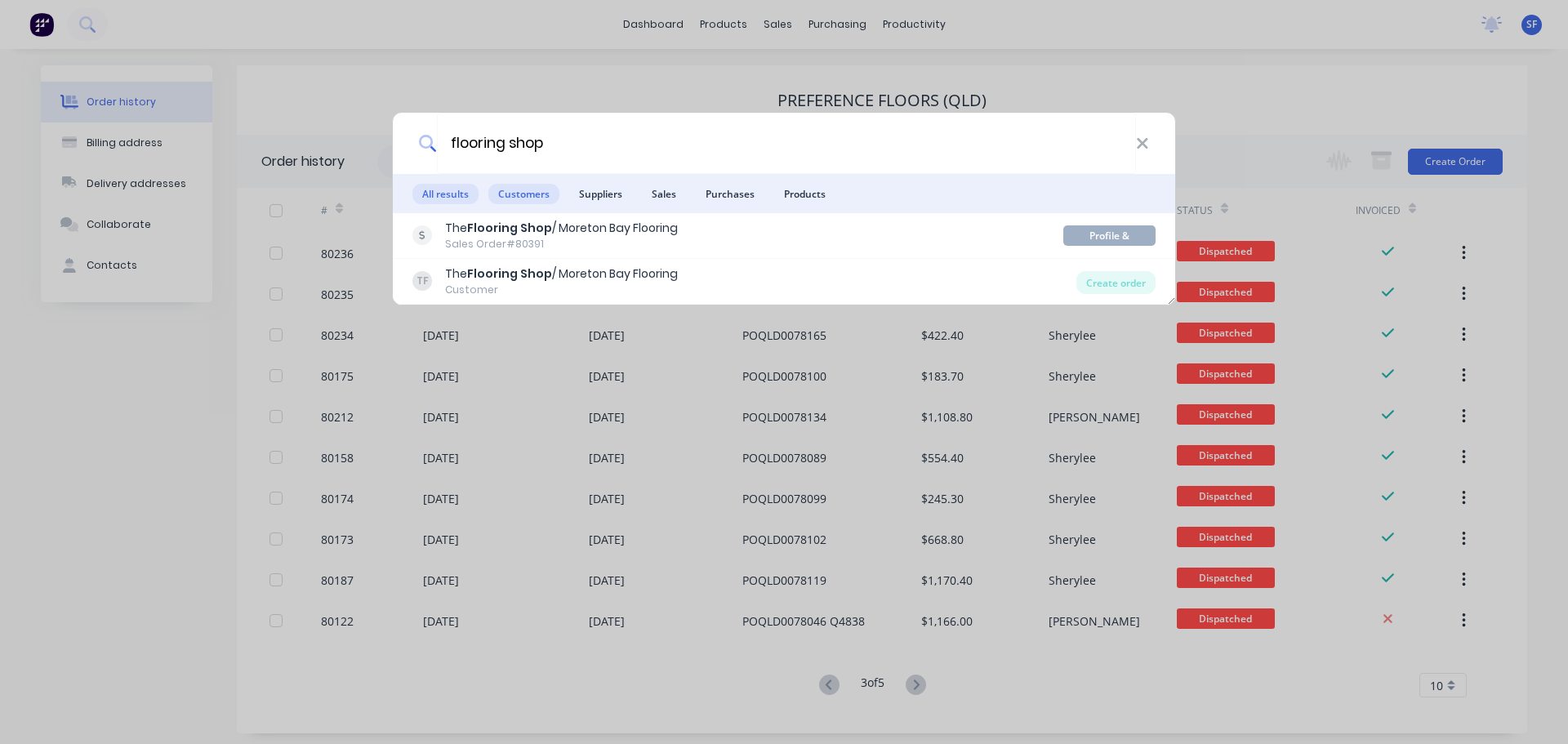
click at [520, 195] on span "Customers" at bounding box center [524, 194] width 71 height 20
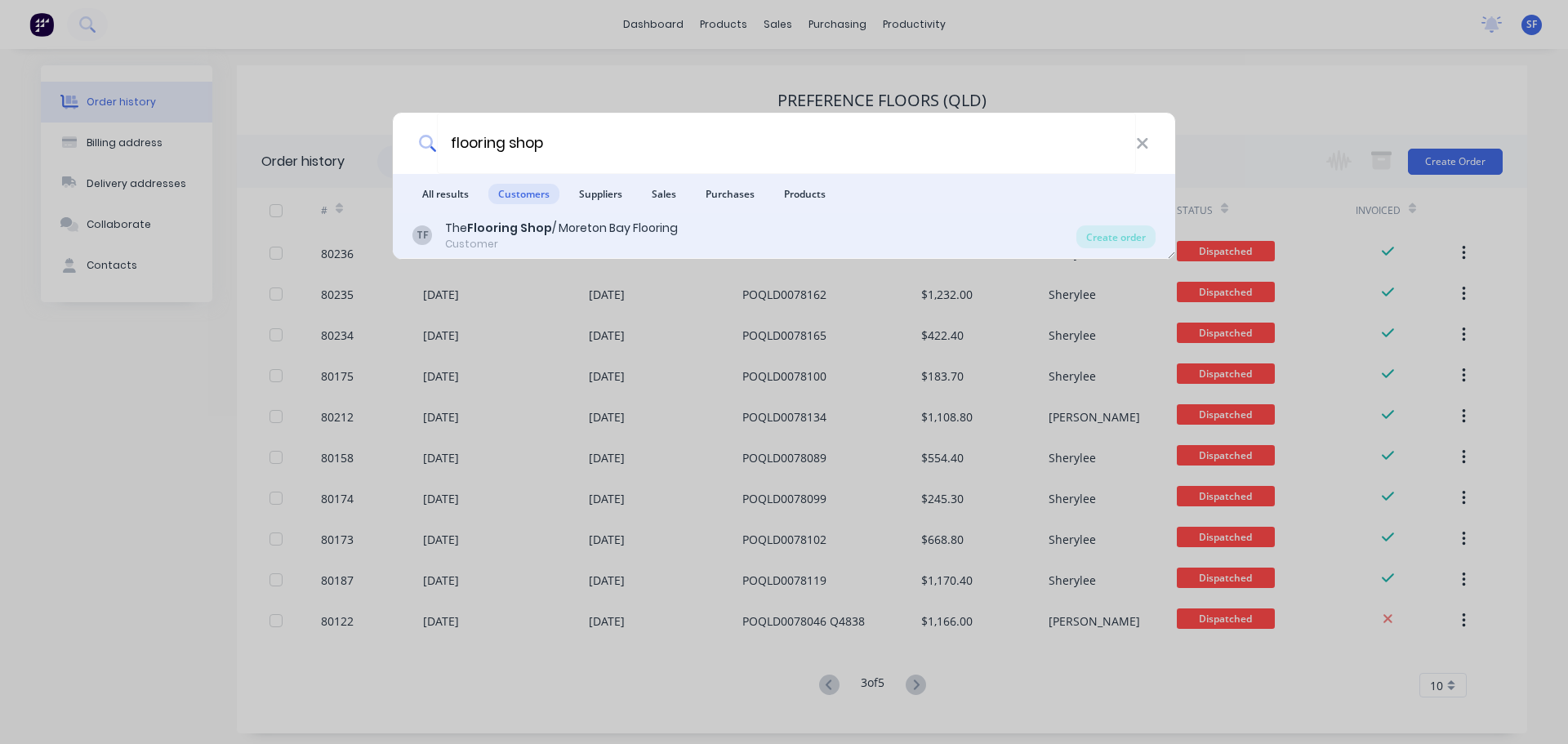
click at [529, 229] on b "Flooring Shop" at bounding box center [509, 228] width 85 height 17
